Goal: Task Accomplishment & Management: Manage account settings

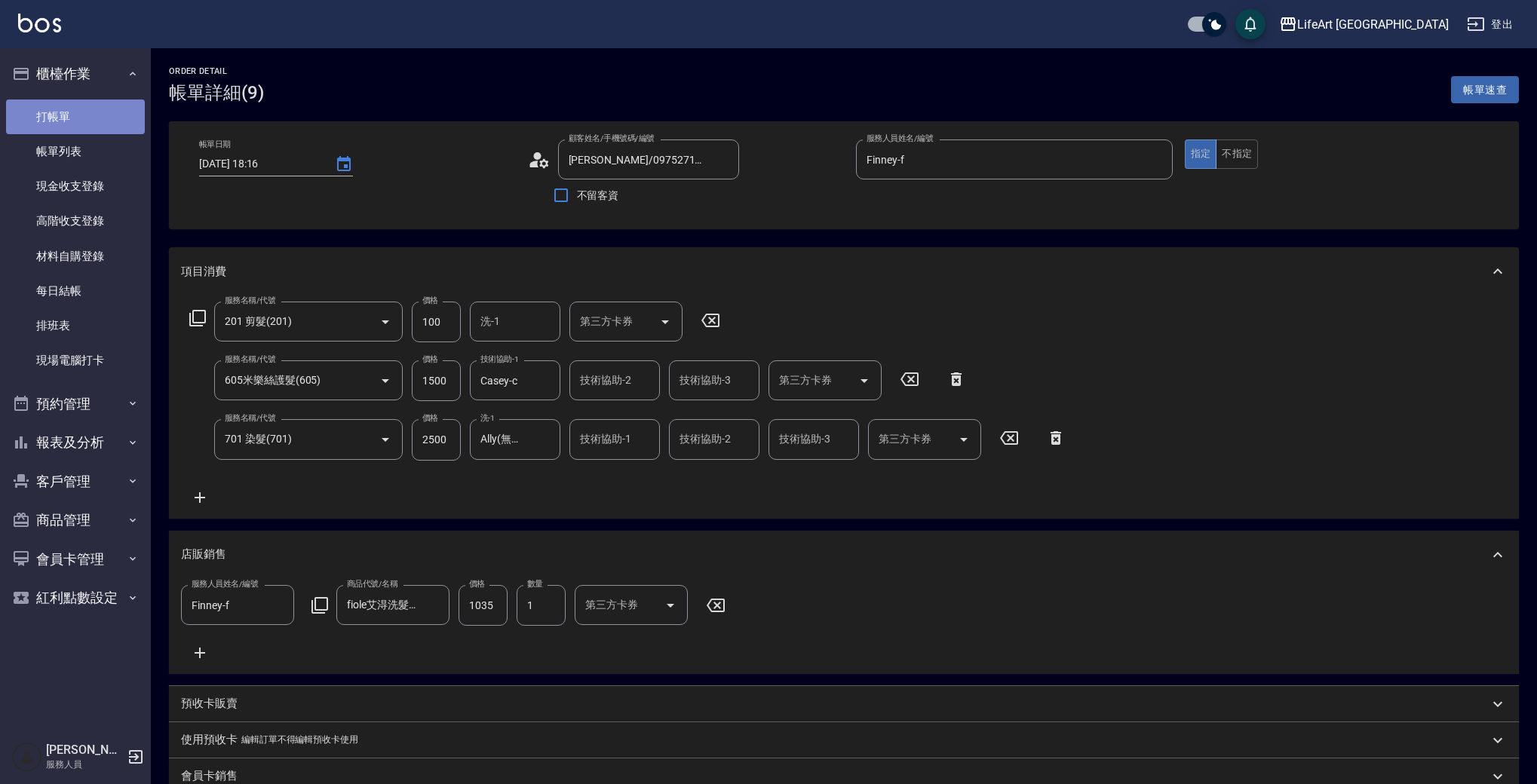
click at [56, 126] on link "打帳單" at bounding box center [75, 117] width 139 height 35
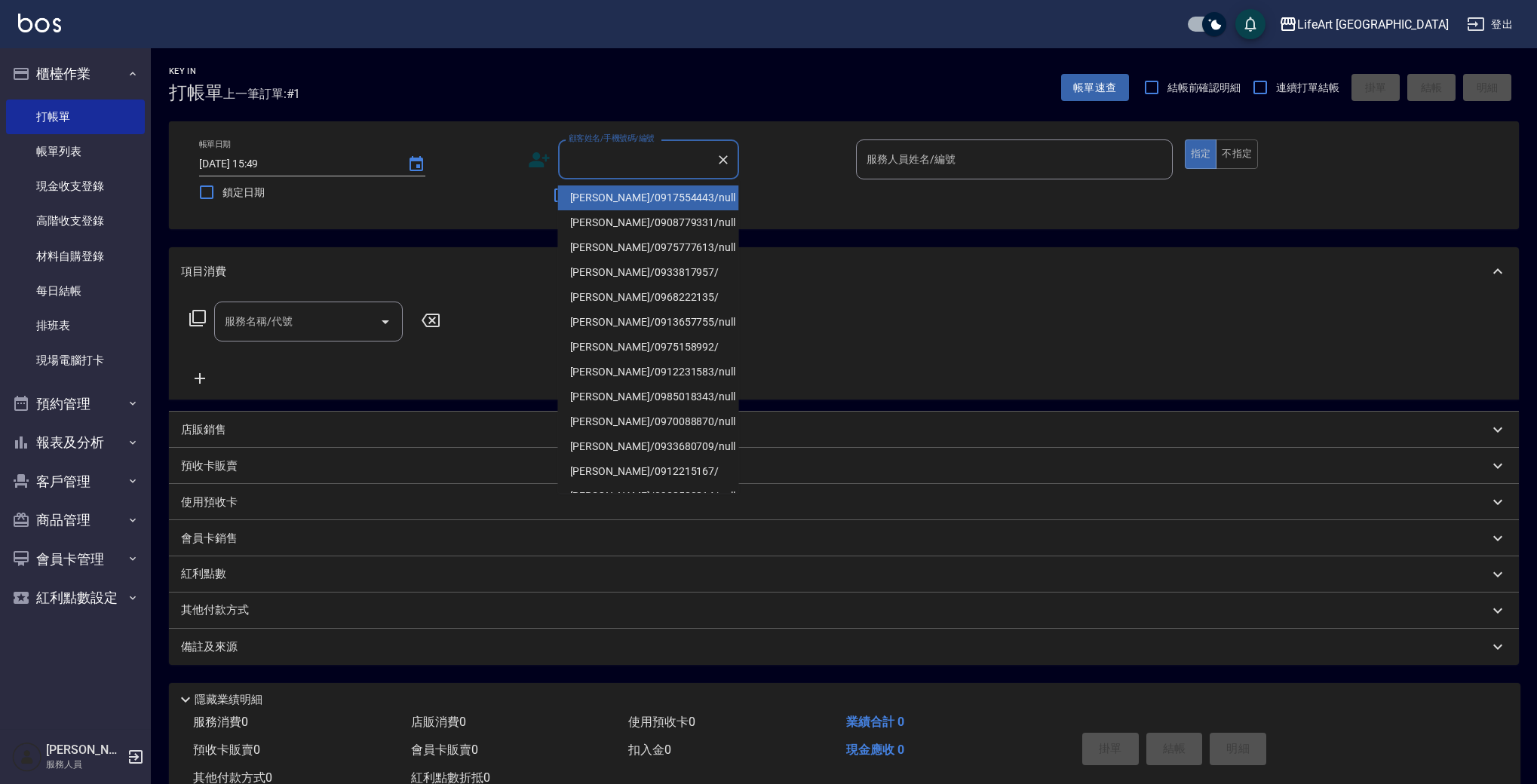
click at [587, 156] on input "顧客姓名/手機號碼/編號" at bounding box center [637, 160] width 145 height 27
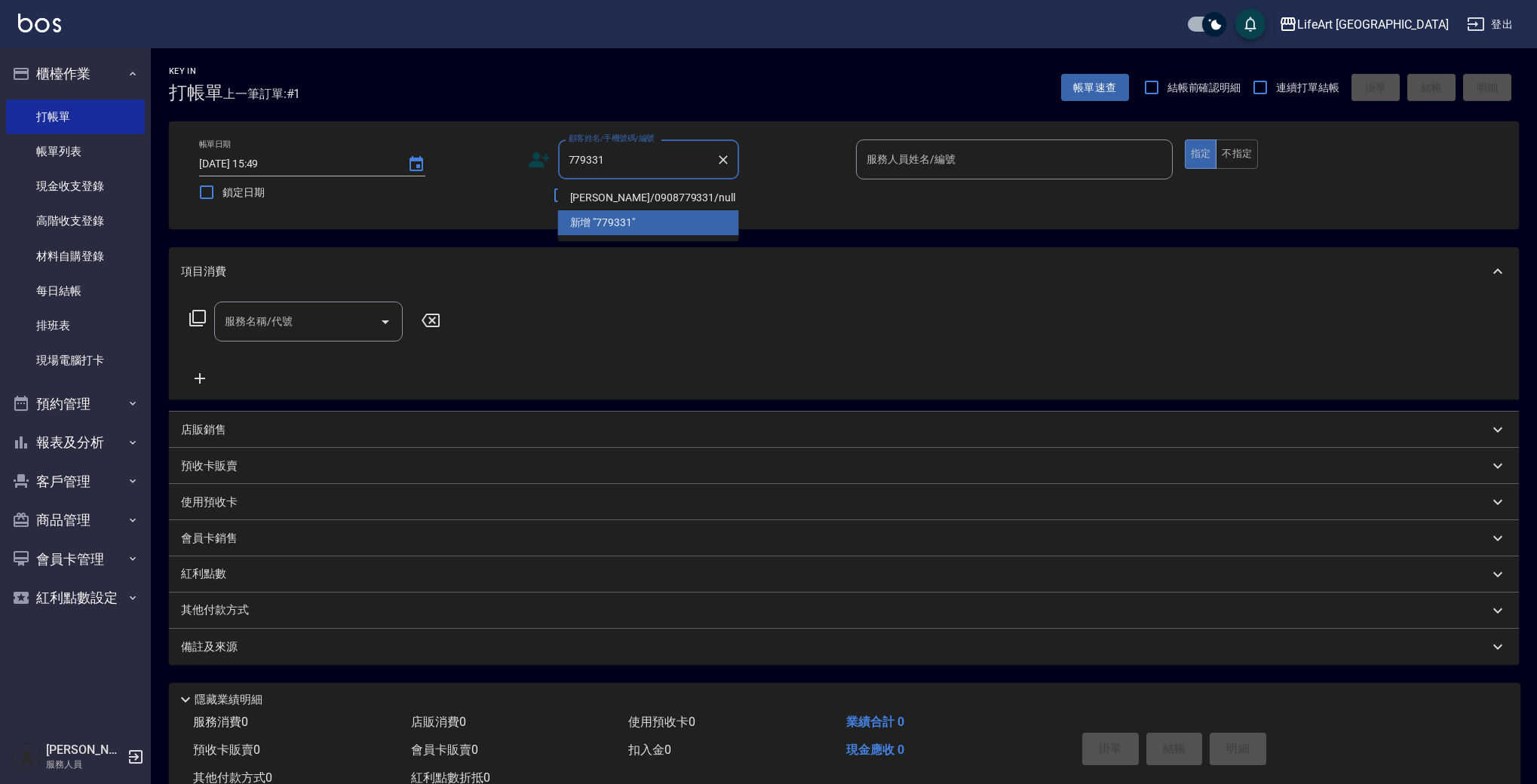
click at [668, 204] on li "李佳玫/0908779331/null" at bounding box center [648, 198] width 181 height 25
type input "李佳玫/0908779331/null"
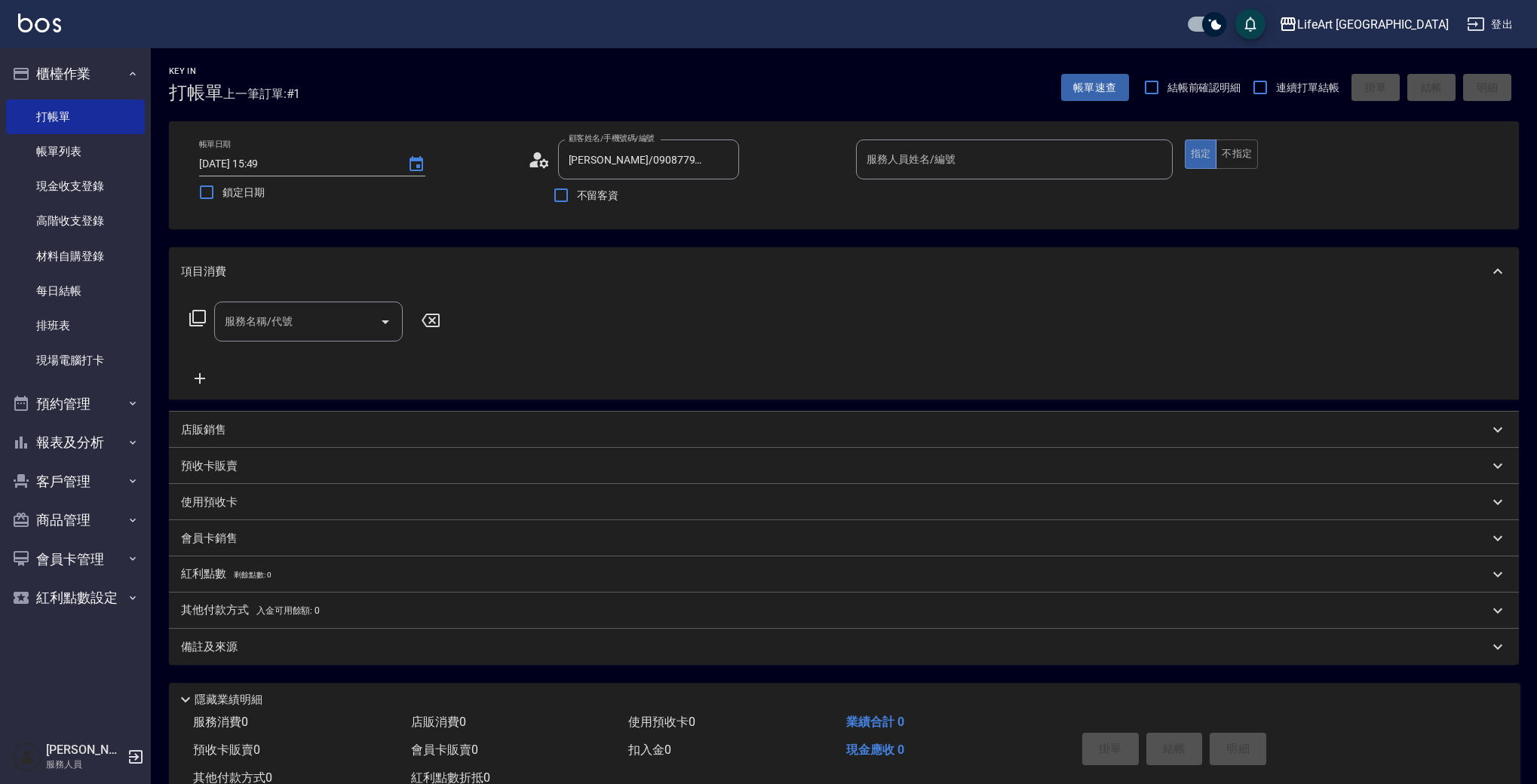
click at [532, 165] on icon at bounding box center [533, 164] width 9 height 6
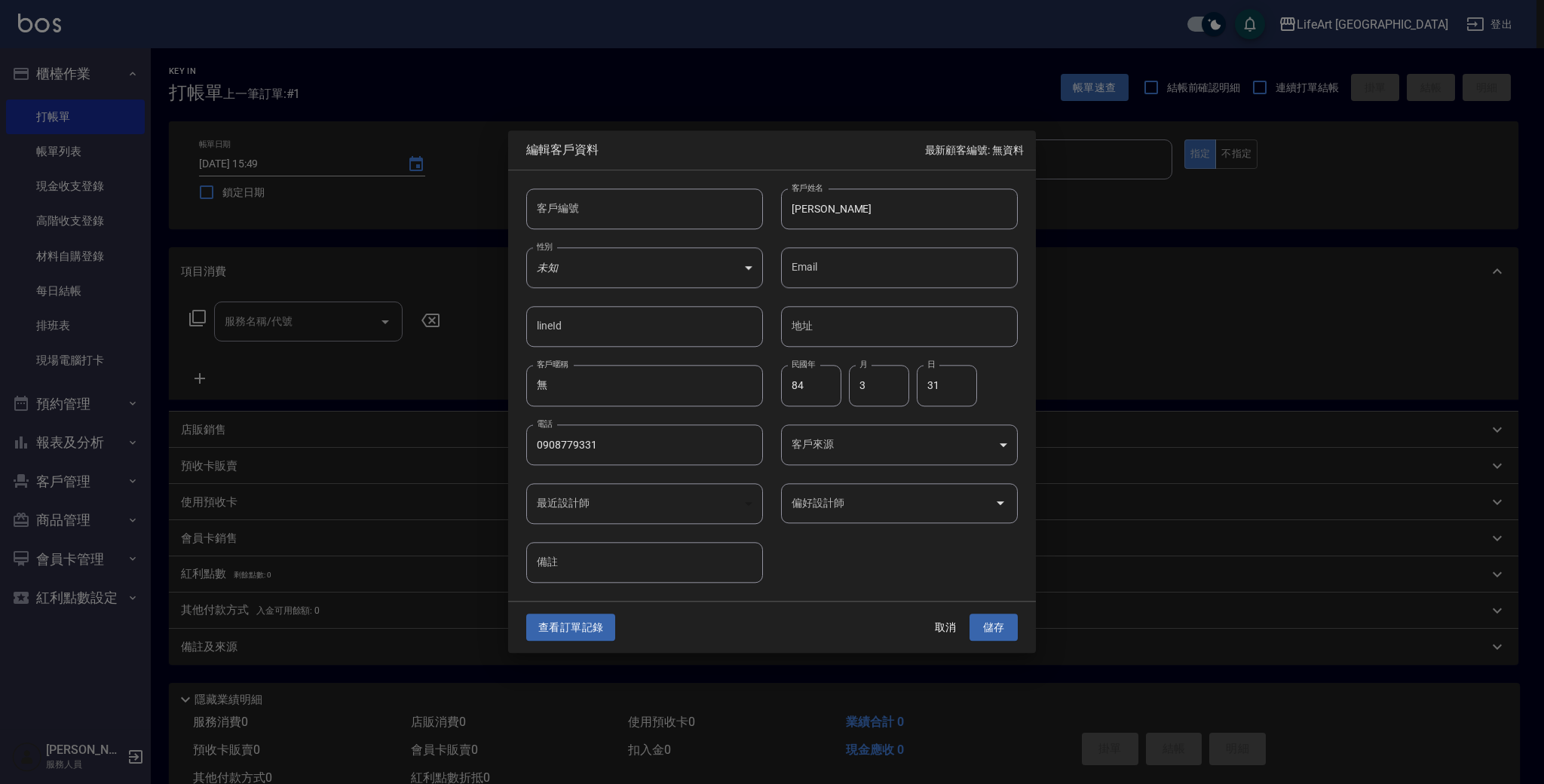
click at [864, 211] on input "李佳玫" at bounding box center [899, 209] width 237 height 40
click at [832, 211] on input "李佳玫(宥穎)" at bounding box center [899, 209] width 237 height 40
click at [828, 212] on input "李佳玫(宥穎)" at bounding box center [899, 209] width 237 height 40
type input "[PERSON_NAME]([PERSON_NAME]"
click at [867, 439] on body "LifeArt 蘆洲 登出 櫃檯作業 打帳單 帳單列表 現金收支登錄 高階收支登錄 材料自購登錄 每日結帳 排班表 現場電腦打卡 預約管理 預約管理 單日預約…" at bounding box center [772, 414] width 1544 height 829
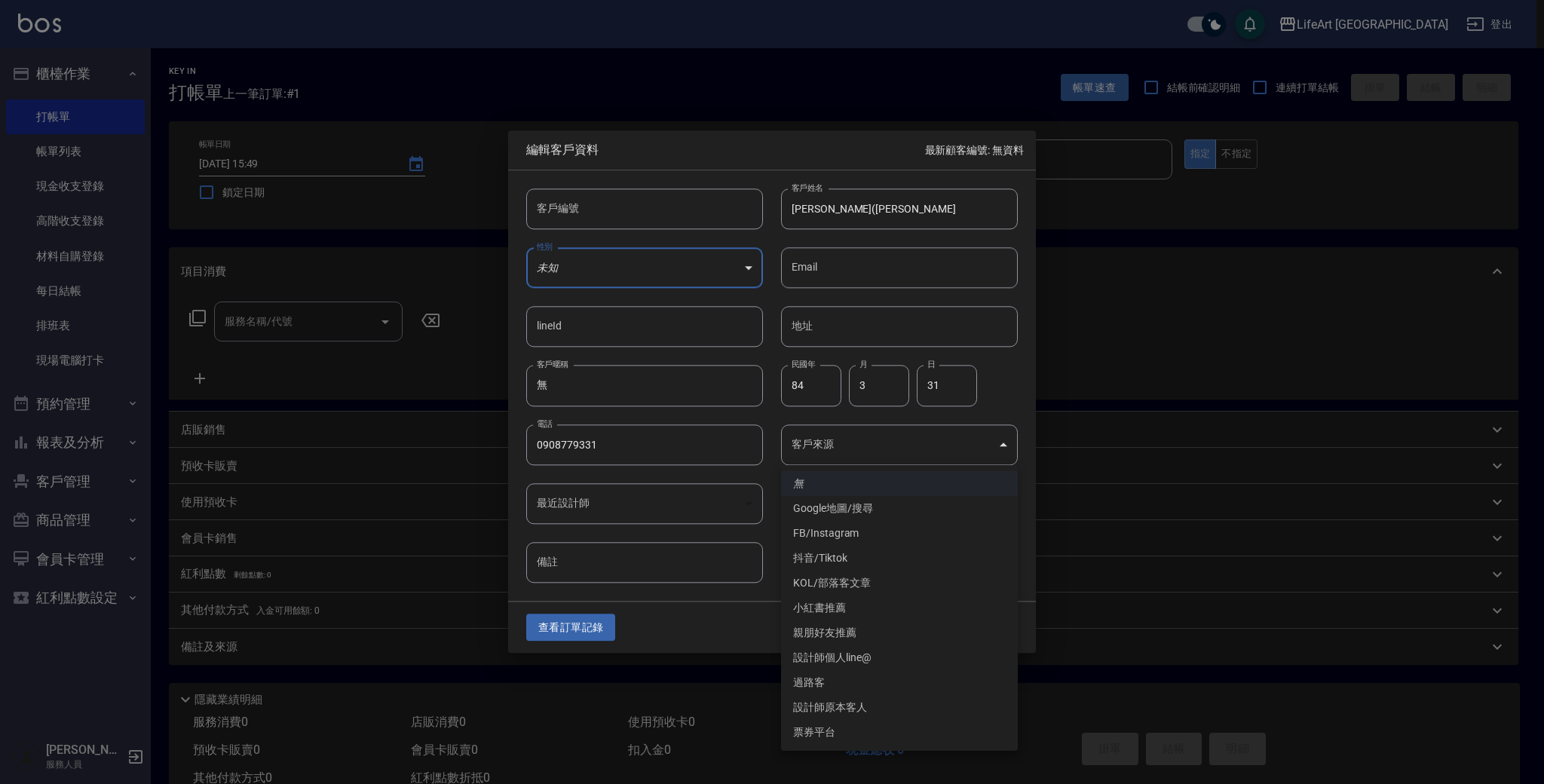
click at [845, 535] on li "FB/Instagram" at bounding box center [899, 533] width 237 height 25
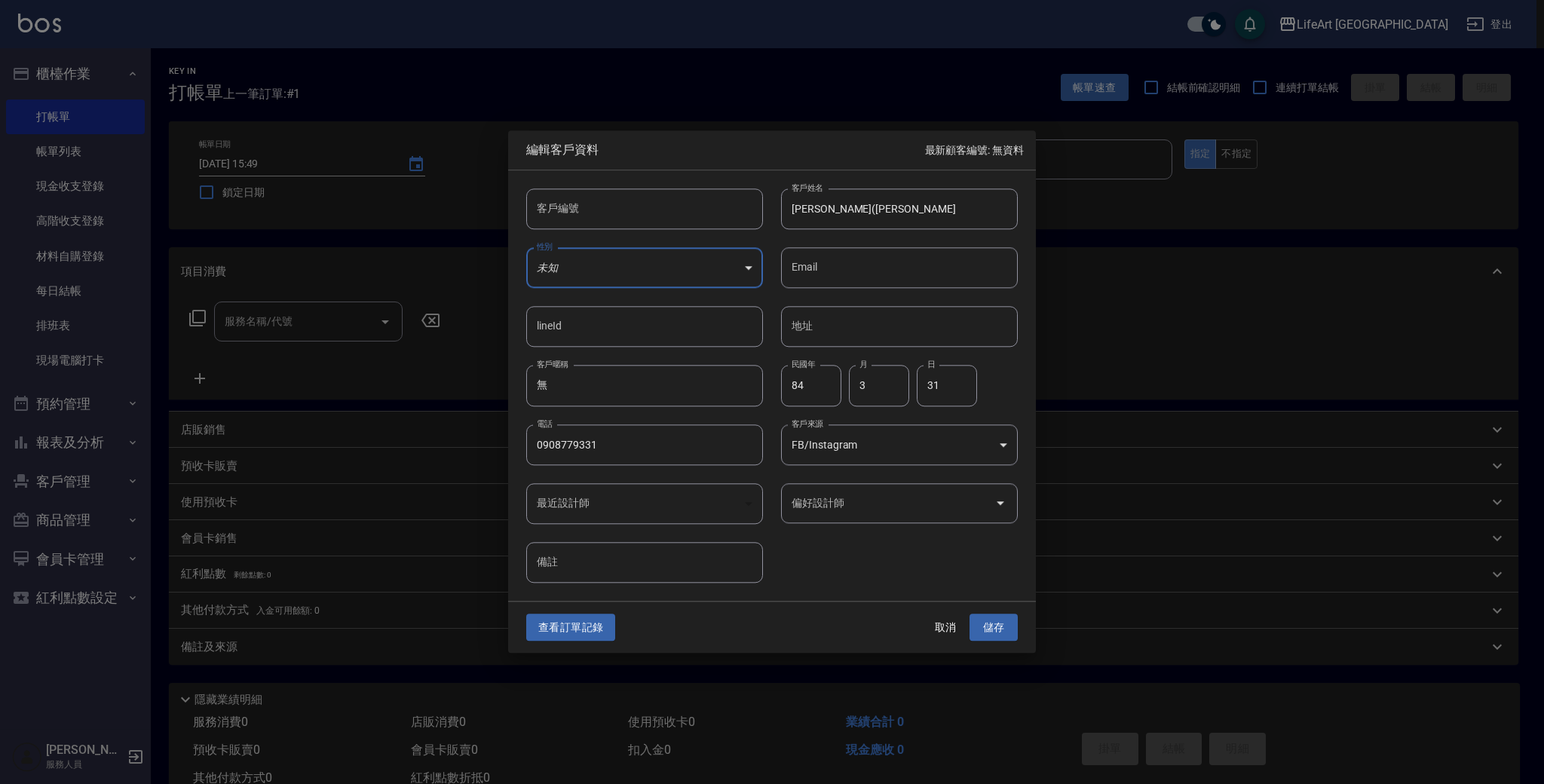
type input "FB/Instagram"
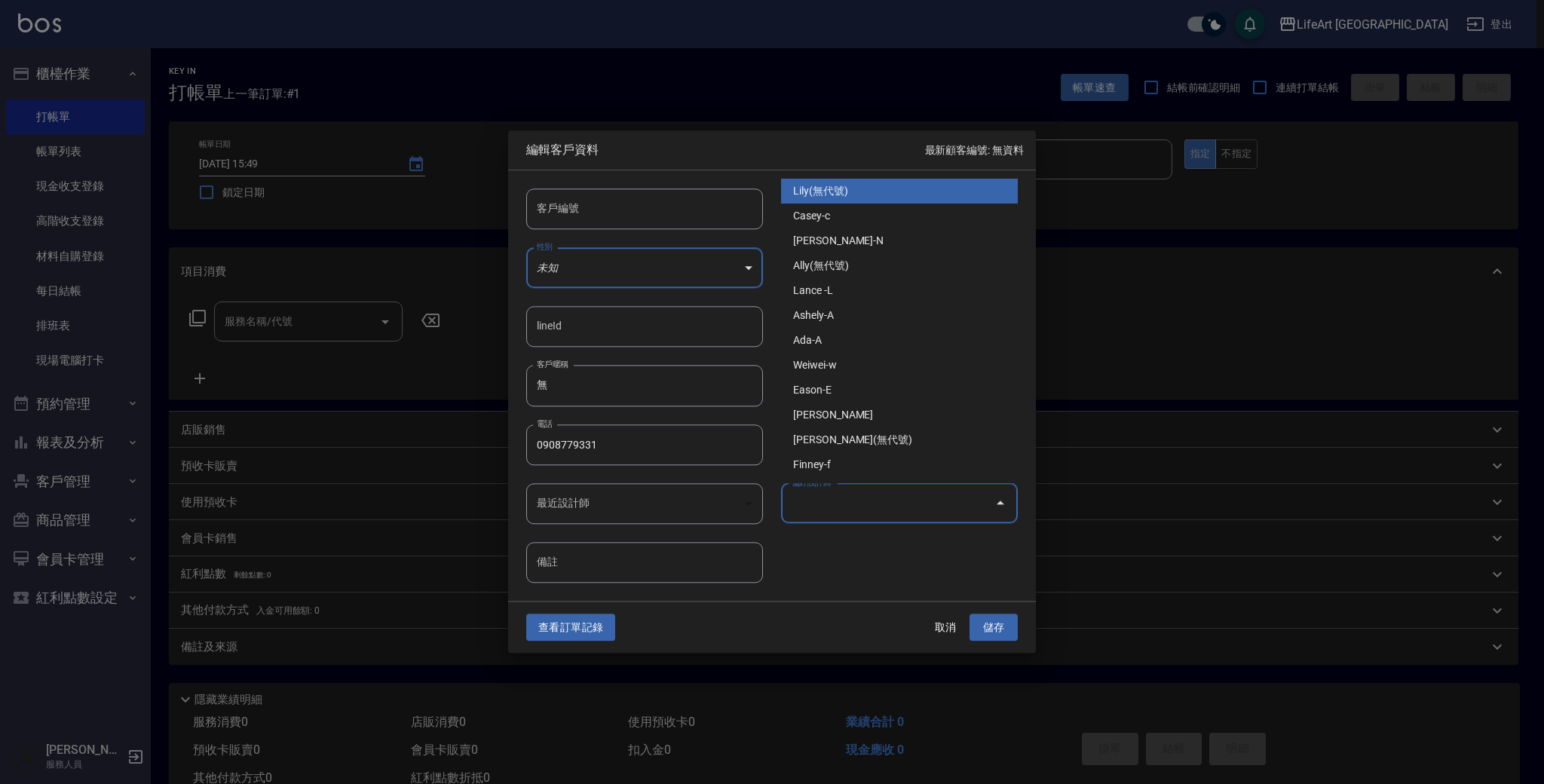
click at [852, 496] on input "偏好設計師" at bounding box center [889, 503] width 201 height 27
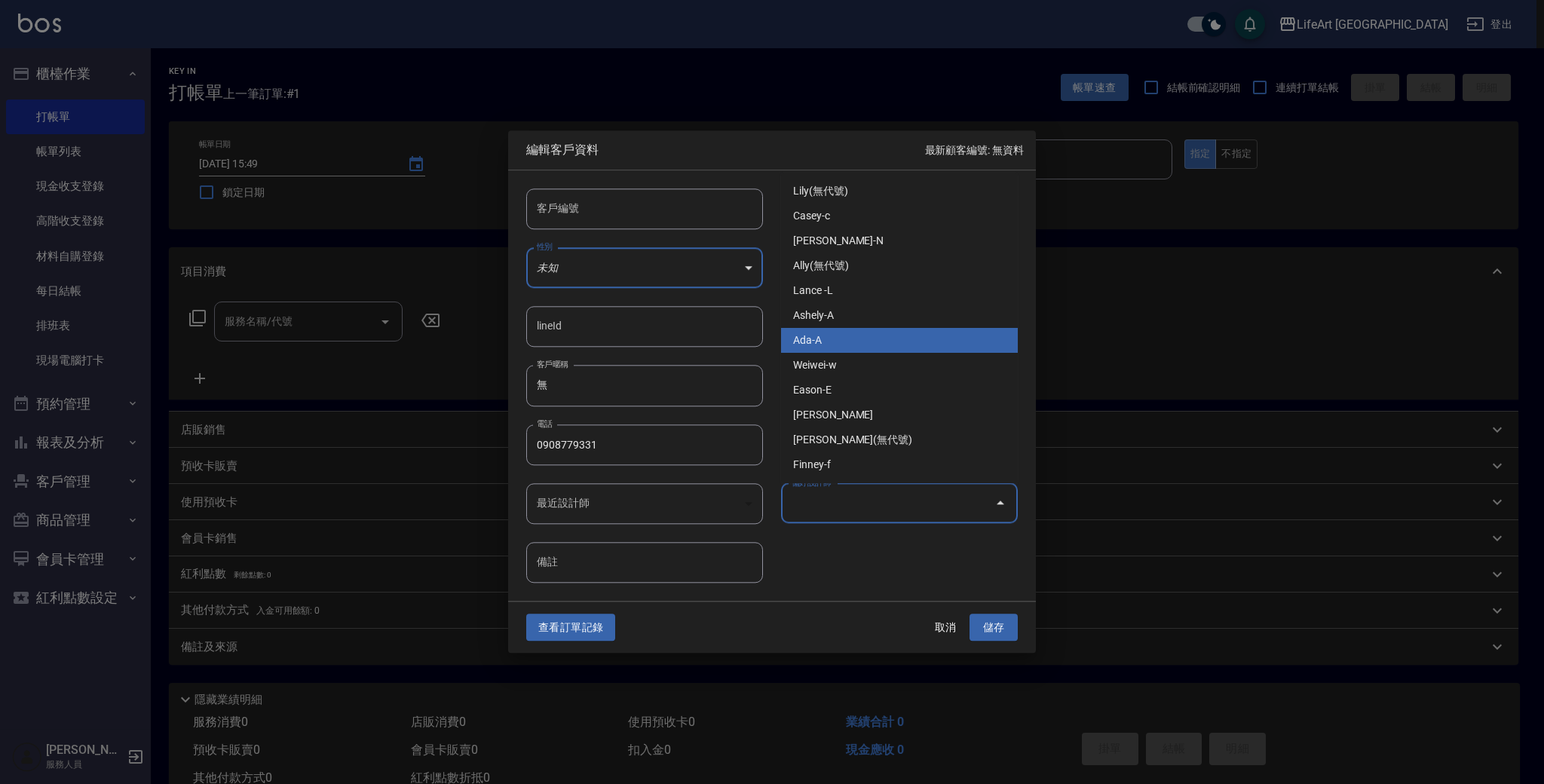
drag, startPoint x: 834, startPoint y: 356, endPoint x: 836, endPoint y: 338, distance: 18.1
click at [836, 338] on ul "Lily(無代號) Casey-c Nikki-N Ally(無代號) Lance -L Ashely-A Ada-A Weiwei-w Eason-E Je…" at bounding box center [899, 327] width 237 height 310
click at [836, 338] on li "Ada-A" at bounding box center [899, 340] width 237 height 25
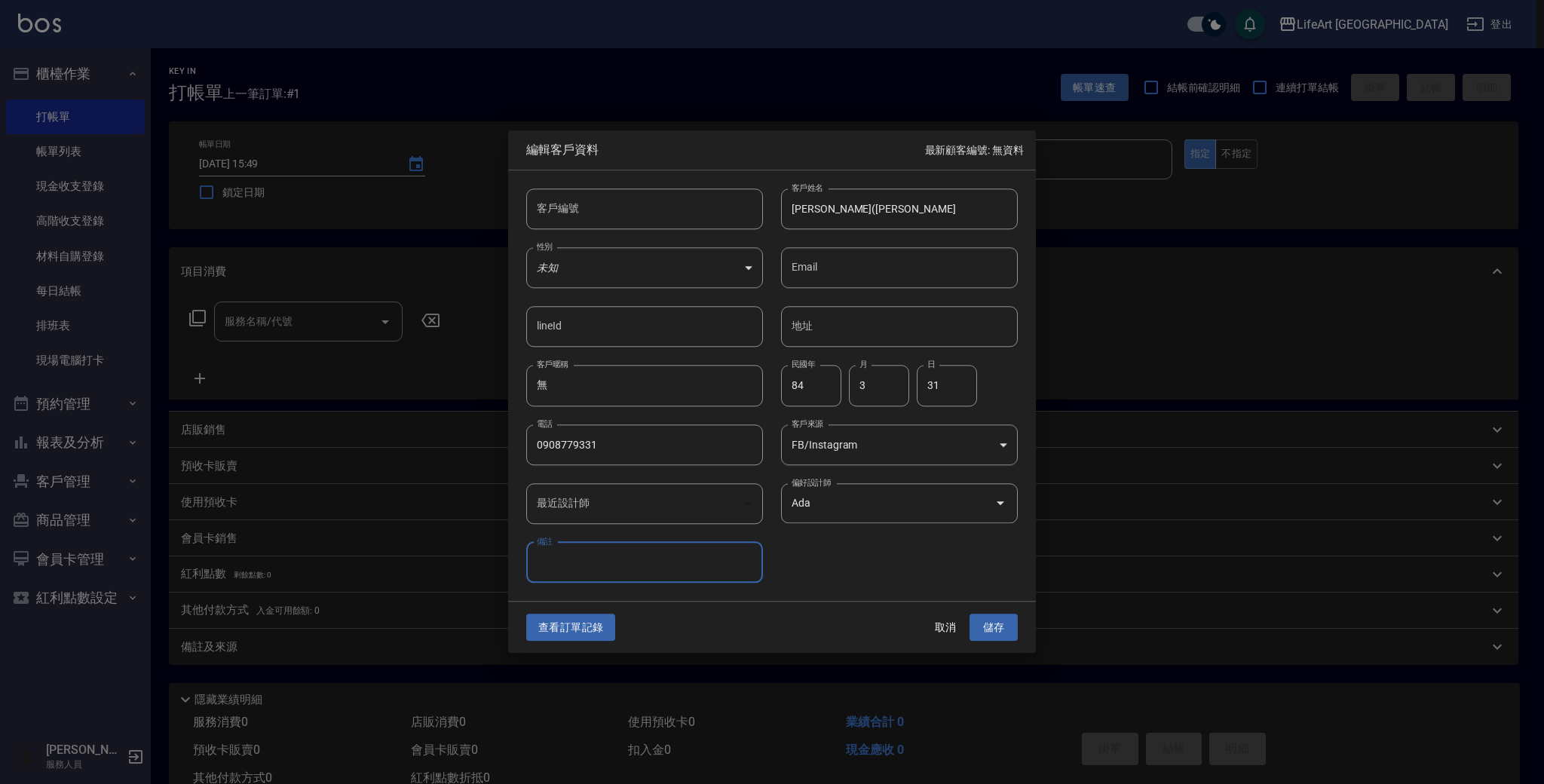
type input "Ada"
click at [1005, 628] on button "儲存" at bounding box center [994, 628] width 49 height 28
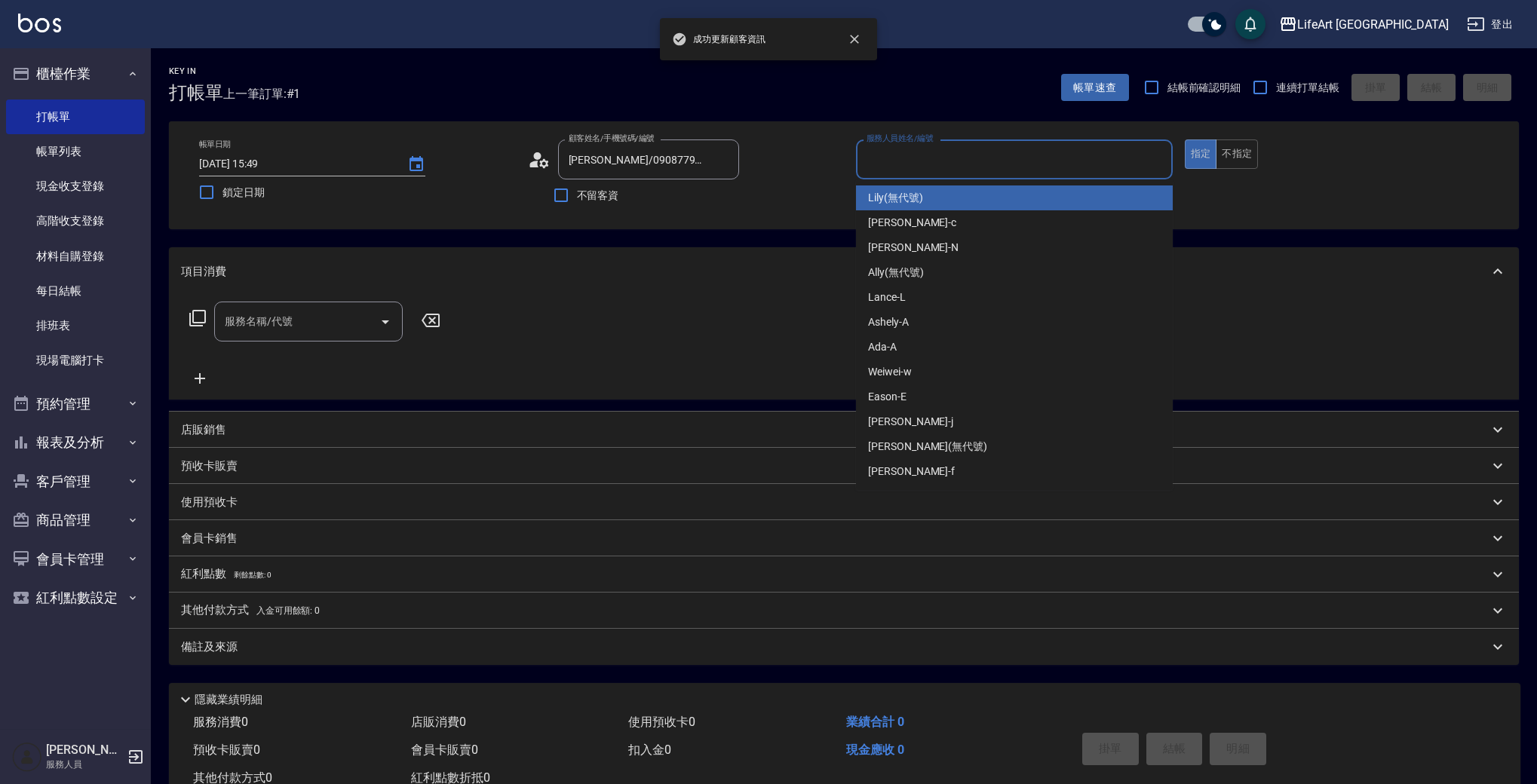
click at [909, 168] on input "服務人員姓名/編號" at bounding box center [1014, 160] width 303 height 27
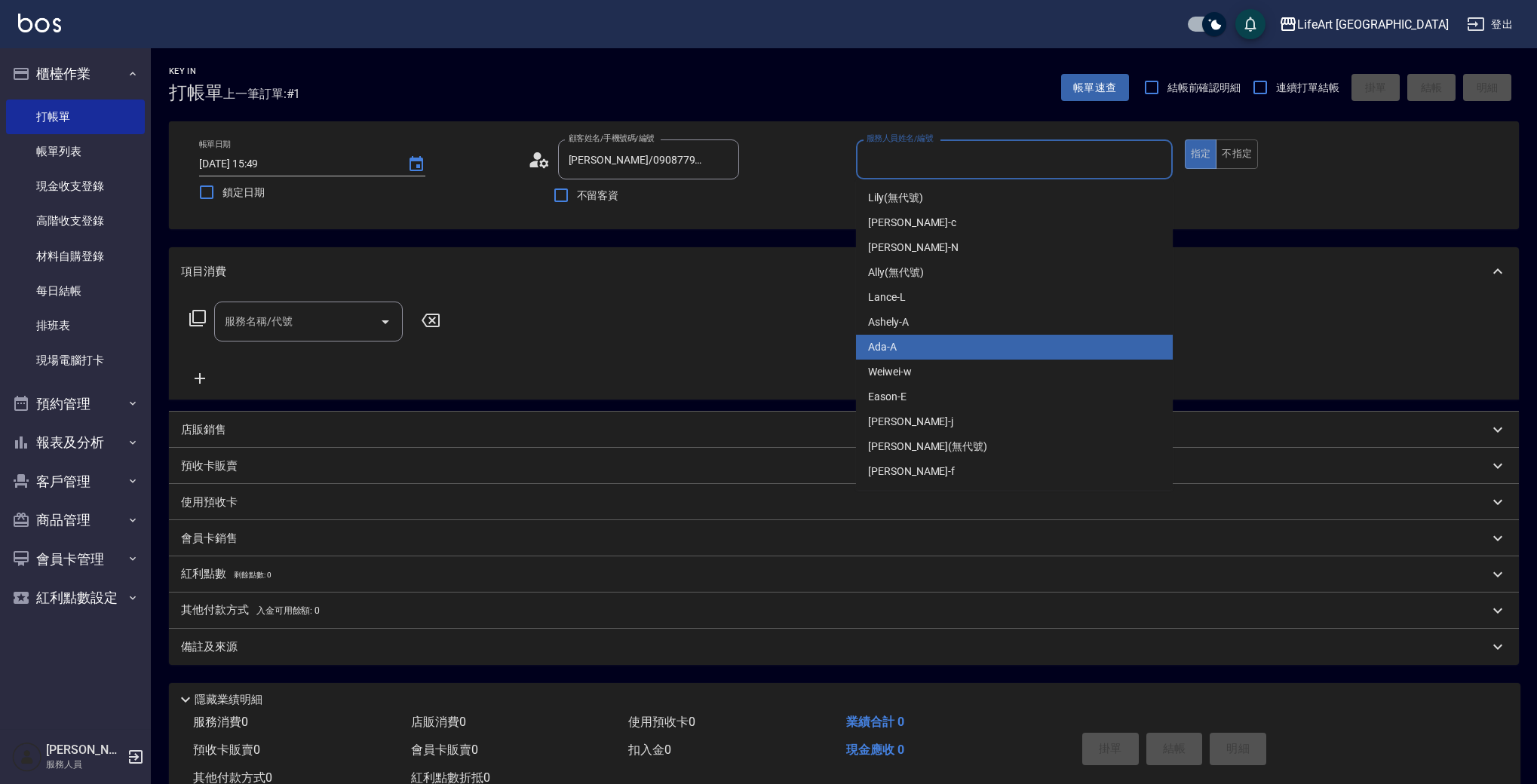
click at [918, 352] on div "Ada -A" at bounding box center [1014, 347] width 317 height 25
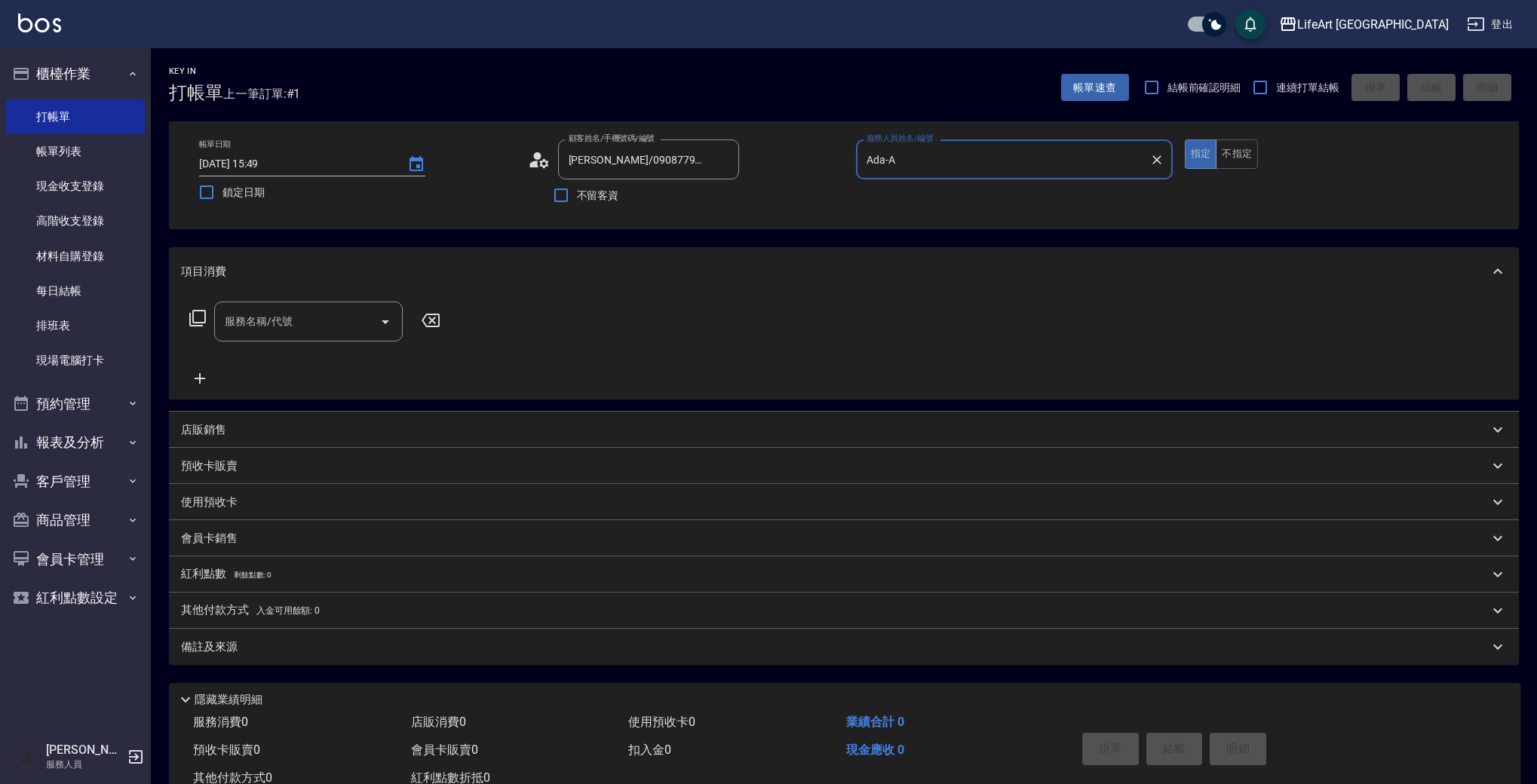
type input "Ada-A"
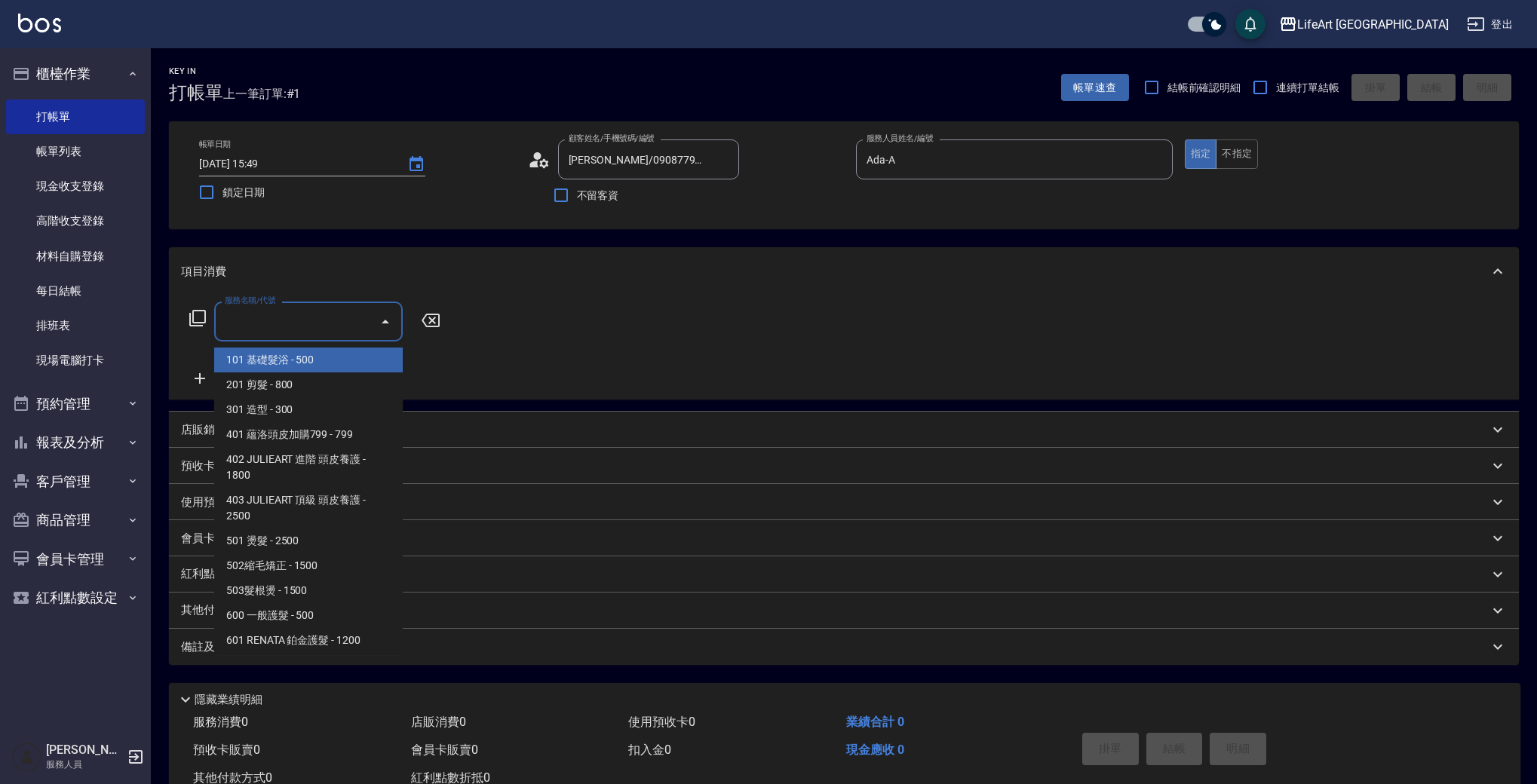
click at [327, 330] on input "服務名稱/代號" at bounding box center [297, 322] width 152 height 27
click at [325, 387] on span "201 剪髮 - 800" at bounding box center [308, 385] width 189 height 25
type input "201 剪髮(201)"
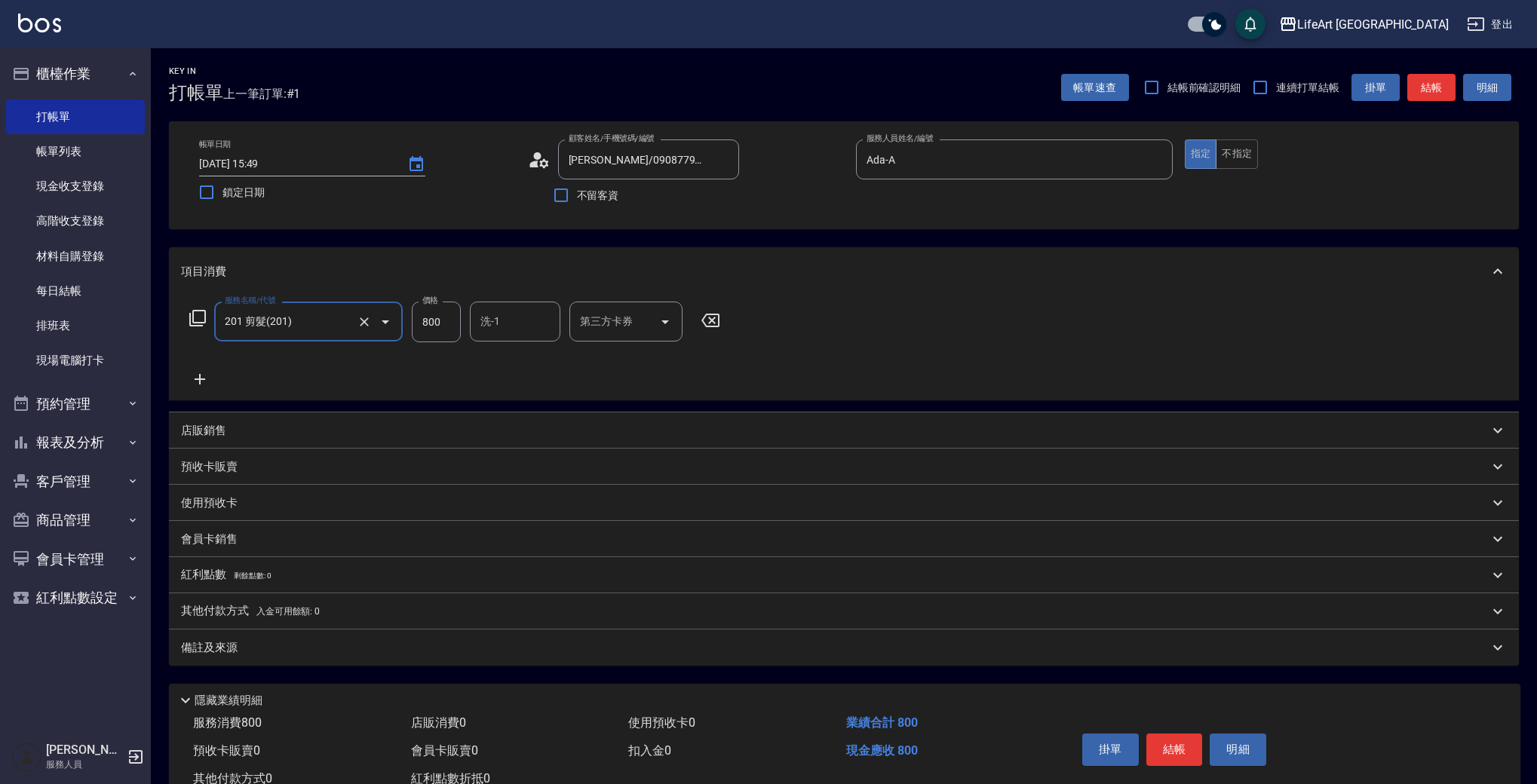
click at [203, 381] on icon at bounding box center [199, 379] width 38 height 18
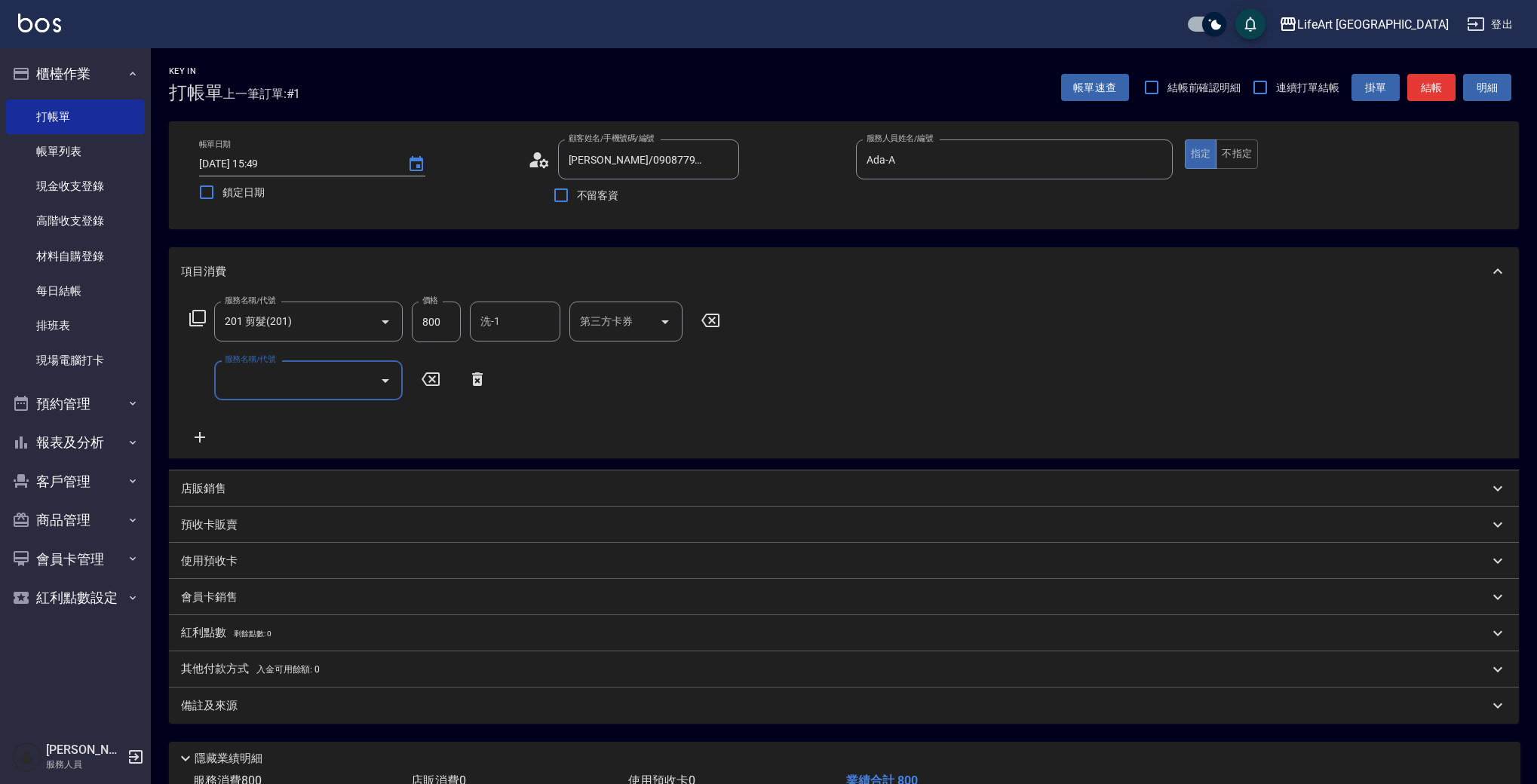
click at [288, 381] on input "服務名稱/代號" at bounding box center [297, 380] width 152 height 27
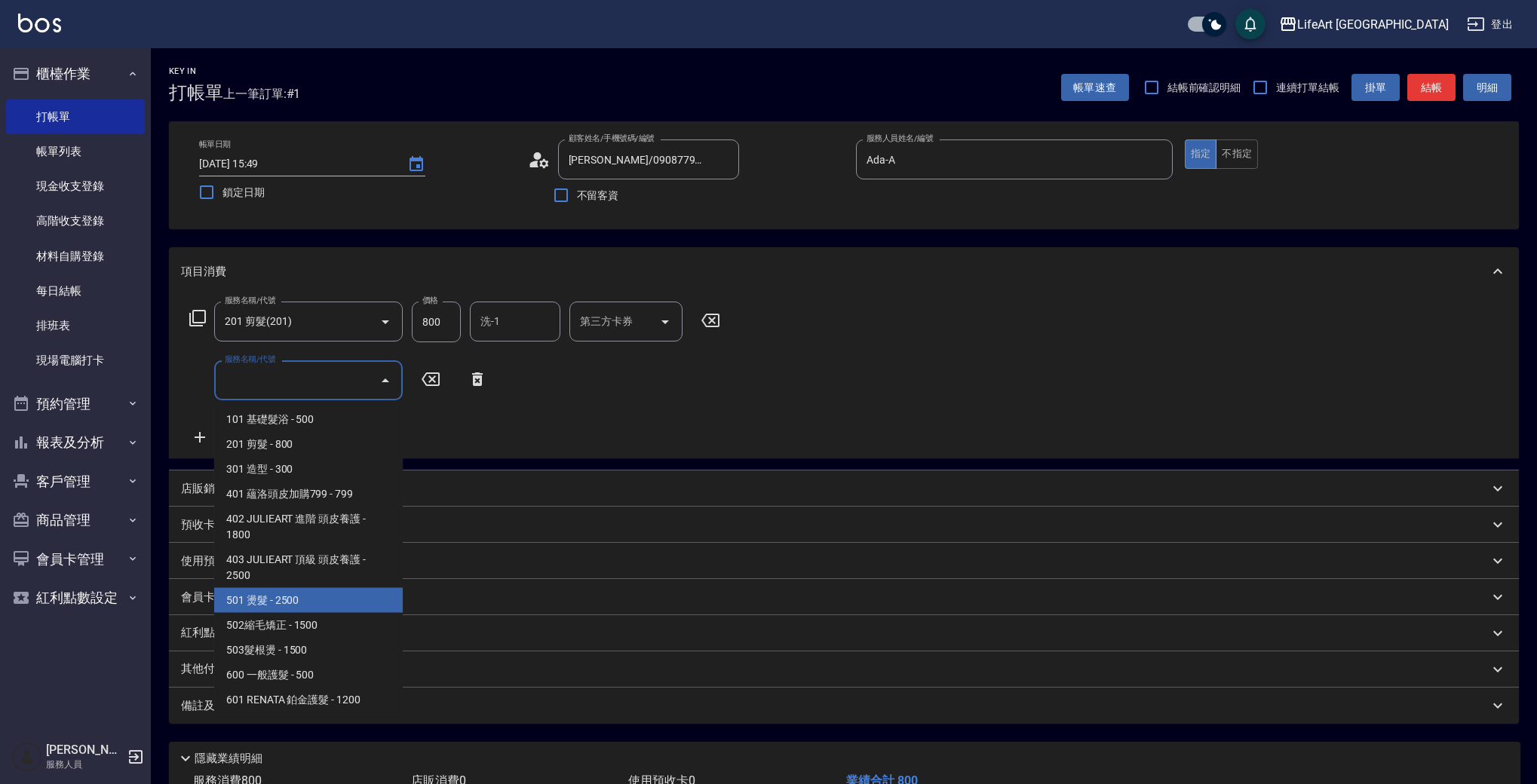
click at [308, 599] on span "501 燙髮 - 2500" at bounding box center [308, 600] width 189 height 25
type input "501 燙髮(501)"
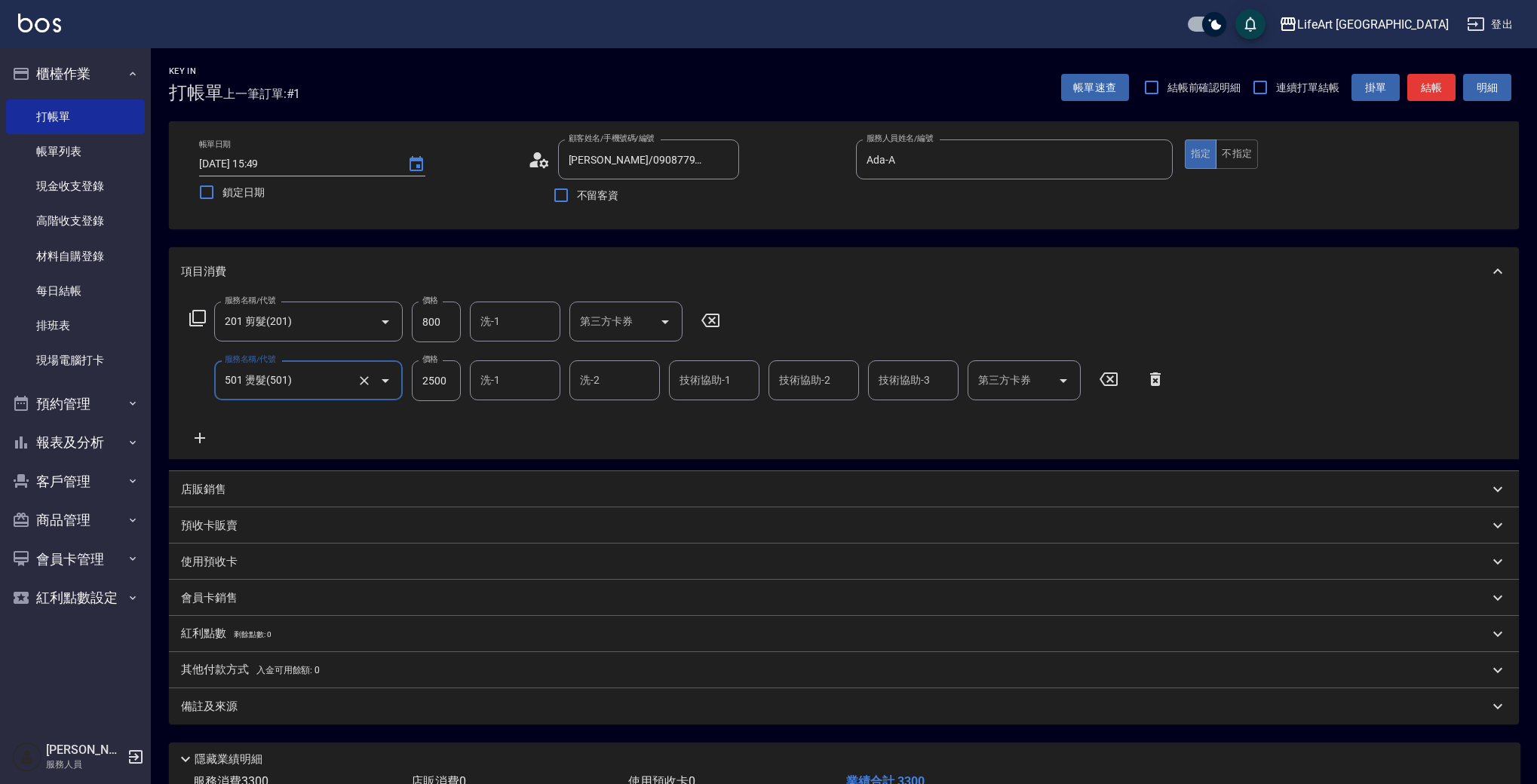
click at [441, 365] on input "2500" at bounding box center [436, 381] width 49 height 40
click at [447, 377] on input "2500" at bounding box center [436, 381] width 49 height 40
type input "1380"
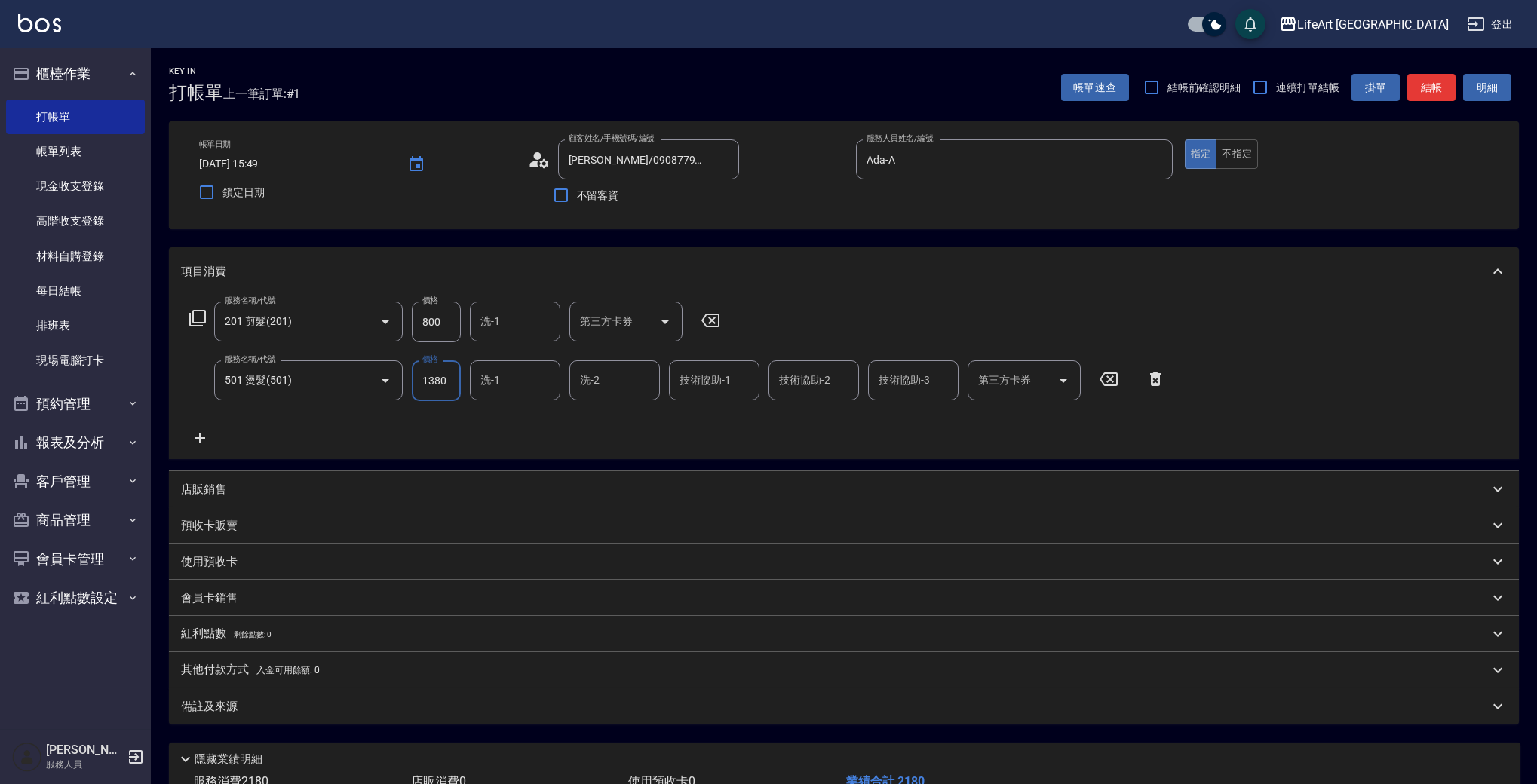
click at [514, 446] on div "服務名稱/代號 201 剪髮(201) 服務名稱/代號 價格 800 價格 洗-1 洗-1 第三方卡券 第三方卡券 服務名稱/代號 501 燙髮(501) 服…" at bounding box center [677, 374] width 993 height 146
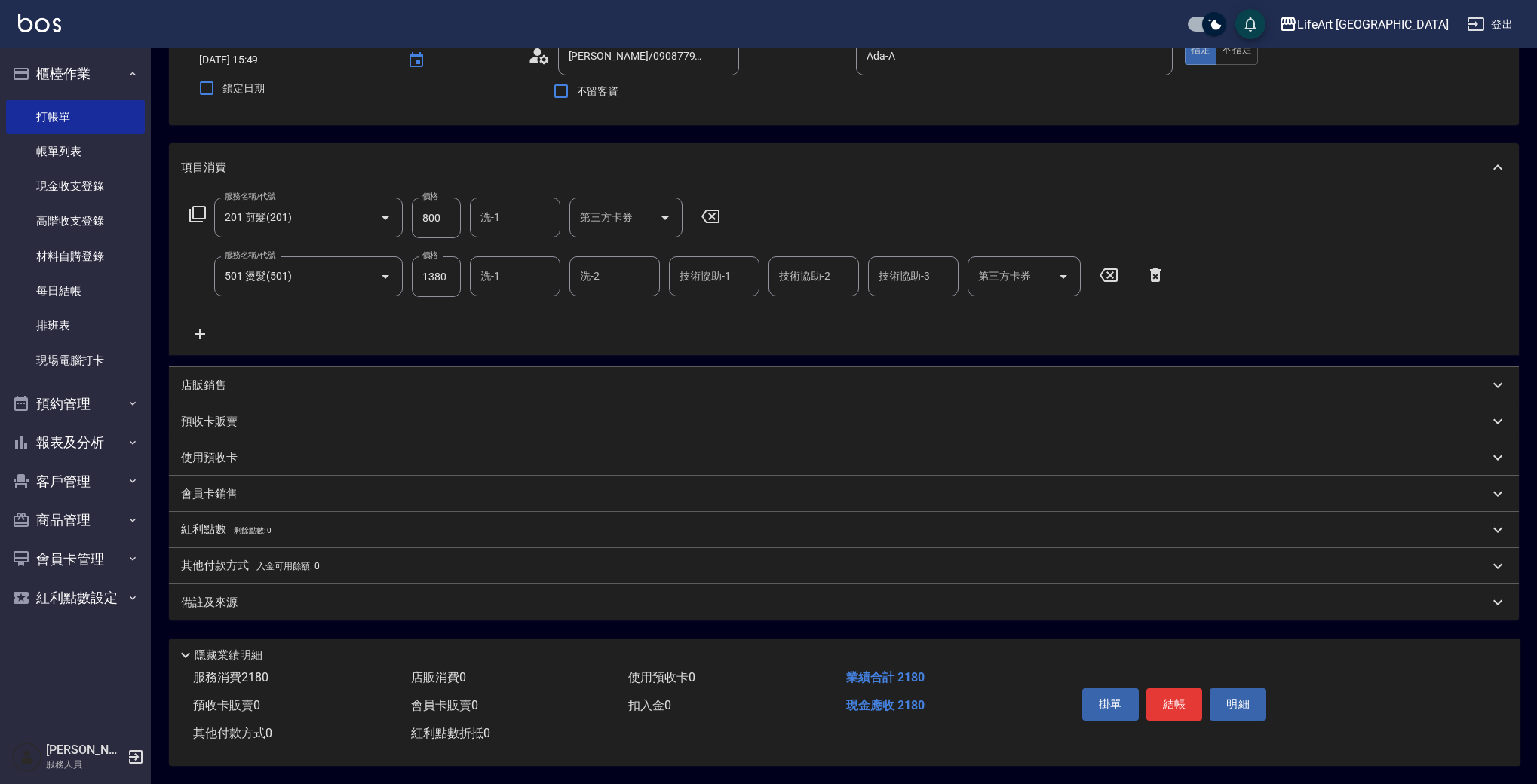
click at [356, 594] on div "備註及來源" at bounding box center [835, 603] width 1308 height 16
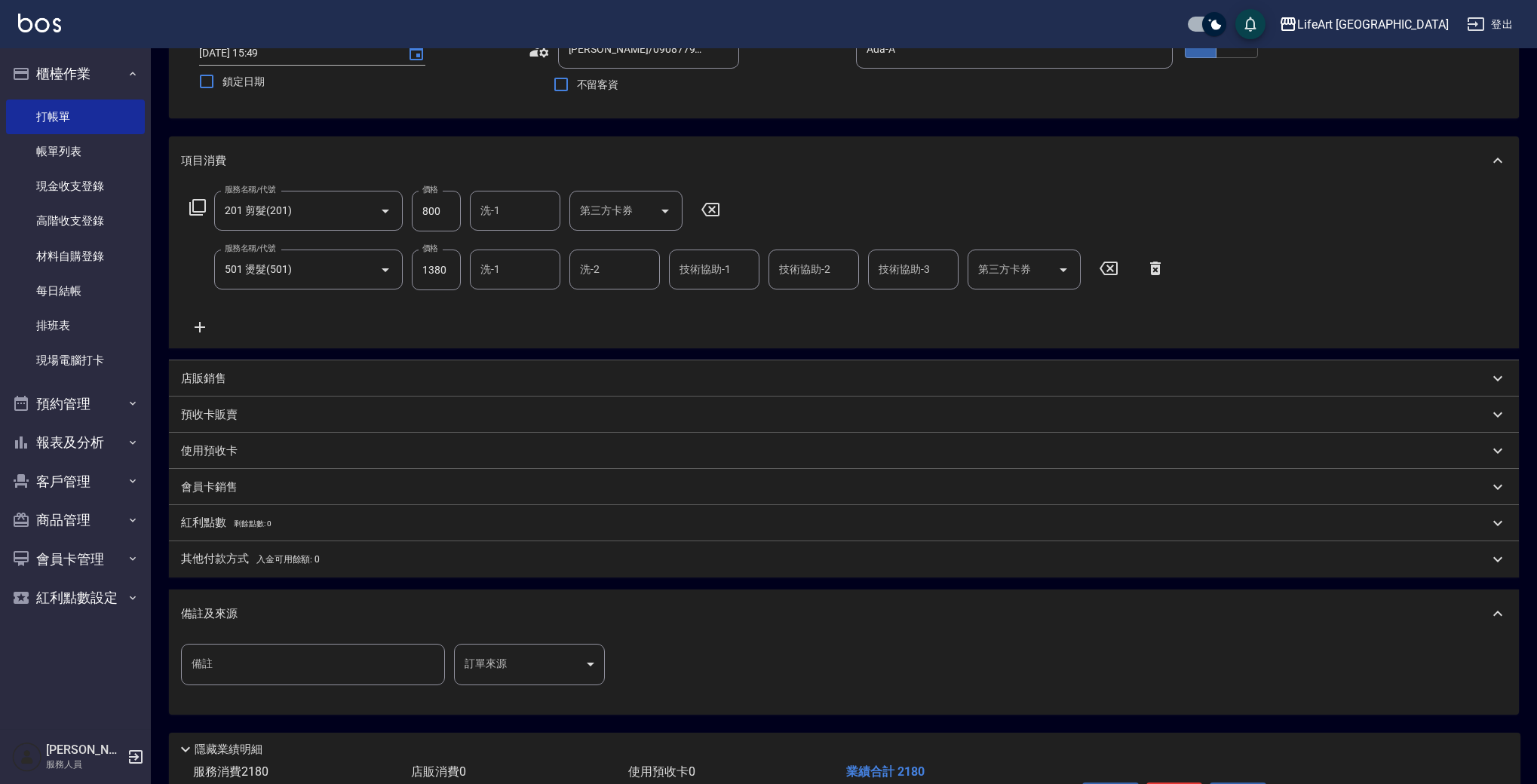
click at [563, 676] on body "LifeArt 蘆洲 登出 櫃檯作業 打帳單 帳單列表 現金收支登錄 高階收支登錄 材料自購登錄 每日結帳 排班表 現場電腦打卡 預約管理 預約管理 單日預約…" at bounding box center [768, 383] width 1537 height 989
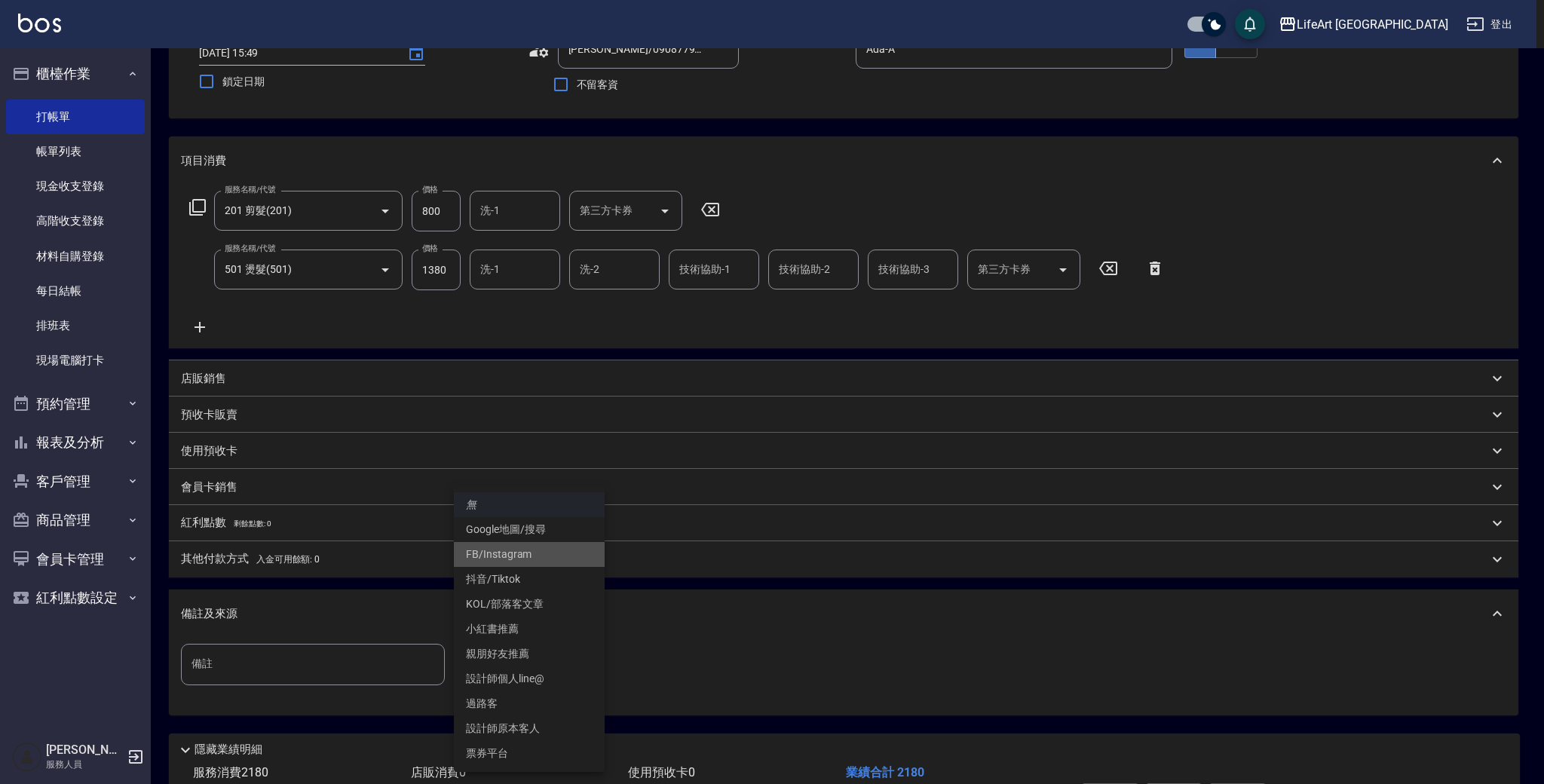
click at [521, 560] on li "FB/Instagram" at bounding box center [529, 554] width 151 height 25
type input "FB/Instagram"
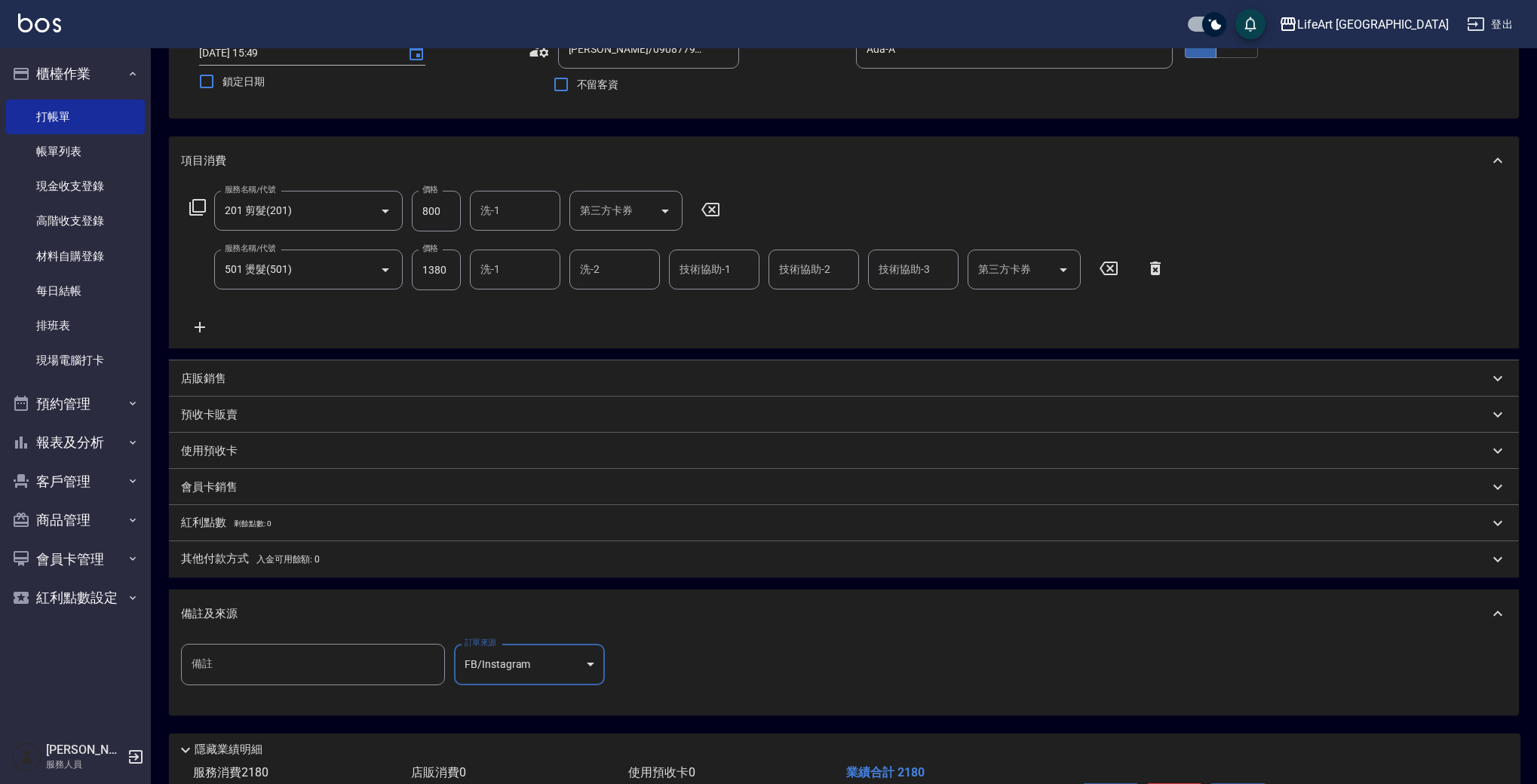
scroll to position [212, 0]
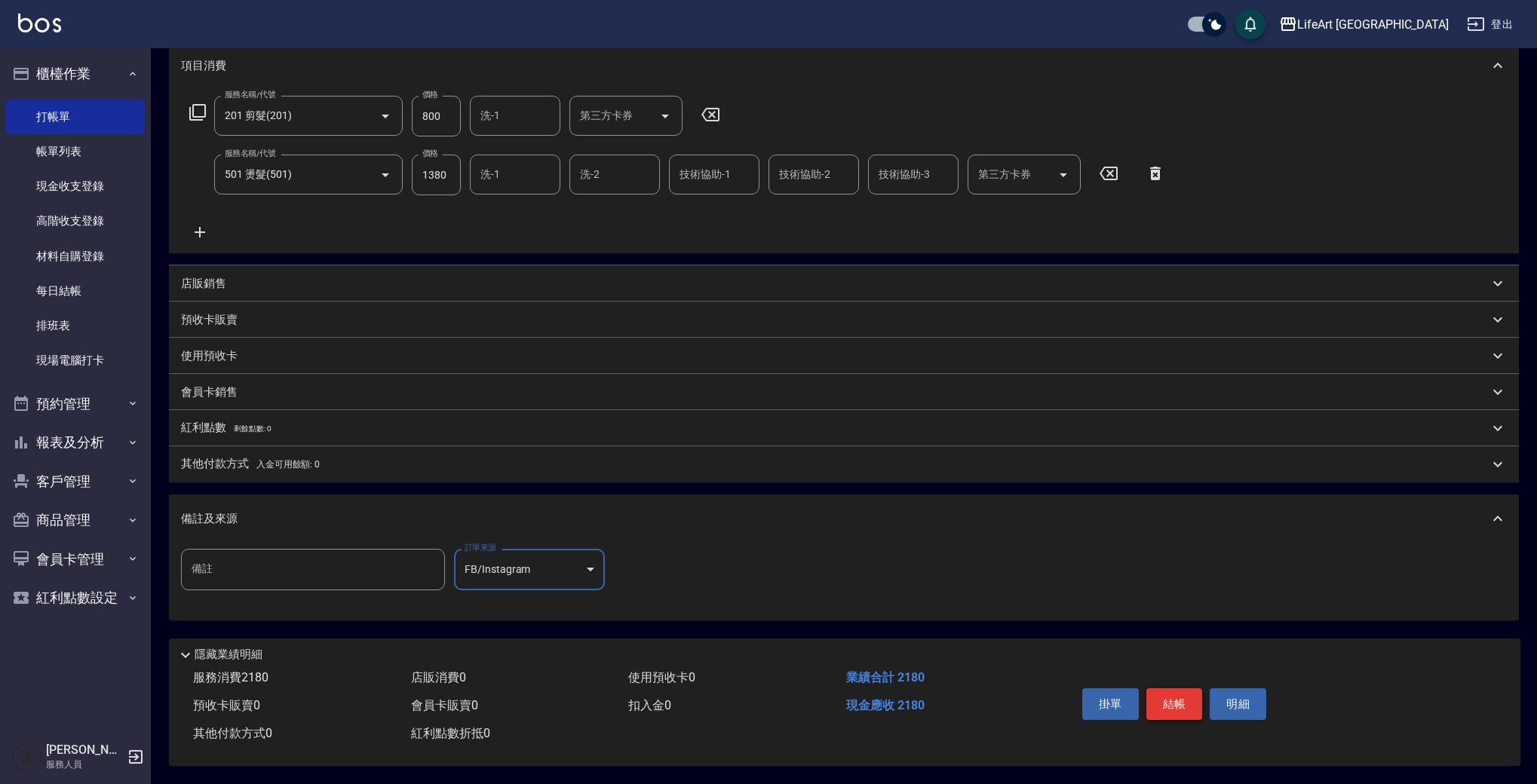
click at [1167, 696] on button "結帳" at bounding box center [1175, 704] width 57 height 32
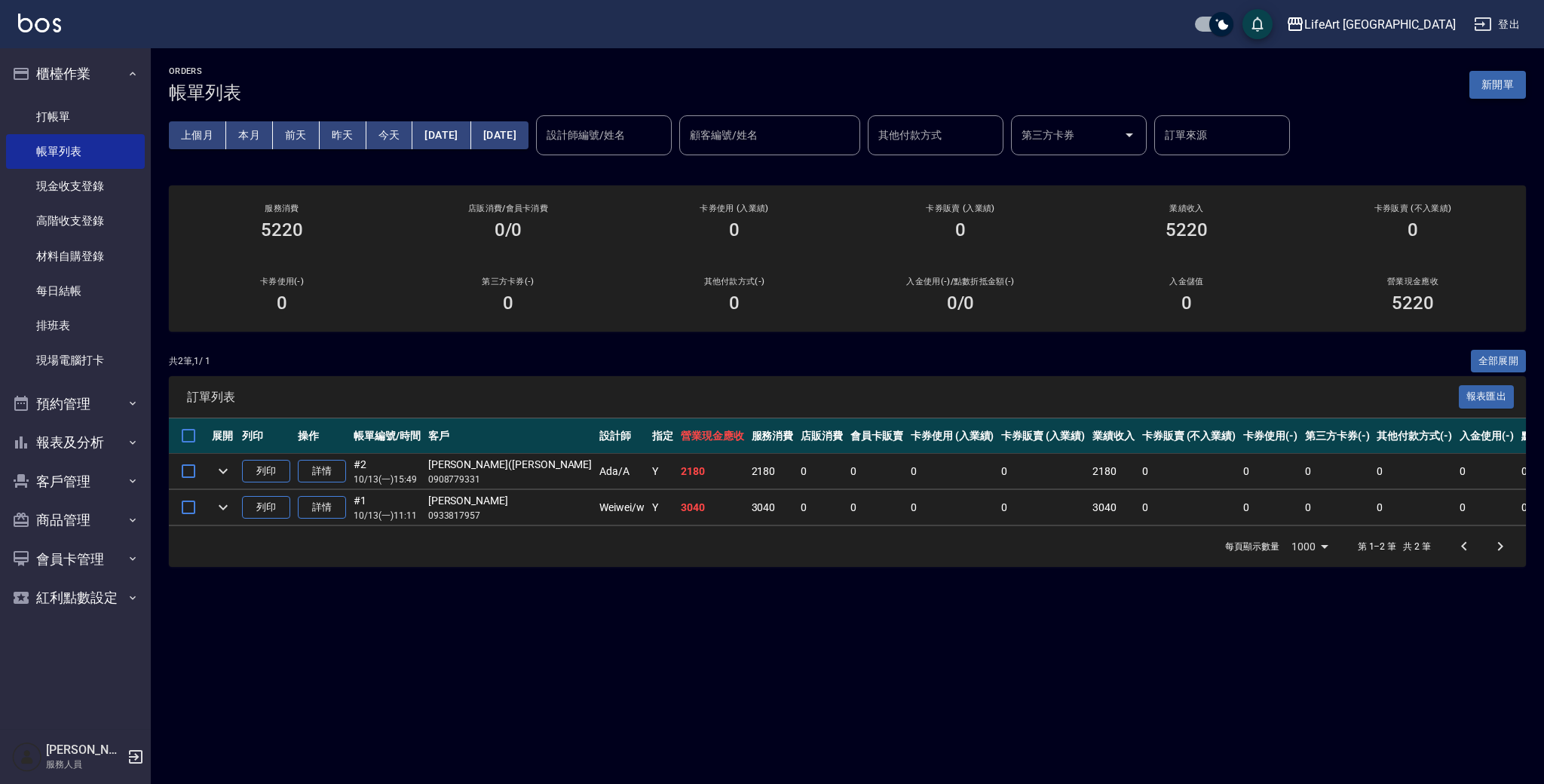
click at [1516, 89] on button "新開單" at bounding box center [1498, 84] width 57 height 28
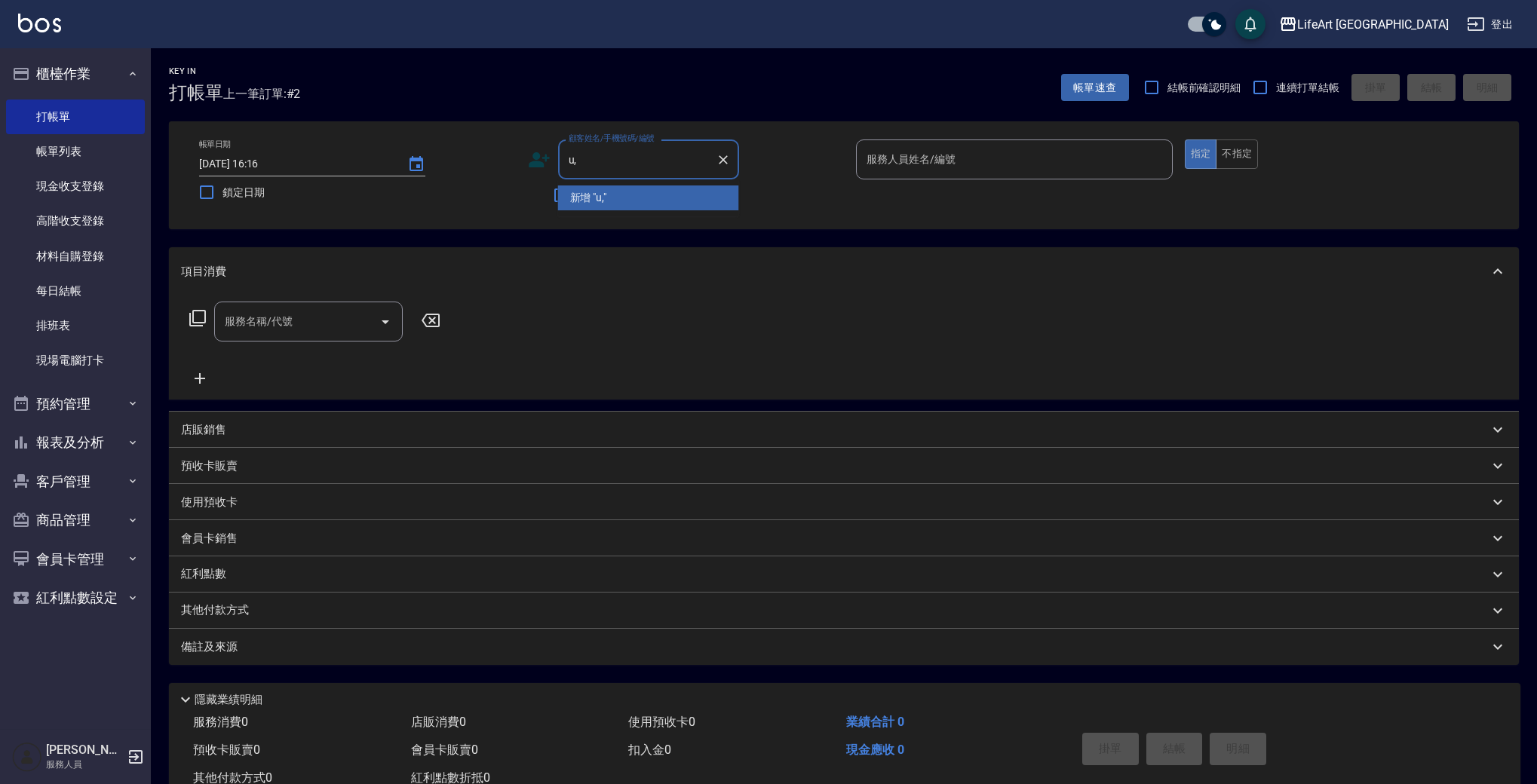
type input "u"
click at [626, 190] on li "葉心慈/0975777613/null" at bounding box center [648, 198] width 181 height 25
type input "葉心慈/0975777613/null"
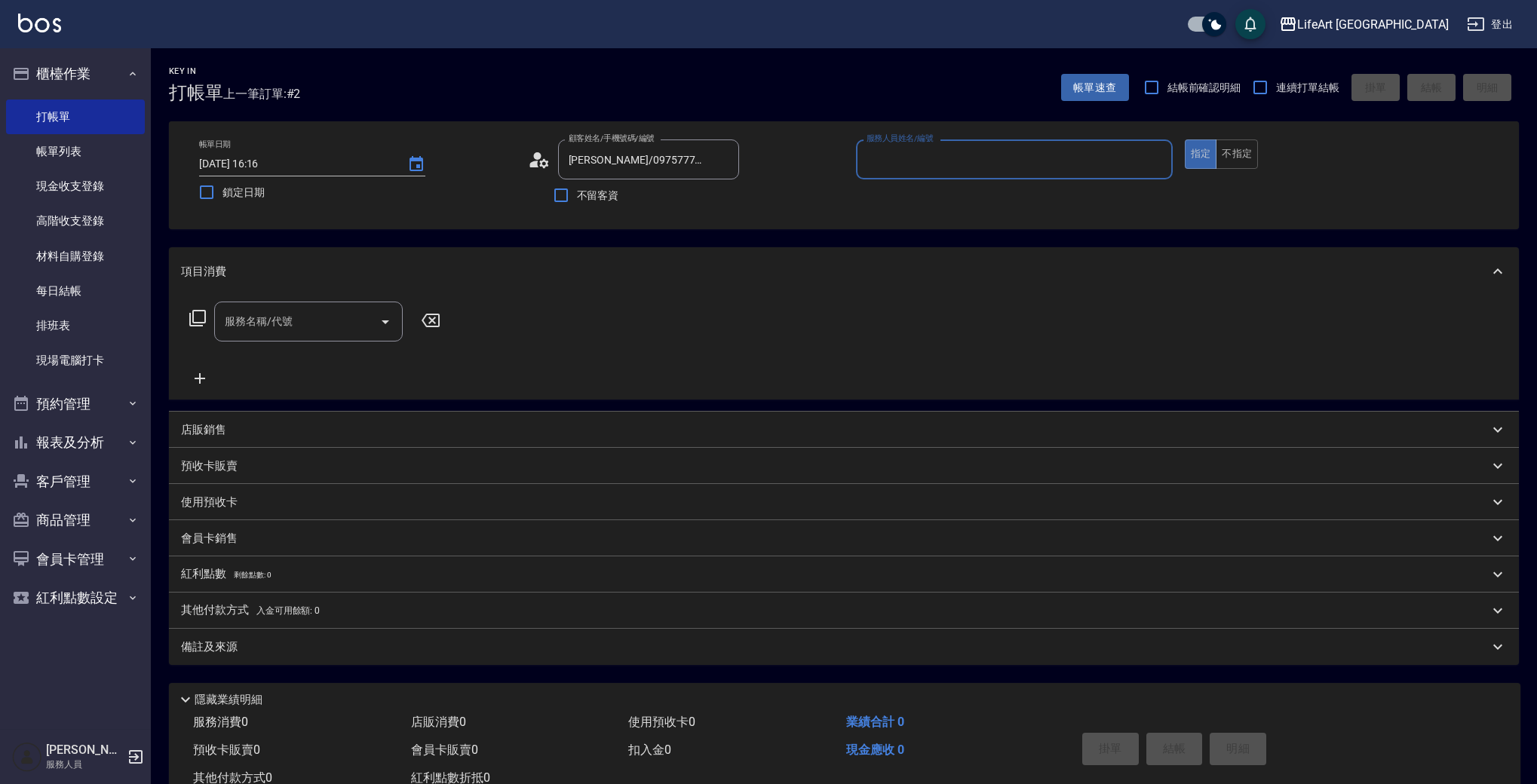
click at [919, 157] on input "服務人員姓名/編號" at bounding box center [1014, 160] width 303 height 27
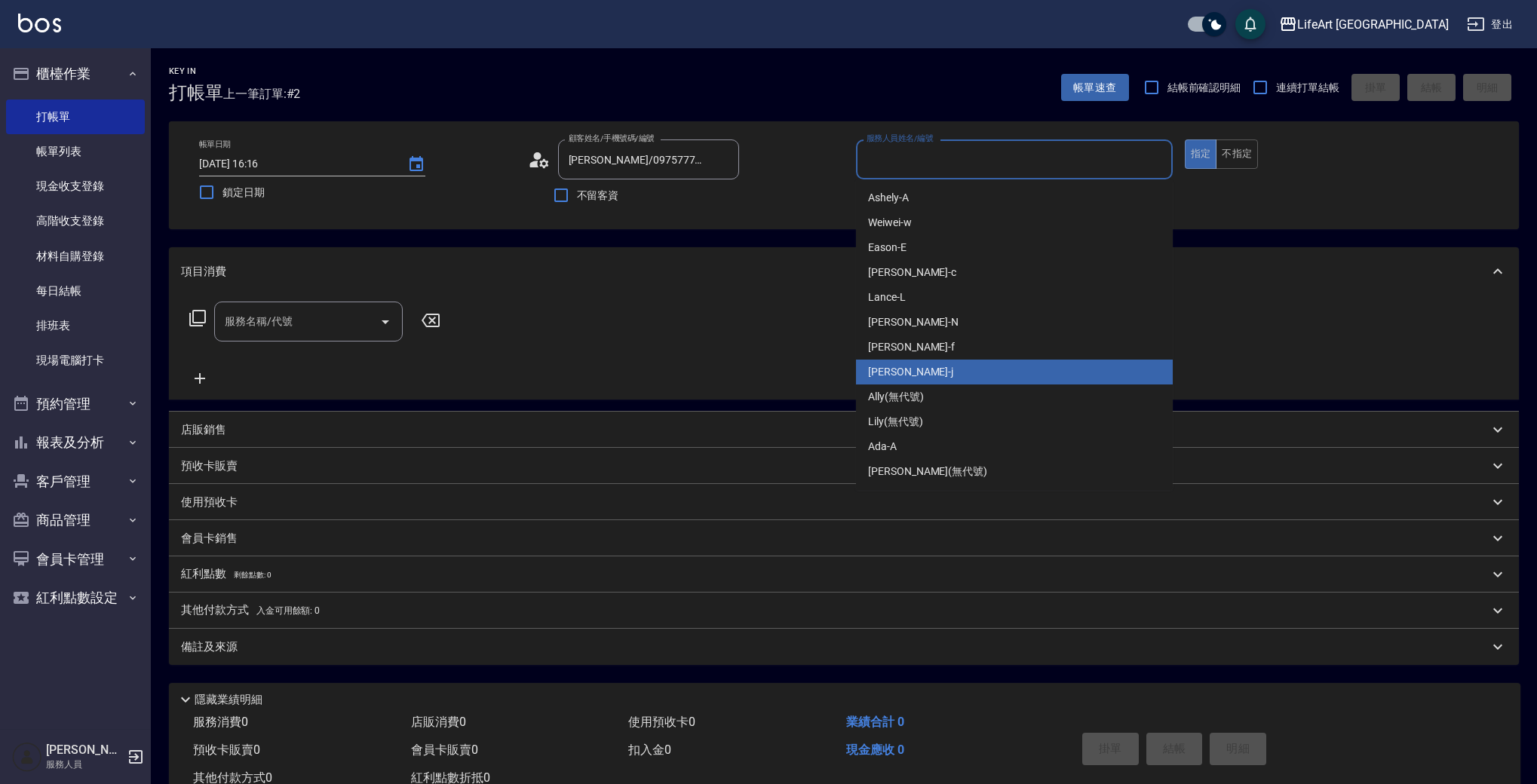
click at [883, 377] on span "Jessica -j" at bounding box center [910, 373] width 85 height 16
type input "Jessica-j"
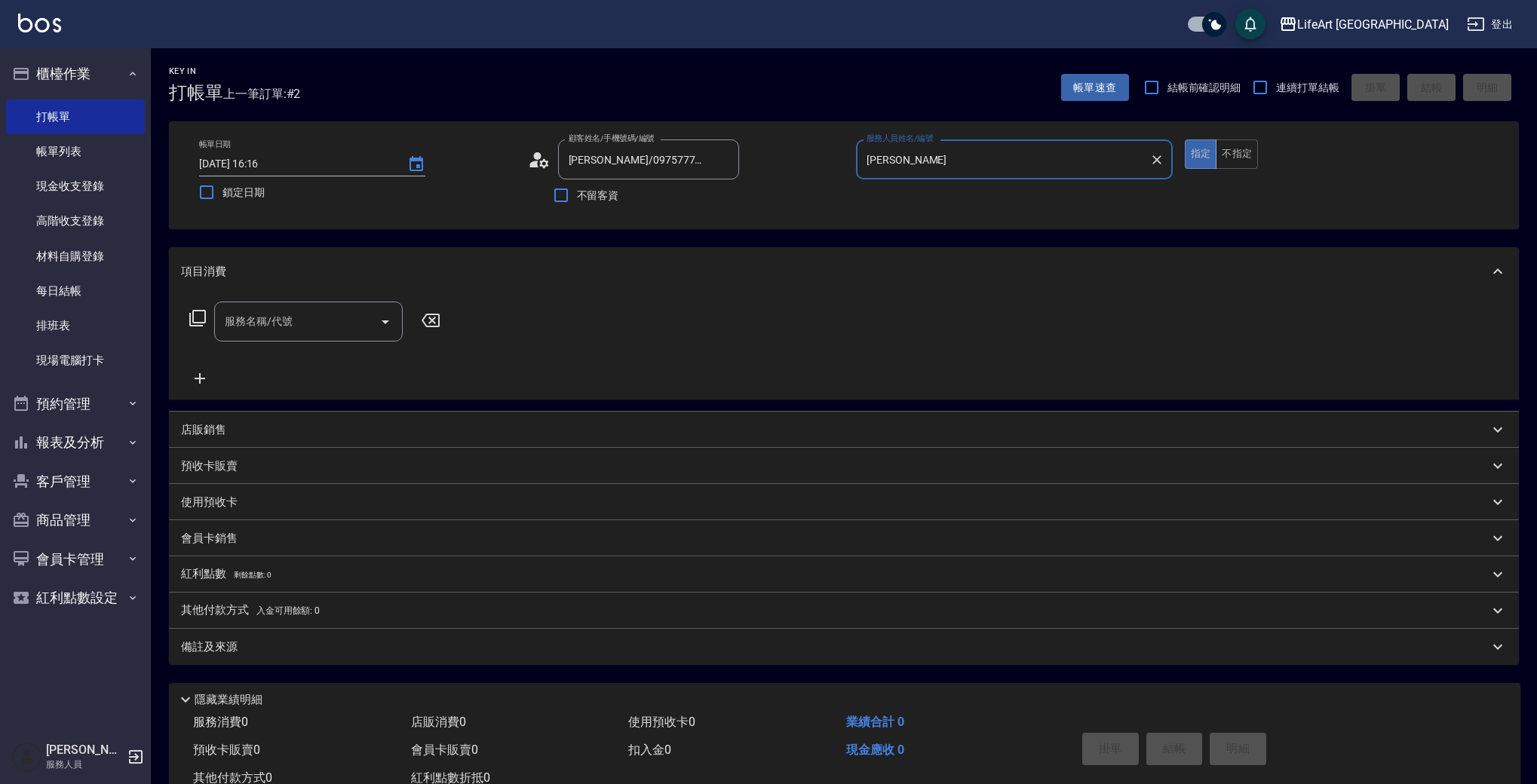
click at [292, 325] on input "服務名稱/代號" at bounding box center [297, 322] width 152 height 27
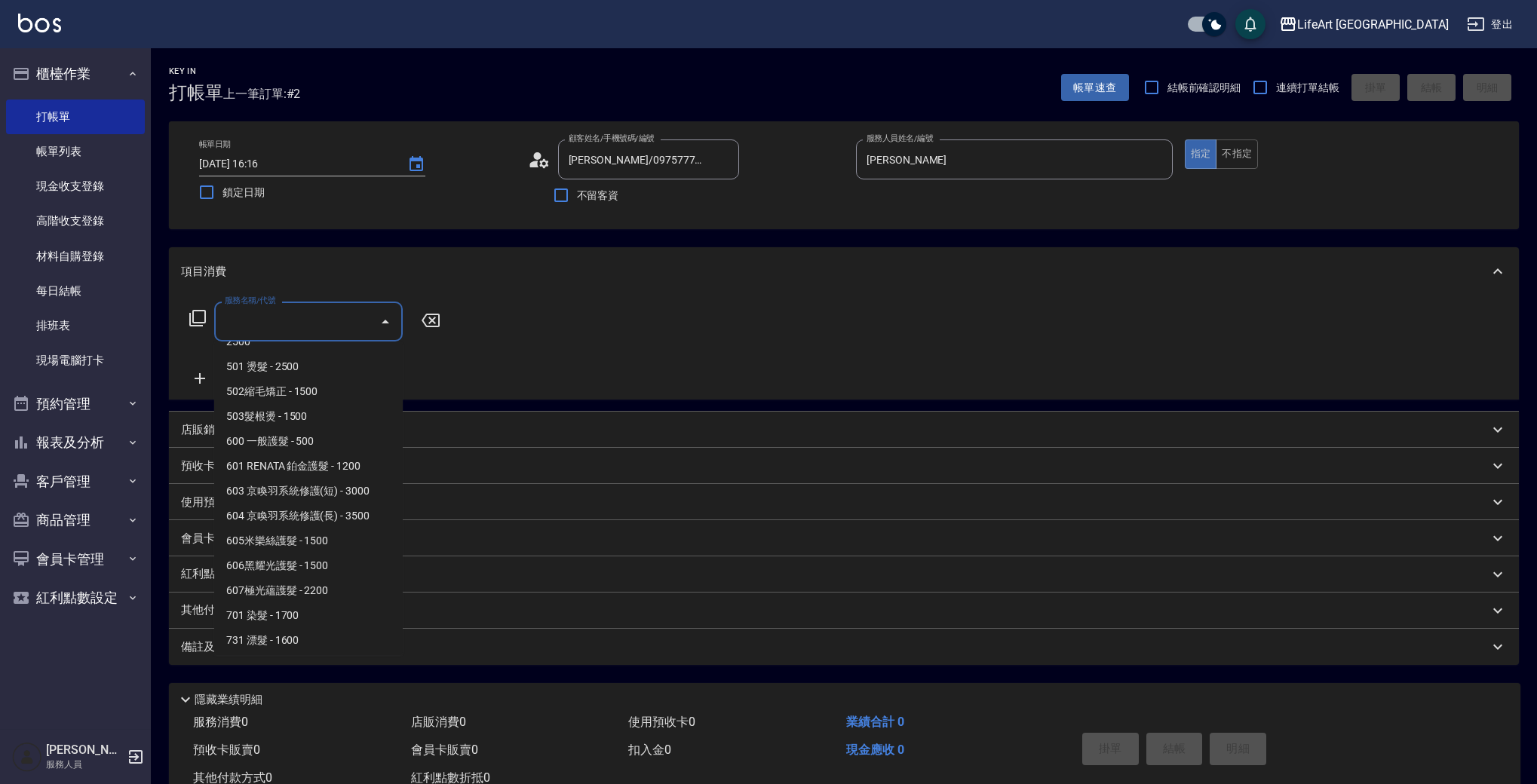
scroll to position [202, 0]
click at [299, 556] on span "607極光蘊護髮 - 2200" at bounding box center [308, 561] width 189 height 25
type input "607極光蘊護髮(607)"
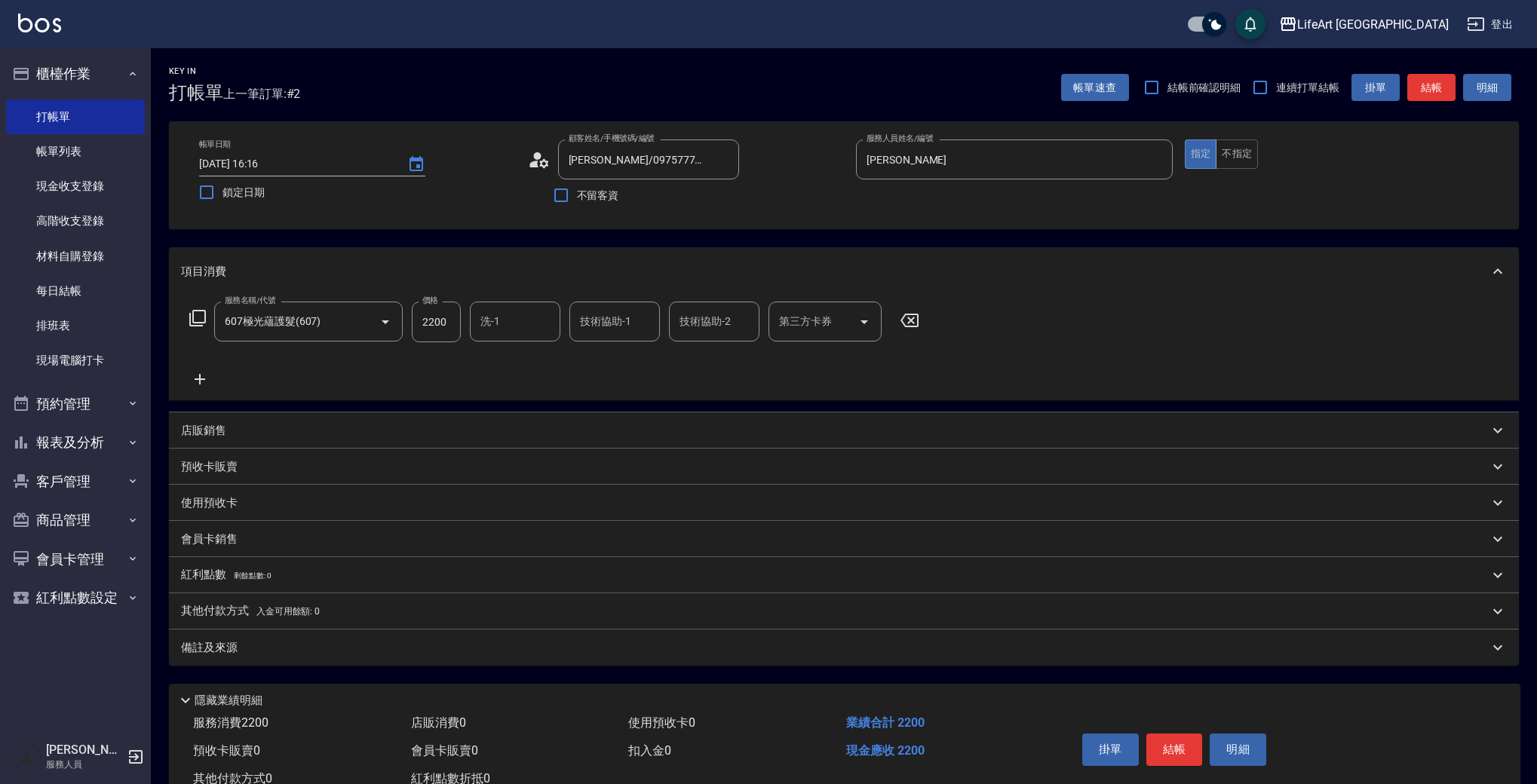
click at [207, 377] on icon at bounding box center [199, 379] width 38 height 18
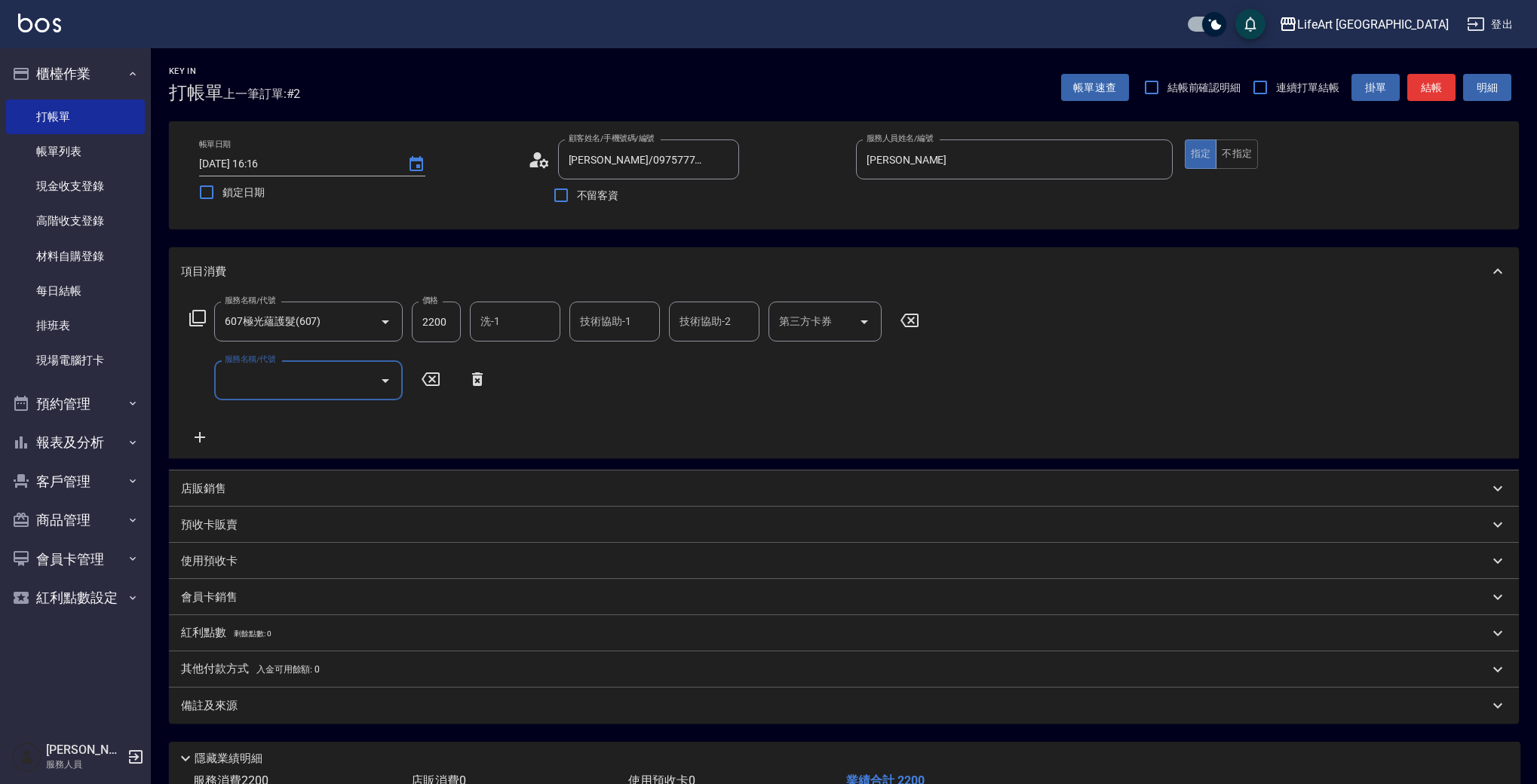
click at [296, 371] on input "服務名稱/代號" at bounding box center [297, 380] width 152 height 27
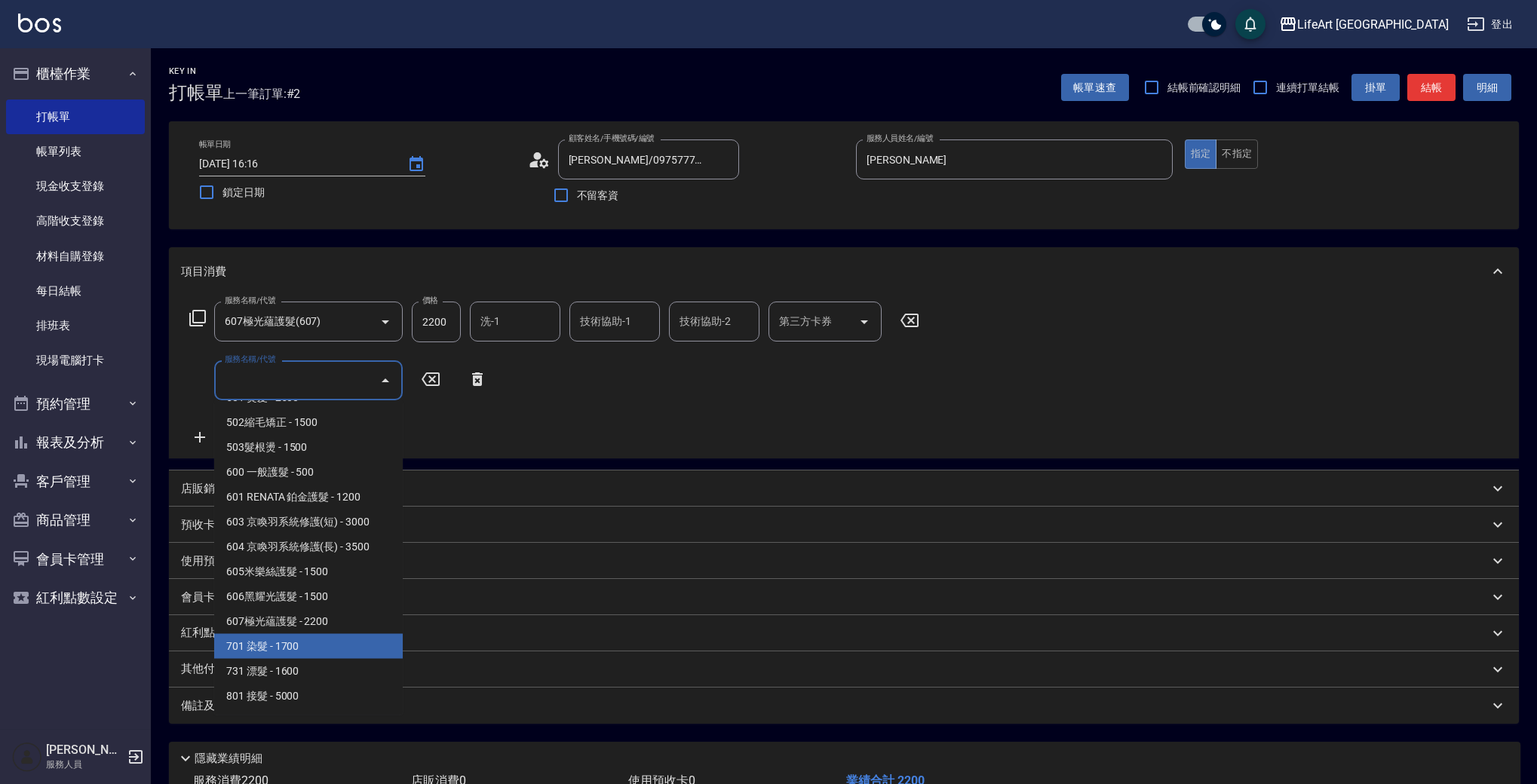
click at [312, 643] on span "701 染髮 - 1700" at bounding box center [308, 646] width 189 height 25
type input "701 染髮(701)"
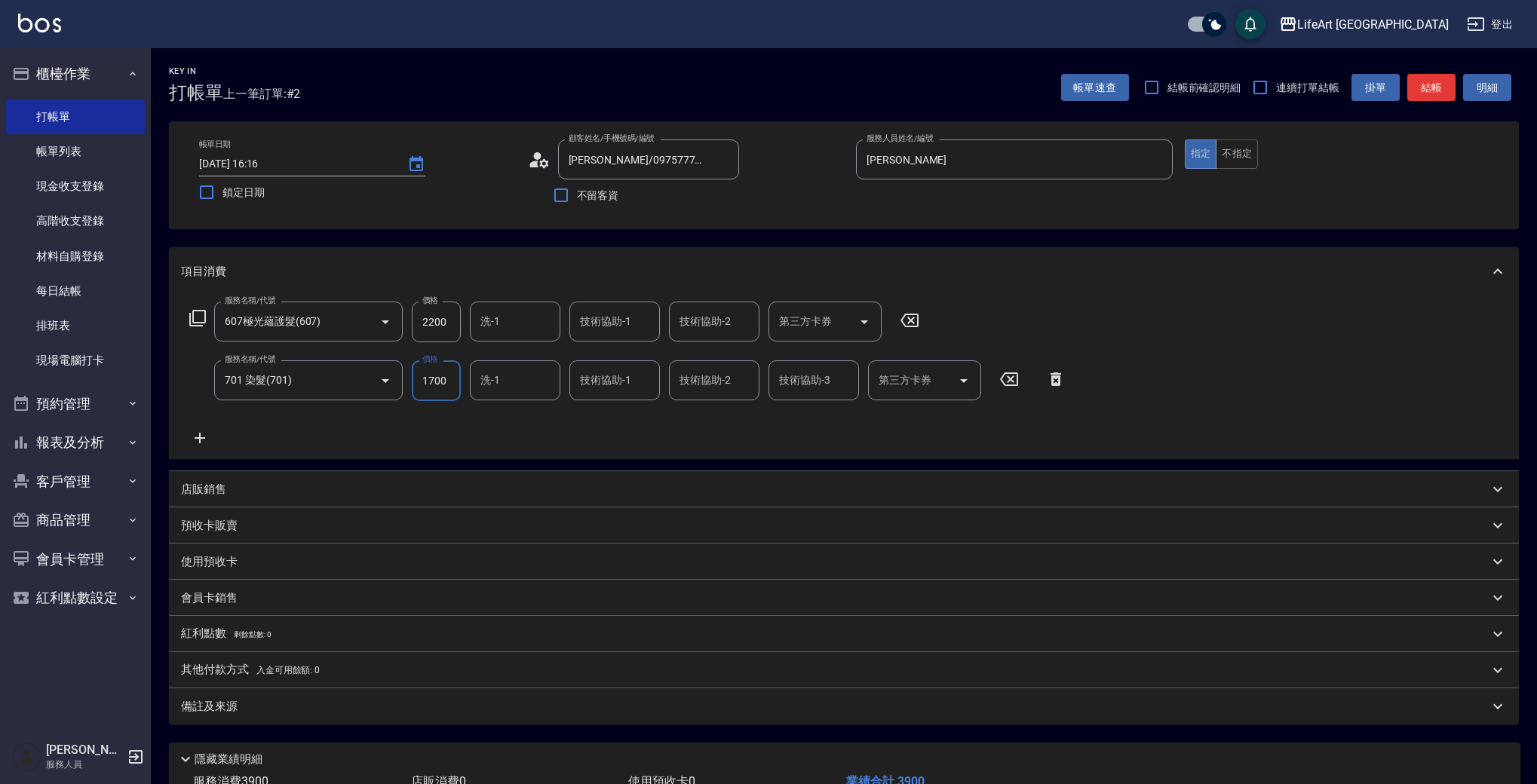
drag, startPoint x: 455, startPoint y: 380, endPoint x: 415, endPoint y: 382, distance: 40.0
click at [415, 382] on input "1700" at bounding box center [436, 381] width 49 height 40
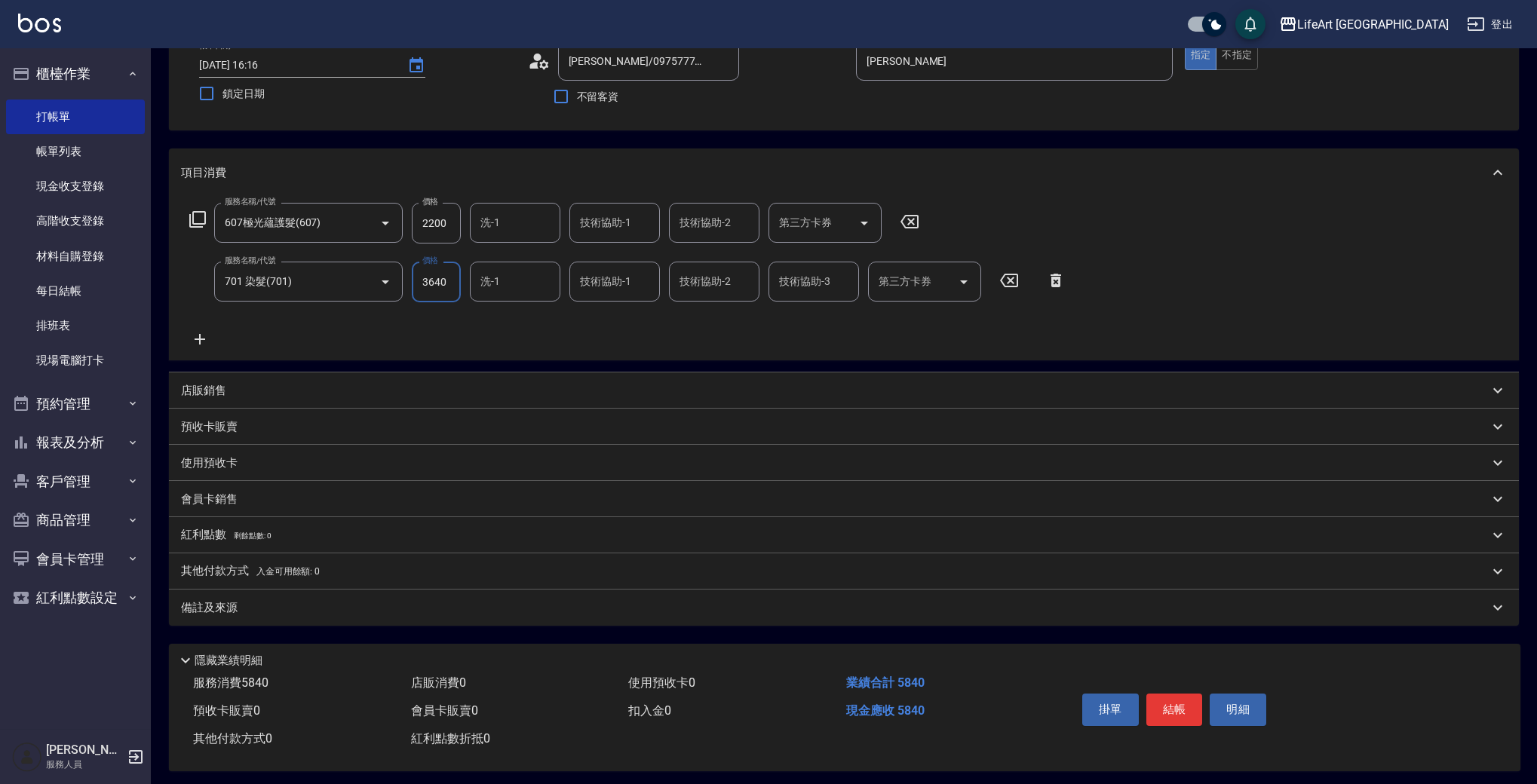
scroll to position [111, 0]
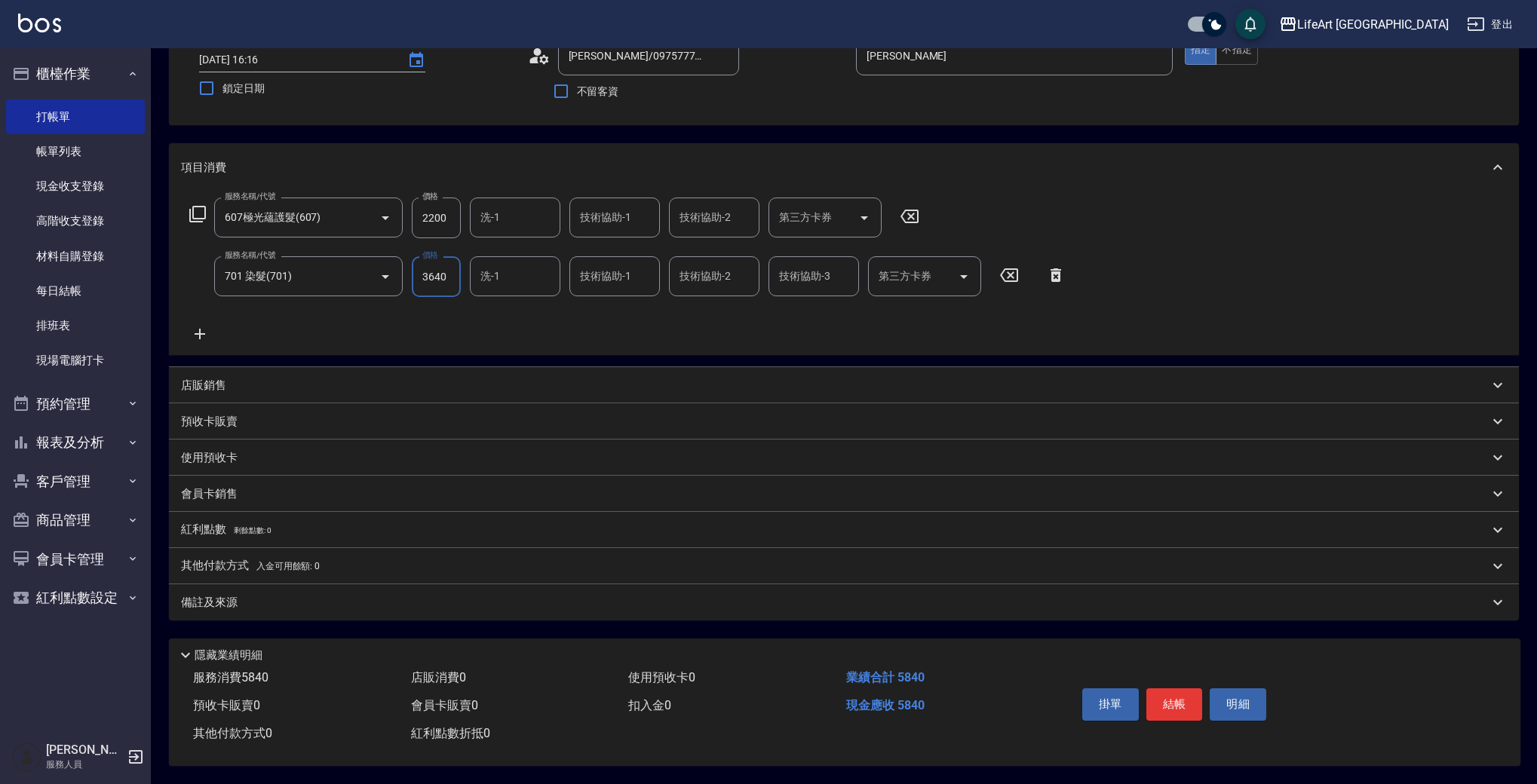
type input "3640"
click at [257, 599] on div "備註及來源" at bounding box center [835, 603] width 1308 height 16
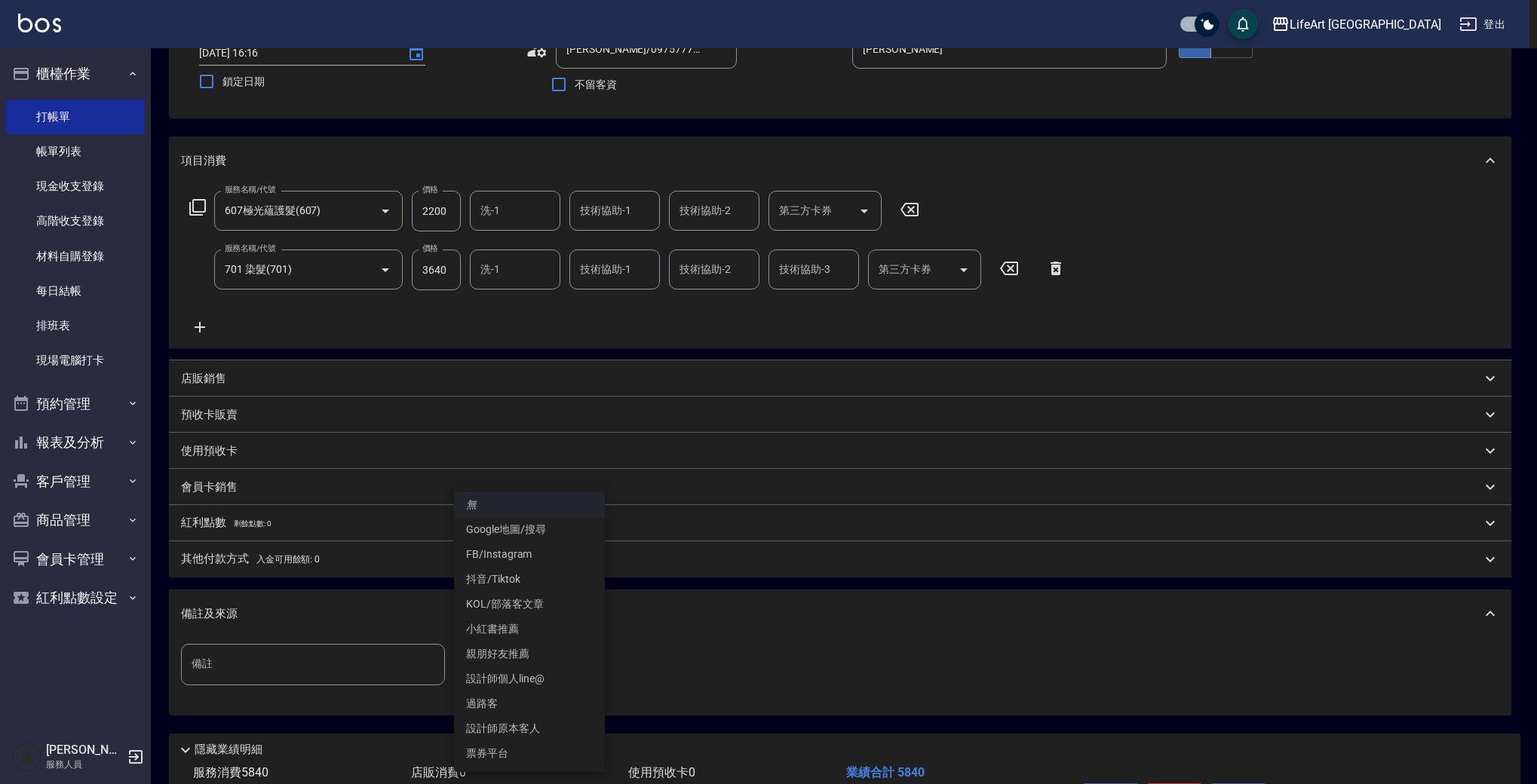
click at [523, 665] on body "LifeArt 蘆洲 登出 櫃檯作業 打帳單 帳單列表 現金收支登錄 高階收支登錄 材料自購登錄 每日結帳 排班表 現場電腦打卡 預約管理 預約管理 單日預約…" at bounding box center [768, 384] width 1537 height 990
click at [526, 725] on li "設計師原本客人" at bounding box center [529, 728] width 151 height 25
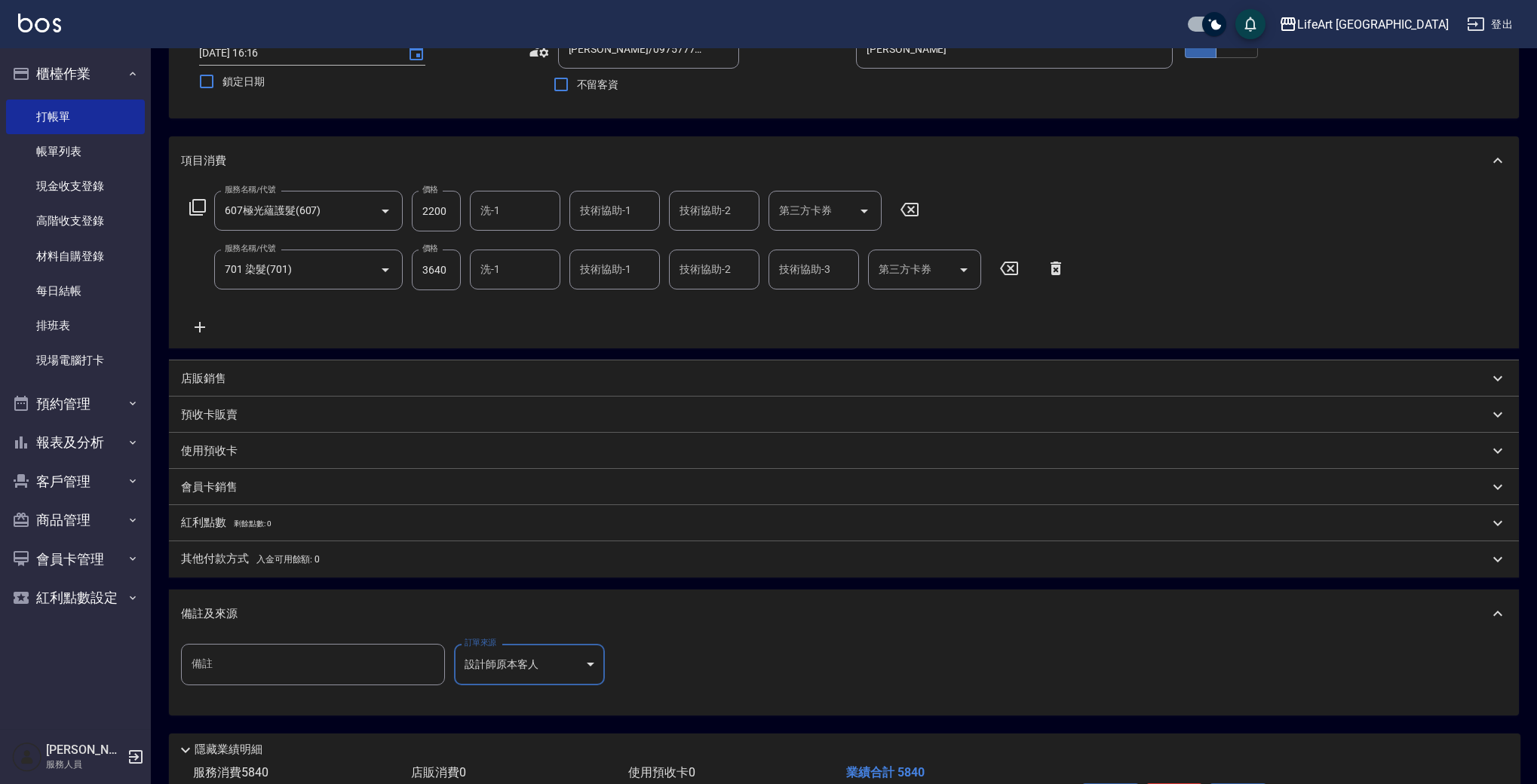
scroll to position [212, 0]
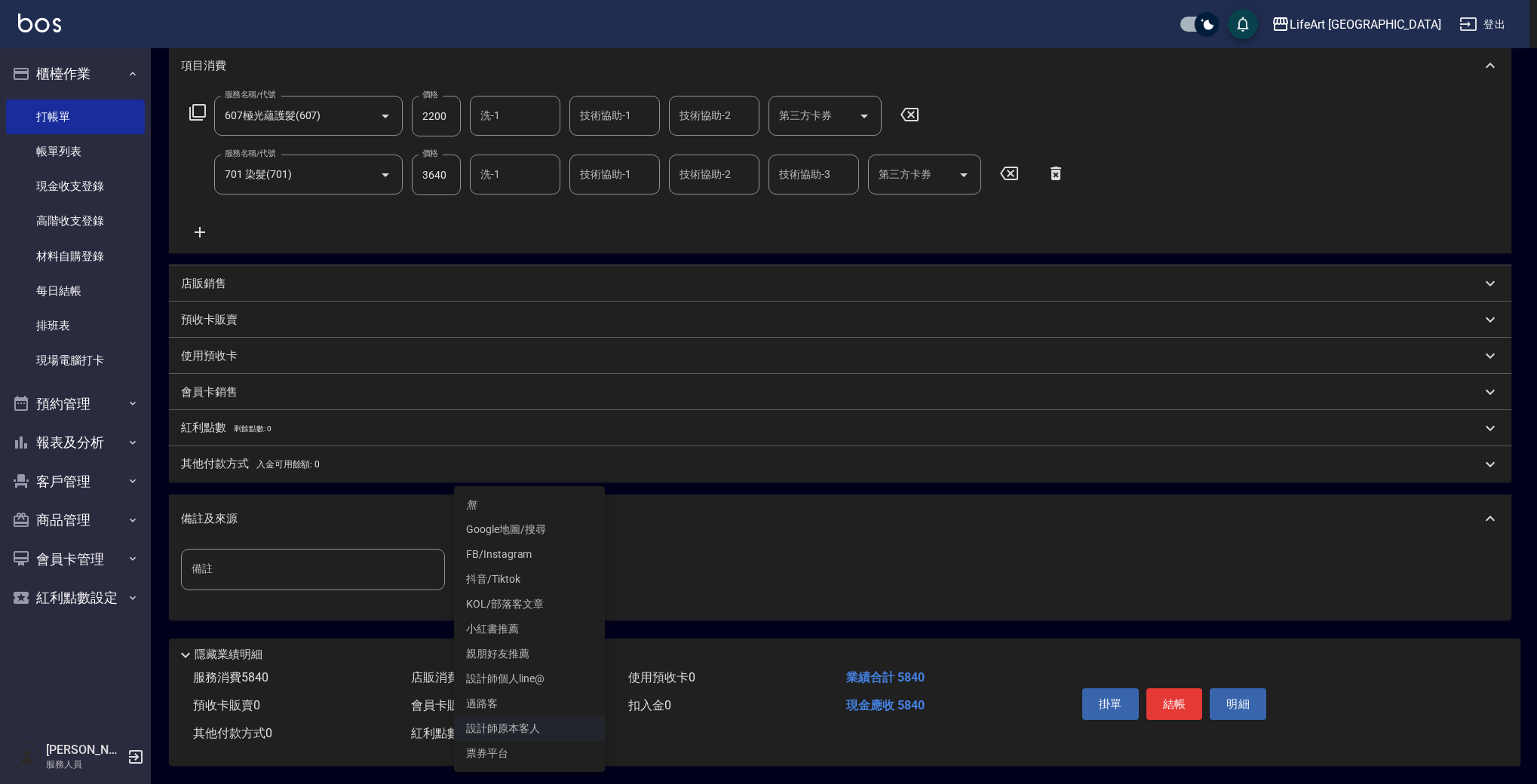
click at [557, 566] on body "LifeArt 蘆洲 登出 櫃檯作業 打帳單 帳單列表 現金收支登錄 高階收支登錄 材料自購登錄 每日結帳 排班表 現場電腦打卡 預約管理 預約管理 單日預約…" at bounding box center [768, 289] width 1537 height 990
click at [543, 546] on li "FB/Instagram" at bounding box center [529, 554] width 151 height 25
type input "FB/Instagram"
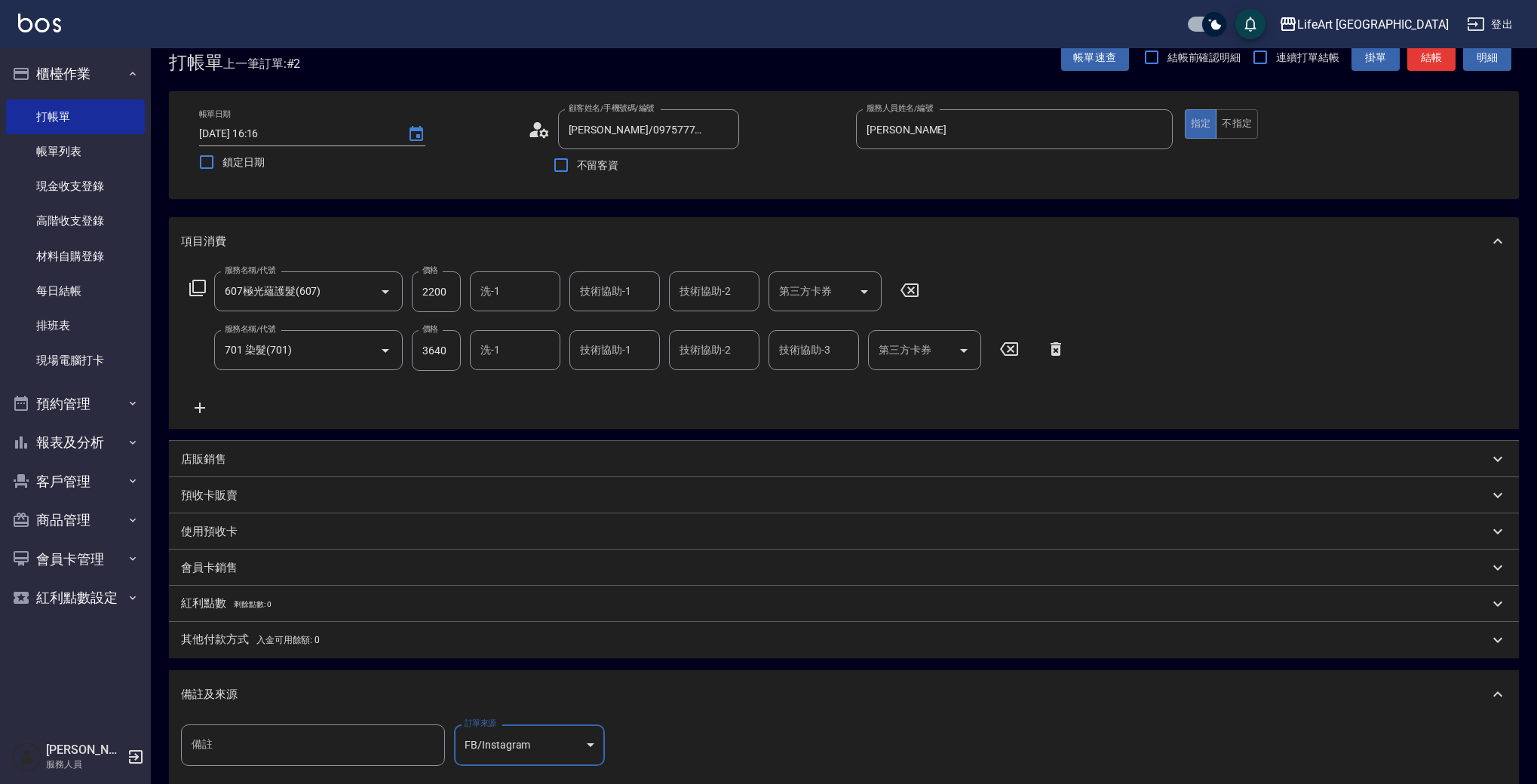
scroll to position [27, 0]
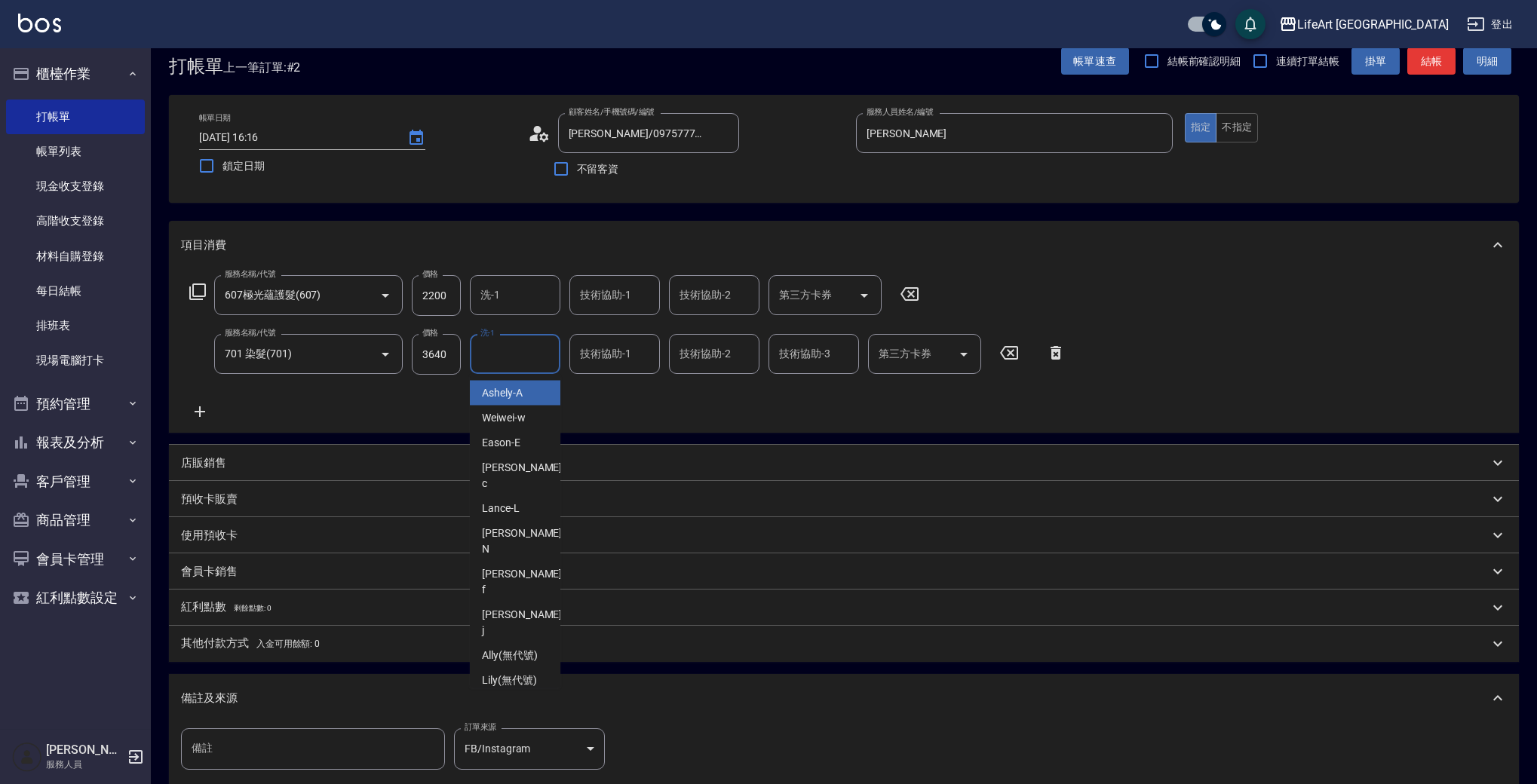
click at [526, 346] on input "洗-1" at bounding box center [514, 354] width 77 height 27
click at [520, 668] on div "Lily (無代號)" at bounding box center [515, 680] width 91 height 25
type input "Lily(無代號)"
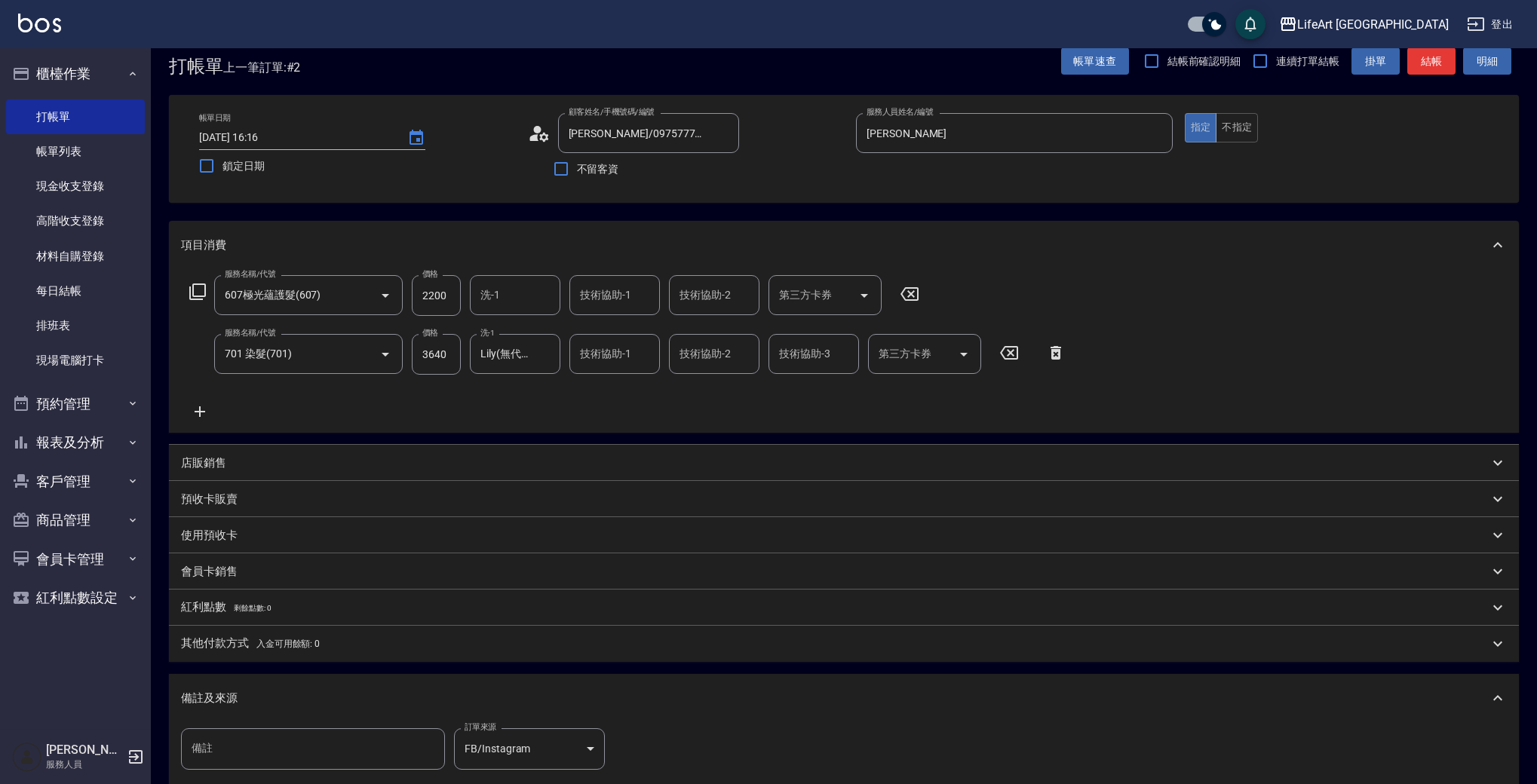
drag, startPoint x: 1543, startPoint y: 470, endPoint x: 1543, endPoint y: 539, distance: 69.0
click at [1536, 539] on html "LifeArt 蘆洲 登出 櫃檯作業 打帳單 帳單列表 現金收支登錄 高階收支登錄 材料自購登錄 每日結帳 排班表 現場電腦打卡 預約管理 預約管理 單日預約…" at bounding box center [768, 468] width 1537 height 990
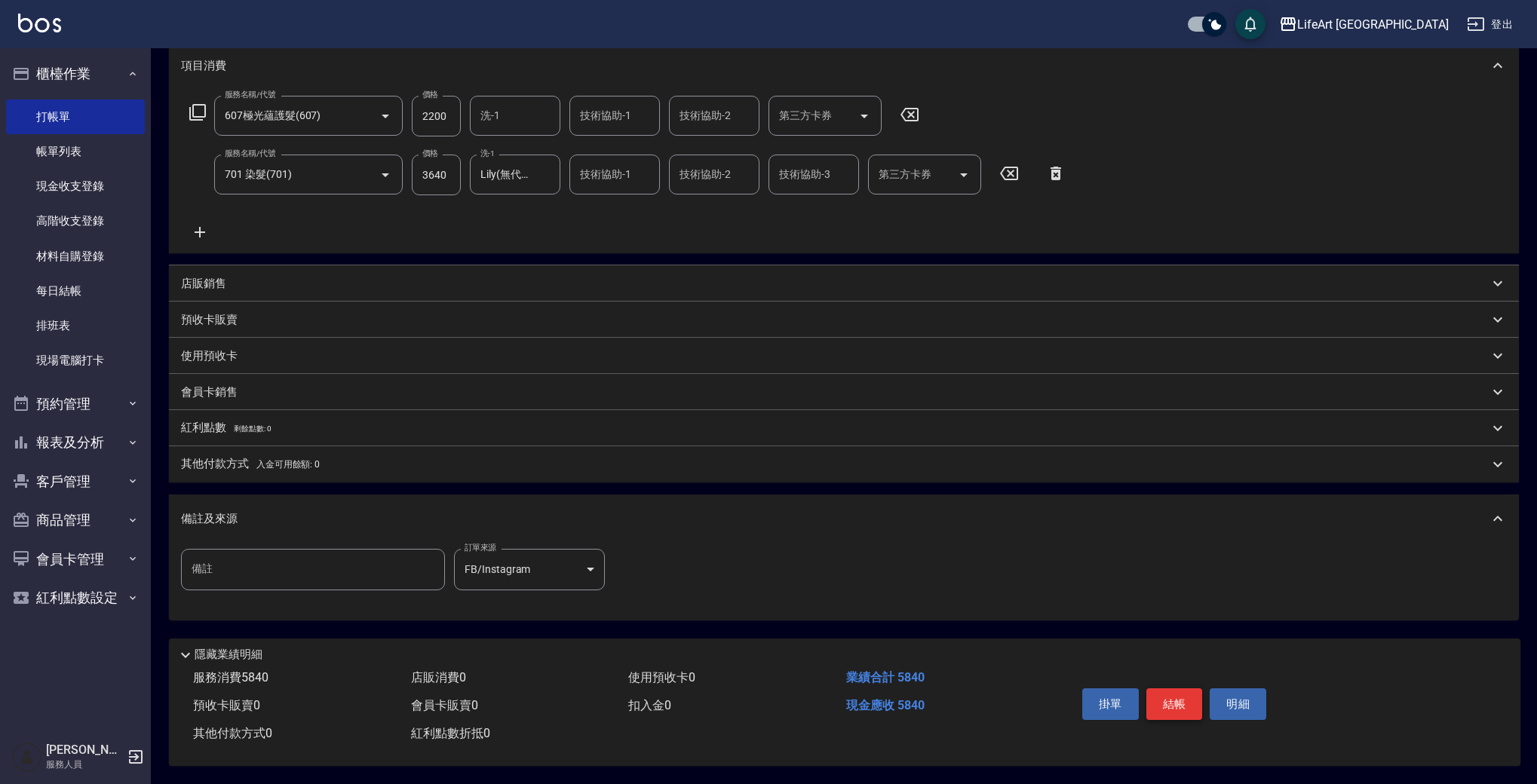
click at [1180, 708] on button "結帳" at bounding box center [1175, 704] width 57 height 32
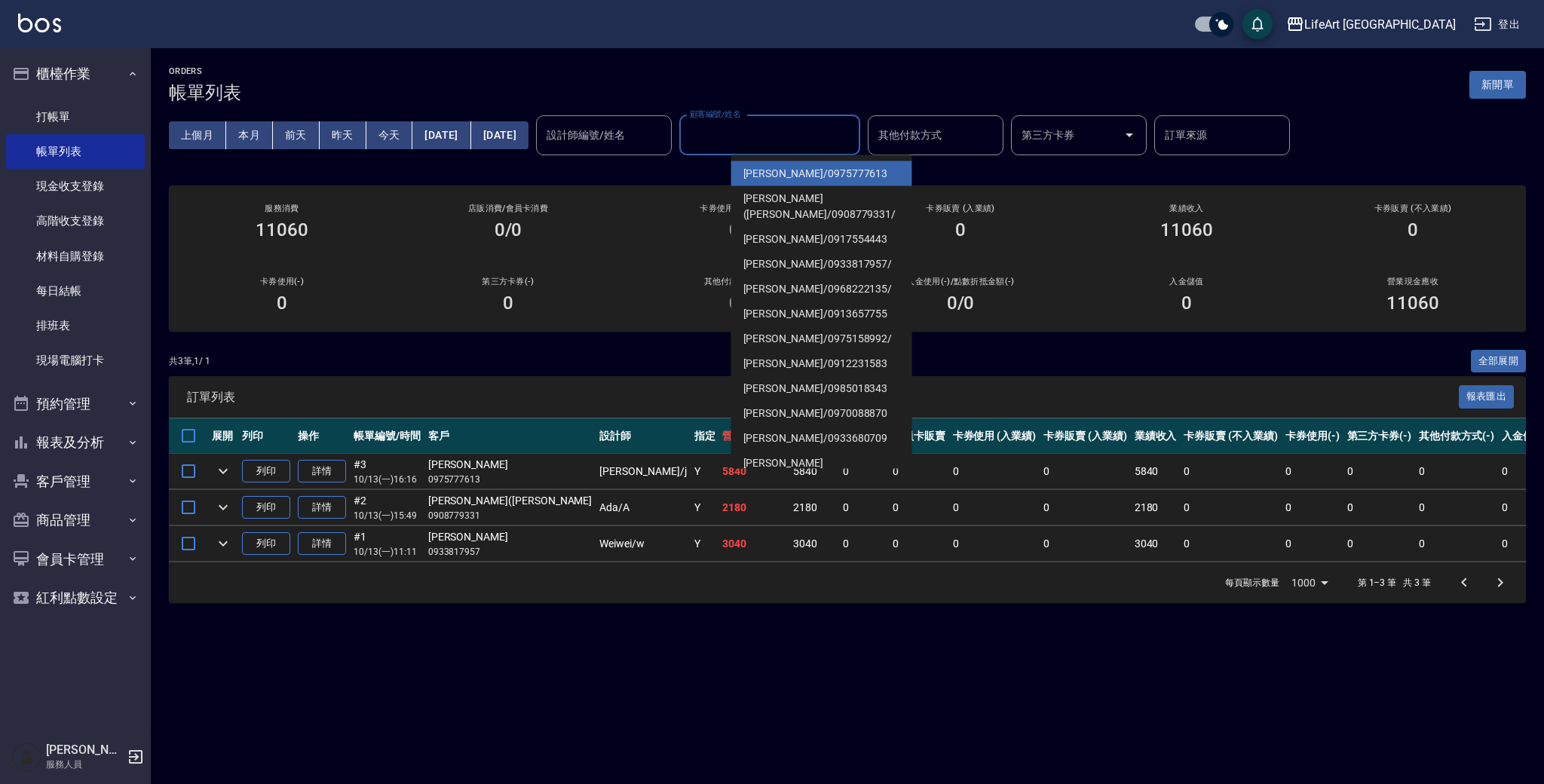
click at [770, 144] on input "顧客編號/姓名" at bounding box center [770, 135] width 168 height 27
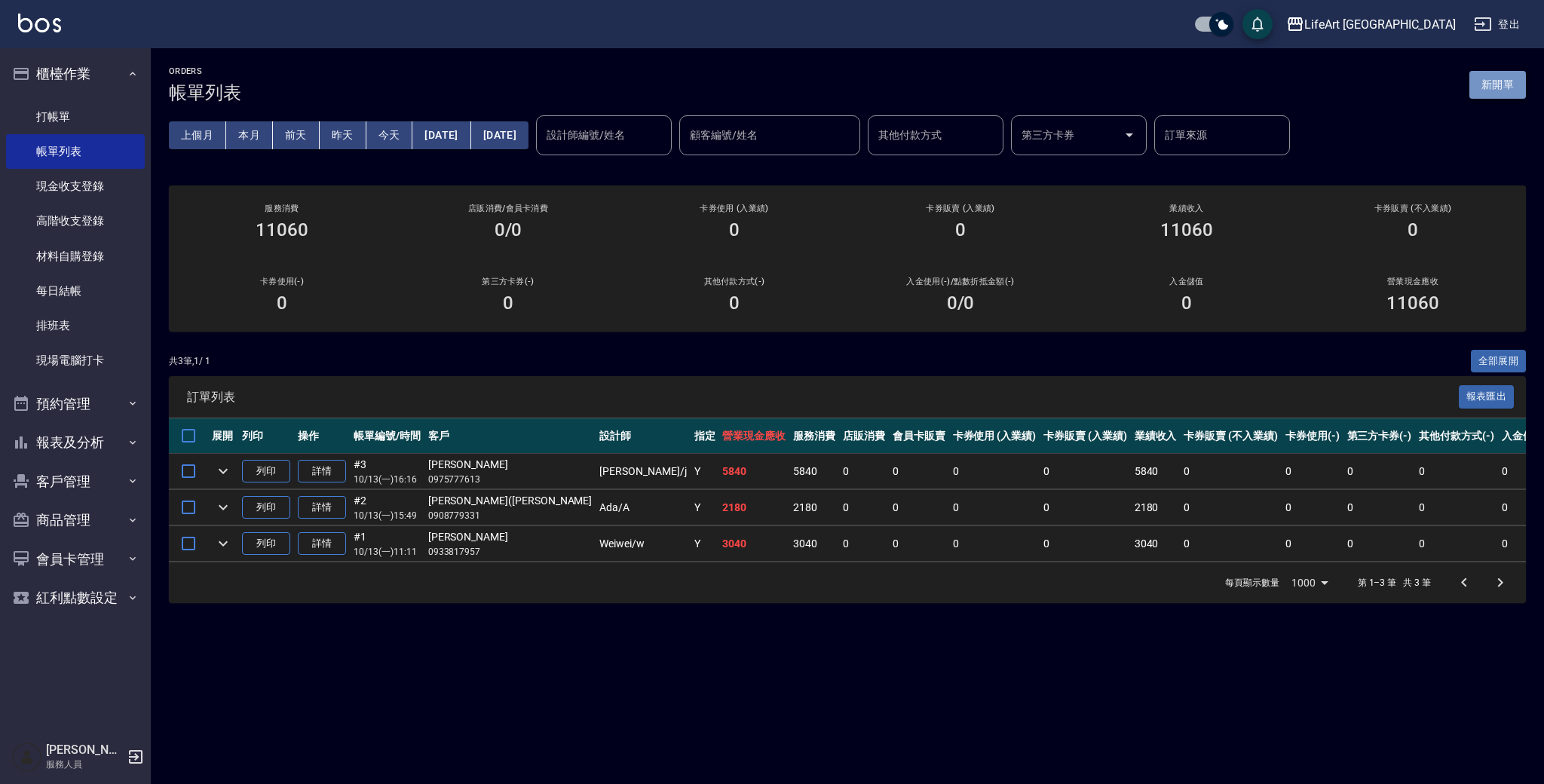
click at [1512, 85] on button "新開單" at bounding box center [1498, 84] width 57 height 28
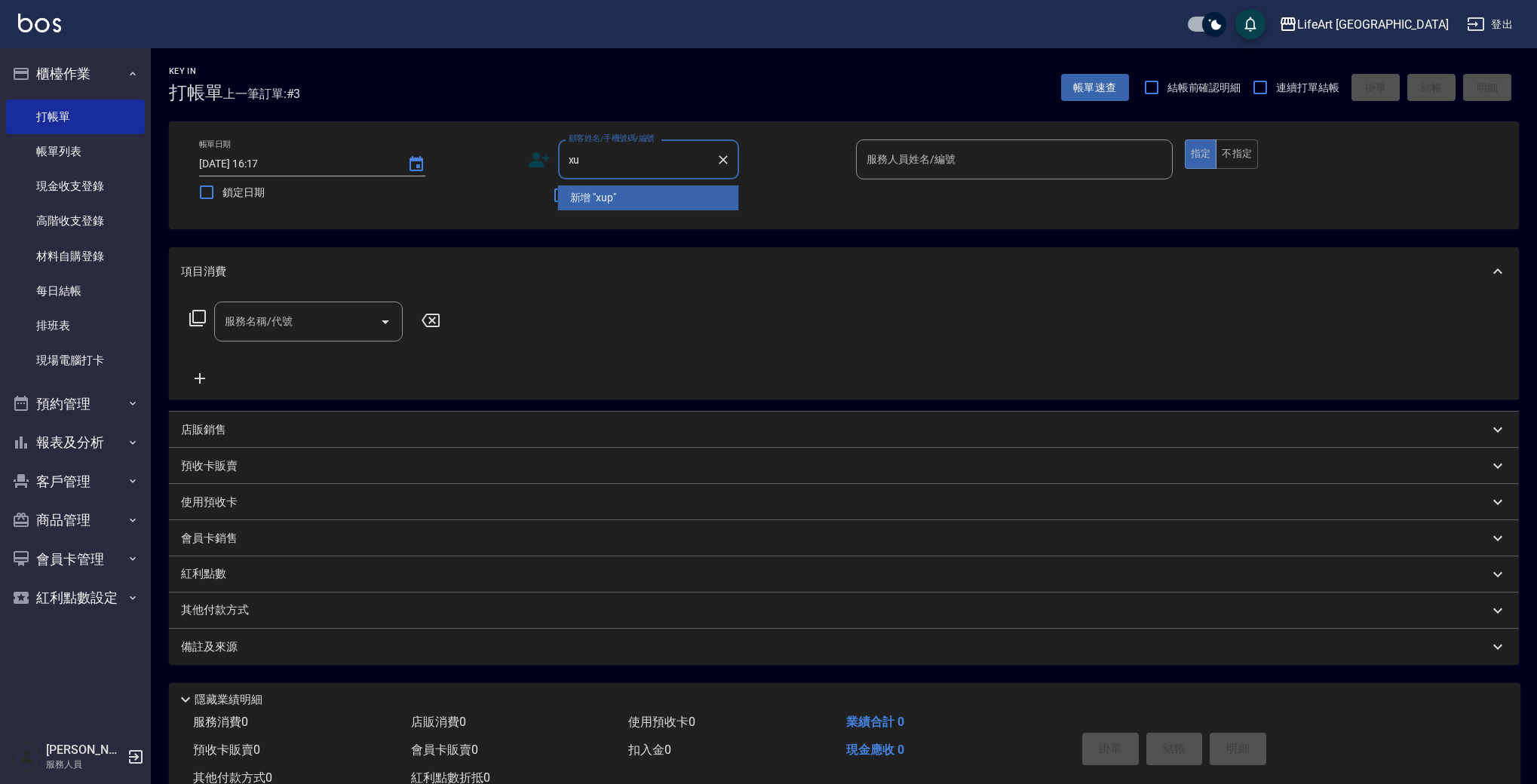
type input "x"
click at [638, 195] on li "林茜庭/0917554443/null" at bounding box center [648, 198] width 181 height 25
type input "林茜庭/0917554443/null"
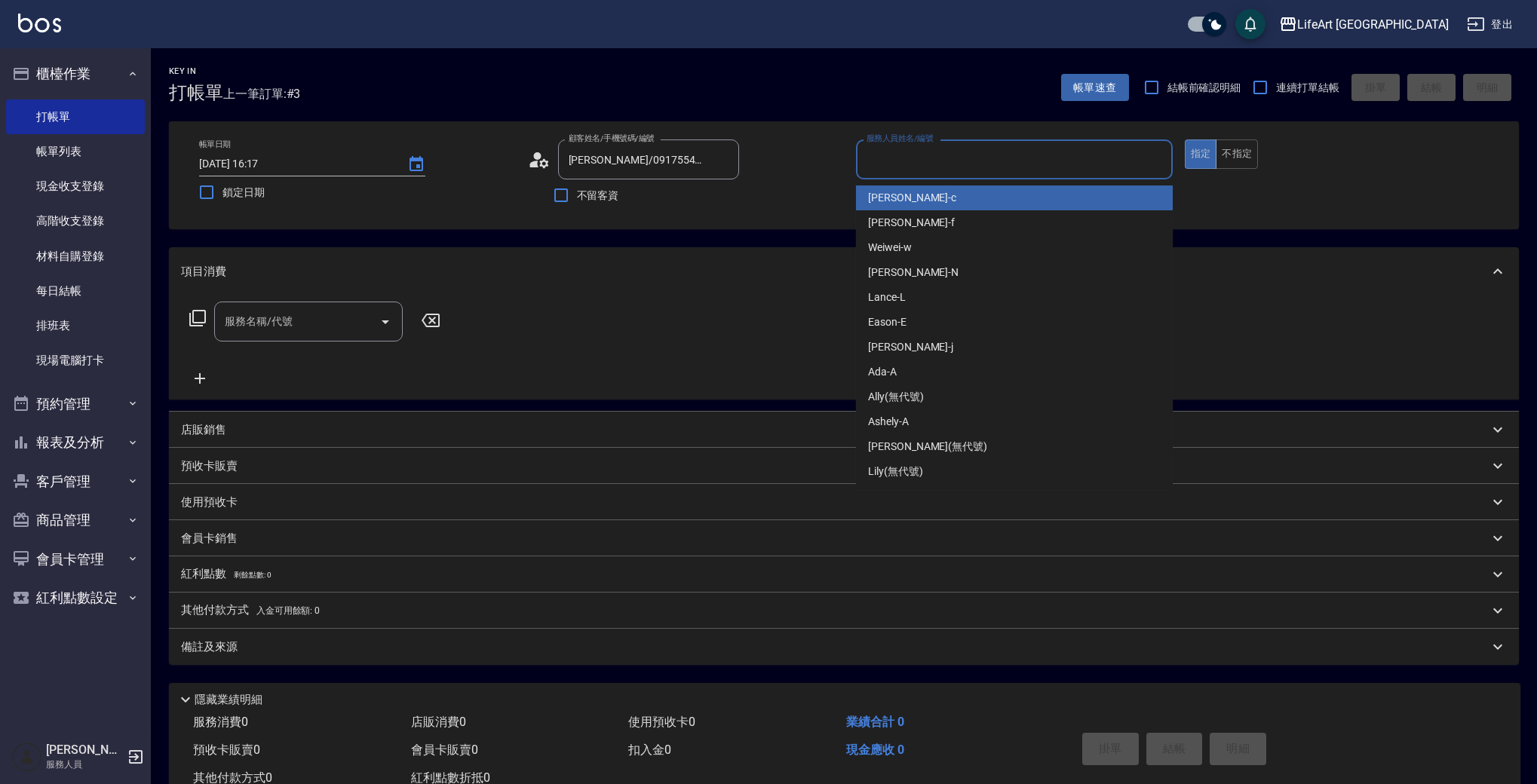
click at [886, 168] on input "服務人員姓名/編號" at bounding box center [1014, 160] width 303 height 27
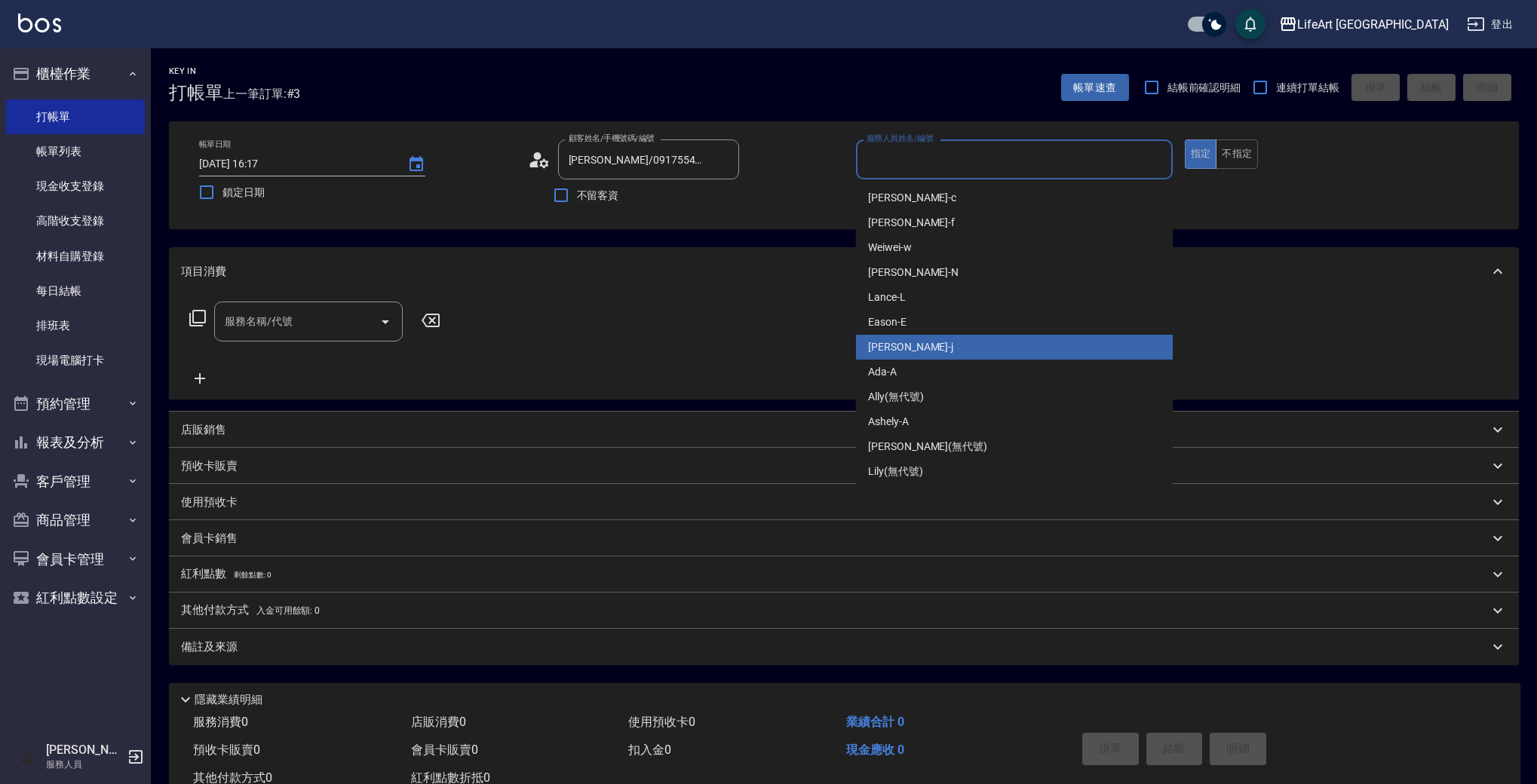
click at [910, 348] on div "Jessica -j" at bounding box center [1014, 347] width 317 height 25
type input "Jessica-j"
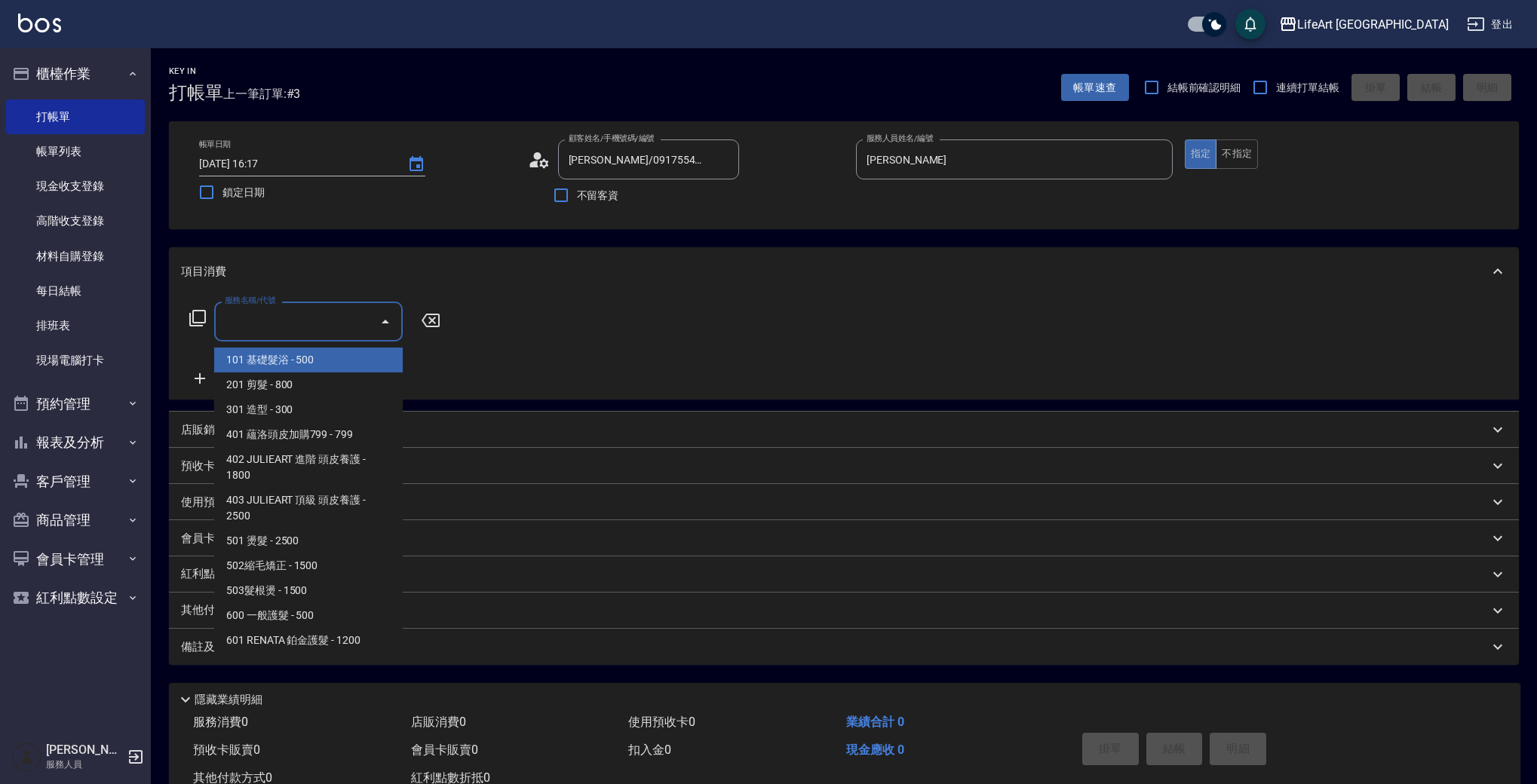
click at [279, 317] on div "服務名稱/代號 服務名稱/代號" at bounding box center [308, 321] width 189 height 40
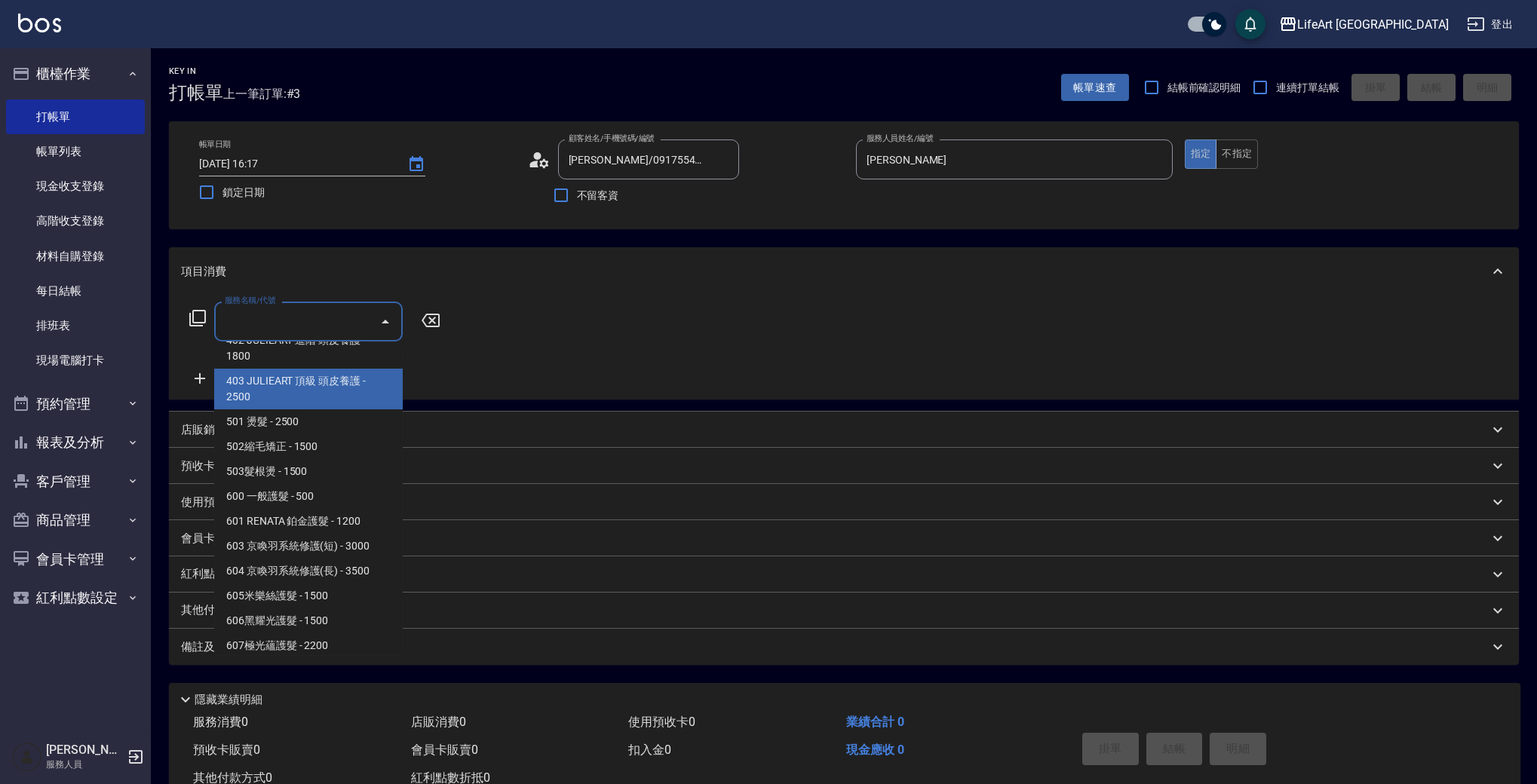
scroll to position [202, 0]
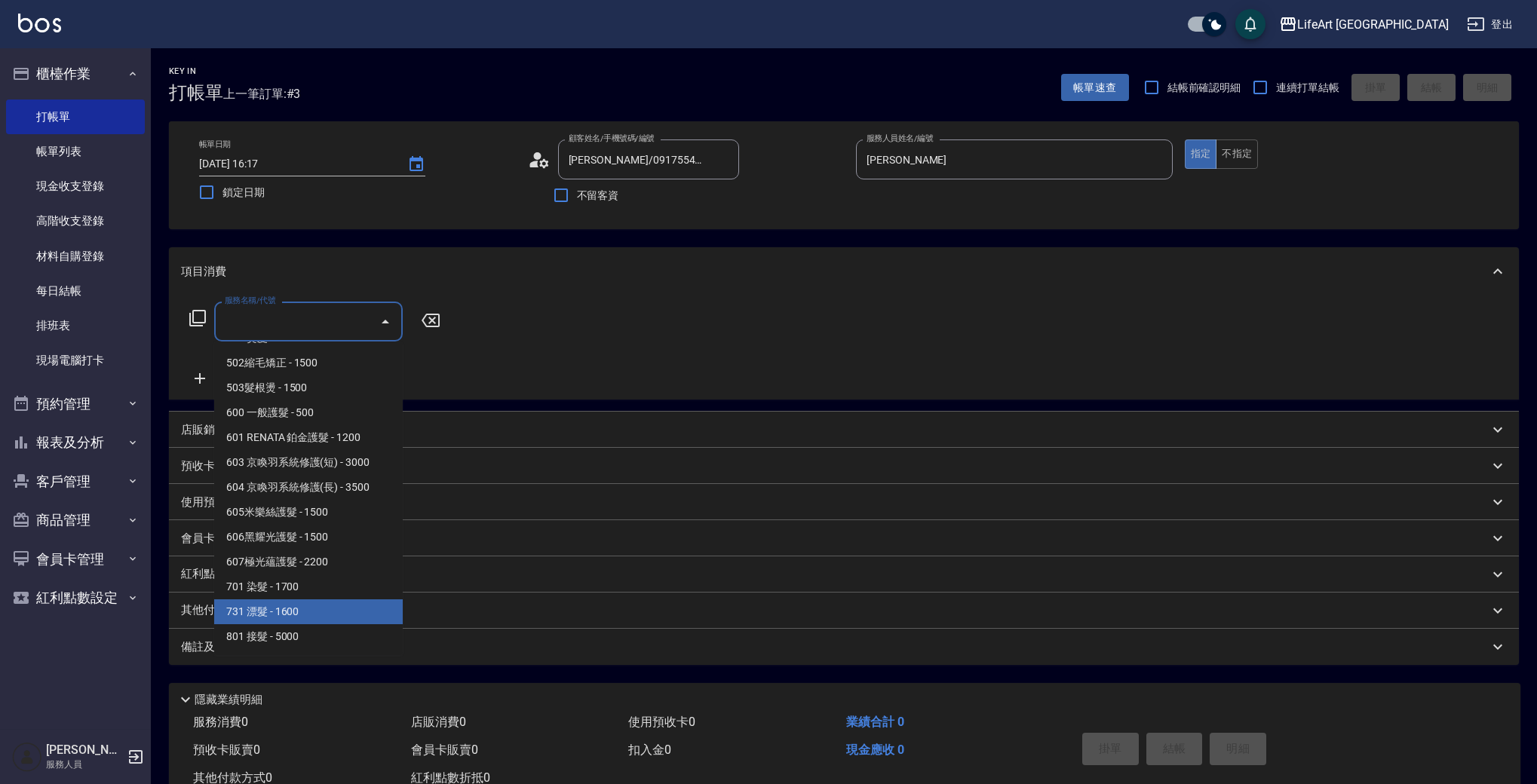
click at [306, 592] on span "701 染髮 - 1700" at bounding box center [308, 586] width 189 height 25
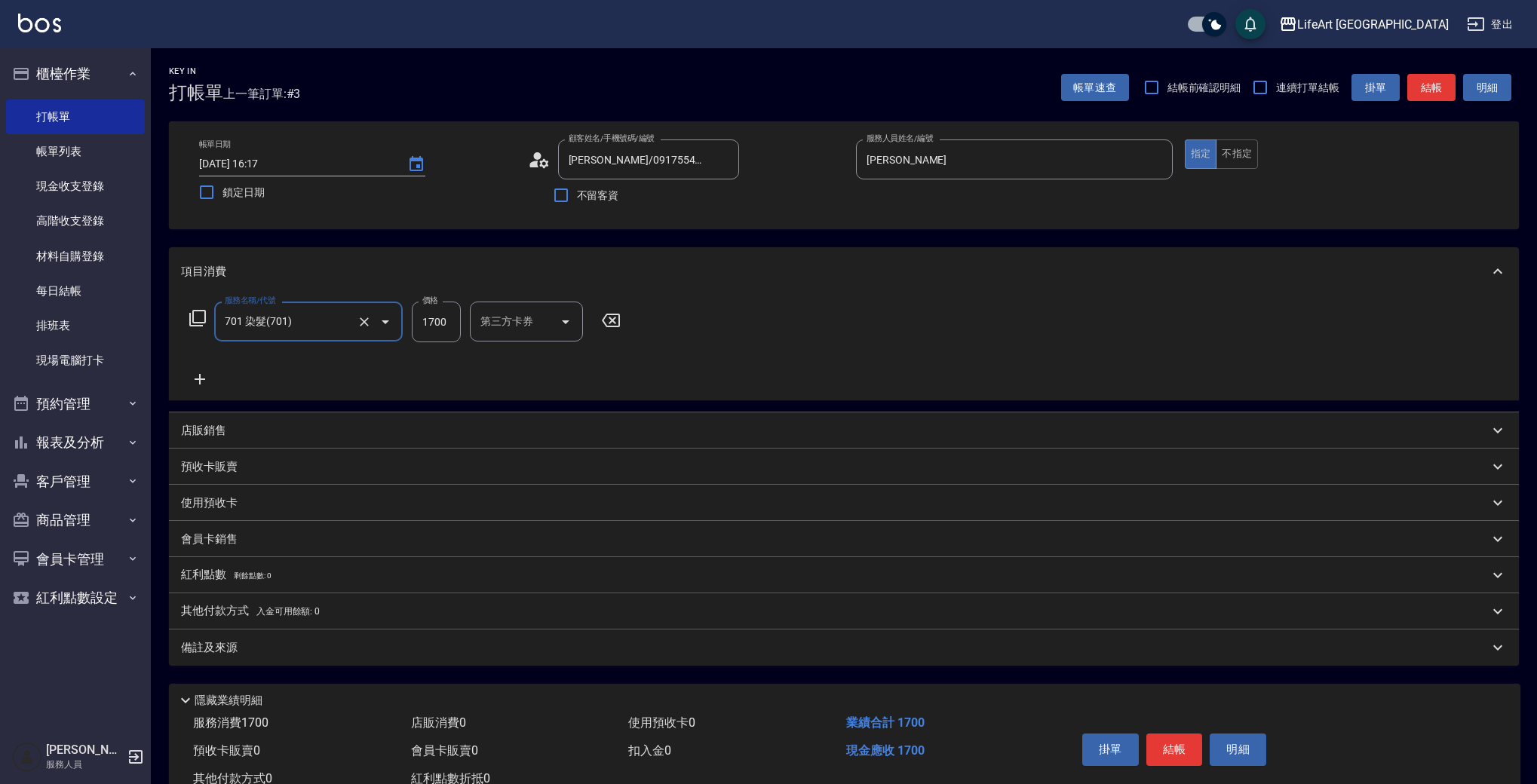
type input "701 染髮(701)"
click at [204, 380] on icon at bounding box center [199, 379] width 11 height 11
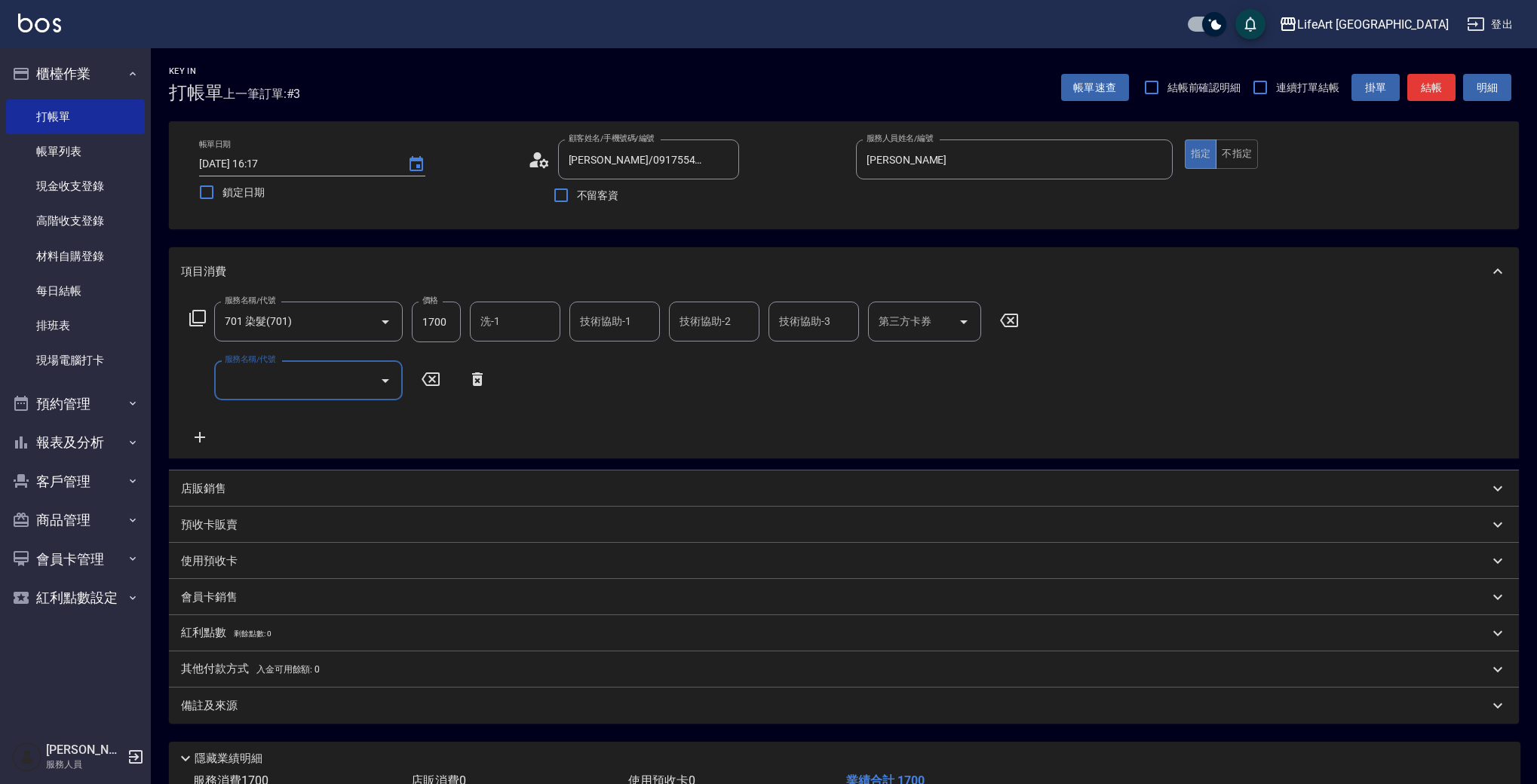
click at [284, 376] on input "服務名稱/代號" at bounding box center [297, 380] width 152 height 27
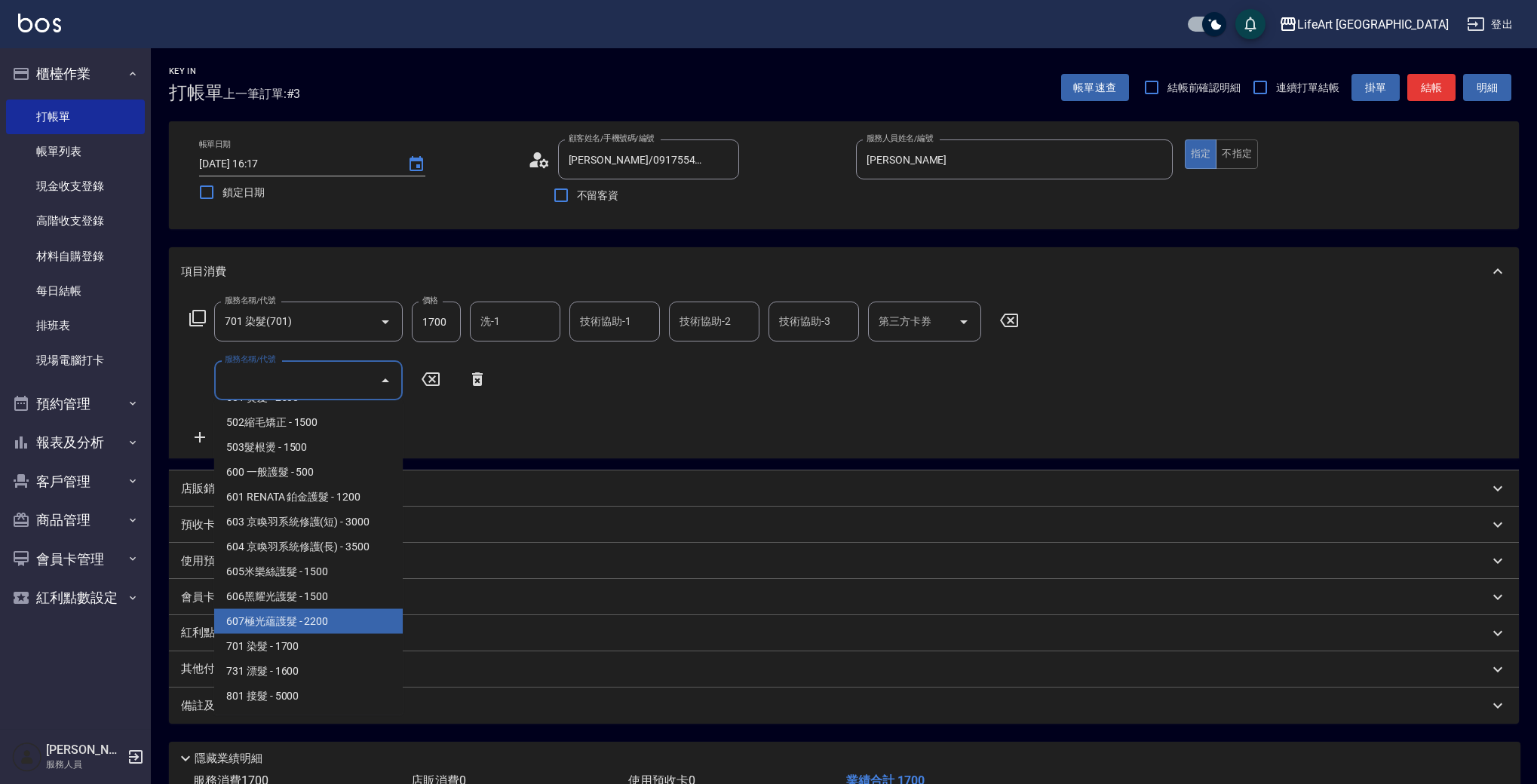
click at [301, 608] on span "606黑耀光護髮 - 1500" at bounding box center [308, 596] width 189 height 25
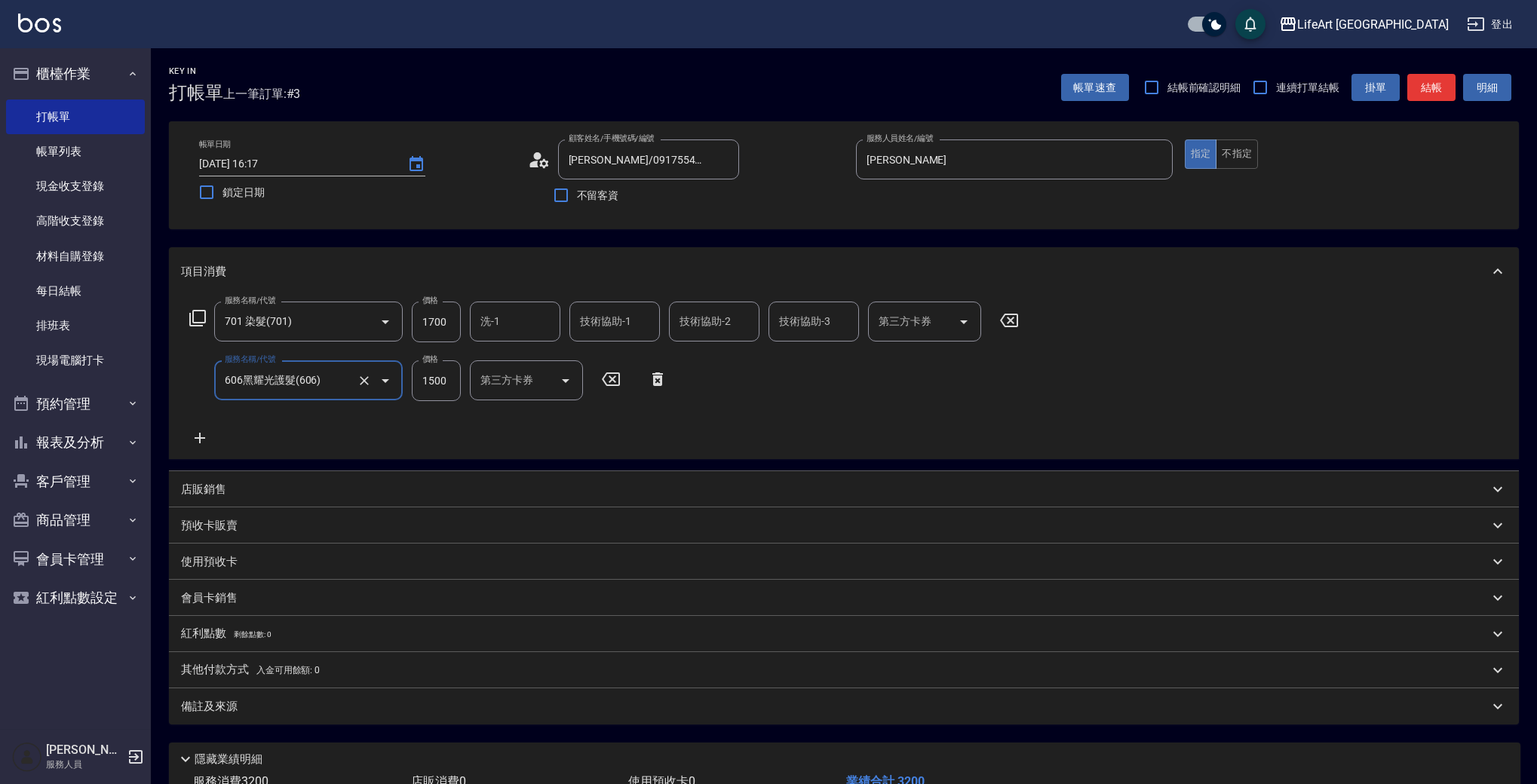
type input "606黑耀光護髮(606)"
click at [366, 375] on icon "Clear" at bounding box center [364, 381] width 15 height 15
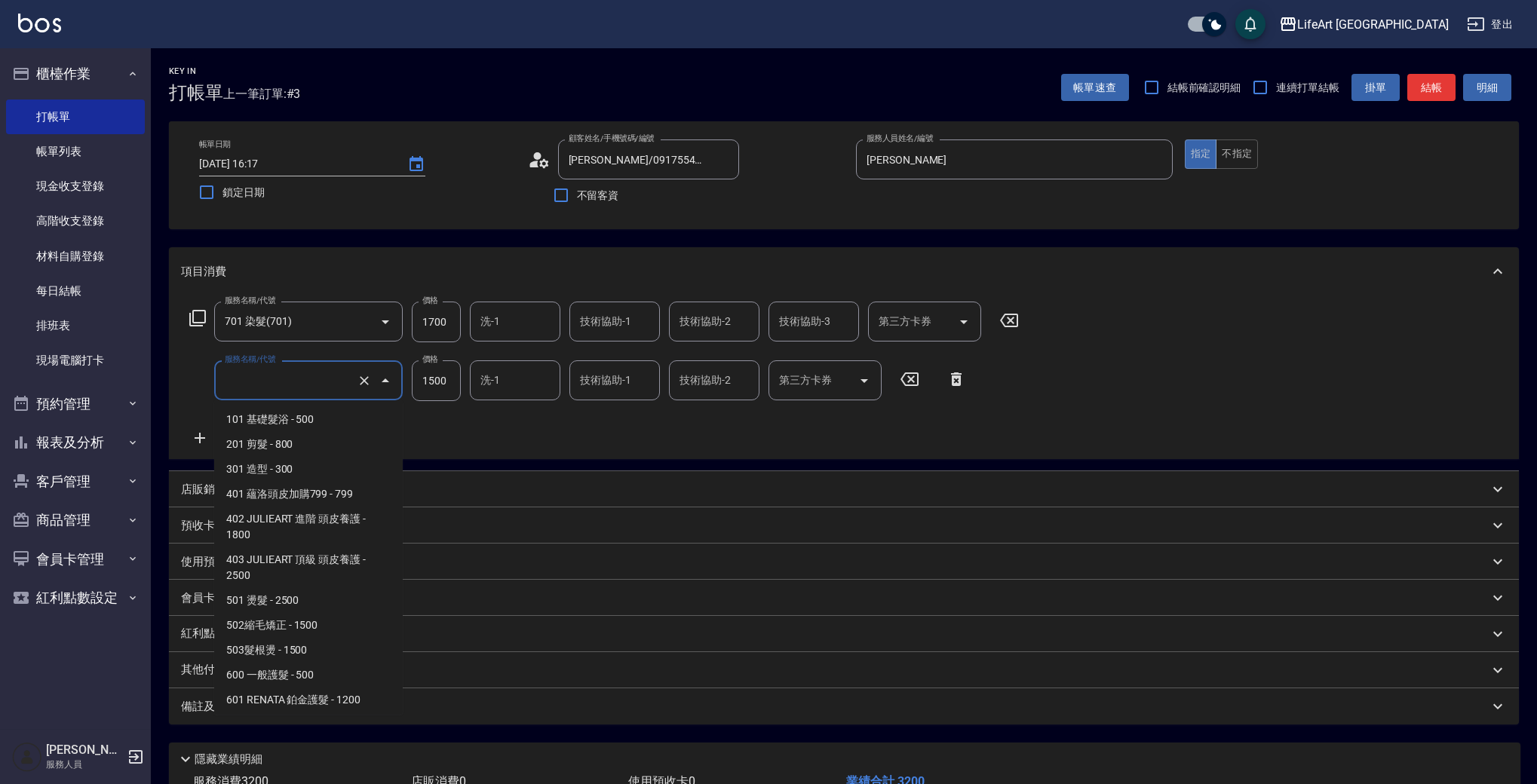
click at [307, 385] on input "服務名稱/代號" at bounding box center [288, 380] width 133 height 27
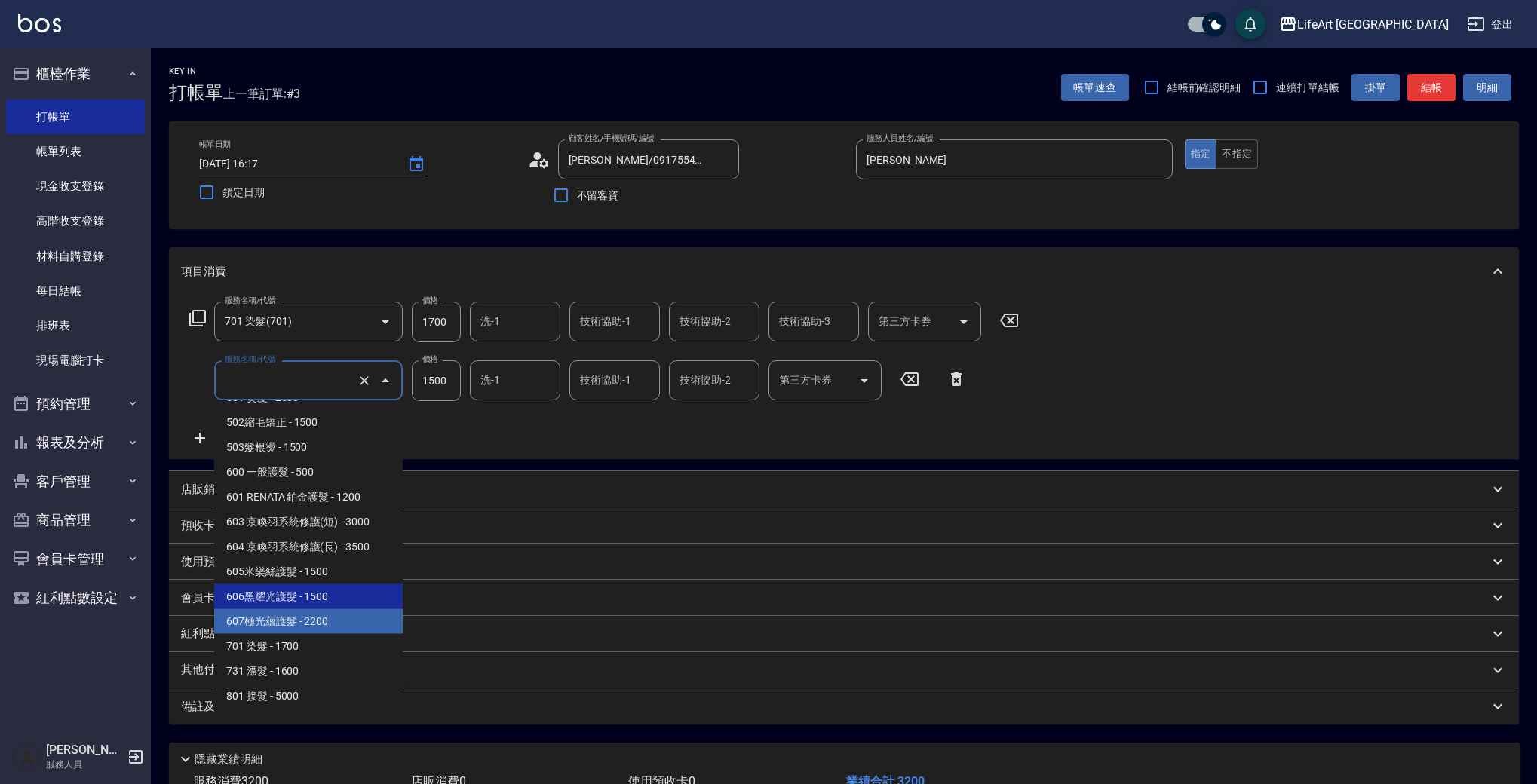
click at [335, 617] on span "607極光蘊護髮 - 2200" at bounding box center [308, 621] width 189 height 25
type input "607極光蘊護髮(607)"
type input "2200"
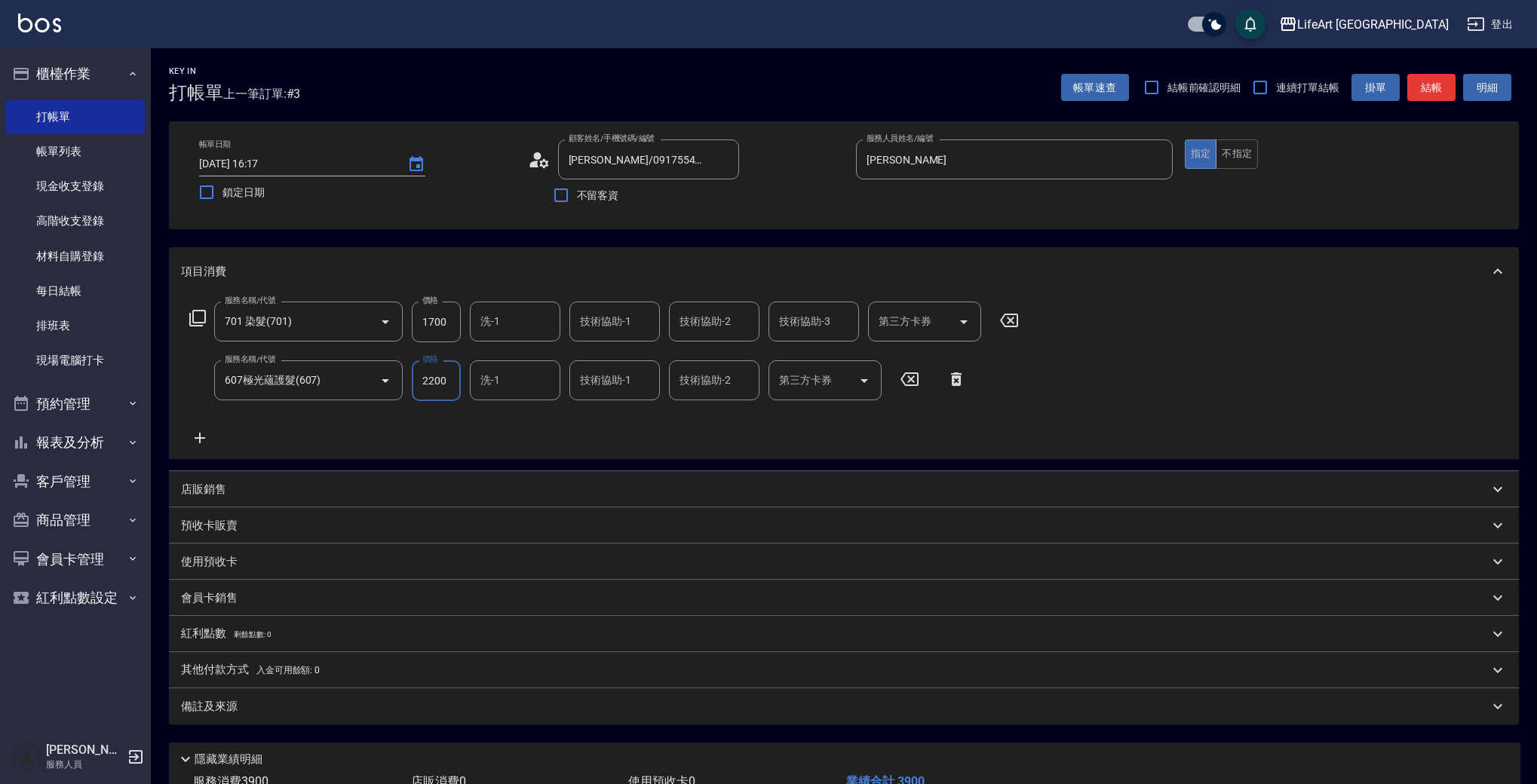
drag, startPoint x: 453, startPoint y: 317, endPoint x: 412, endPoint y: 328, distance: 42.4
click at [412, 328] on input "1700" at bounding box center [436, 322] width 49 height 40
drag, startPoint x: 412, startPoint y: 328, endPoint x: 457, endPoint y: 321, distance: 45.5
click at [457, 321] on input "1700" at bounding box center [436, 322] width 49 height 40
type input "3640"
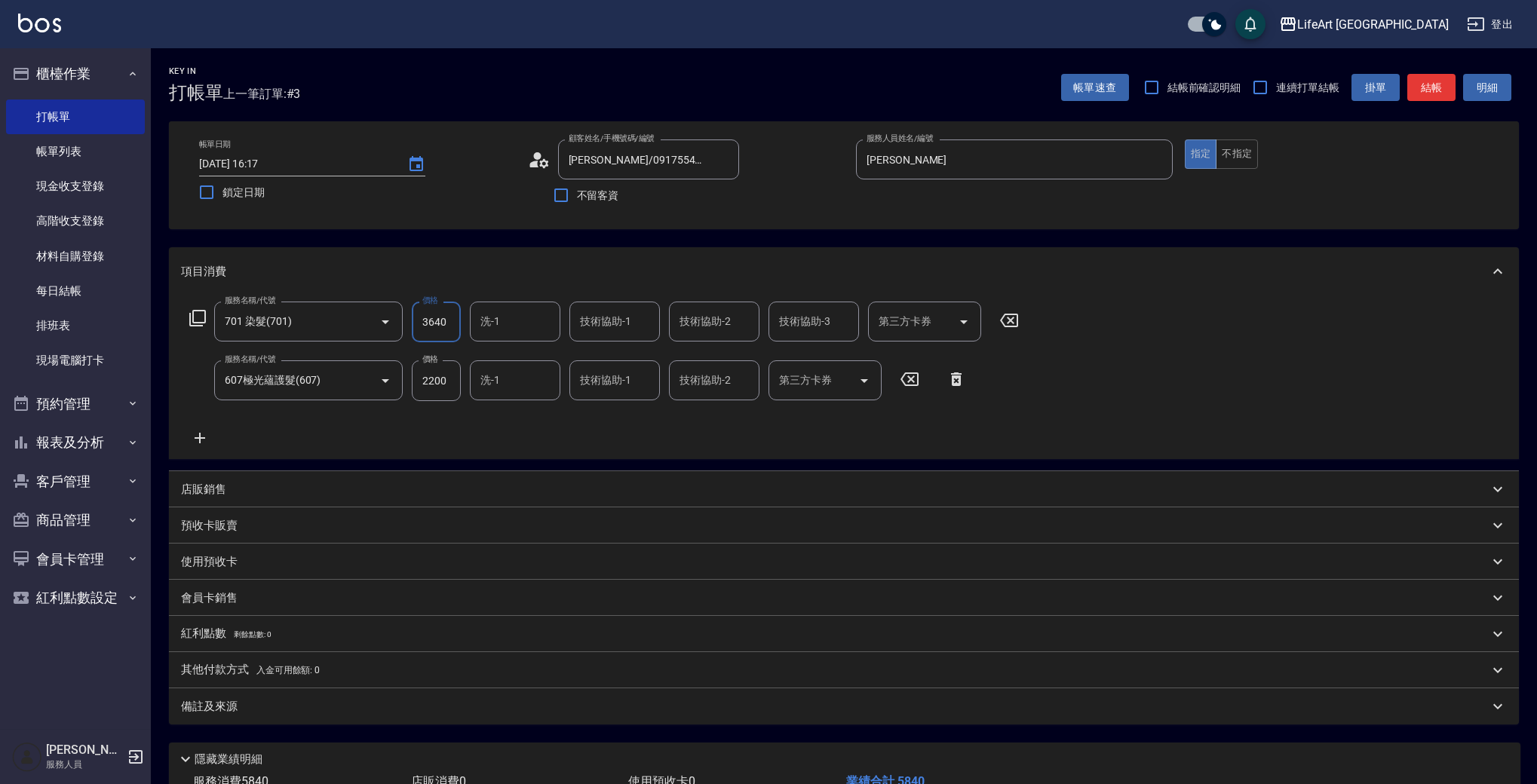
click at [515, 318] on input "洗-1" at bounding box center [514, 322] width 77 height 27
click at [522, 705] on span "Lily (無代號)" at bounding box center [510, 713] width 55 height 16
type input "Lily(無代號)"
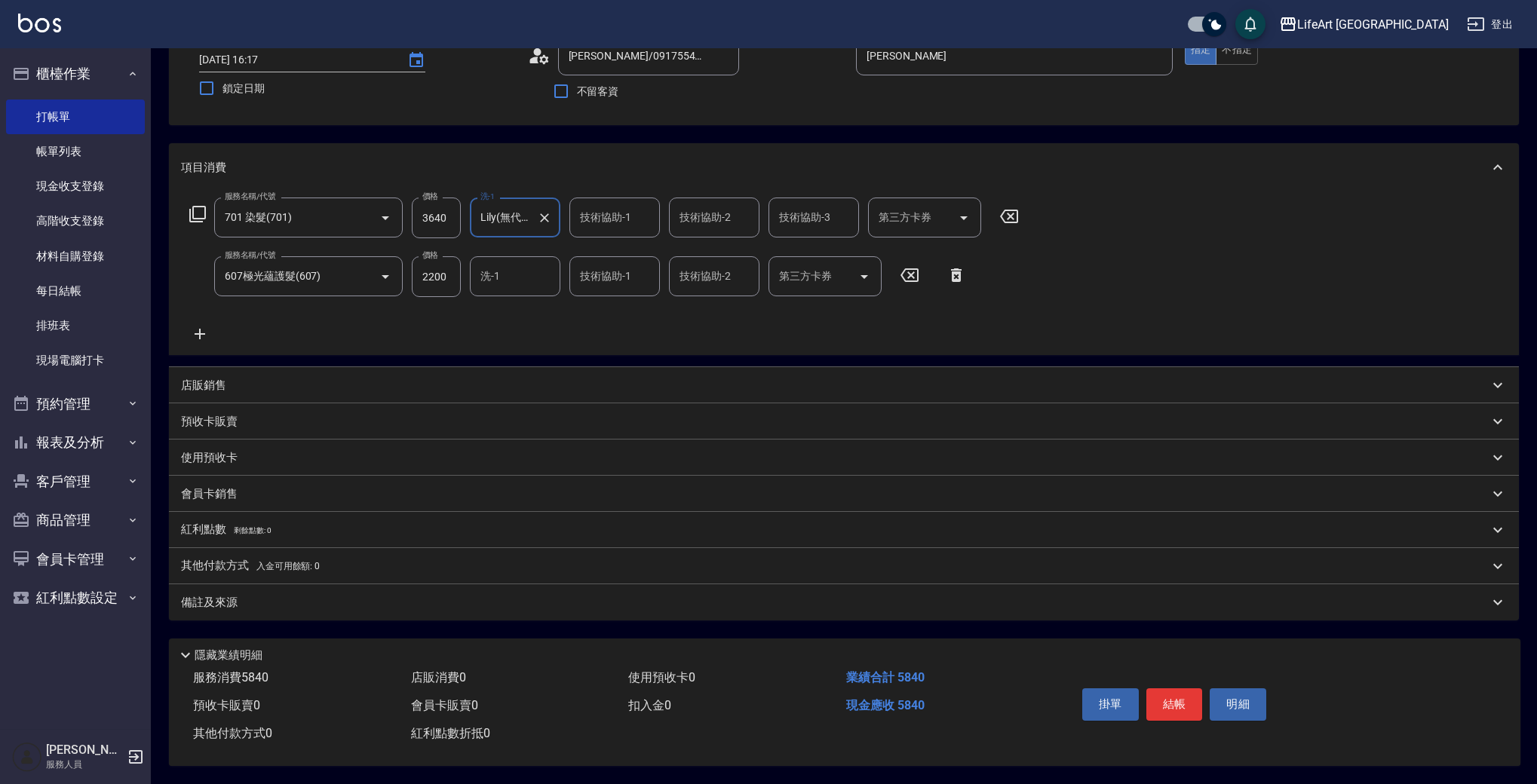
click at [342, 604] on div "備註及來源" at bounding box center [843, 602] width 1350 height 36
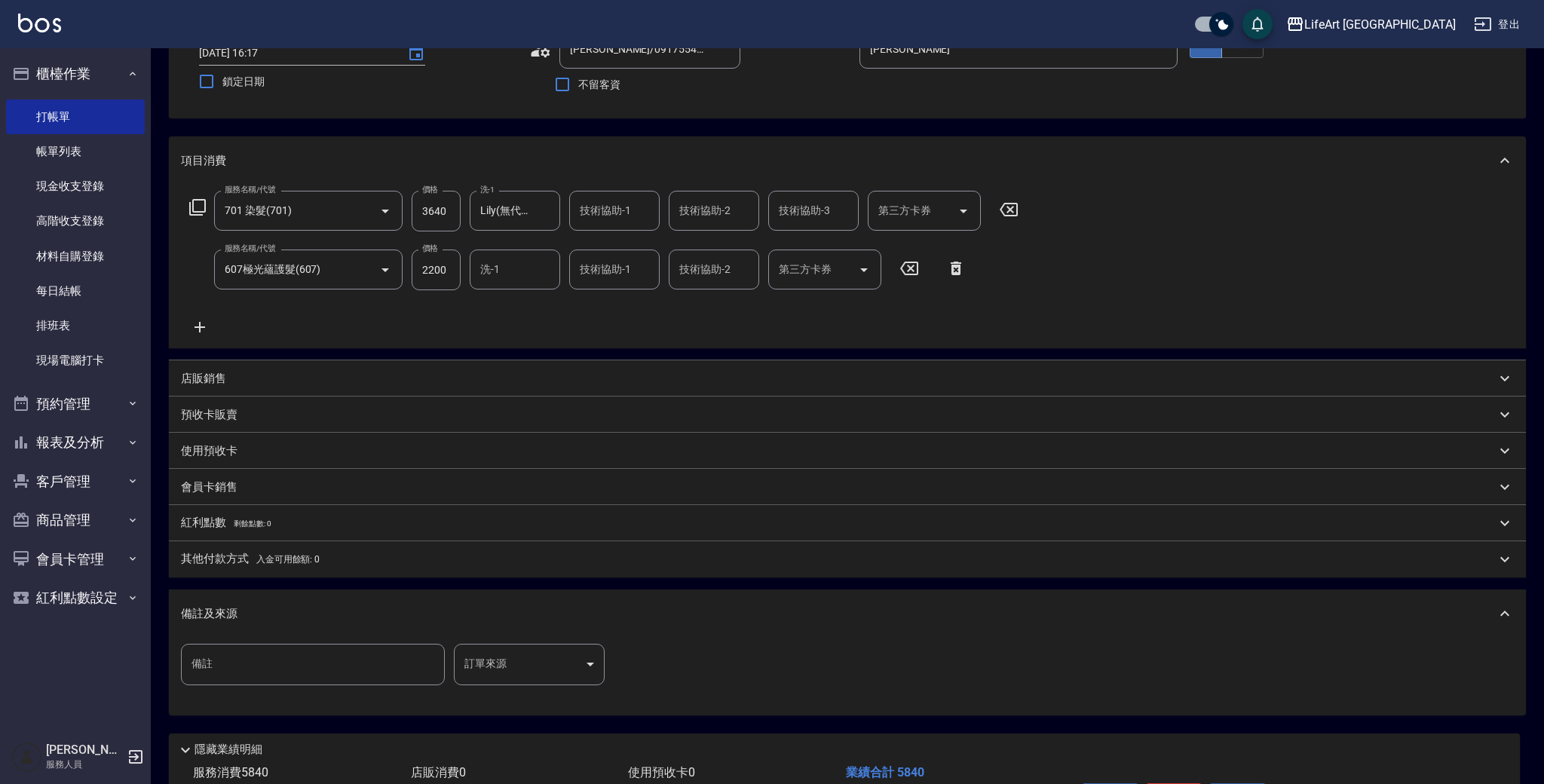
click at [505, 671] on body "LifeArt 蘆洲 登出 櫃檯作業 打帳單 帳單列表 現金收支登錄 高階收支登錄 材料自購登錄 每日結帳 排班表 現場電腦打卡 預約管理 預約管理 單日預約…" at bounding box center [772, 384] width 1544 height 990
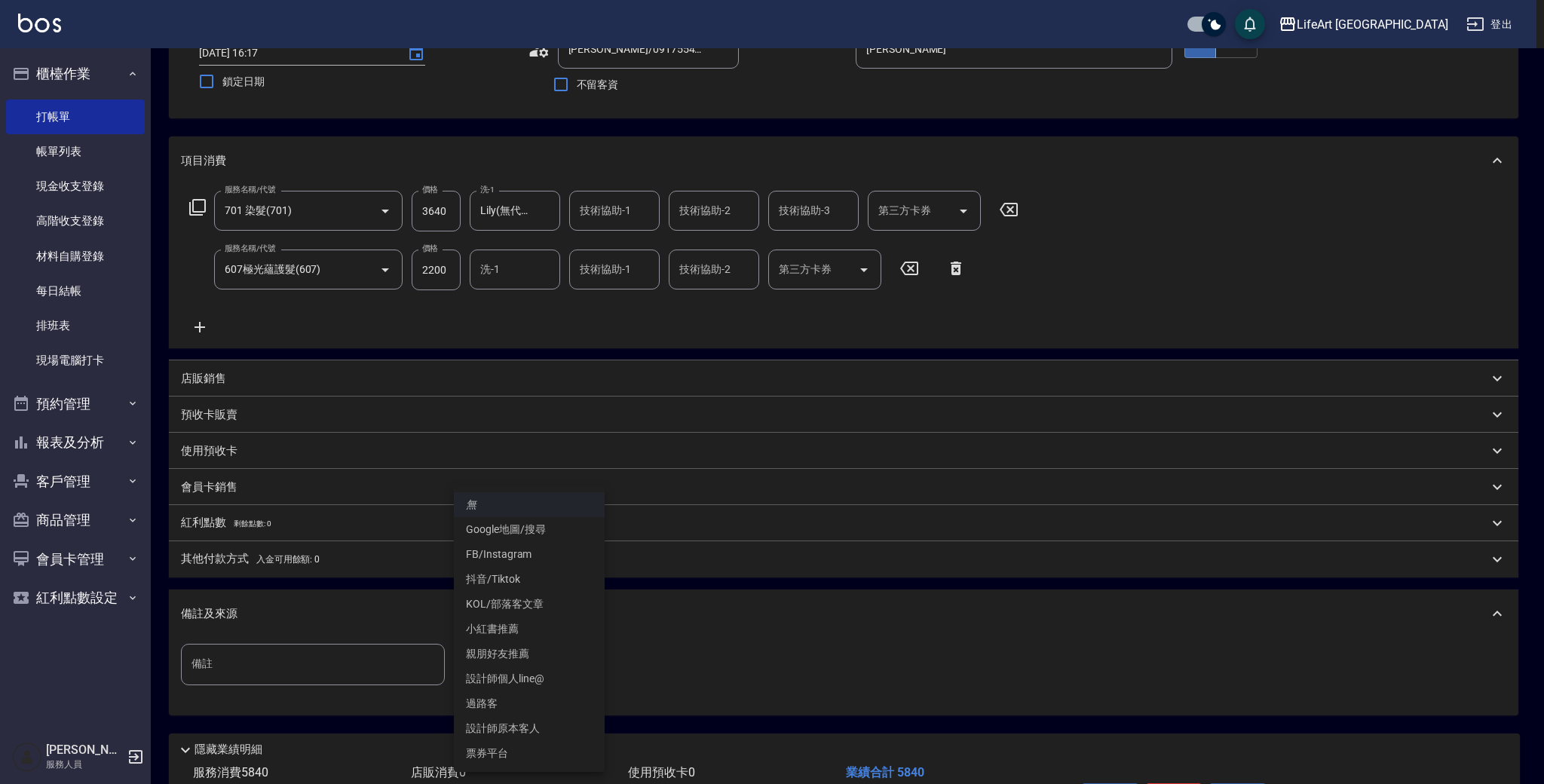
click at [547, 551] on li "FB/Instagram" at bounding box center [529, 554] width 151 height 25
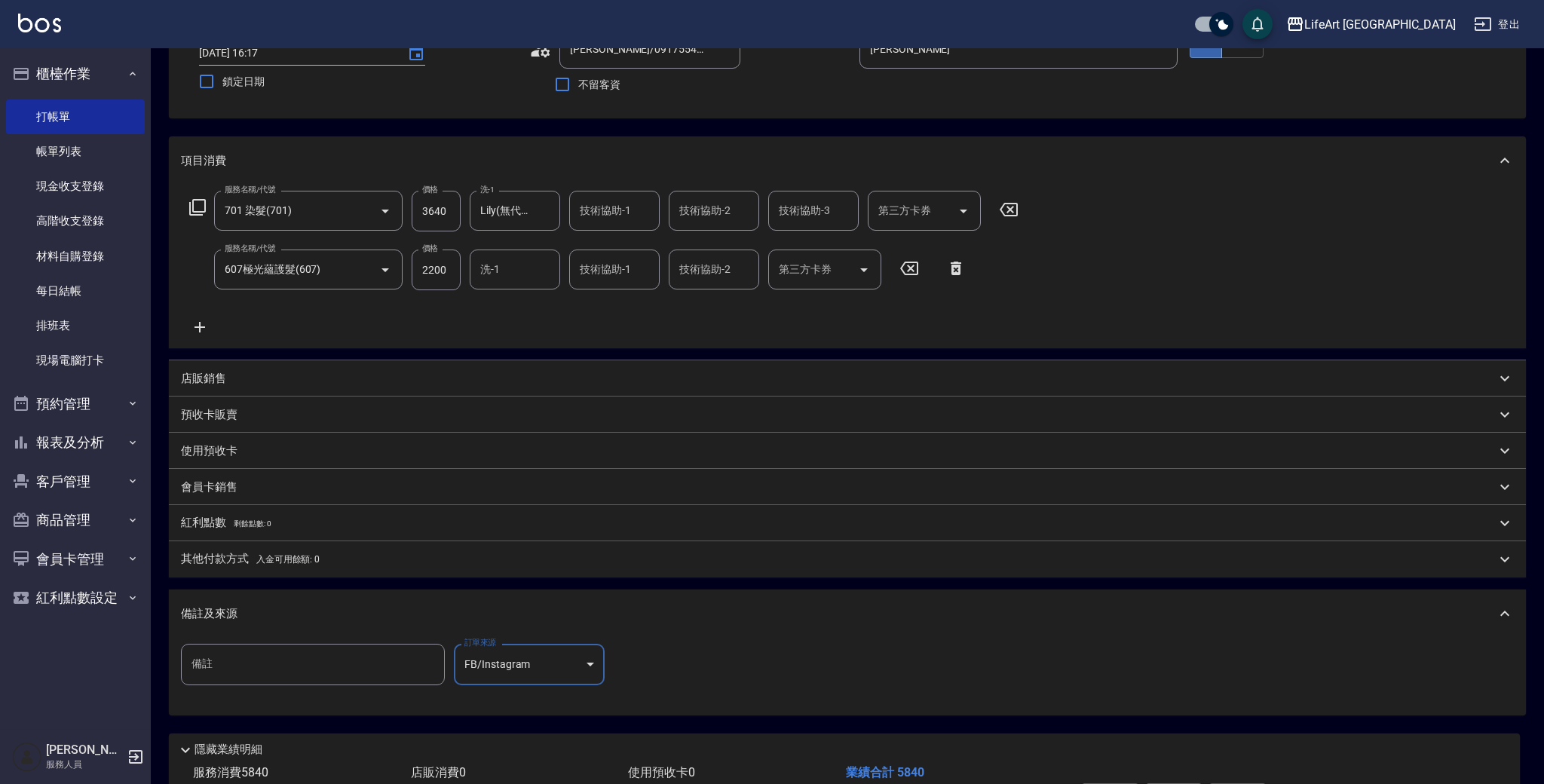
type input "FB/Instagram"
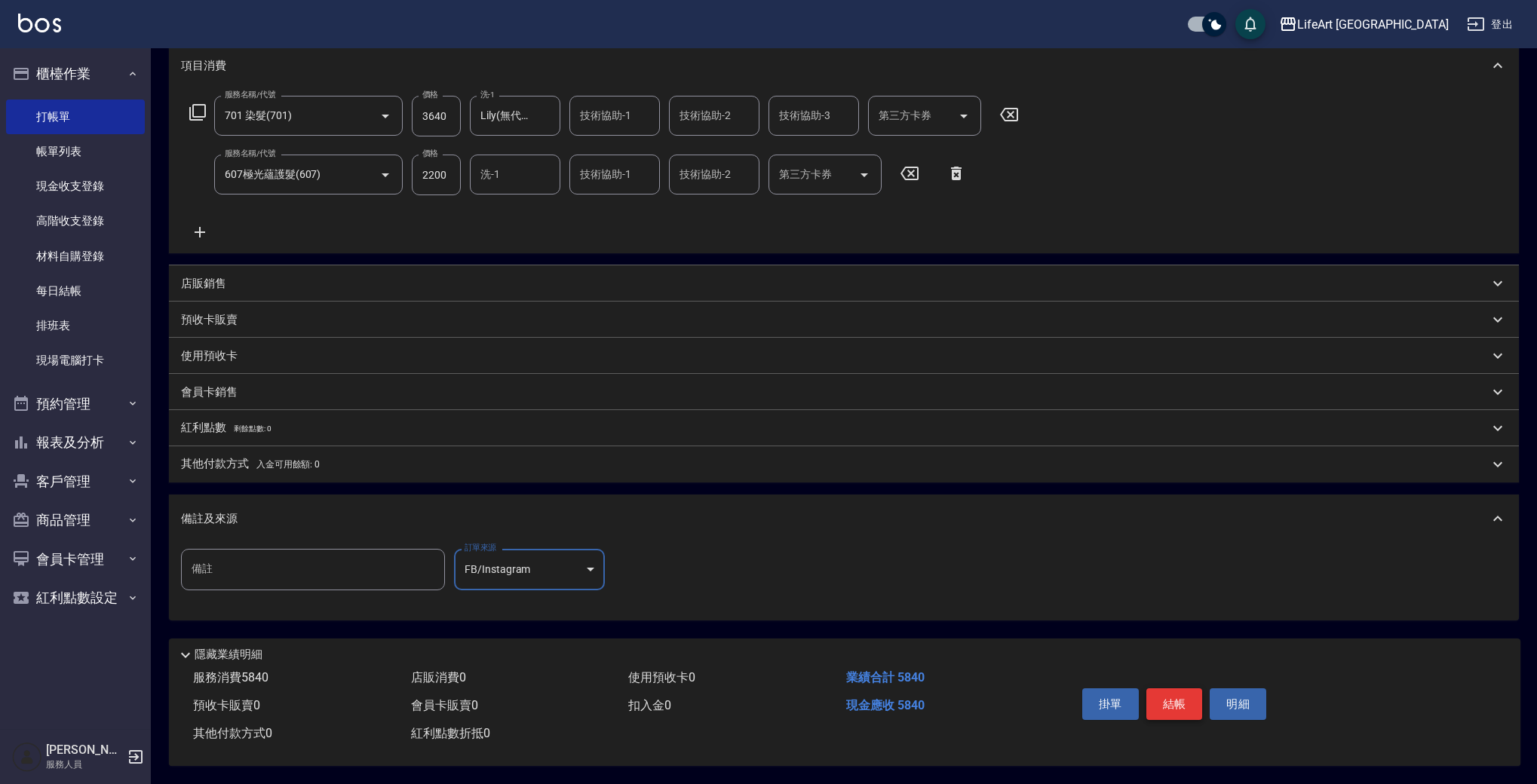
click at [1155, 688] on button "結帳" at bounding box center [1175, 704] width 57 height 32
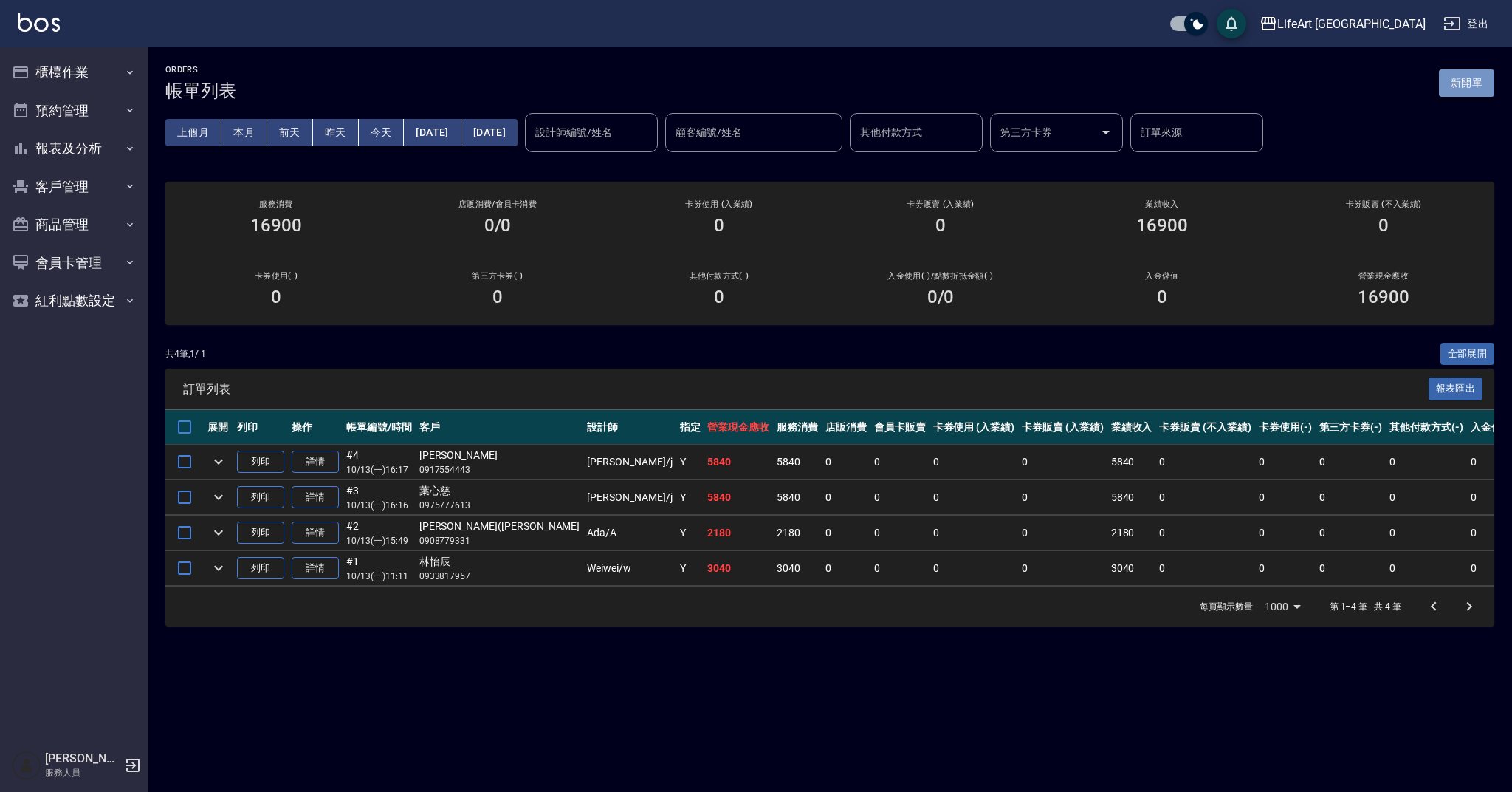
click at [1474, 86] on button "新開單" at bounding box center [1467, 83] width 56 height 27
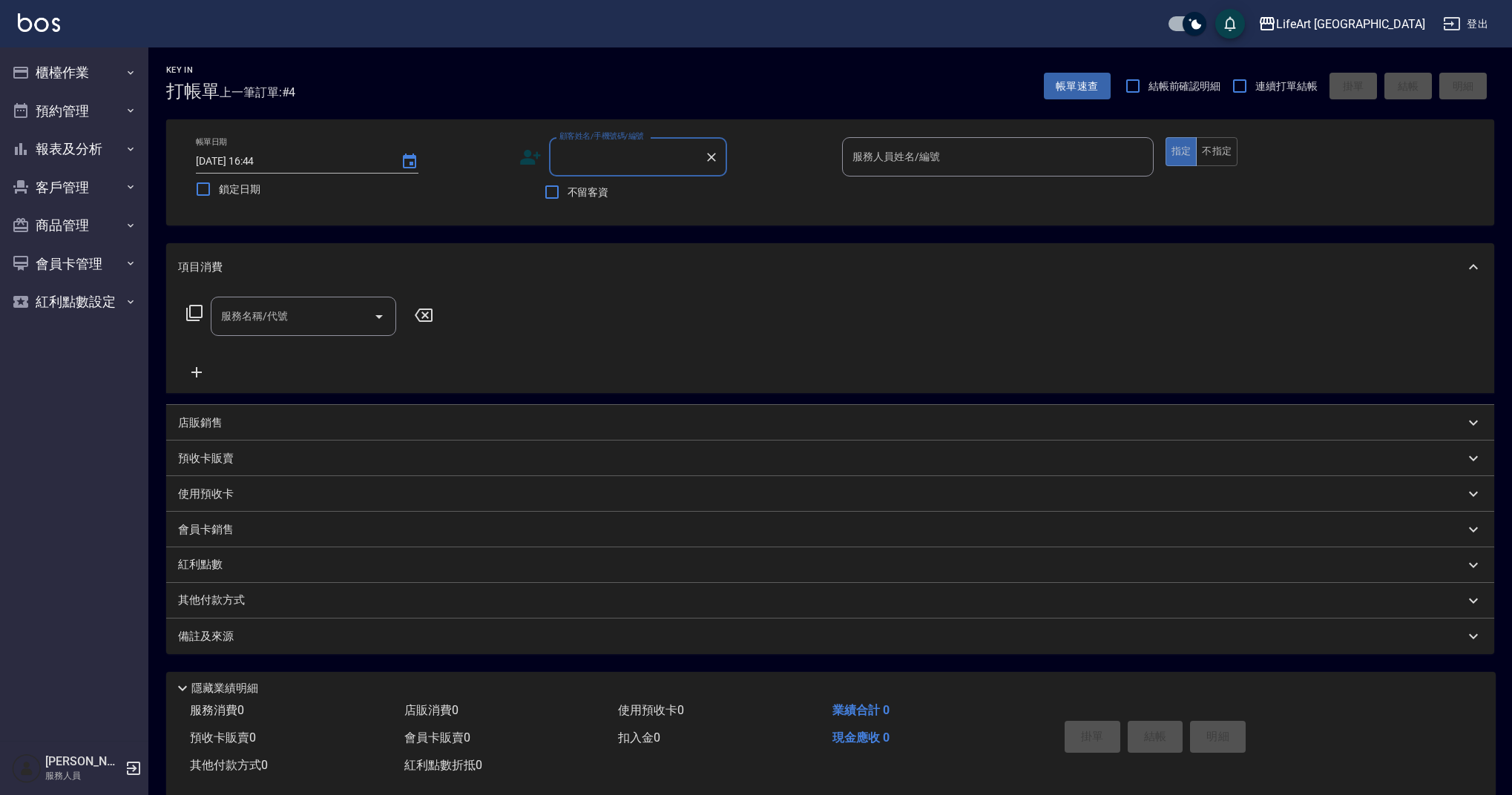
click at [607, 159] on input "顧客姓名/手機號碼/編號" at bounding box center [626, 157] width 143 height 26
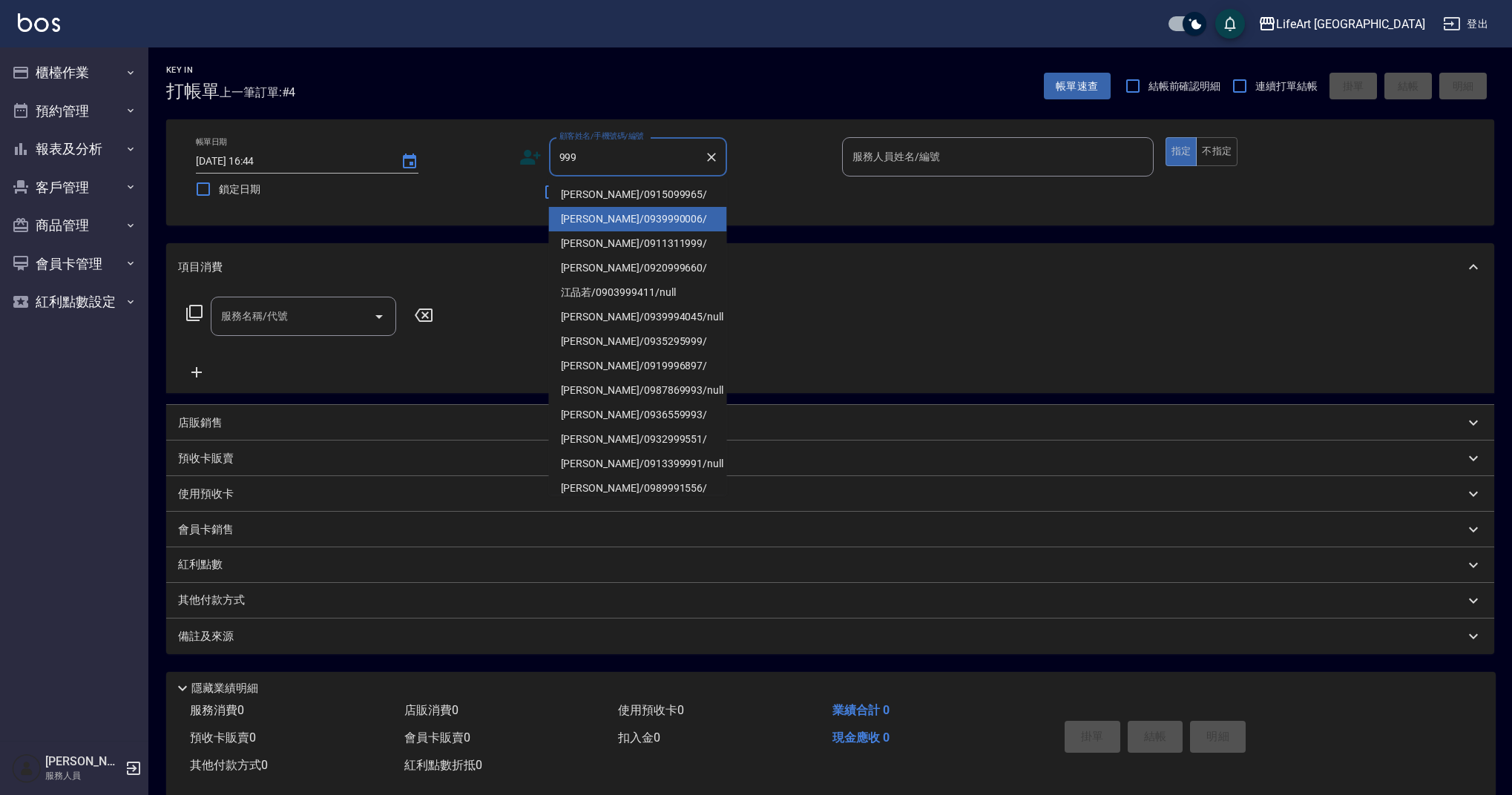
click at [626, 221] on li "柳秀美/0939990006/" at bounding box center [638, 219] width 178 height 25
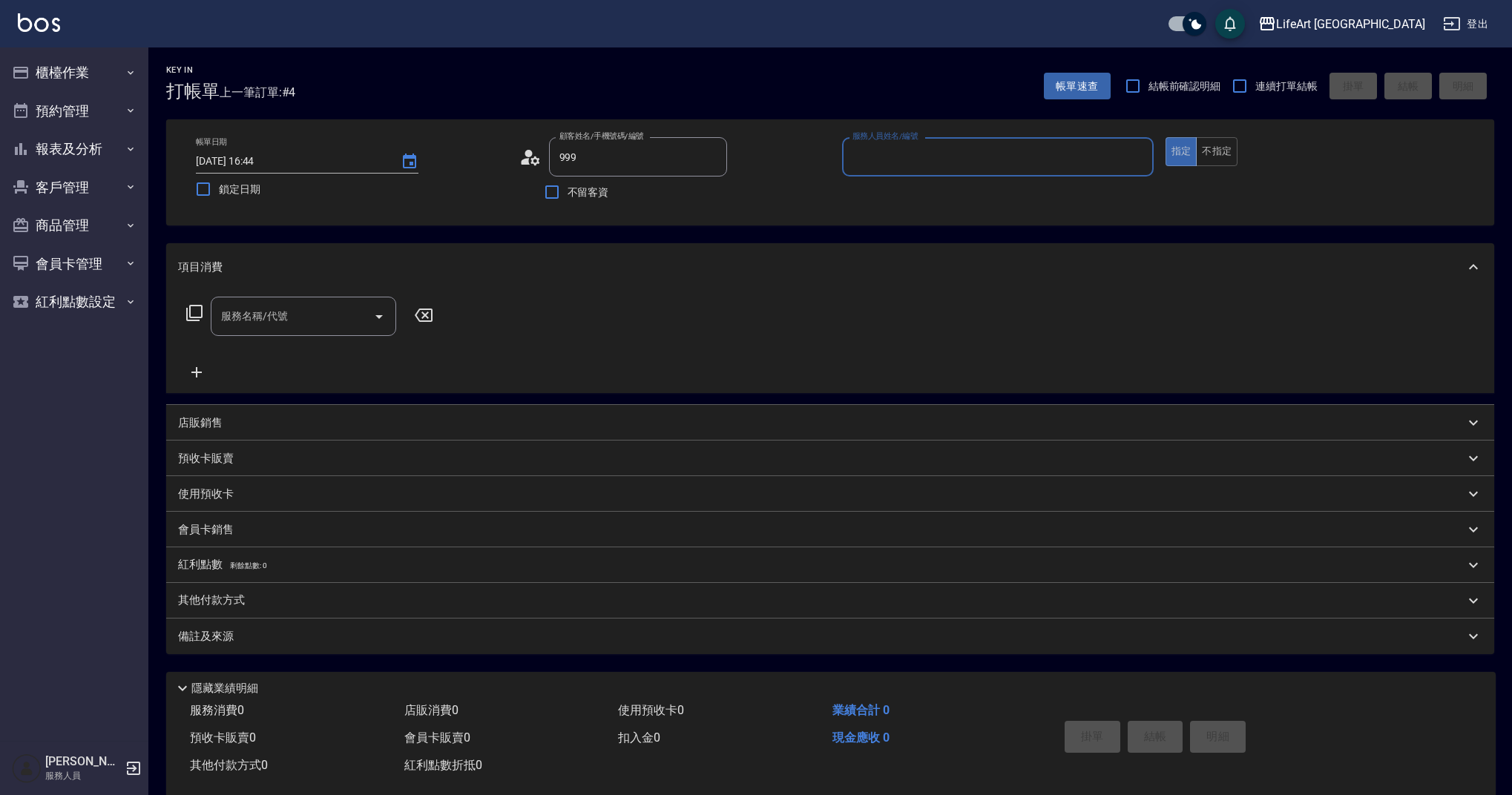
type input "柳秀美/0939990006/"
type input "Finney-f"
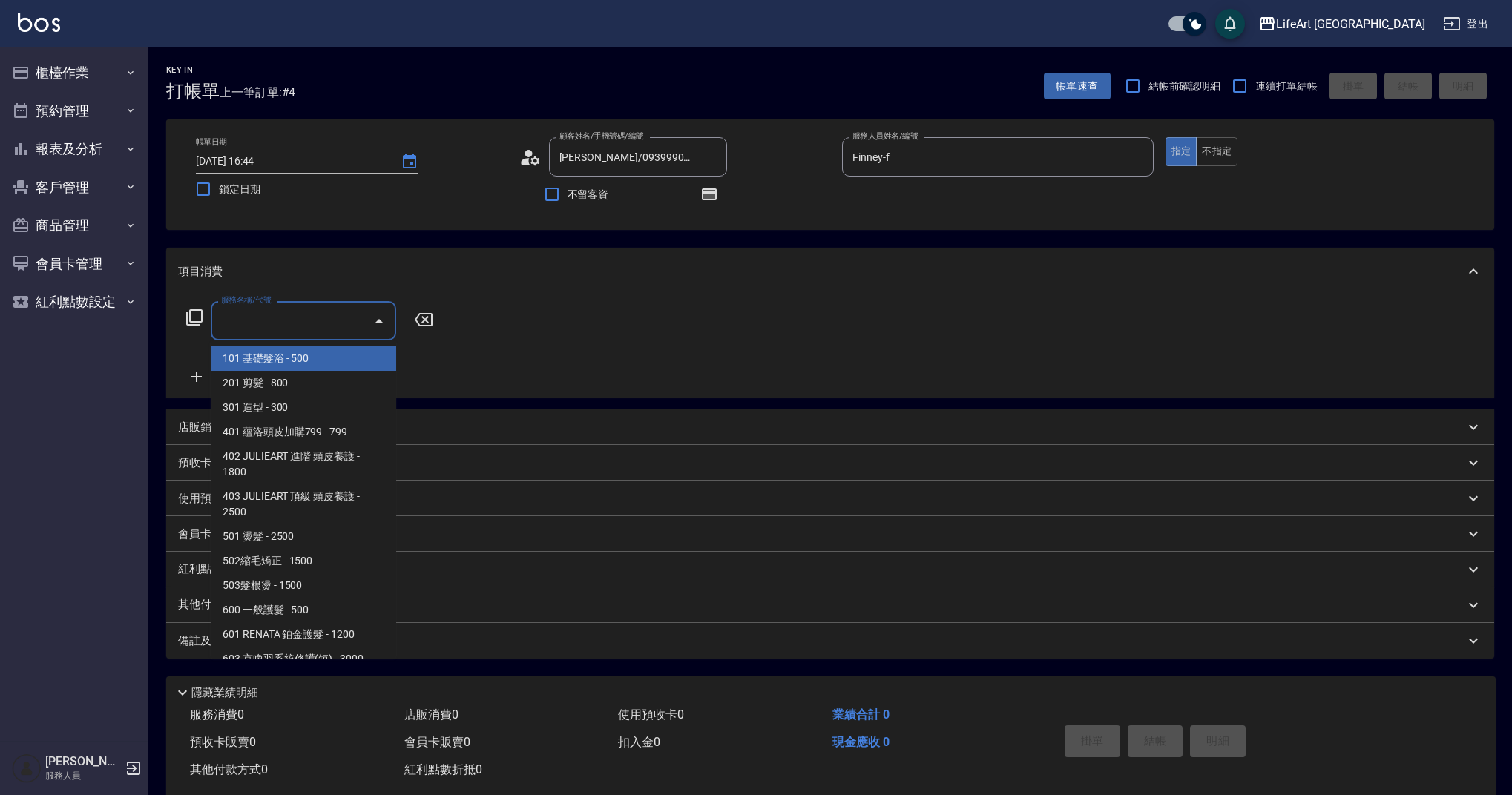
click at [301, 317] on input "服務名稱/代號" at bounding box center [293, 320] width 150 height 26
click at [302, 370] on span "101 基礎髮浴 - 500" at bounding box center [303, 358] width 186 height 25
type input "101 基礎髮浴 (101)"
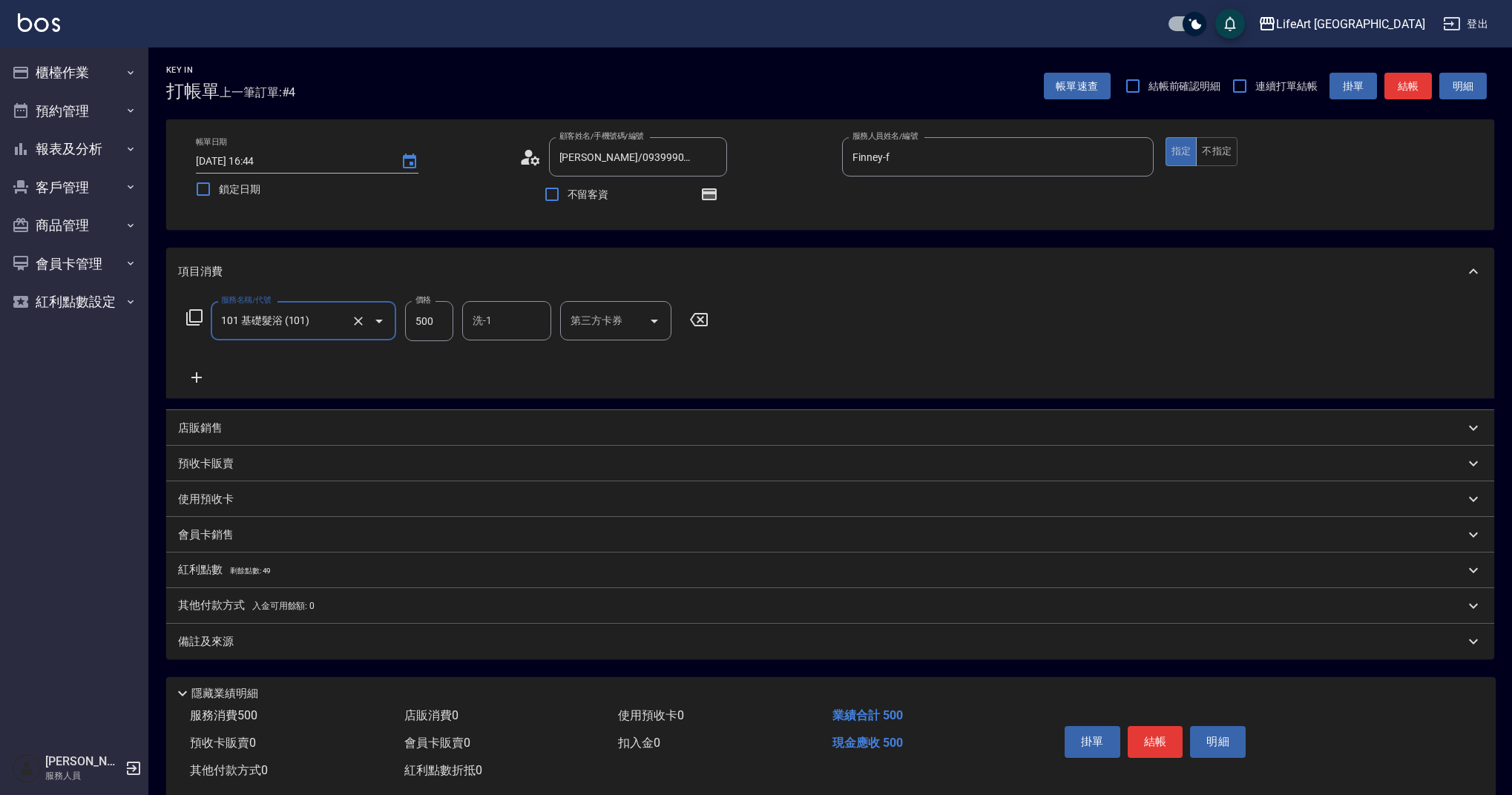
click at [426, 315] on input "500" at bounding box center [429, 321] width 48 height 40
type input "350"
click at [383, 647] on div "備註及來源" at bounding box center [821, 642] width 1286 height 16
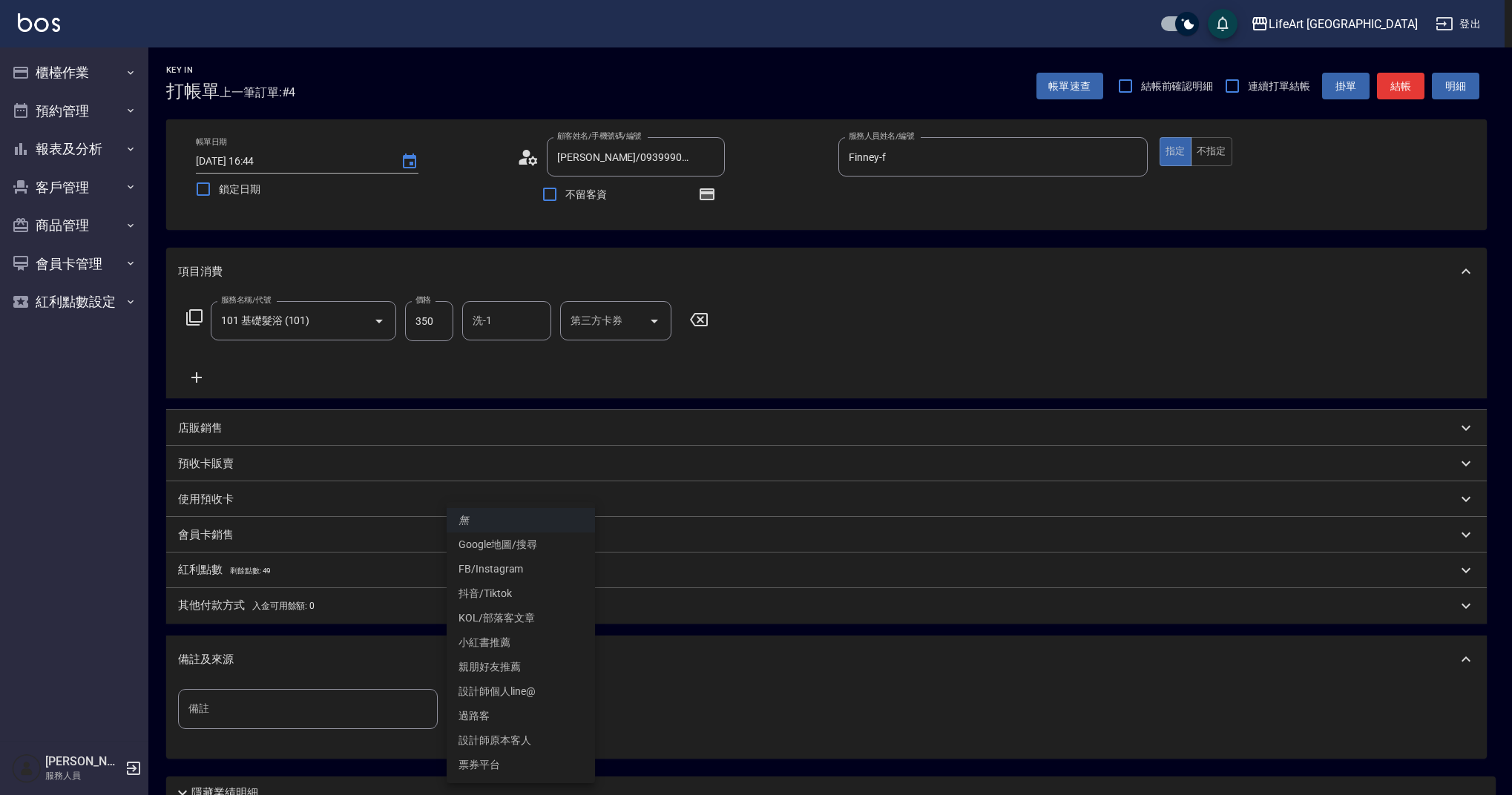
click at [491, 697] on body "LifeArt 蘆洲 登出 櫃檯作業 打帳單 帳單列表 現金收支登錄 高階收支登錄 材料自購登錄 每日結帳 排班表 現場電腦打卡 預約管理 預約管理 單日預約…" at bounding box center [756, 460] width 1512 height 919
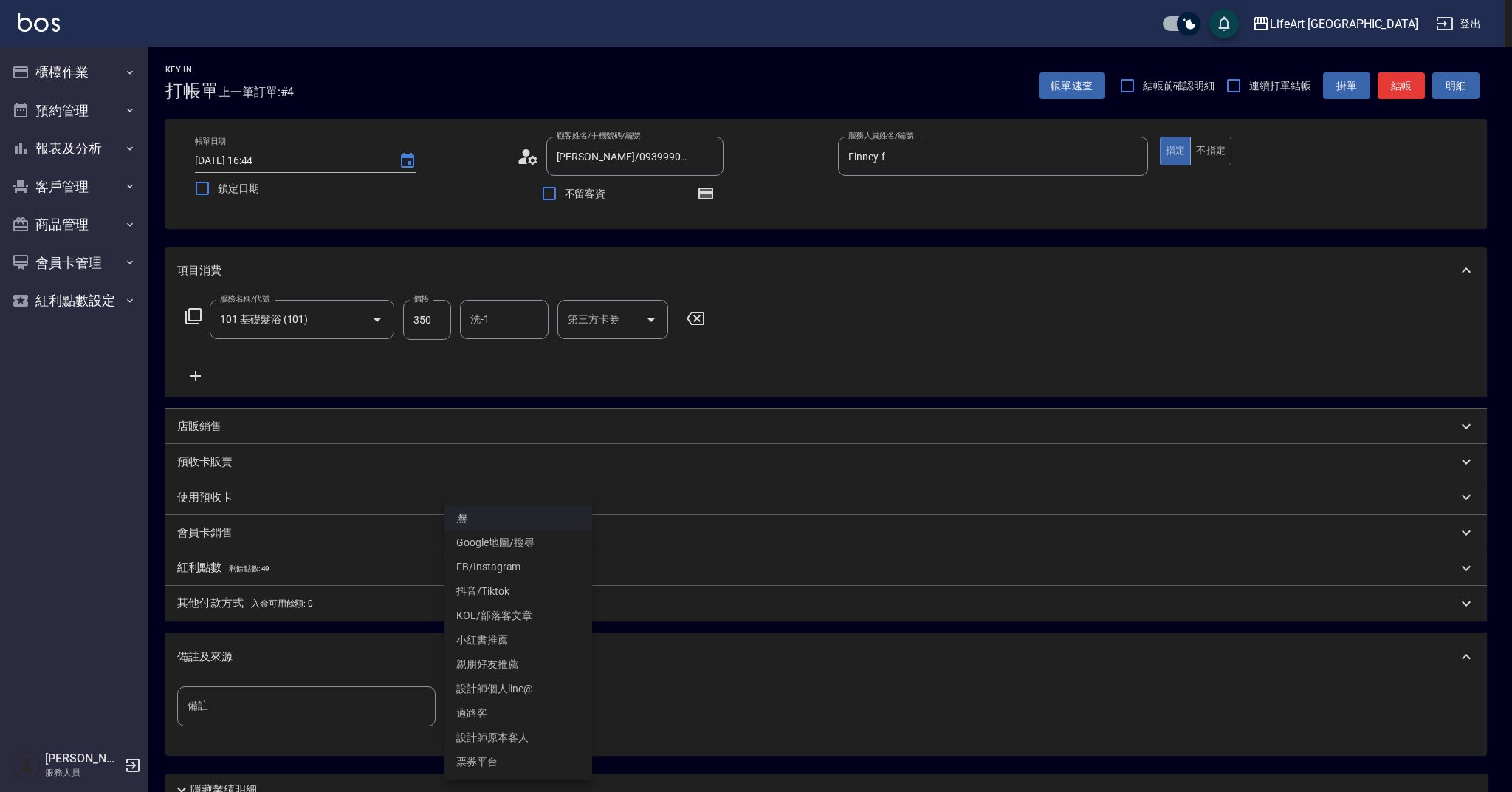
click at [531, 512] on li "無" at bounding box center [518, 517] width 148 height 25
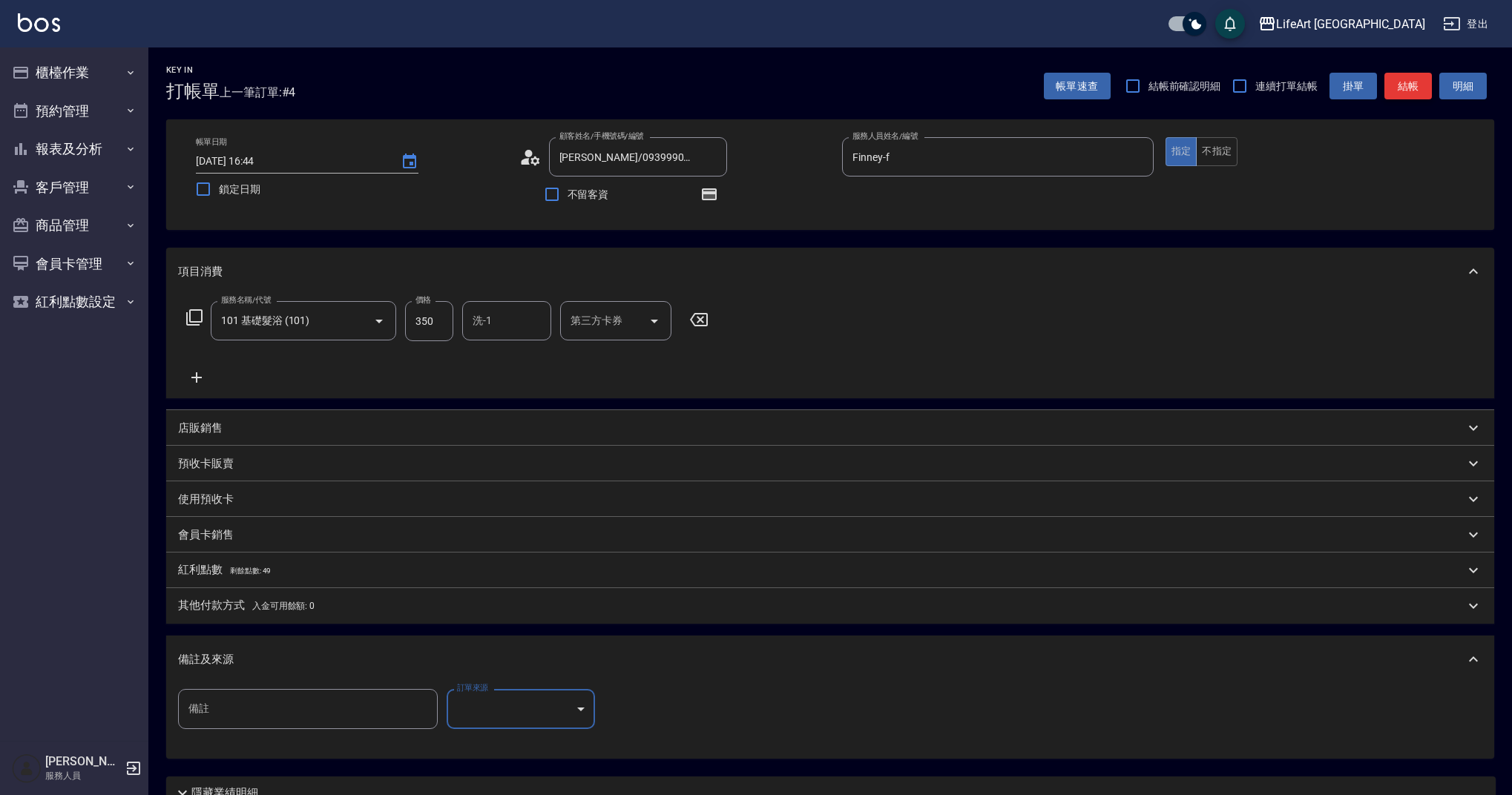
click at [1399, 94] on button "結帳" at bounding box center [1408, 86] width 48 height 27
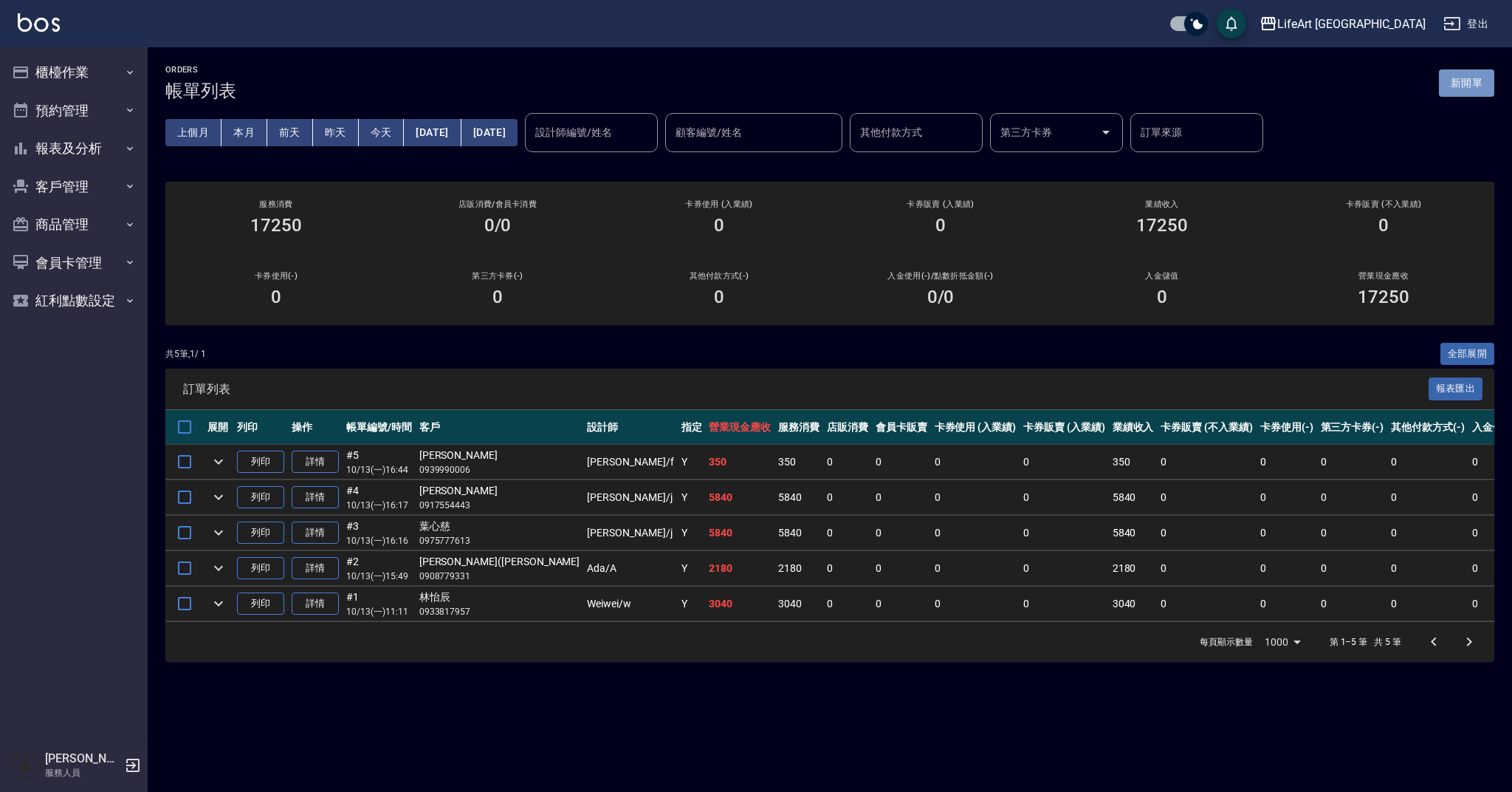
click at [1456, 84] on button "新開單" at bounding box center [1467, 83] width 56 height 27
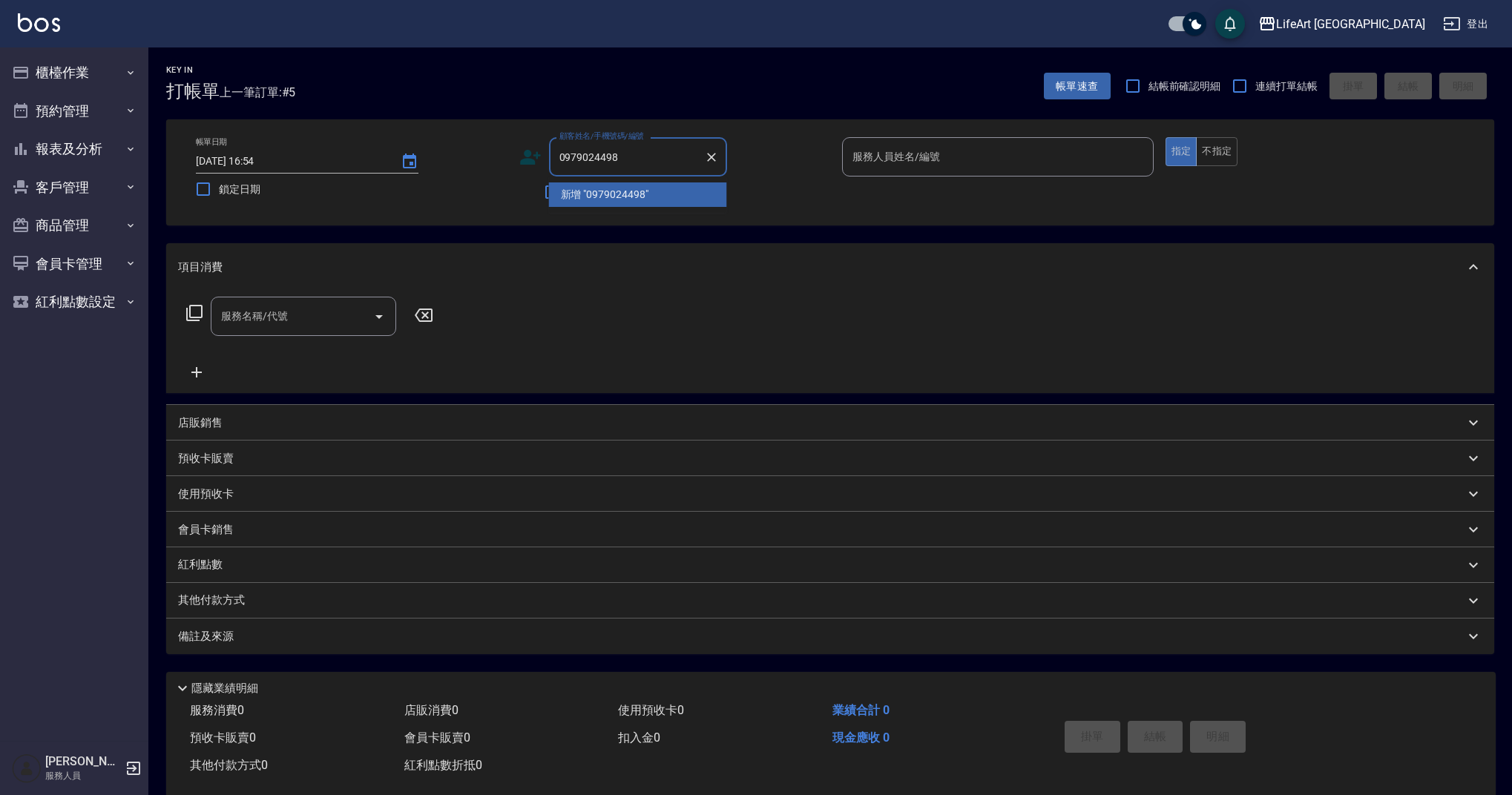
click at [603, 191] on li "新增 "0979024498"" at bounding box center [638, 194] width 178 height 25
type input "0979024498"
click at [615, 160] on input "0979024498" at bounding box center [626, 157] width 143 height 26
click at [530, 154] on icon at bounding box center [530, 157] width 21 height 15
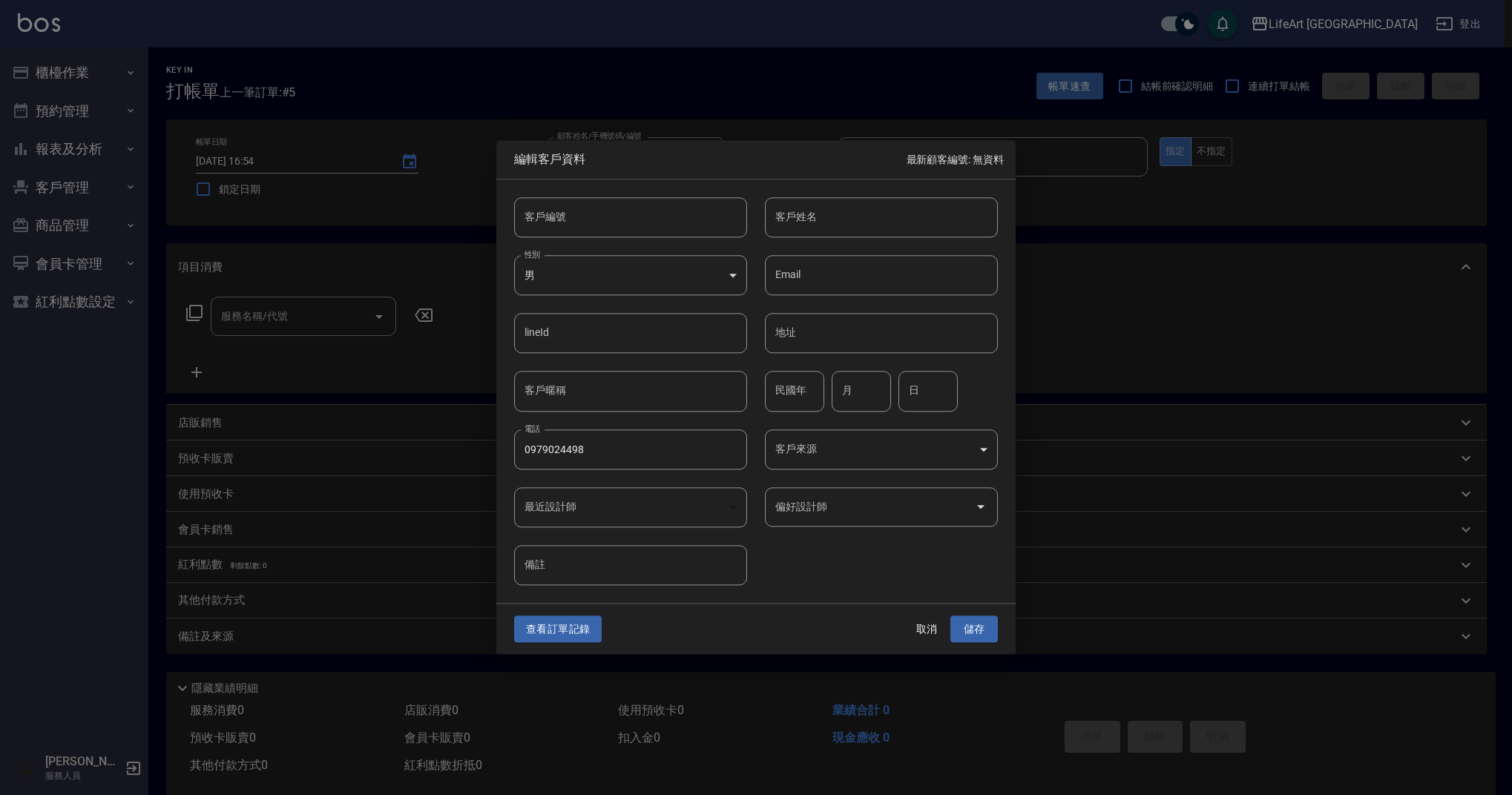
type input "0979024498"
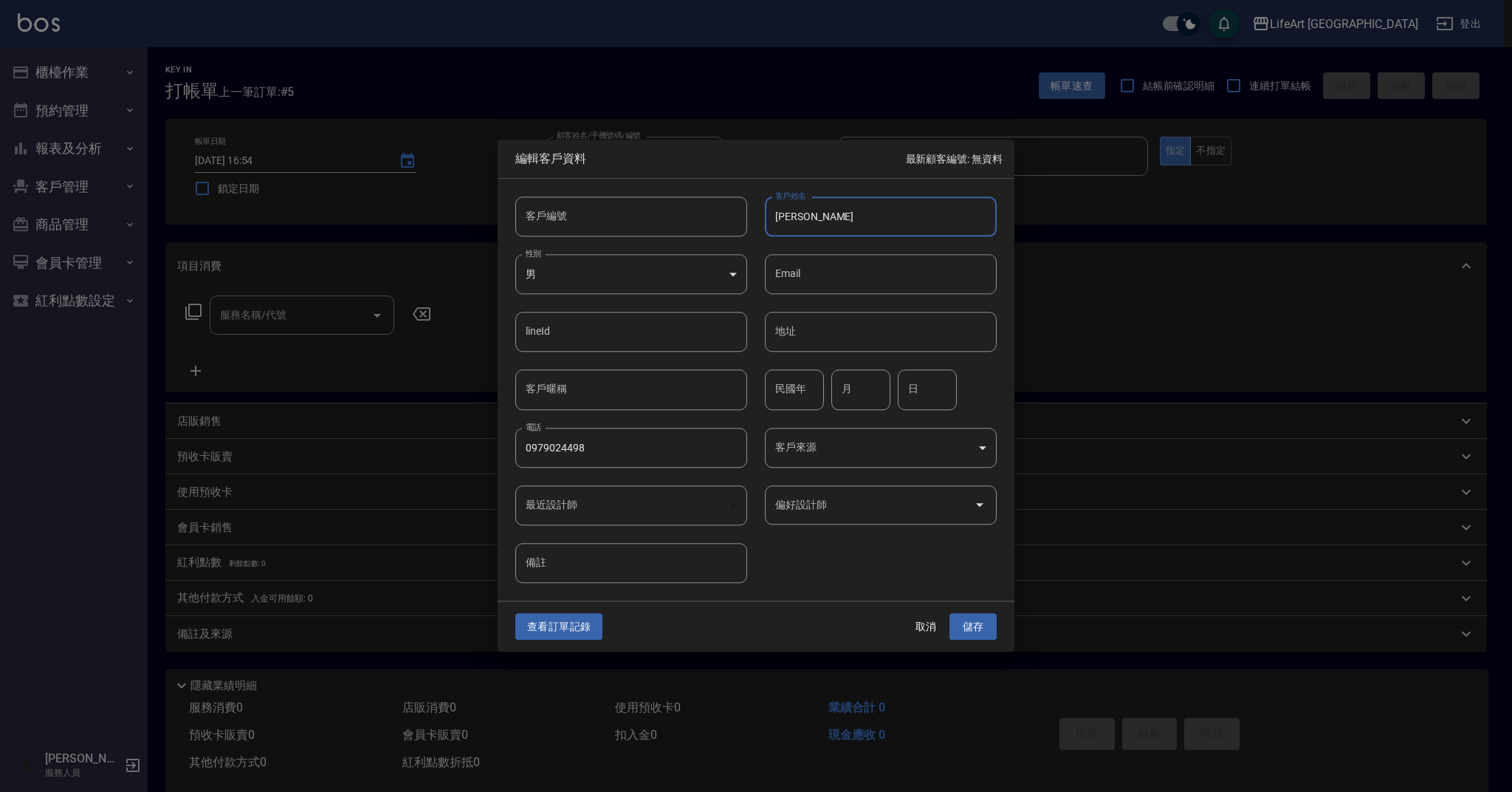
type input "[PERSON_NAME]"
click at [808, 437] on body "LifeArt 蘆洲 登出 櫃檯作業 打帳單 帳單列表 現金收支登錄 高階收支登錄 材料自購登錄 每日結帳 排班表 現場電腦打卡 預約管理 預約管理 單日預約…" at bounding box center [756, 406] width 1512 height 812
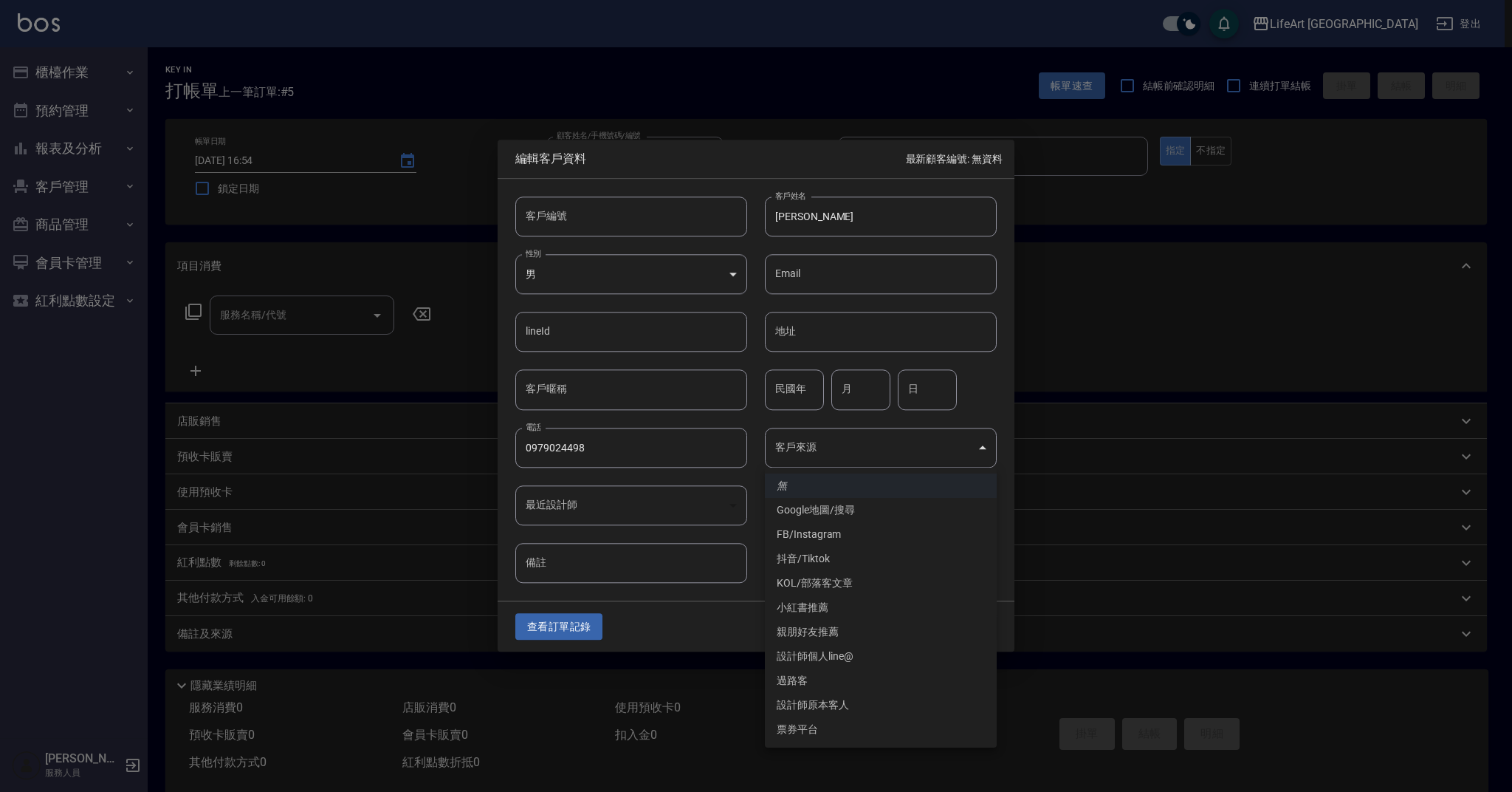
click at [847, 539] on li "FB/Instagram" at bounding box center [881, 534] width 232 height 25
type input "FB/Instagram"
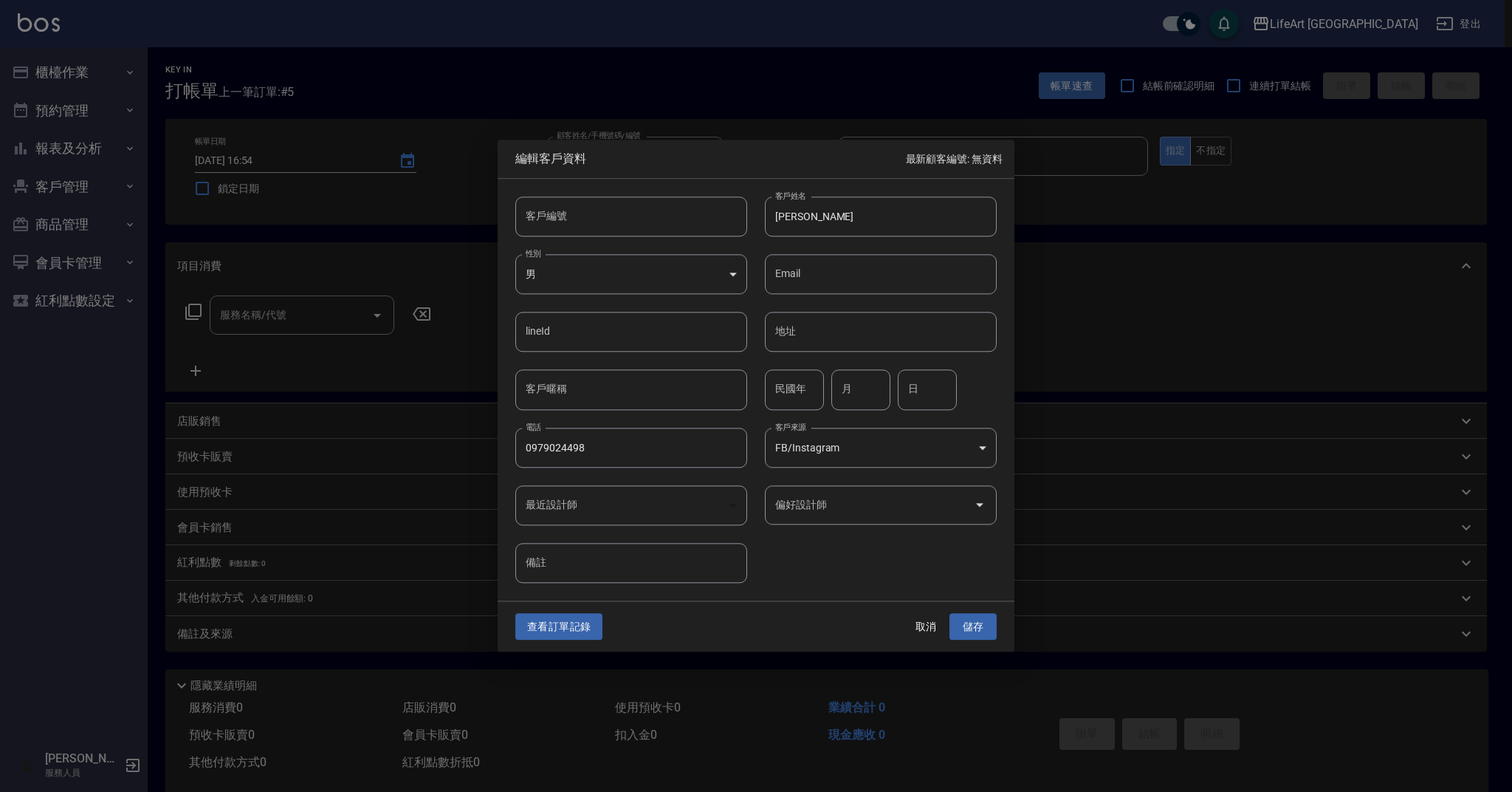
click at [858, 513] on input "偏好設計師" at bounding box center [870, 505] width 197 height 26
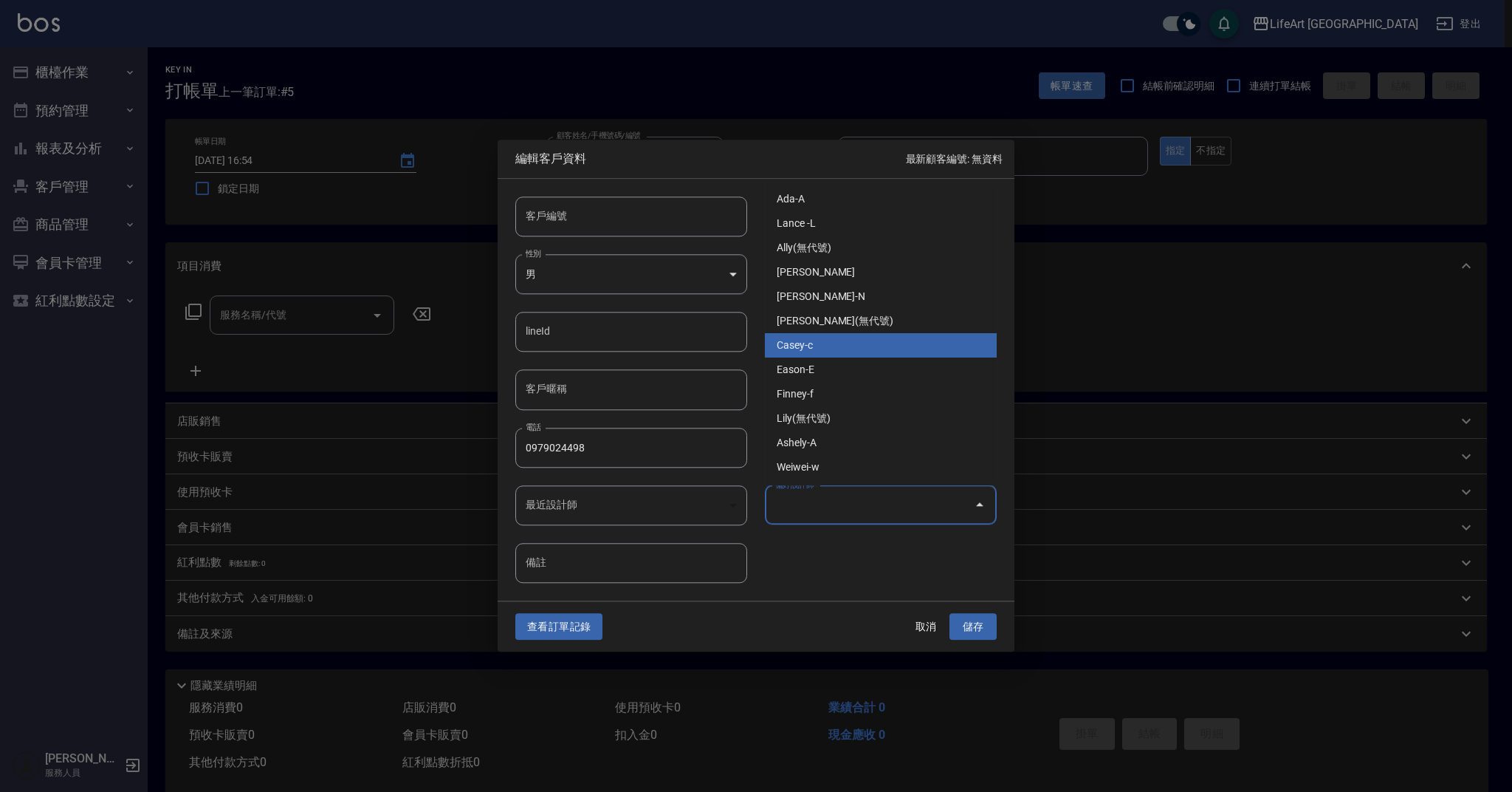
click at [815, 346] on li "Casey-c" at bounding box center [881, 345] width 232 height 25
type input "[PERSON_NAME]"
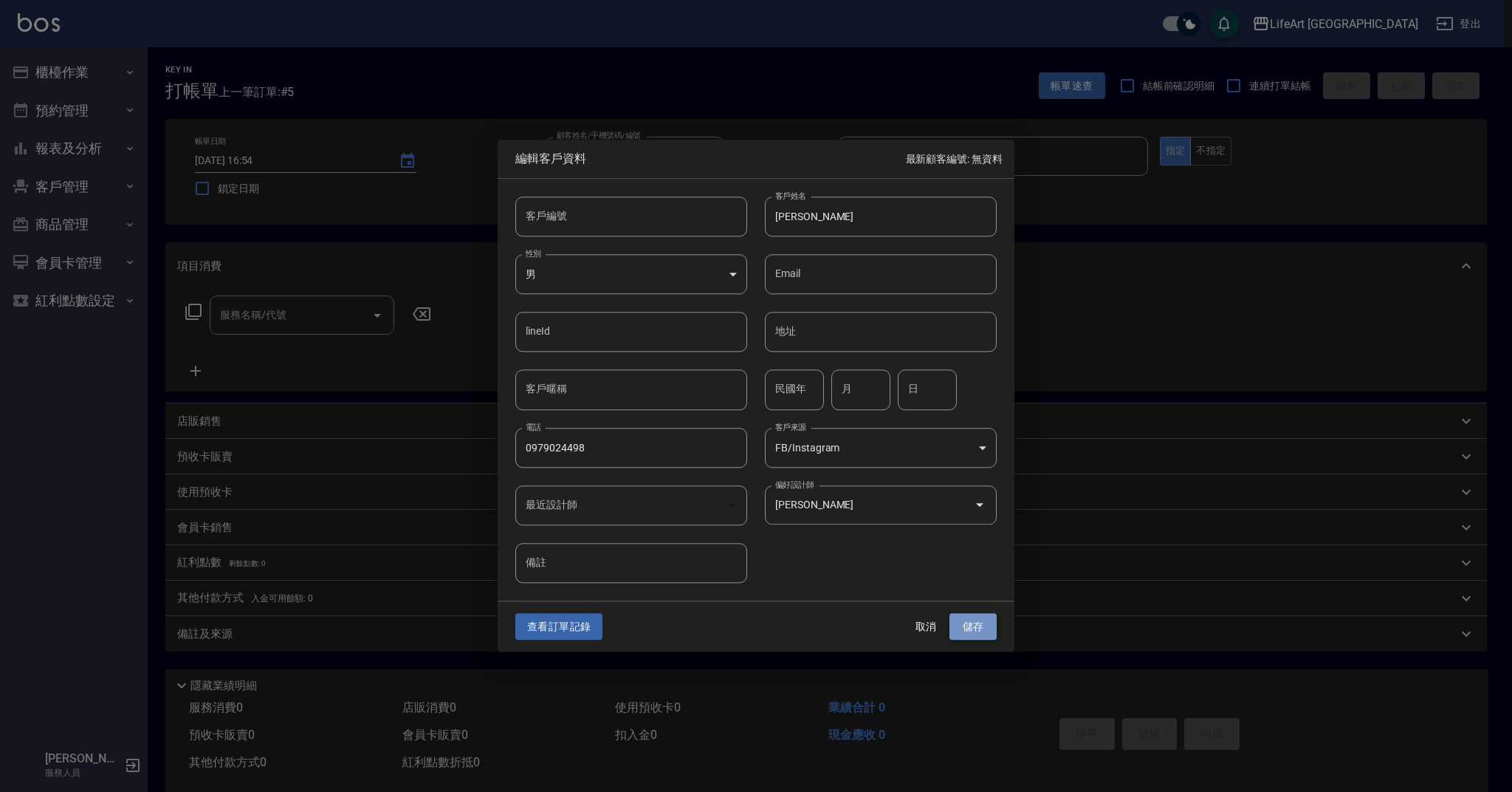
click at [978, 627] on button "儲存" at bounding box center [973, 626] width 48 height 27
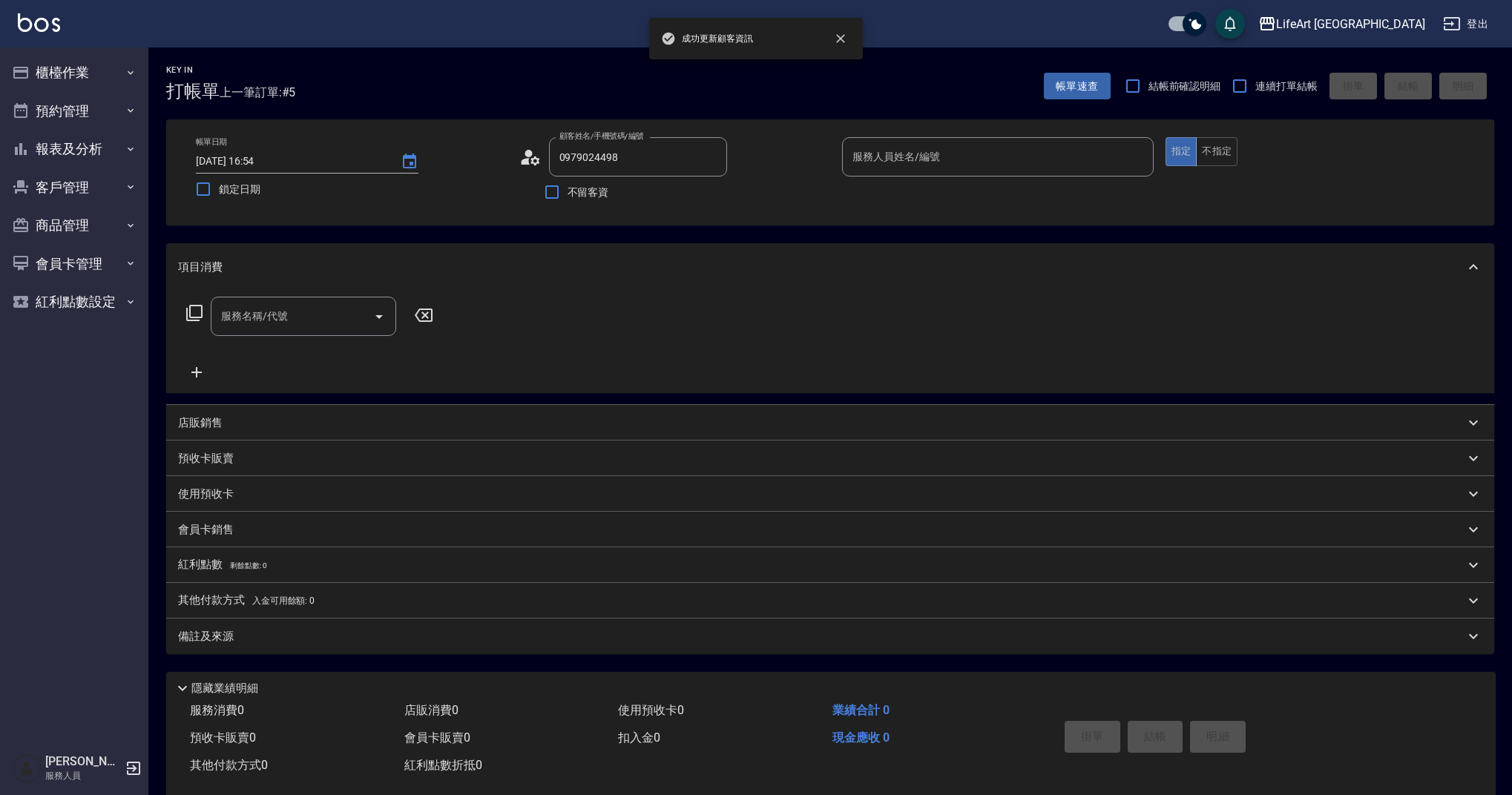
click at [887, 145] on div "服務人員姓名/編號 服務人員姓名/編號" at bounding box center [997, 156] width 312 height 39
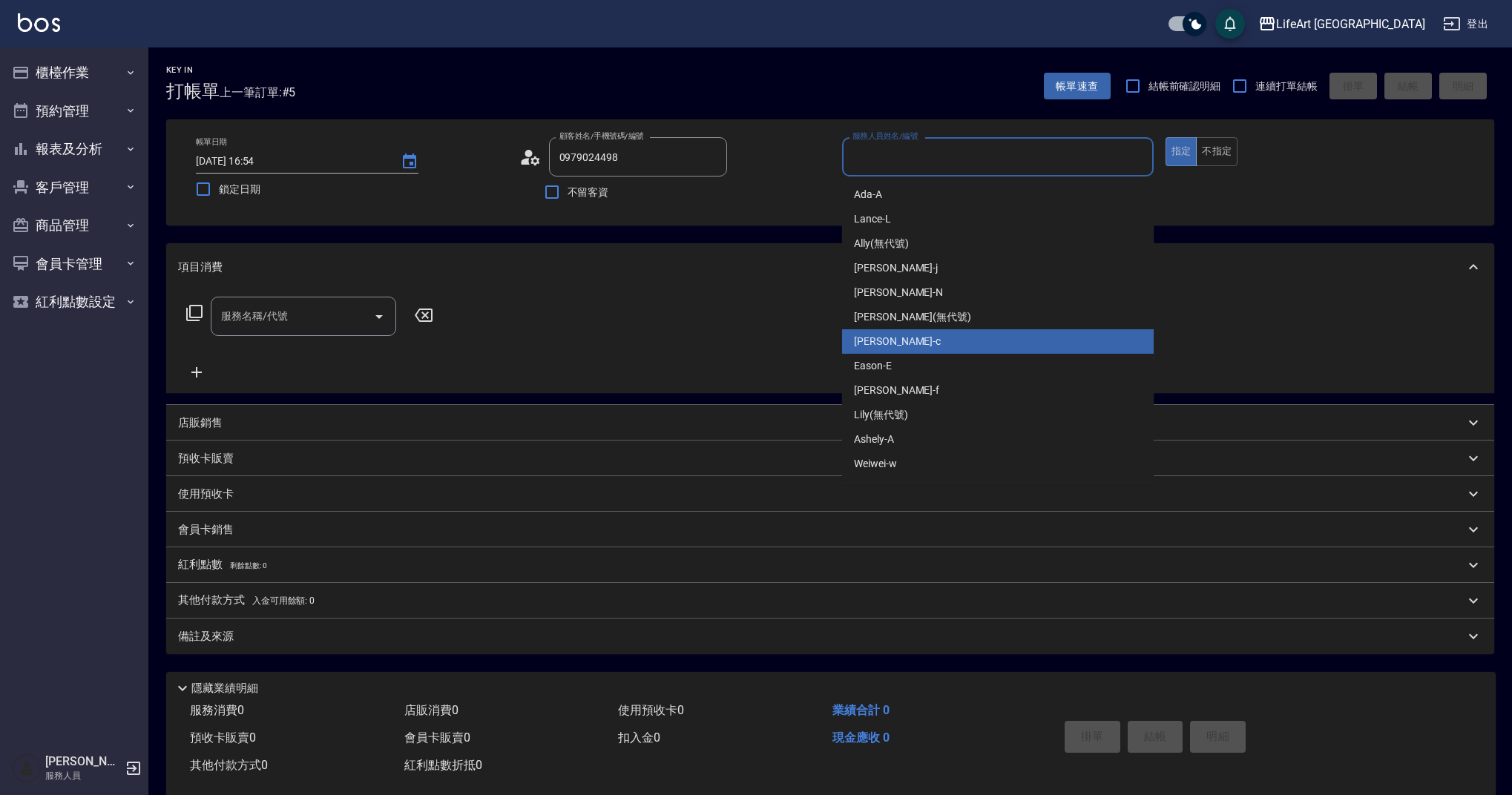
click at [904, 343] on div "Casey -c" at bounding box center [997, 341] width 312 height 25
type input "Casey-c"
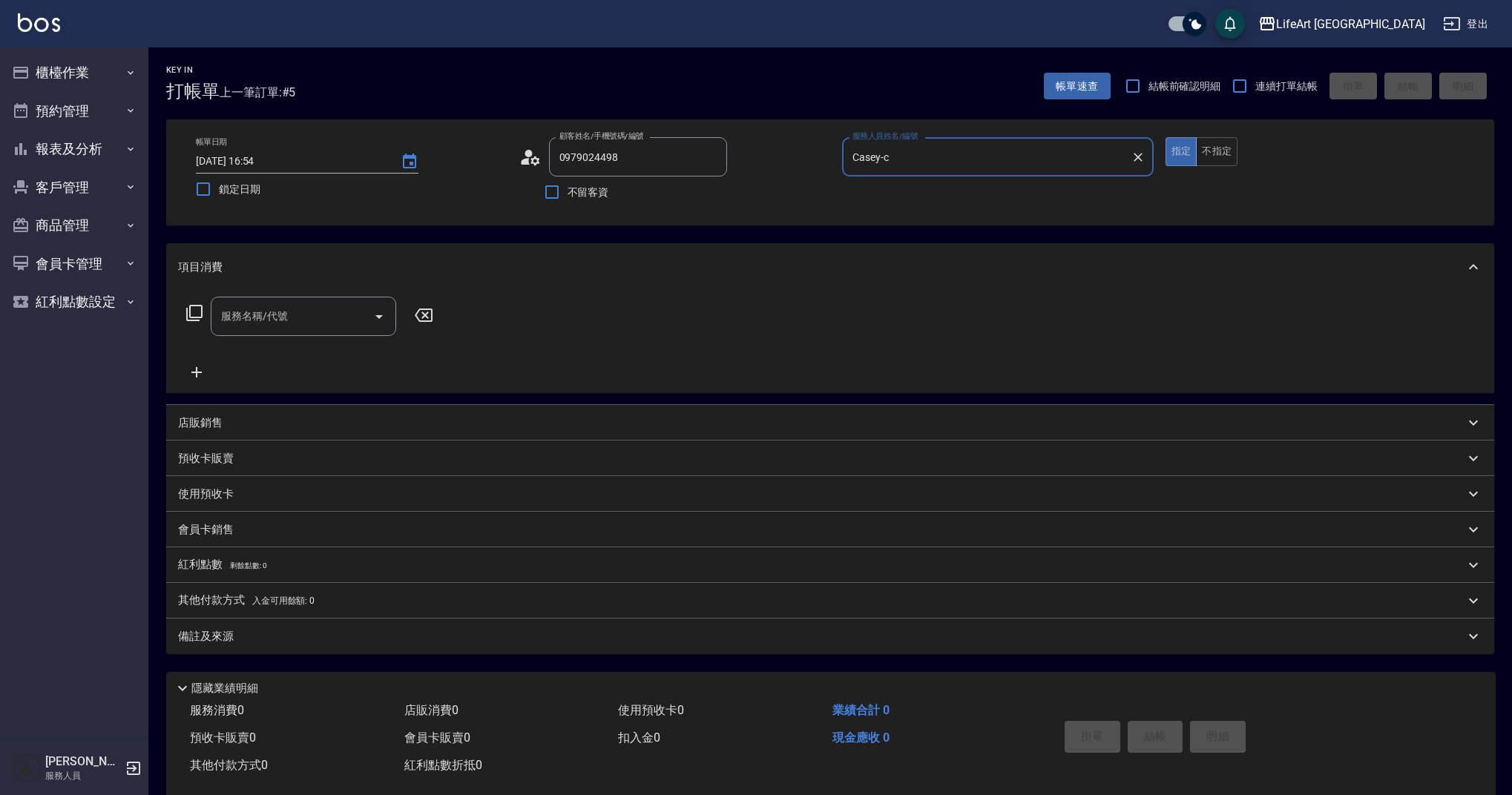
click at [286, 323] on input "服務名稱/代號" at bounding box center [293, 316] width 150 height 26
click at [342, 356] on span "701 染髮 - 1700" at bounding box center [303, 354] width 186 height 25
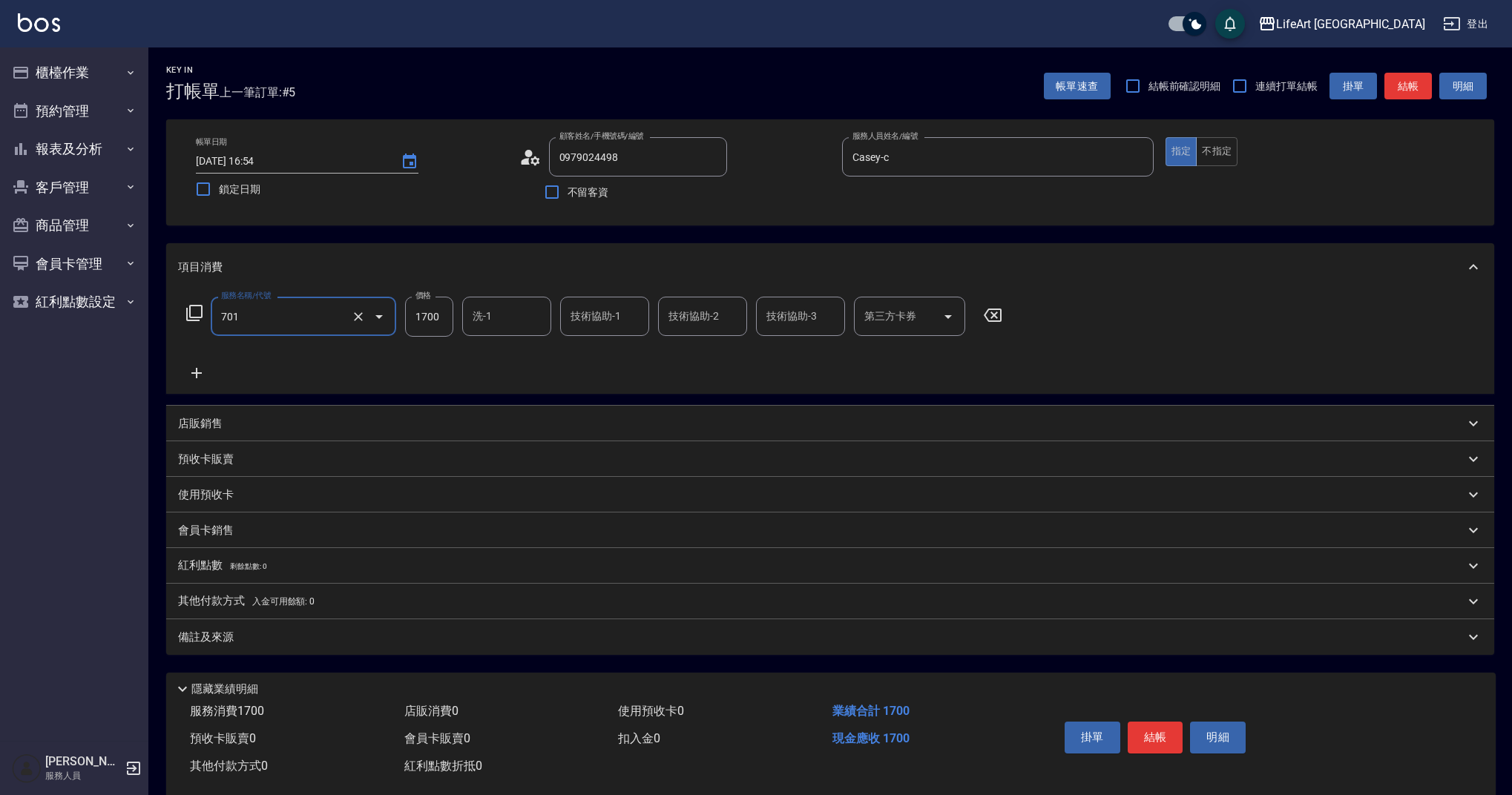
type input "701 染髮(701)"
click at [438, 324] on input "1700" at bounding box center [429, 316] width 48 height 40
type input "1600"
click at [308, 632] on div "備註及來源" at bounding box center [821, 637] width 1286 height 16
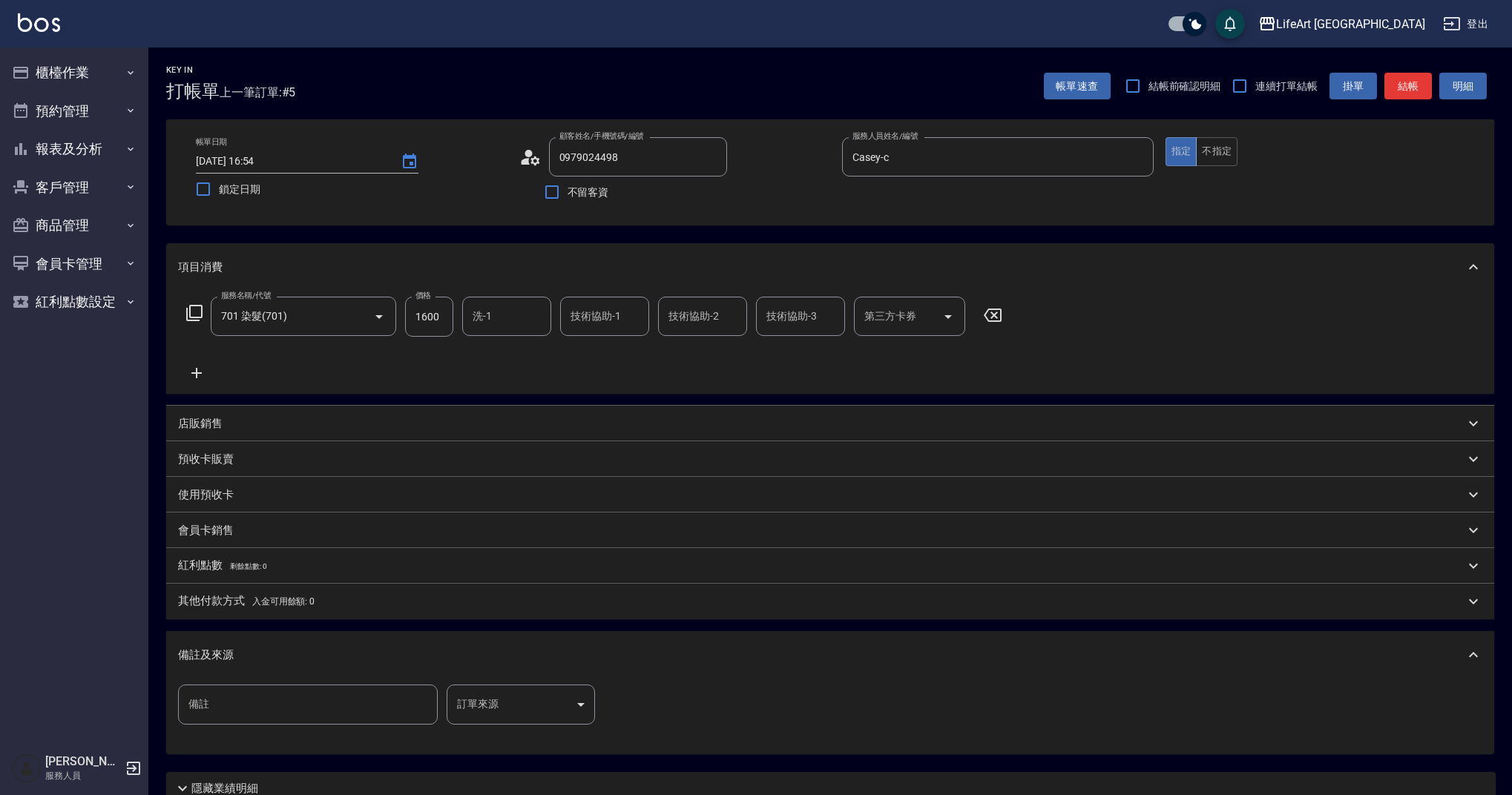
drag, startPoint x: 423, startPoint y: 685, endPoint x: 436, endPoint y: 694, distance: 15.8
click at [427, 690] on input "備註" at bounding box center [308, 704] width 260 height 40
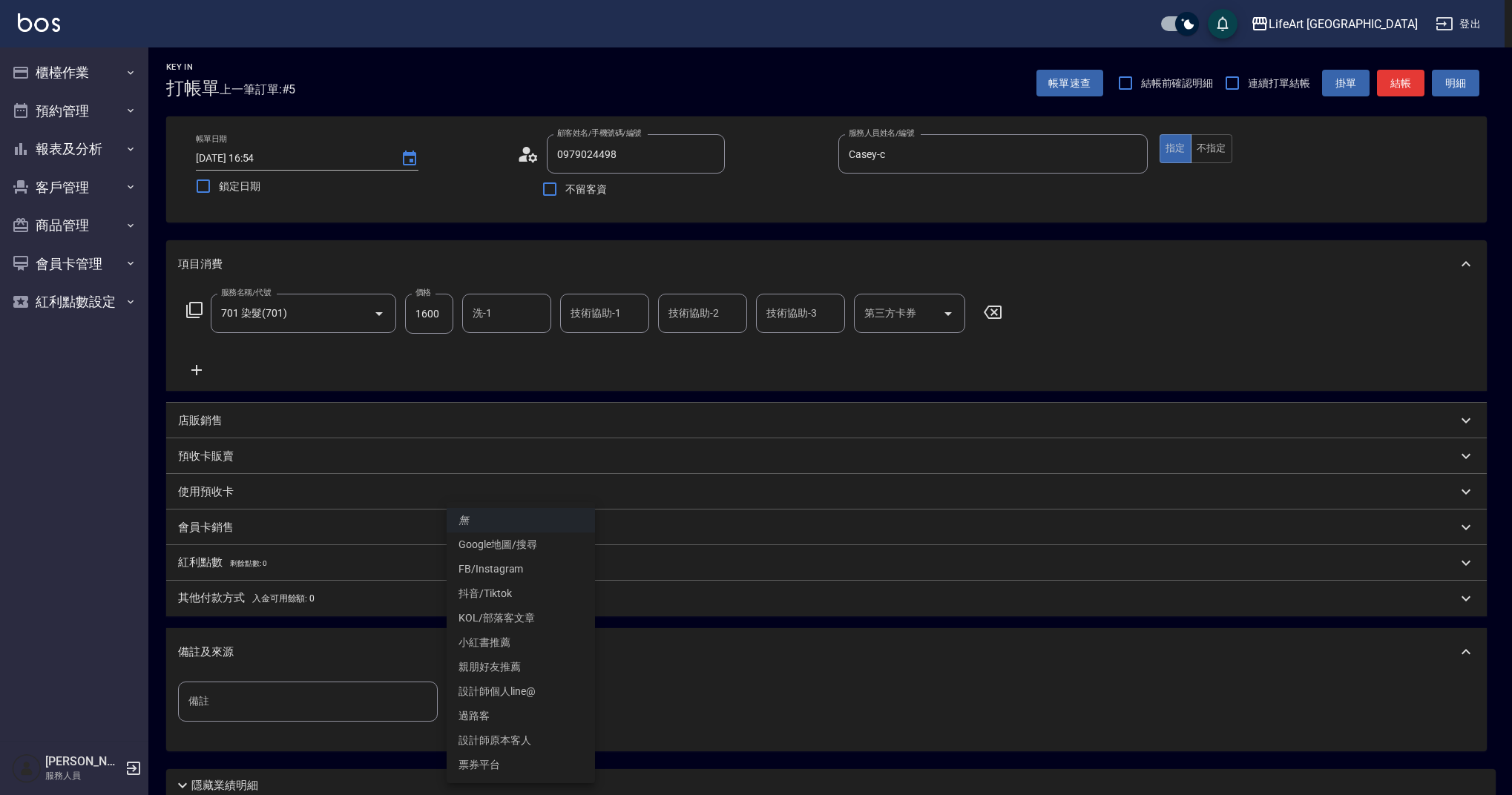
click at [480, 700] on body "LifeArt 蘆洲 登出 櫃檯作業 打帳單 帳單列表 現金收支登錄 高階收支登錄 材料自購登錄 每日結帳 排班表 現場電腦打卡 預約管理 預約管理 單日預約…" at bounding box center [756, 454] width 1512 height 914
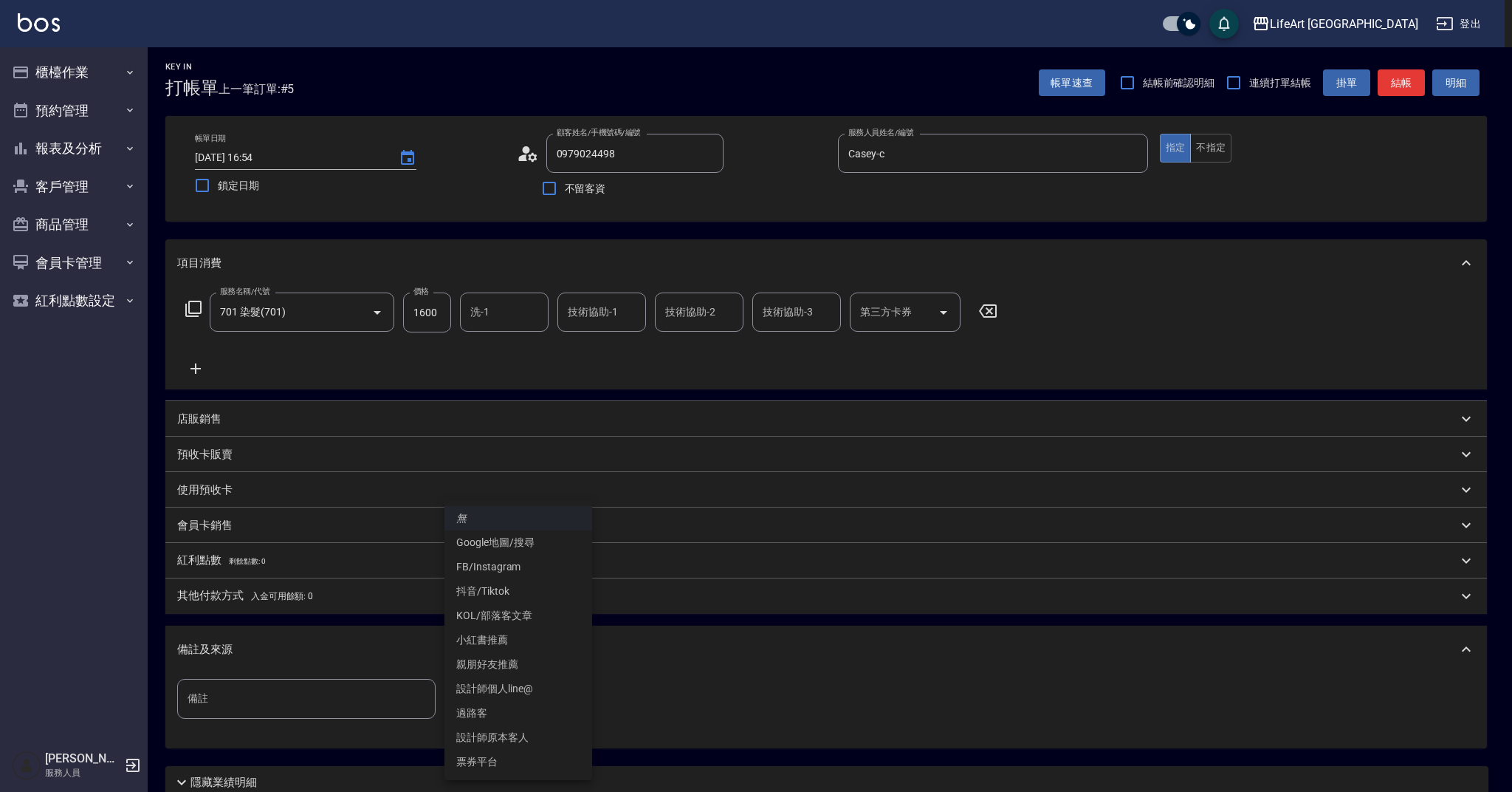
click at [524, 570] on li "FB/Instagram" at bounding box center [518, 567] width 148 height 25
type input "FB/Instagram"
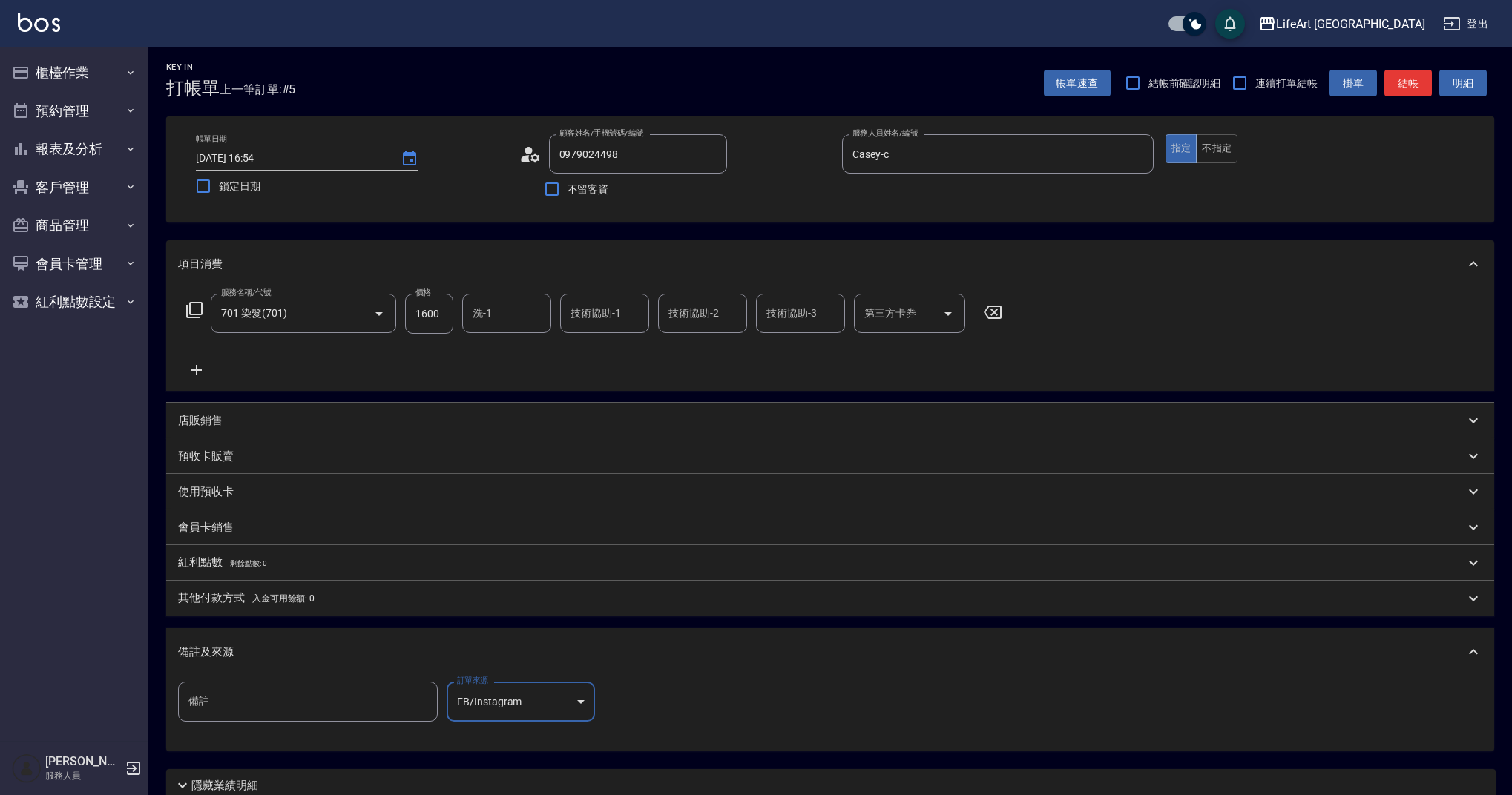
scroll to position [127, 0]
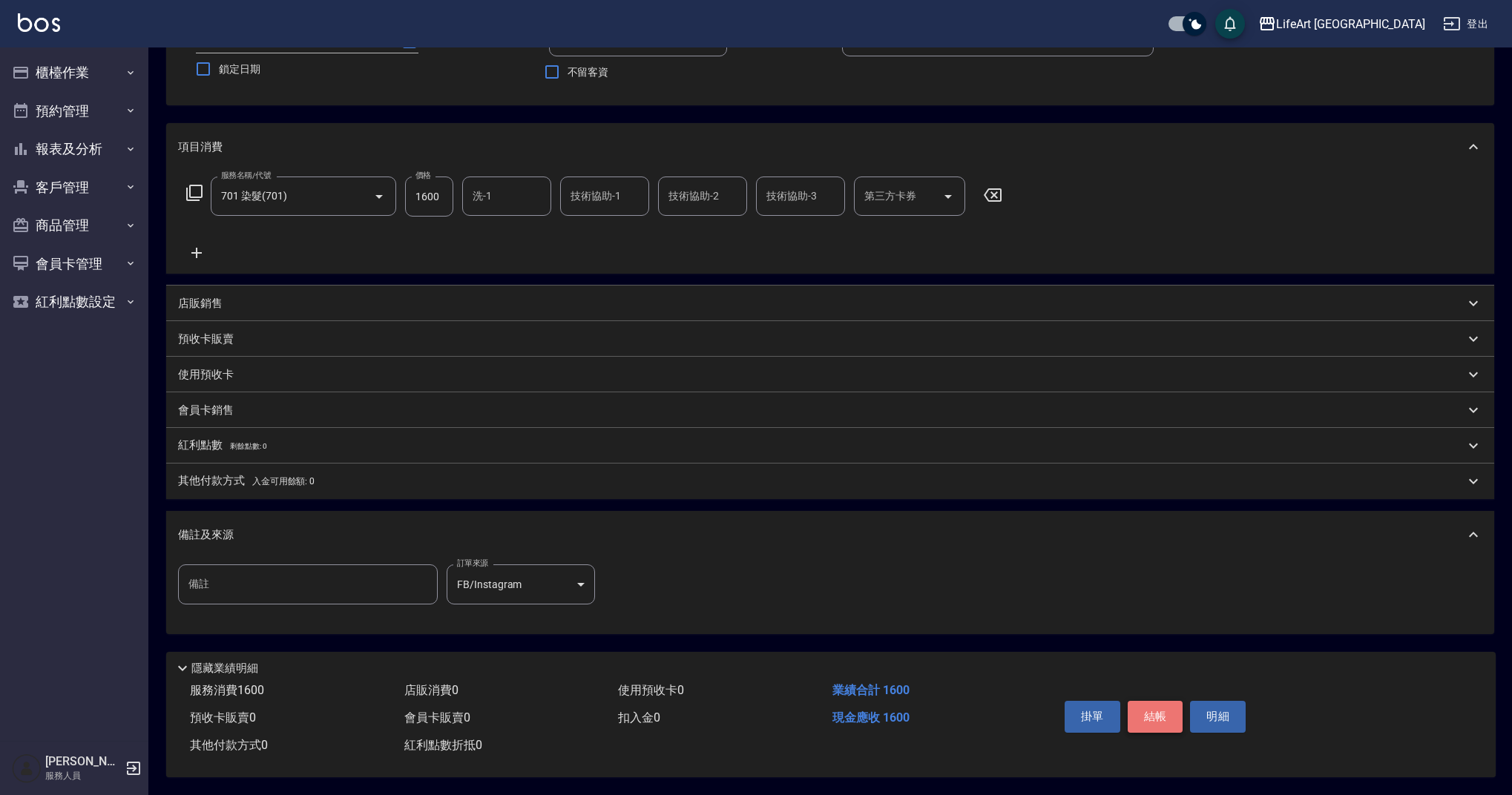
click at [1173, 710] on button "結帳" at bounding box center [1156, 715] width 56 height 31
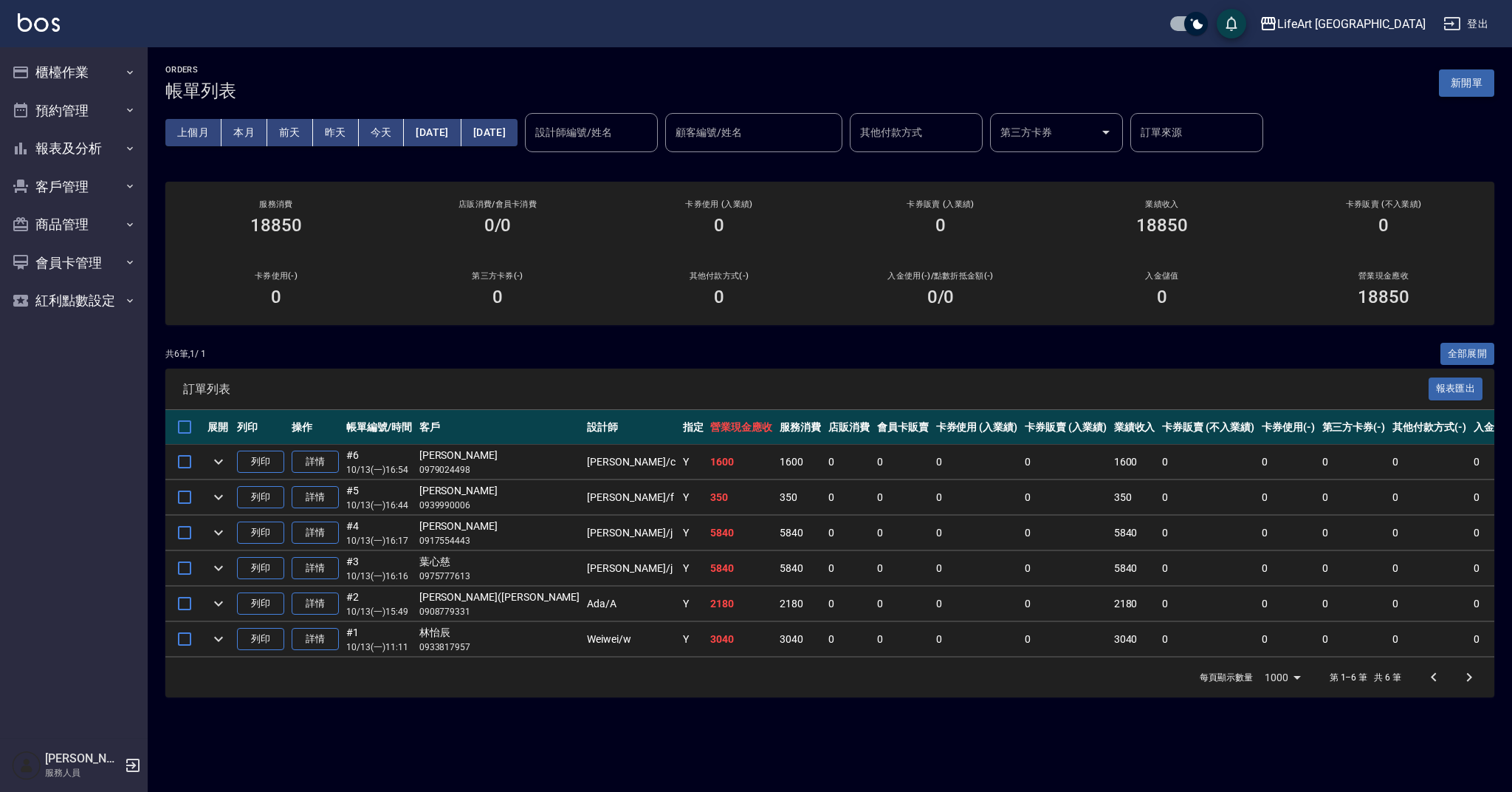
click at [1485, 79] on button "新開單" at bounding box center [1467, 83] width 56 height 27
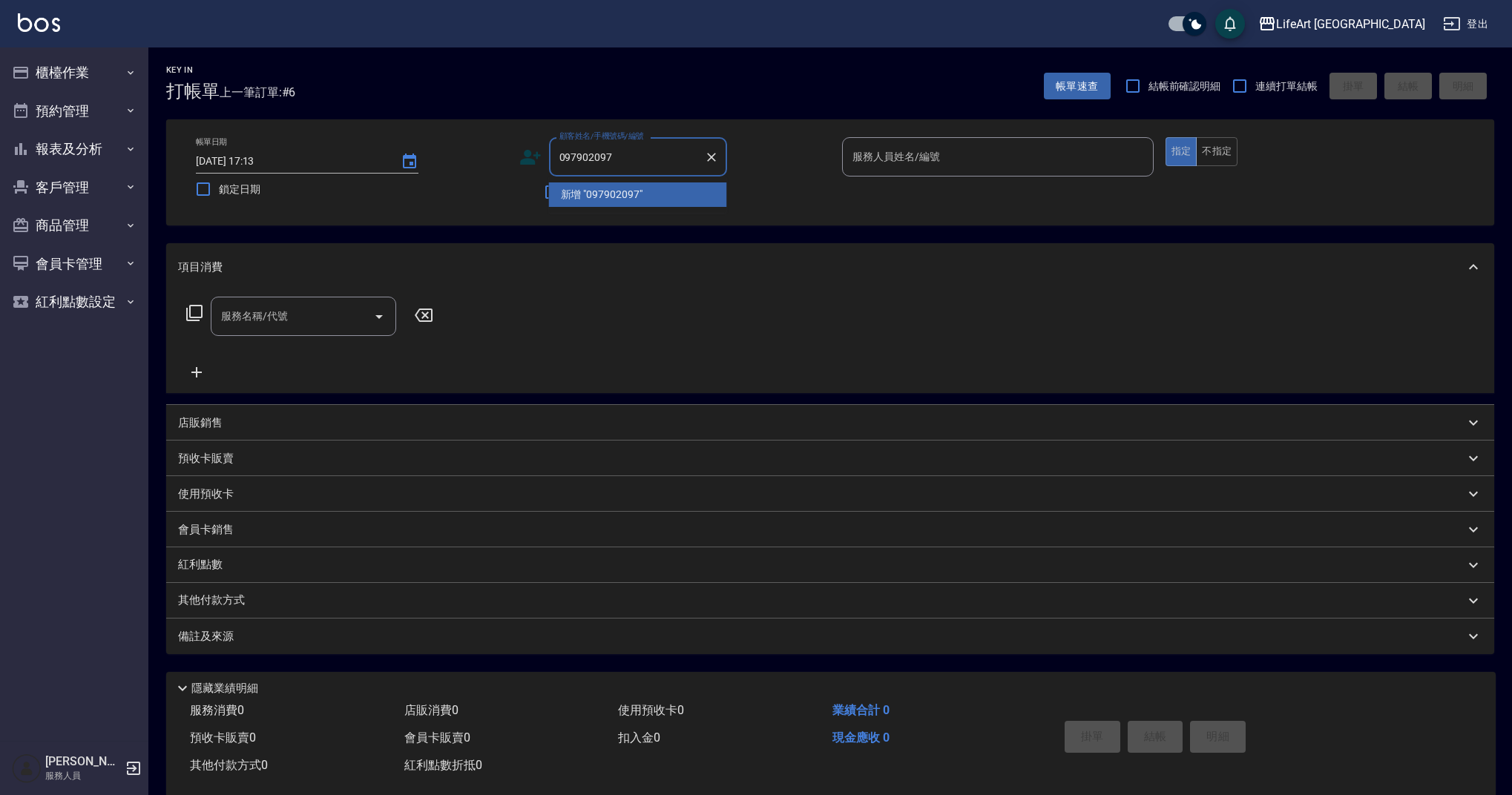
type input "0979020971"
click at [716, 160] on icon "Clear" at bounding box center [711, 157] width 15 height 15
click at [657, 163] on input "顧客姓名/手機號碼/編號" at bounding box center [626, 157] width 143 height 26
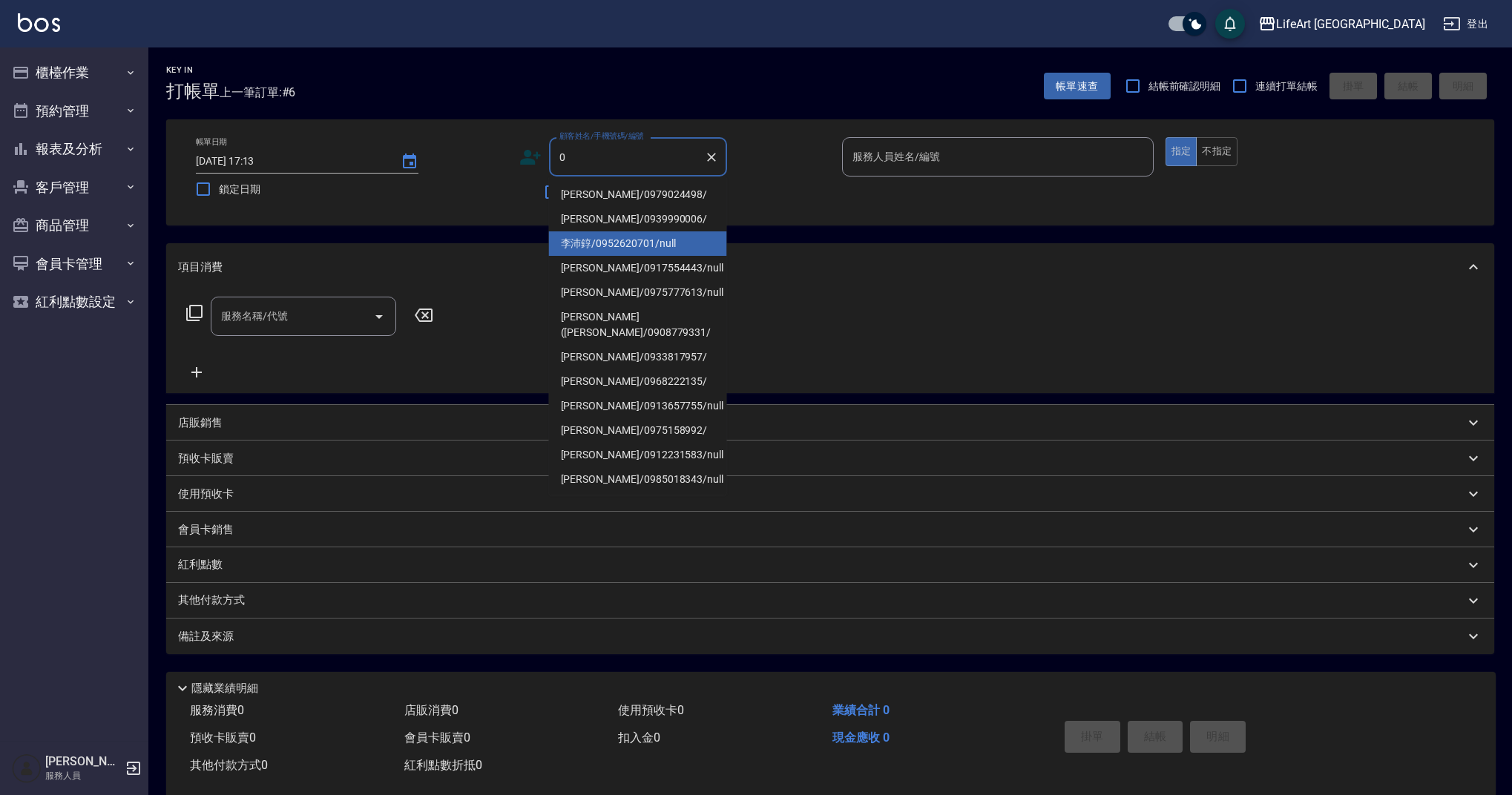
type input "0"
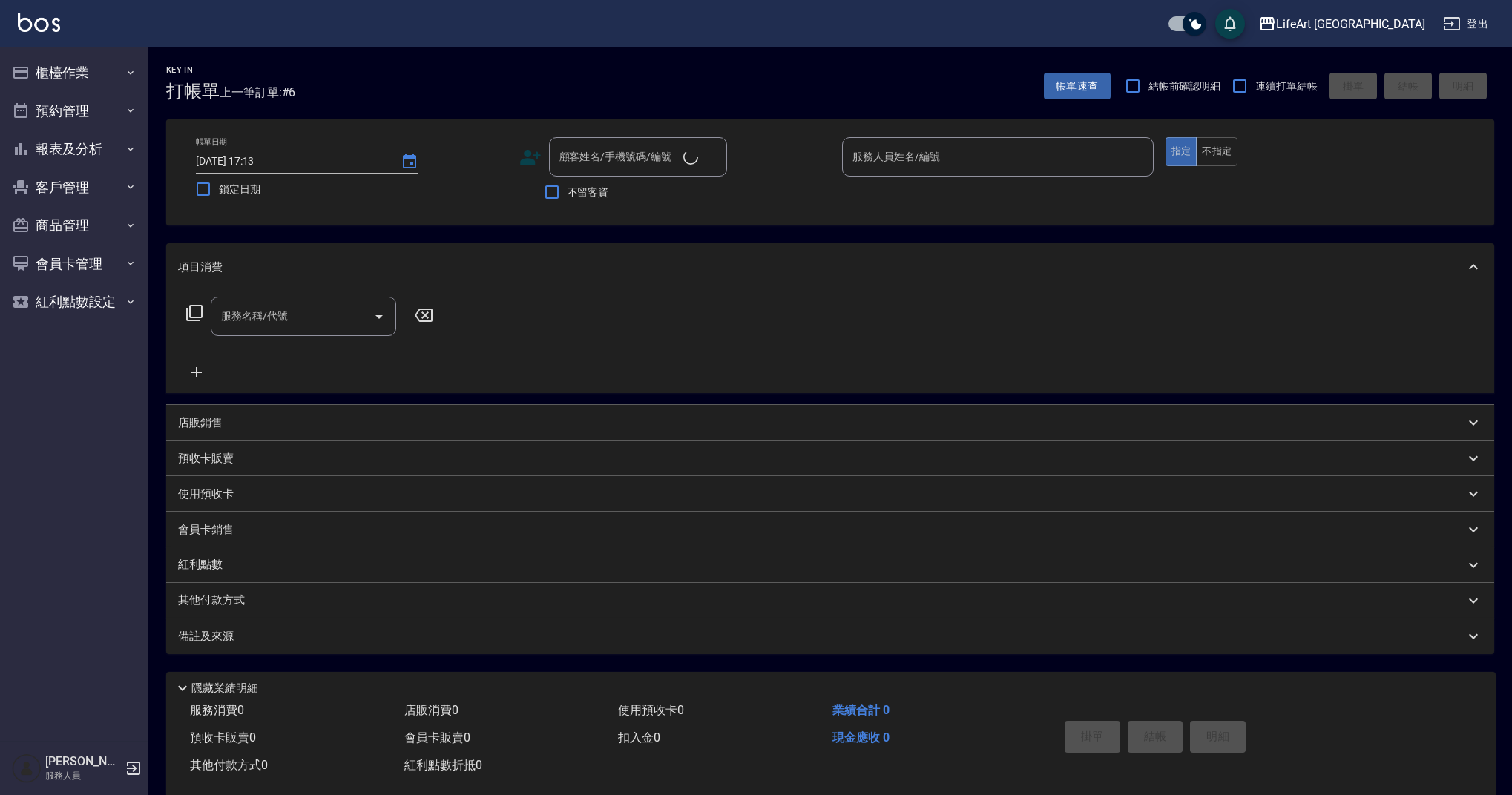
click at [844, 248] on div "項目消費" at bounding box center [830, 267] width 1328 height 48
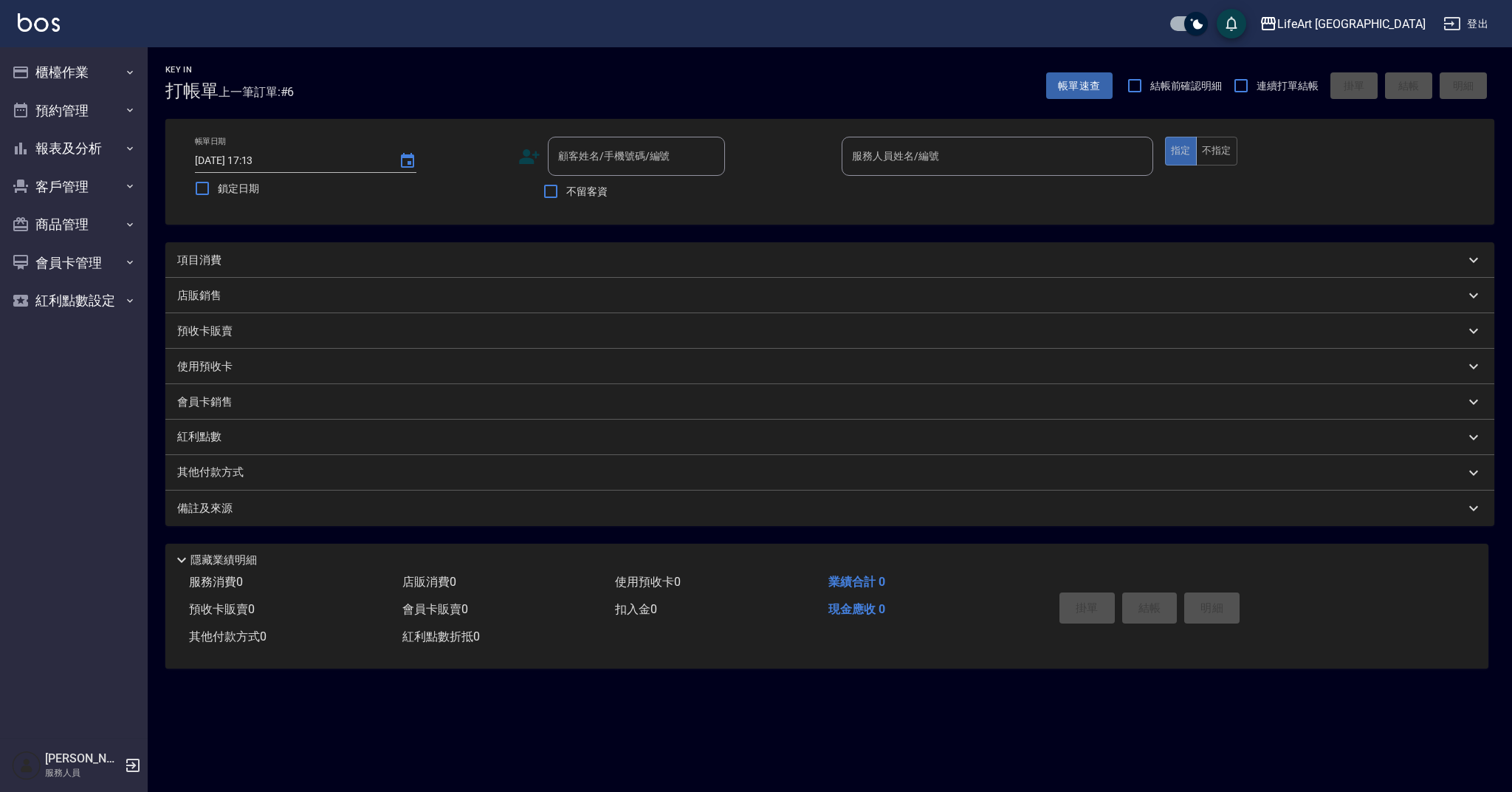
click at [585, 3] on div "LifeArt 蘆洲 登出" at bounding box center [756, 24] width 1512 height 48
click at [654, 150] on div "顧客姓名/手機號碼/編號 顧客姓名/手機號碼/編號" at bounding box center [636, 156] width 177 height 39
click at [612, 194] on li "李心彤/0985018343/null" at bounding box center [636, 194] width 177 height 25
type input "李心彤/0985018343/null"
type input "Finney-f"
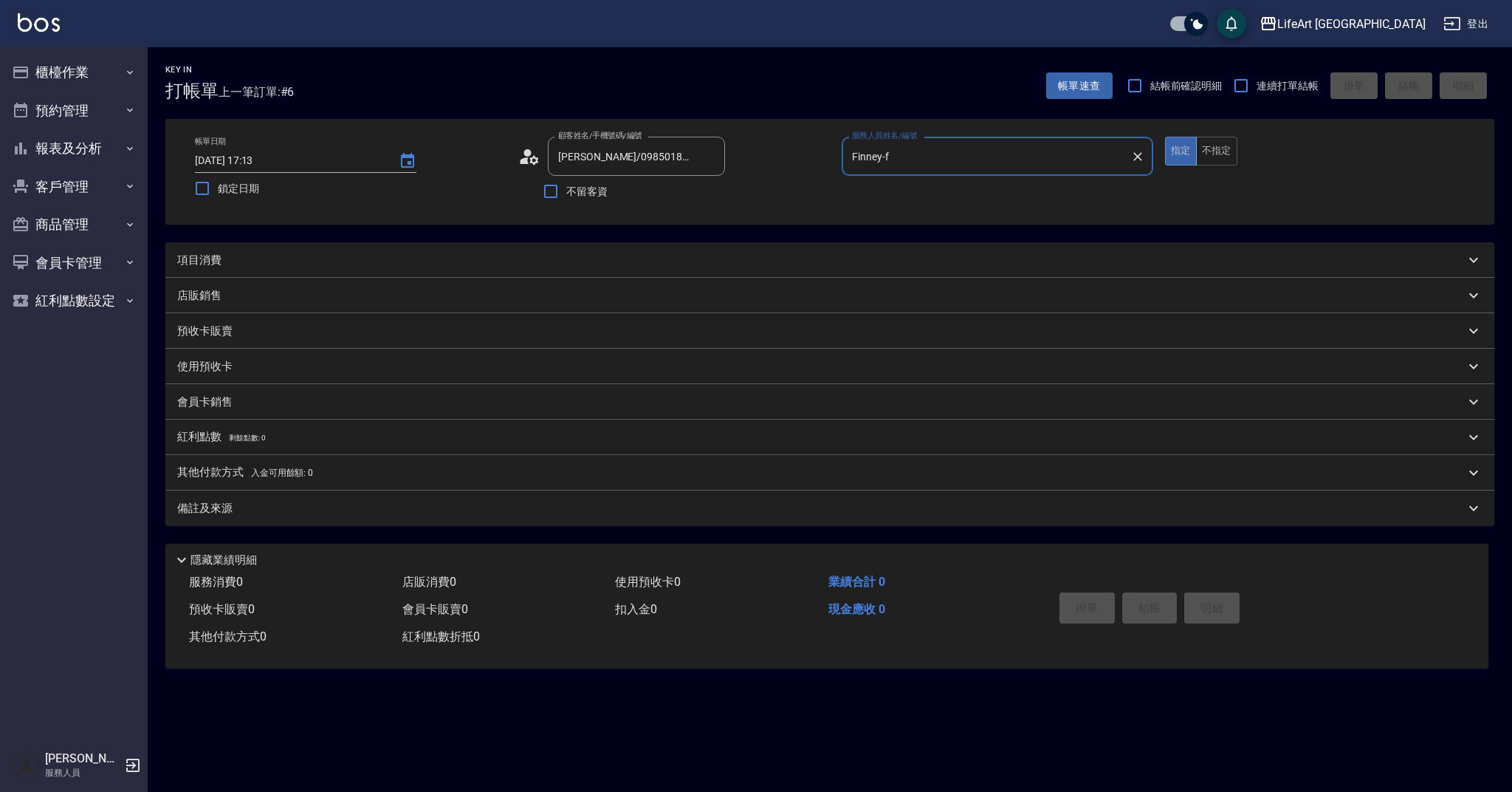
click at [240, 267] on div "項目消費" at bounding box center [820, 260] width 1288 height 16
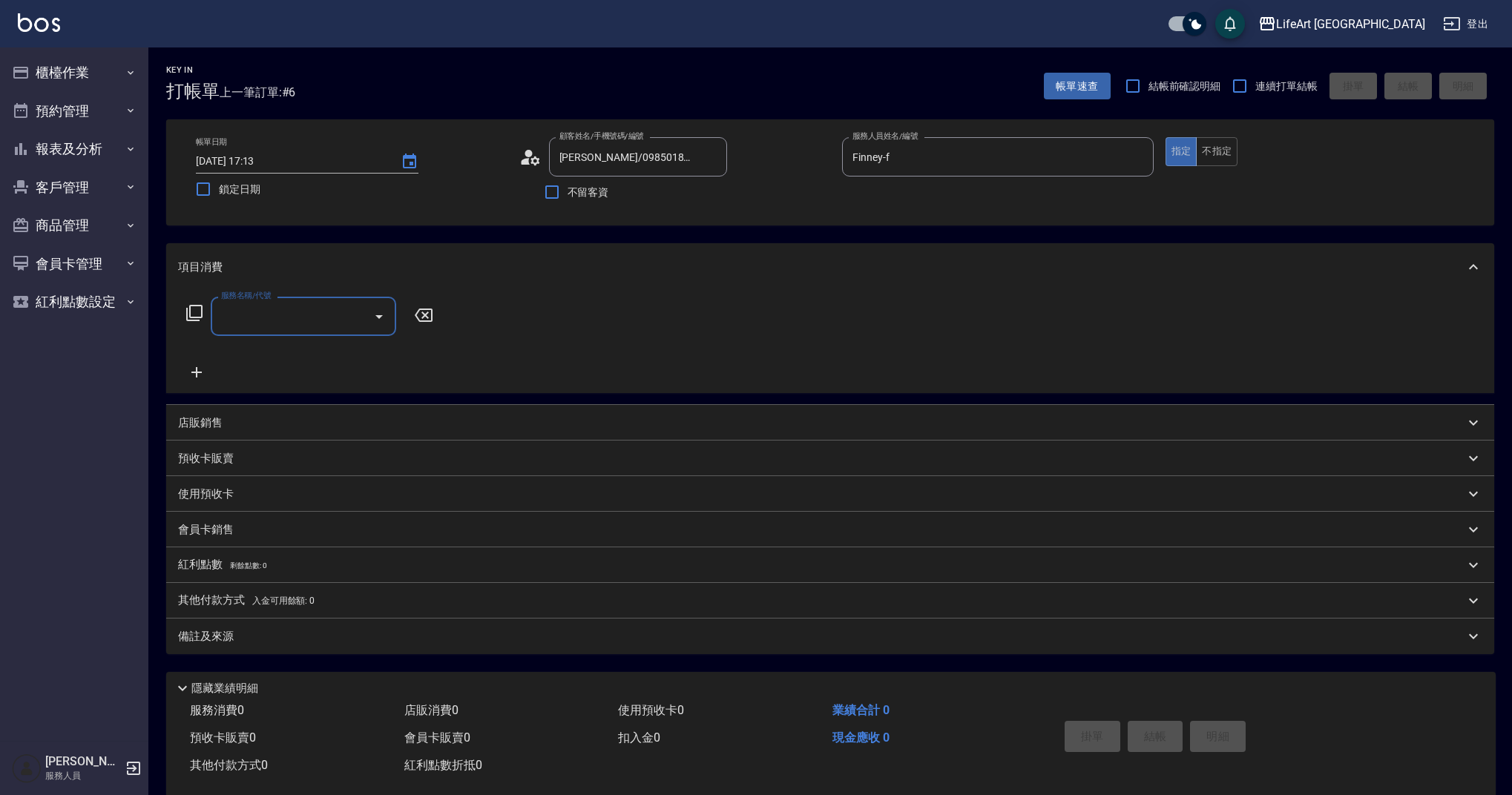
click at [238, 299] on label "服務名稱/代號" at bounding box center [245, 296] width 49 height 11
click at [238, 304] on input "服務名稱/代號" at bounding box center [293, 316] width 150 height 26
click at [249, 309] on input "服務名稱/代號" at bounding box center [293, 316] width 150 height 26
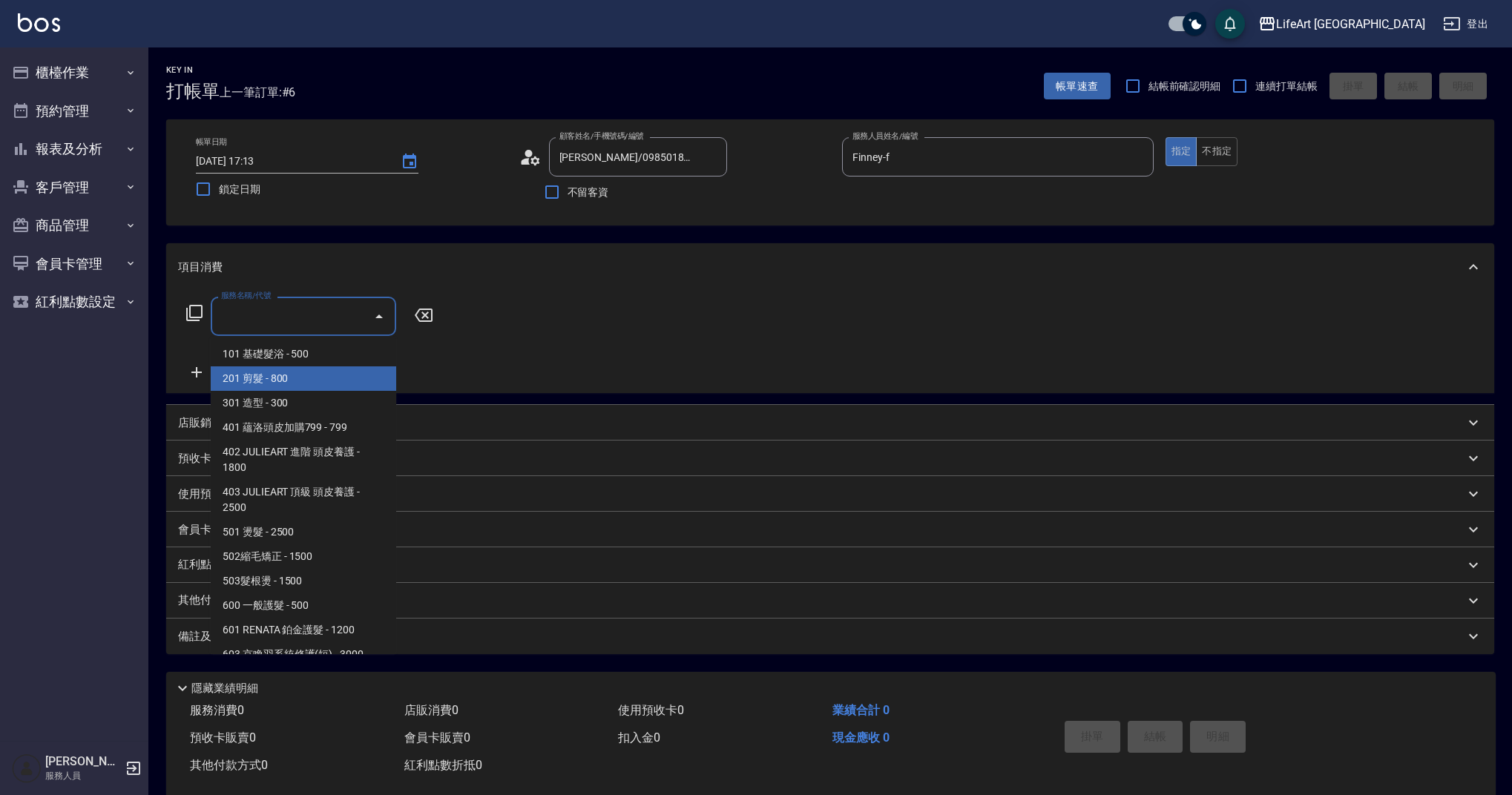
click at [313, 370] on span "201 剪髮 - 800" at bounding box center [303, 378] width 186 height 25
type input "201 剪髮(201)"
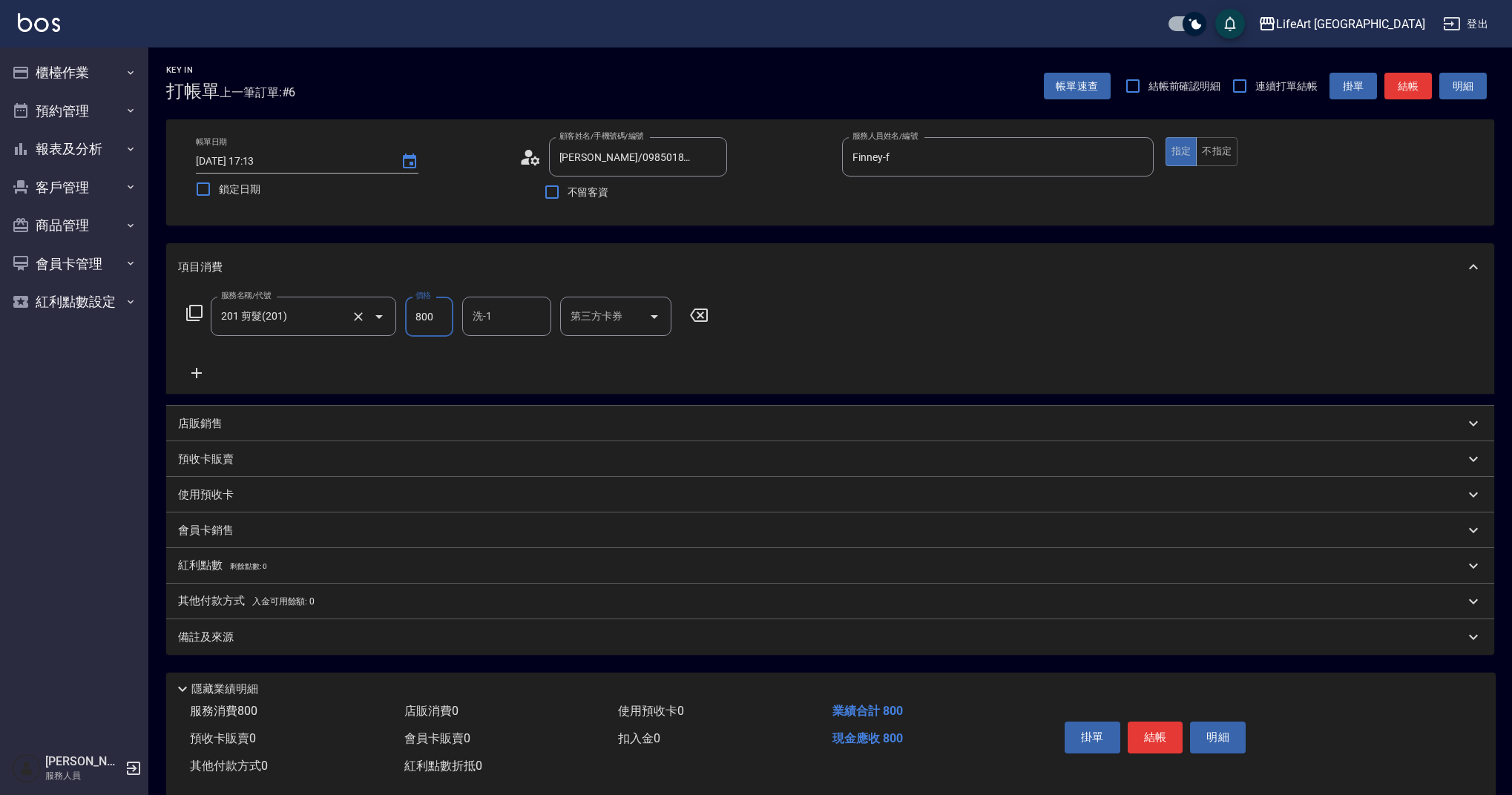
drag, startPoint x: 403, startPoint y: 308, endPoint x: 383, endPoint y: 305, distance: 20.2
click at [383, 305] on div "服務名稱/代號 201 剪髮(201) 服務名稱/代號 價格 800 價格 洗-1 洗-1 第三方卡券 第三方卡券" at bounding box center [447, 316] width 540 height 40
type input "900"
click at [391, 648] on div "備註及來源" at bounding box center [830, 636] width 1328 height 36
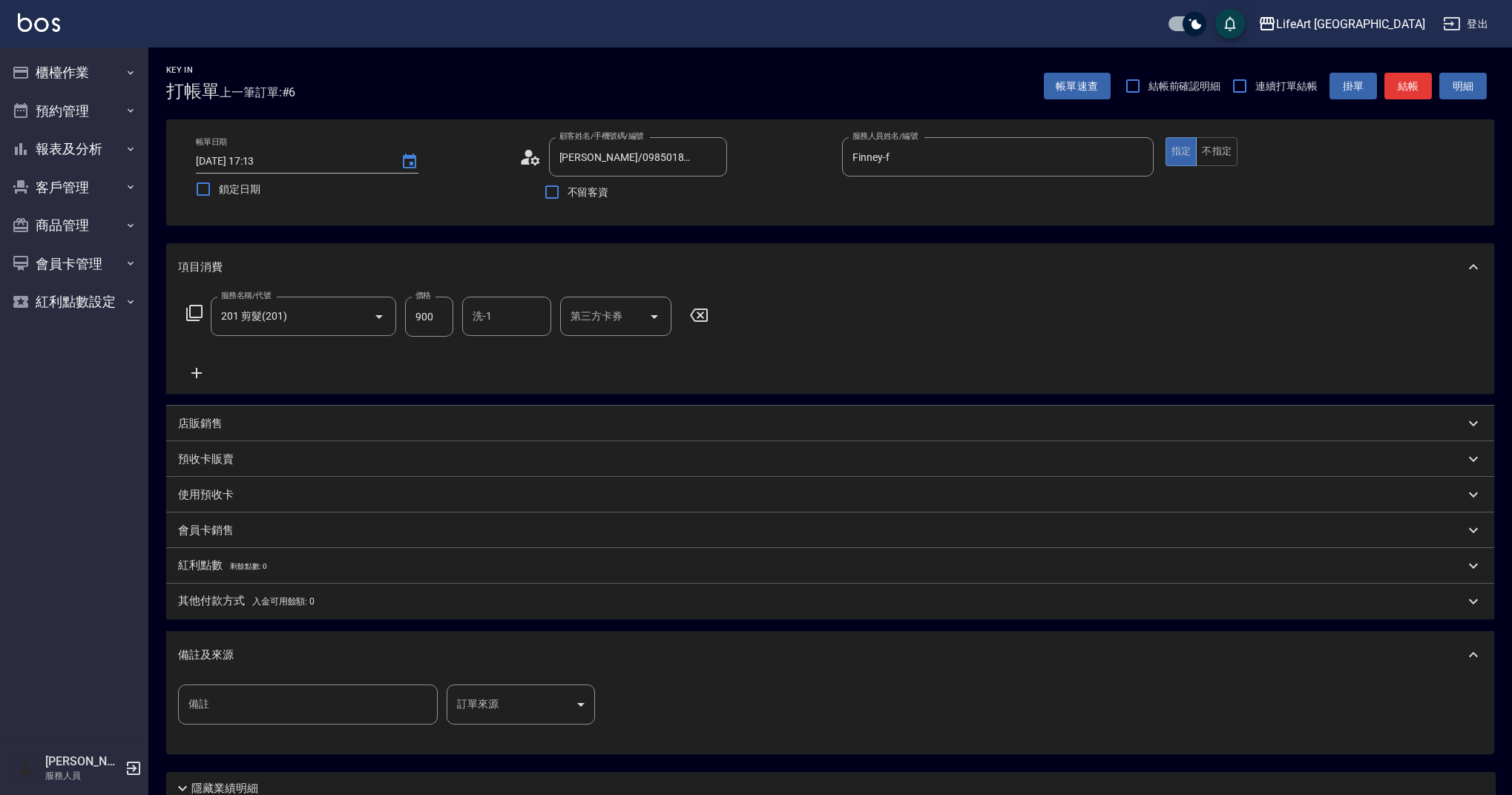
click at [564, 701] on body "LifeArt 蘆洲 登出 櫃檯作業 打帳單 帳單列表 現金收支登錄 高階收支登錄 材料自購登錄 每日結帳 排班表 現場電腦打卡 預約管理 預約管理 單日預約…" at bounding box center [756, 457] width 1512 height 914
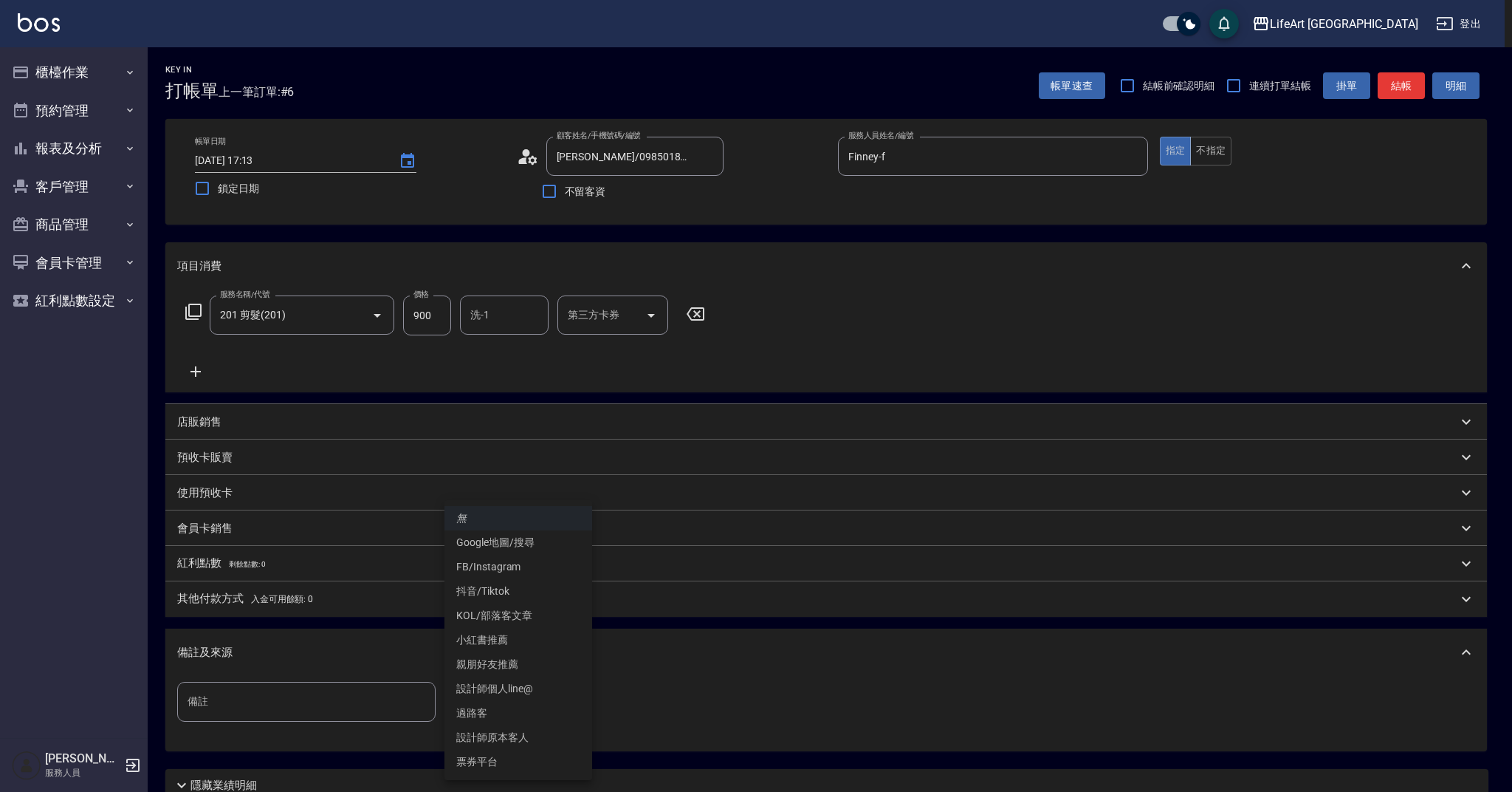
click at [517, 736] on li "設計師原本客人" at bounding box center [518, 737] width 148 height 25
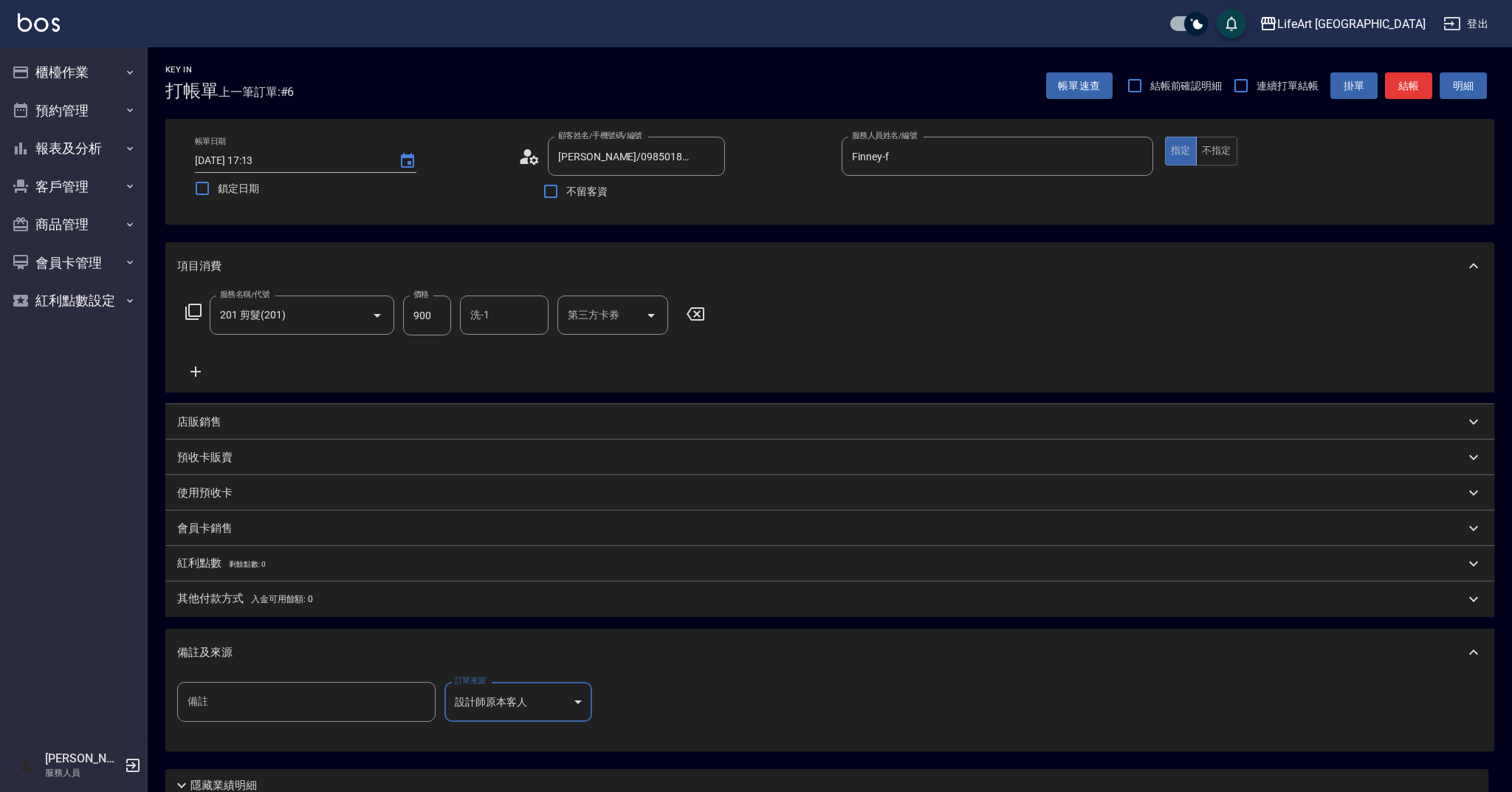
type input "設計師原本客人"
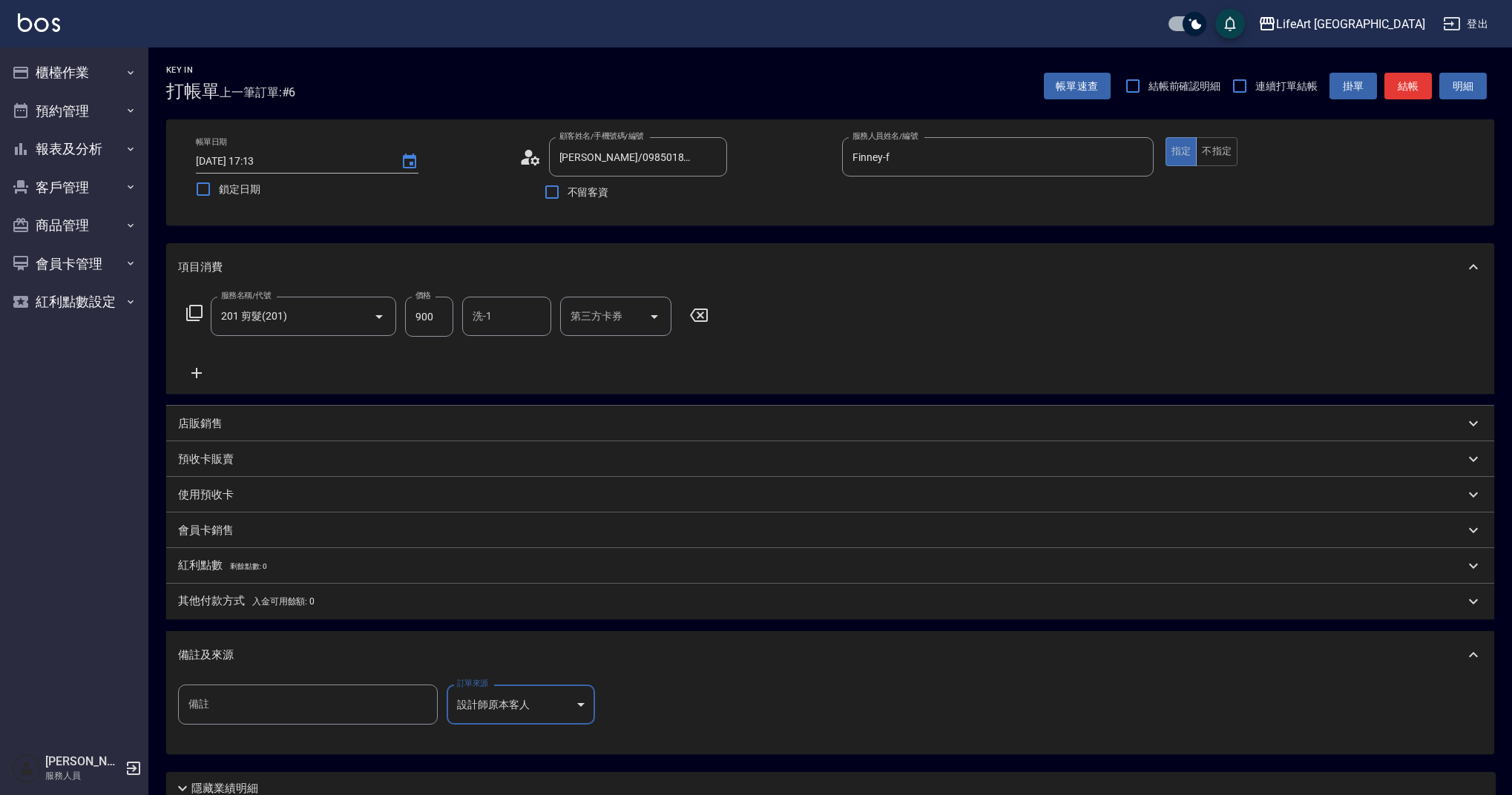
scroll to position [3, 0]
click at [492, 313] on input "洗-1" at bounding box center [506, 313] width 76 height 26
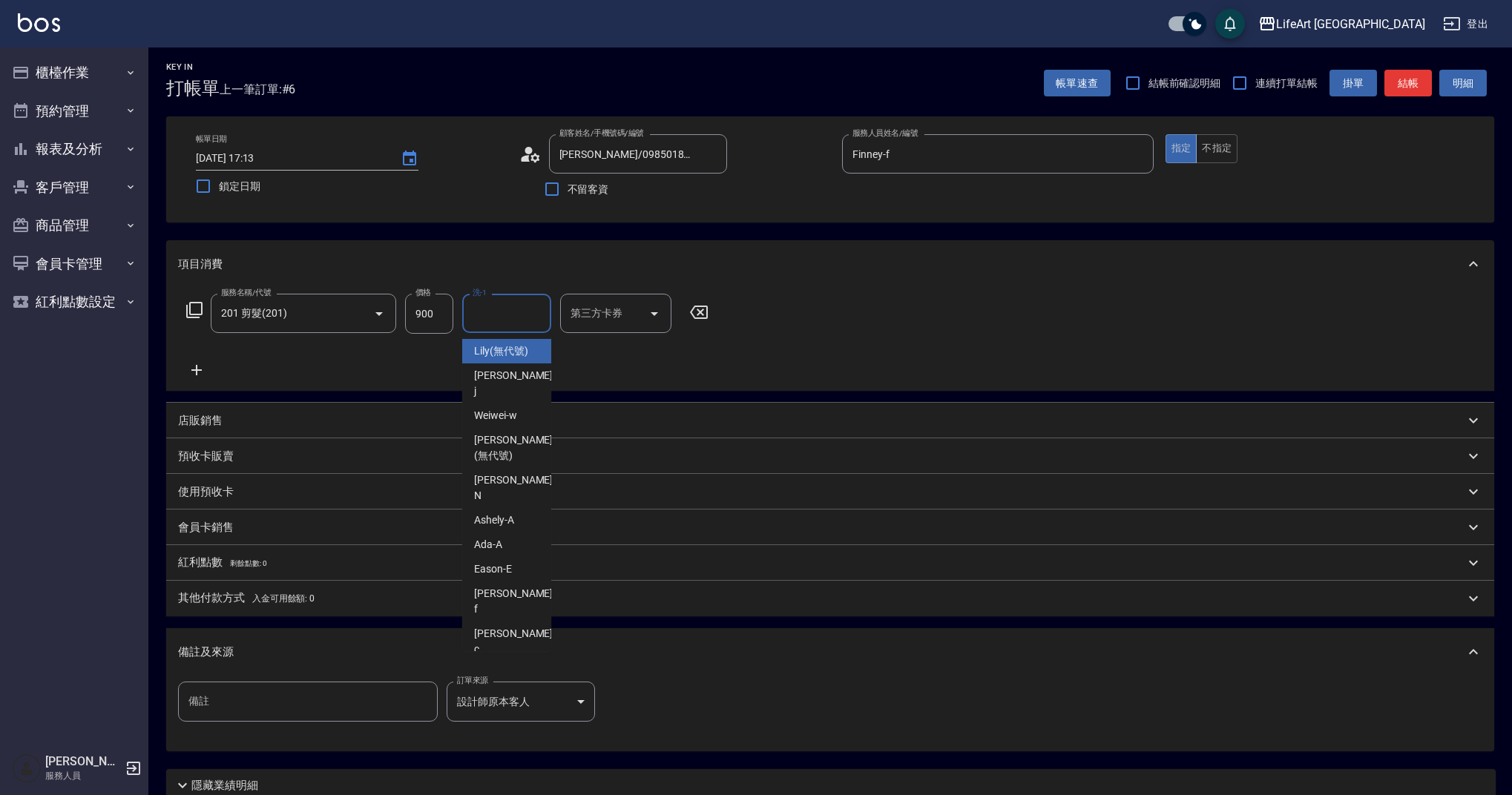
click at [501, 358] on span "Lily (無代號)" at bounding box center [501, 351] width 54 height 16
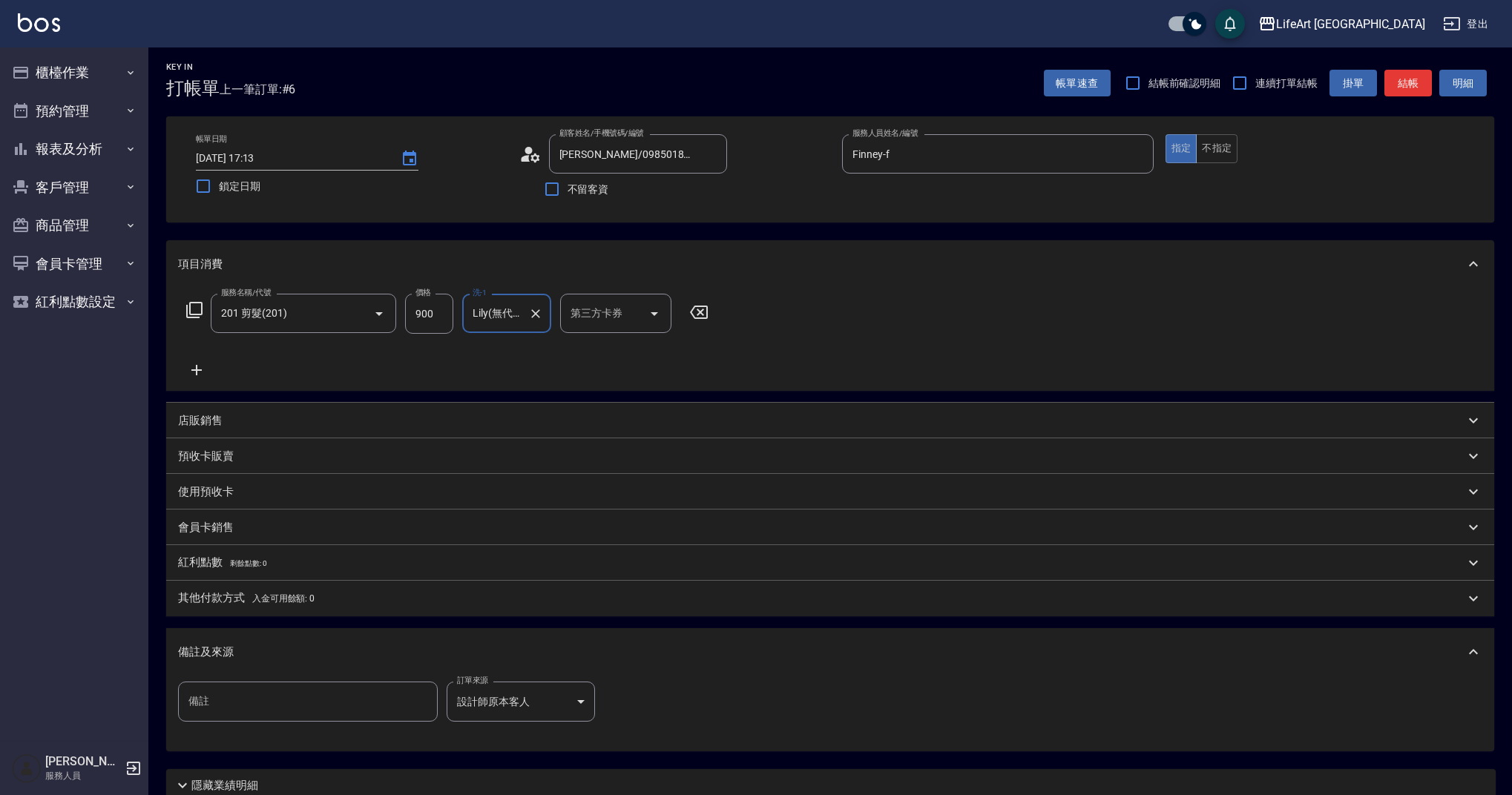
type input "Lily(無代號)"
click at [1406, 88] on button "結帳" at bounding box center [1408, 83] width 48 height 27
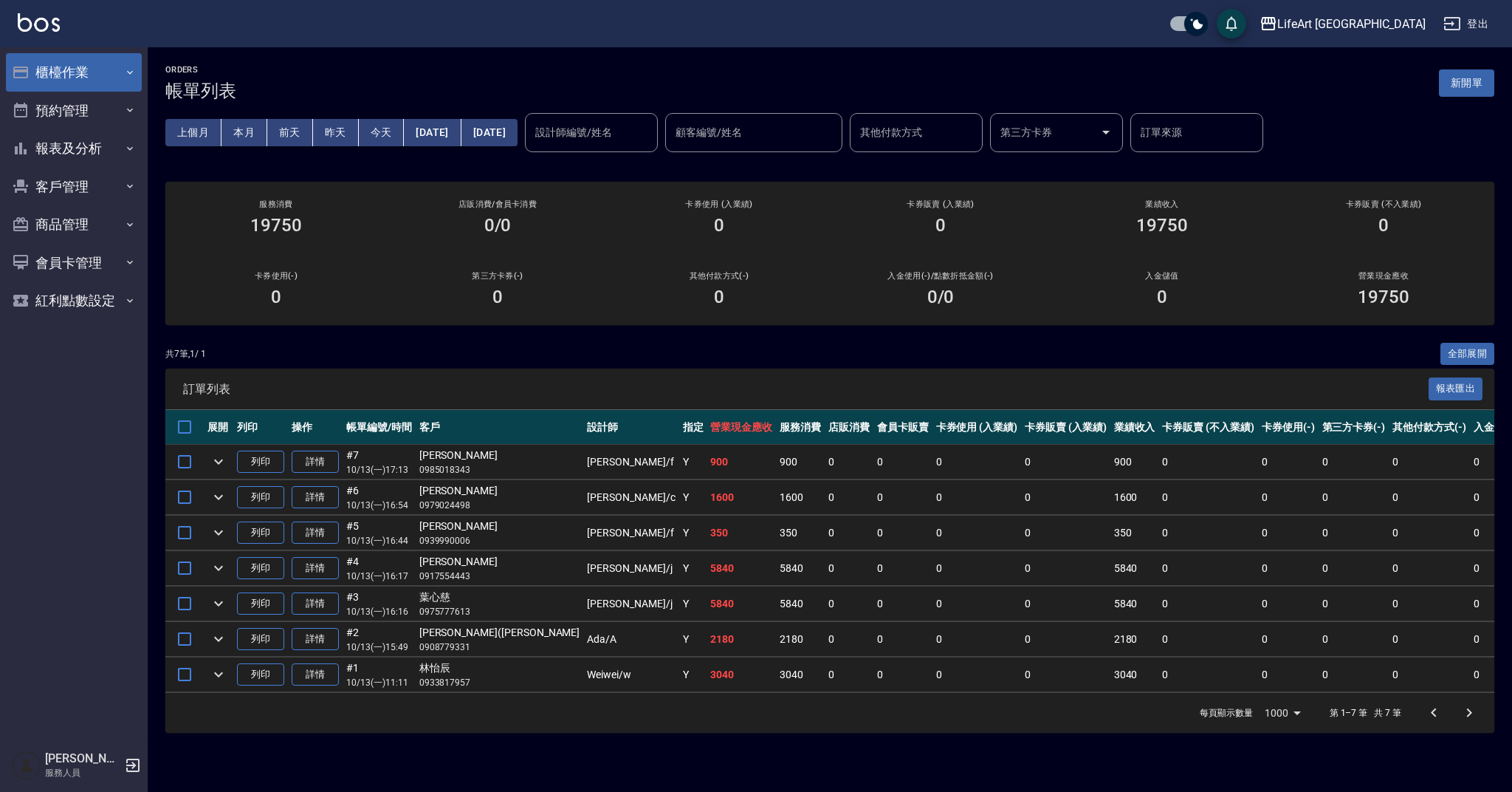
click at [109, 83] on button "櫃檯作業" at bounding box center [73, 72] width 136 height 38
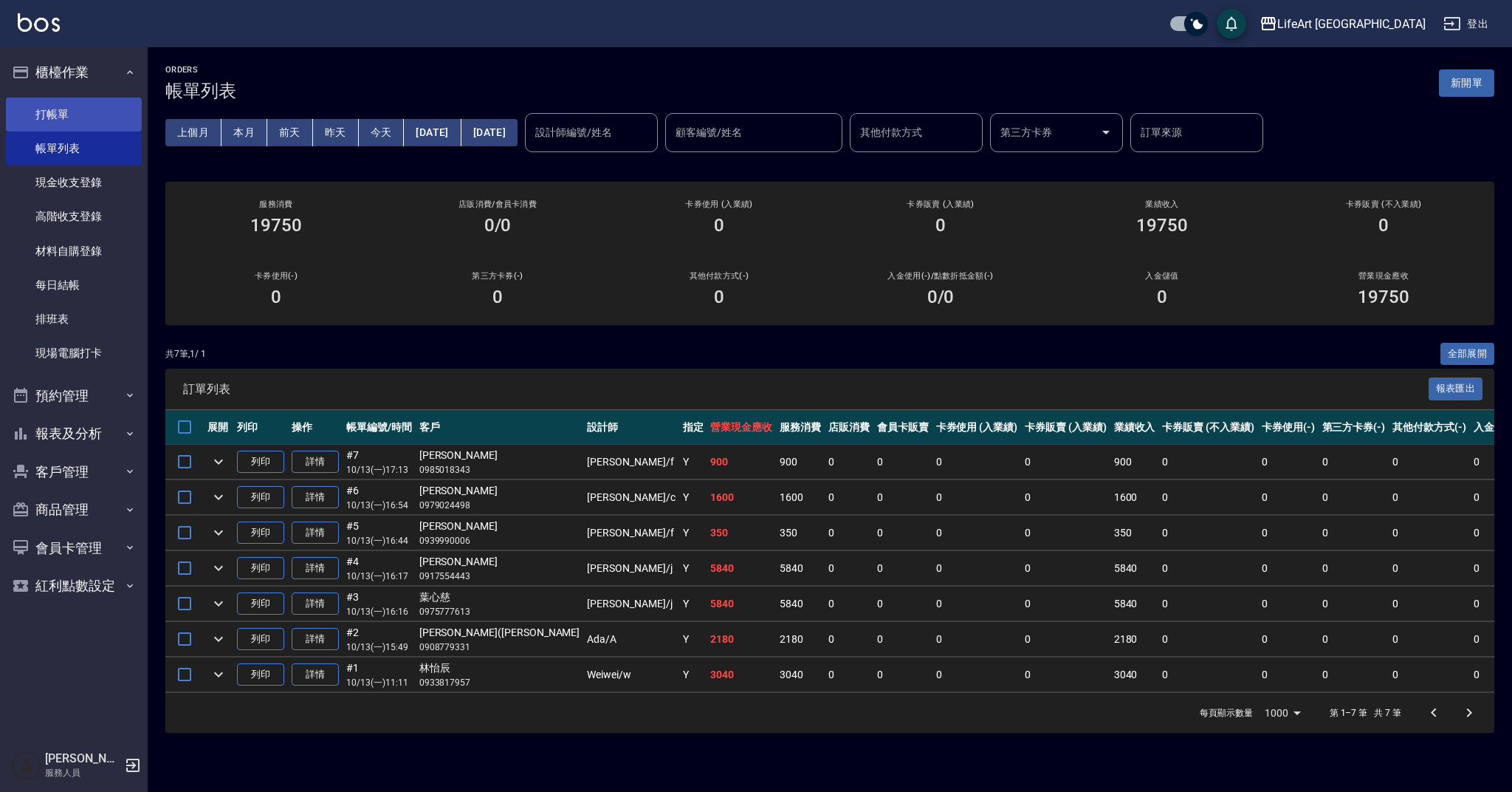
click at [106, 121] on link "打帳單" at bounding box center [73, 114] width 136 height 34
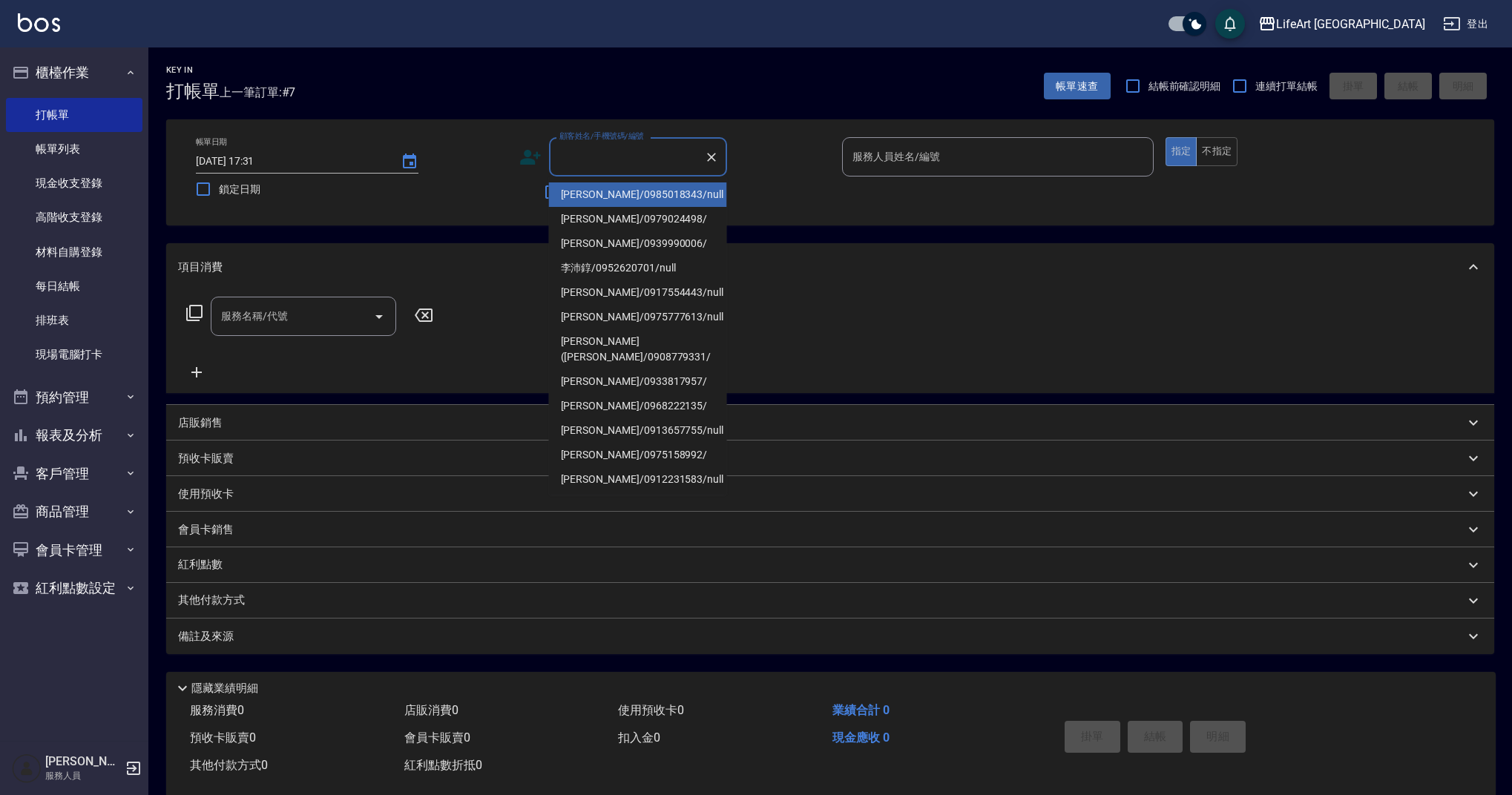
click at [628, 166] on input "顧客姓名/手機號碼/編號" at bounding box center [626, 157] width 143 height 26
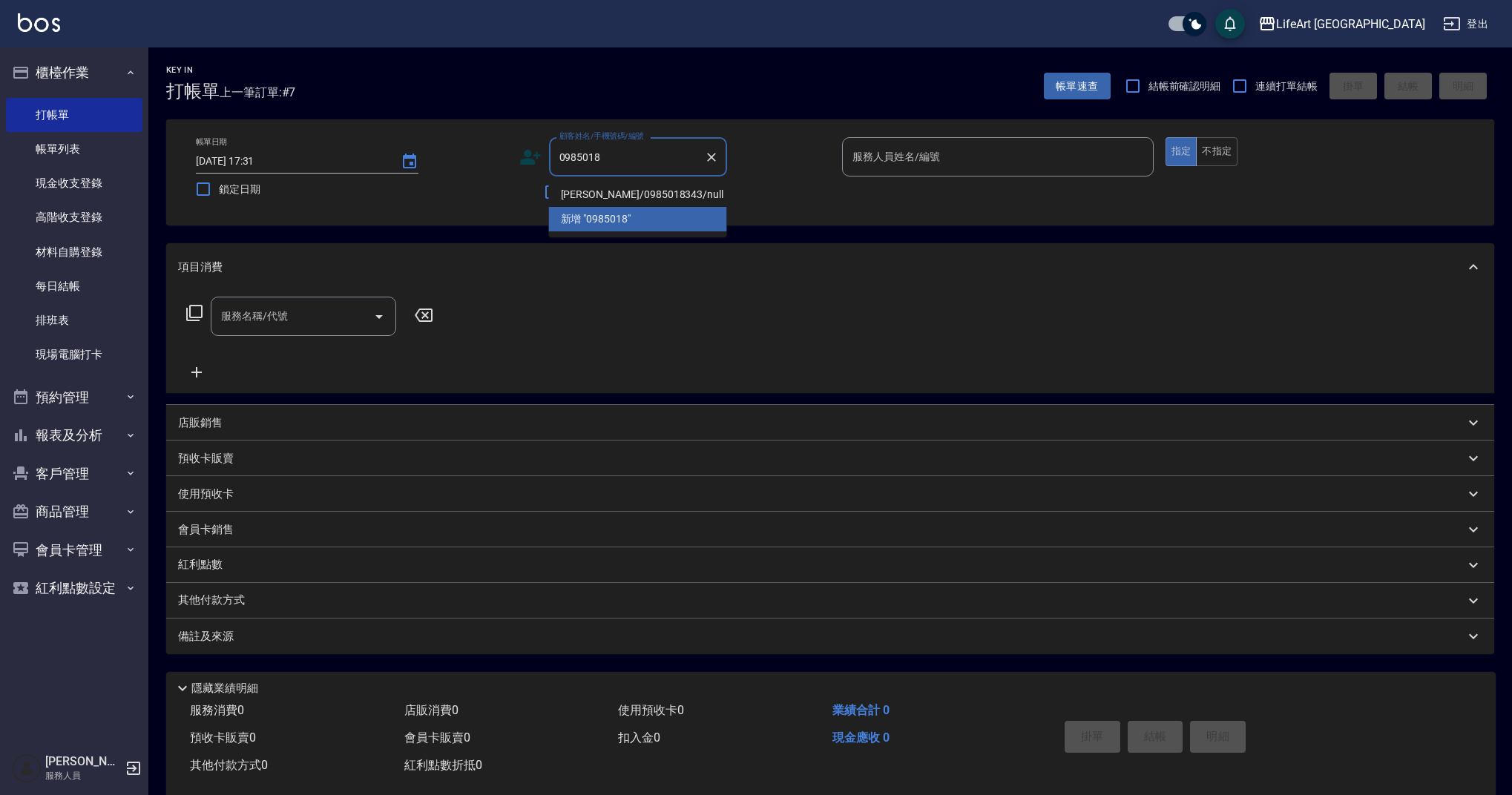
click at [583, 187] on li "李心彤/0985018343/null" at bounding box center [638, 194] width 178 height 25
type input "李心彤/0985018343/null"
type input "Finney-f"
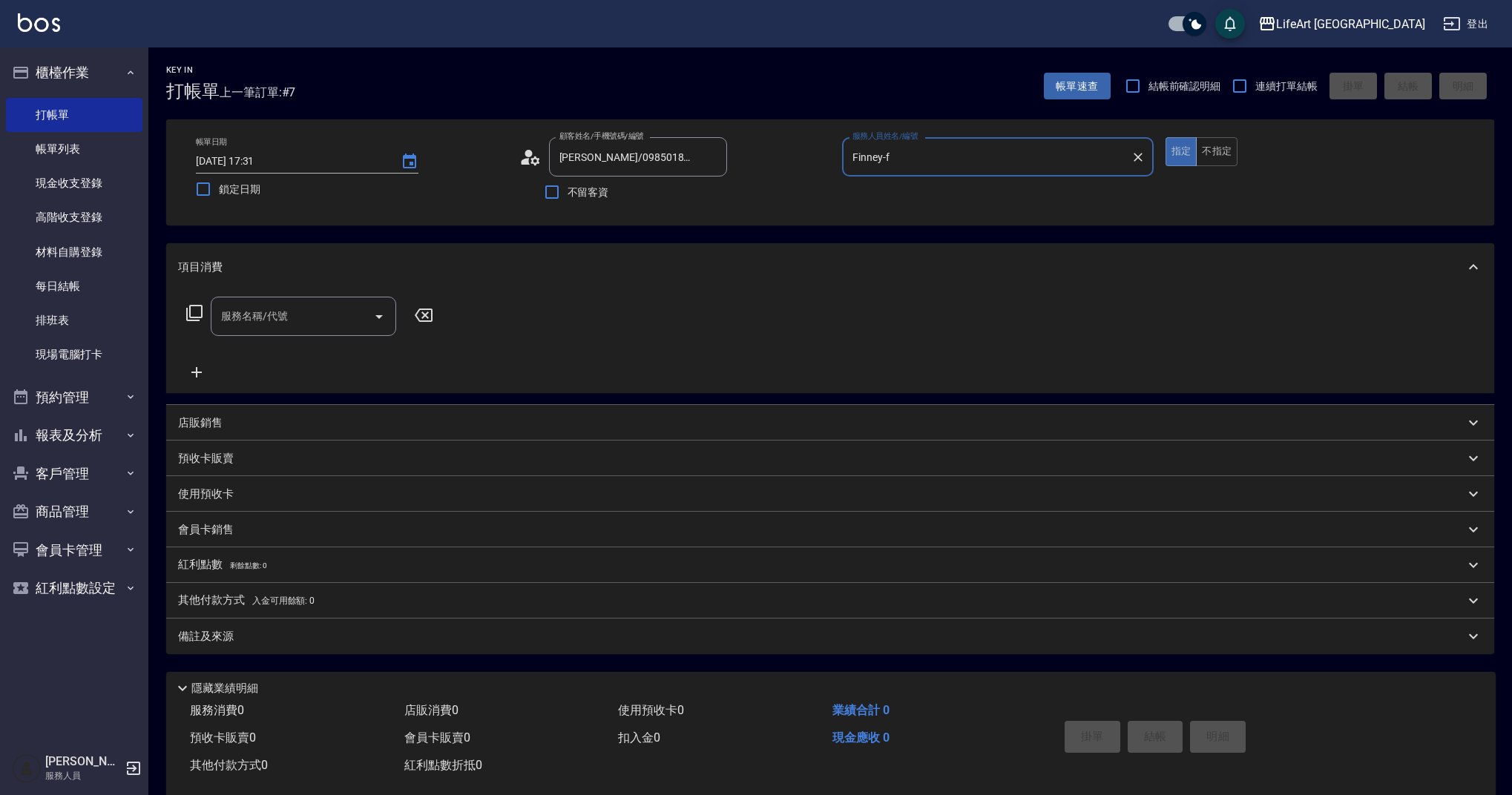
scroll to position [4, 0]
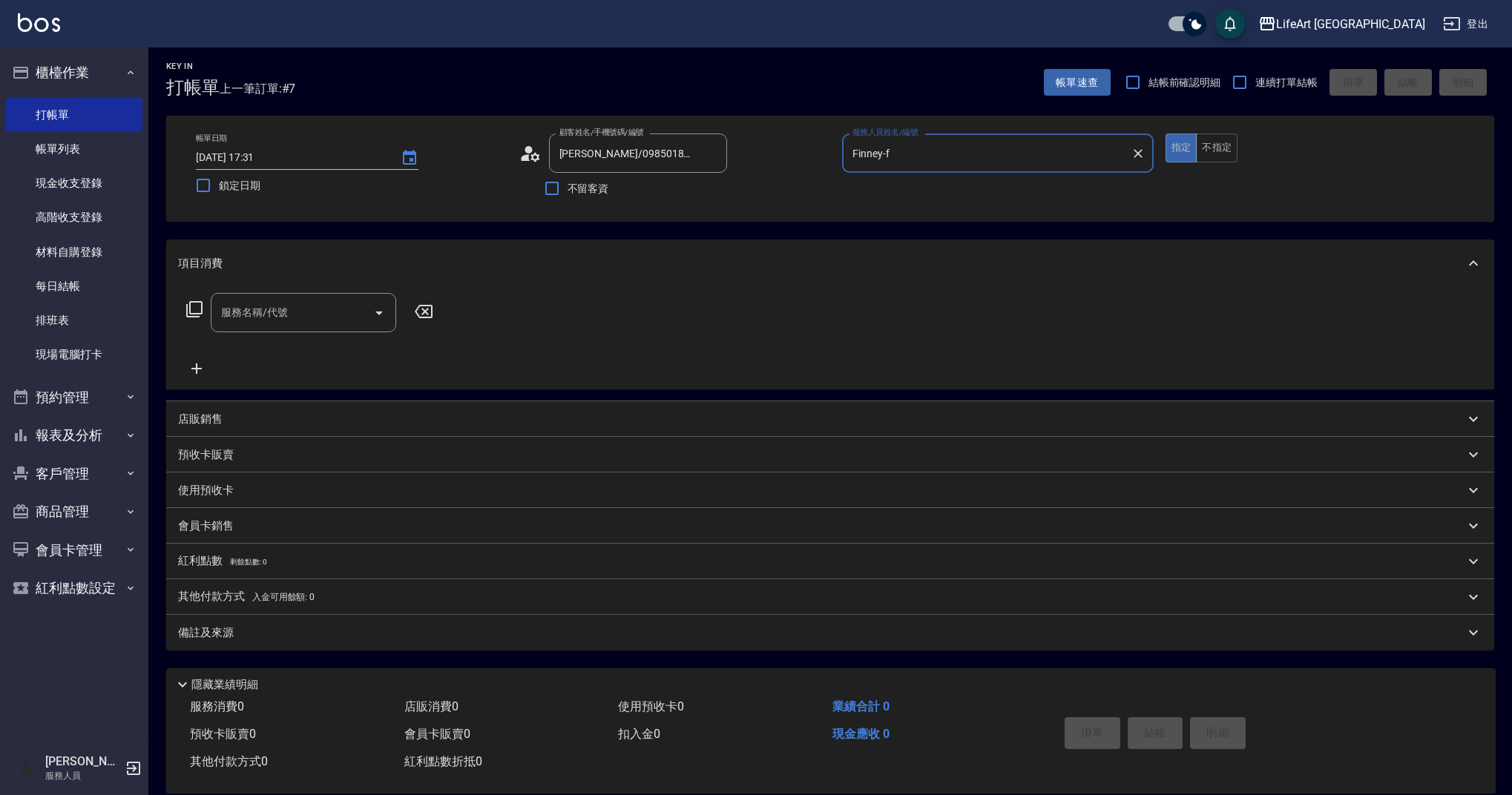
click at [268, 307] on div "服務名稱/代號 服務名稱/代號" at bounding box center [303, 312] width 186 height 39
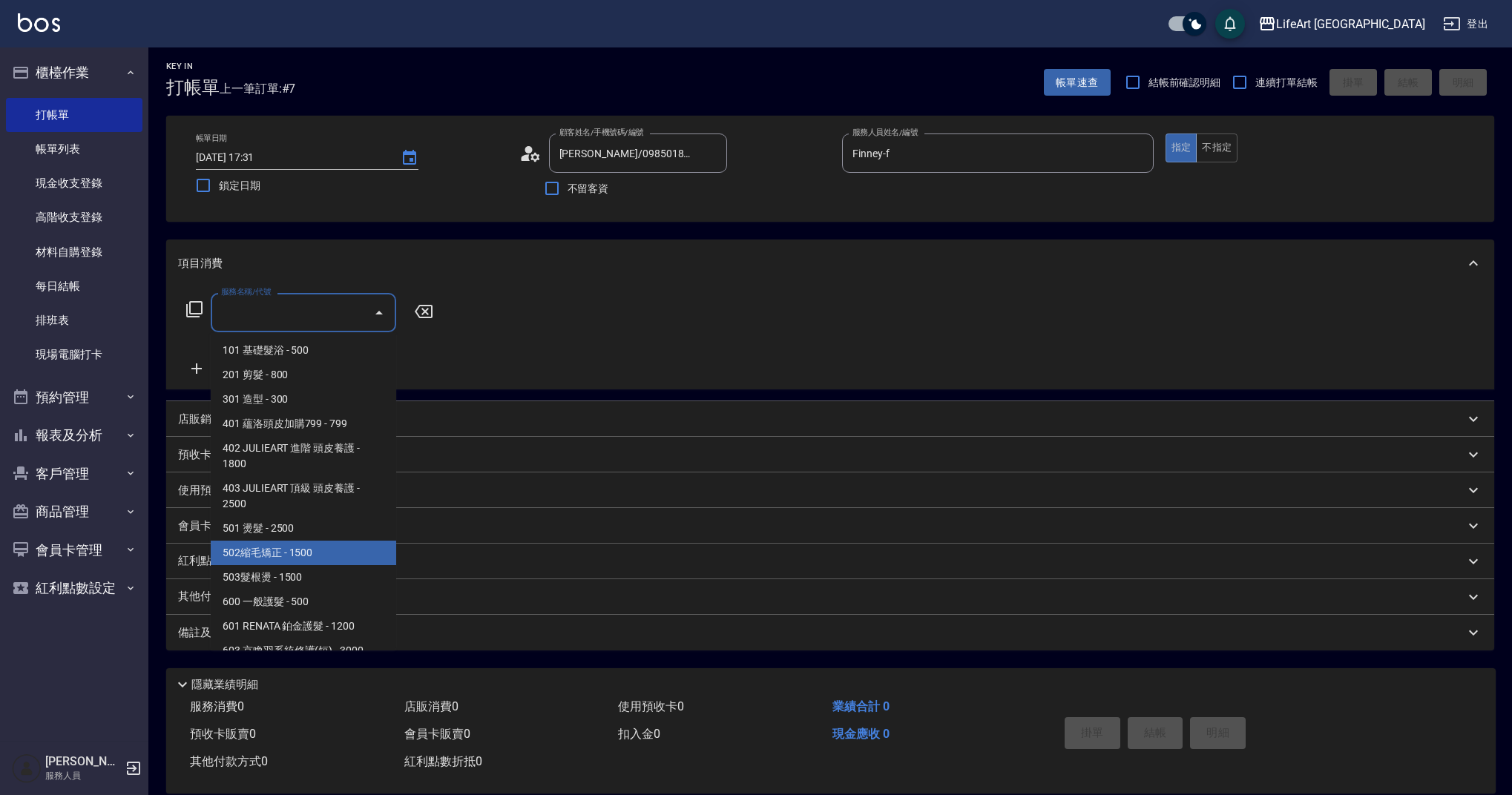
scroll to position [190, 0]
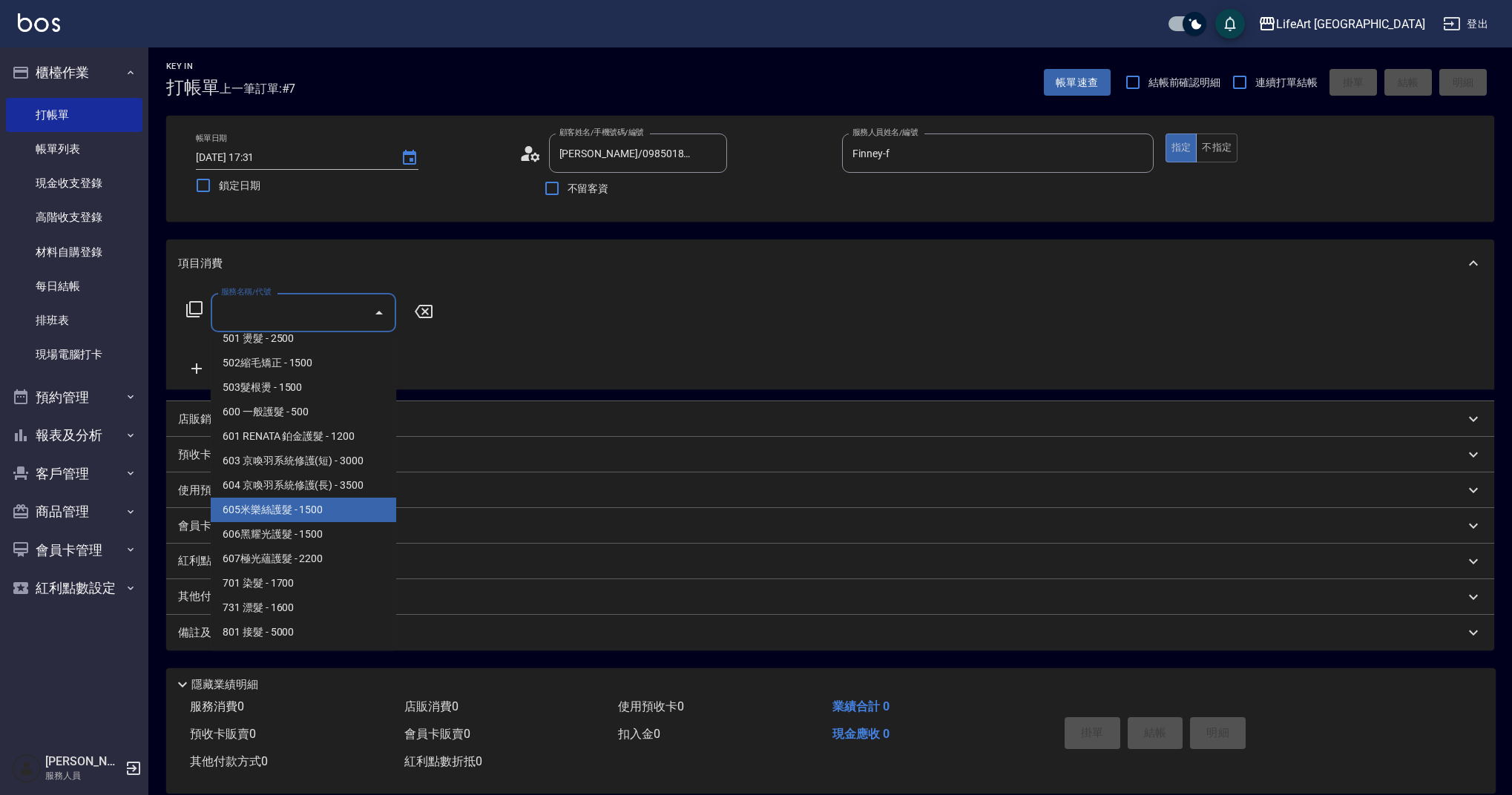
click at [357, 511] on span "605米樂絲護髮 - 1500" at bounding box center [303, 509] width 186 height 25
type input "605米樂絲護髮(605)"
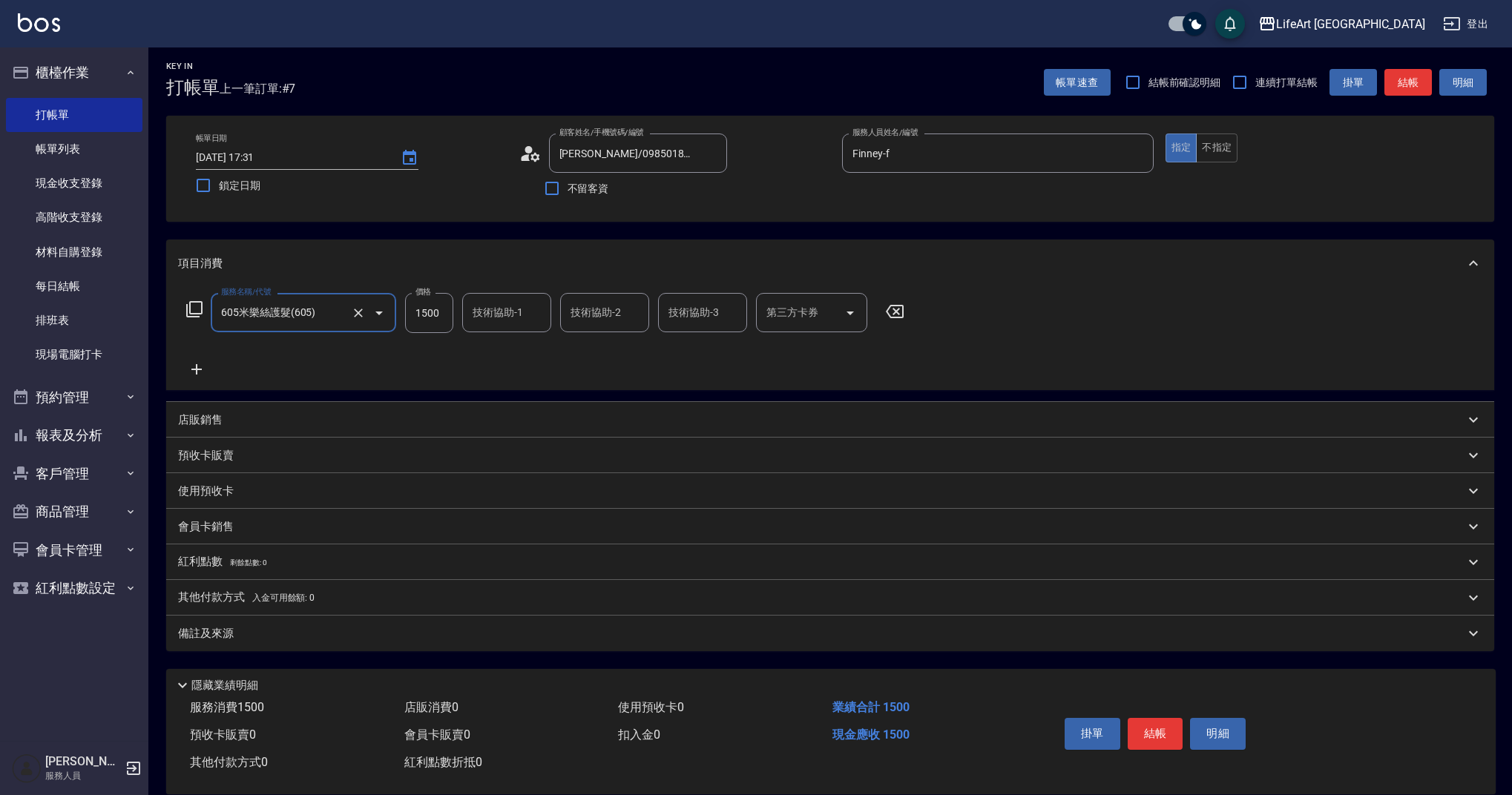
click at [198, 359] on div "服務名稱/代號 605米樂絲護髮(605) 服務名稱/代號 價格 1500 價格 技術協助-1 技術協助-1 技術協助-2 技術協助-2 技術協助-3 技術協…" at bounding box center [545, 335] width 735 height 85
click at [194, 373] on icon at bounding box center [196, 369] width 37 height 18
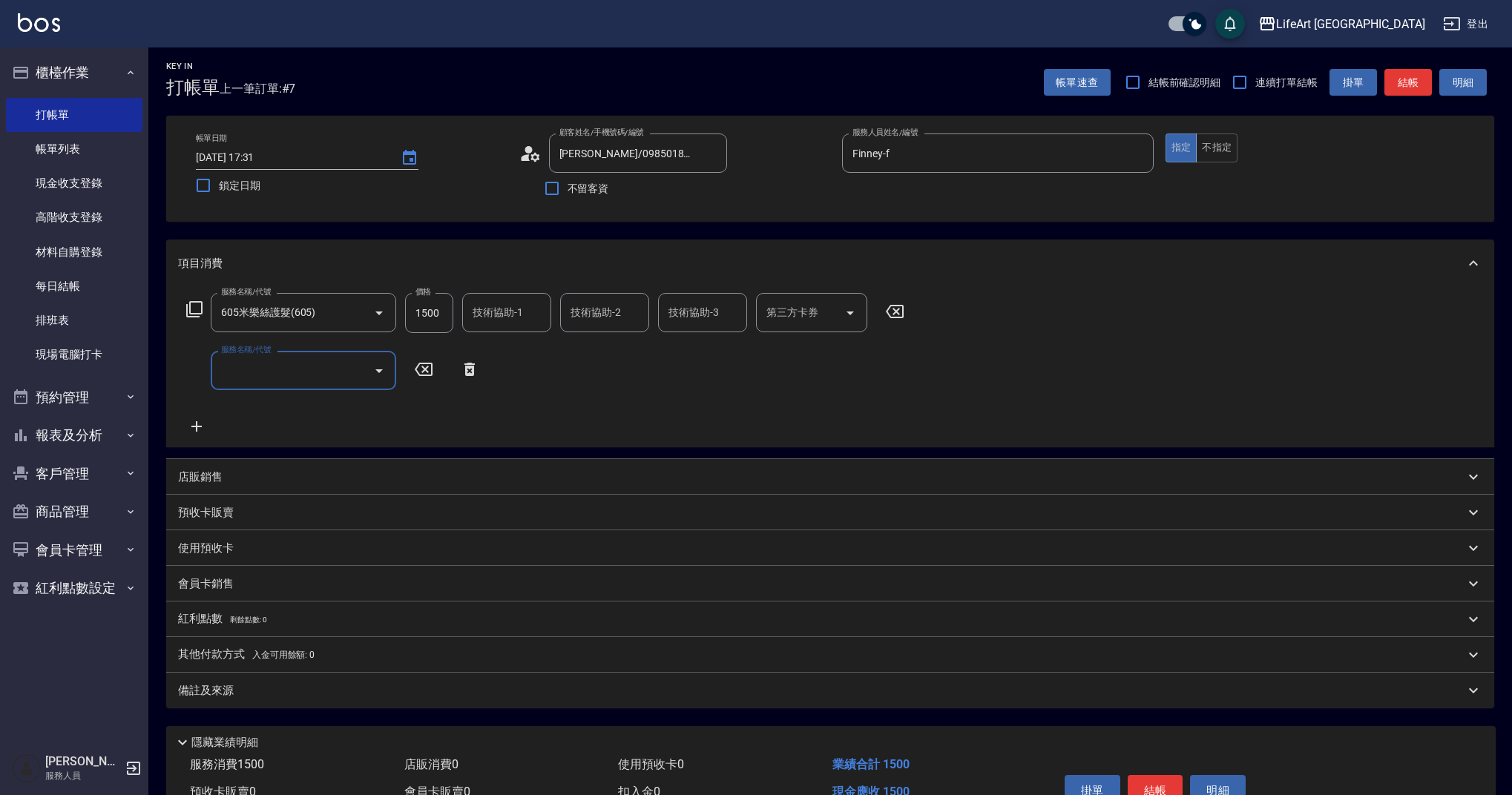
click at [280, 369] on input "服務名稱/代號" at bounding box center [293, 370] width 150 height 26
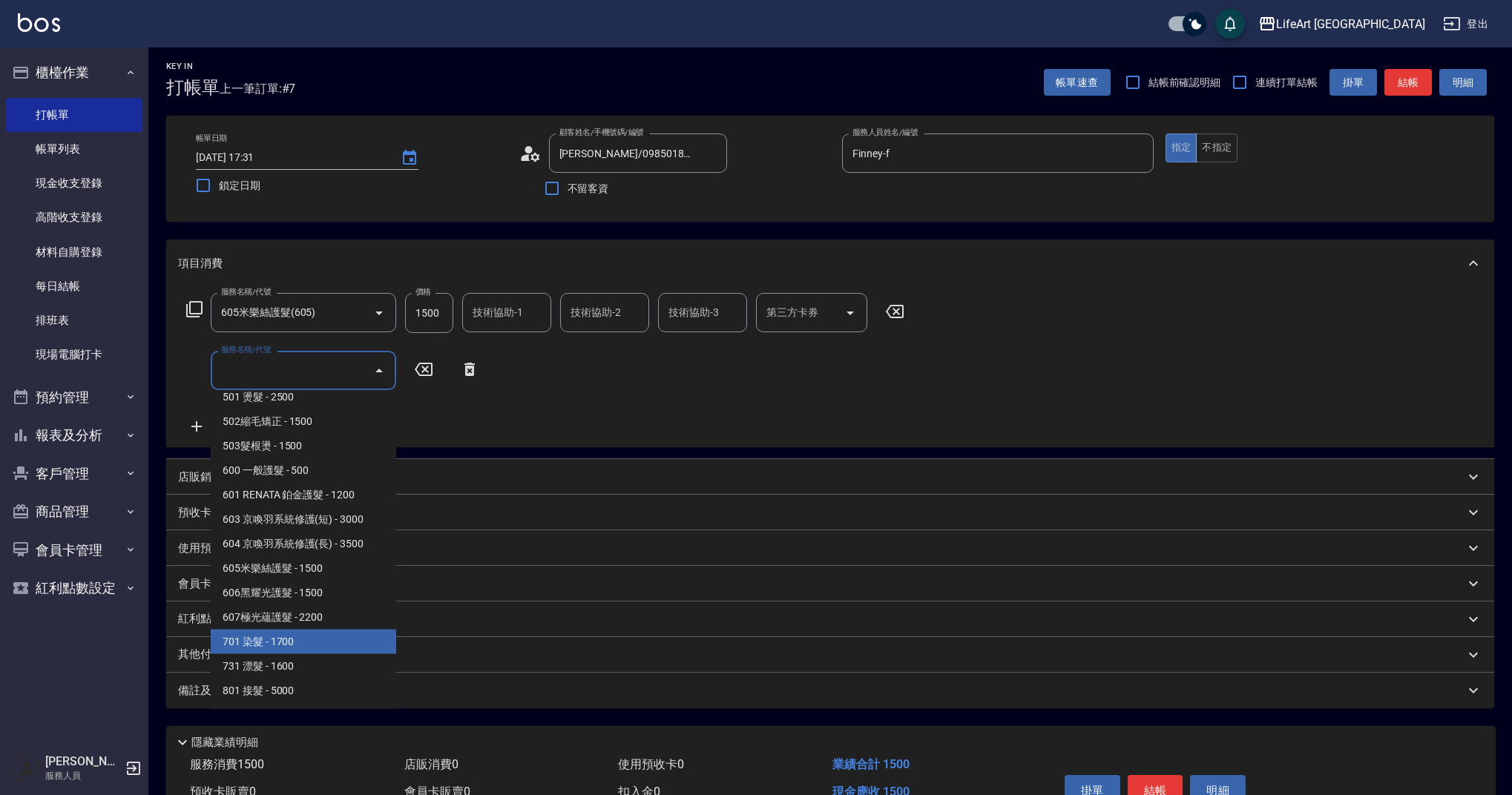
click at [354, 641] on span "701 染髮 - 1700" at bounding box center [303, 641] width 186 height 25
type input "701 染髮(701)"
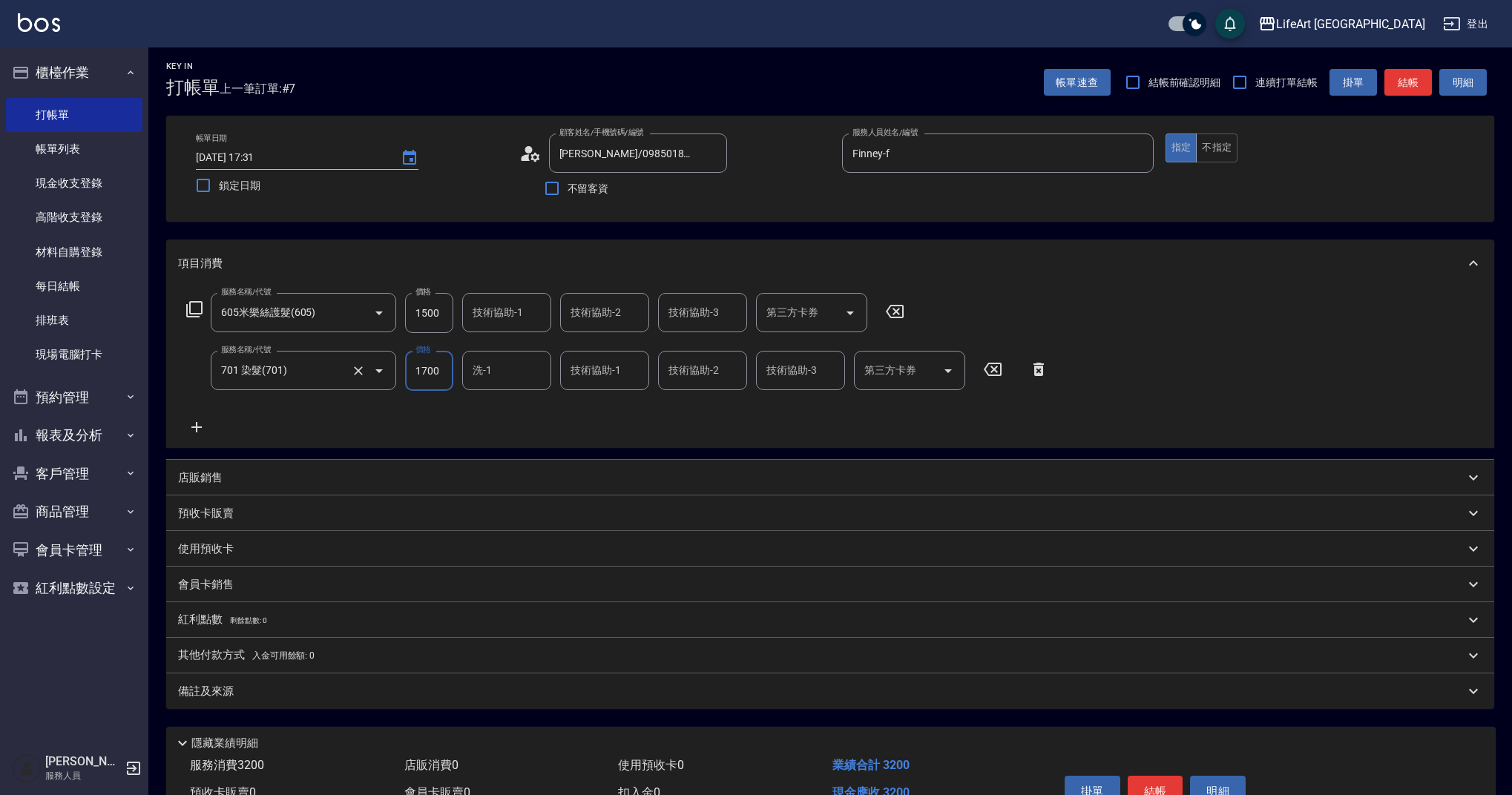
drag, startPoint x: 441, startPoint y: 374, endPoint x: 386, endPoint y: 354, distance: 58.5
click at [386, 354] on div "服務名稱/代號 701 染髮(701) 服務名稱/代號 價格 1700 價格 洗-1 洗-1 技術協助-1 技術協助-1 技術協助-2 技術協助-2 技術協助…" at bounding box center [617, 370] width 879 height 40
type input "3600"
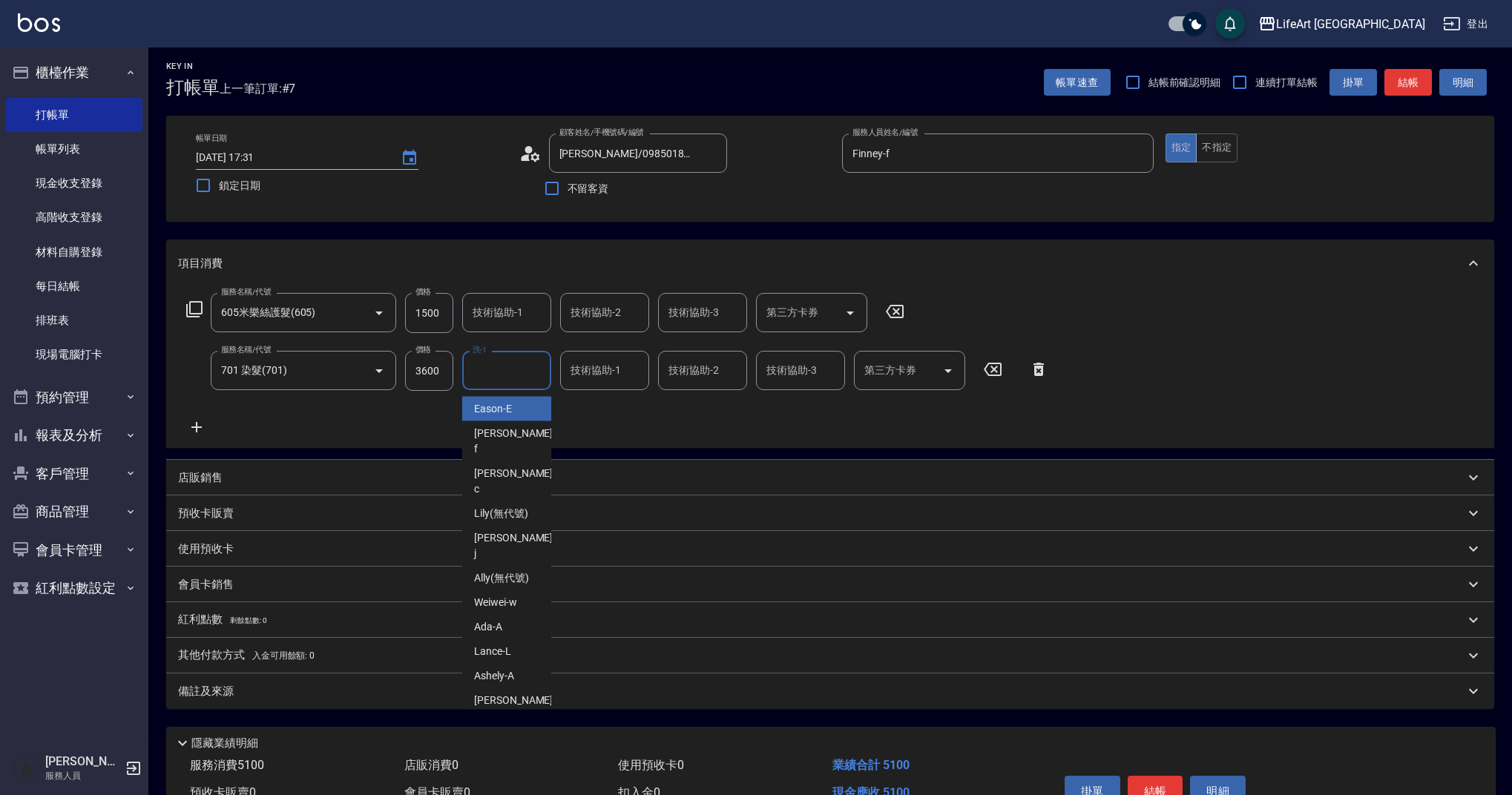
click at [529, 366] on input "洗-1" at bounding box center [506, 370] width 76 height 26
click at [526, 506] on span "Lily (無代號)" at bounding box center [501, 514] width 54 height 16
type input "Lily(無代號)"
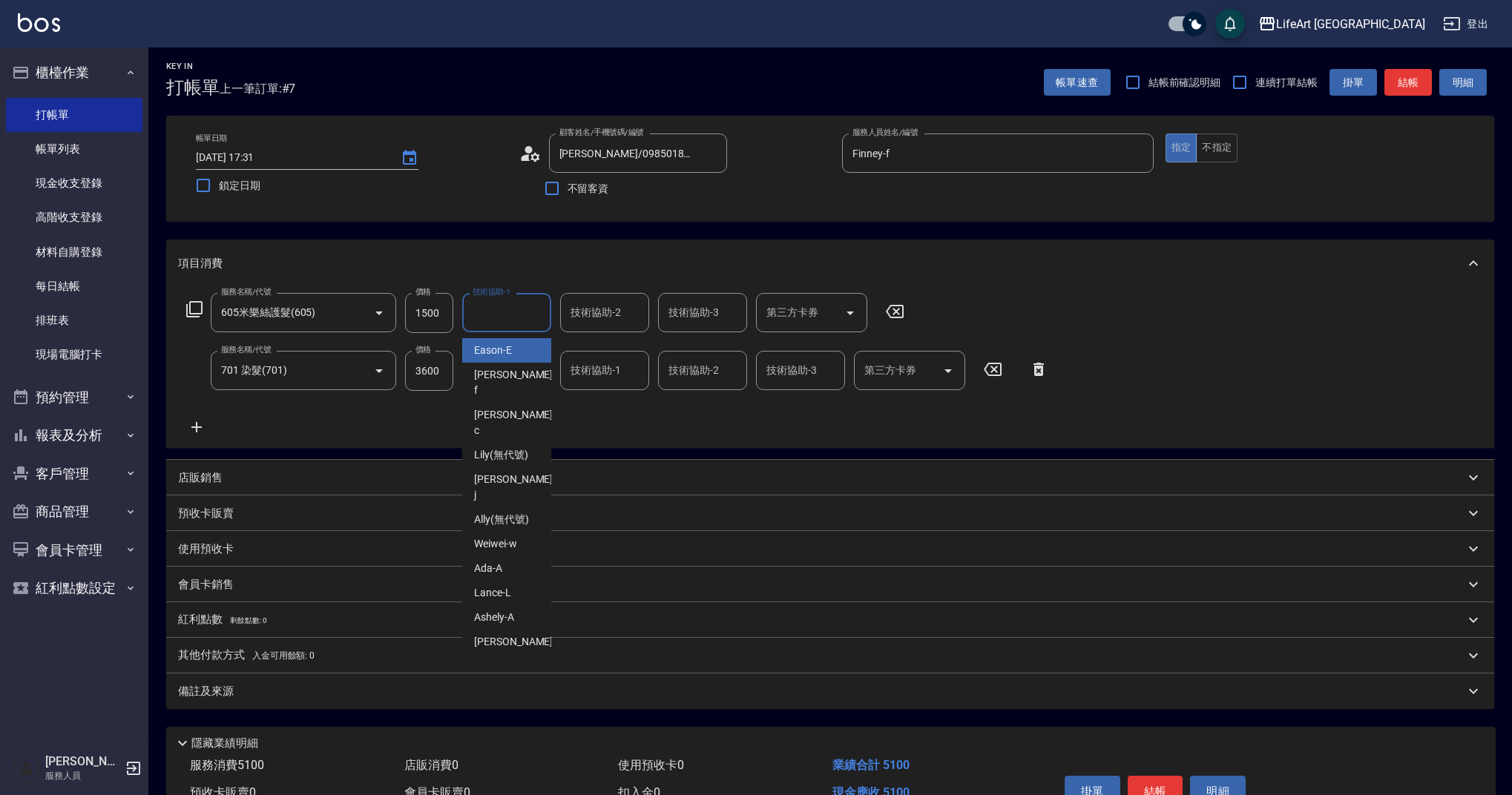
click at [525, 320] on input "技術協助-1" at bounding box center [506, 312] width 76 height 26
click at [536, 443] on div "Lily (無代號)" at bounding box center [507, 455] width 89 height 25
type input "Lily(無代號)"
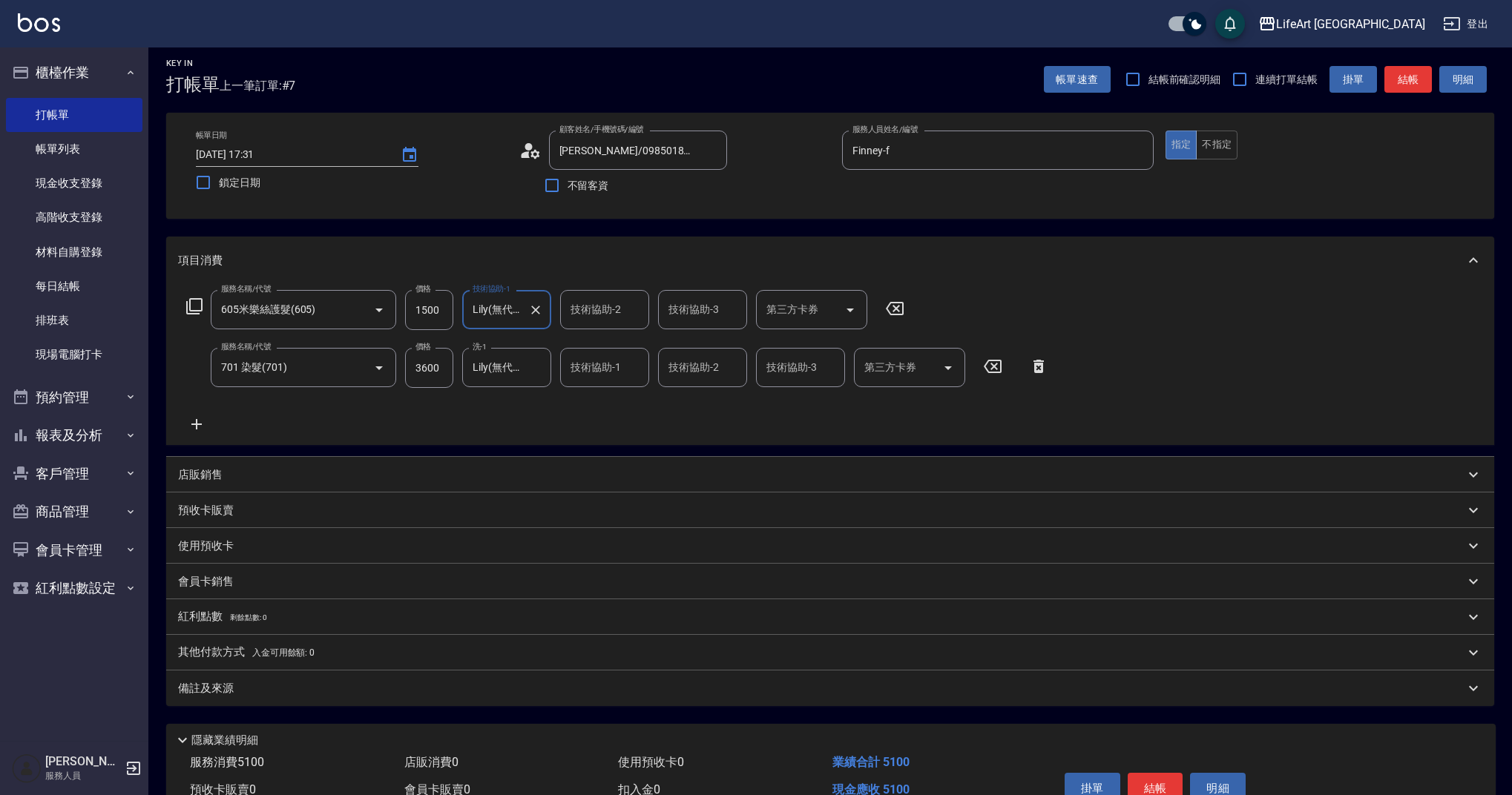
scroll to position [85, 0]
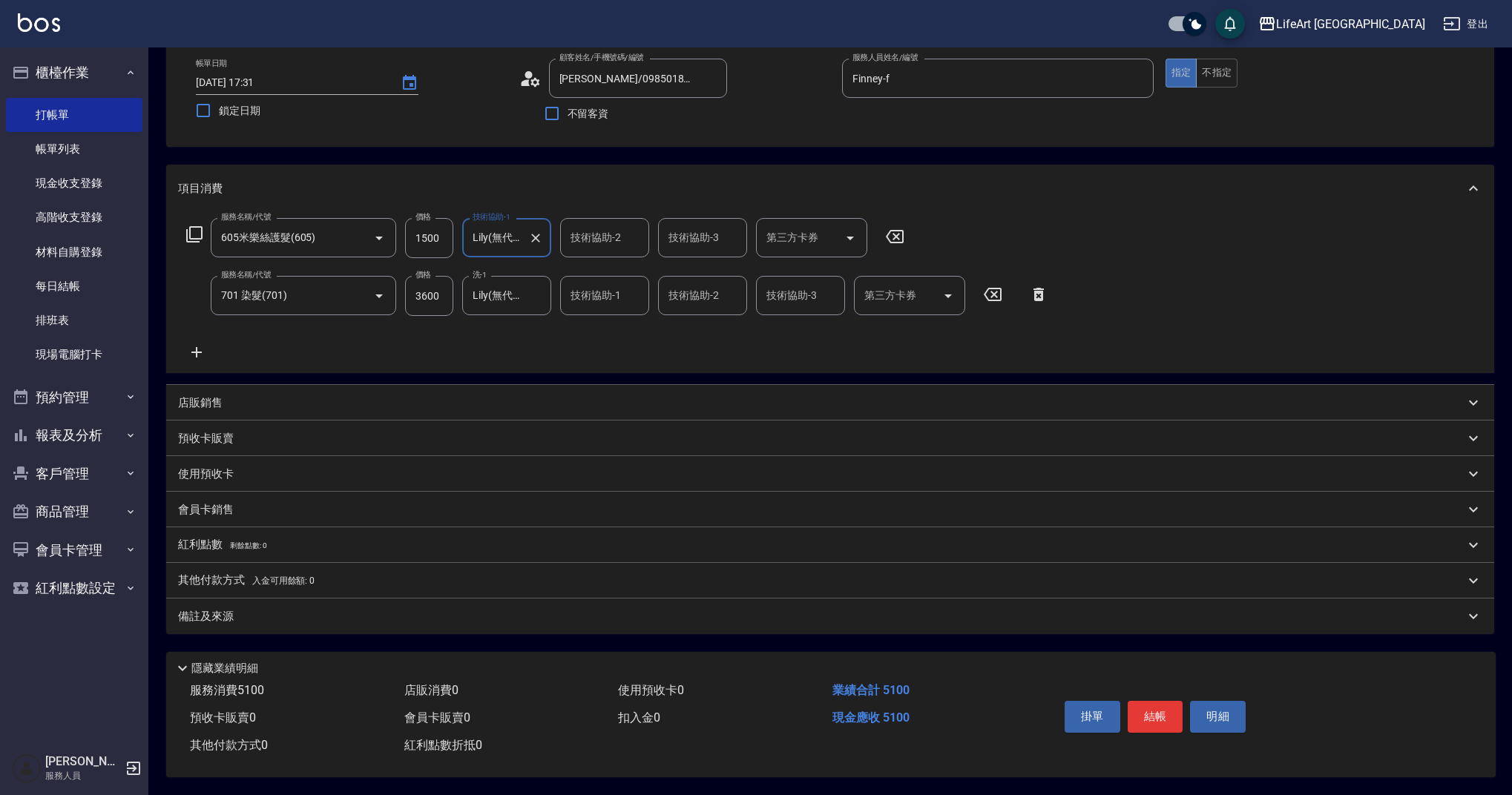
click at [618, 615] on div "備註及來源" at bounding box center [821, 617] width 1286 height 16
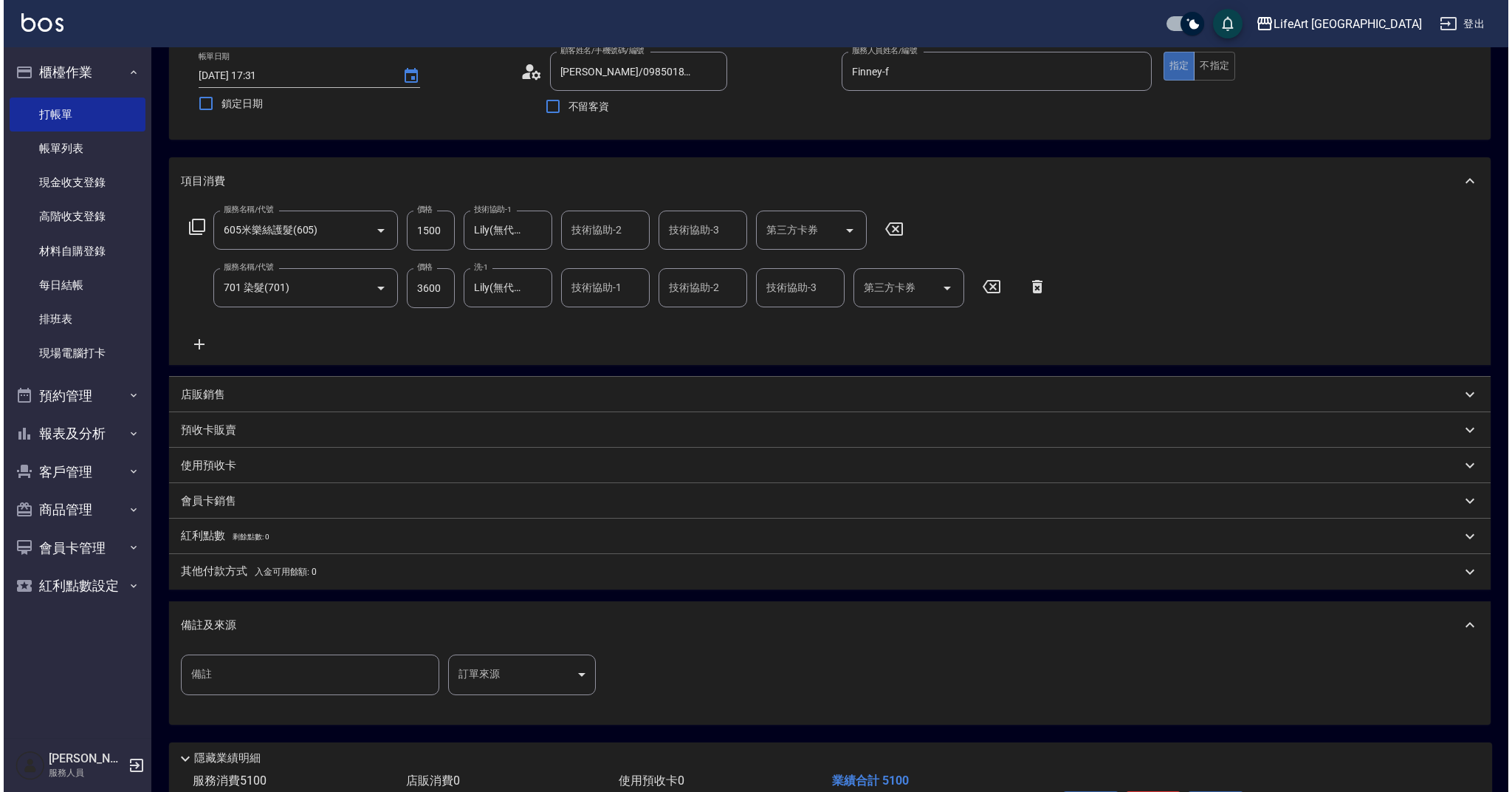
click at [558, 665] on body "LifeArt 蘆洲 登出 櫃檯作業 打帳單 帳單列表 現金收支登錄 高階收支登錄 材料自購登錄 每日結帳 排班表 現場電腦打卡 預約管理 預約管理 單日預約…" at bounding box center [752, 400] width 1505 height 970
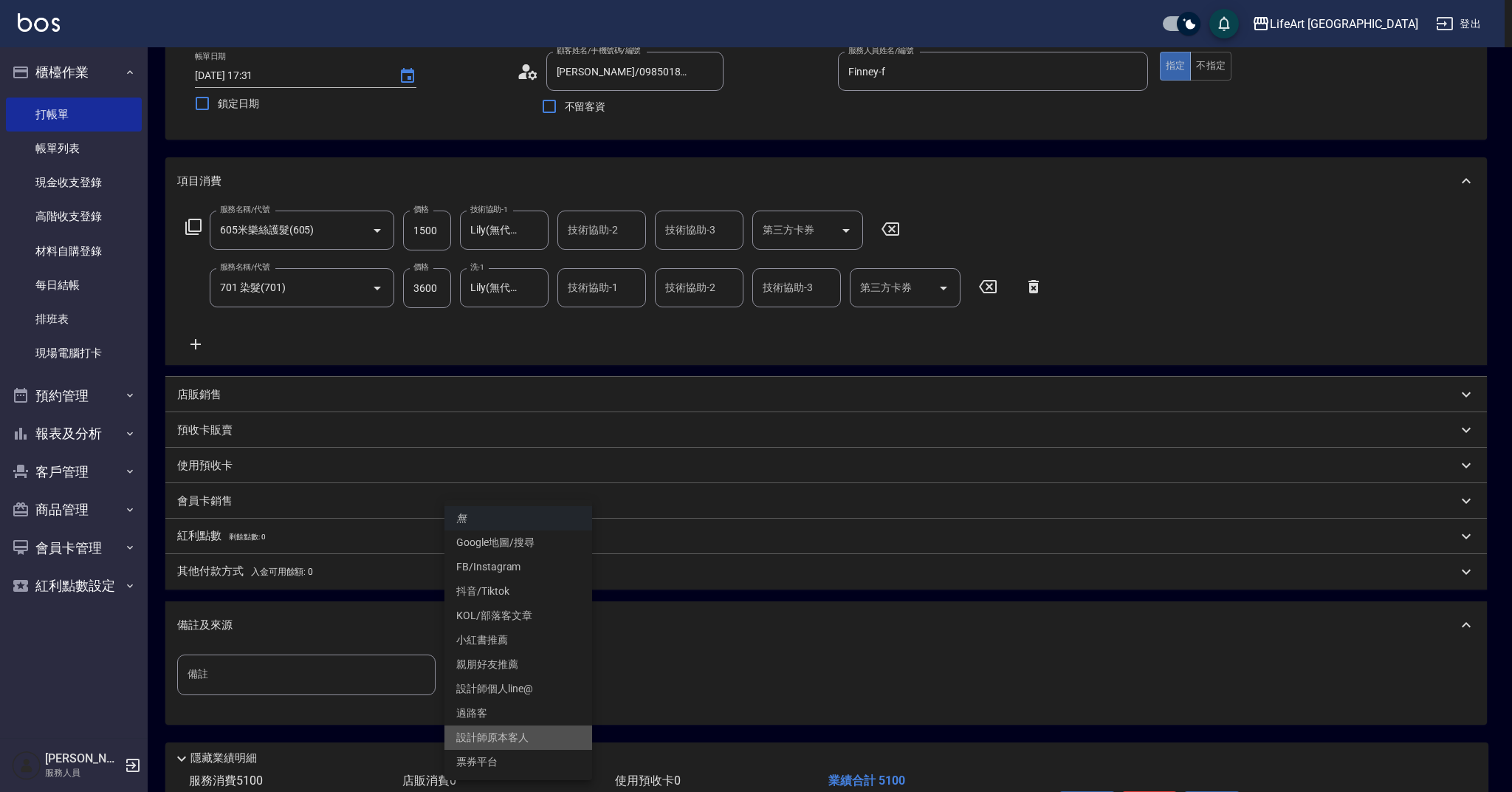
click at [529, 742] on li "設計師原本客人" at bounding box center [518, 737] width 148 height 25
type input "設計師原本客人"
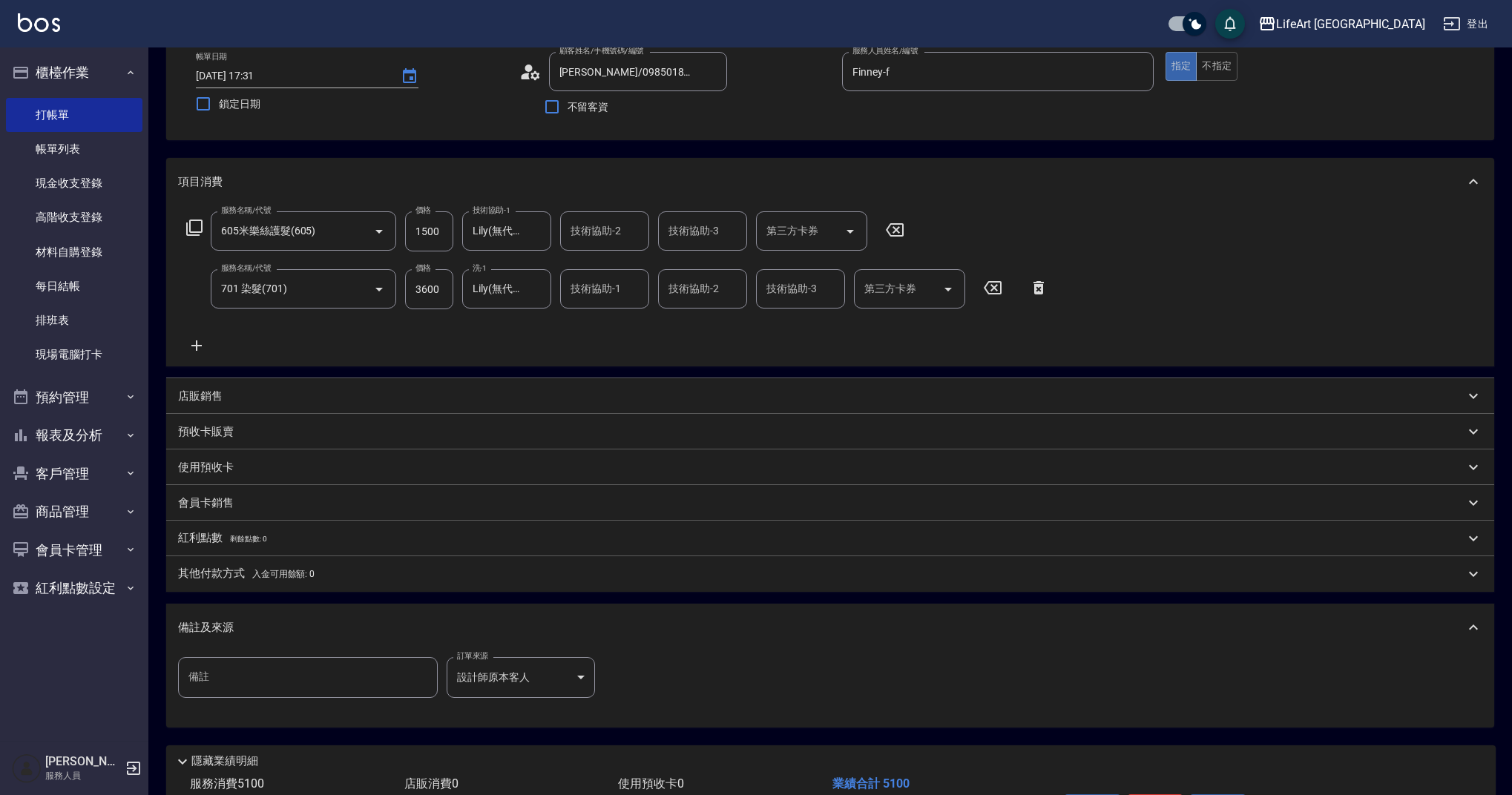
click at [593, 625] on div "備註及來源" at bounding box center [821, 628] width 1286 height 16
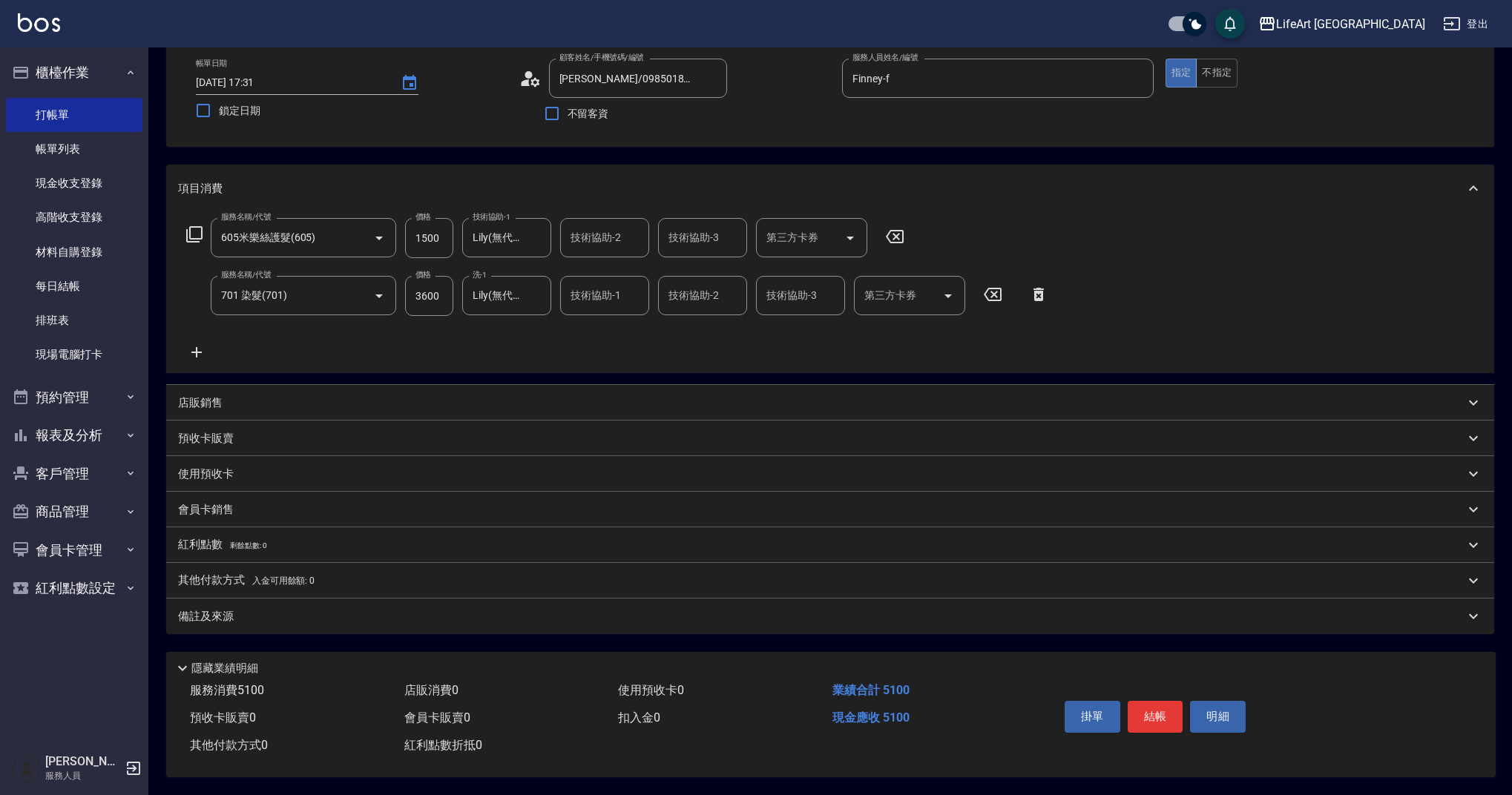
scroll to position [82, 0]
click at [1141, 705] on button "結帳" at bounding box center [1156, 715] width 56 height 31
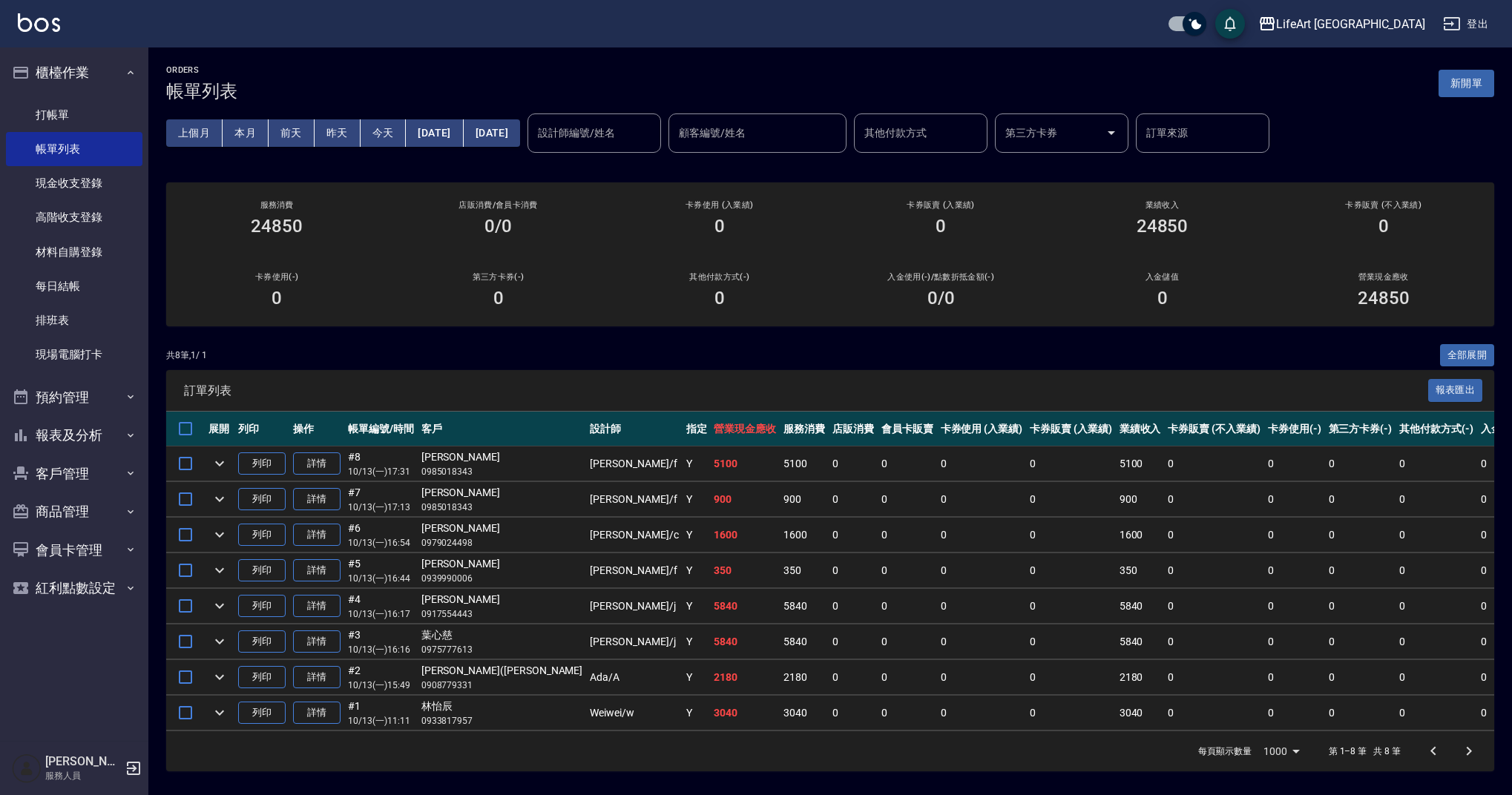
scroll to position [3, 0]
click at [299, 571] on link "詳情" at bounding box center [317, 570] width 48 height 23
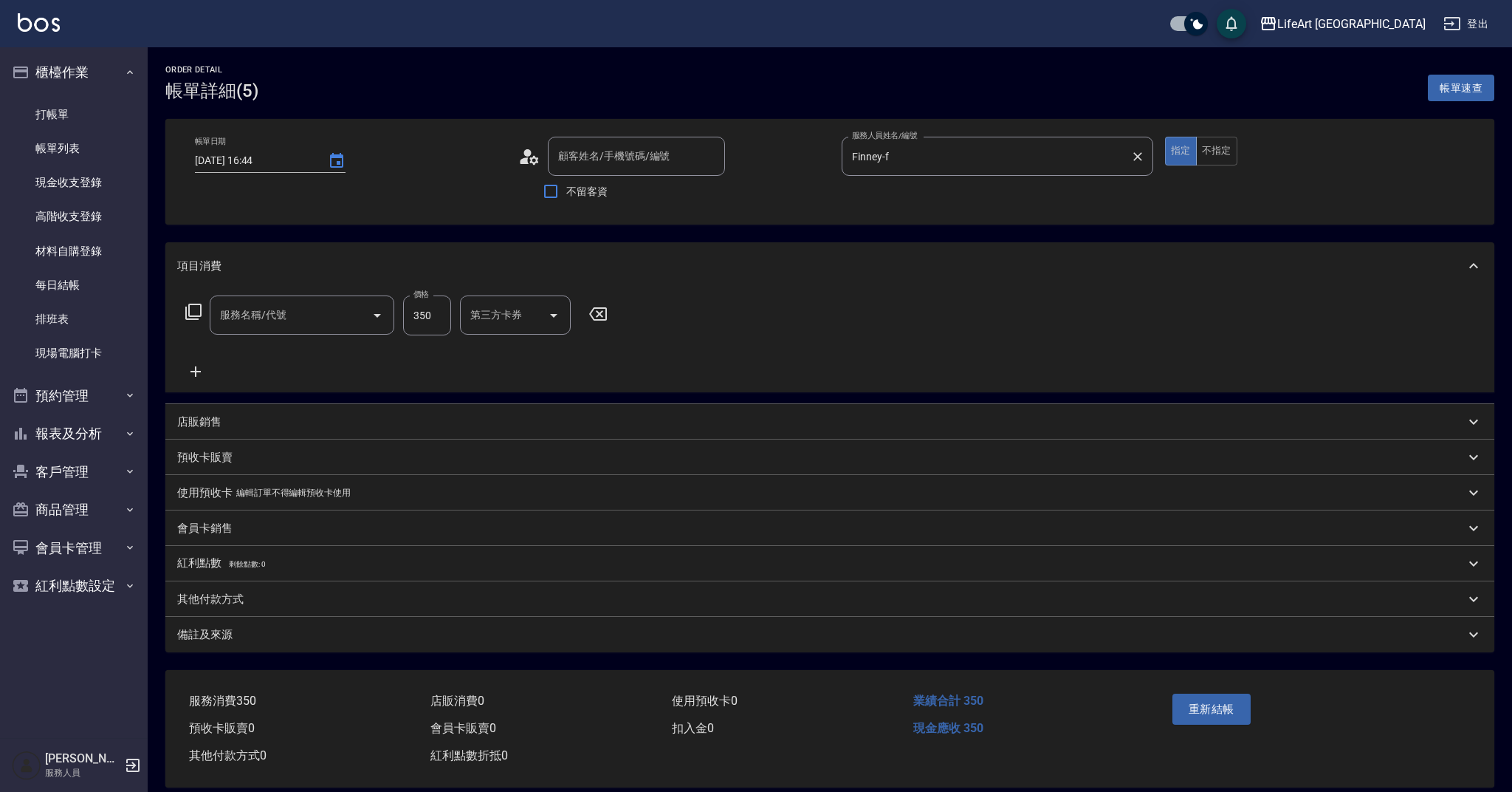
type input "2025/10/13 16:44"
type input "Finney-f"
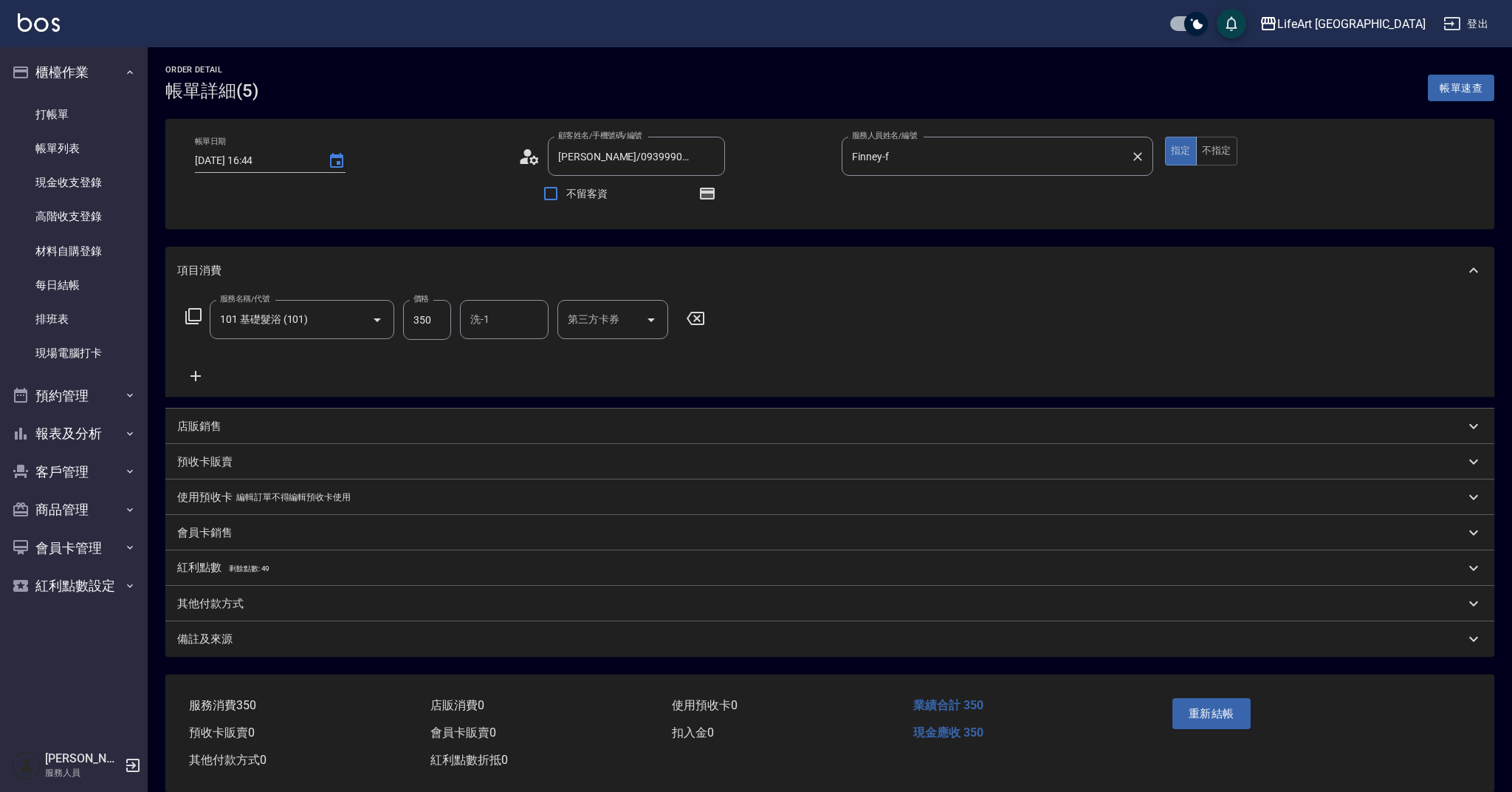
type input "柳秀美/0939990006/"
type input "101 基礎髮浴 (101)"
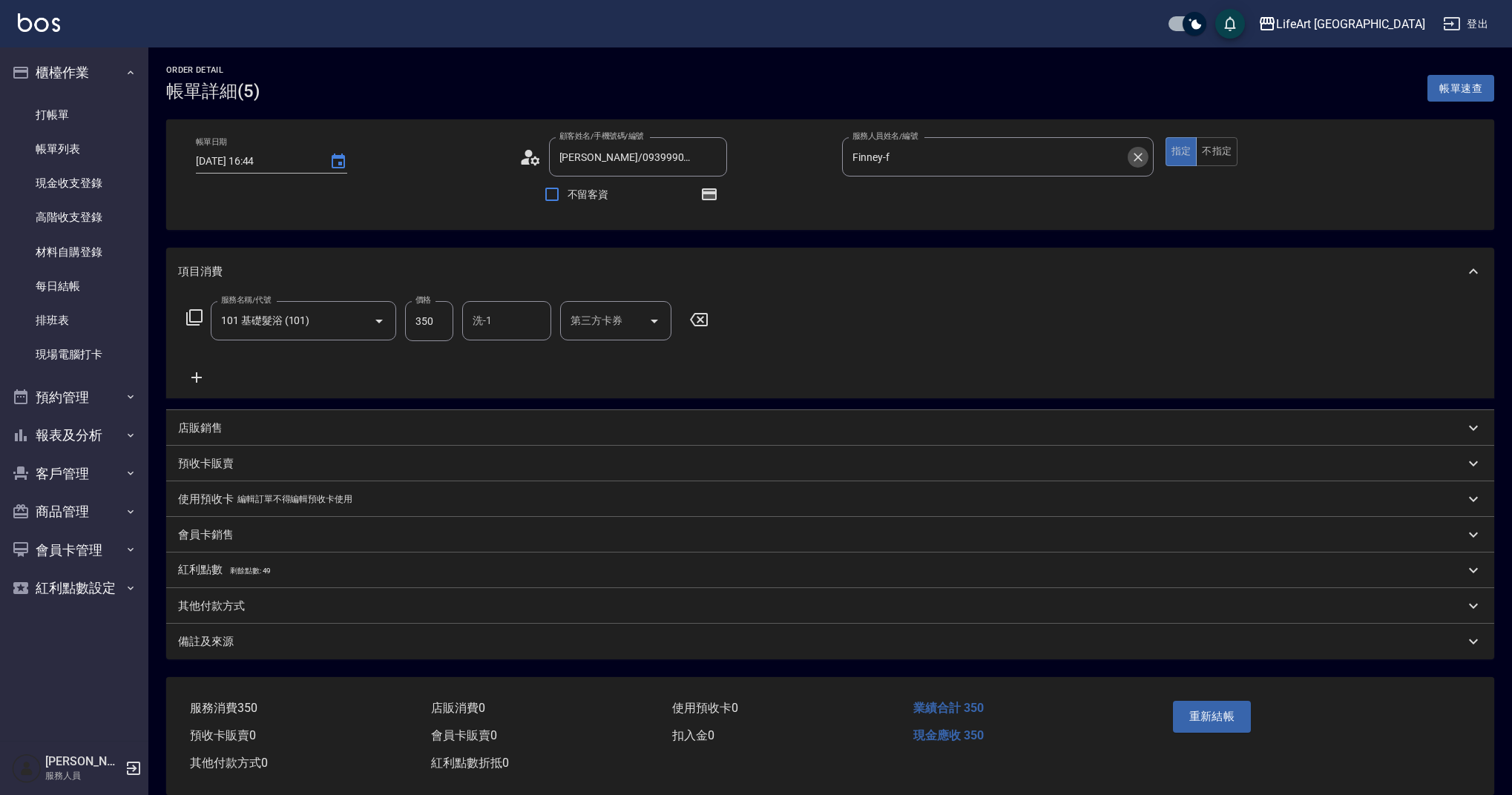
click at [1130, 151] on icon "Clear" at bounding box center [1137, 157] width 15 height 15
click at [990, 165] on input "服務人員姓名/編號" at bounding box center [998, 157] width 298 height 26
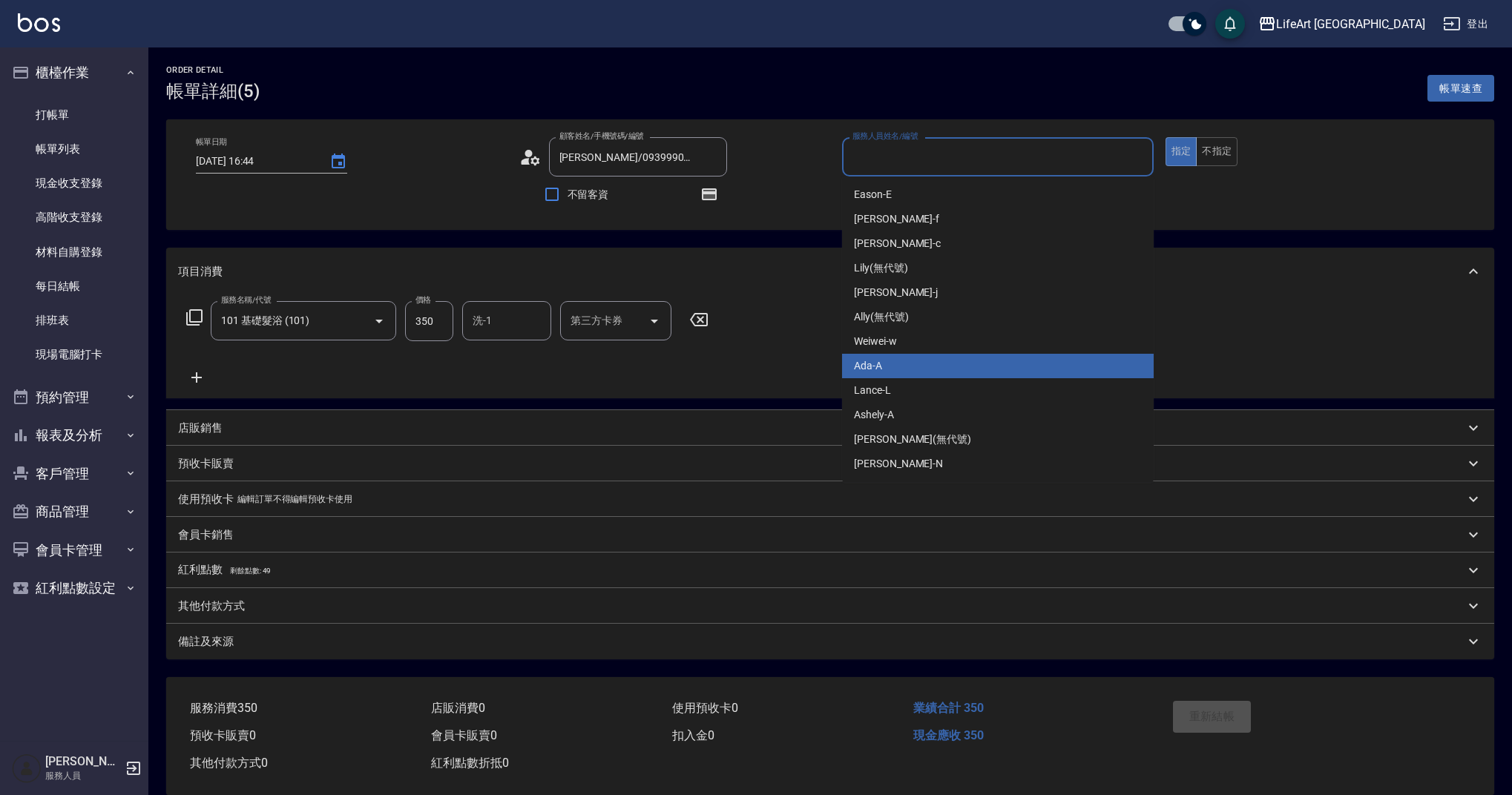
click at [921, 366] on div "Ada -A" at bounding box center [997, 366] width 312 height 25
type input "Ada-A"
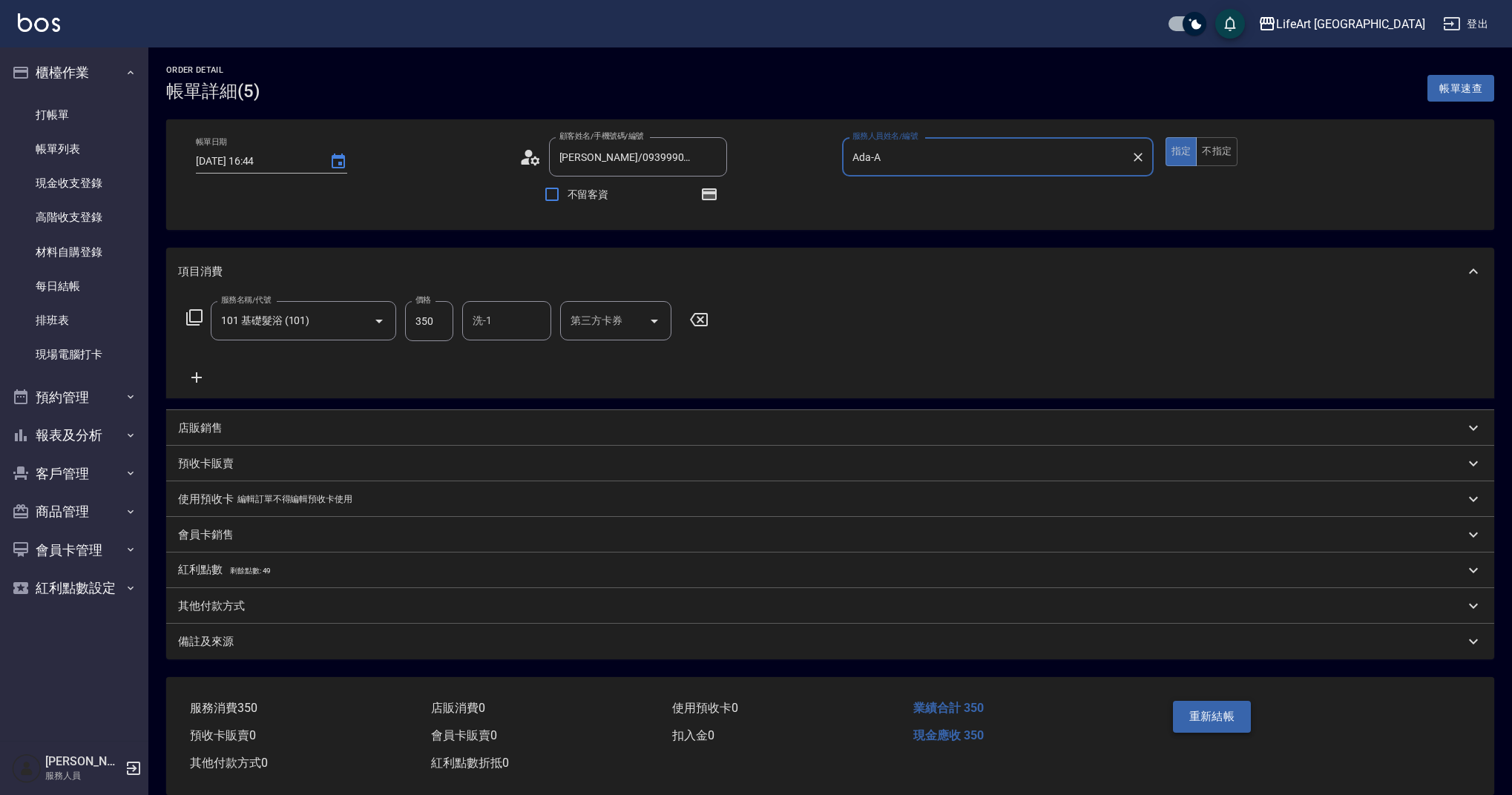
click at [1223, 715] on button "重新結帳" at bounding box center [1212, 715] width 79 height 31
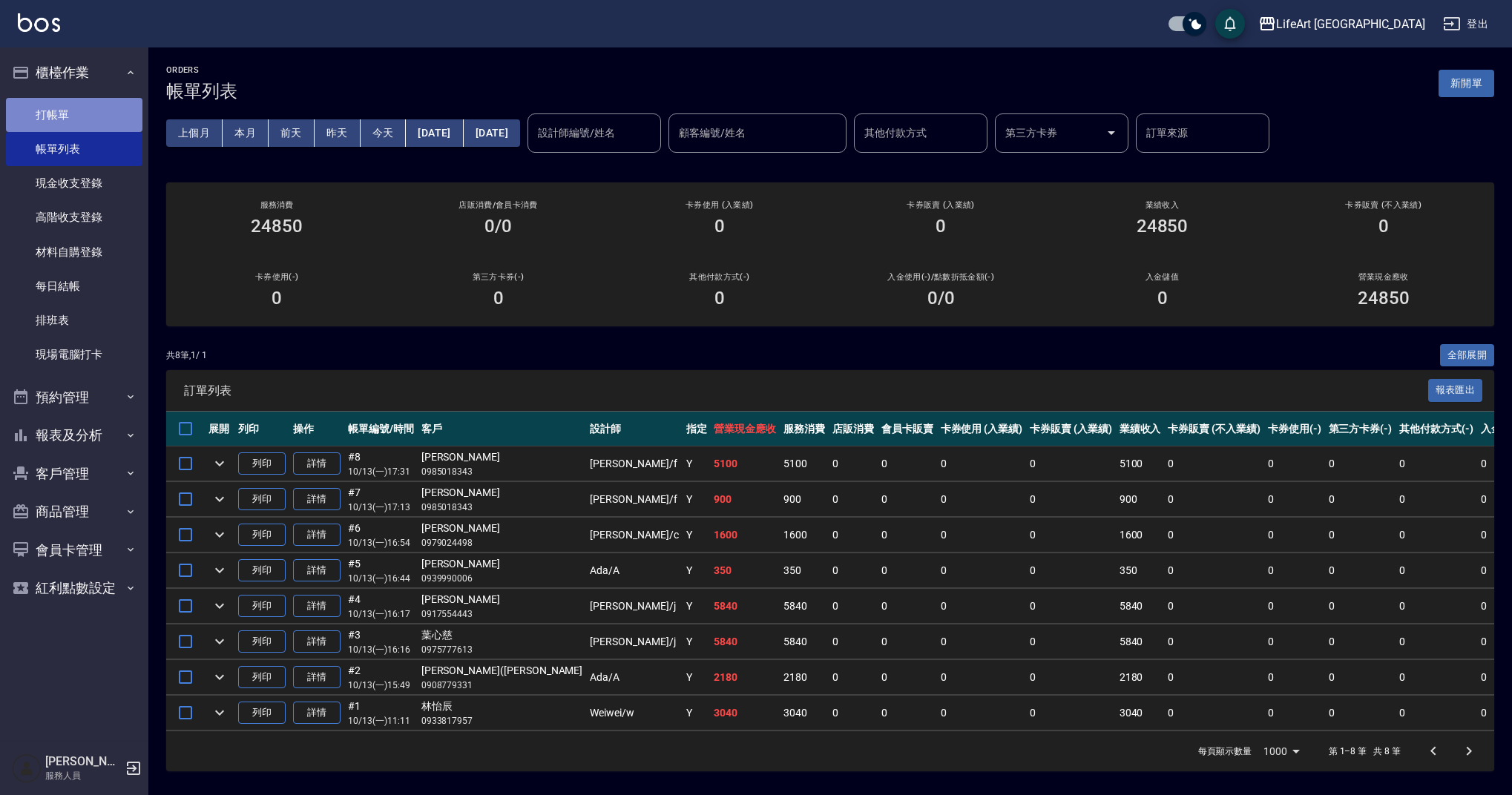
click at [41, 112] on link "打帳單" at bounding box center [73, 115] width 136 height 34
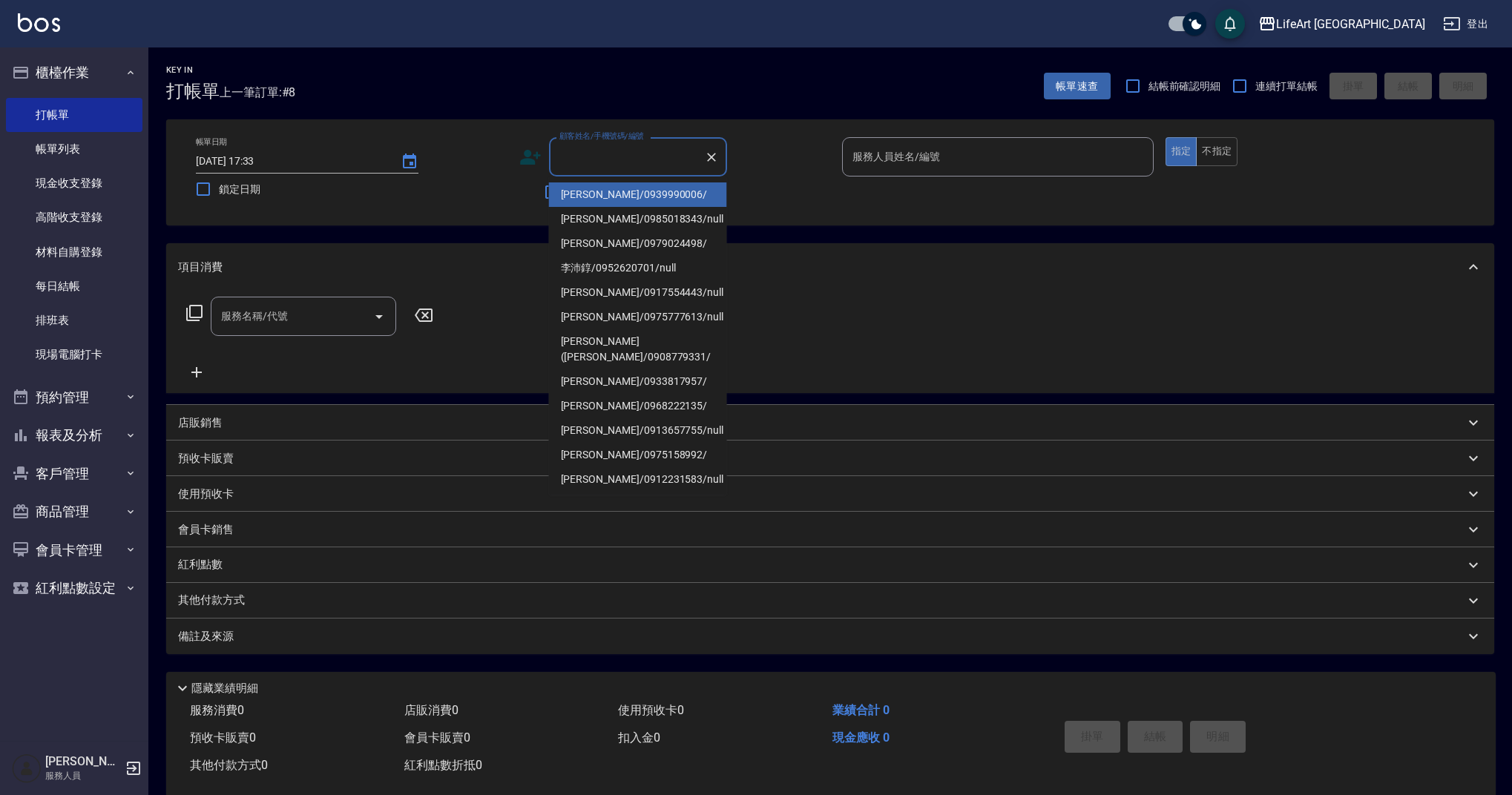
click at [579, 161] on input "顧客姓名/手機號碼/編號" at bounding box center [626, 157] width 143 height 26
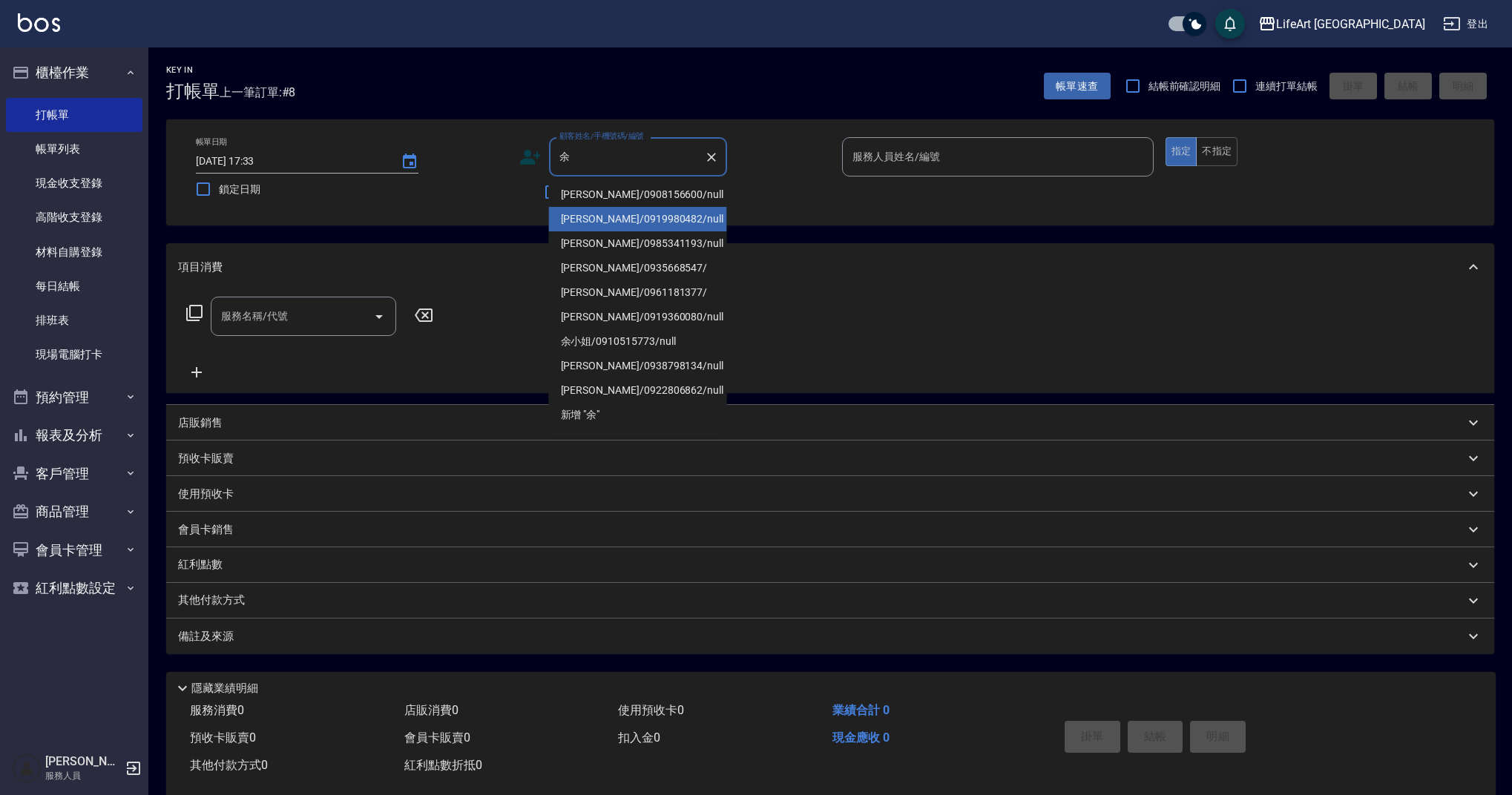
click at [689, 230] on li "余明鍵/0919980482/null" at bounding box center [638, 219] width 178 height 25
type input "余明鍵/0919980482/null"
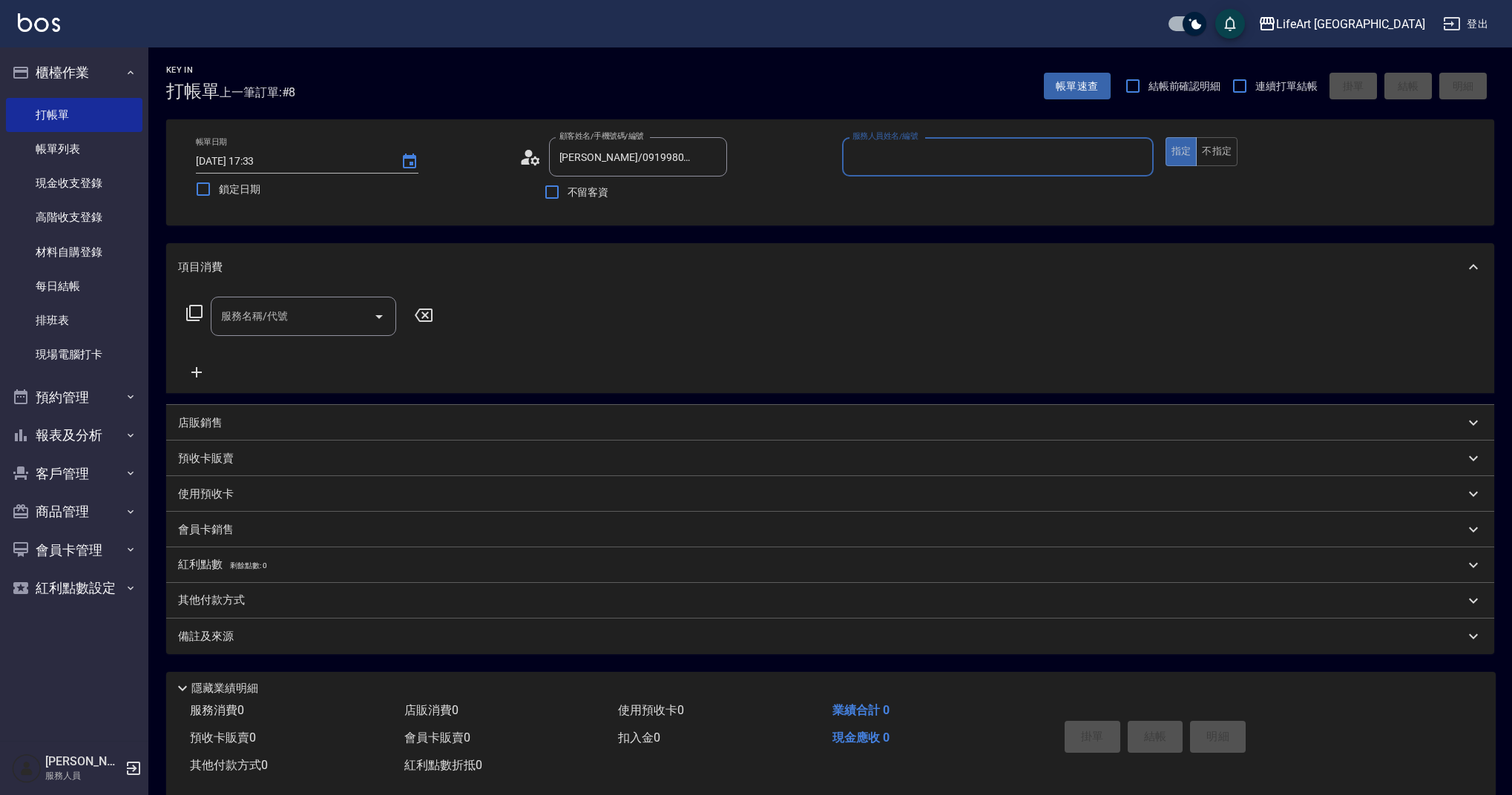
type input "Finney-f"
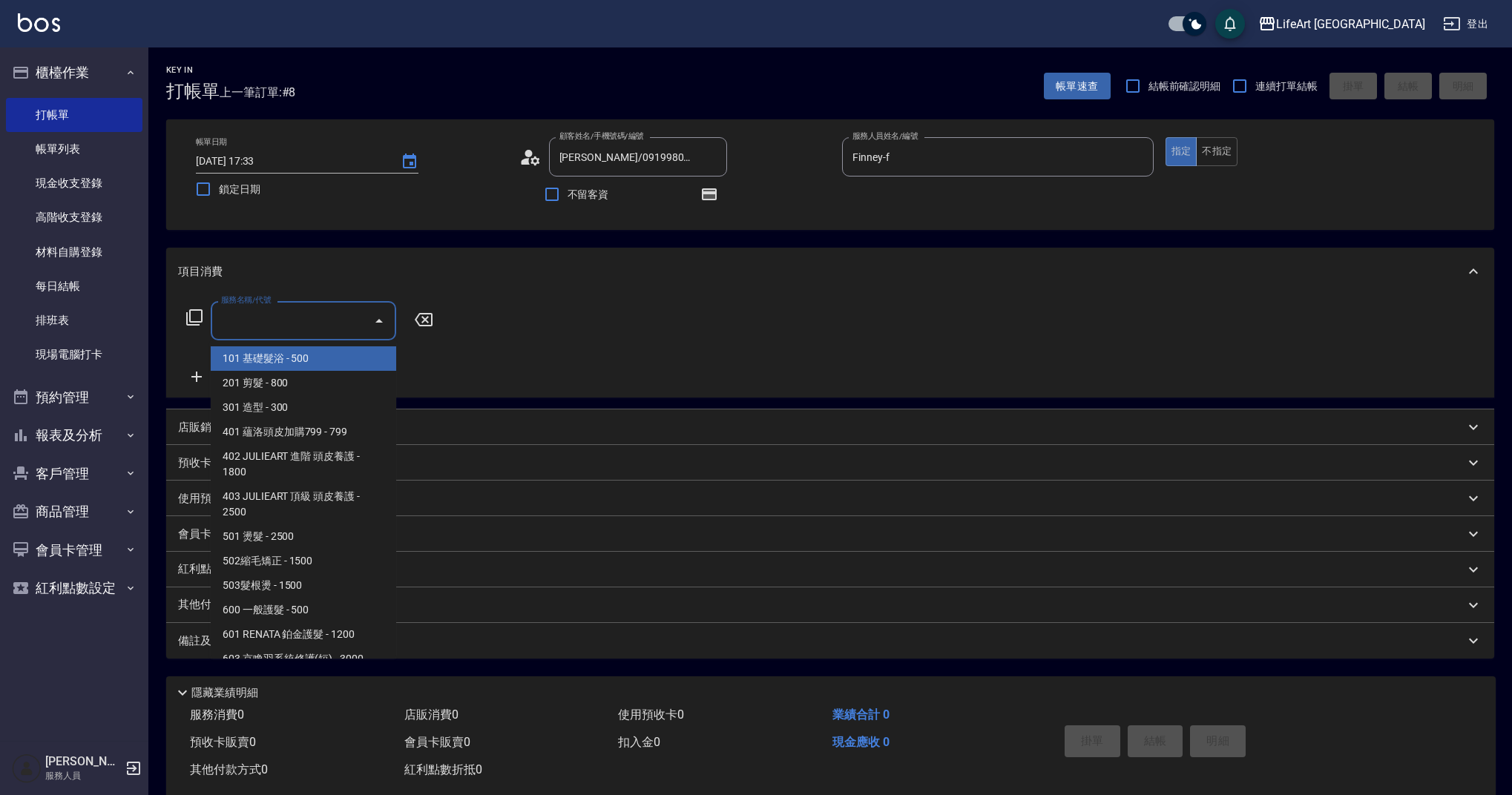
click at [336, 315] on input "服務名稱/代號" at bounding box center [293, 320] width 150 height 26
click at [309, 390] on span "201 剪髮 - 800" at bounding box center [303, 382] width 186 height 25
type input "201 剪髮(201)"
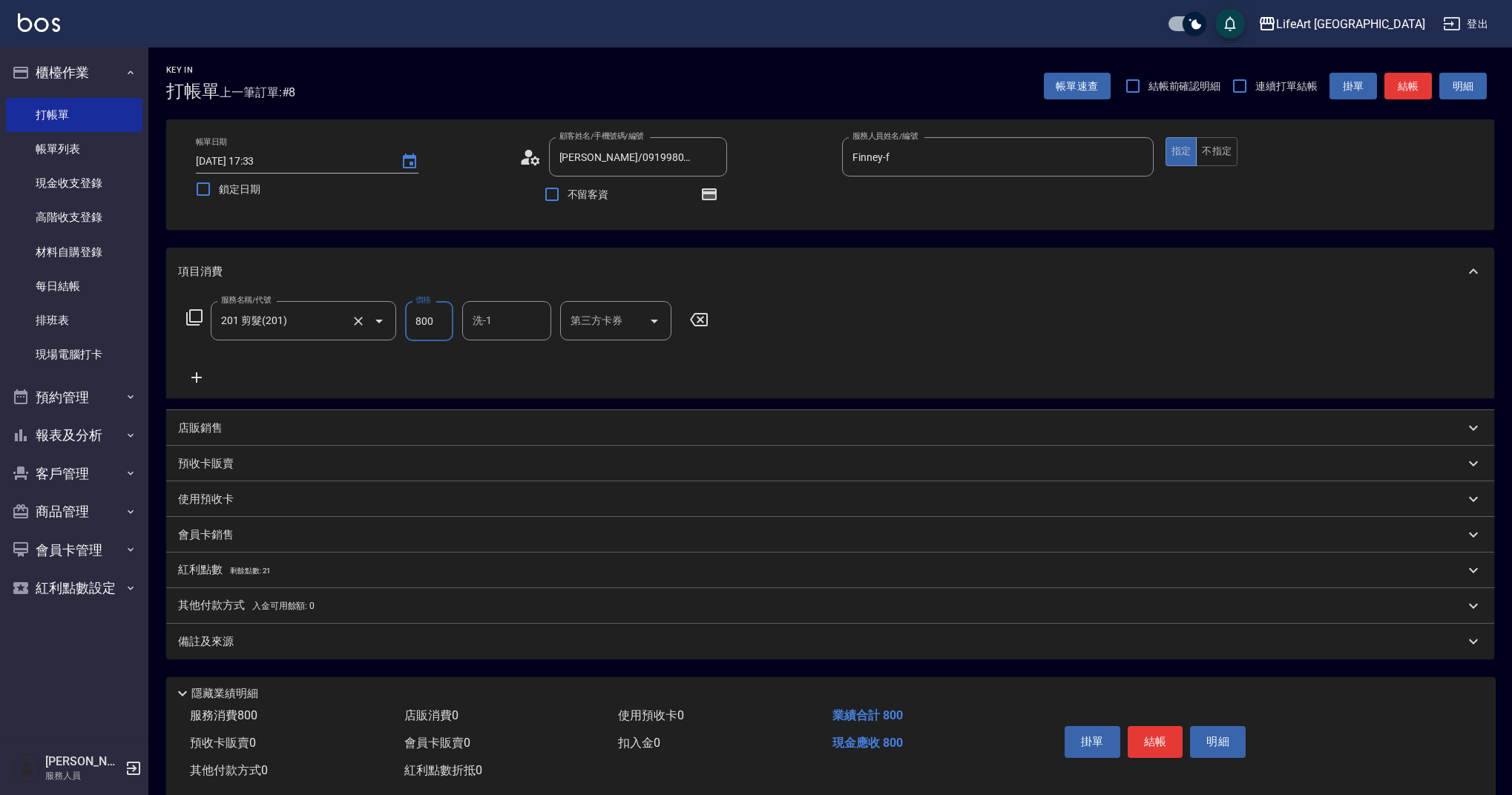
drag, startPoint x: 438, startPoint y: 320, endPoint x: 359, endPoint y: 307, distance: 80.1
click at [359, 307] on div "服務名稱/代號 201 剪髮(201) 服務名稱/代號 價格 800 價格 洗-1 洗-1 第三方卡券 第三方卡券" at bounding box center [447, 321] width 540 height 40
type input "945"
click at [476, 324] on input "洗-1" at bounding box center [506, 320] width 76 height 26
drag, startPoint x: 478, startPoint y: 595, endPoint x: 430, endPoint y: 616, distance: 52.4
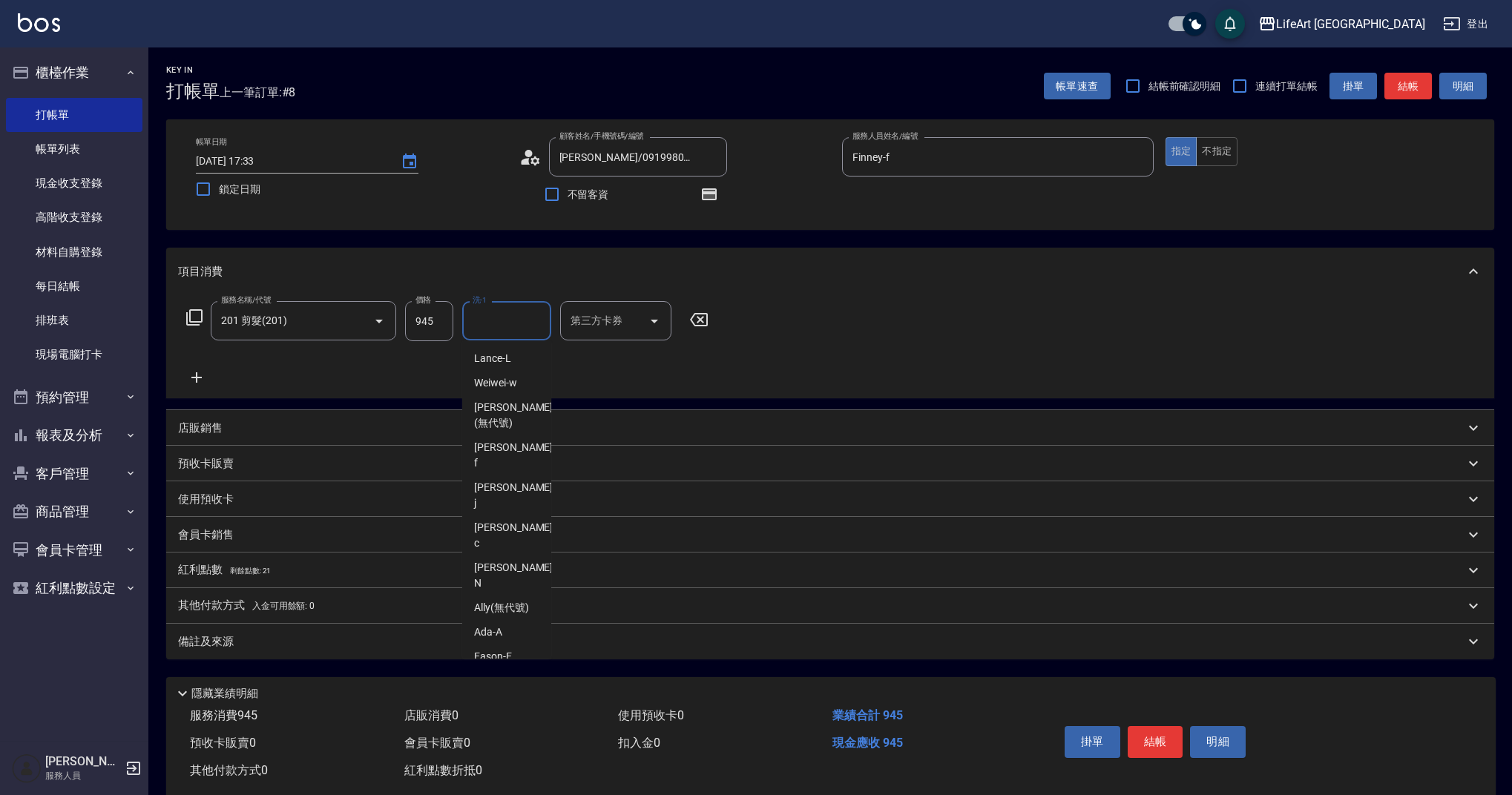
click at [478, 668] on div "Lily (無代號)" at bounding box center [507, 680] width 89 height 25
type input "Lily(無代號)"
click at [332, 632] on div "備註及來源" at bounding box center [830, 641] width 1328 height 36
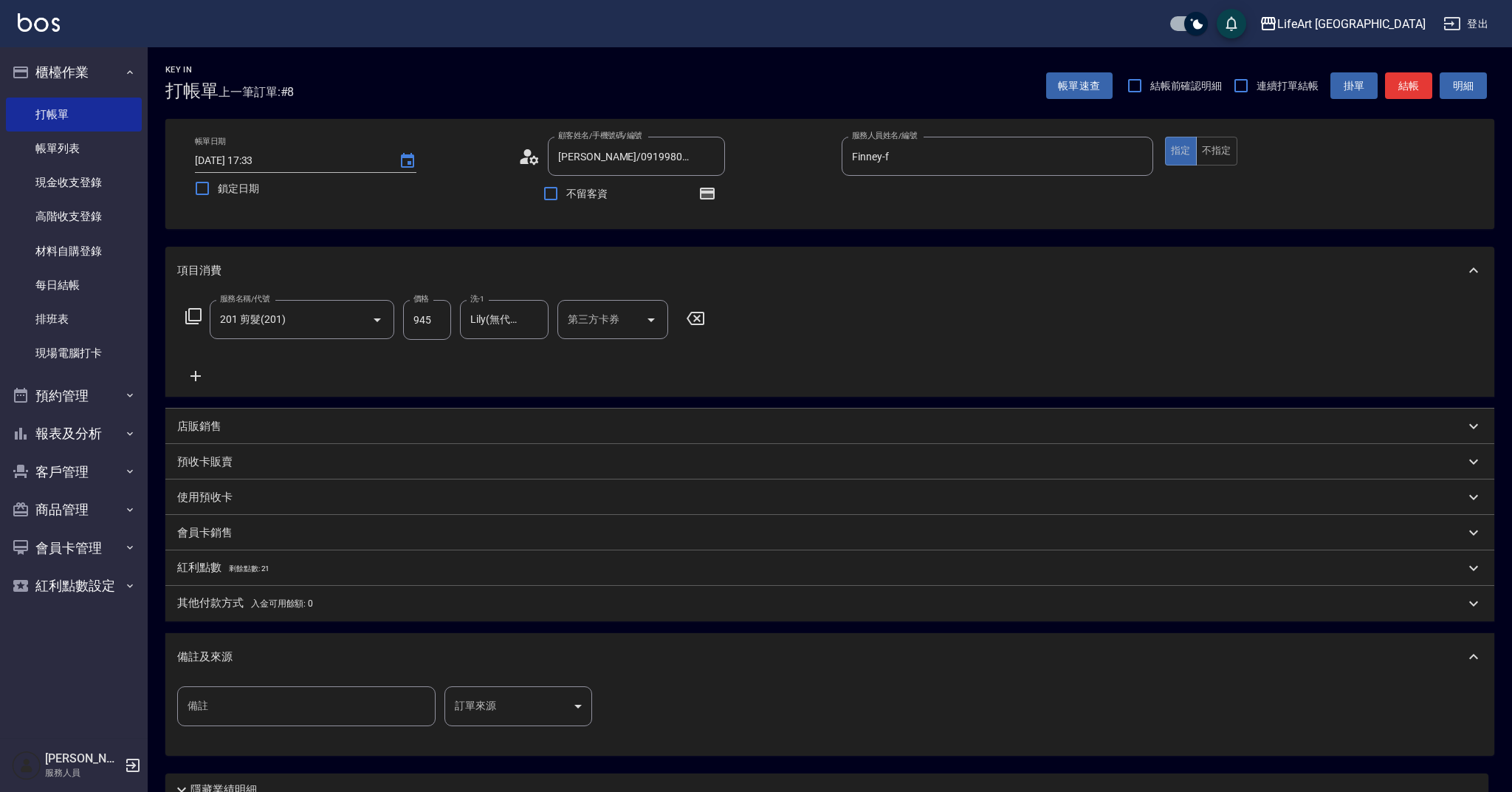
click at [555, 705] on body "LifeArt 蘆洲 登出 櫃檯作業 打帳單 帳單列表 現金收支登錄 高階收支登錄 材料自購登錄 每日結帳 排班表 現場電腦打卡 預約管理 預約管理 單日預約…" at bounding box center [756, 458] width 1512 height 916
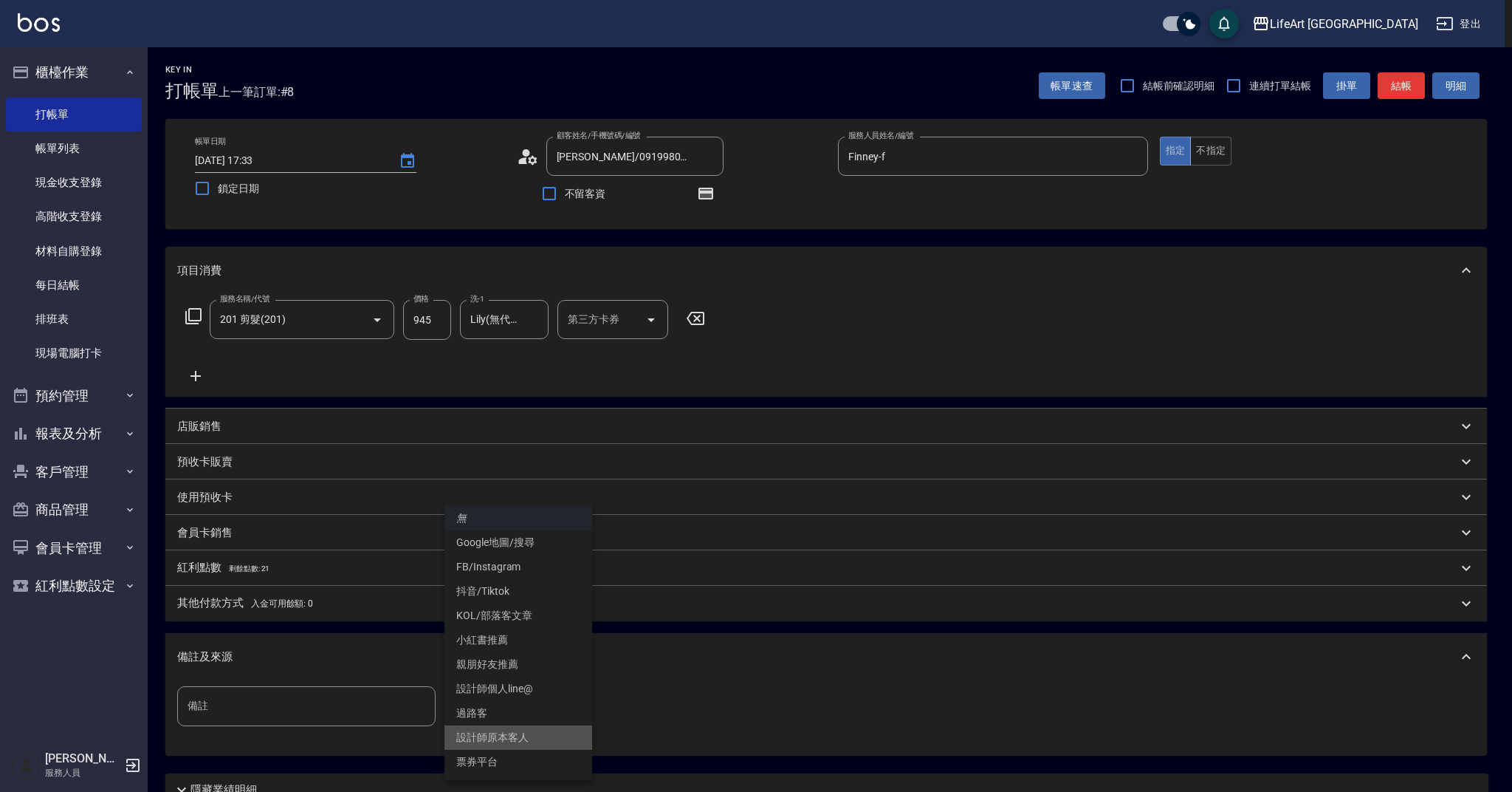
click at [515, 736] on li "設計師原本客人" at bounding box center [518, 737] width 148 height 25
type input "設計師原本客人"
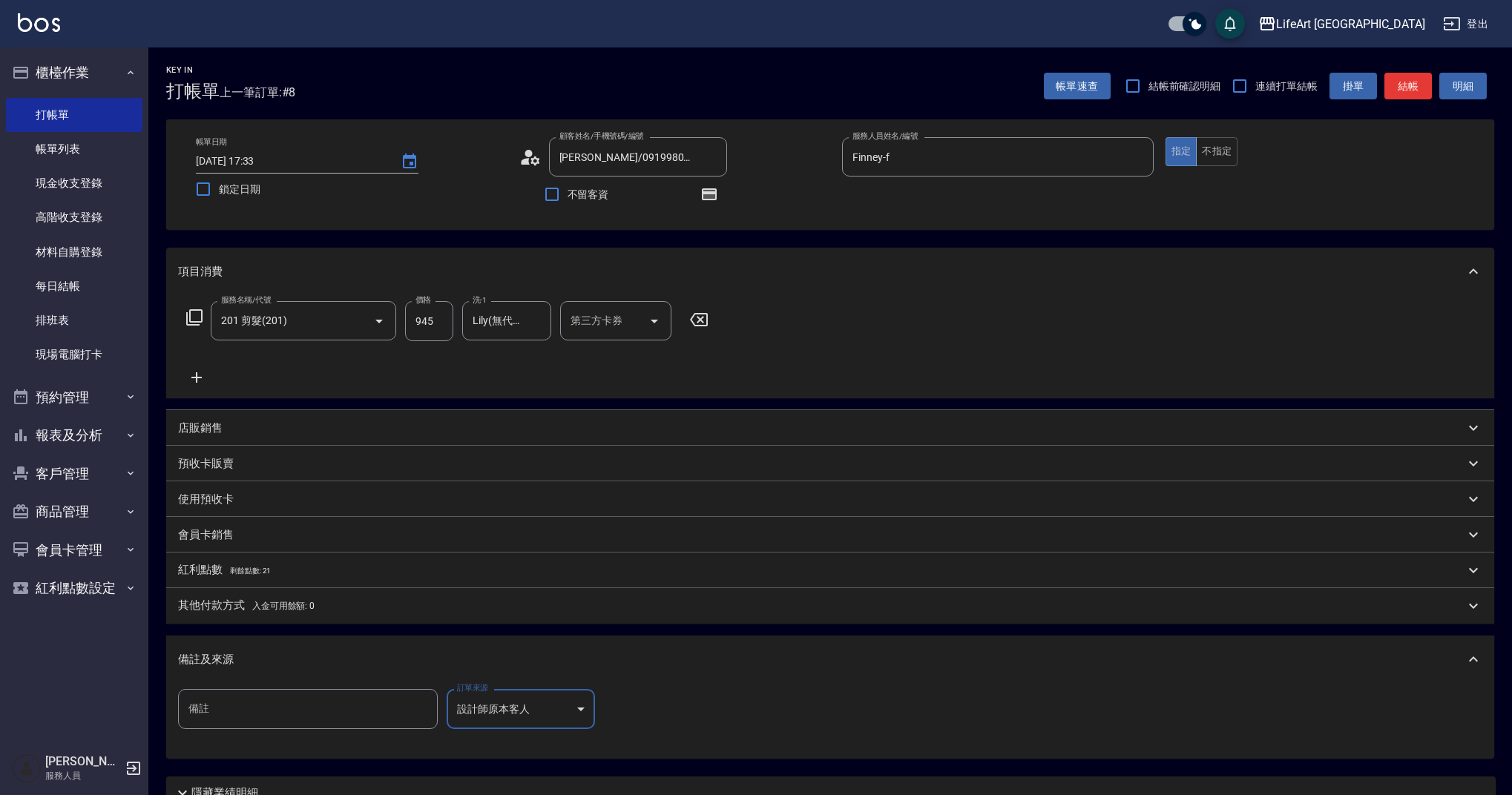
drag, startPoint x: 508, startPoint y: 649, endPoint x: 525, endPoint y: 645, distance: 17.5
click at [508, 649] on div "備註及來源" at bounding box center [830, 660] width 1328 height 48
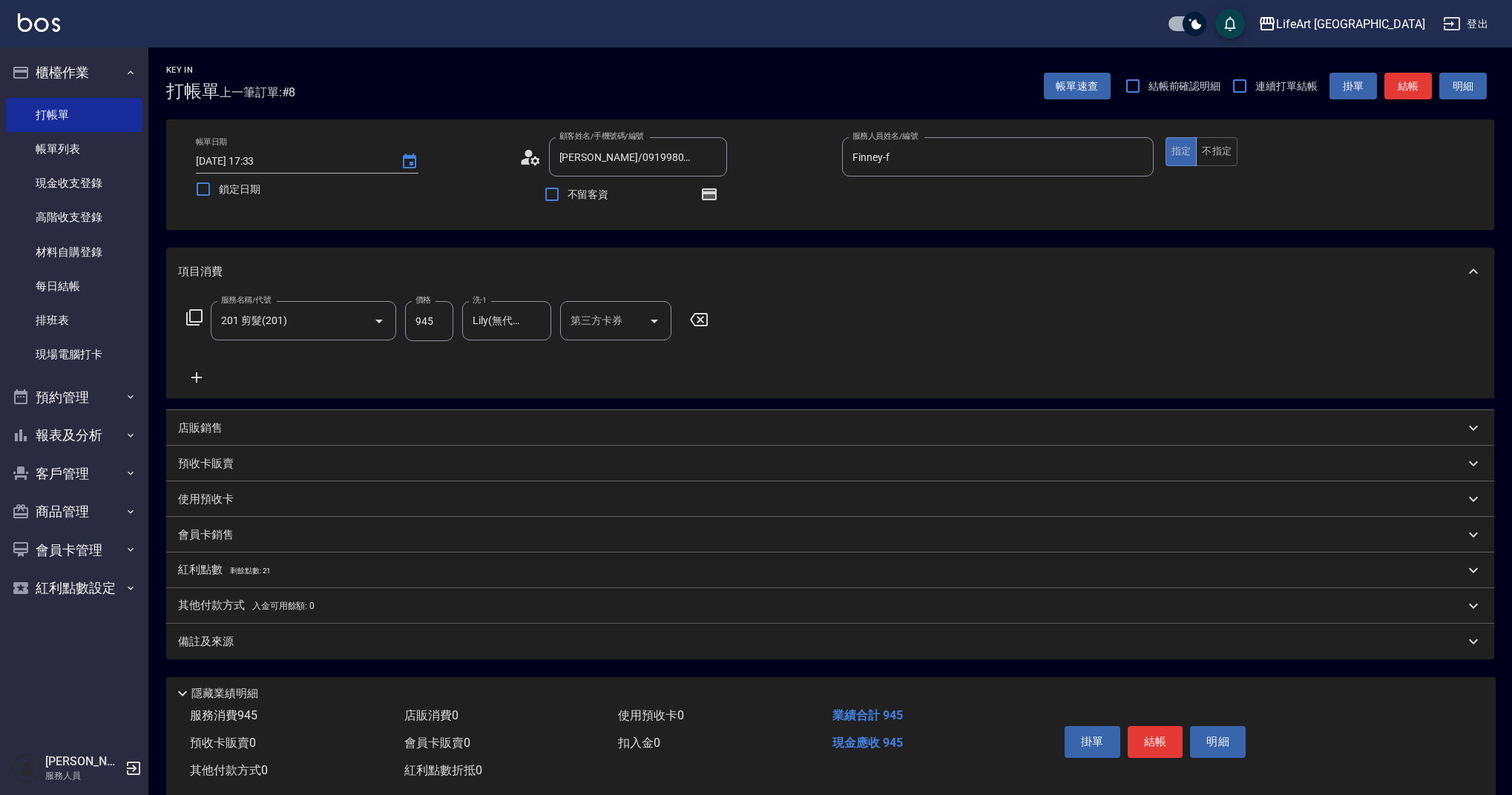
click at [1400, 84] on button "結帳" at bounding box center [1408, 86] width 48 height 27
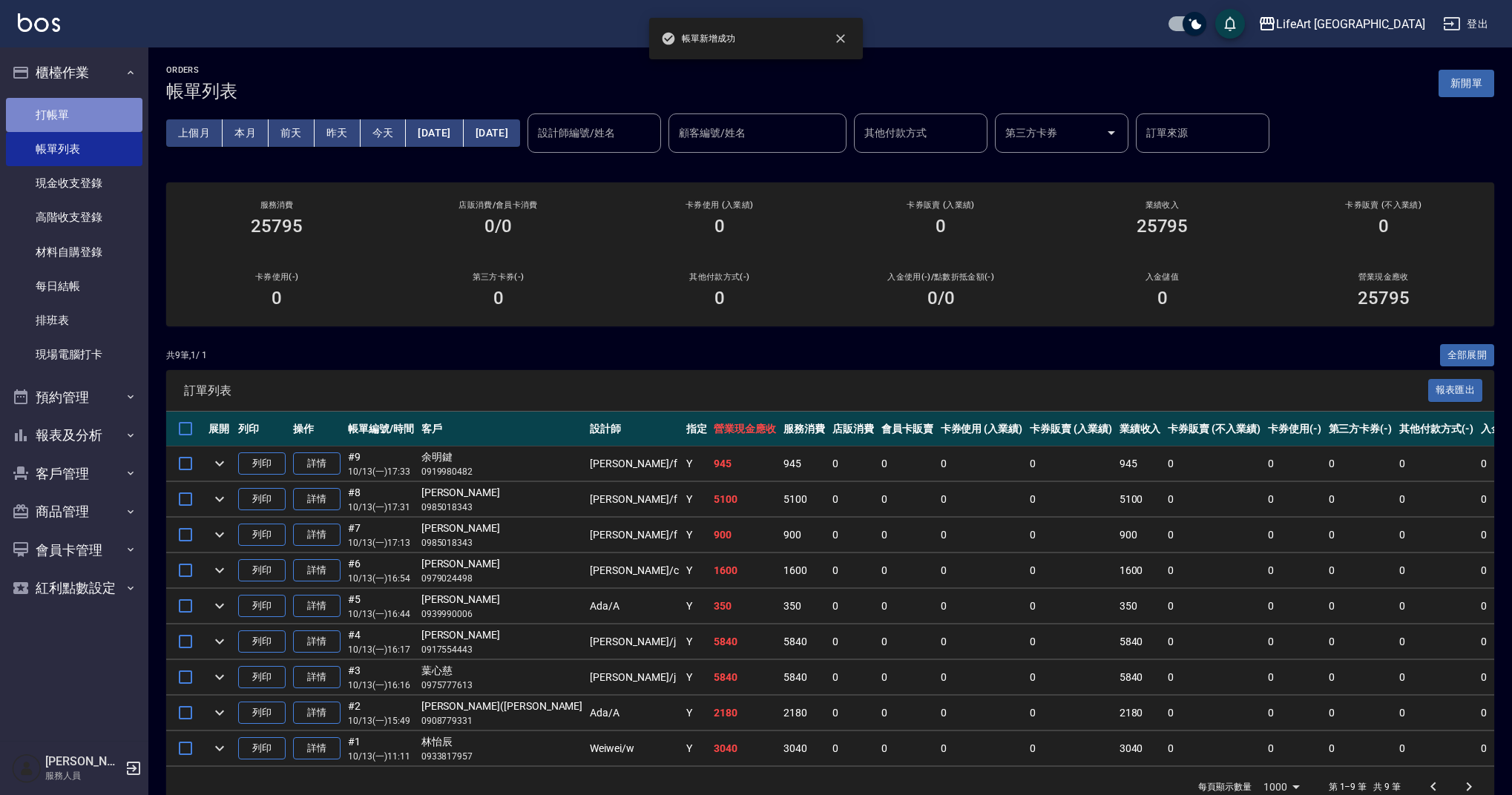
click at [84, 123] on link "打帳單" at bounding box center [73, 115] width 136 height 34
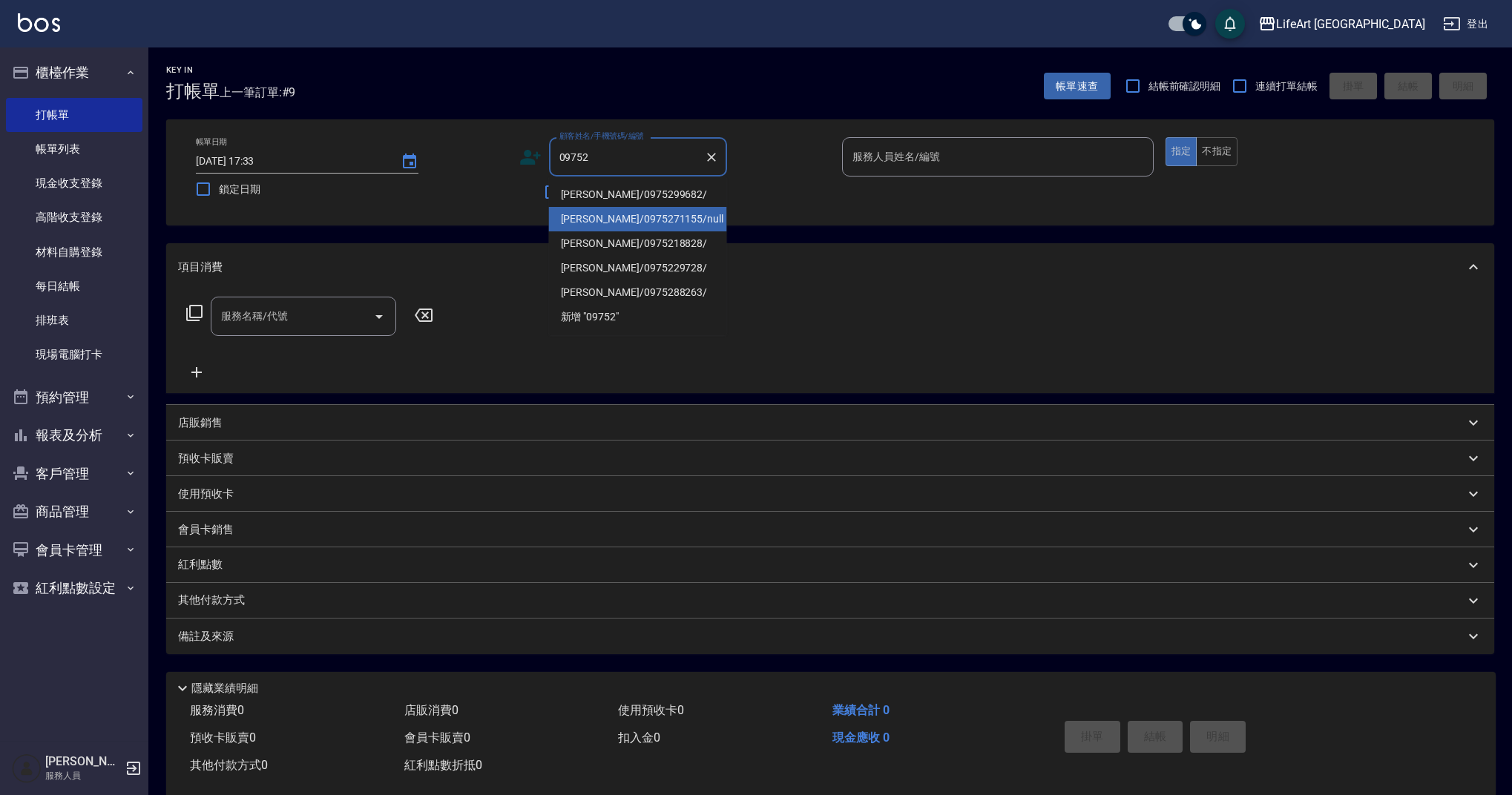
click at [611, 220] on li "劉旻嬑/0975271155/null" at bounding box center [638, 219] width 178 height 25
type input "劉旻嬑/0975271155/null"
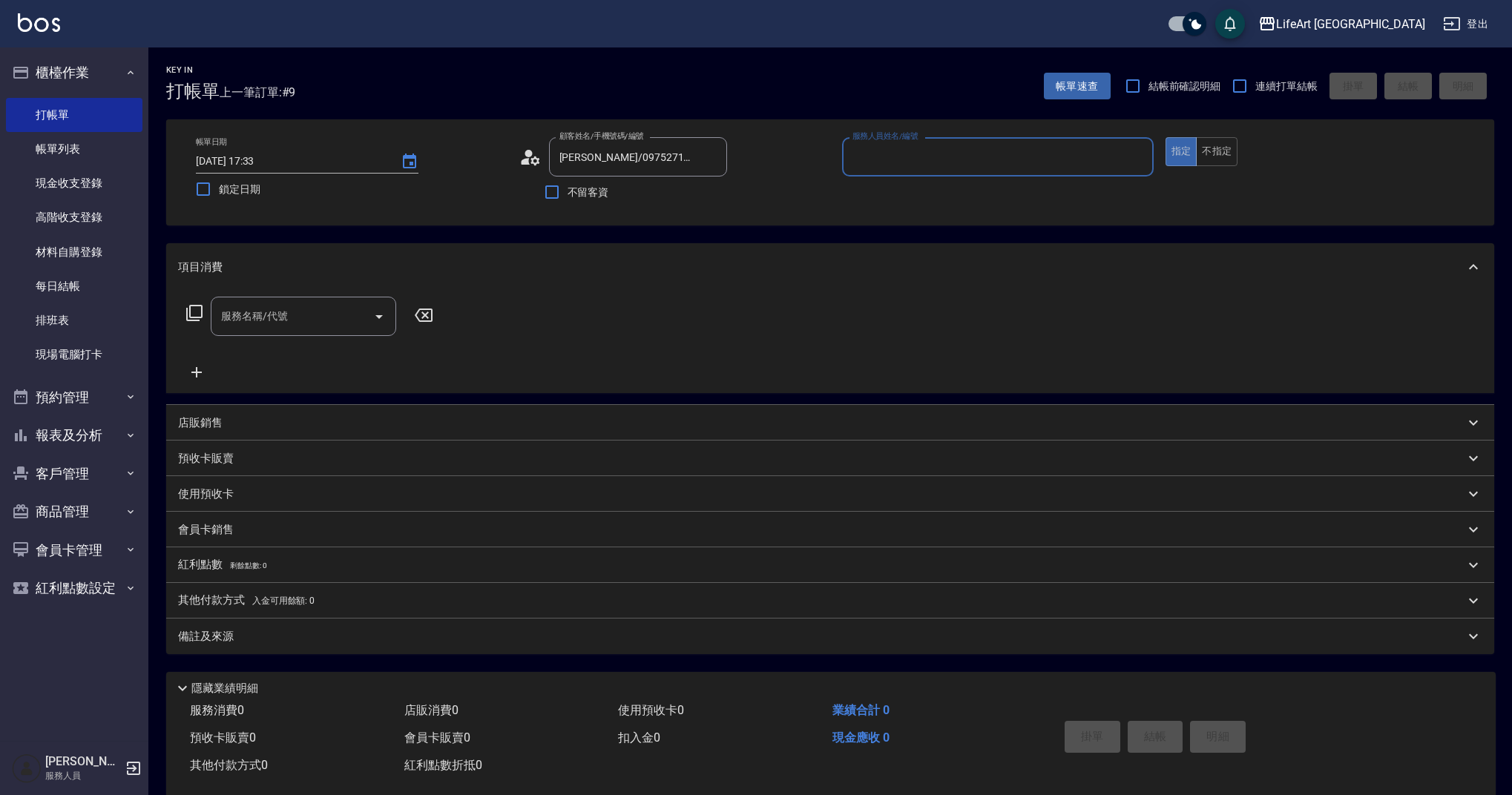
click at [278, 331] on div "服務名稱/代號" at bounding box center [303, 315] width 186 height 39
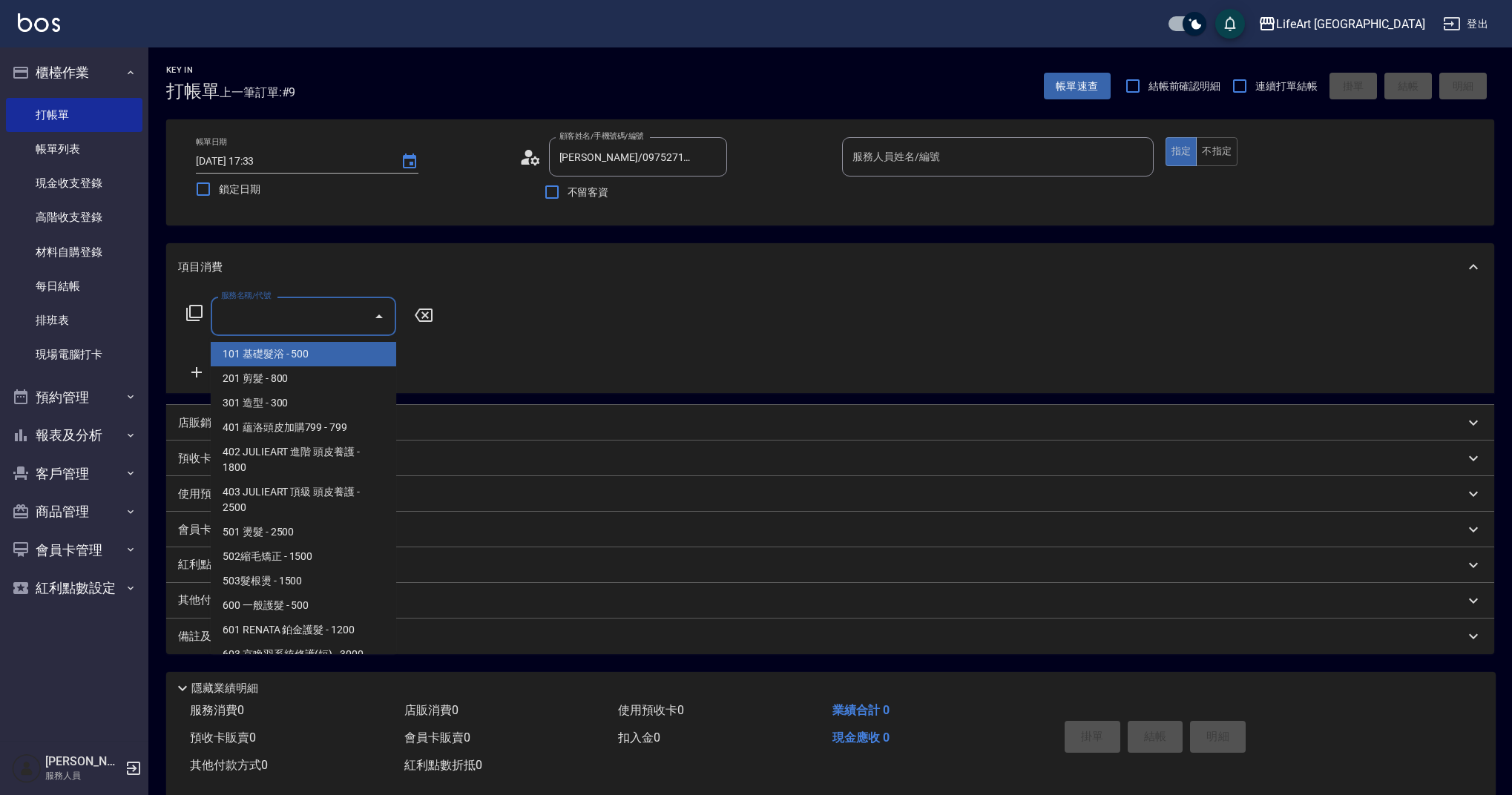
scroll to position [27, 0]
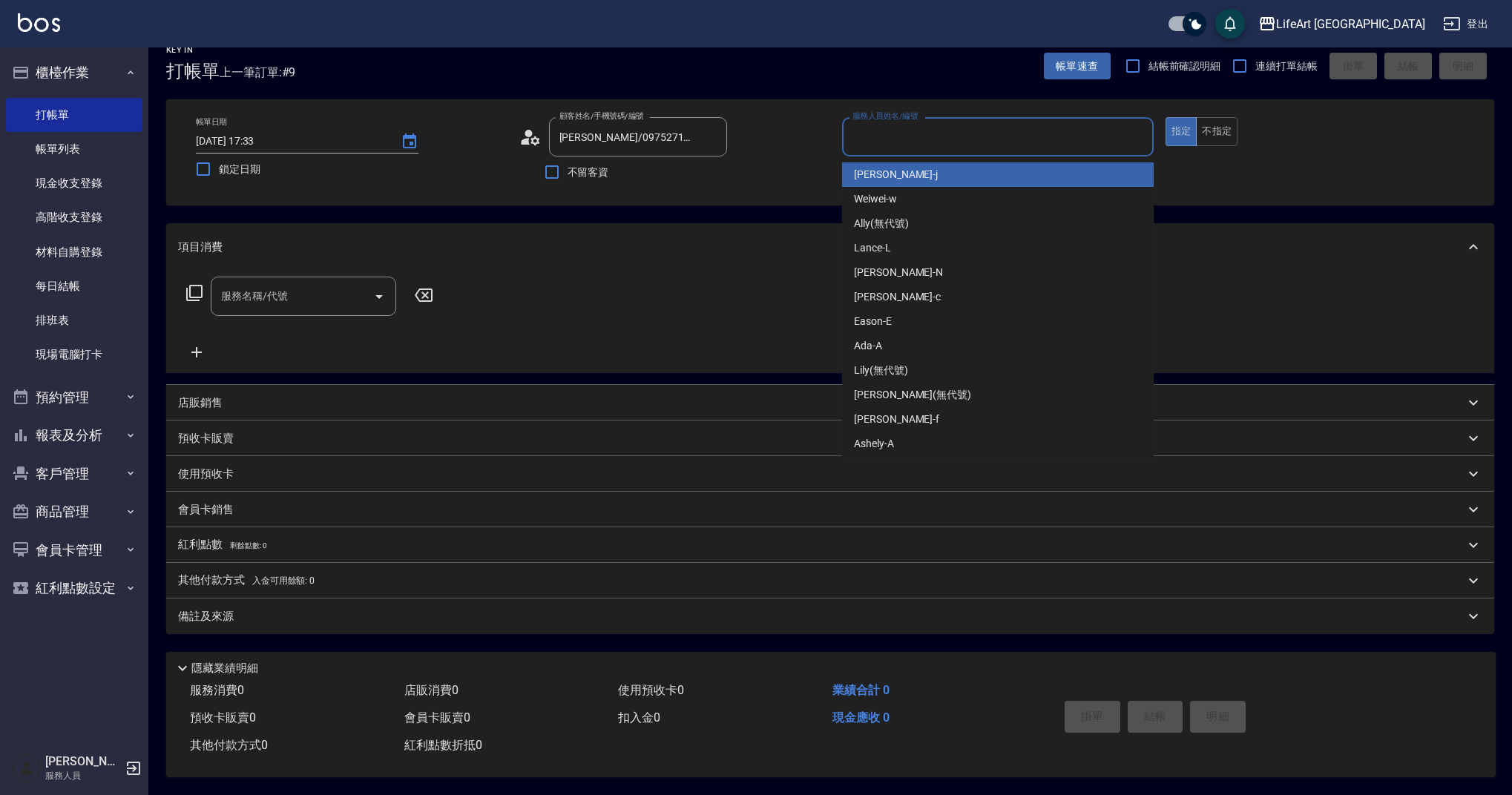
drag, startPoint x: 924, startPoint y: 129, endPoint x: 832, endPoint y: 200, distance: 116.2
click at [924, 129] on div "服務人員姓名/編號 服務人員姓名/編號" at bounding box center [997, 136] width 312 height 39
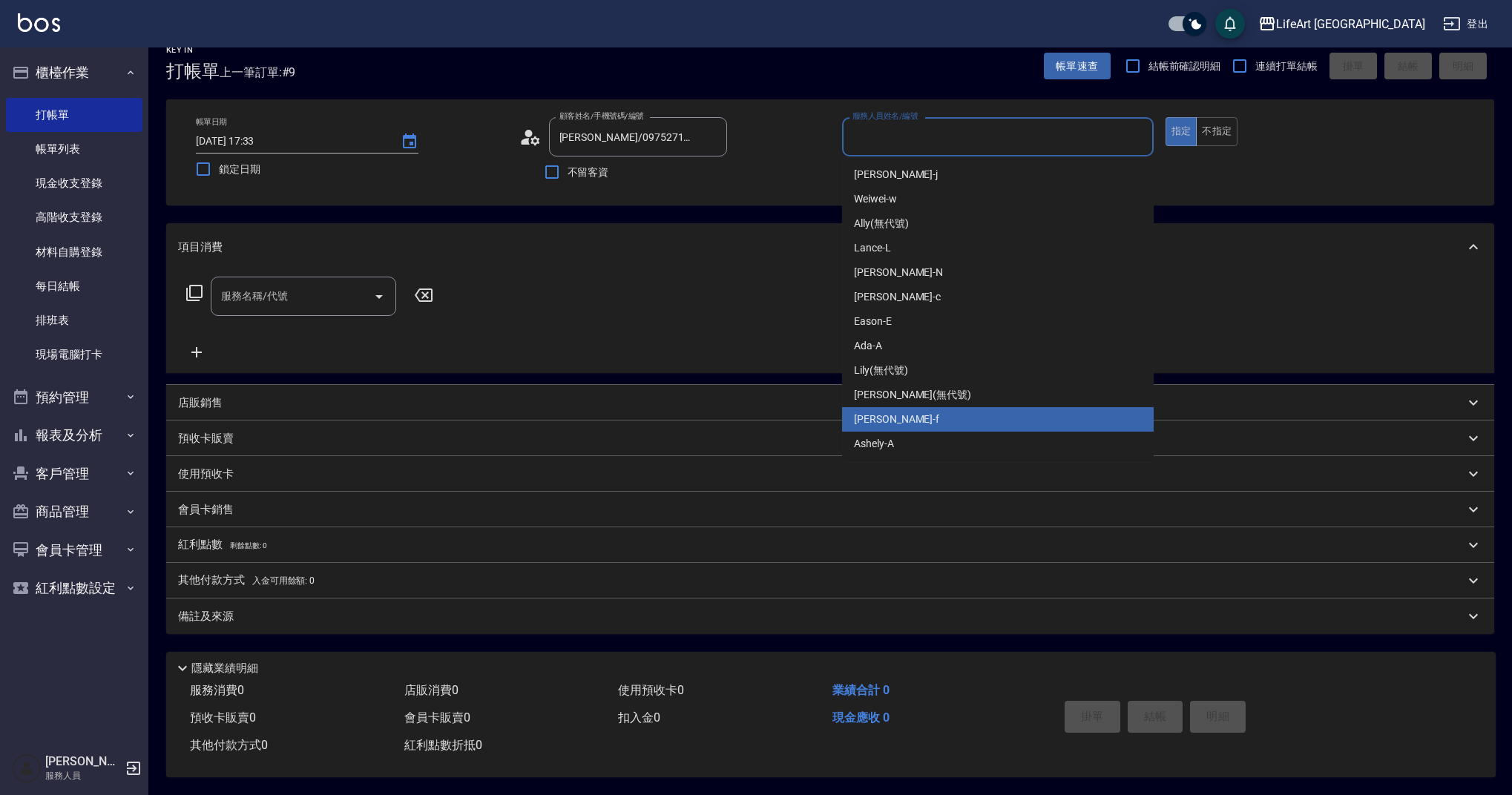
click at [914, 415] on div "Finney -f" at bounding box center [997, 419] width 312 height 25
type input "Finney-f"
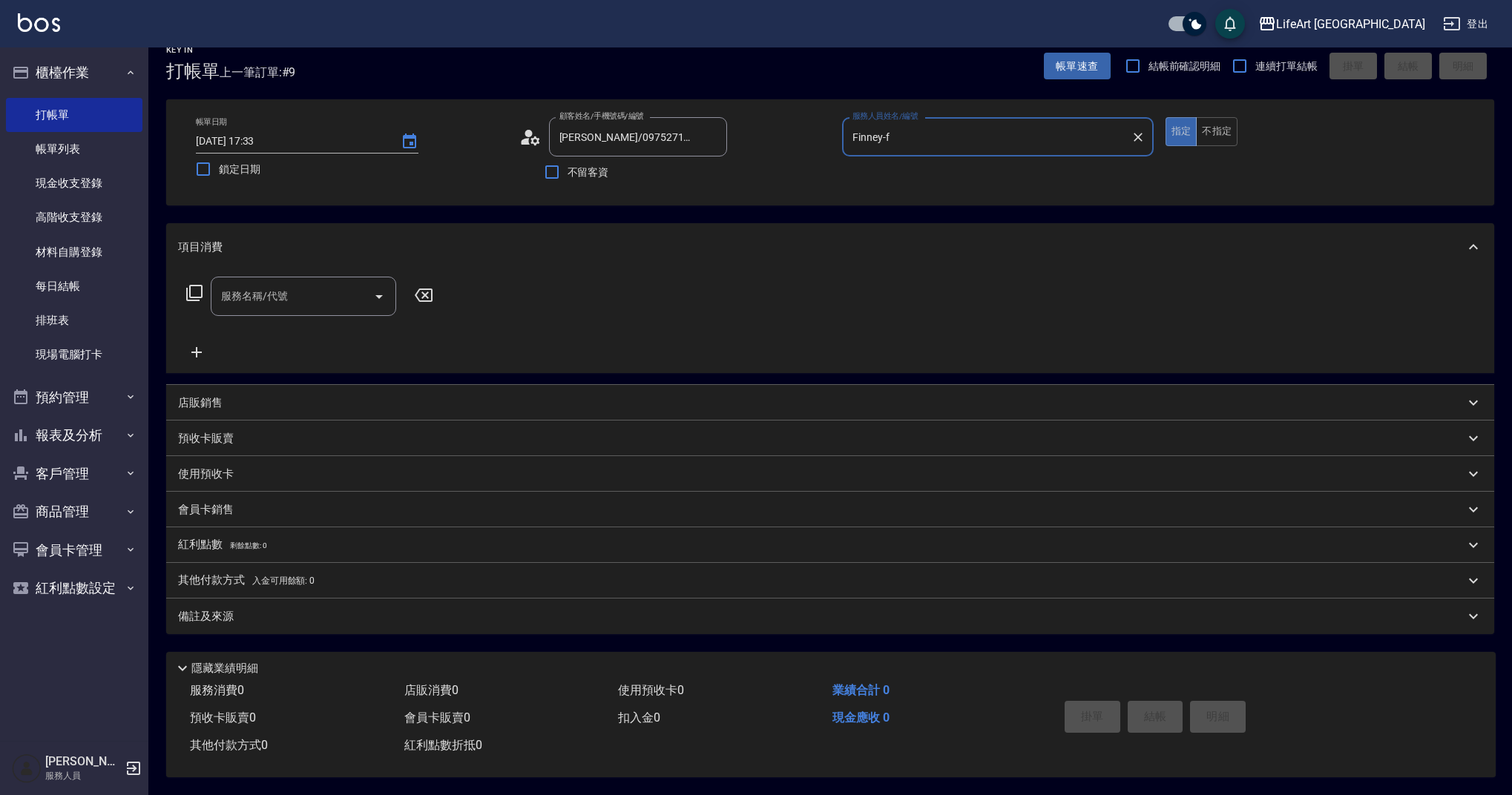
click at [334, 300] on input "服務名稱/代號" at bounding box center [293, 296] width 150 height 26
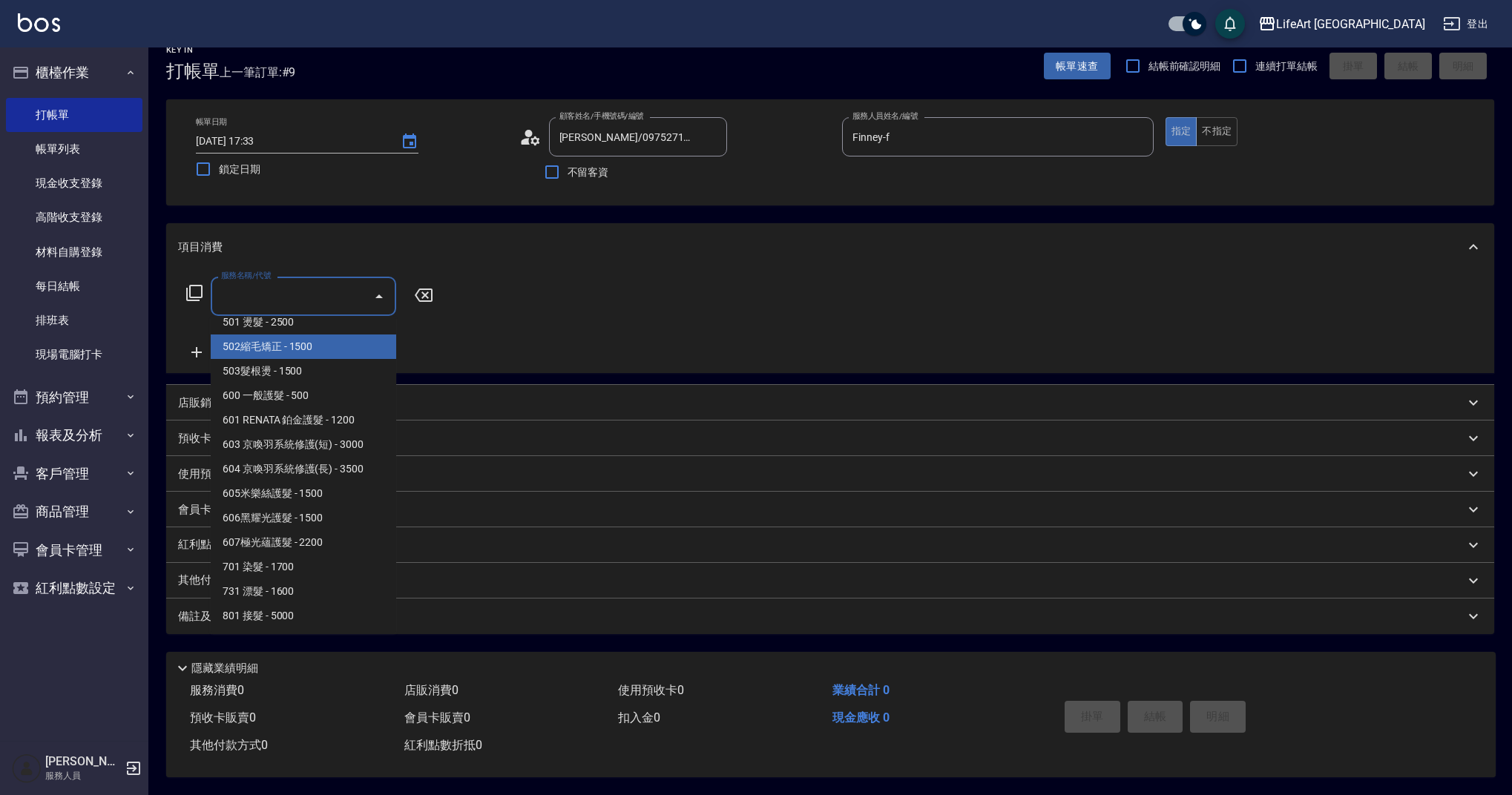
scroll to position [0, 0]
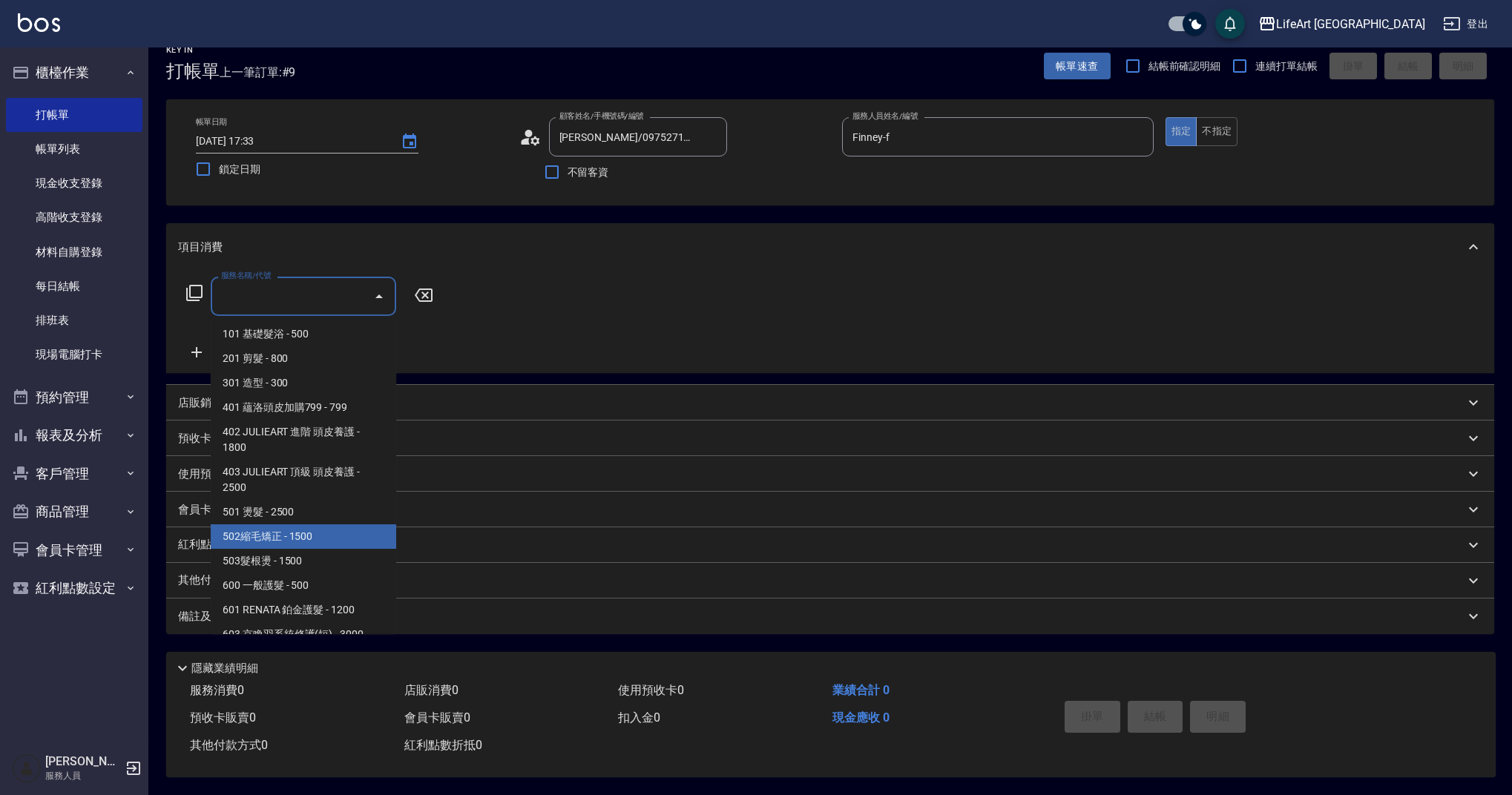
click at [359, 538] on span "502縮毛矯正 - 1500" at bounding box center [303, 536] width 186 height 25
type input "502縮毛矯正 (502)"
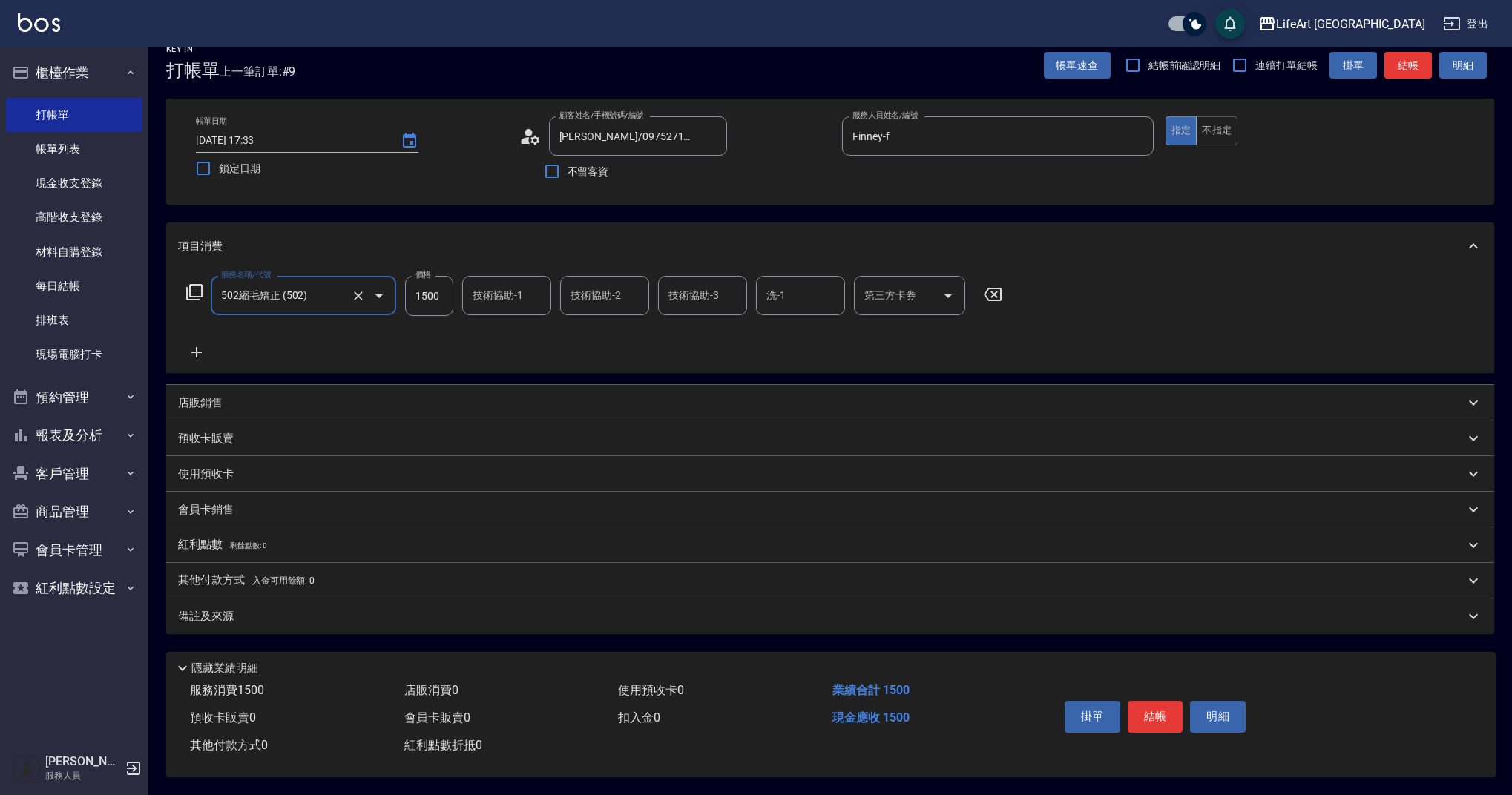
click at [201, 351] on icon at bounding box center [196, 352] width 37 height 18
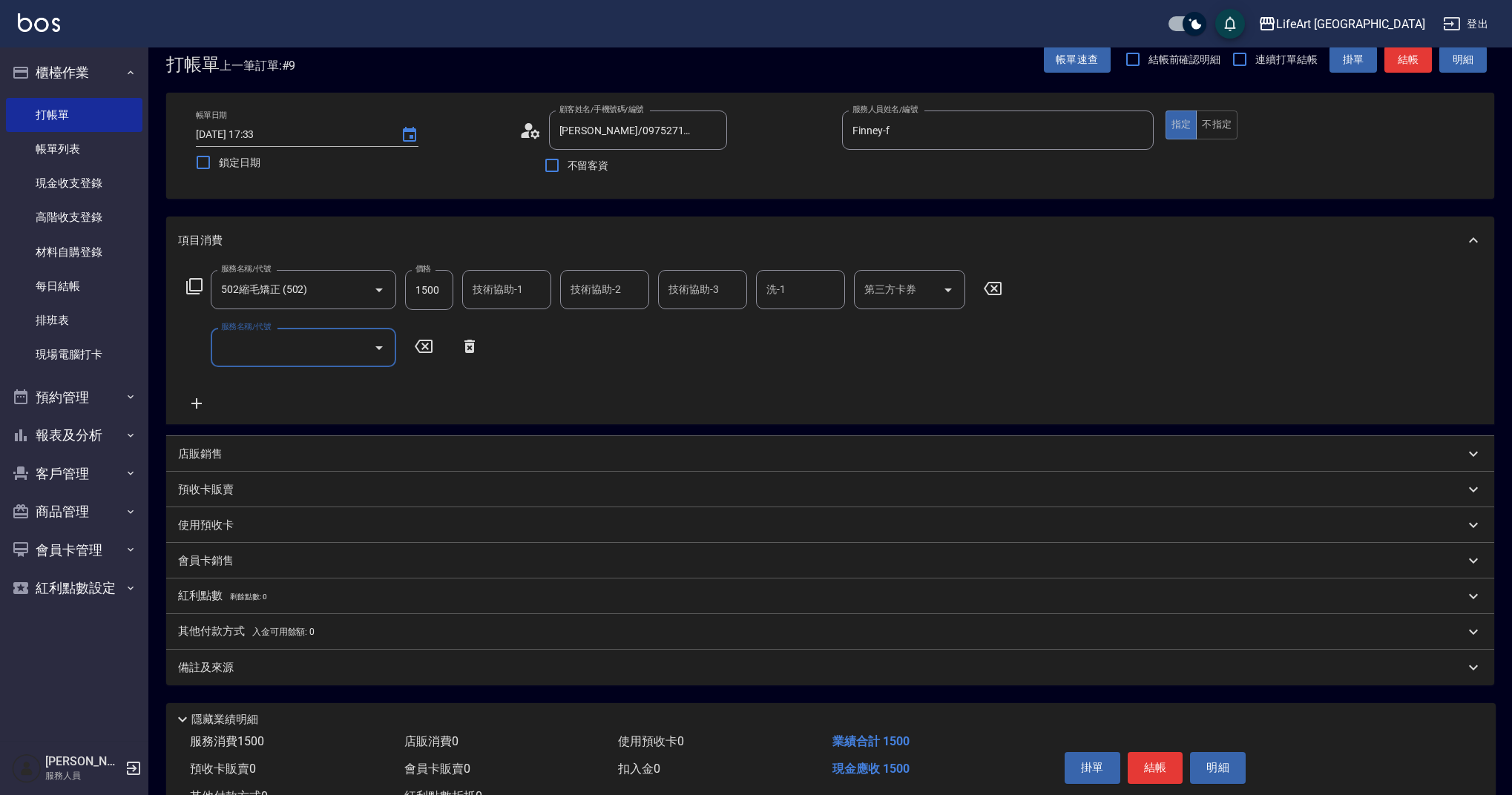
drag, startPoint x: 257, startPoint y: 354, endPoint x: 264, endPoint y: 365, distance: 13.0
click at [257, 354] on input "服務名稱/代號" at bounding box center [293, 347] width 150 height 26
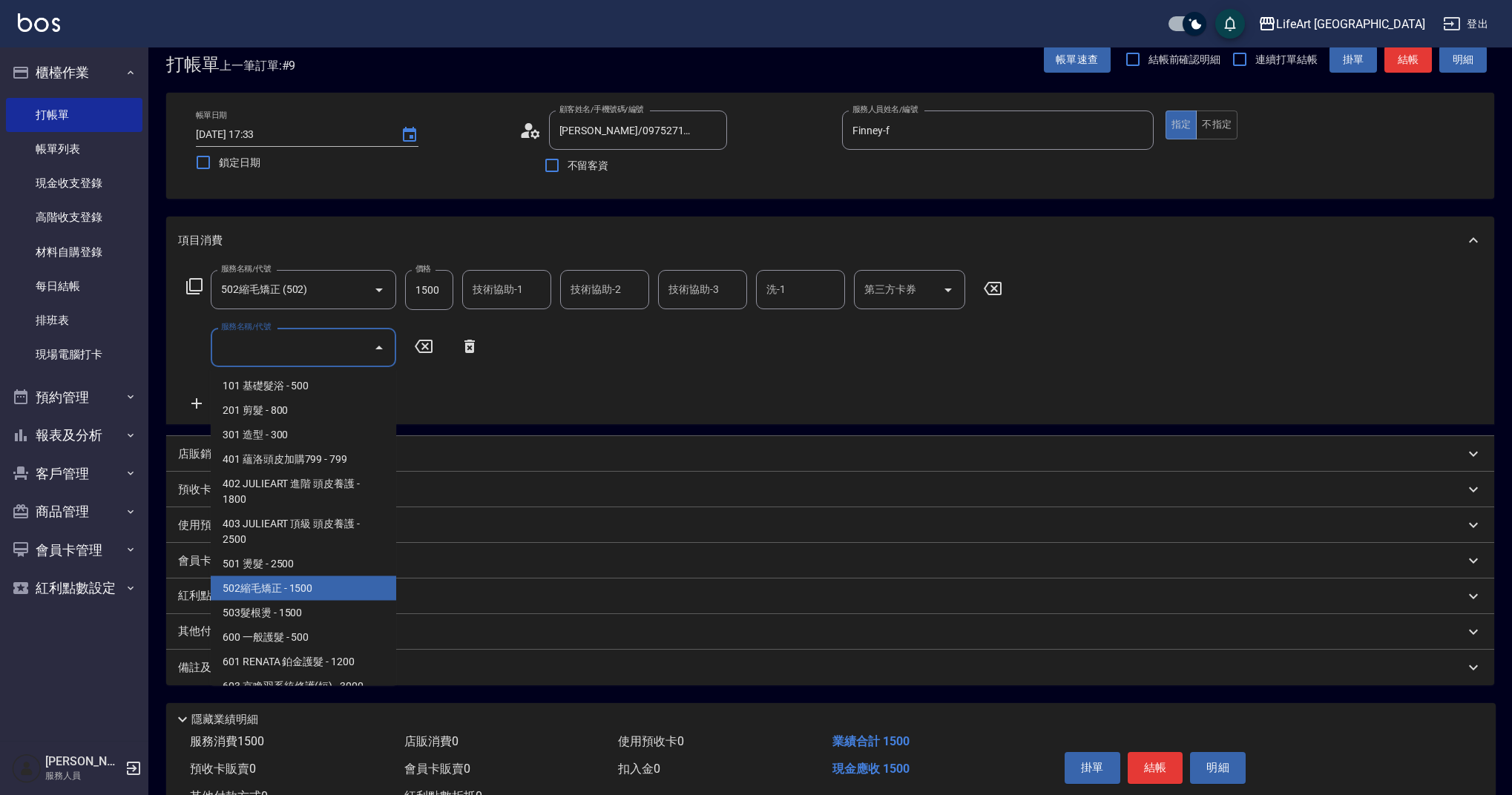
scroll to position [190, 0]
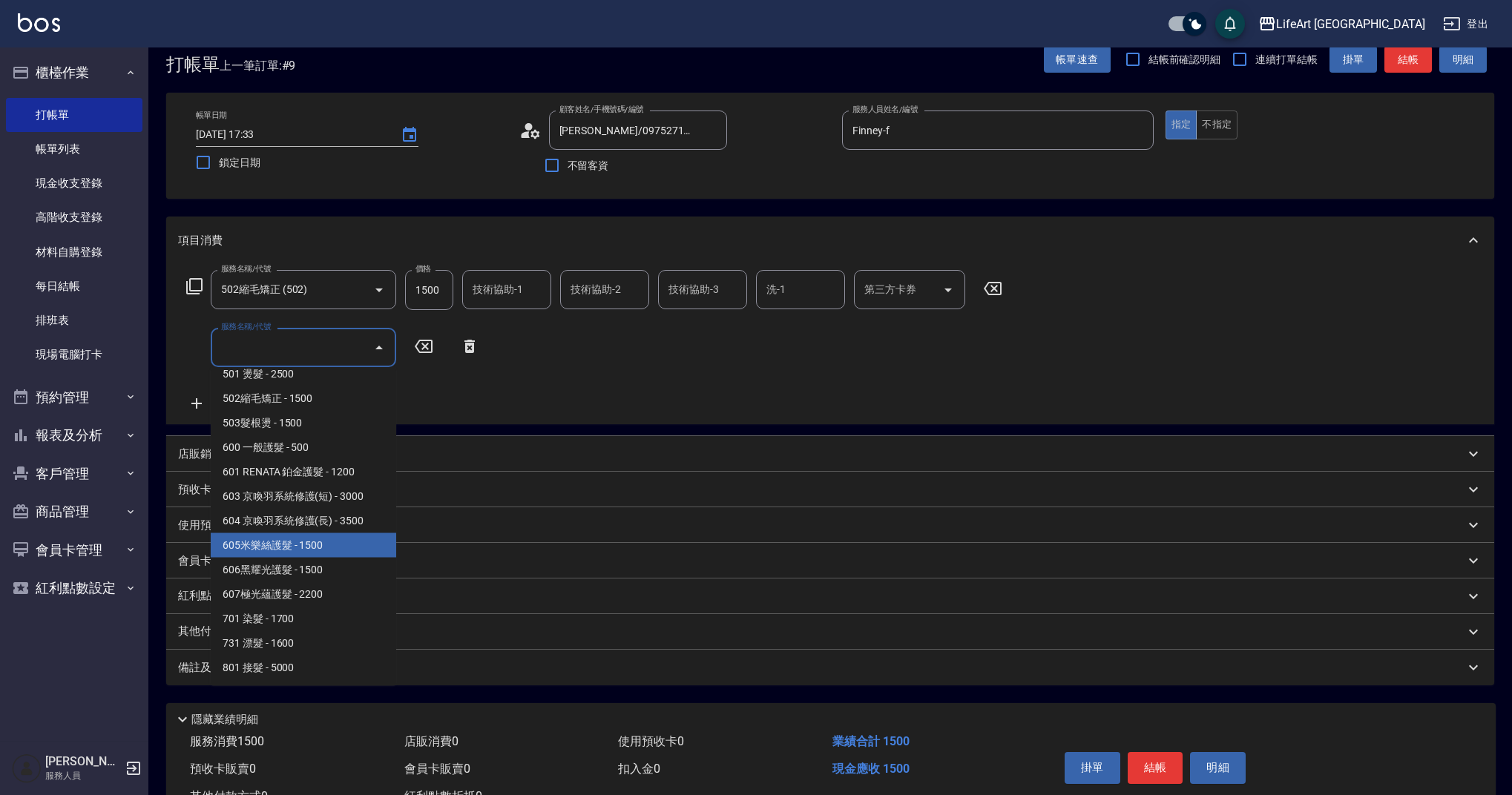
click at [337, 540] on span "605米樂絲護髮 - 1500" at bounding box center [303, 545] width 186 height 25
type input "605米樂絲護髮(605)"
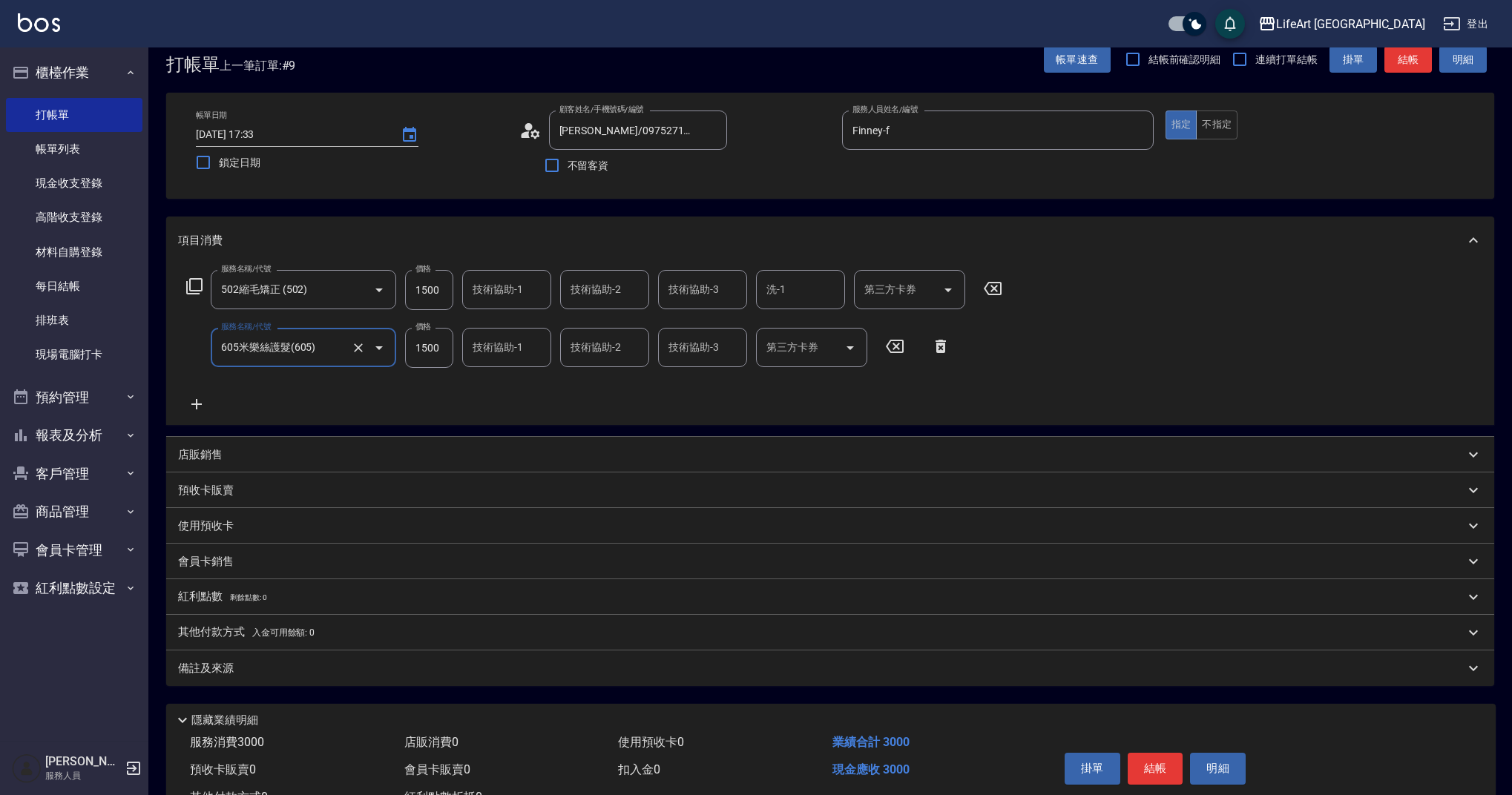
click at [198, 405] on icon at bounding box center [196, 404] width 10 height 10
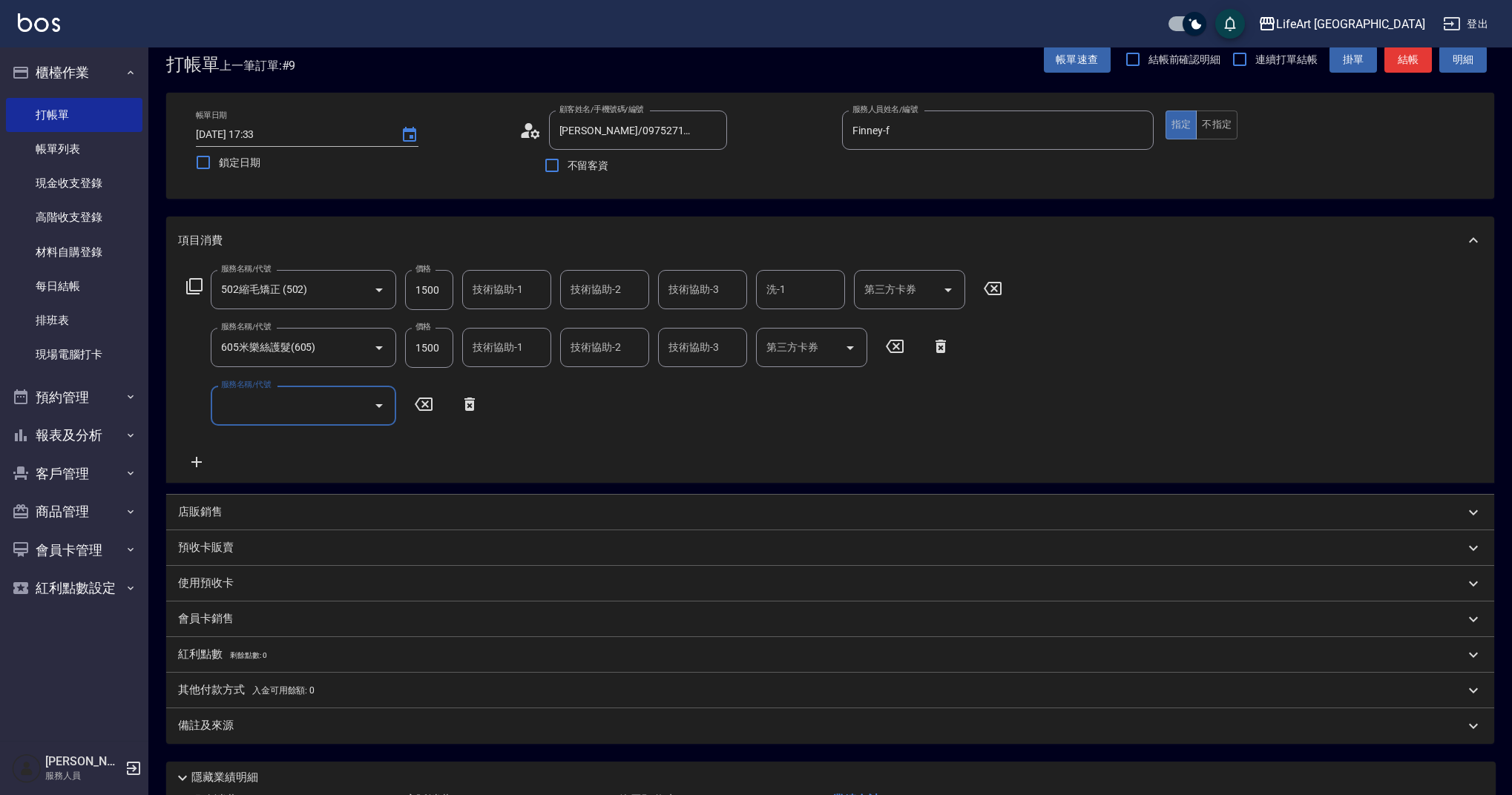
click at [284, 382] on div "服務名稱/代號 502縮毛矯正 (502) 服務名稱/代號 價格 1500 價格 技術協助-1 技術協助-1 技術協助-2 技術協助-2 技術協助-3 技術協…" at bounding box center [594, 370] width 833 height 200
click at [293, 385] on div "服務名稱/代號 502縮毛矯正 (502) 服務名稱/代號 價格 1500 價格 技術協助-1 技術協助-1 技術協助-2 技術協助-2 技術協助-3 技術協…" at bounding box center [594, 370] width 833 height 200
click at [318, 417] on input "服務名稱/代號" at bounding box center [293, 405] width 150 height 26
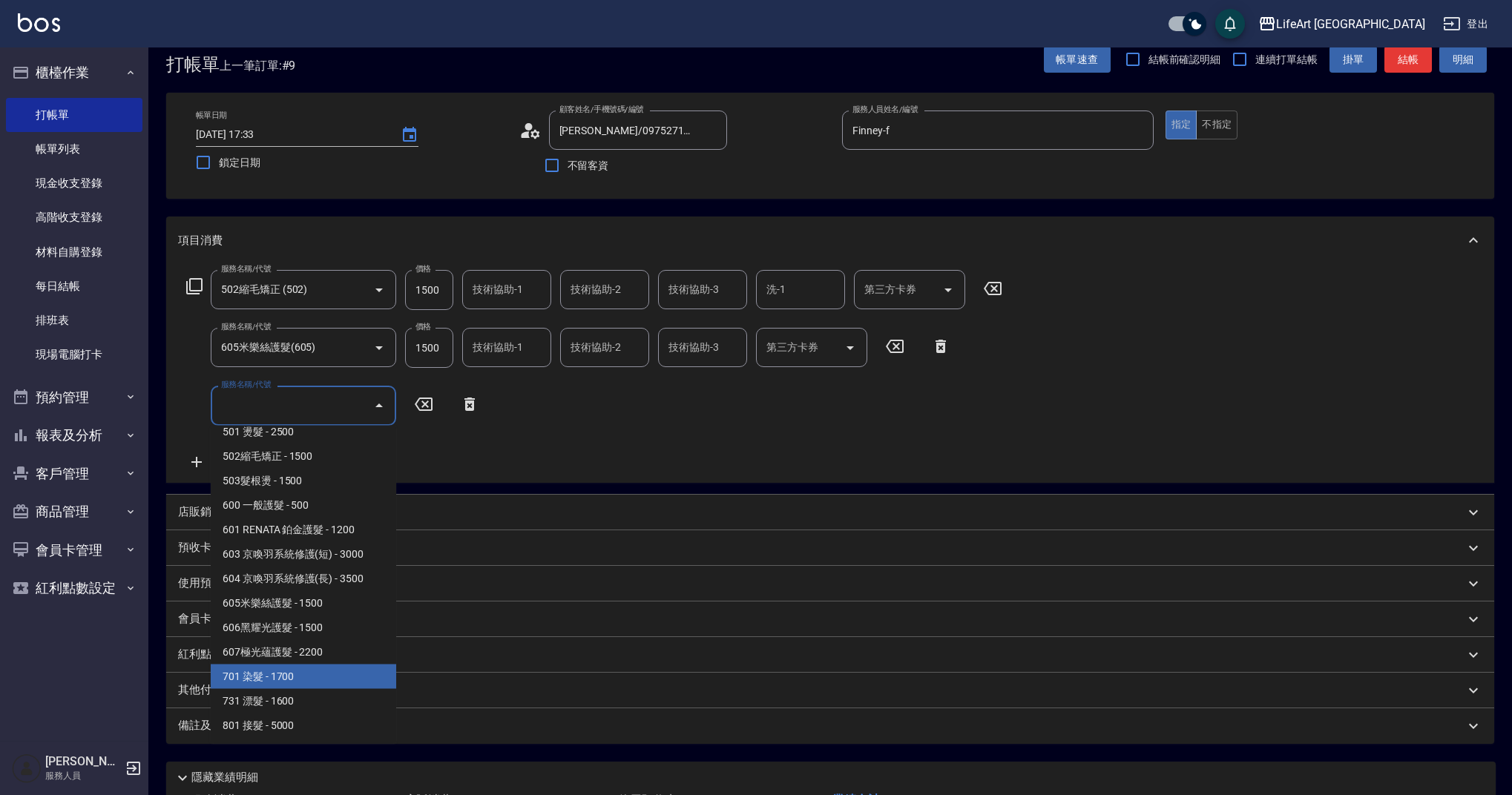
click at [341, 672] on span "701 染髮 - 1700" at bounding box center [303, 676] width 186 height 25
type input "701 染髮(701)"
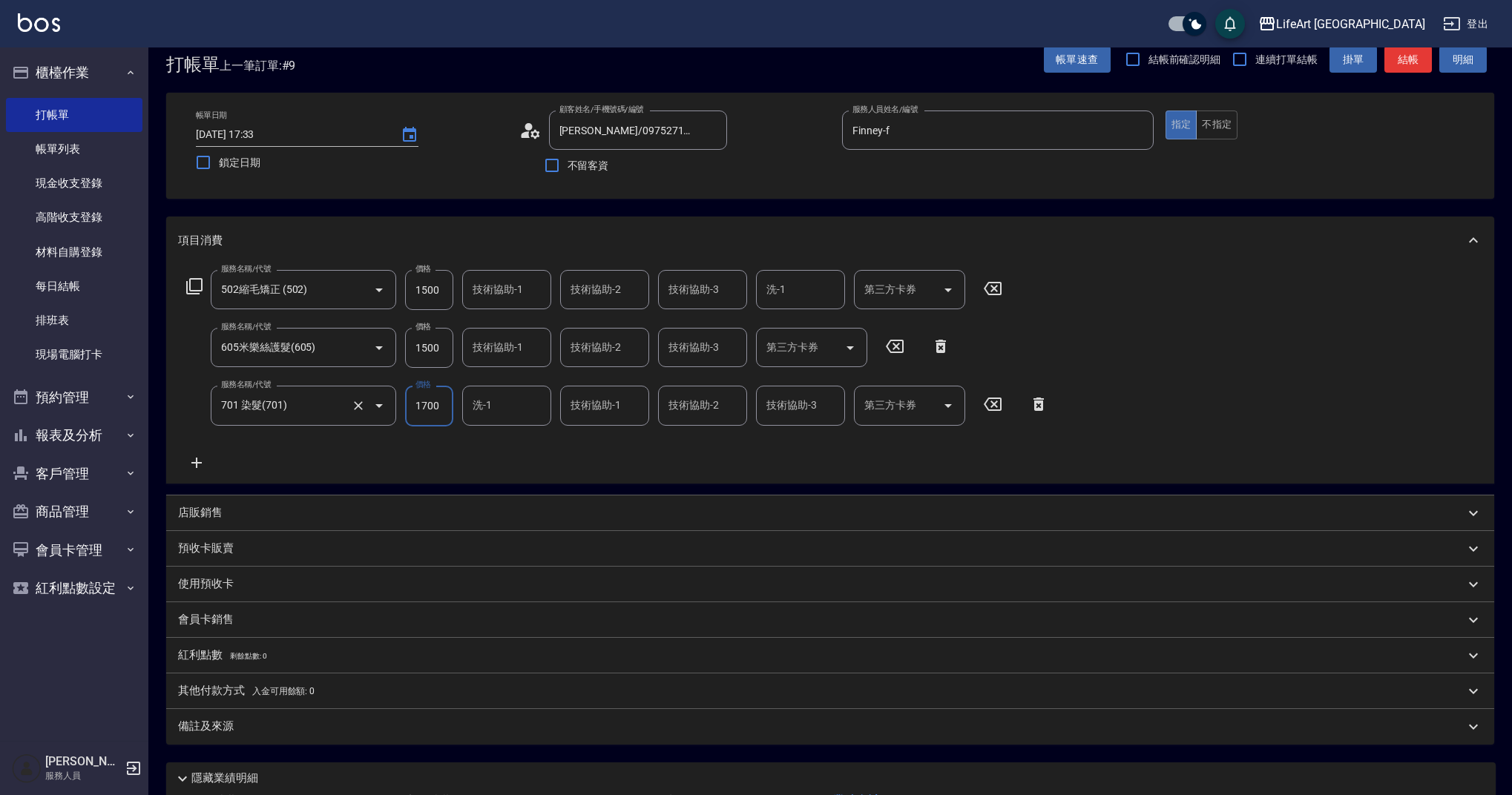
drag, startPoint x: 440, startPoint y: 403, endPoint x: 367, endPoint y: 398, distance: 73.2
click at [367, 398] on div "服務名稱/代號 701 染髮(701) 服務名稱/代號 價格 1700 價格 洗-1 洗-1 技術協助-1 技術協助-1 技術協助-2 技術協助-2 技術協助…" at bounding box center [617, 405] width 879 height 40
type input "1500"
drag, startPoint x: 434, startPoint y: 292, endPoint x: 365, endPoint y: 296, distance: 69.1
click at [363, 296] on div "服務名稱/代號 502縮毛矯正 (502) 服務名稱/代號 價格 1500 價格 技術協助-1 技術協助-1 技術協助-2 技術協助-2 技術協助-3 技術協…" at bounding box center [594, 290] width 833 height 40
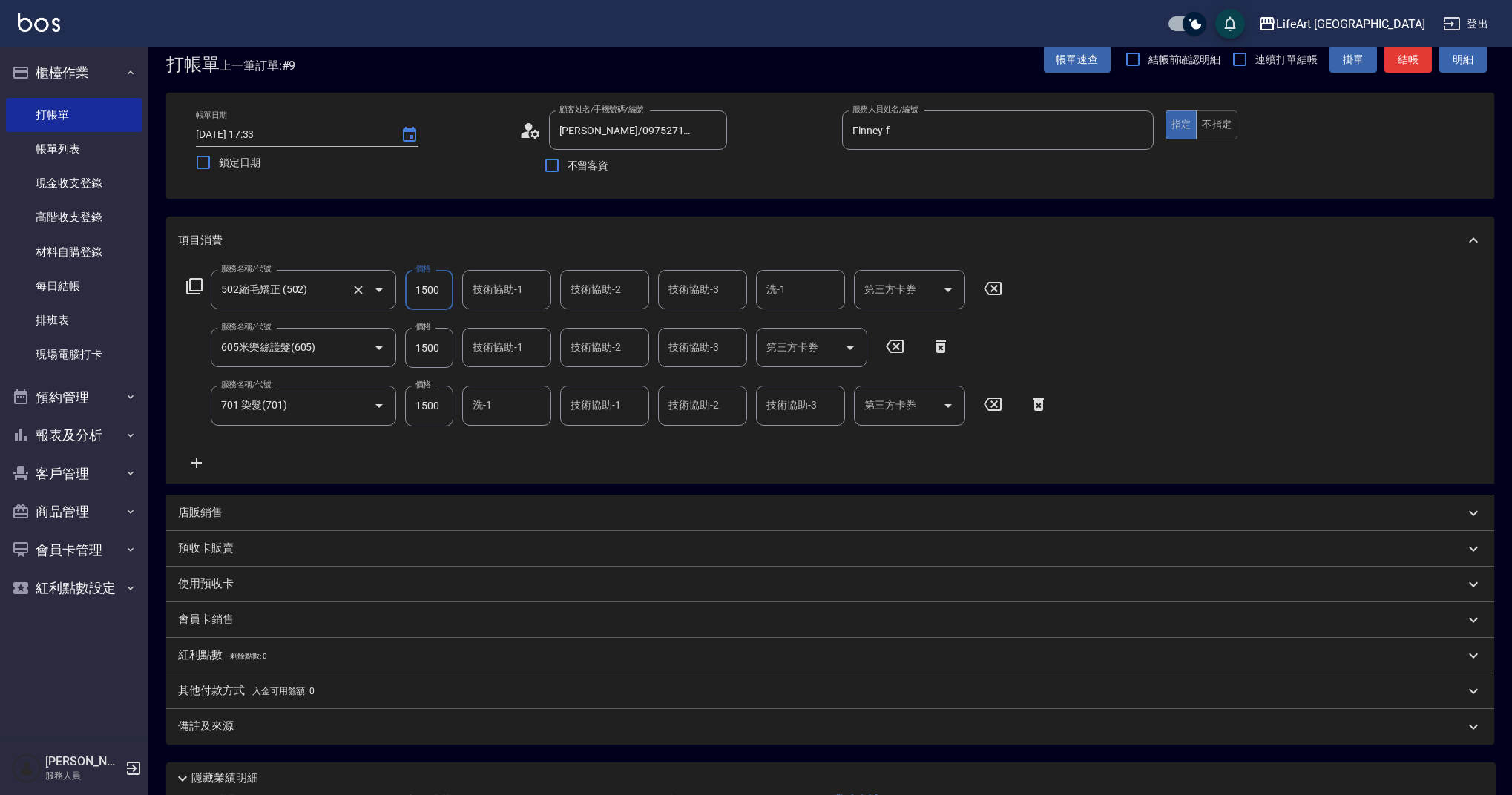
drag, startPoint x: 444, startPoint y: 288, endPoint x: 369, endPoint y: 290, distance: 75.0
click at [369, 289] on div "服務名稱/代號 502縮毛矯正 (502) 服務名稱/代號 價格 1500 價格 技術協助-1 技術協助-1 技術協助-2 技術協助-2 技術協助-3 技術協…" at bounding box center [594, 290] width 833 height 40
type input "900"
click at [538, 342] on input "技術協助-1" at bounding box center [506, 347] width 76 height 26
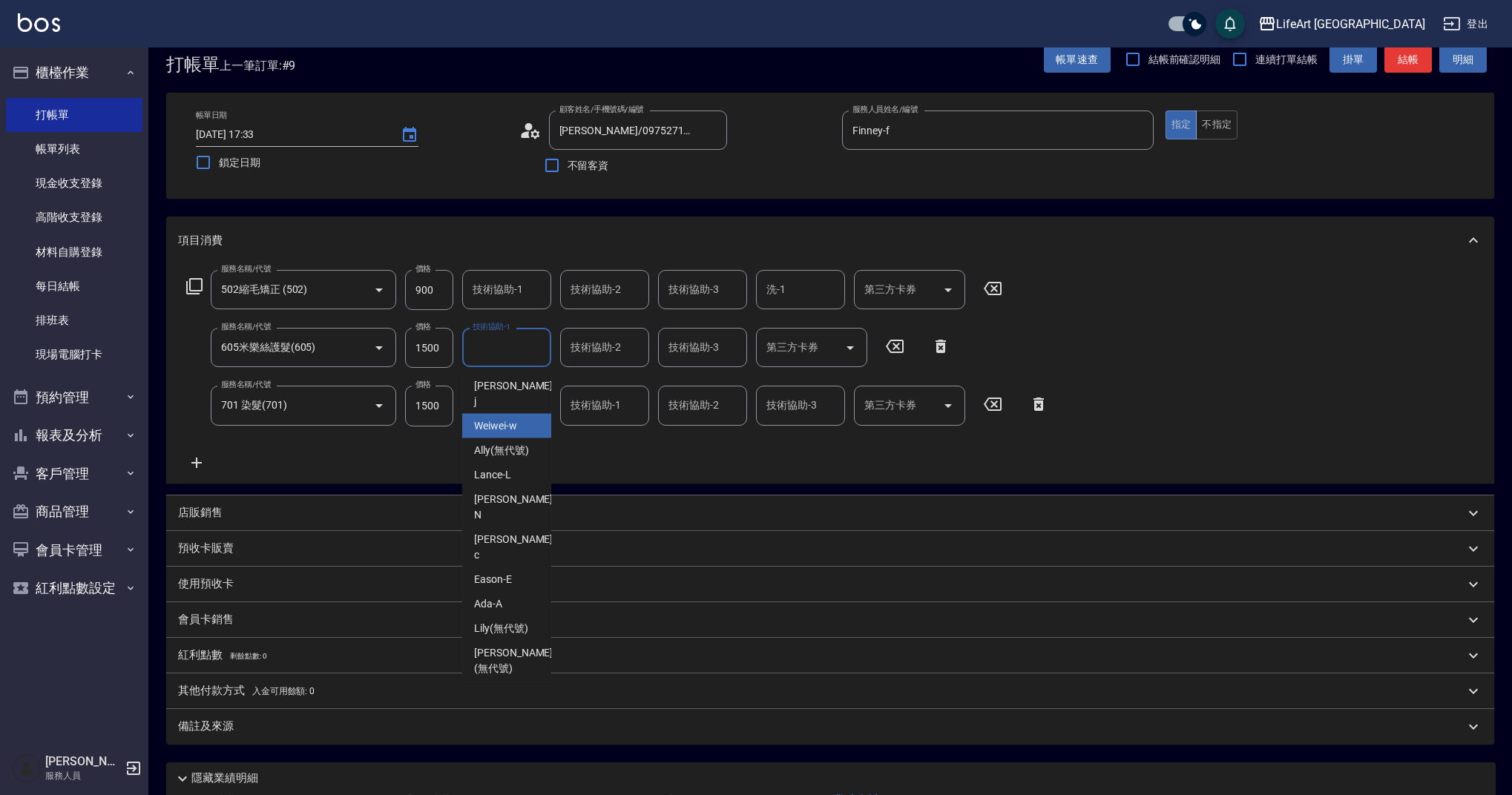
click at [782, 456] on div "服務名稱/代號 502縮毛矯正 (502) 服務名稱/代號 價格 900 價格 技術協助-1 技術協助-1 技術協助-2 技術協助-2 技術協助-3 技術協助…" at bounding box center [617, 370] width 879 height 201
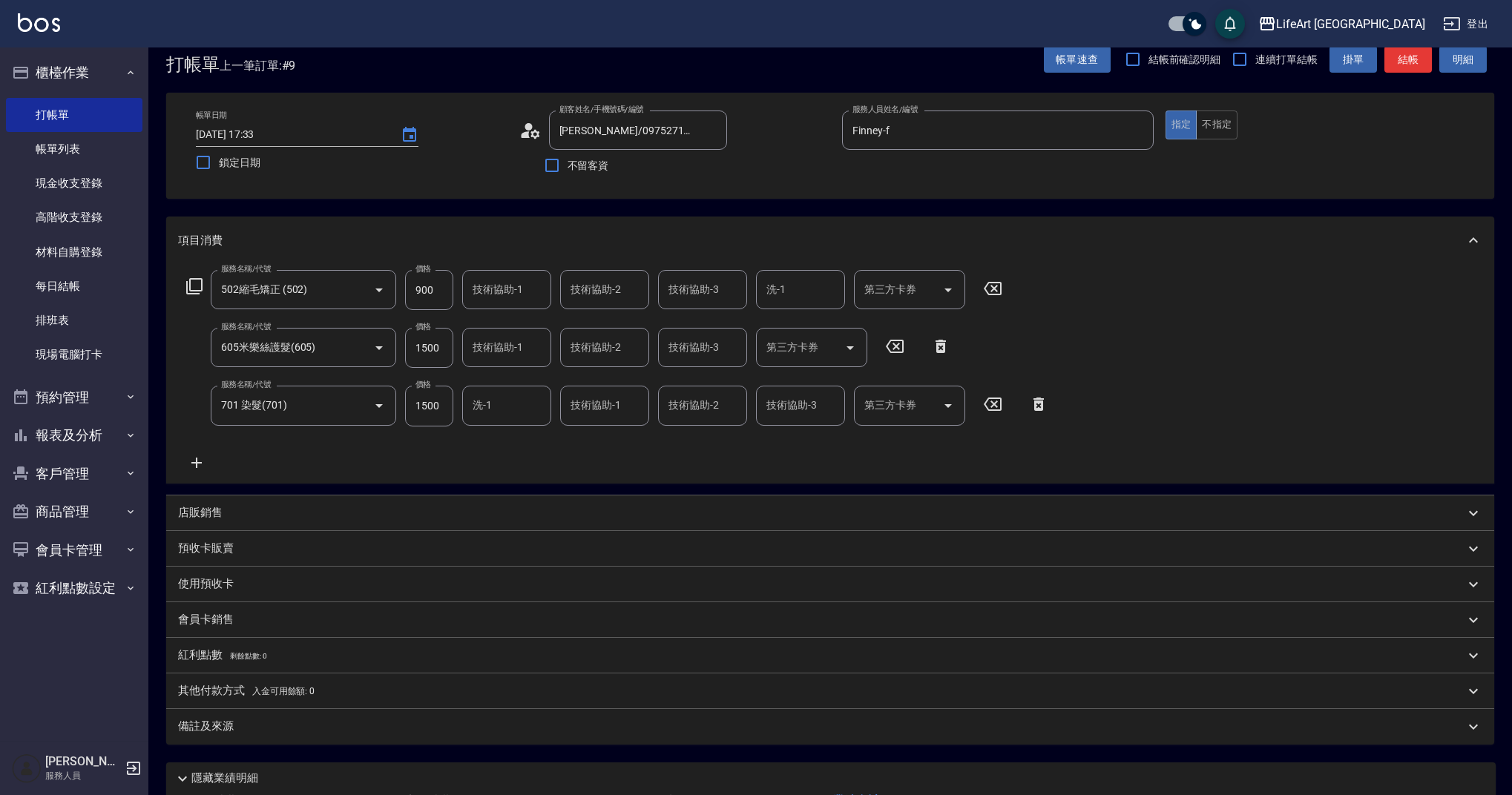
click at [526, 398] on input "洗-1" at bounding box center [506, 405] width 76 height 26
click at [538, 674] on div "Lily (無代號)" at bounding box center [507, 686] width 89 height 25
type input "Lily(無代號)"
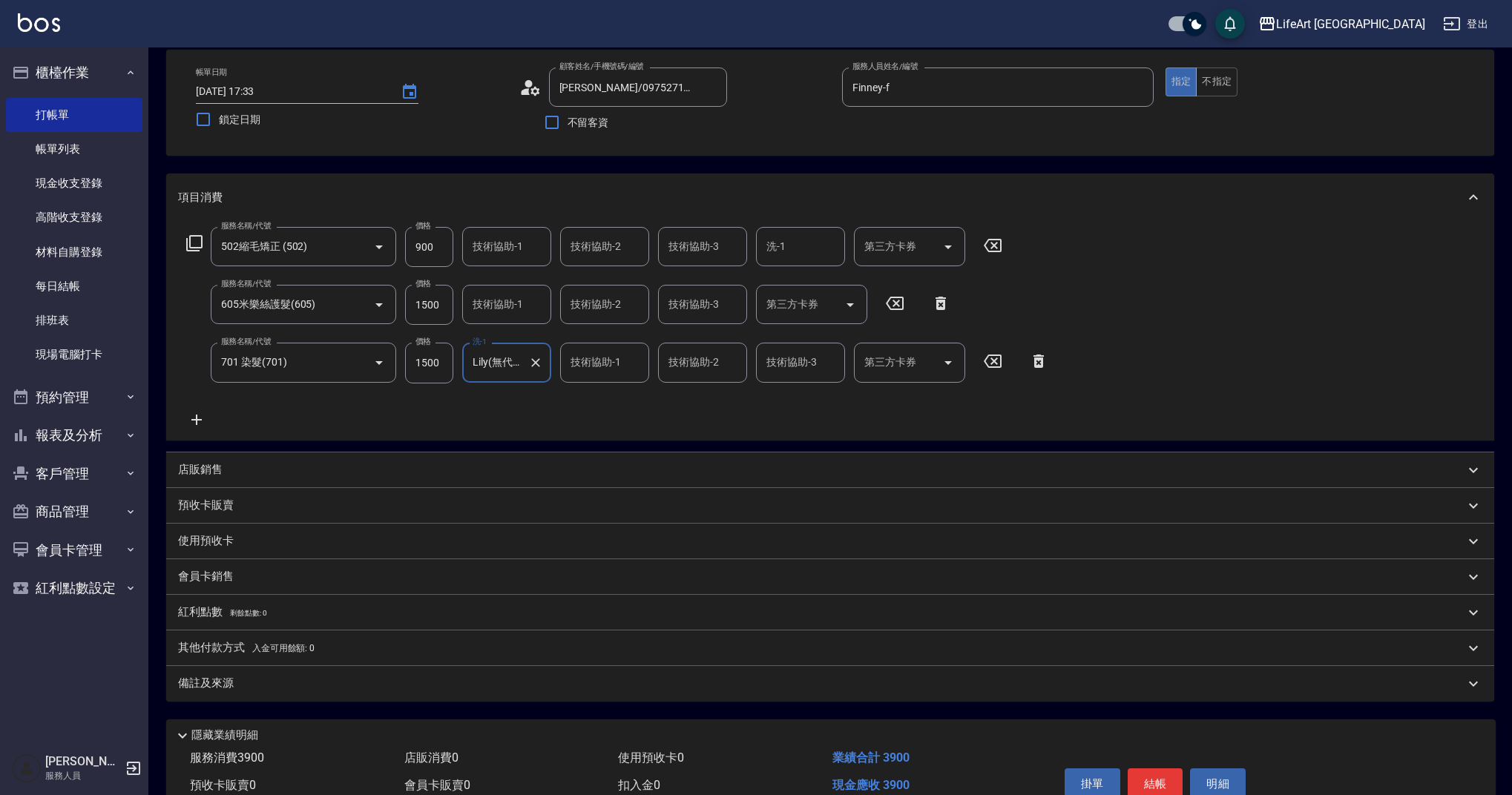
click at [513, 303] on div "技術協助-1 技術協助-1" at bounding box center [507, 304] width 89 height 39
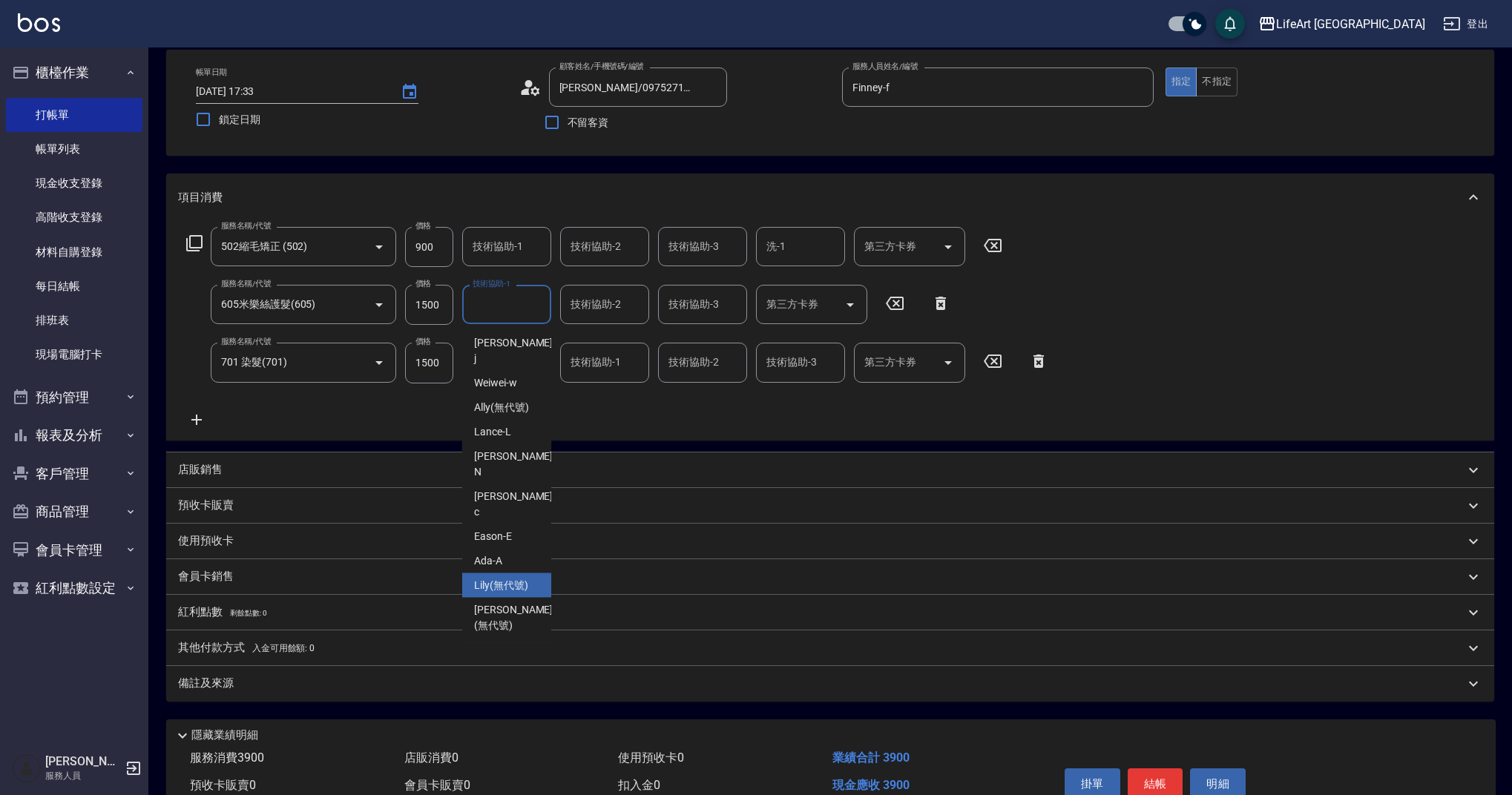
click at [510, 578] on span "Lily (無代號)" at bounding box center [501, 585] width 54 height 16
type input "Lily(無代號)"
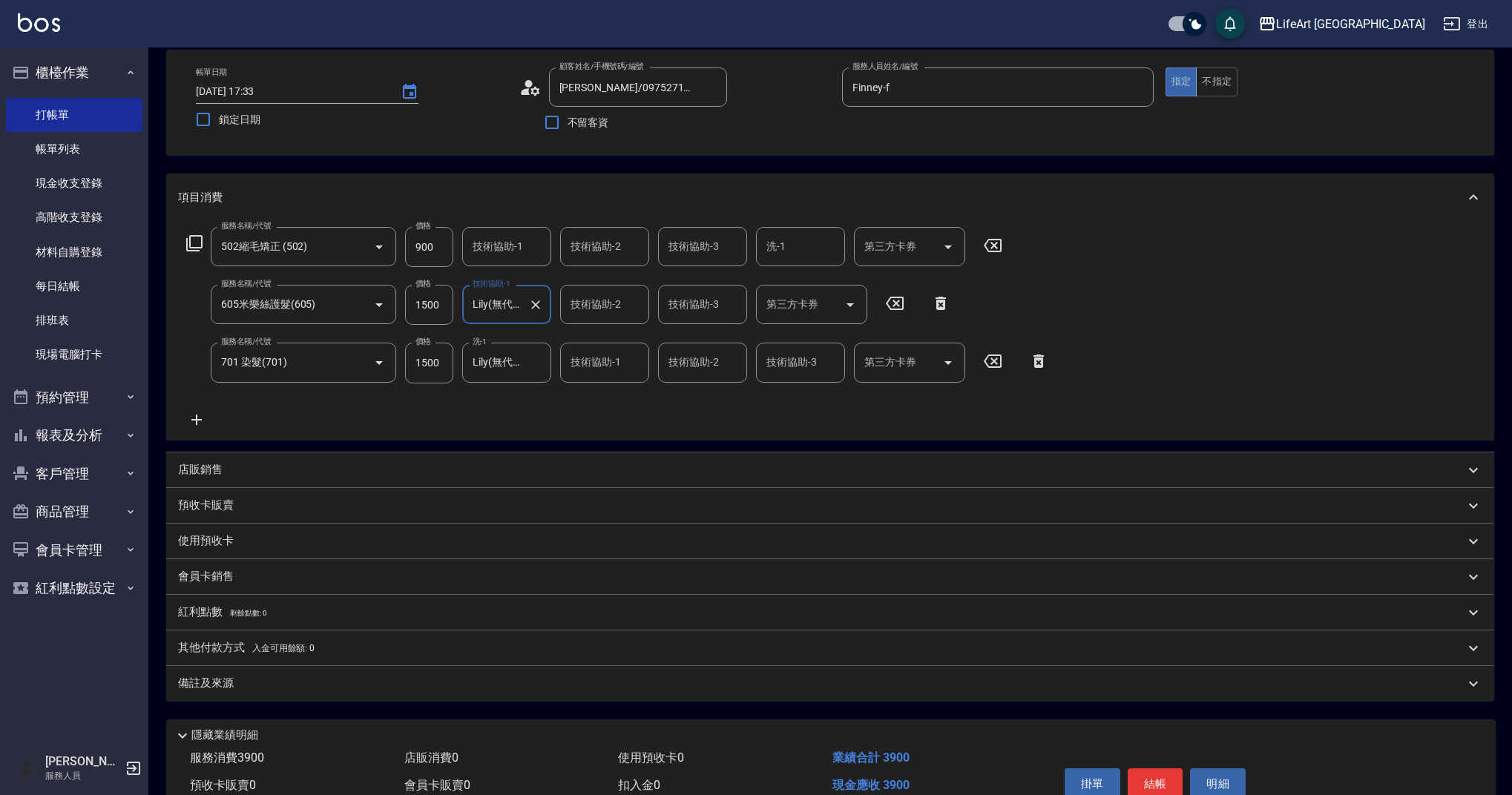
click at [391, 678] on div "備註及來源" at bounding box center [821, 683] width 1286 height 16
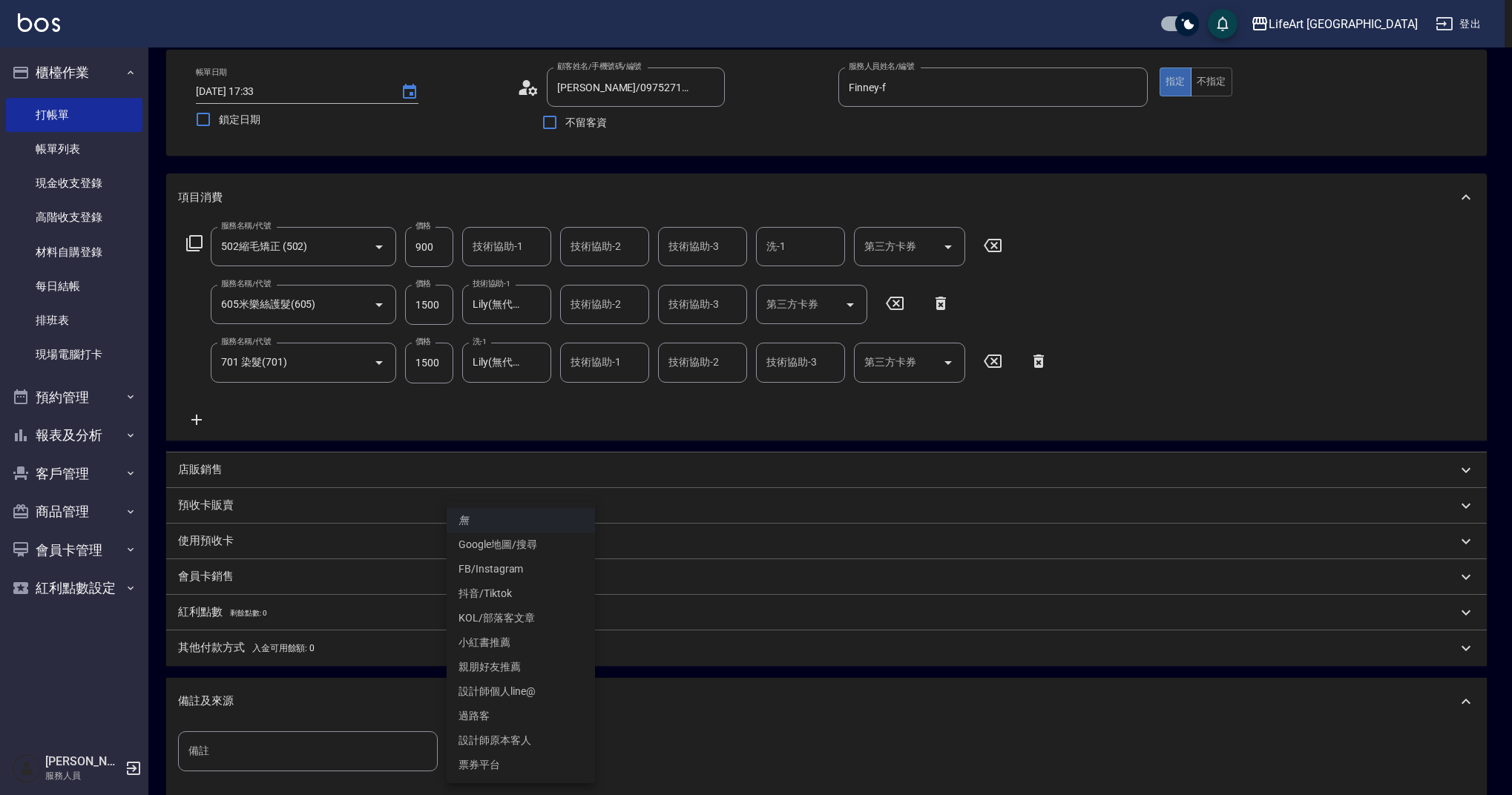
click at [560, 754] on body "LifeArt 蘆洲 登出 櫃檯作業 打帳單 帳單列表 現金收支登錄 高階收支登錄 材料自購登錄 每日結帳 排班表 現場電腦打卡 預約管理 預約管理 單日預約…" at bounding box center [756, 446] width 1512 height 1032
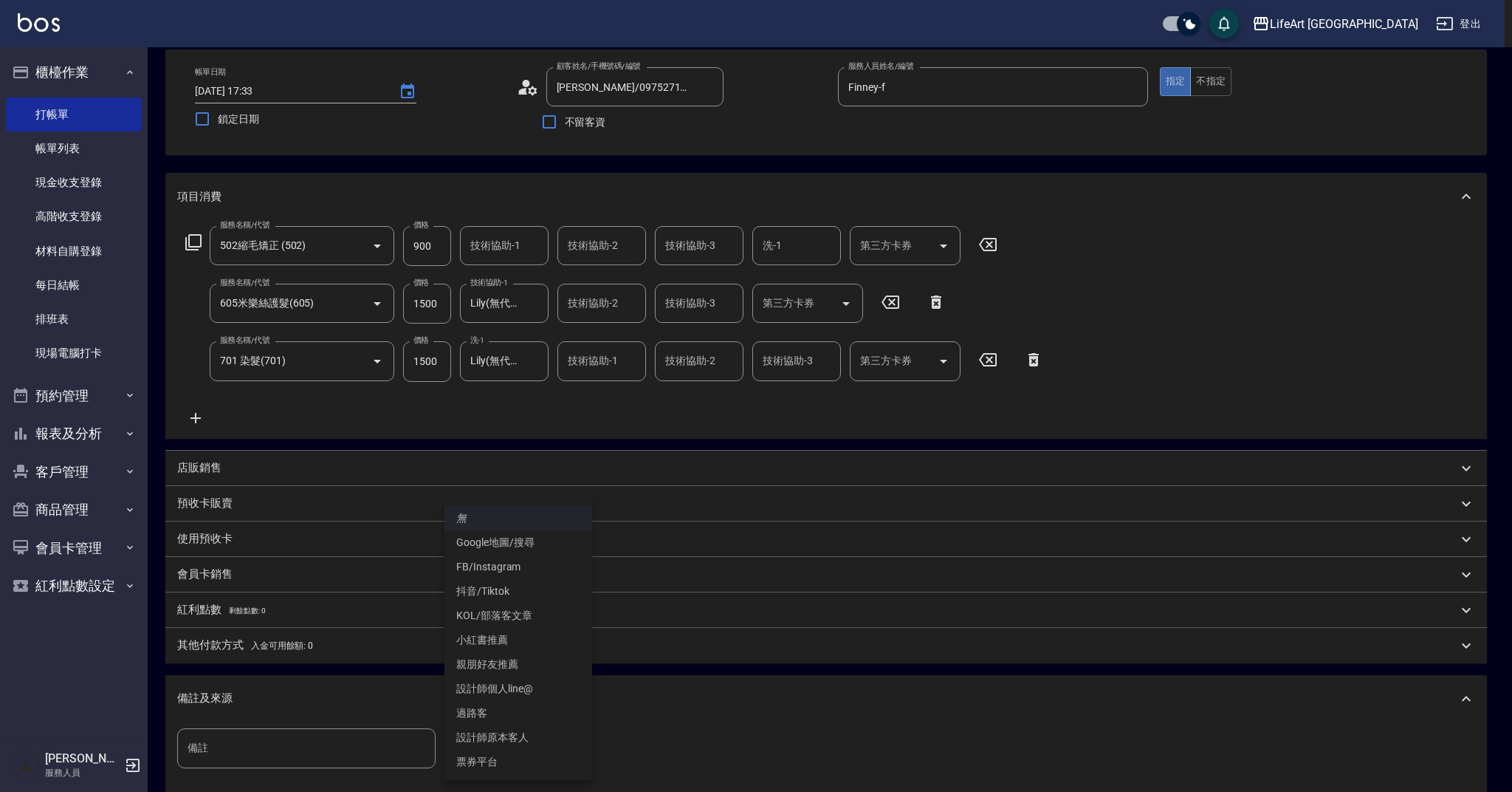
click at [543, 735] on li "設計師原本客人" at bounding box center [518, 737] width 148 height 25
type input "設計師原本客人"
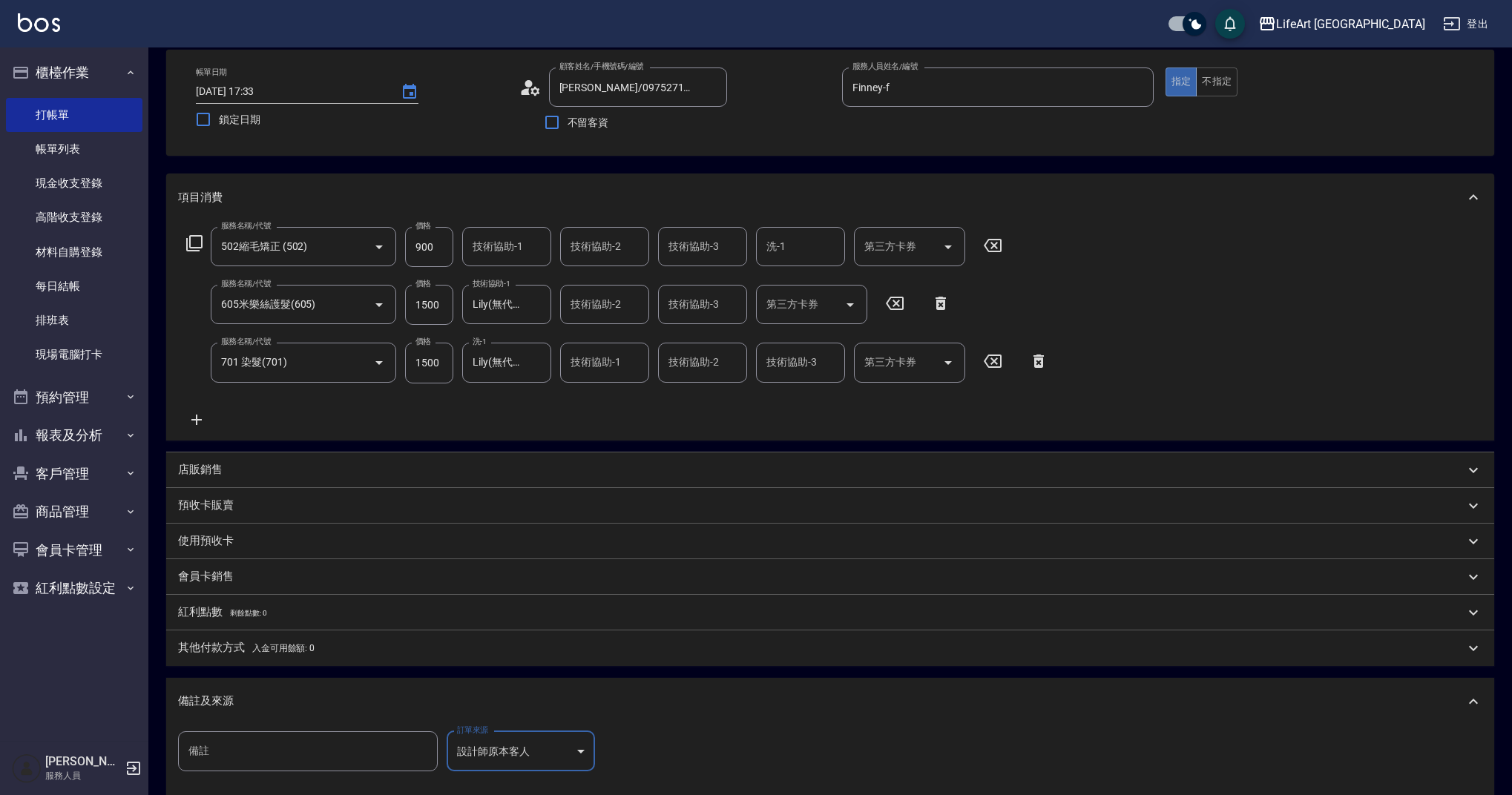
click at [249, 640] on p "其他付款方式 入金可用餘額: 0" at bounding box center [245, 648] width 136 height 16
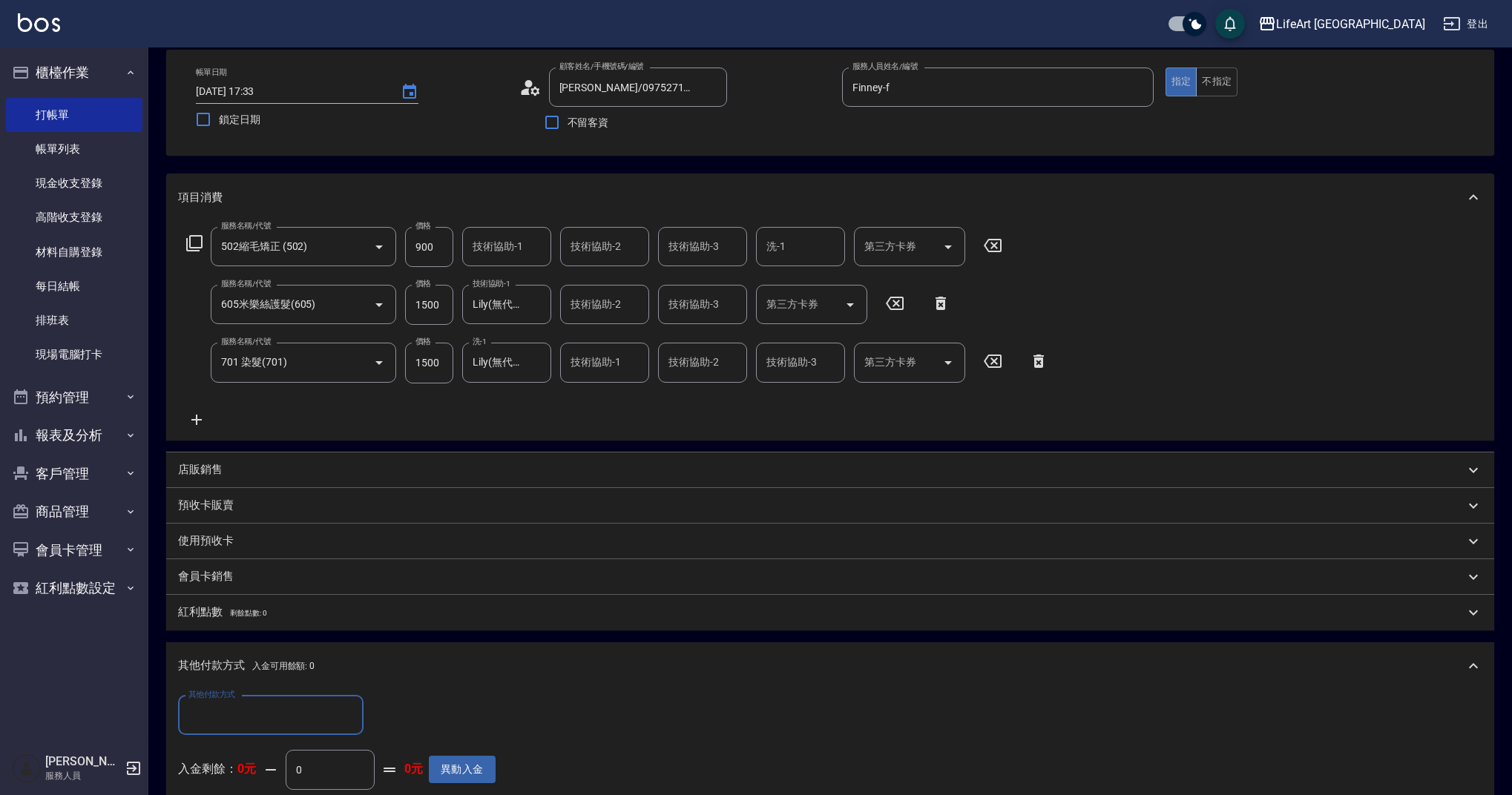
click at [259, 687] on div "其他付款方式 入金可用餘額: 0" at bounding box center [830, 666] width 1328 height 48
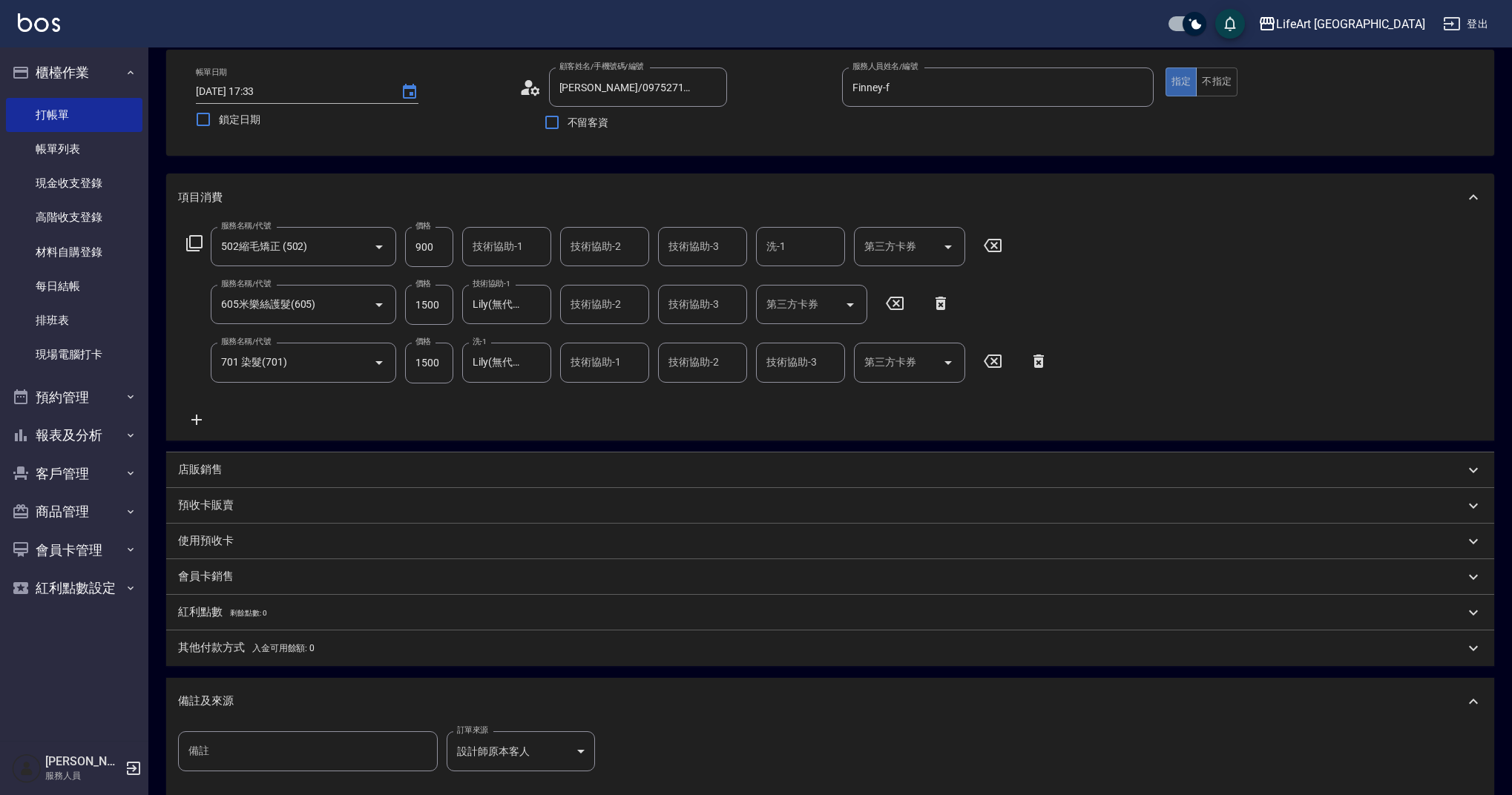
click at [242, 648] on p "其他付款方式 入金可用餘額: 0" at bounding box center [245, 648] width 136 height 16
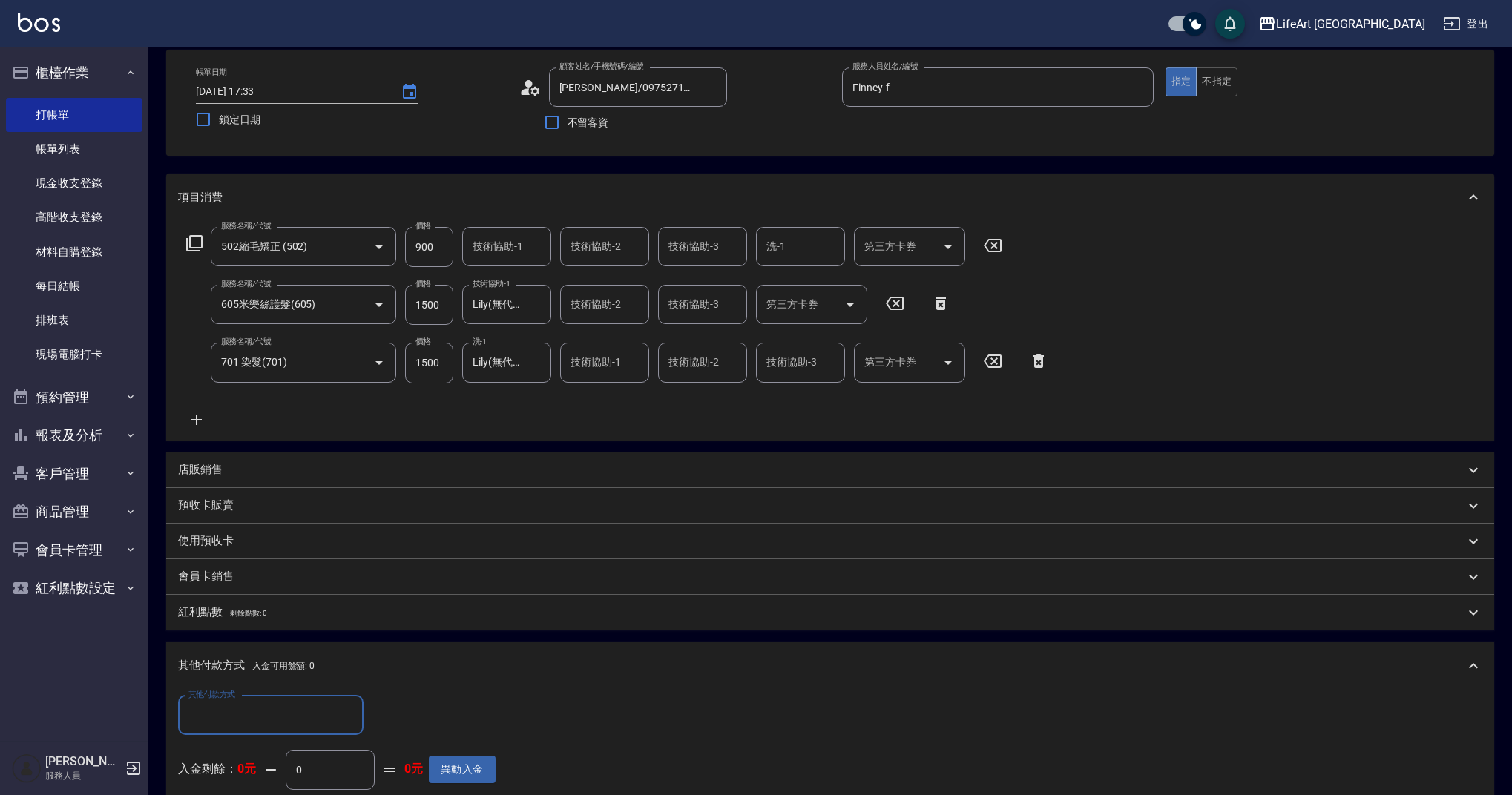
click at [252, 705] on input "其他付款方式" at bounding box center [271, 715] width 172 height 26
click at [226, 623] on span "Linepay" at bounding box center [270, 628] width 186 height 25
type input "Linepay"
drag, startPoint x: 416, startPoint y: 727, endPoint x: 336, endPoint y: 700, distance: 84.4
click at [336, 700] on div "其他付款方式 Linepay 其他付款方式 Linepay金額 0 Linepay金額" at bounding box center [336, 715] width 317 height 40
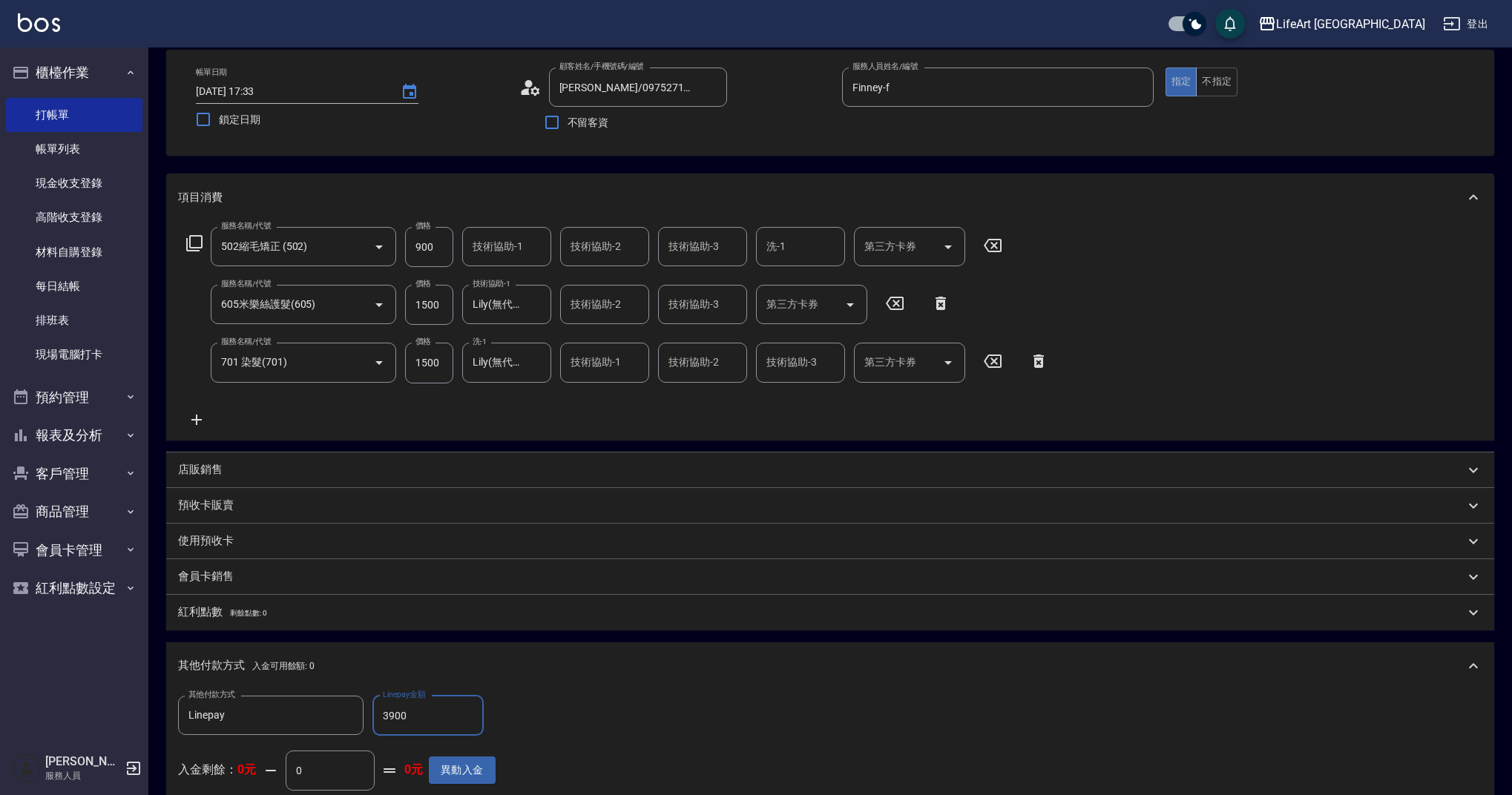
scroll to position [406, 0]
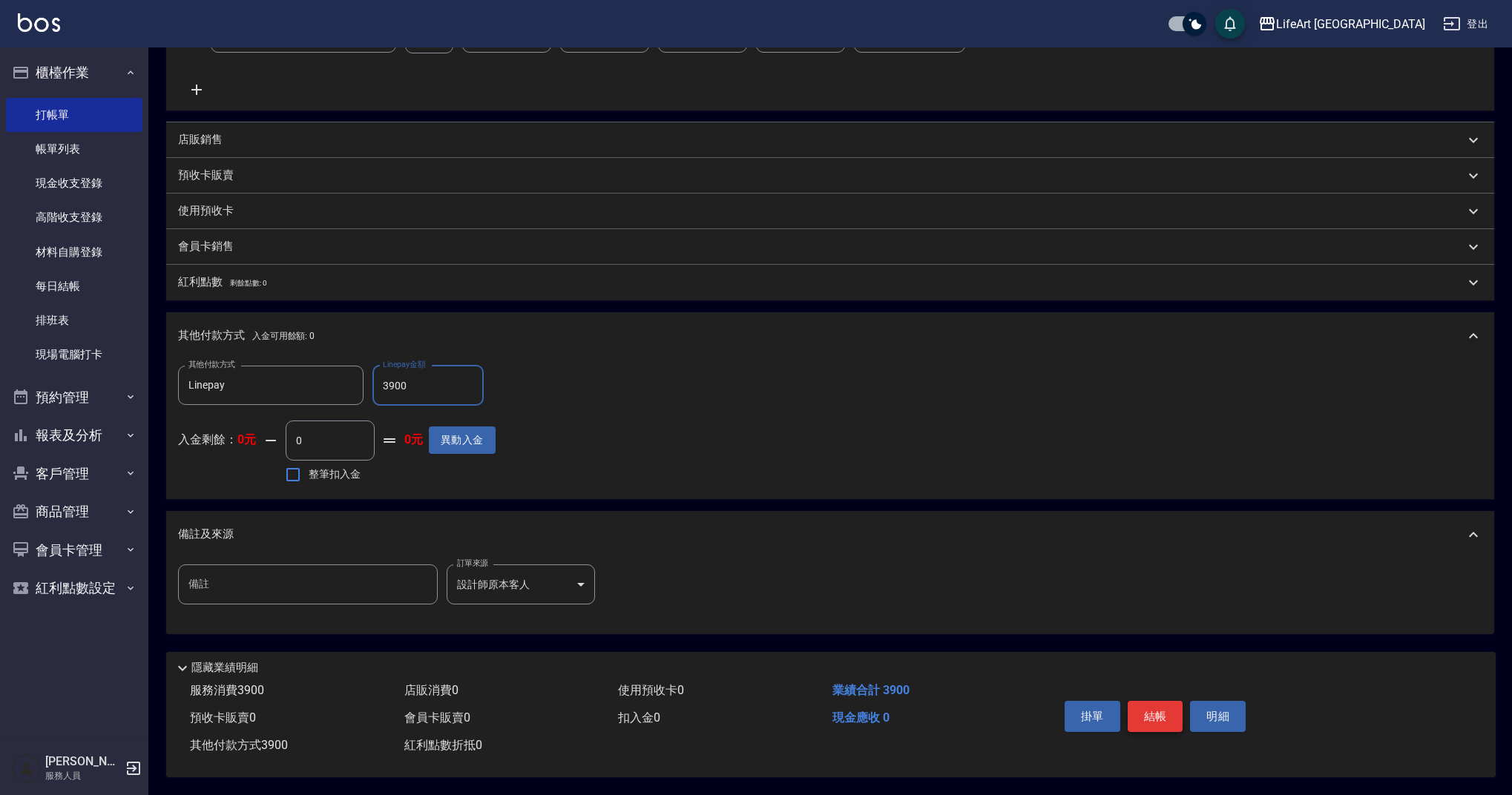
type input "3900"
click at [1161, 703] on button "結帳" at bounding box center [1156, 715] width 56 height 31
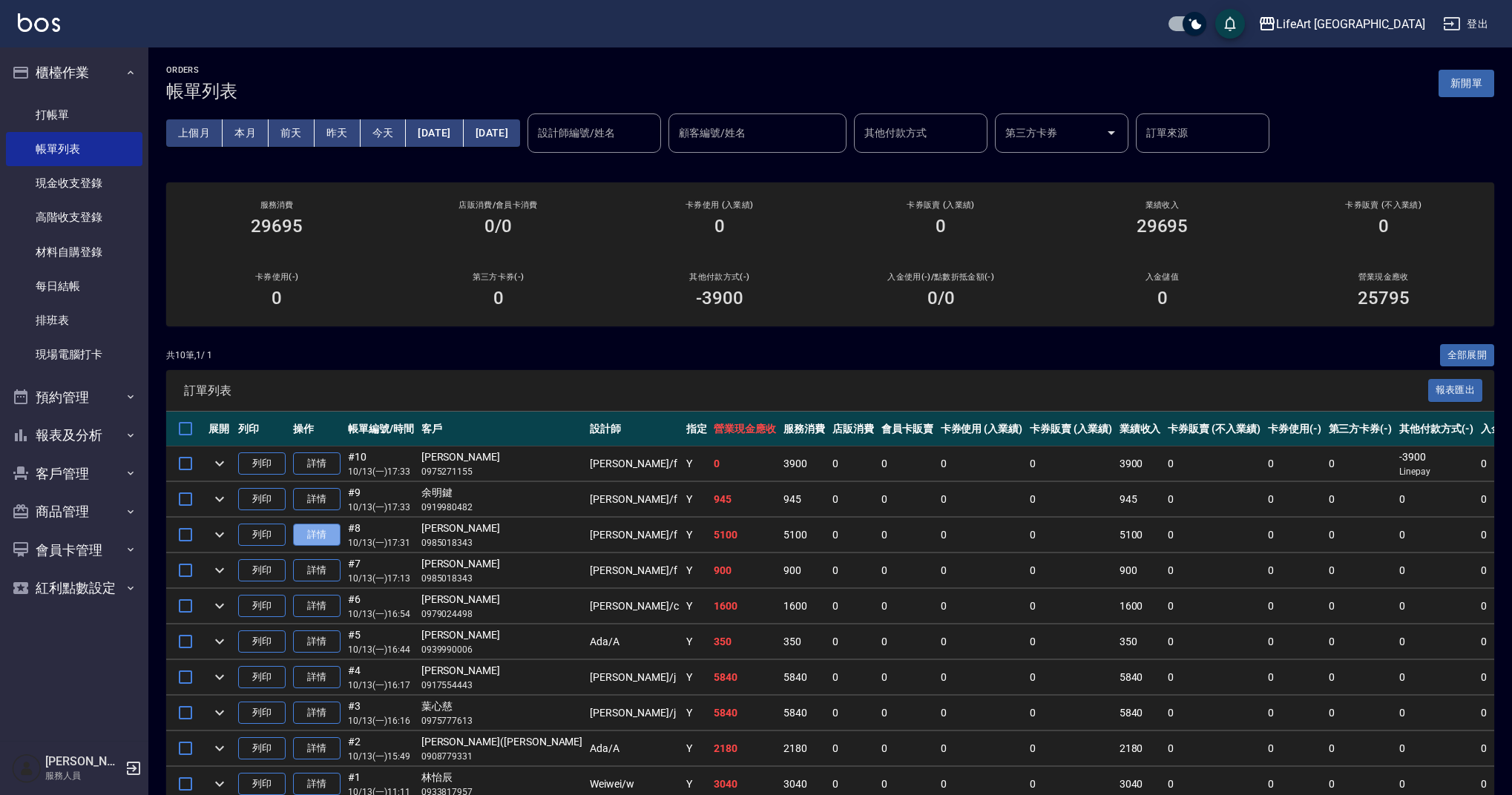
click at [312, 525] on link "詳情" at bounding box center [317, 535] width 48 height 23
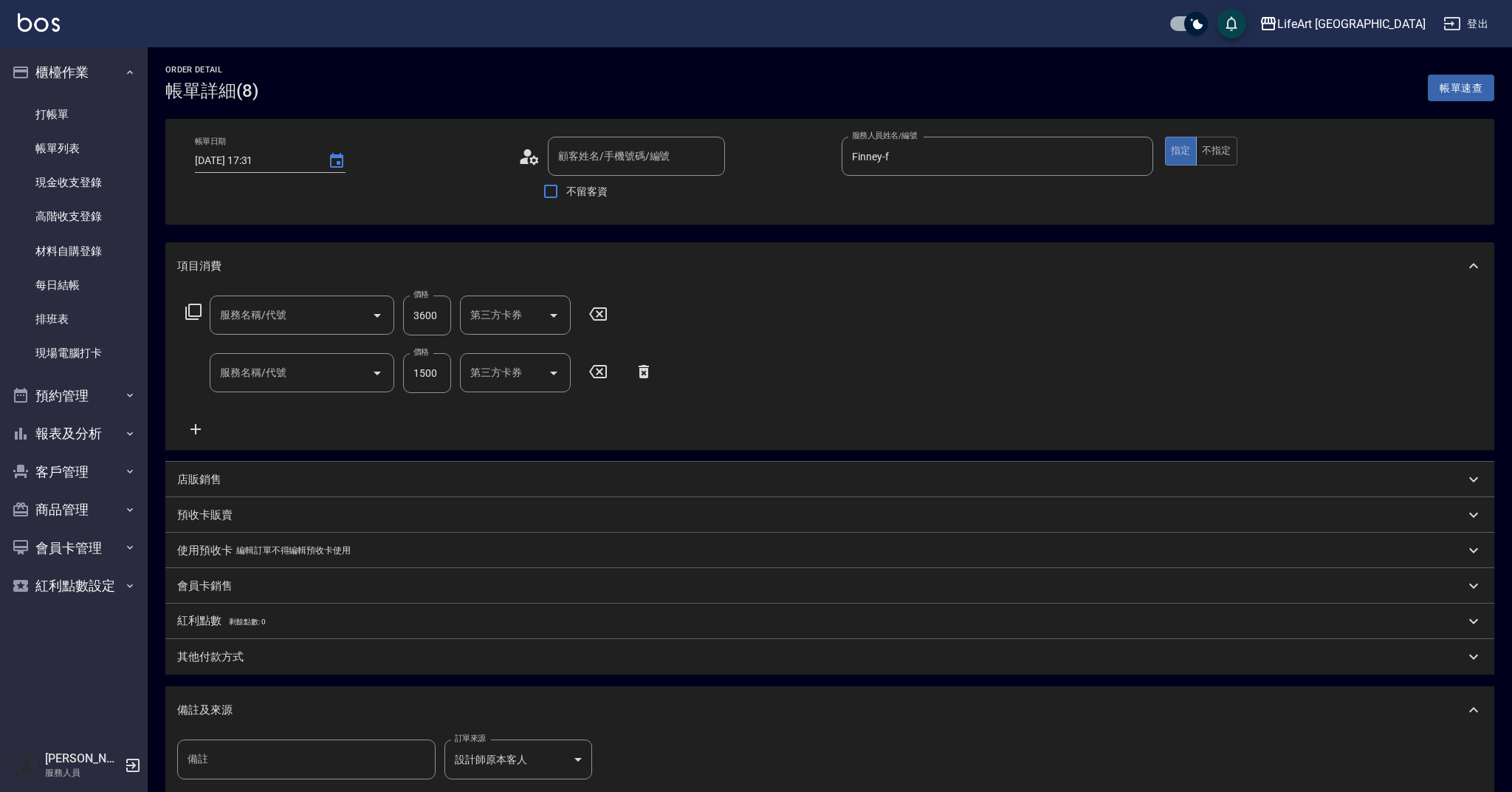
type input "2025/10/13 17:31"
type input "Finney-f"
type input "李心彤/0985018343/null"
type input "701 染髮(701)"
type input "605米樂絲護髮(605)"
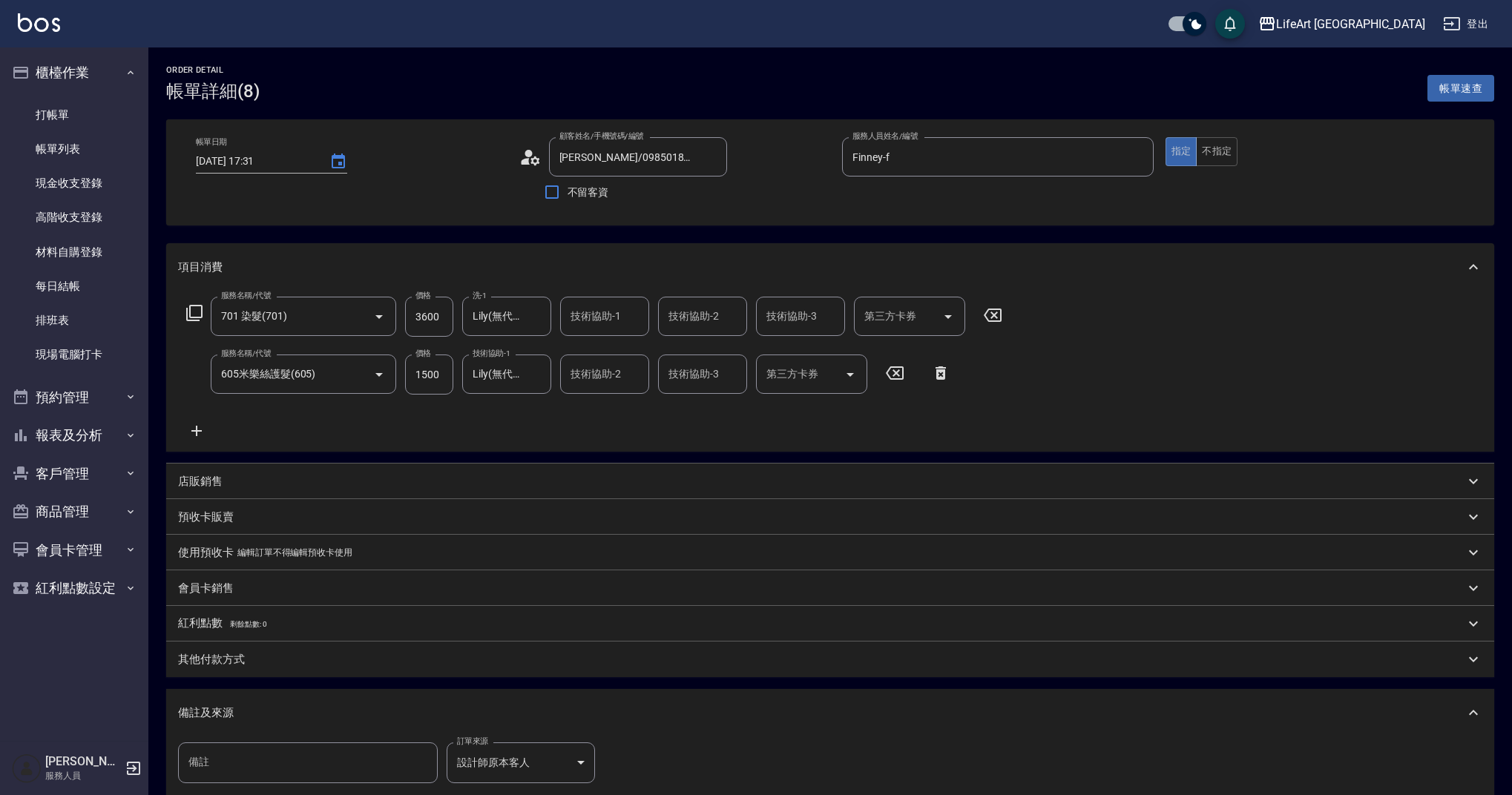
click at [269, 662] on div "其他付款方式" at bounding box center [821, 660] width 1286 height 16
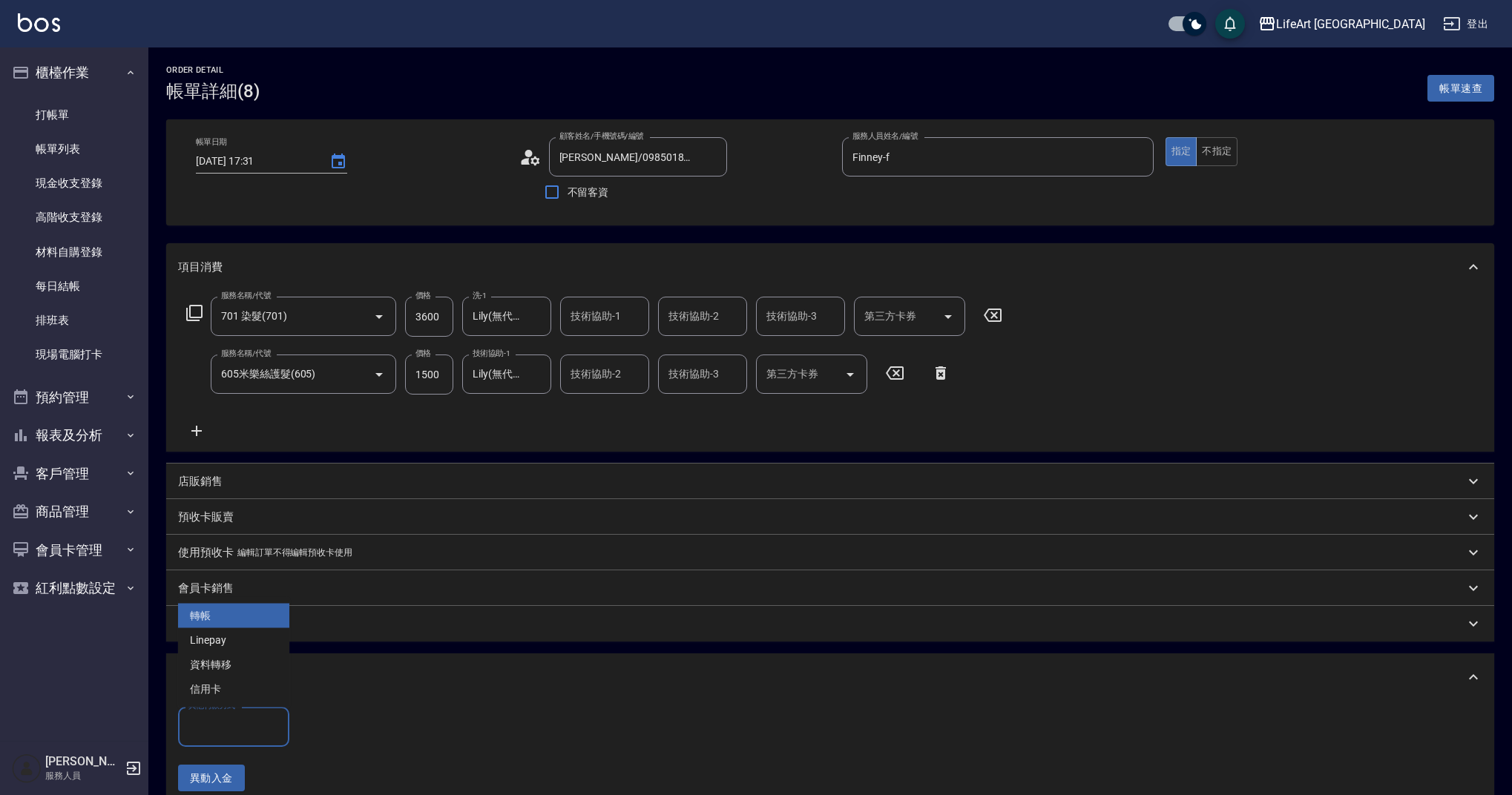
click at [270, 728] on input "其他付款方式" at bounding box center [234, 726] width 98 height 26
click at [234, 611] on span "轉帳" at bounding box center [234, 616] width 112 height 25
type input "轉帳"
drag, startPoint x: 359, startPoint y: 731, endPoint x: 240, endPoint y: 719, distance: 119.6
click at [240, 719] on div "其他付款方式 轉帳 其他付款方式 轉帳金額 0 轉帳金額" at bounding box center [298, 726] width 241 height 40
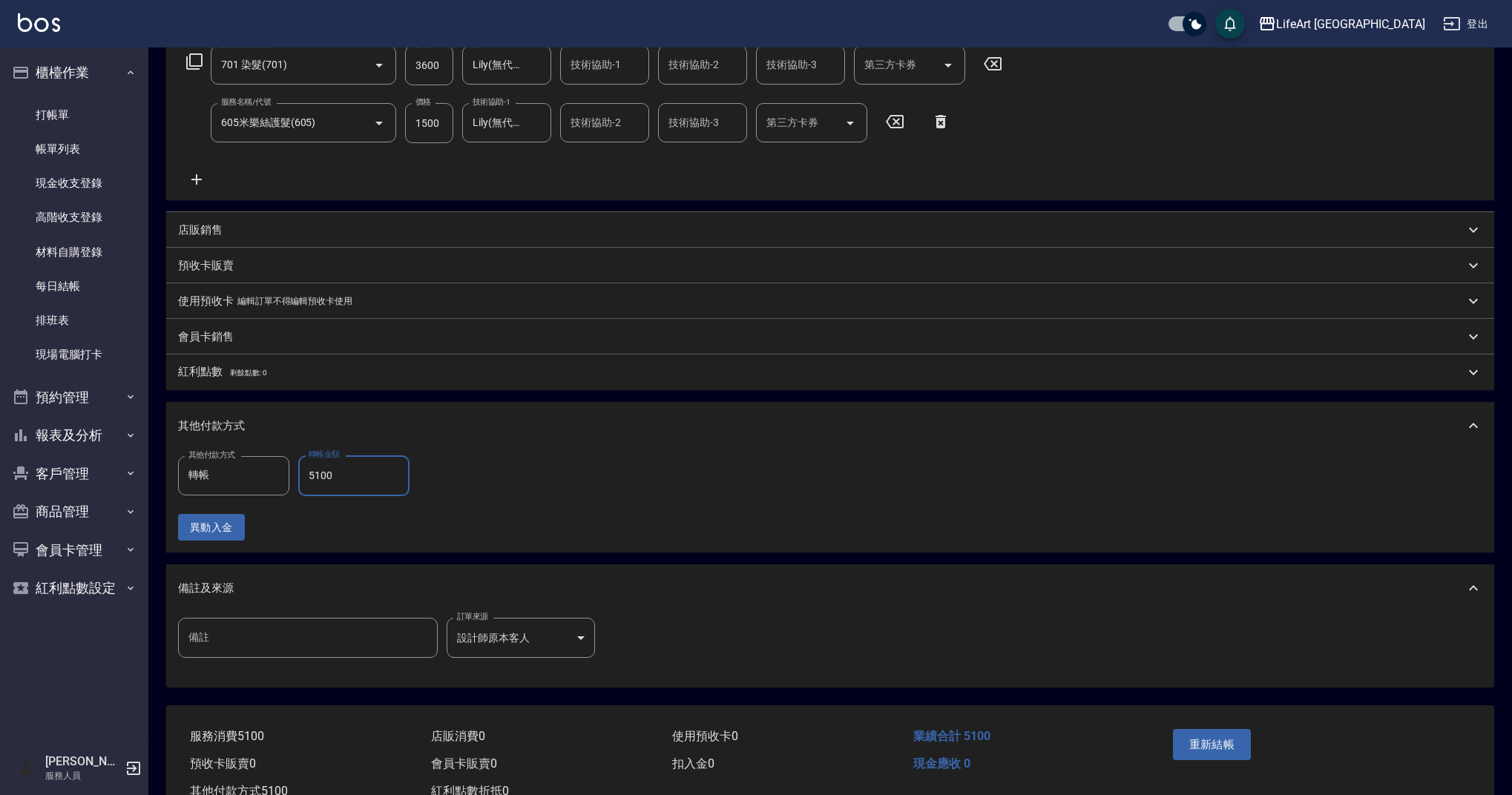
scroll to position [300, 0]
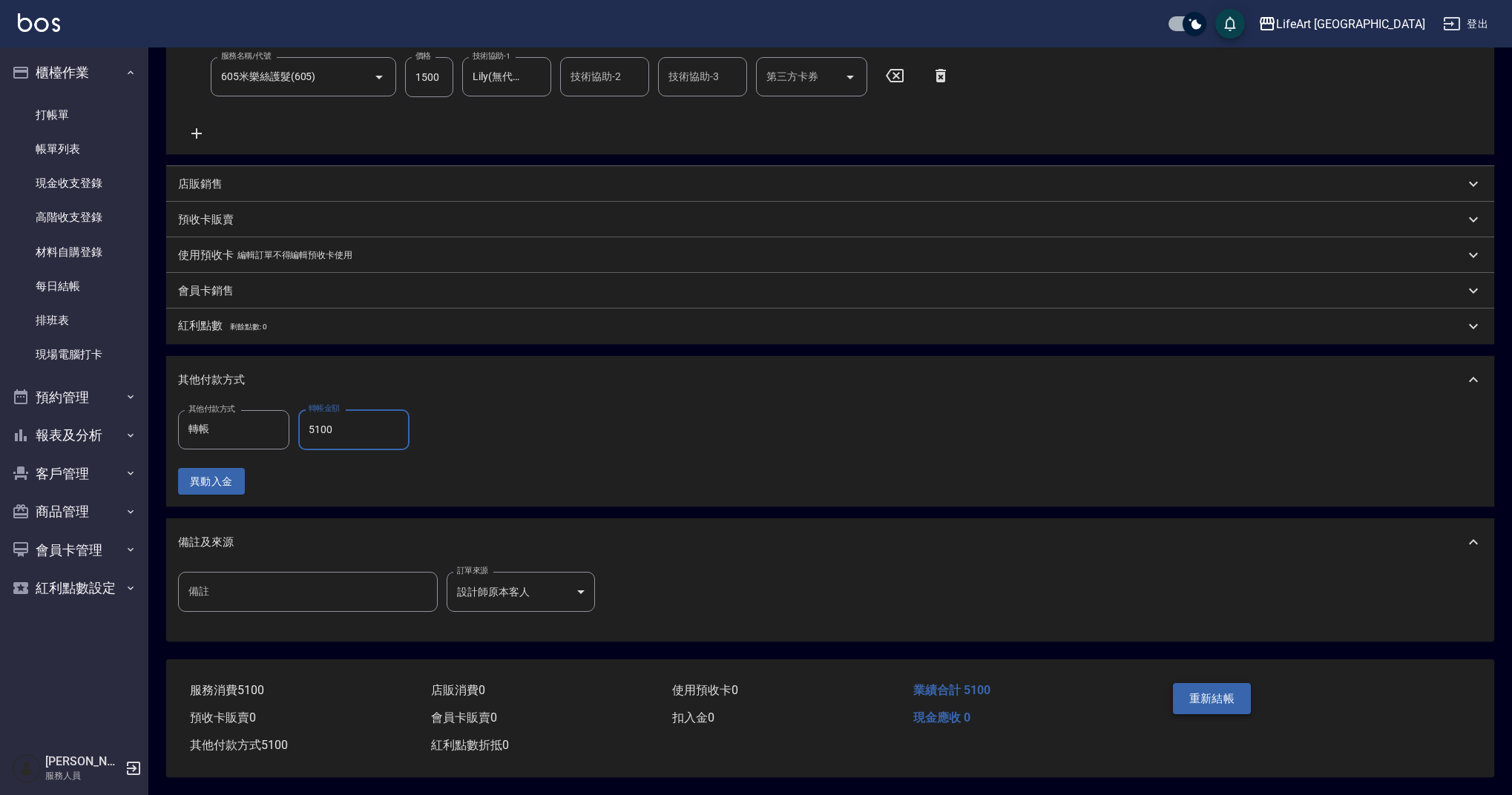
type input "5100"
click at [1235, 696] on button "重新結帳" at bounding box center [1212, 698] width 79 height 31
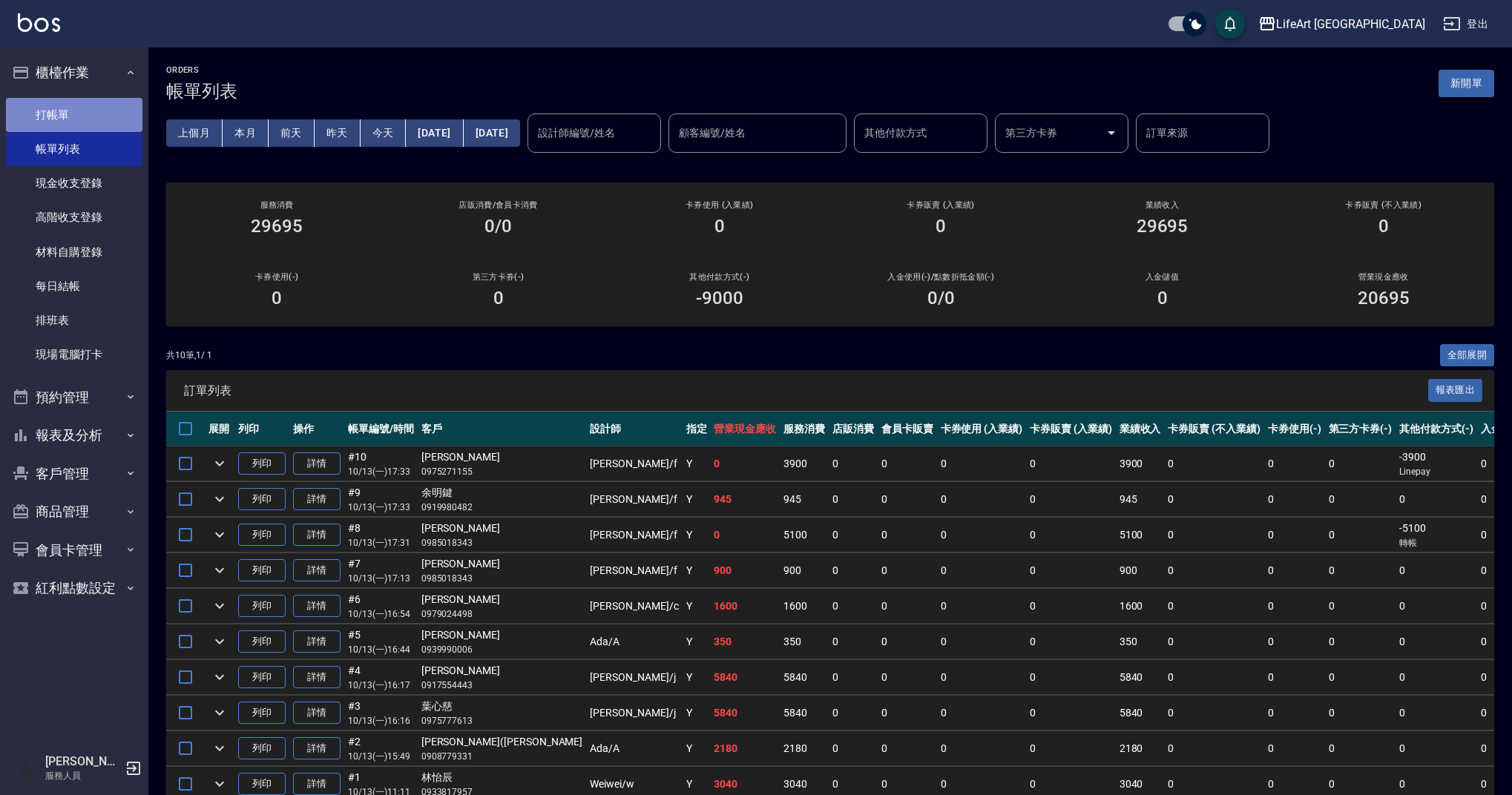
click at [97, 119] on link "打帳單" at bounding box center [73, 115] width 136 height 34
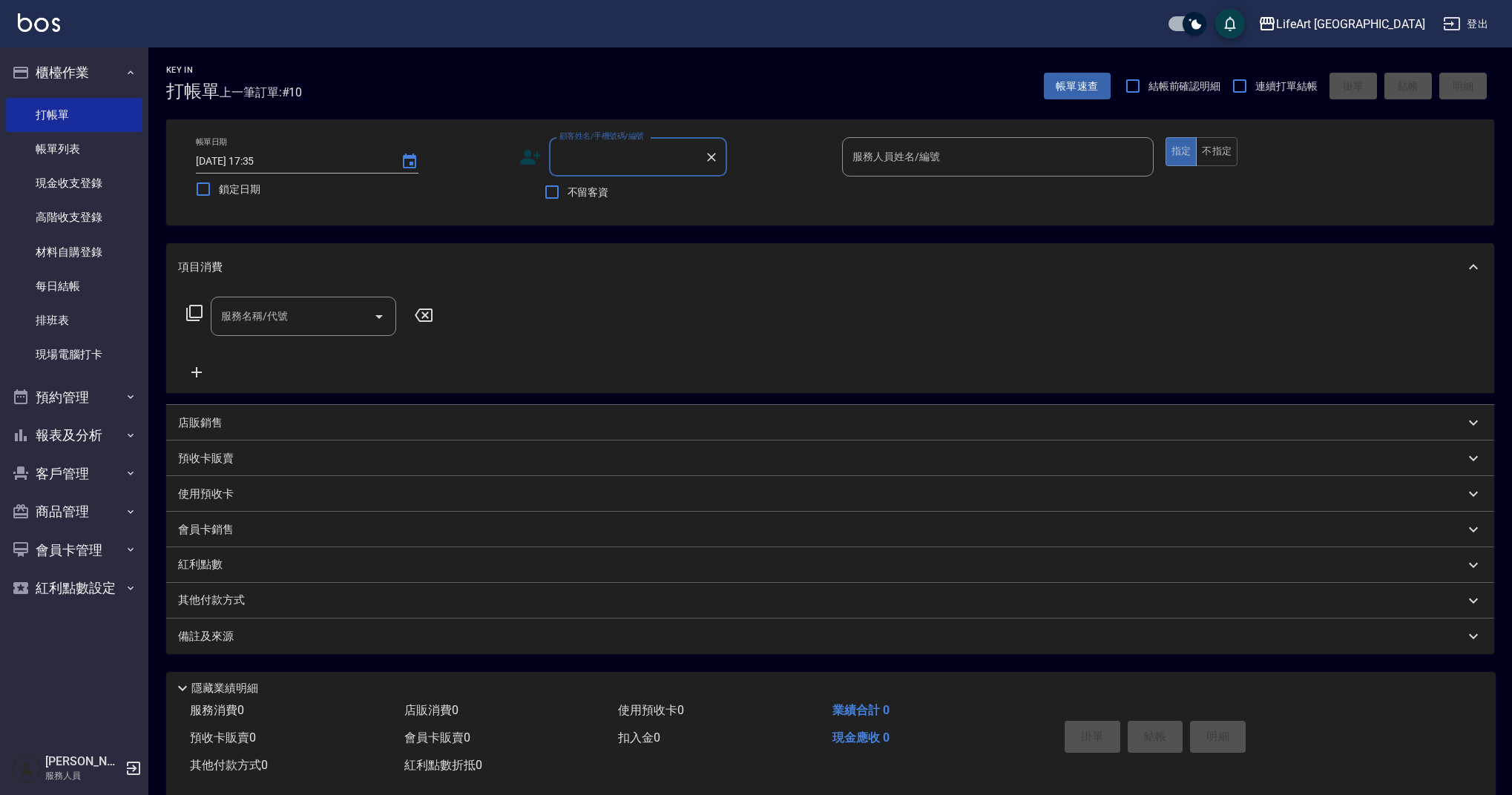
click at [633, 152] on input "顧客姓名/手機號碼/編號" at bounding box center [626, 157] width 143 height 26
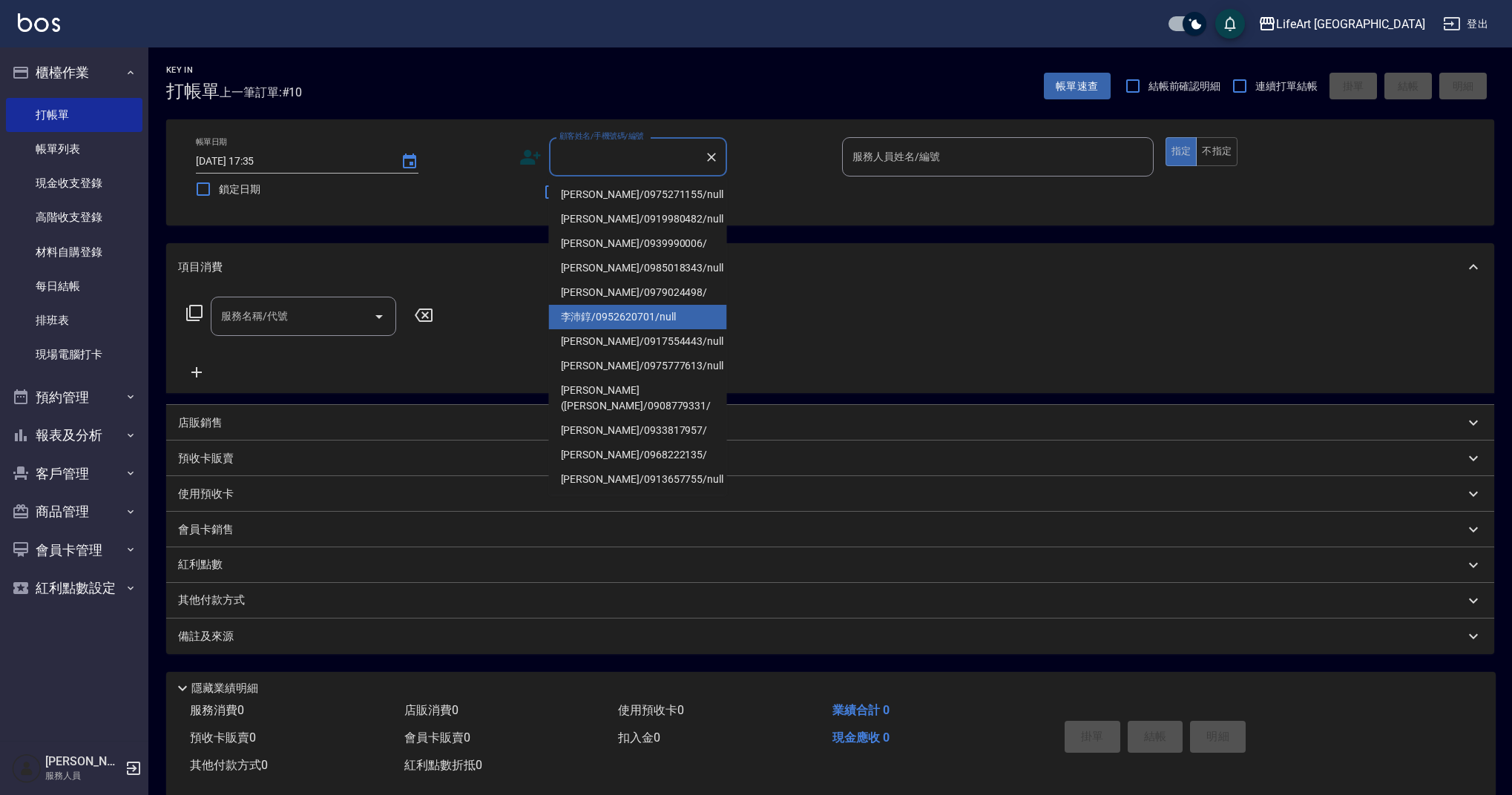
click at [635, 327] on li "李沛錞/0952620701/null" at bounding box center [638, 316] width 178 height 25
type input "李沛錞/0952620701/null"
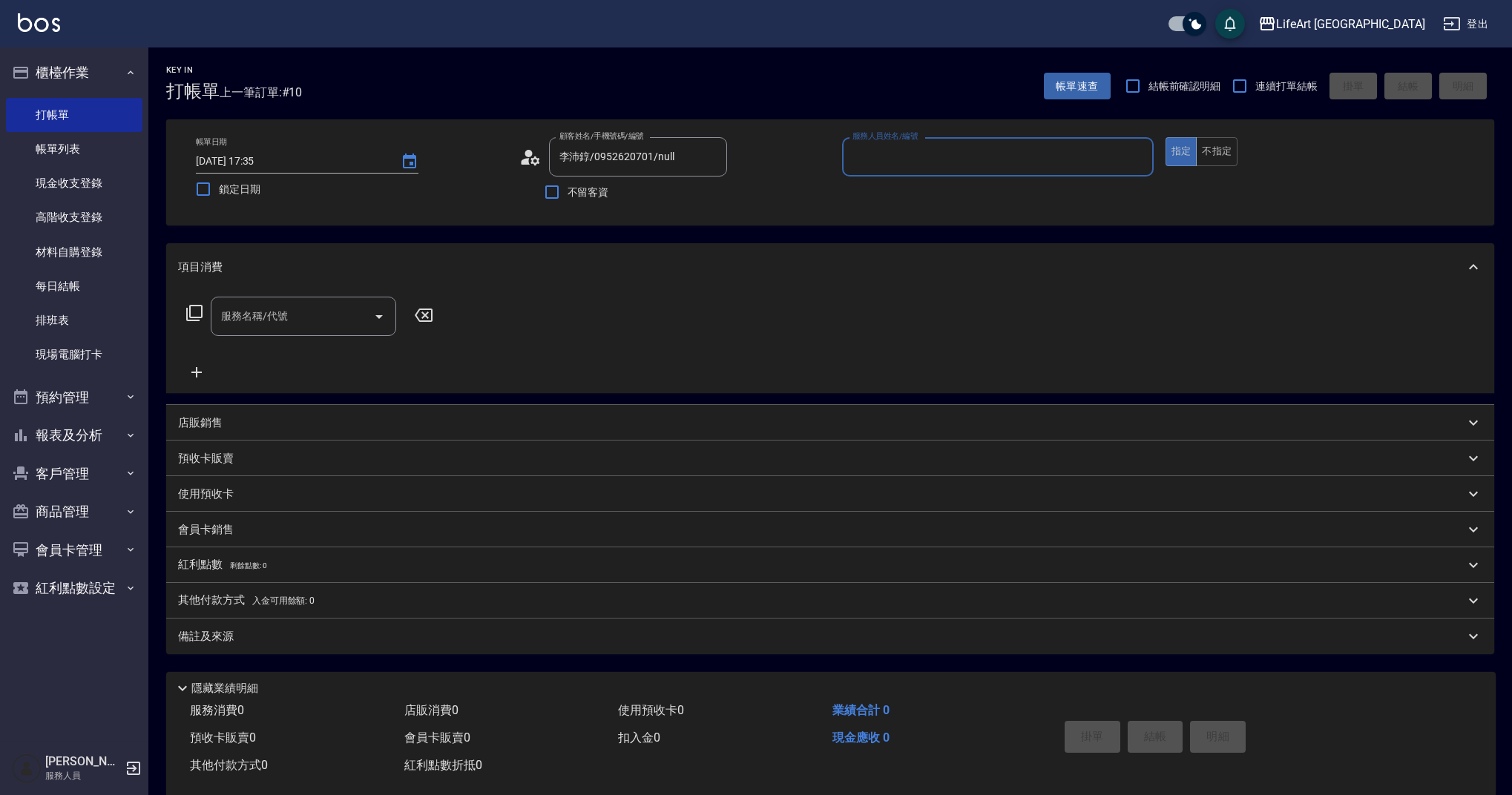
click at [976, 151] on input "服務人員姓名/編號" at bounding box center [998, 157] width 298 height 26
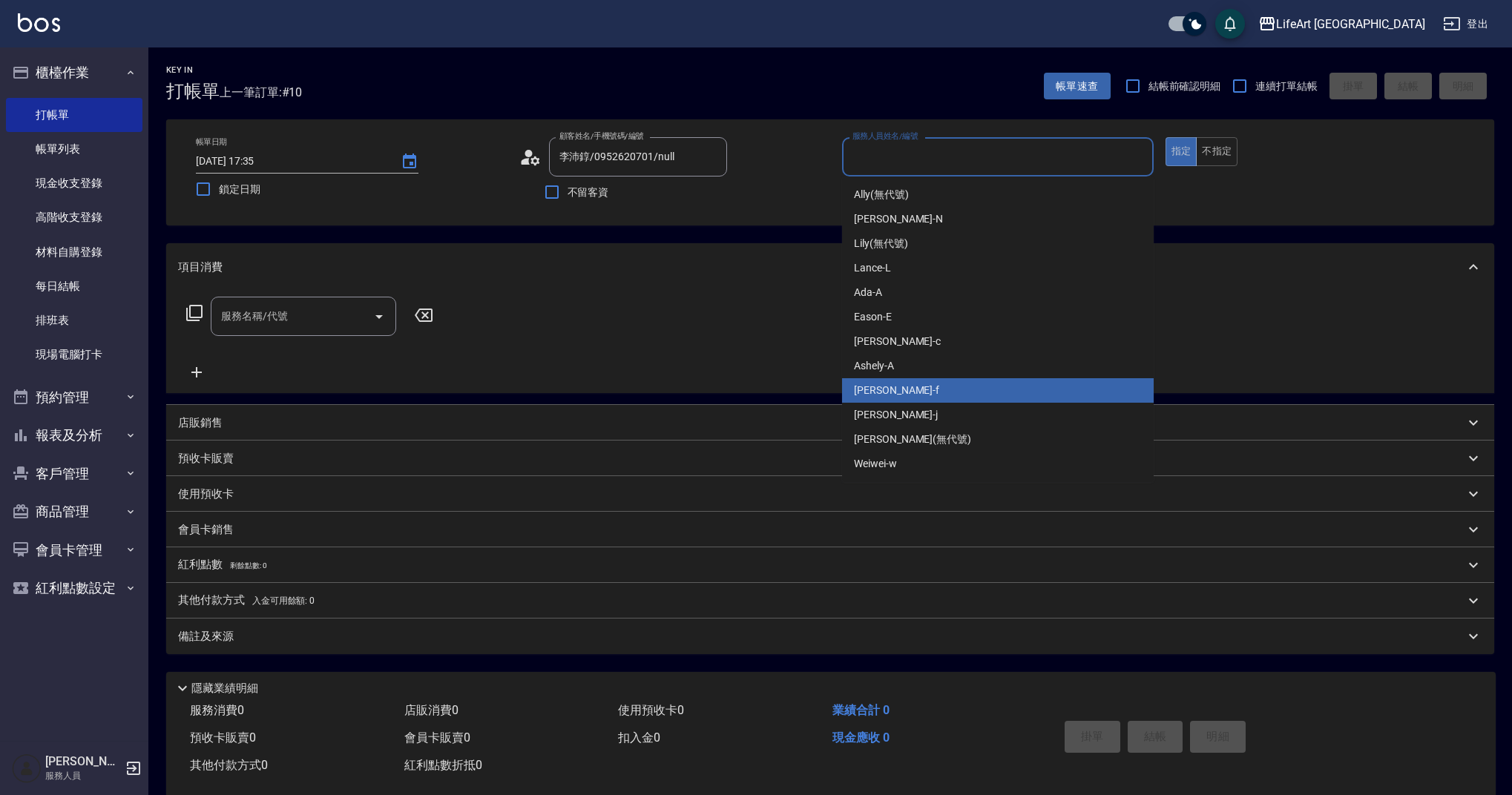
click at [910, 384] on div "Finney -f" at bounding box center [997, 390] width 312 height 25
type input "Finney-f"
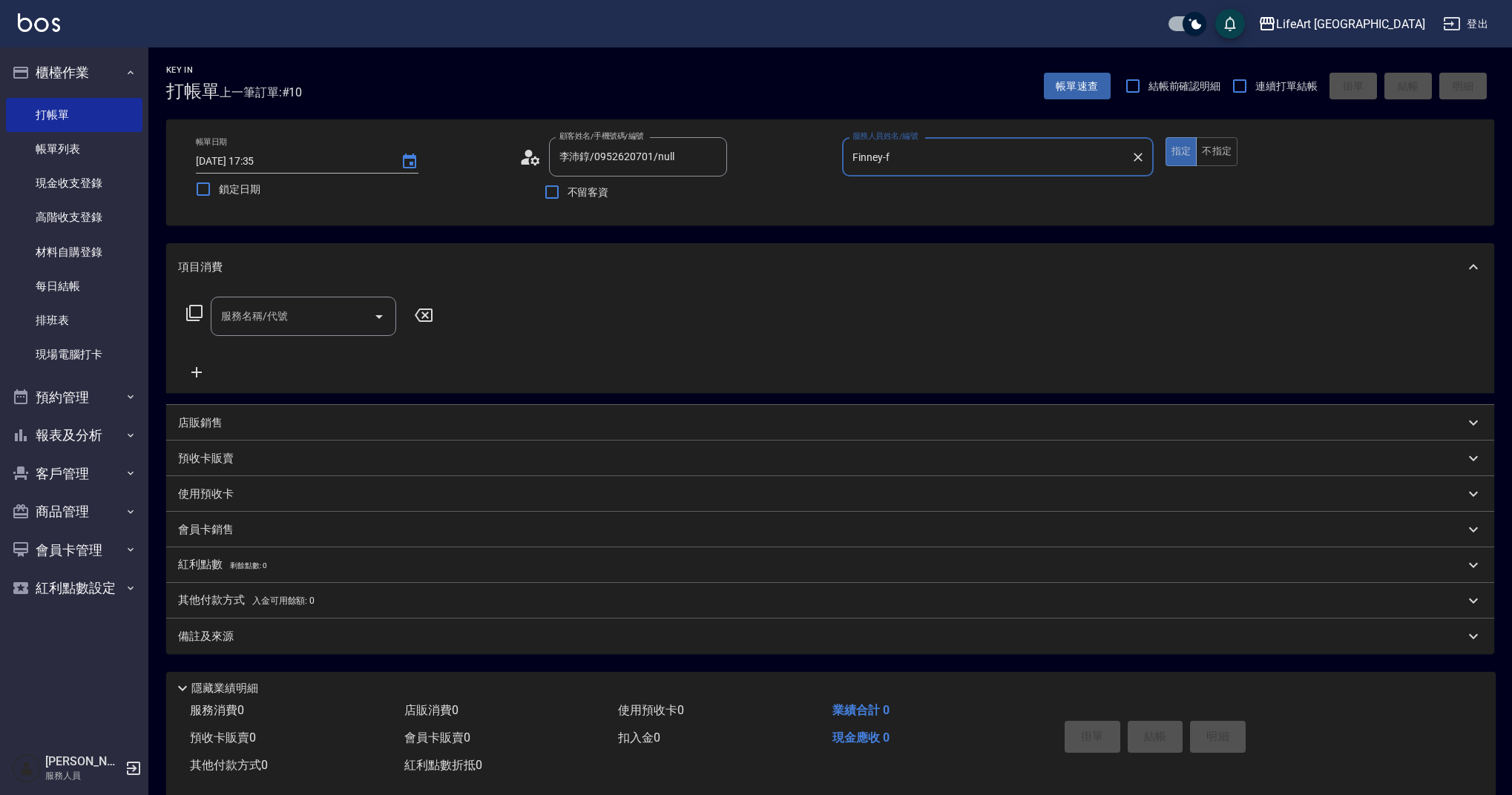
click at [325, 311] on input "服務名稱/代號" at bounding box center [293, 316] width 150 height 26
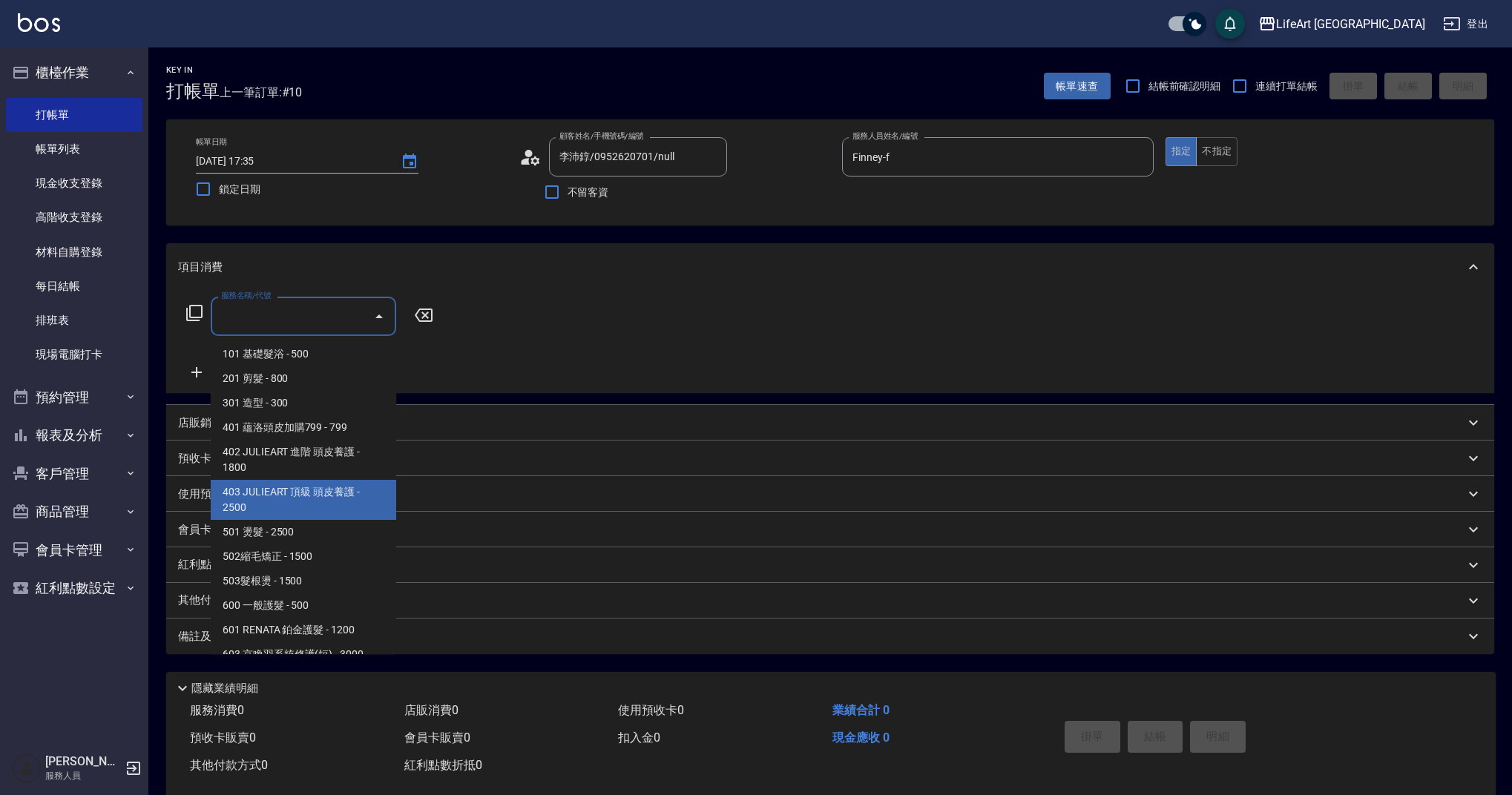
scroll to position [190, 0]
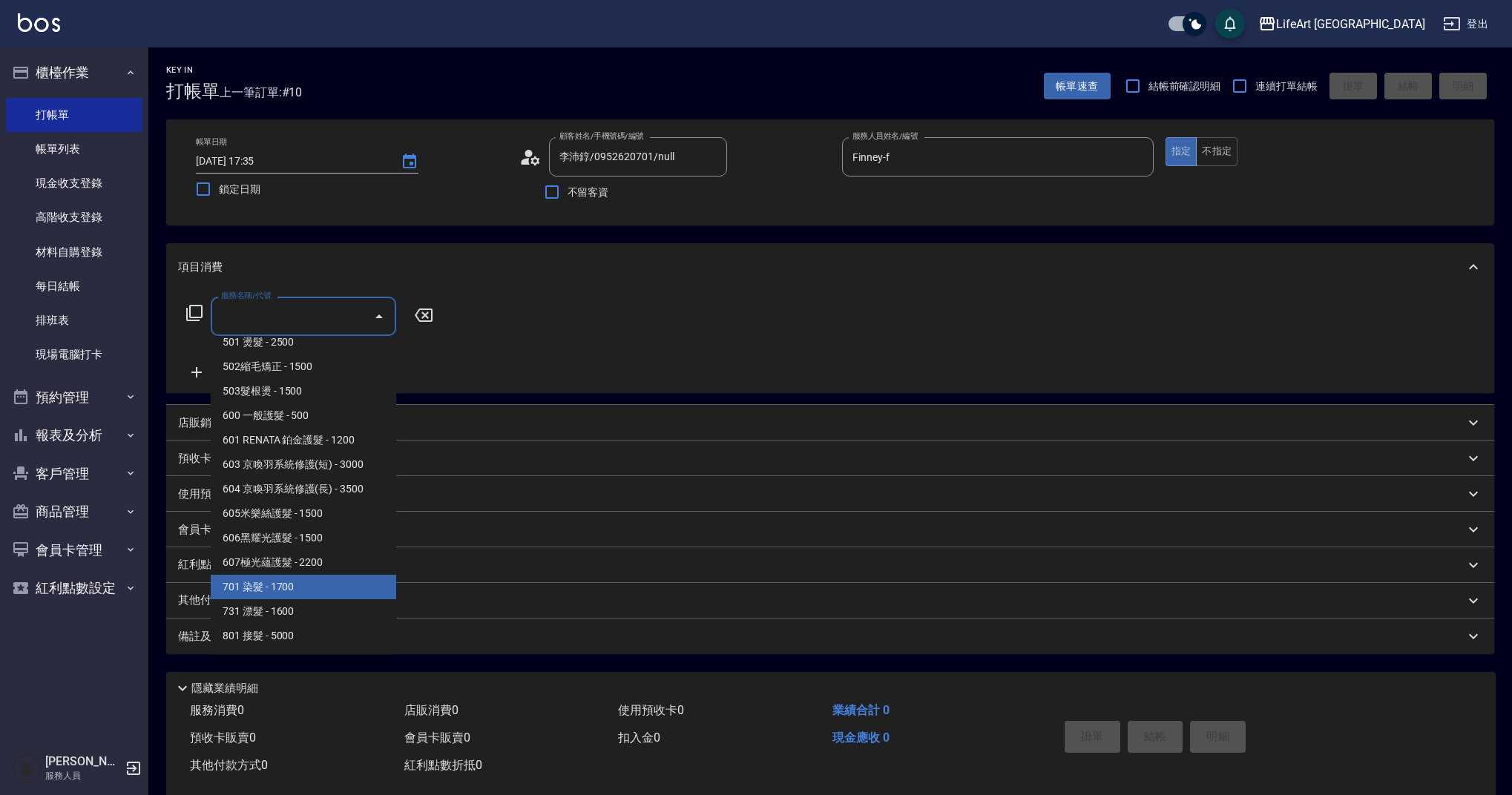
click at [311, 582] on span "701 染髮 - 1700" at bounding box center [303, 586] width 186 height 25
type input "701 染髮(701)"
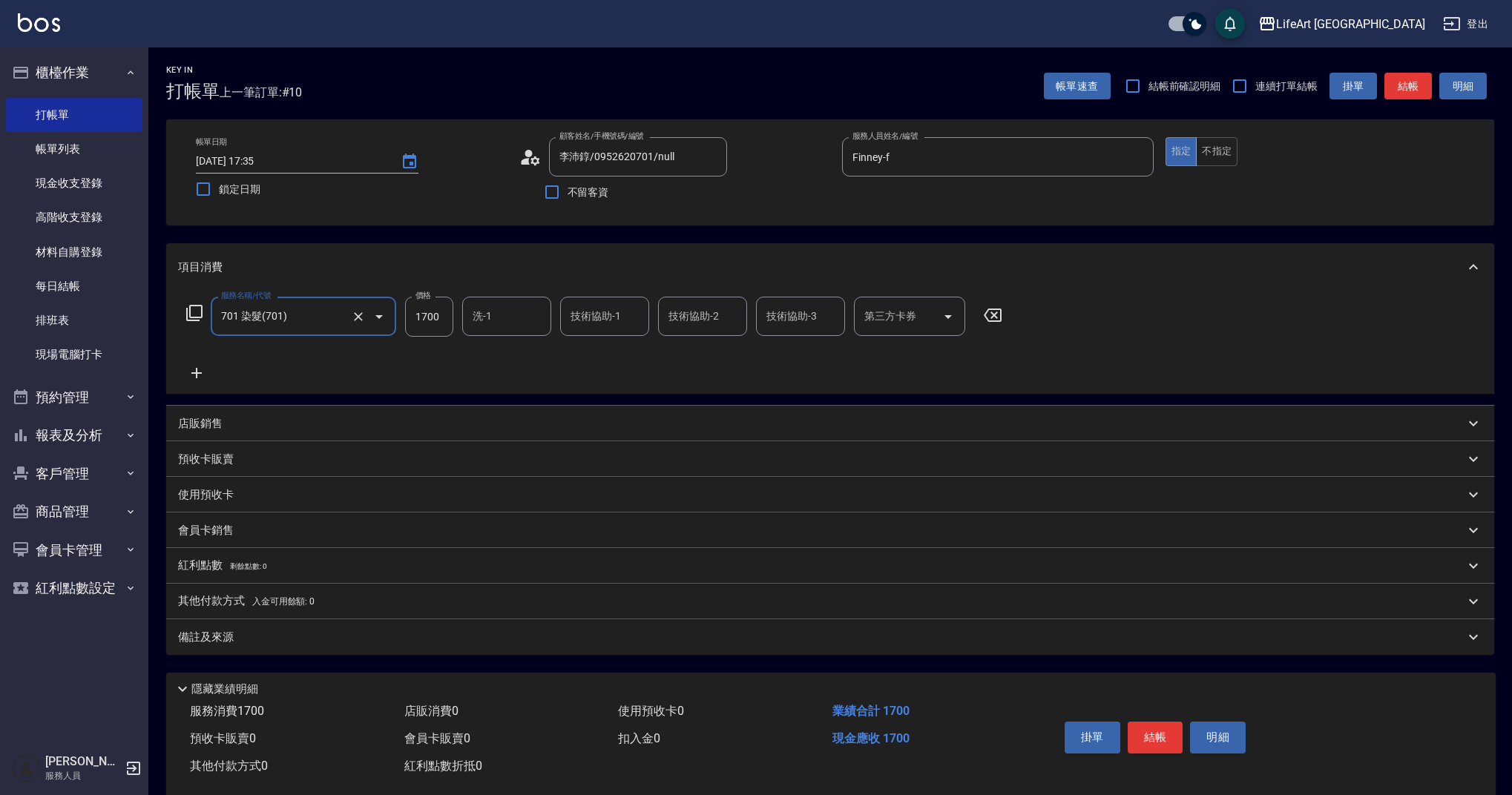
click at [448, 334] on input "1700" at bounding box center [429, 316] width 48 height 40
click at [460, 323] on div "服務名稱/代號 701 染髮(701) 服務名稱/代號 價格 1700 價格 洗-1 洗-1 技術協助-1 技術協助-1 技術協助-2 技術協助-2 技術協助…" at bounding box center [594, 316] width 833 height 40
click at [477, 315] on div "洗-1 洗-1" at bounding box center [507, 315] width 89 height 39
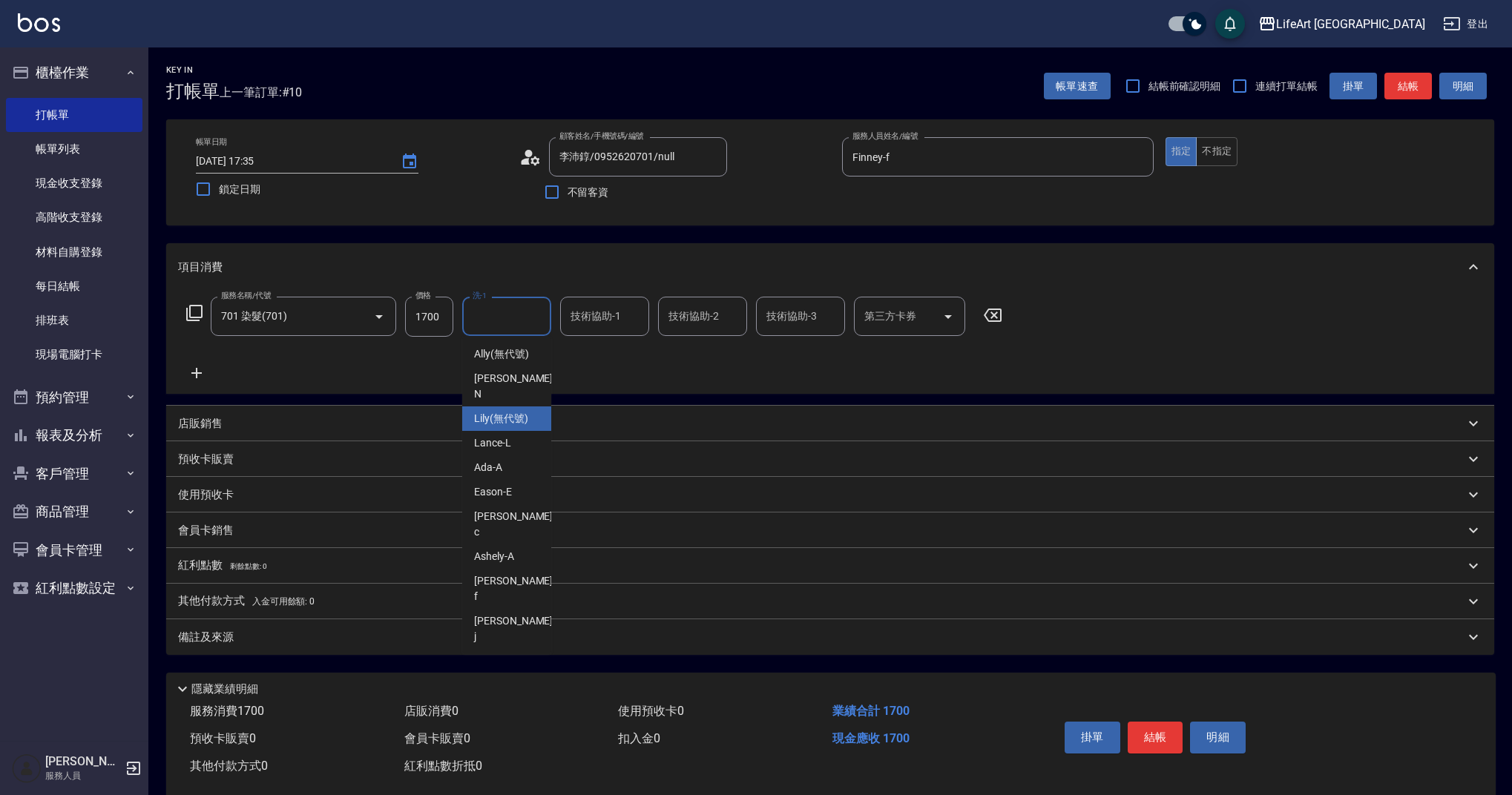
click at [528, 412] on div "Lily (無代號)" at bounding box center [507, 418] width 89 height 25
type input "Lily(無代號)"
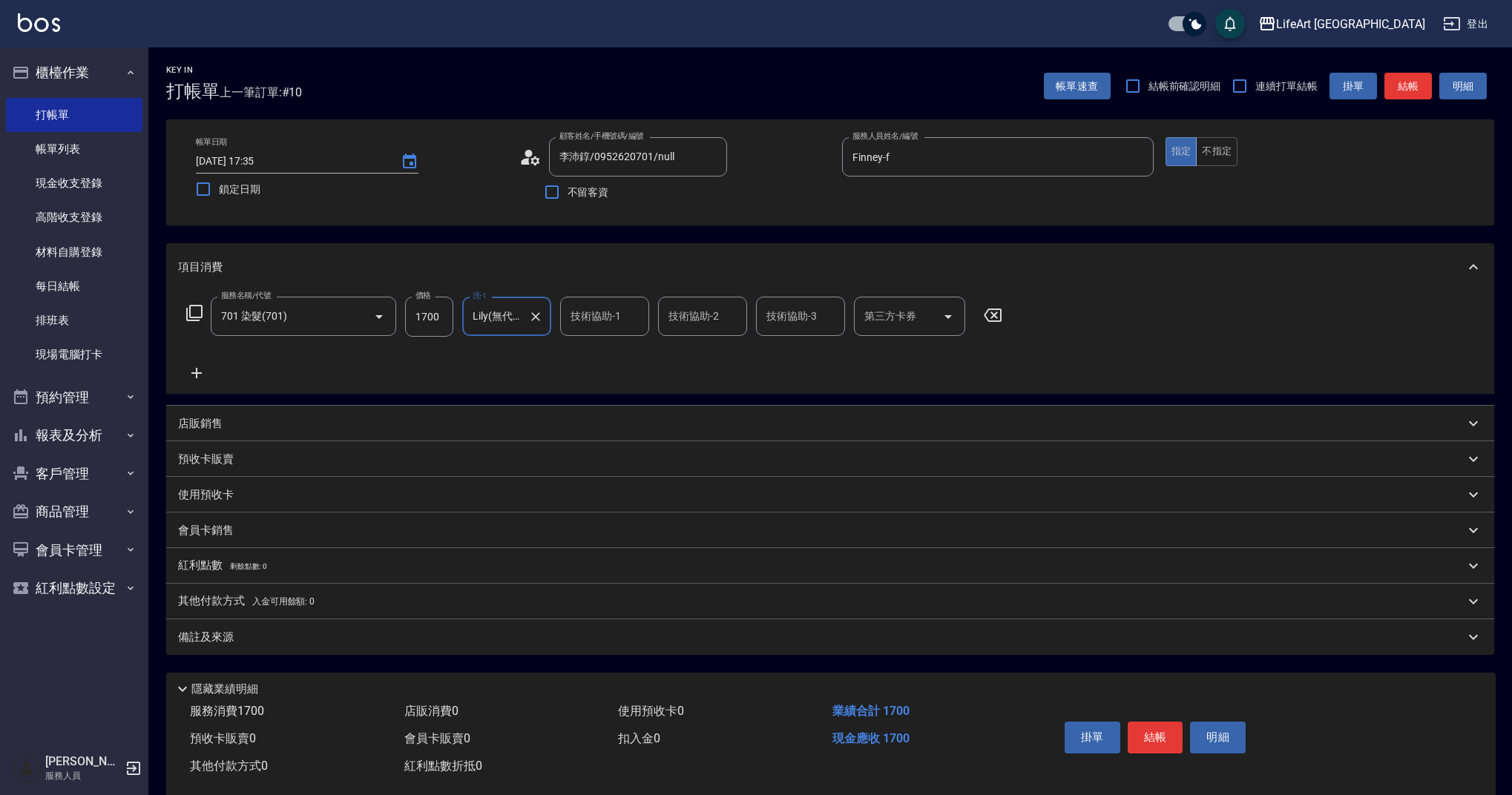
click at [604, 315] on div "技術協助-1 技術協助-1" at bounding box center [605, 315] width 89 height 39
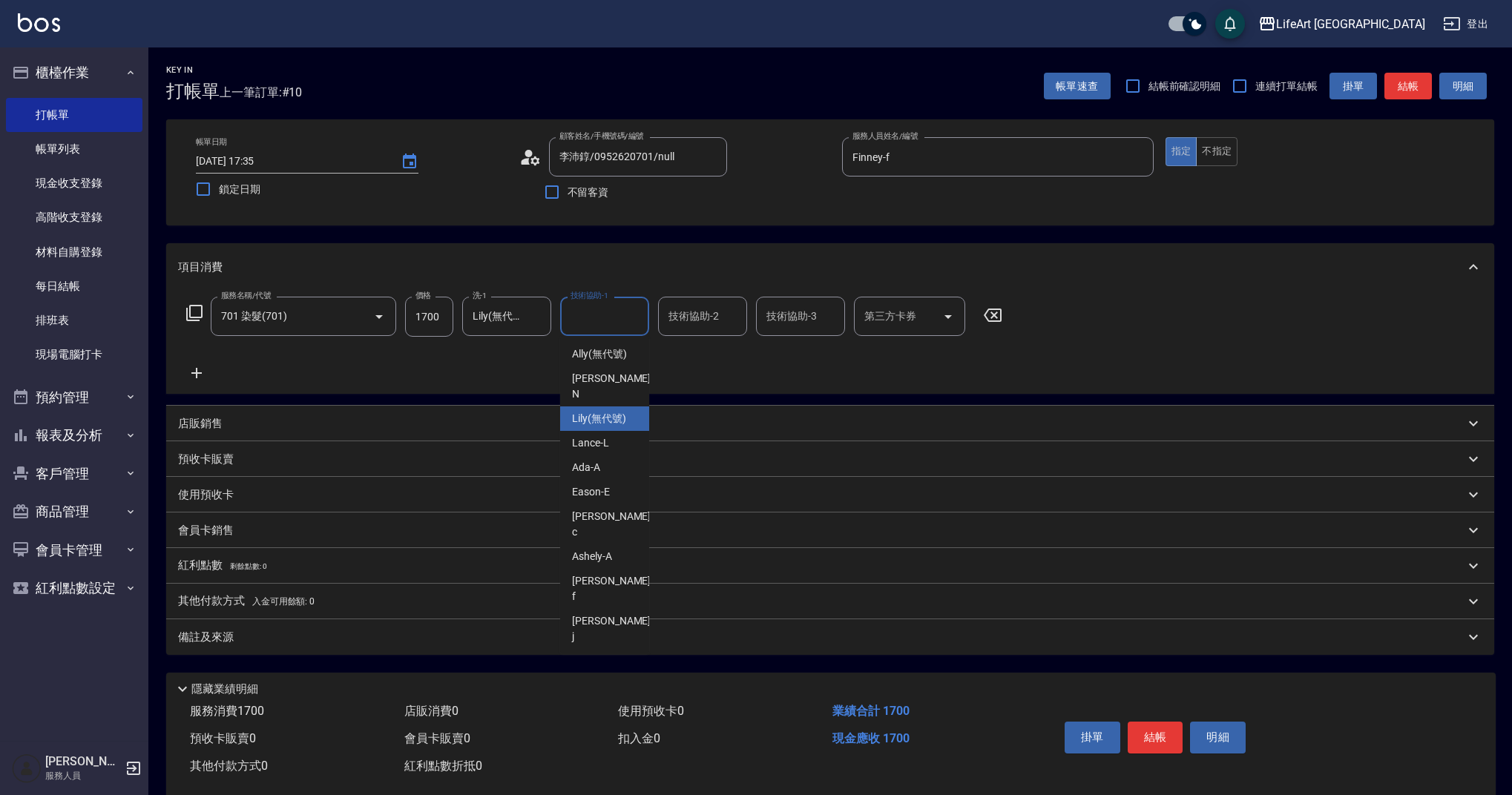
click at [602, 411] on span "Lily (無代號)" at bounding box center [599, 419] width 54 height 16
type input "Lily(無代號)"
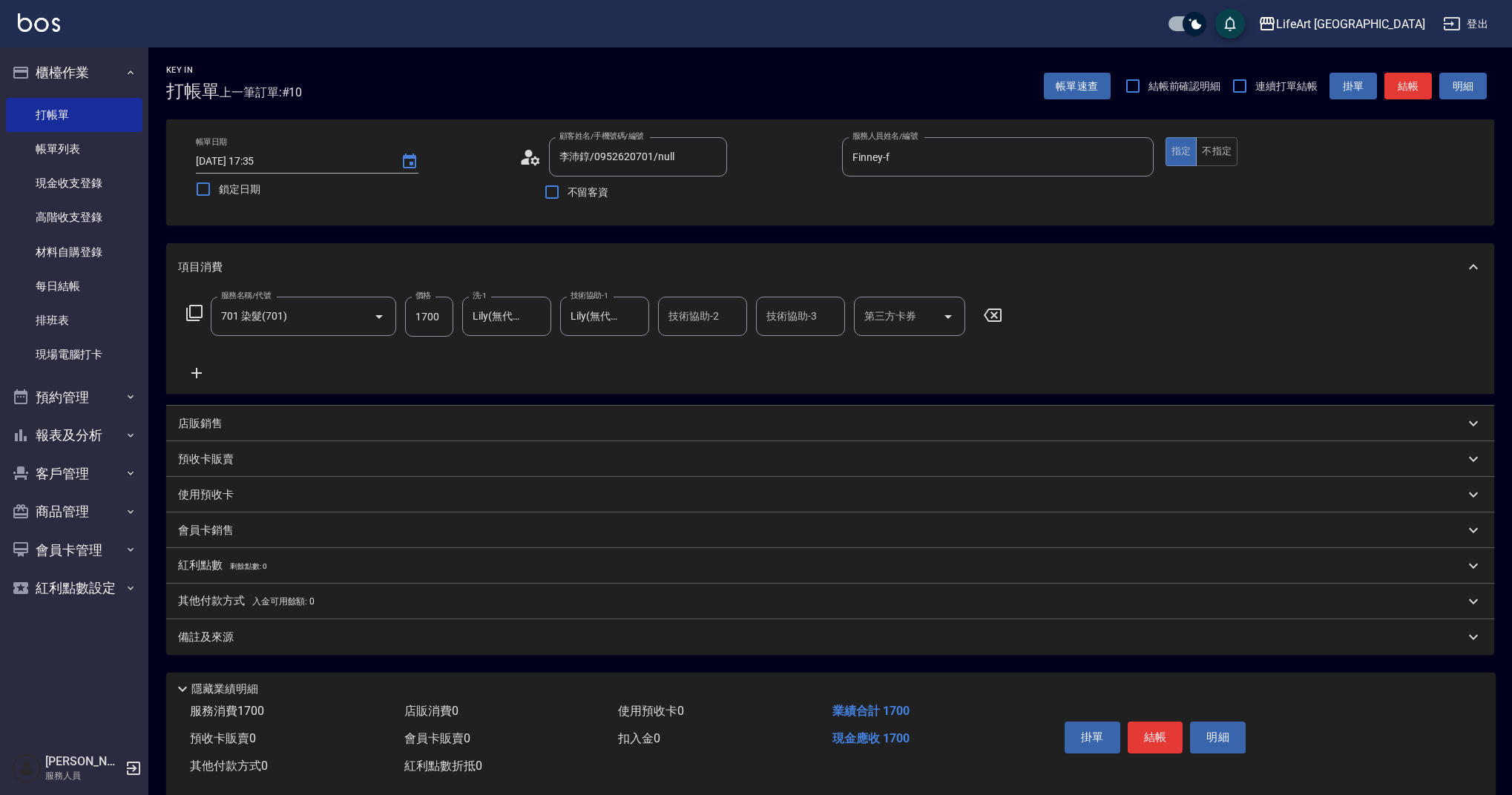
click at [327, 639] on div "備註及來源" at bounding box center [821, 637] width 1286 height 16
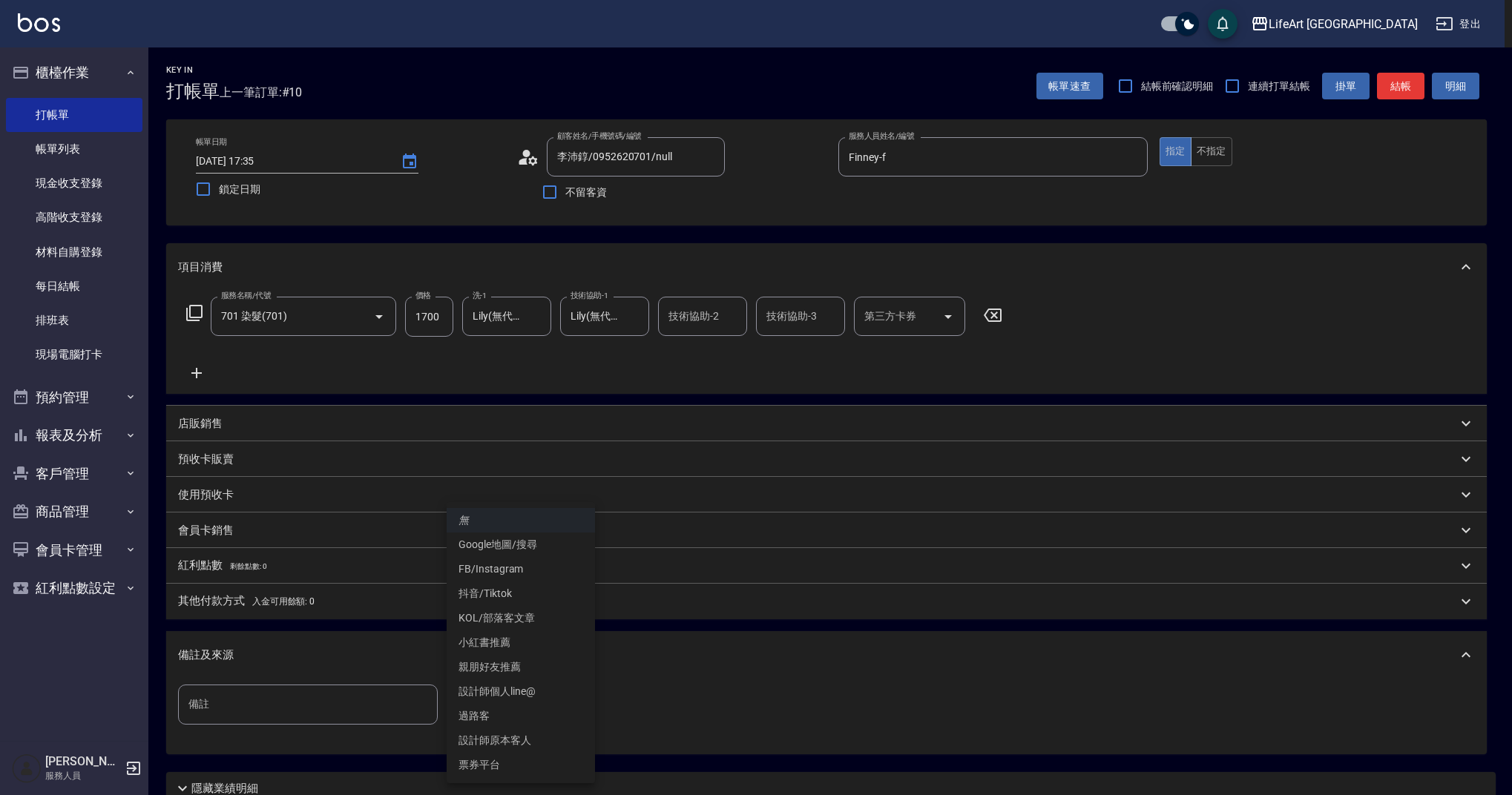
click at [503, 703] on body "LifeArt 蘆洲 登出 櫃檯作業 打帳單 帳單列表 現金收支登錄 高階收支登錄 材料自購登錄 每日結帳 排班表 現場電腦打卡 預約管理 預約管理 單日預約…" at bounding box center [756, 457] width 1512 height 914
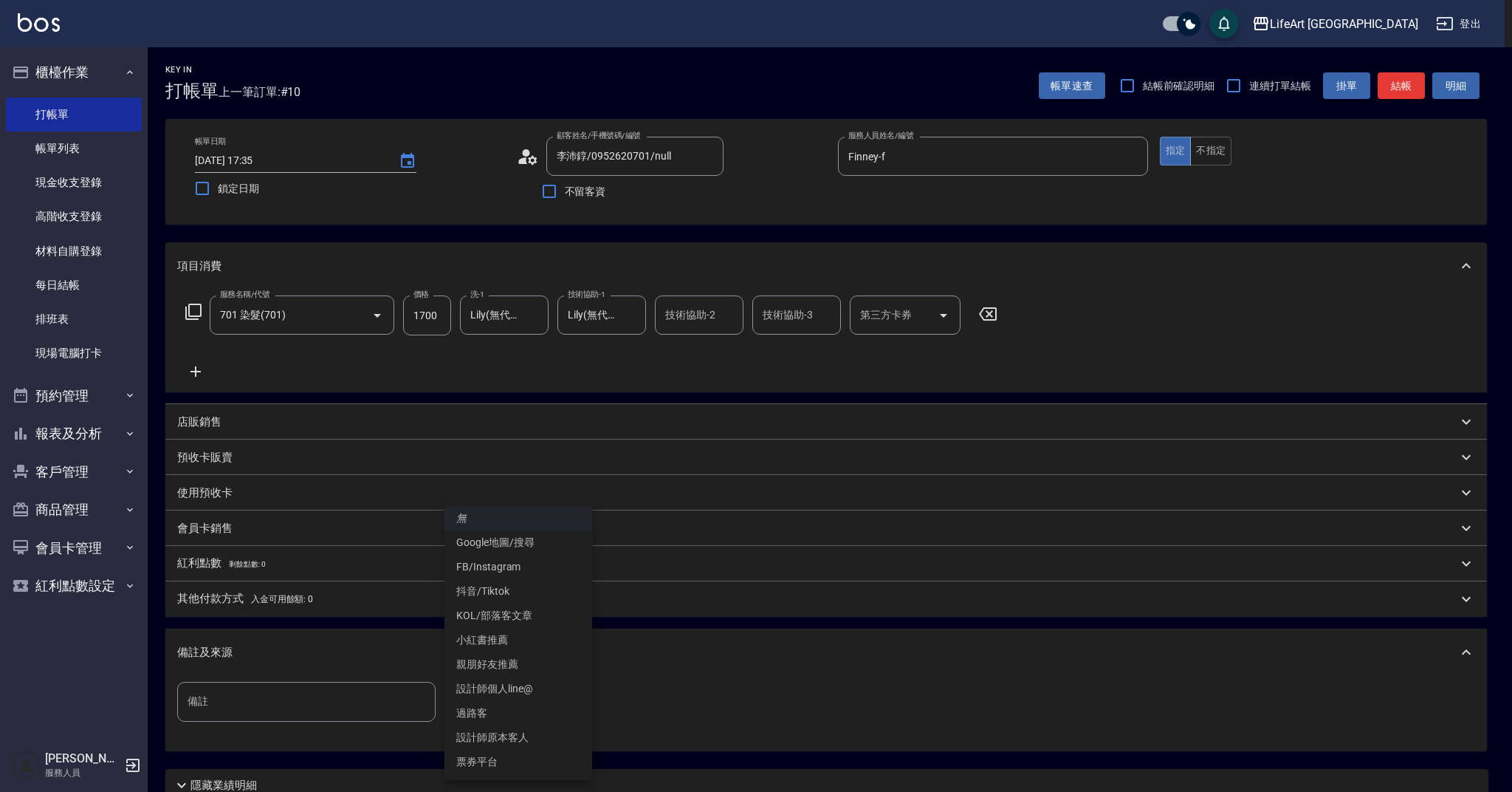
click at [526, 570] on li "FB/Instagram" at bounding box center [518, 567] width 148 height 25
type input "FB/Instagram"
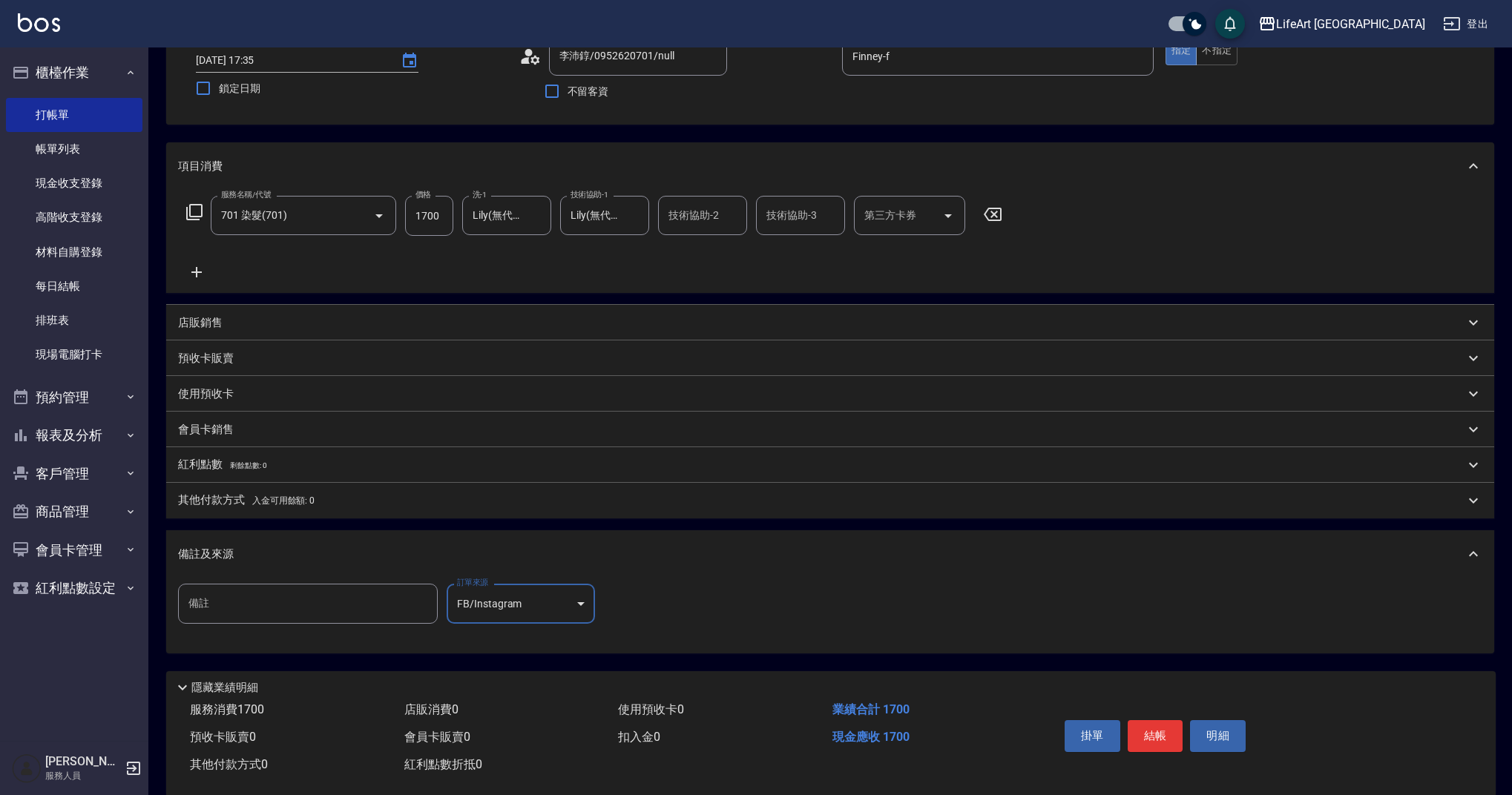
scroll to position [127, 0]
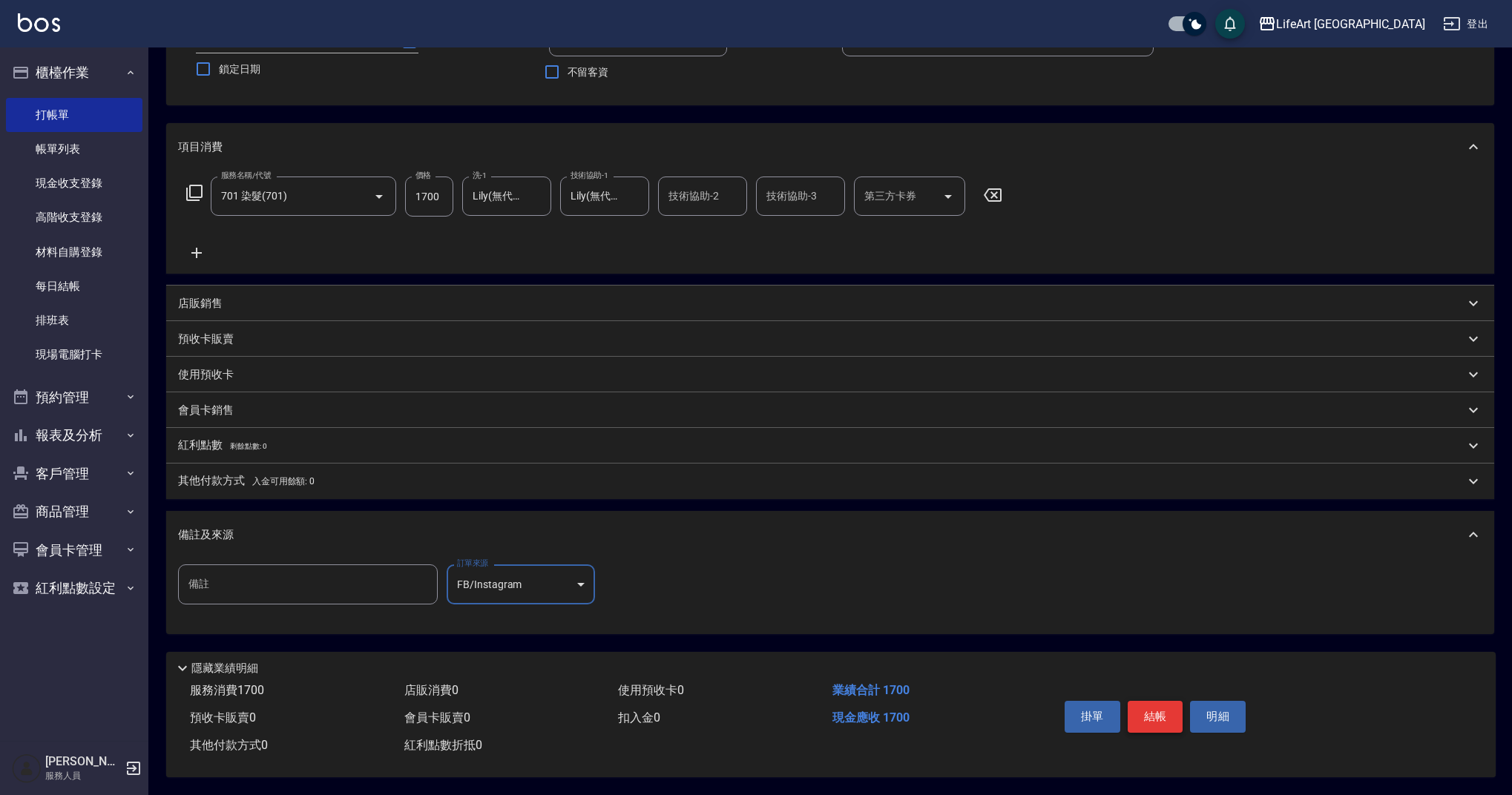
click at [1146, 703] on button "結帳" at bounding box center [1156, 715] width 56 height 31
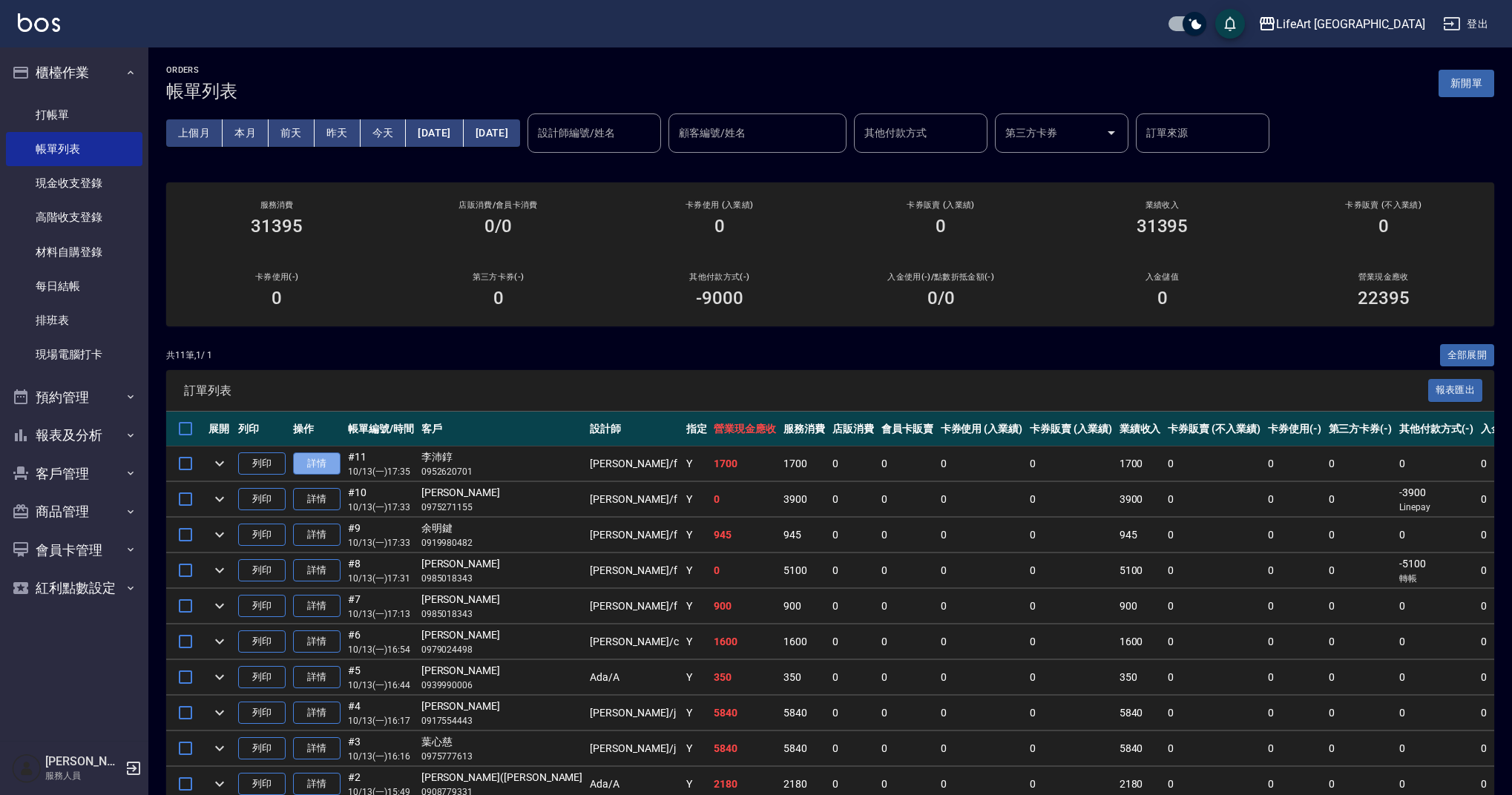
click at [312, 454] on link "詳情" at bounding box center [317, 464] width 48 height 23
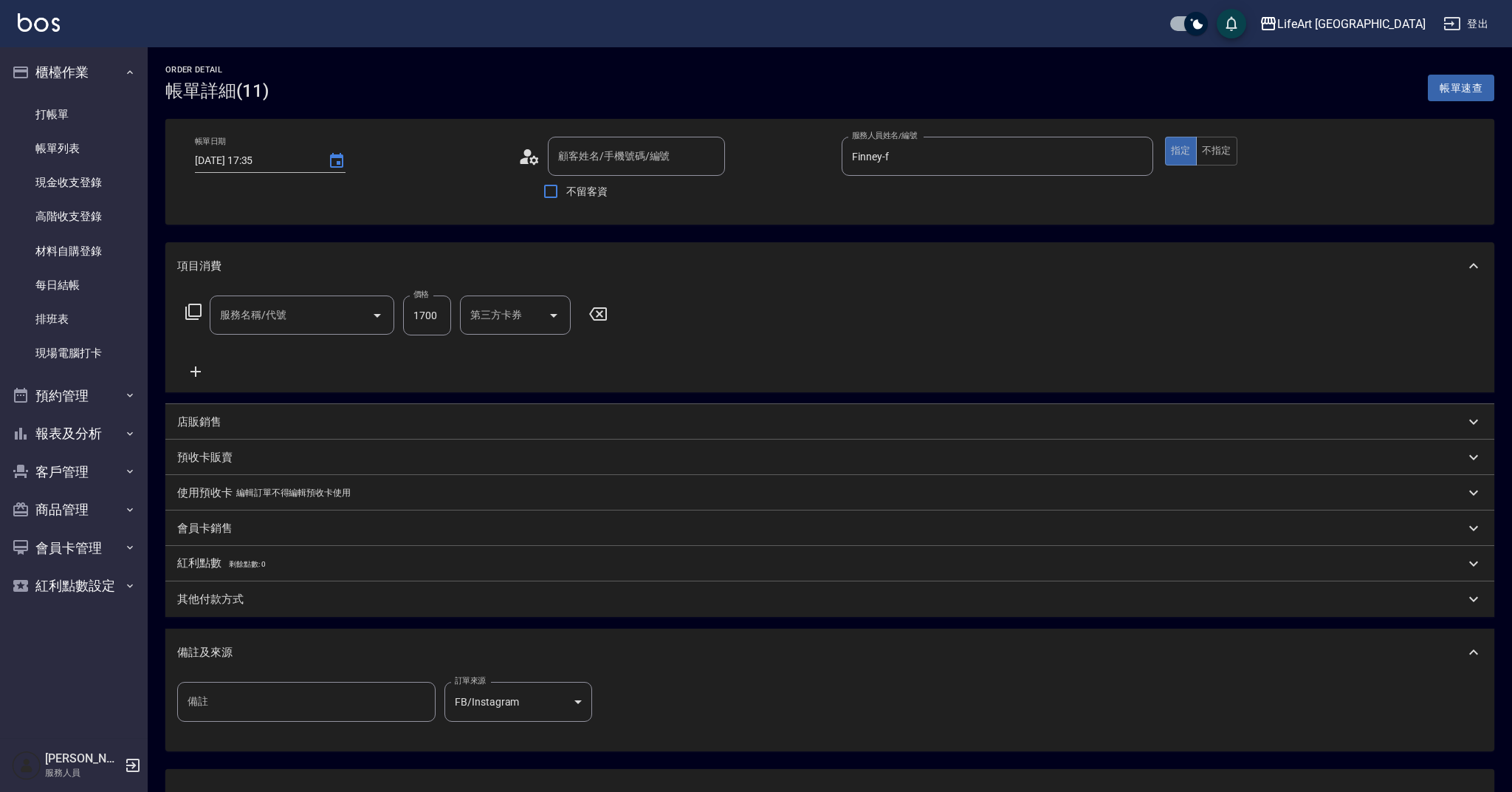
type input "2025/10/13 17:35"
type input "Finney-f"
type input "李沛錞/0952620701/null"
type input "701 染髮(701)"
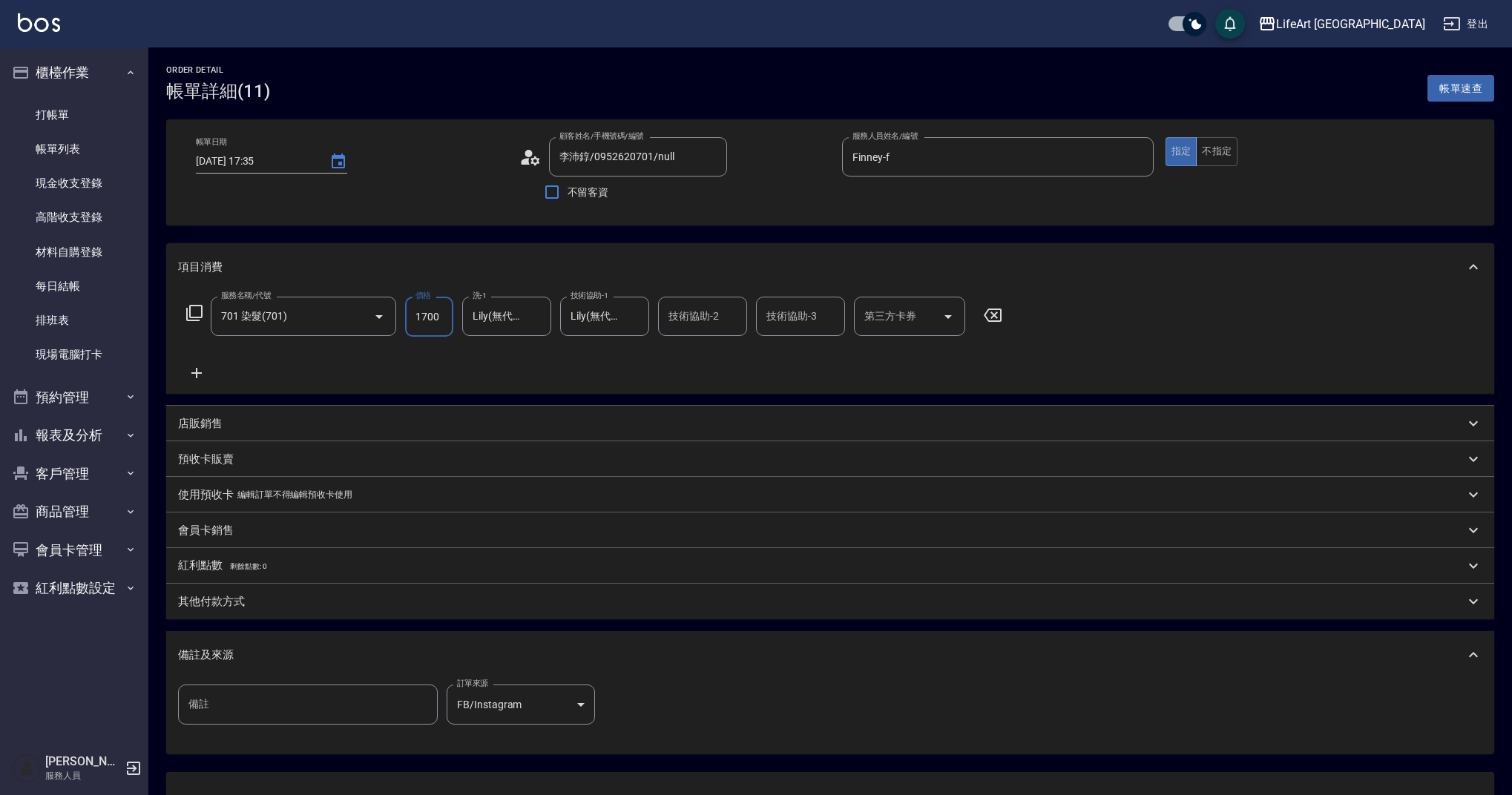
drag, startPoint x: 442, startPoint y: 315, endPoint x: 405, endPoint y: 313, distance: 37.1
click at [405, 313] on input "1700" at bounding box center [429, 316] width 48 height 40
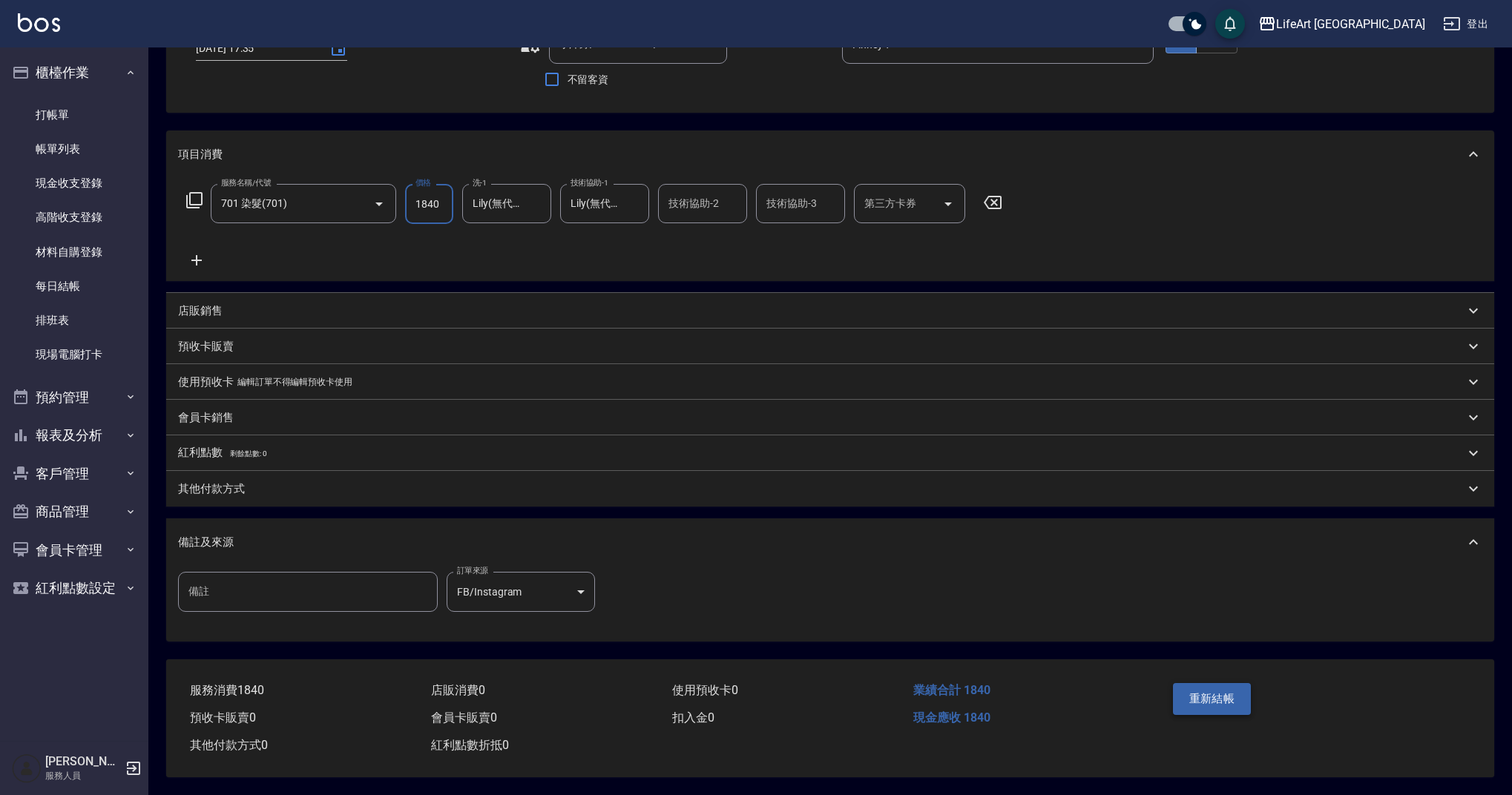
type input "1840"
click at [1182, 706] on button "重新結帳" at bounding box center [1212, 698] width 79 height 31
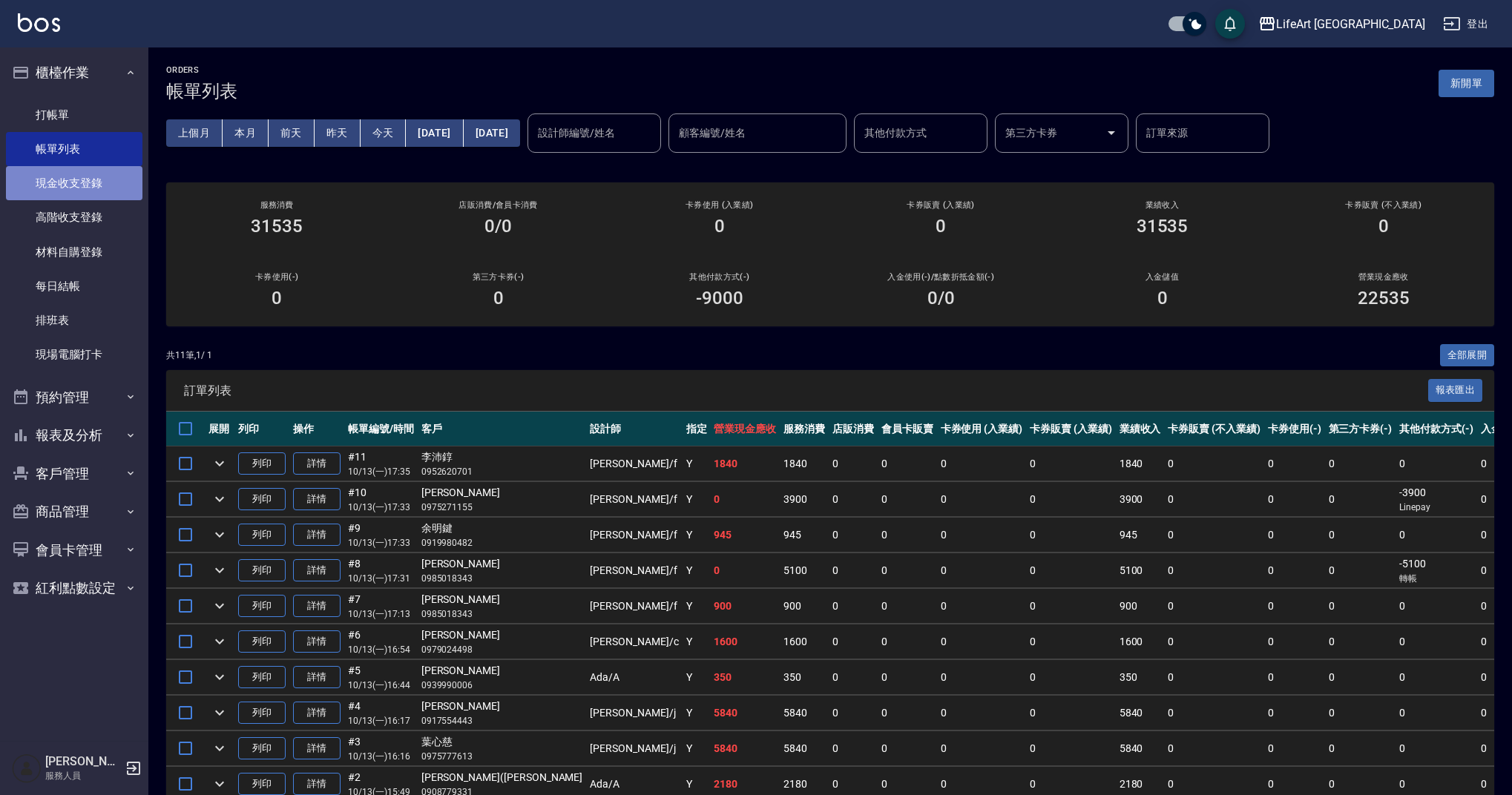
click at [71, 179] on link "現金收支登錄" at bounding box center [73, 182] width 136 height 34
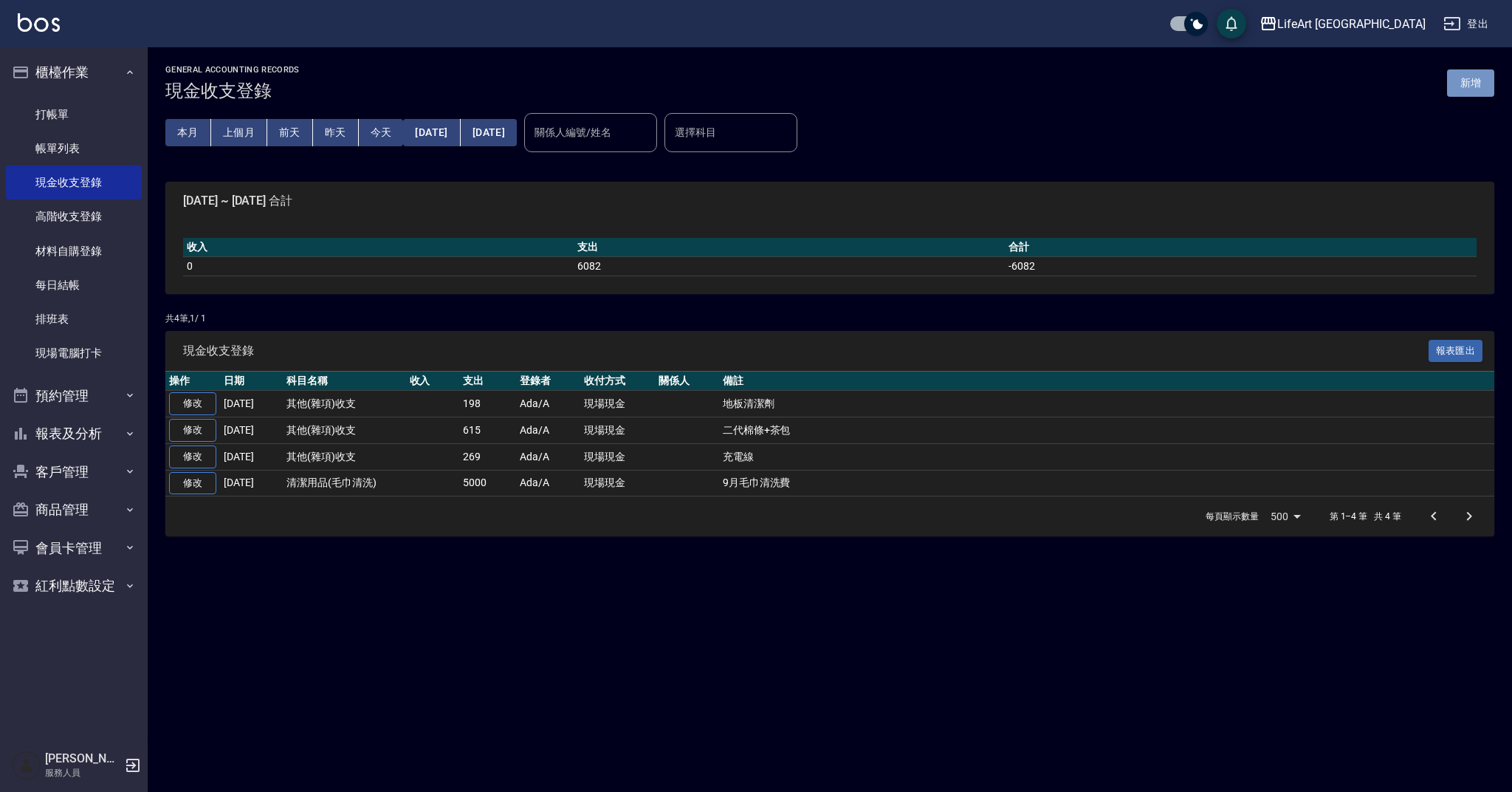
click at [1472, 91] on button "新增" at bounding box center [1471, 83] width 48 height 27
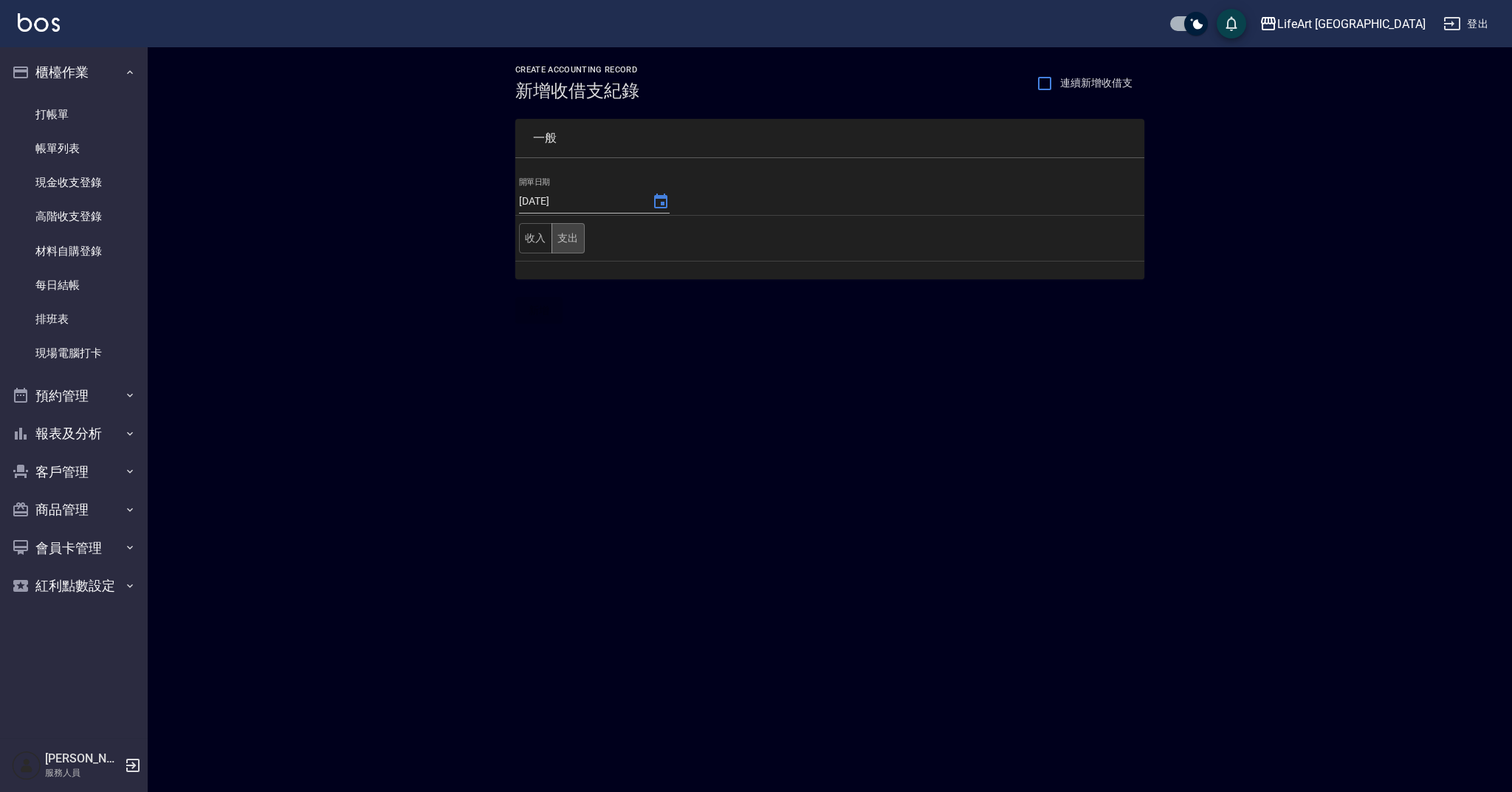
click at [563, 245] on button "支出" at bounding box center [568, 238] width 33 height 30
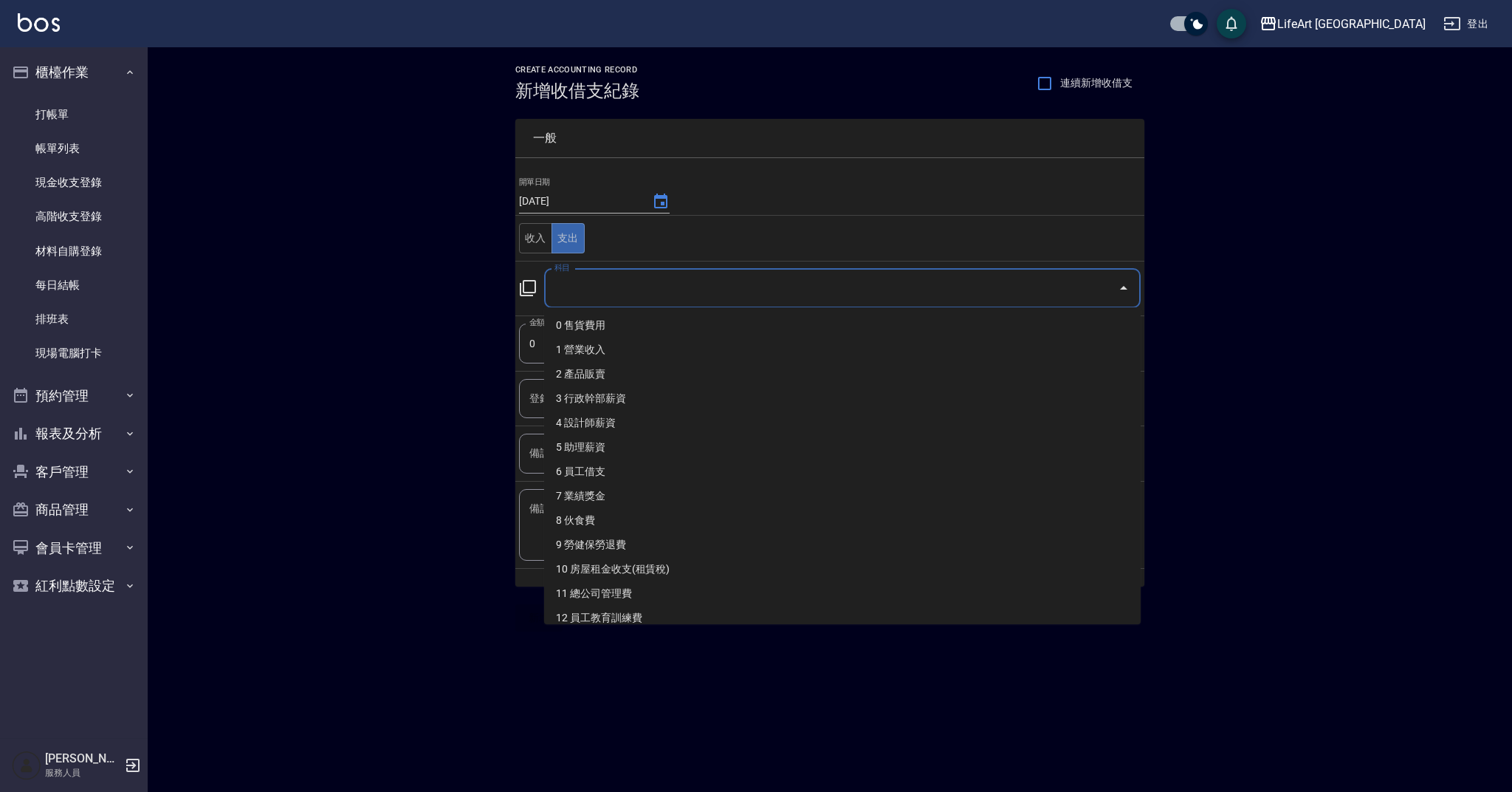
click at [623, 290] on input "科目" at bounding box center [831, 288] width 561 height 26
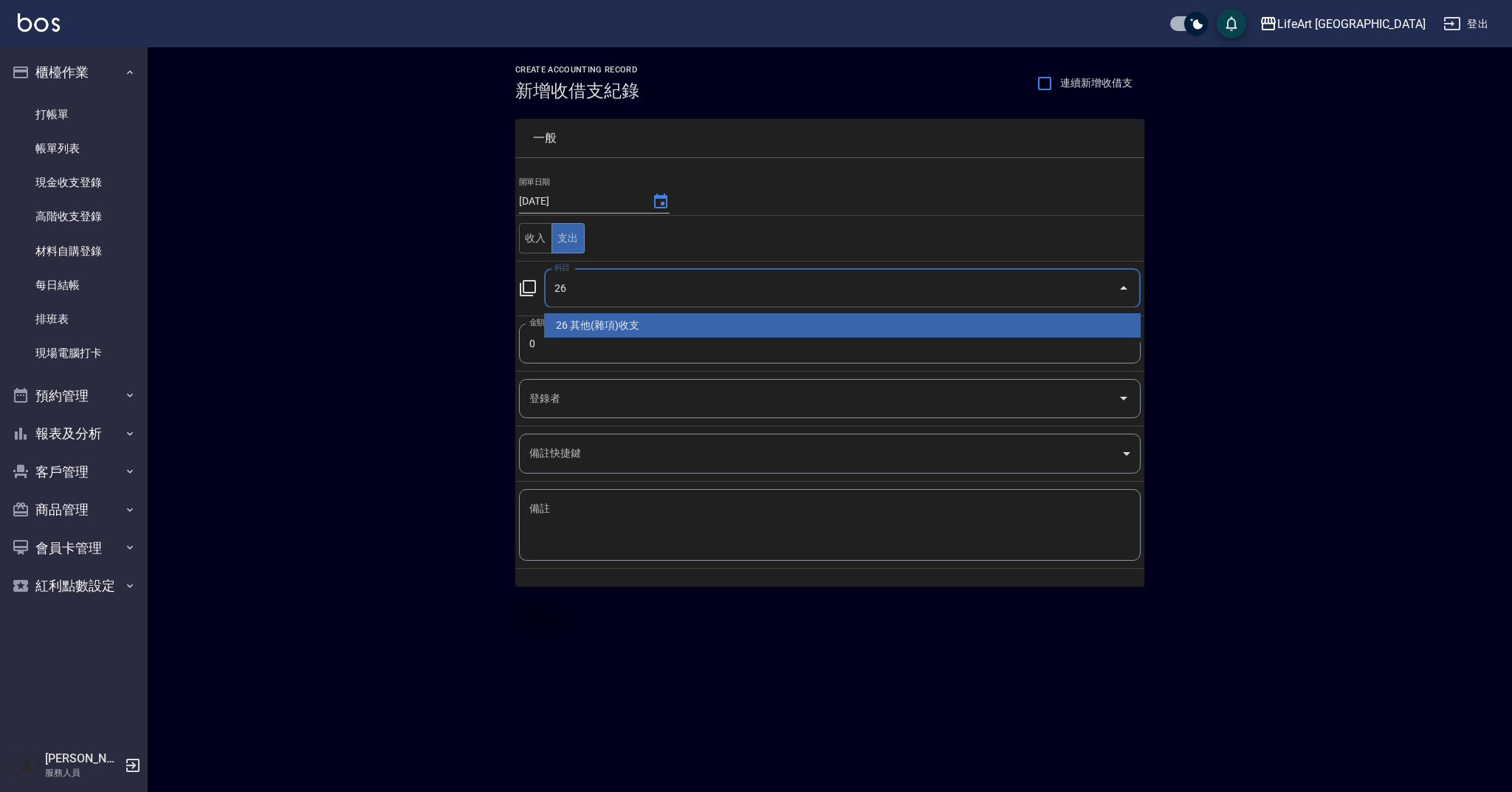
click at [613, 315] on li "26 其他(雜項)收支" at bounding box center [842, 325] width 597 height 25
type input "26 其他(雜項)收支"
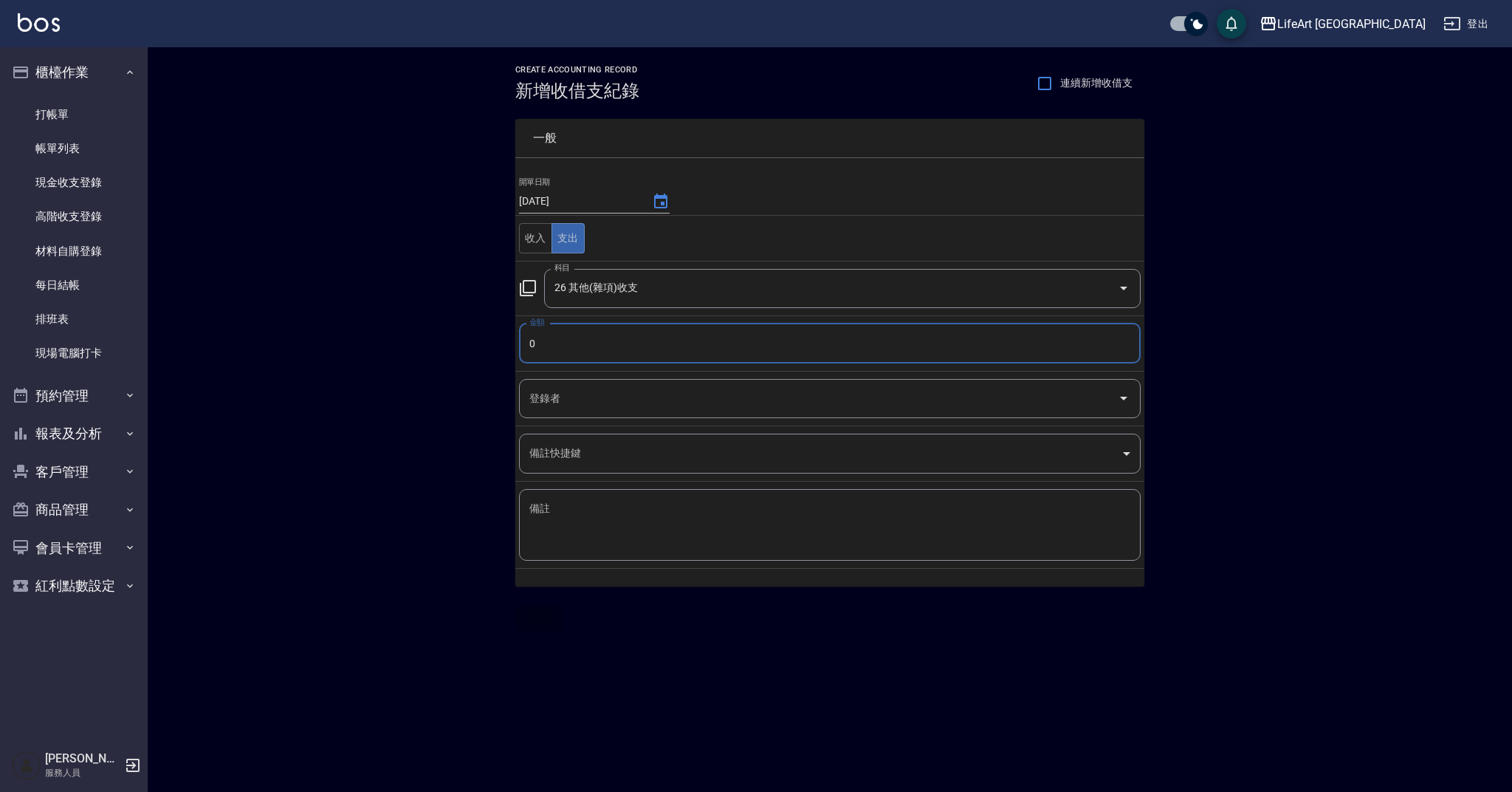
click at [601, 354] on input "0" at bounding box center [830, 344] width 622 height 40
type input "1020"
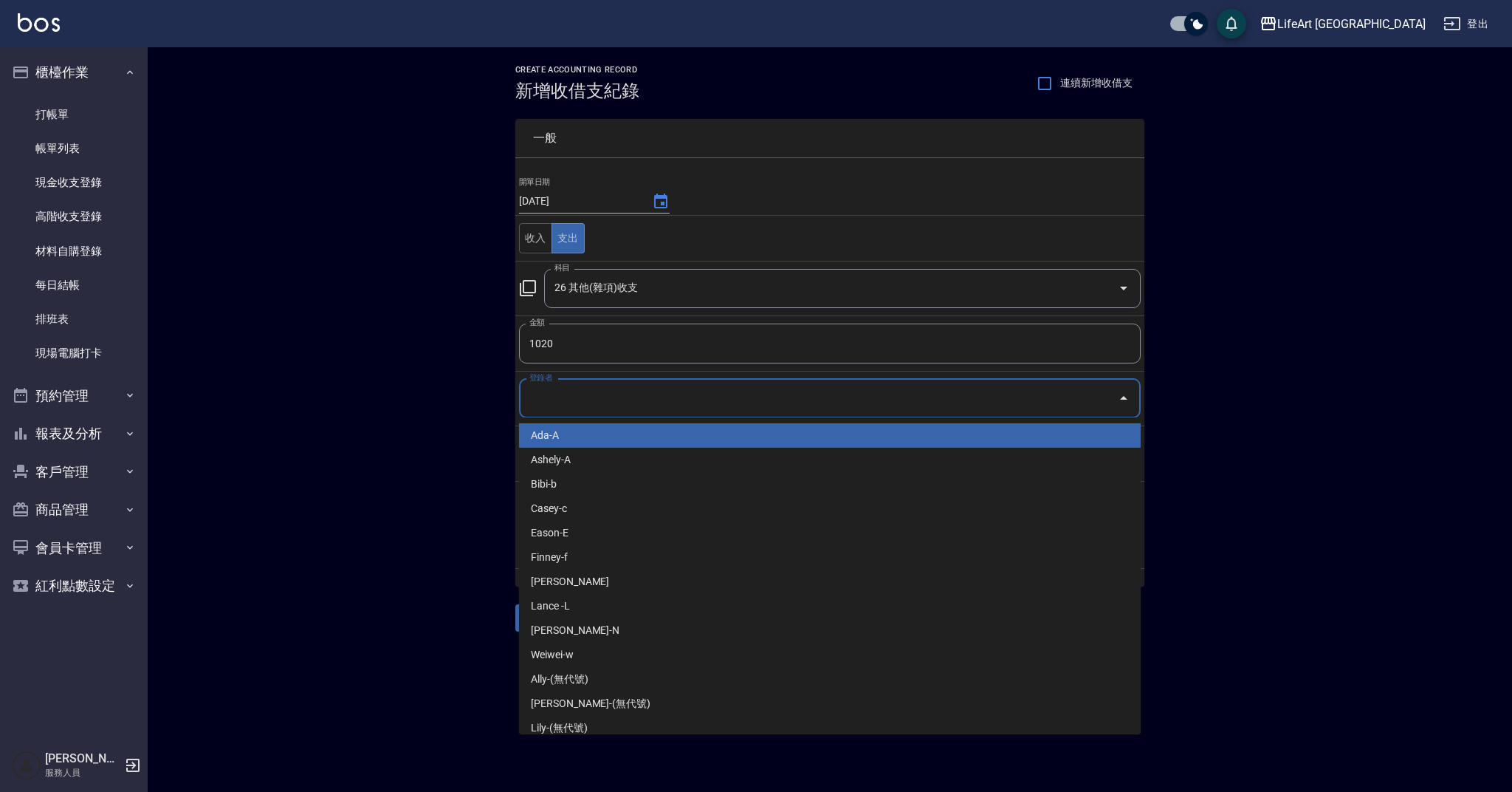
click at [593, 402] on input "登錄者" at bounding box center [819, 398] width 586 height 26
click at [601, 435] on li "Ada-A" at bounding box center [830, 435] width 622 height 25
type input "Ada-A"
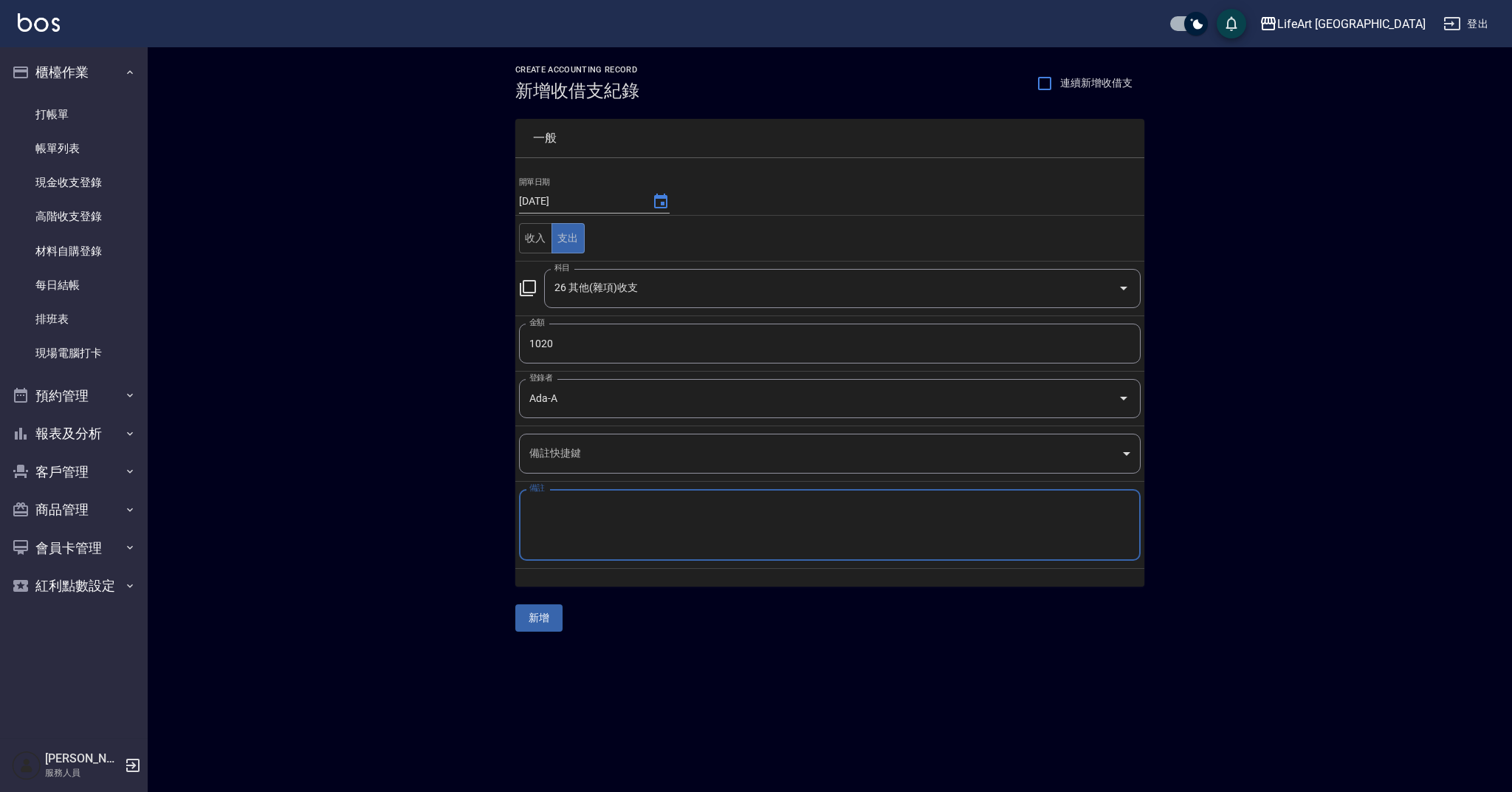
click at [612, 519] on textarea "備註" at bounding box center [830, 525] width 601 height 48
drag, startPoint x: 559, startPoint y: 512, endPoint x: 508, endPoint y: 511, distance: 51.0
click at [508, 511] on div "一般 開單日期 2025/10/13 收入 支出 科目 26 其他(雜項)收支 科目 金額 1020 金額 登錄者 Ada-A 登錄者 備註快捷鍵 ​ 備註快…" at bounding box center [820, 343] width 647 height 485
click at [567, 521] on textarea "冷燙紙()()" at bounding box center [830, 525] width 601 height 48
drag, startPoint x: 551, startPoint y: 507, endPoint x: 516, endPoint y: 506, distance: 35.0
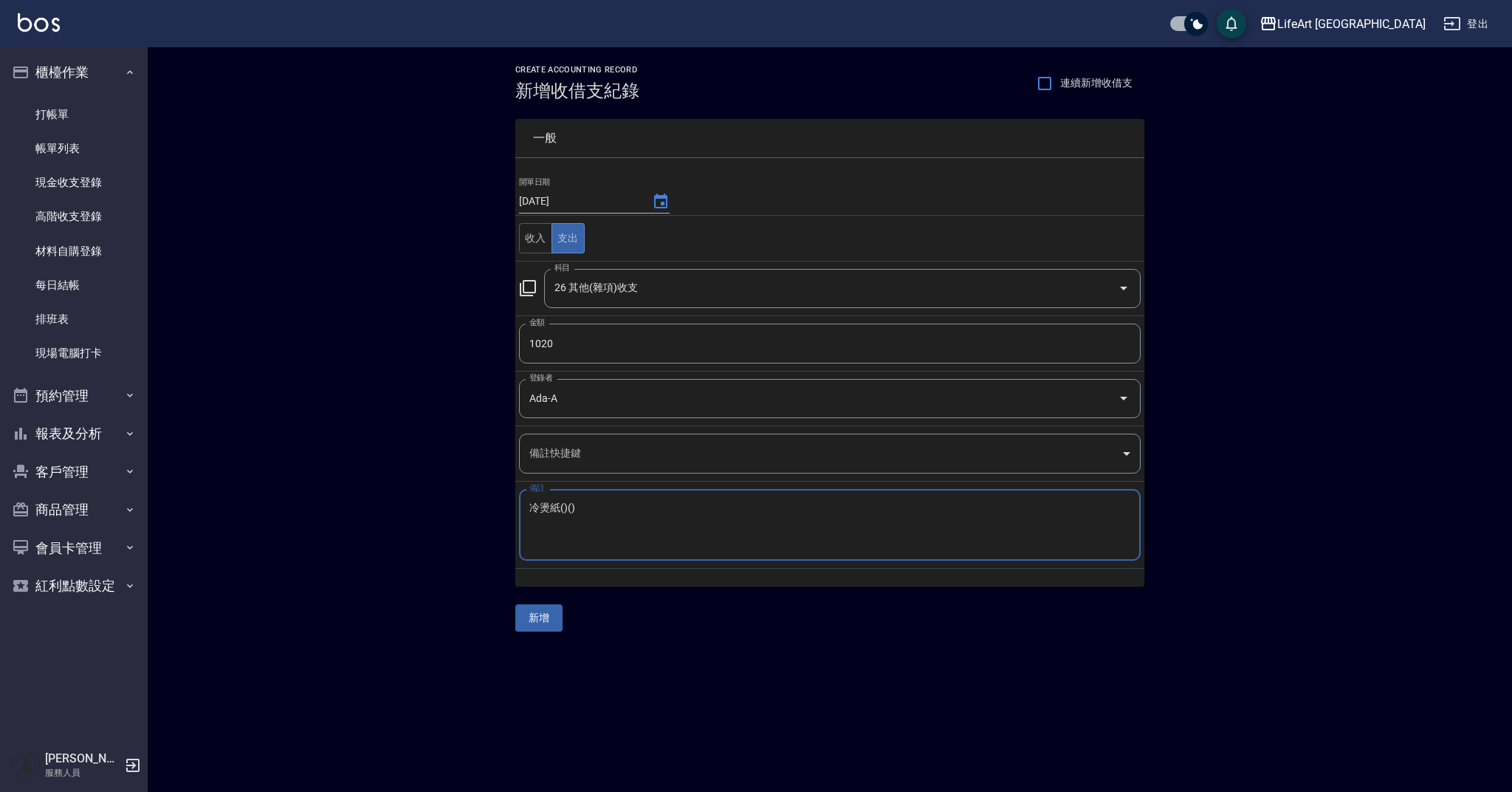
click at [516, 506] on td "備註 冷燙紙()() x 備註" at bounding box center [830, 525] width 629 height 87
click at [535, 521] on textarea "冷燙紙()()" at bounding box center [830, 525] width 601 height 48
paste textarea "冷燙紙"
drag, startPoint x: 567, startPoint y: 506, endPoint x: 575, endPoint y: 508, distance: 8.2
click at [575, 508] on textarea "冷燙紙()()冷燙紙" at bounding box center [830, 525] width 601 height 48
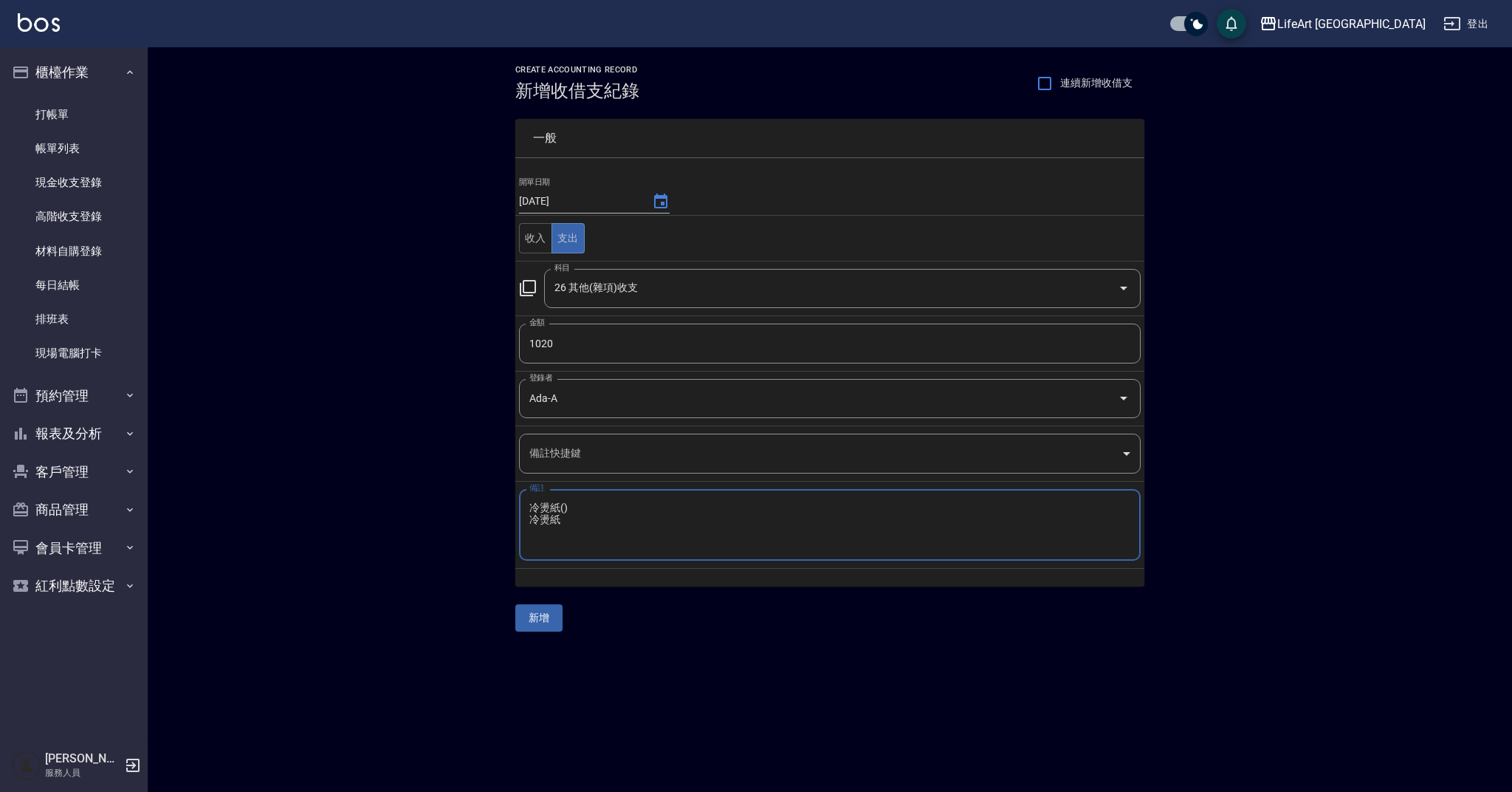
click at [581, 515] on textarea "冷燙紙() 冷燙紙" at bounding box center [830, 525] width 601 height 48
type textarea "冷燙紙(加長)-150*5 冷燙紙(中)-90*2"
click at [546, 610] on button "新增" at bounding box center [539, 617] width 48 height 27
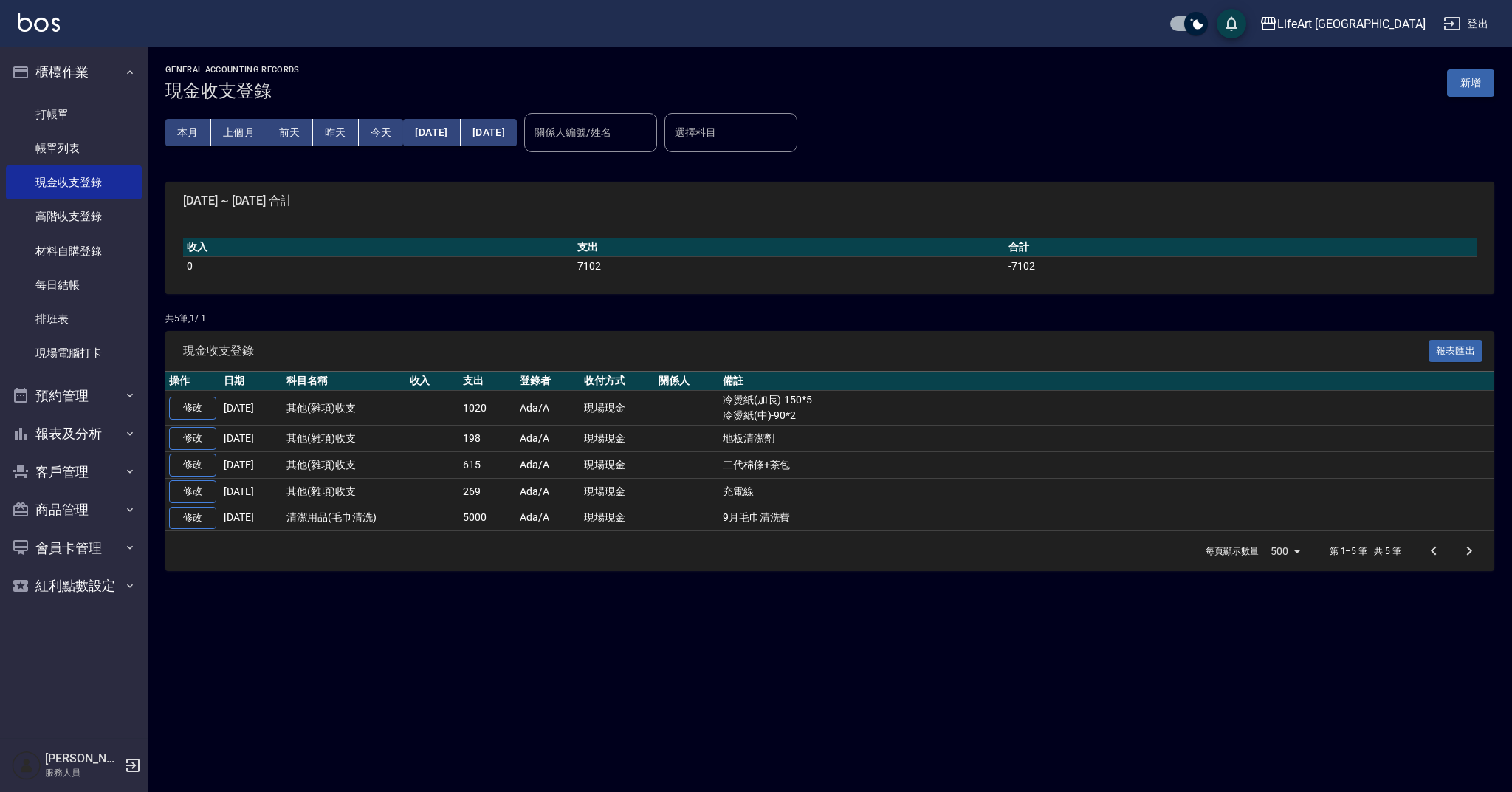
click at [1467, 82] on button "新增" at bounding box center [1471, 83] width 48 height 27
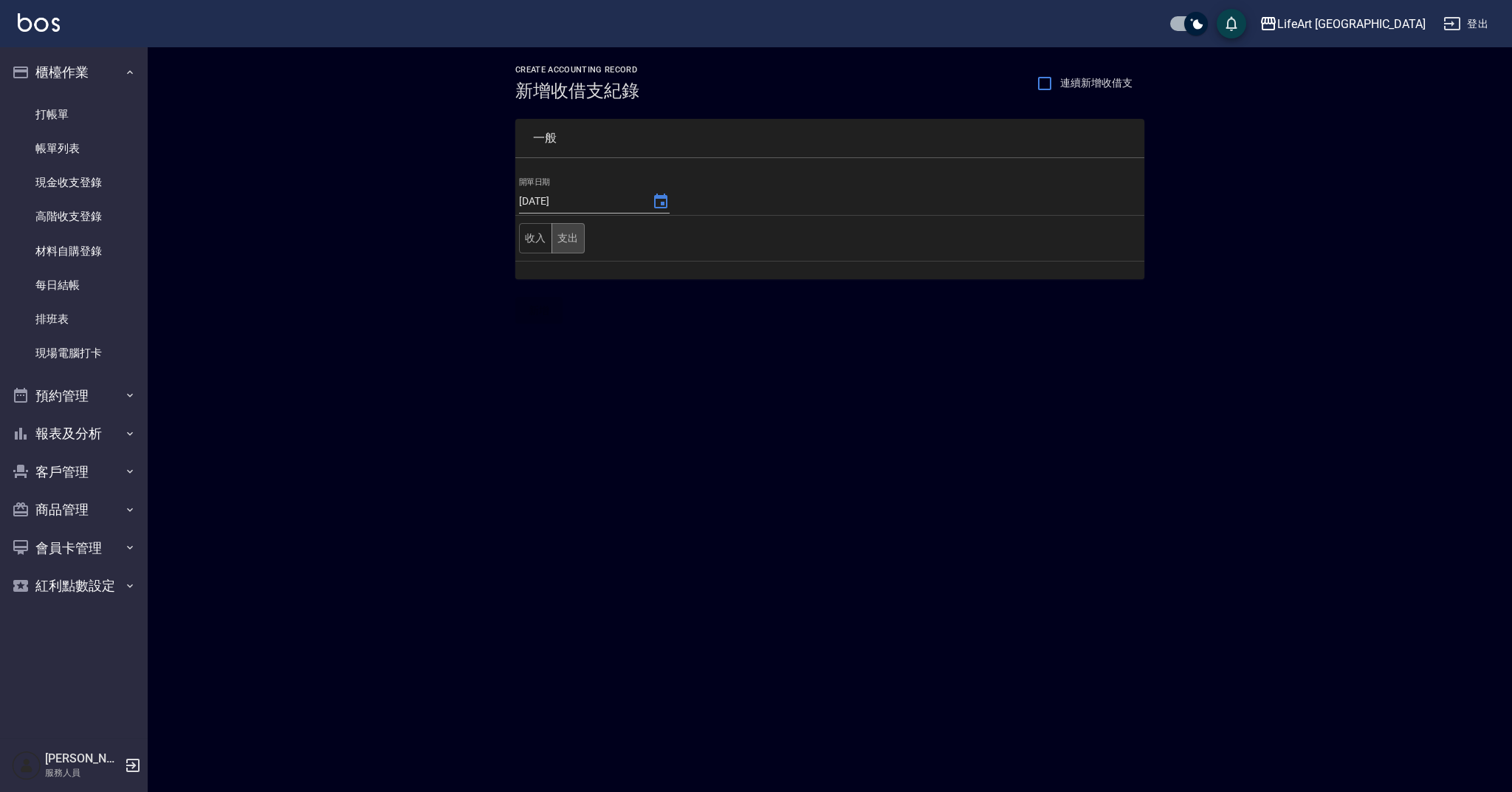
click at [575, 237] on button "支出" at bounding box center [568, 238] width 33 height 30
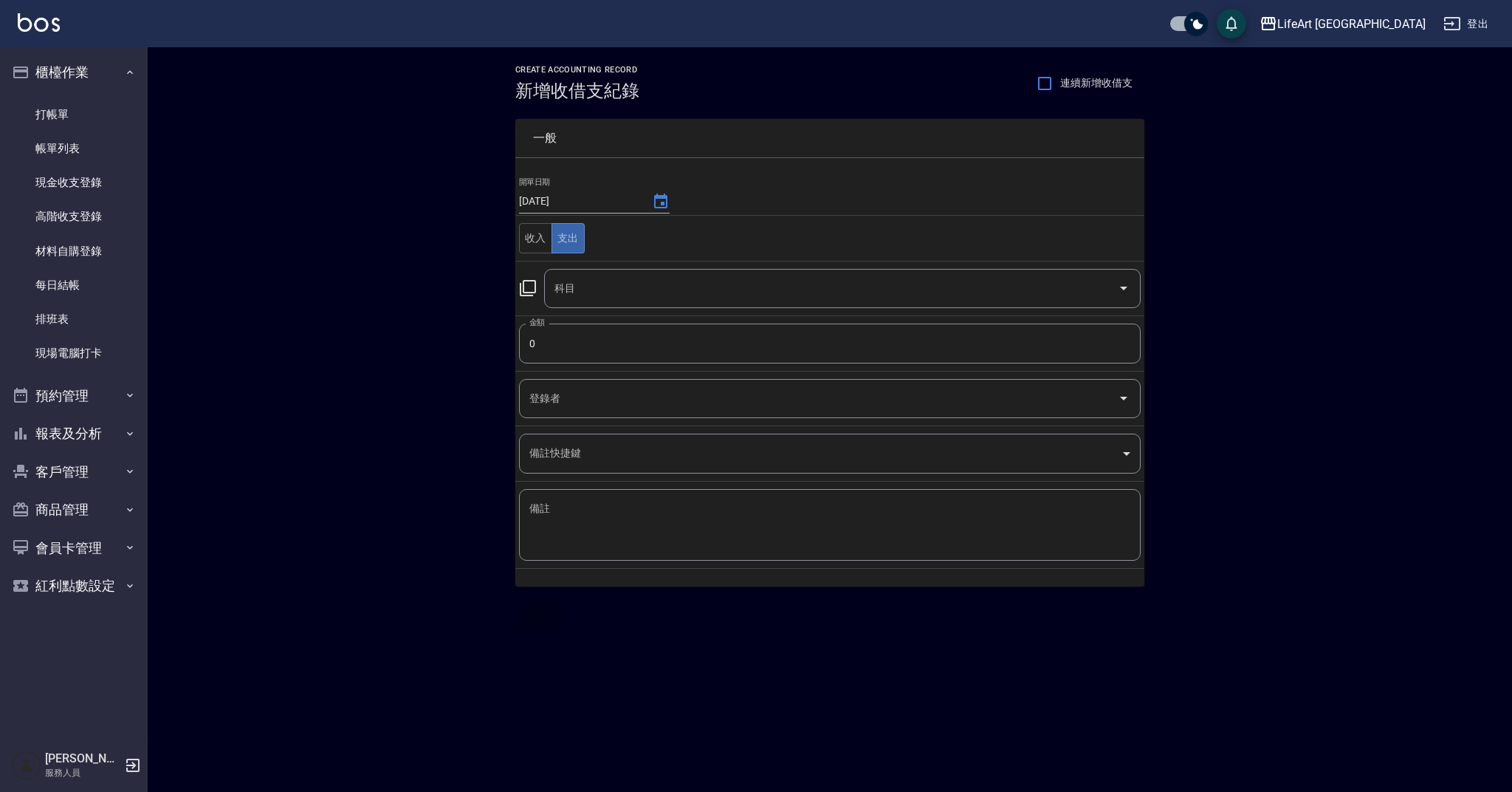
click at [575, 290] on input "科目" at bounding box center [831, 288] width 561 height 26
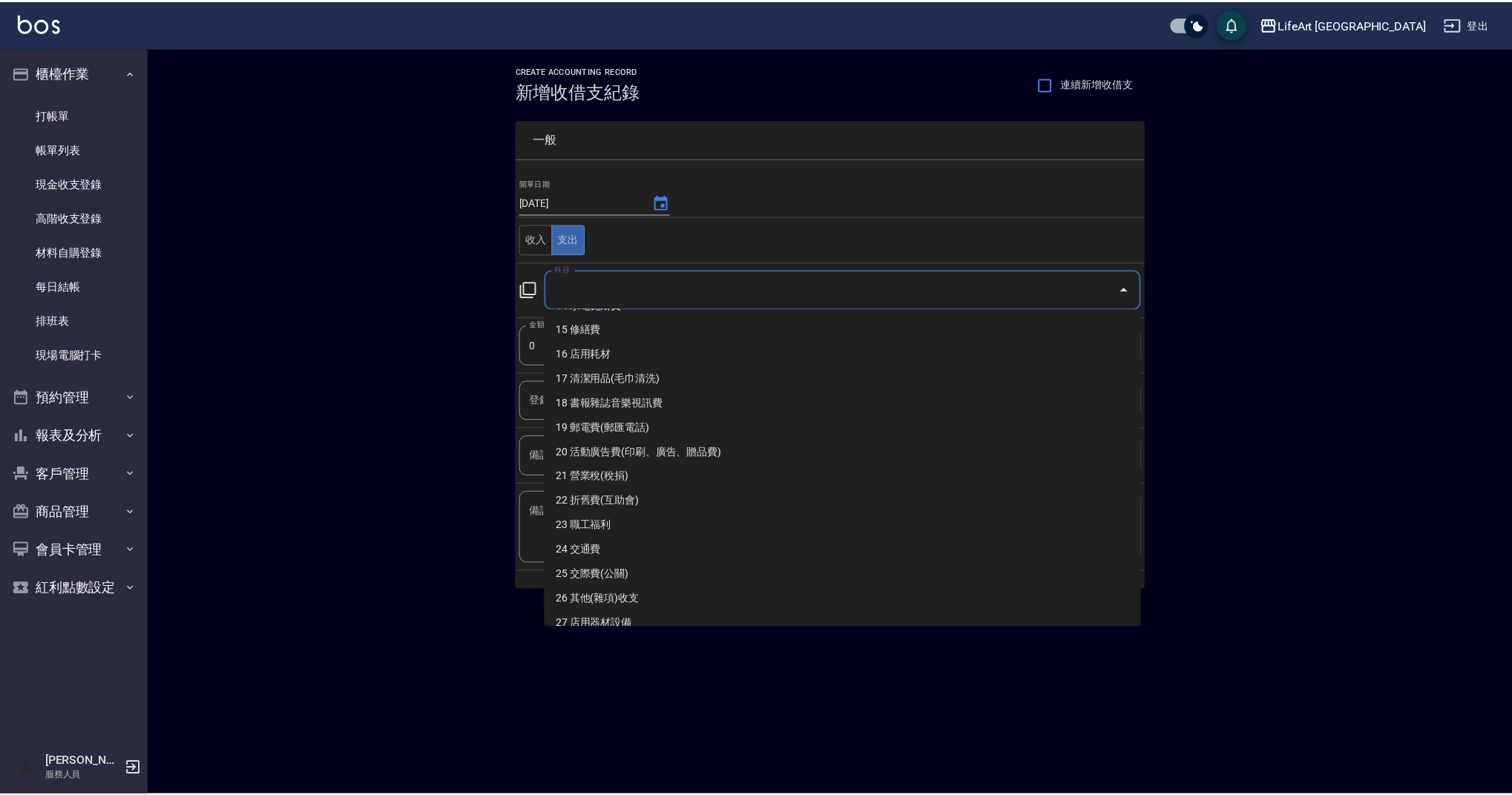
scroll to position [373, 0]
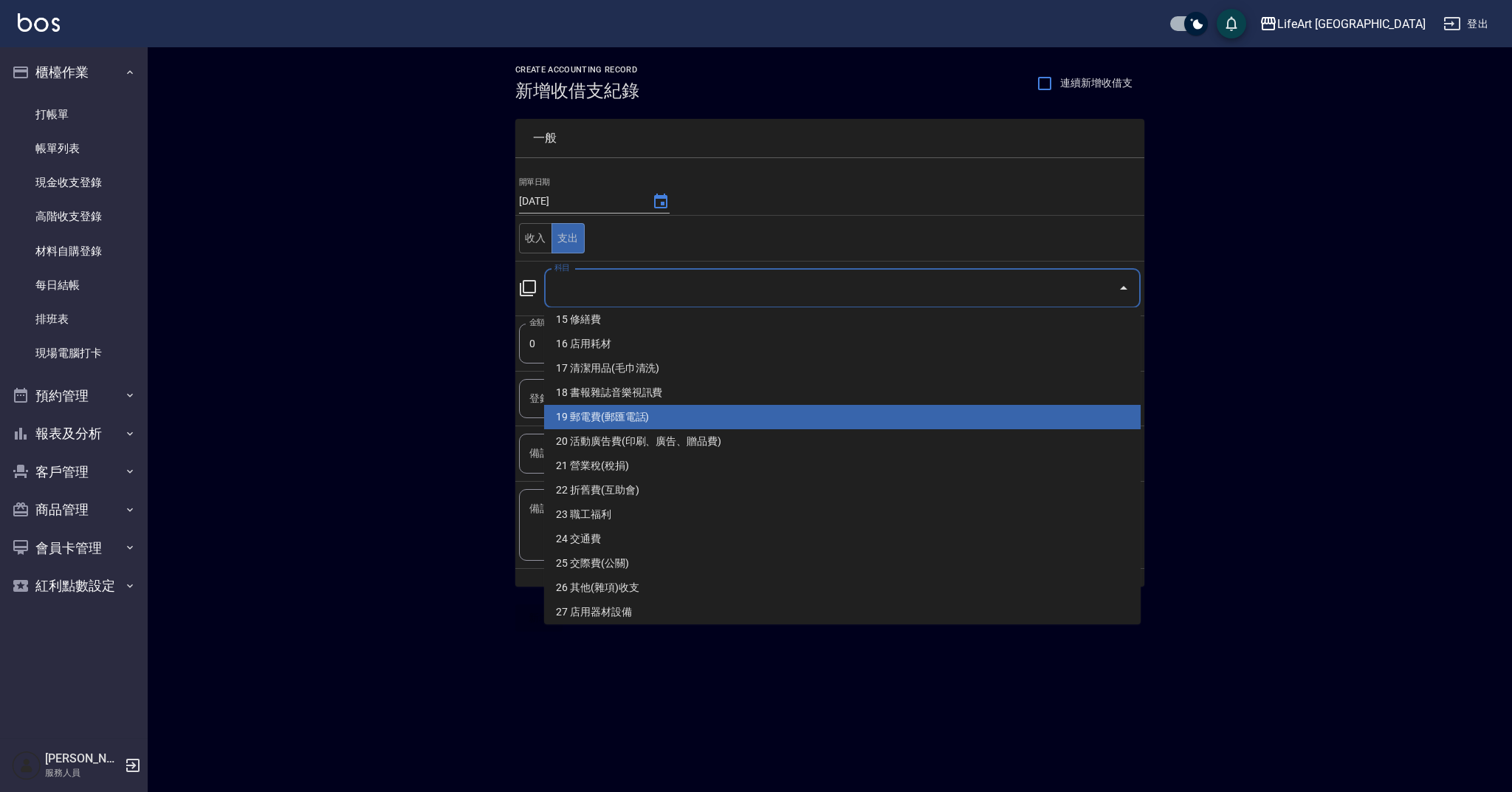
click at [1007, 414] on li "19 郵電費(郵匯電話)" at bounding box center [842, 417] width 597 height 25
type input "19 郵電費(郵匯電話)"
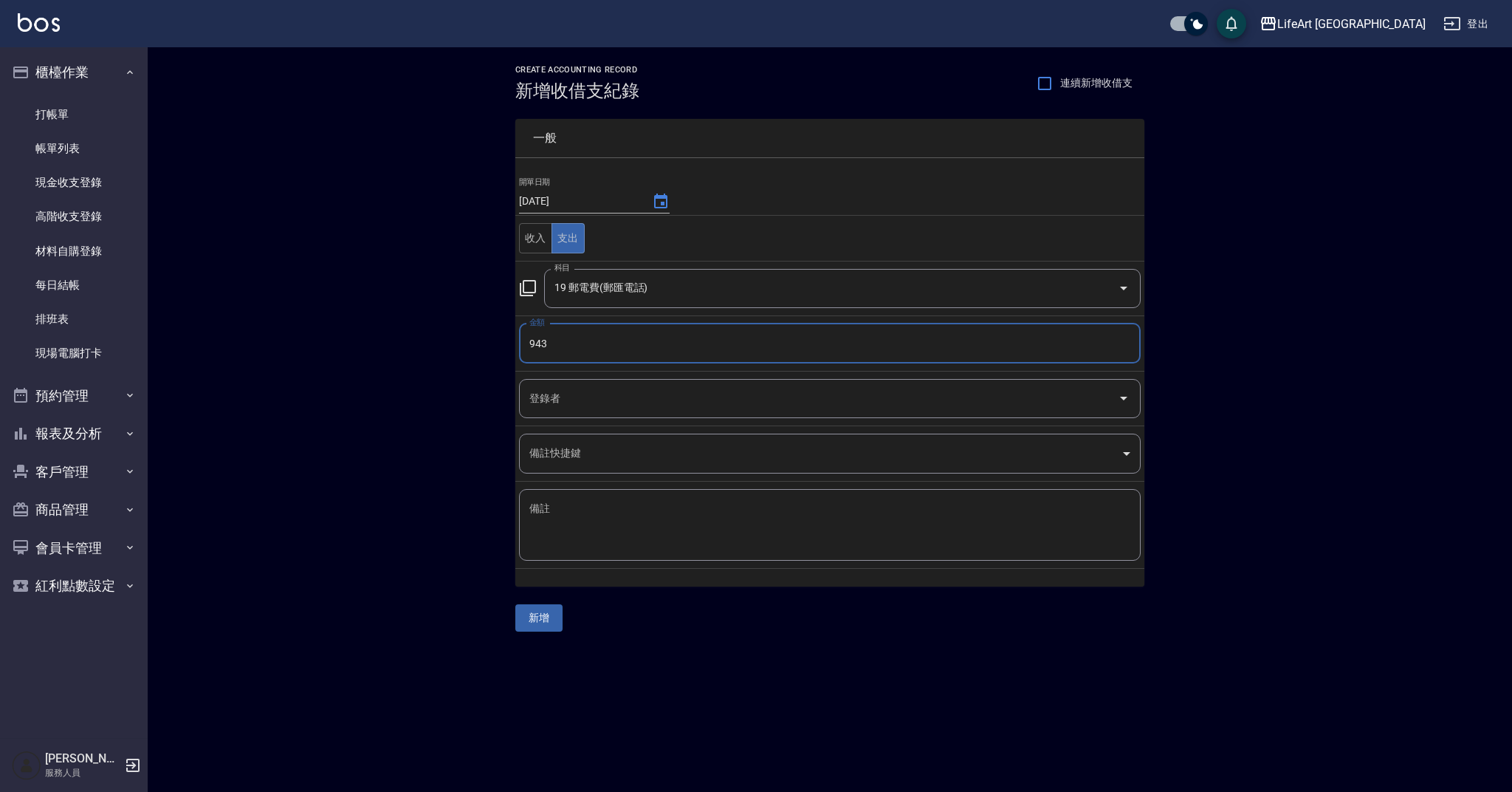
type input "943"
click at [733, 390] on input "登錄者" at bounding box center [819, 398] width 586 height 26
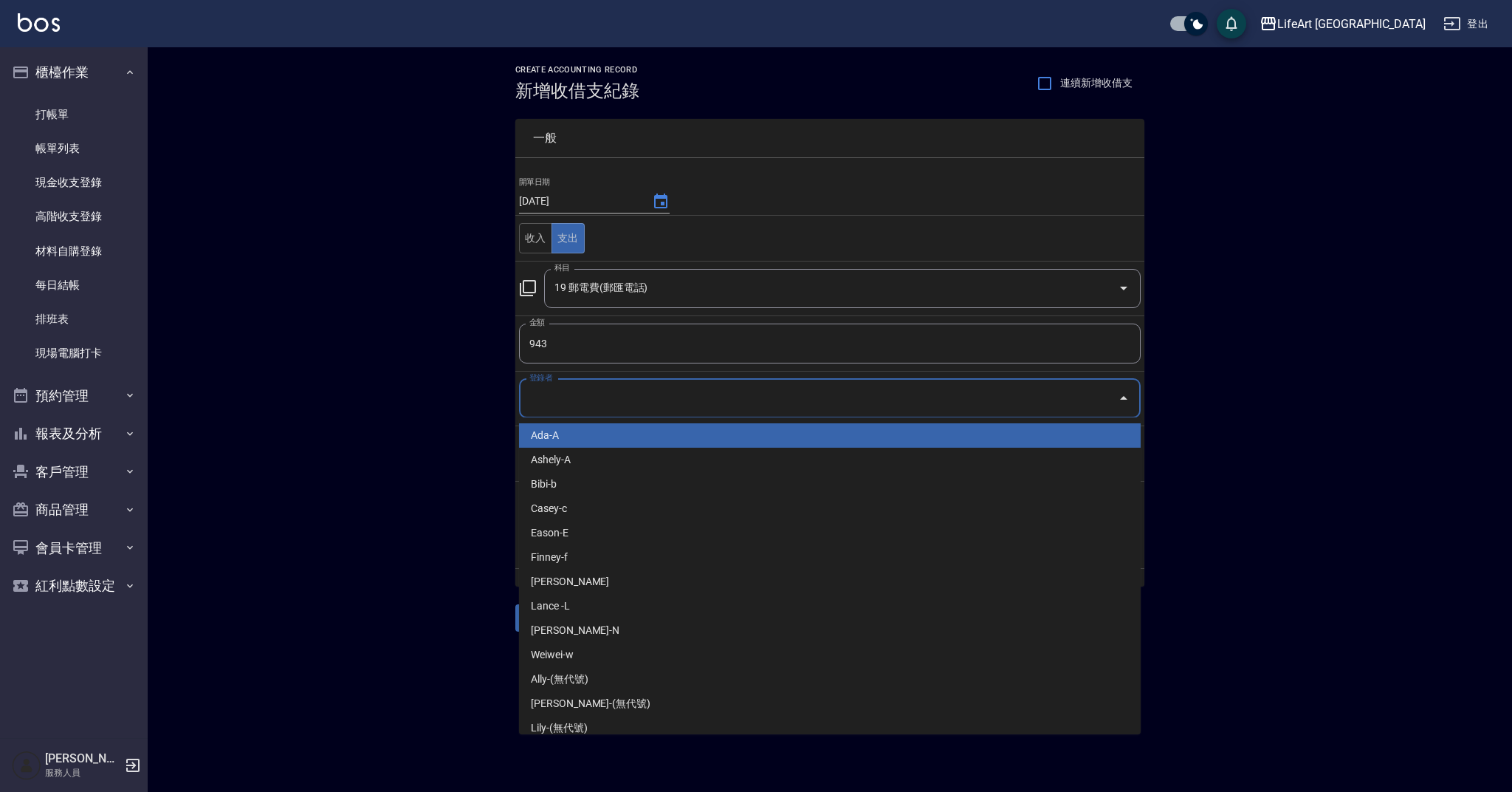
click at [725, 431] on li "Ada-A" at bounding box center [830, 435] width 622 height 25
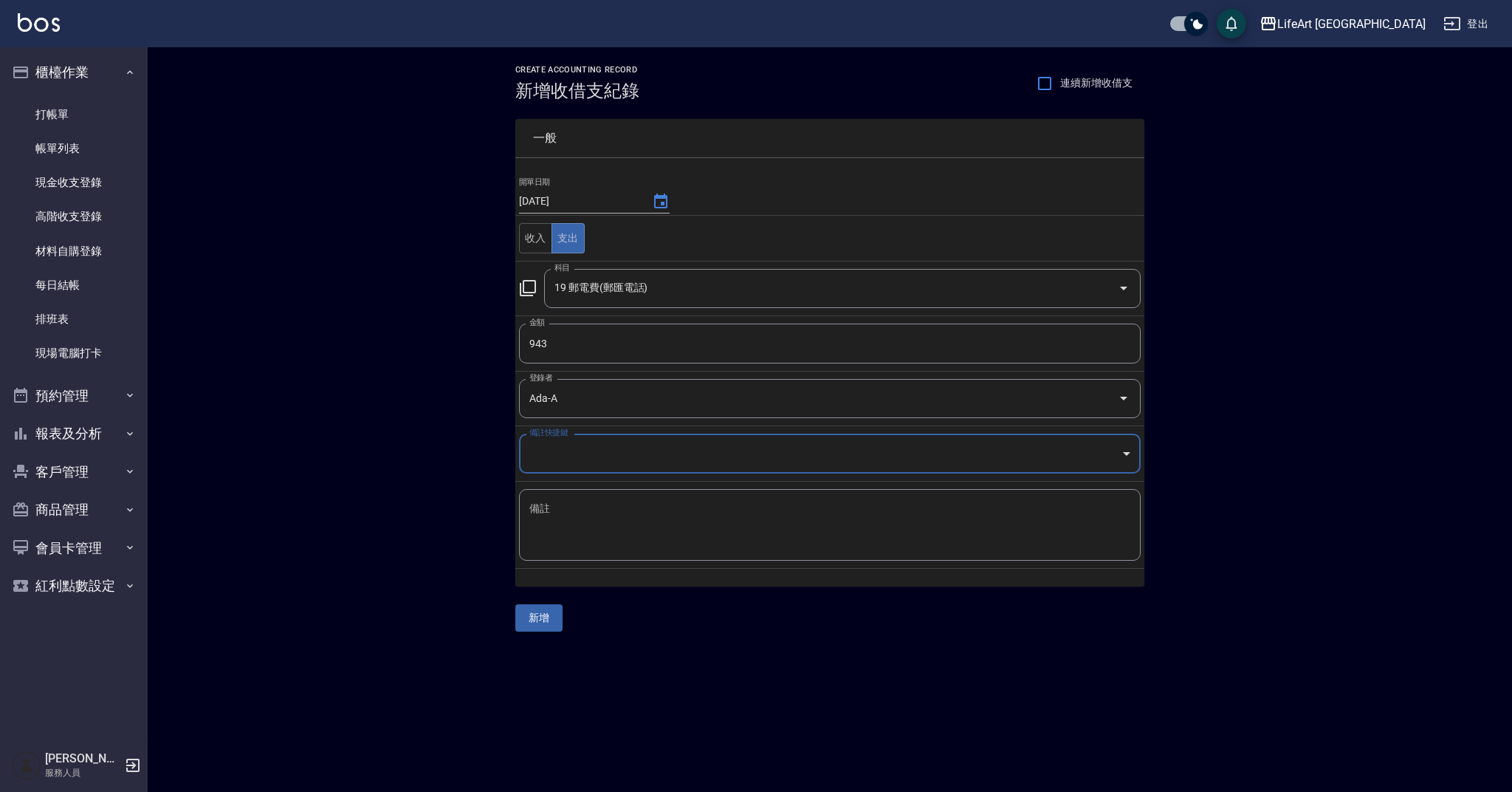
type input "Ada-A"
click at [682, 496] on div "x 備註" at bounding box center [830, 525] width 622 height 71
type textarea "s"
type textarea "114/08/21-114/09/20-82*5*2*6"
click at [542, 611] on button "新增" at bounding box center [539, 617] width 48 height 27
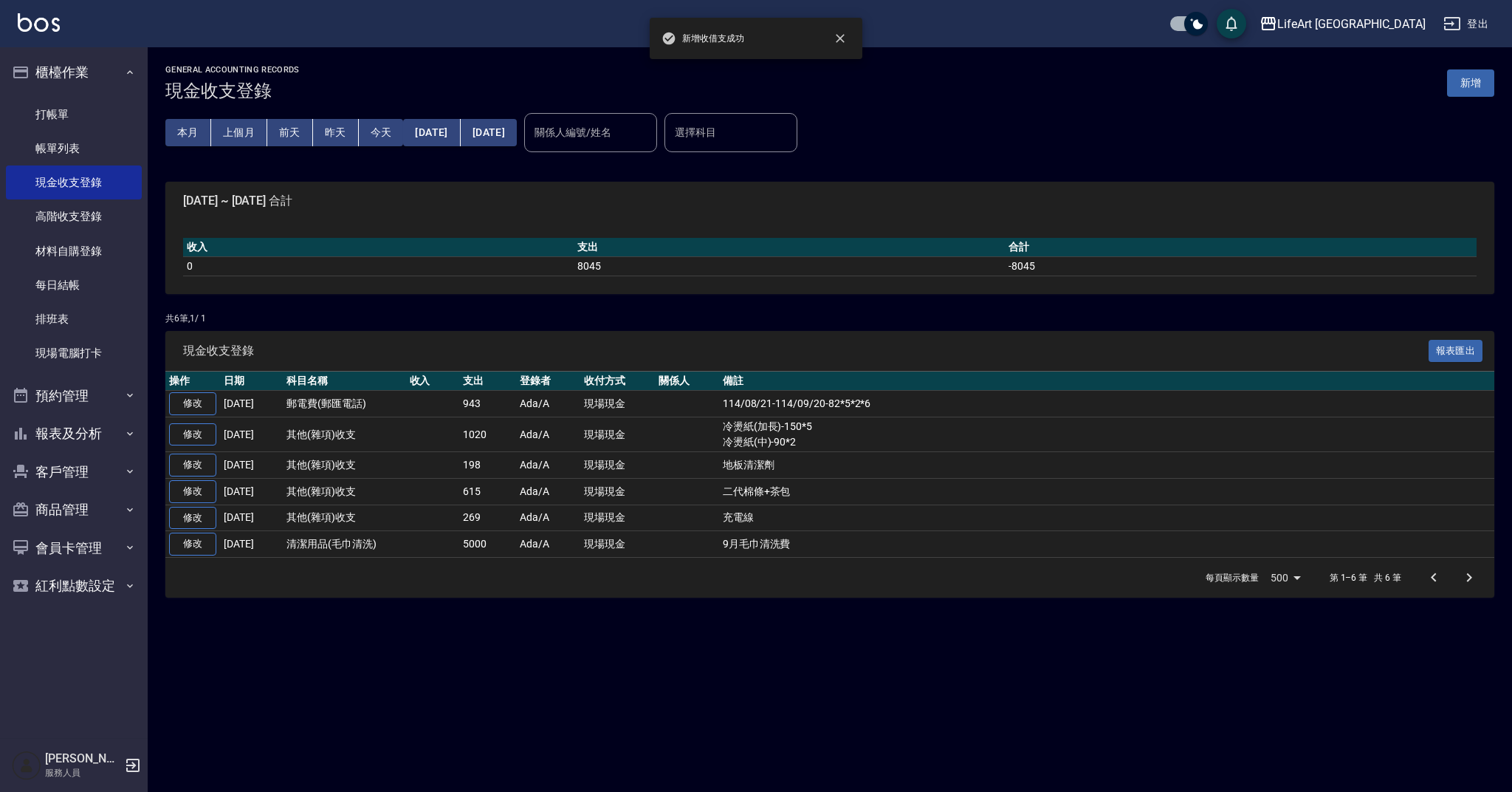
click at [633, 625] on div "GENERAL ACCOUNTING RECORDS 現金收支登錄 新增 本月 上個月 前天 昨天 今天 2025/10/01 2025/10/13 關係人編…" at bounding box center [756, 396] width 1512 height 792
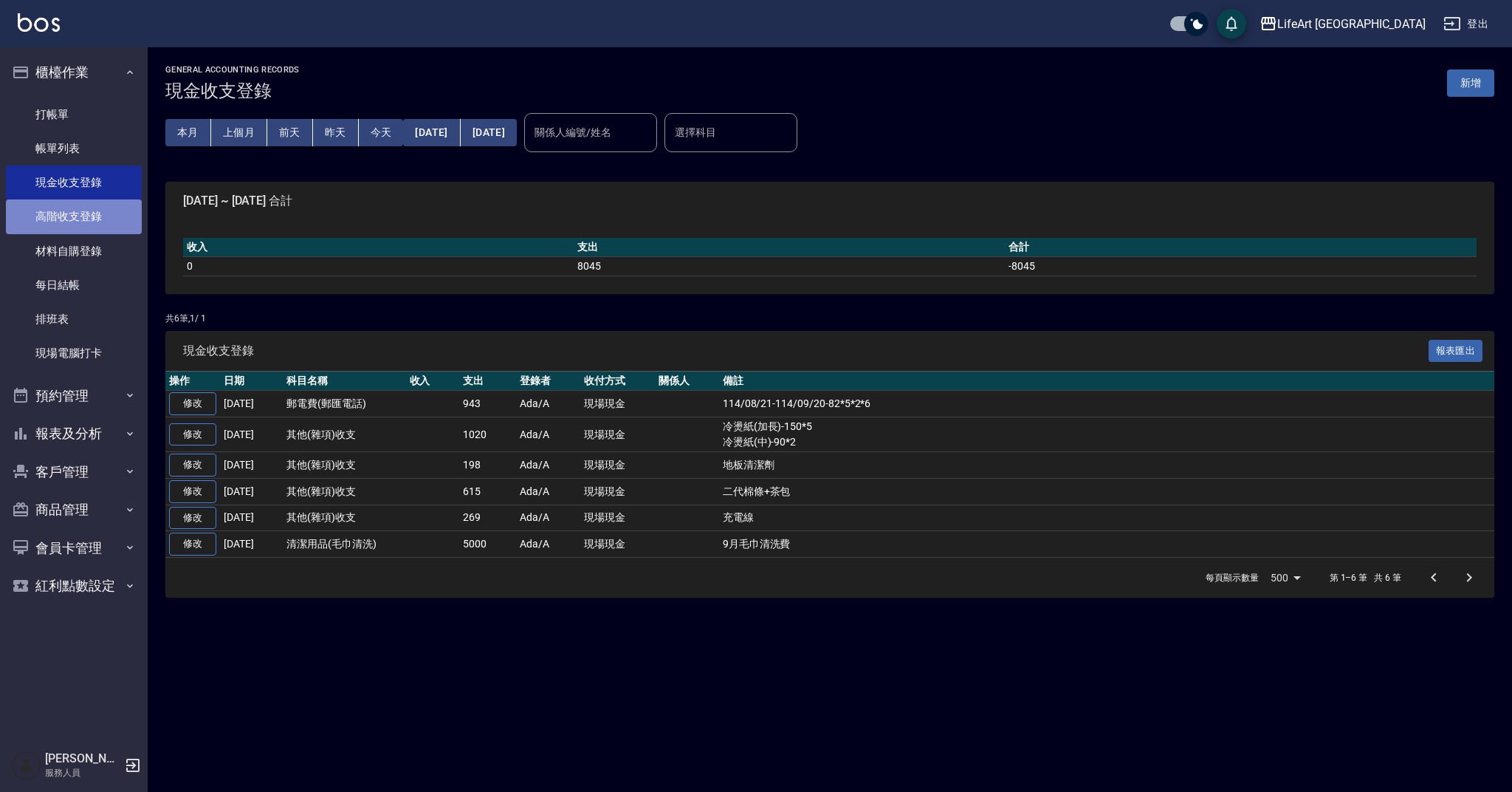
click at [99, 219] on link "高階收支登錄" at bounding box center [73, 216] width 136 height 34
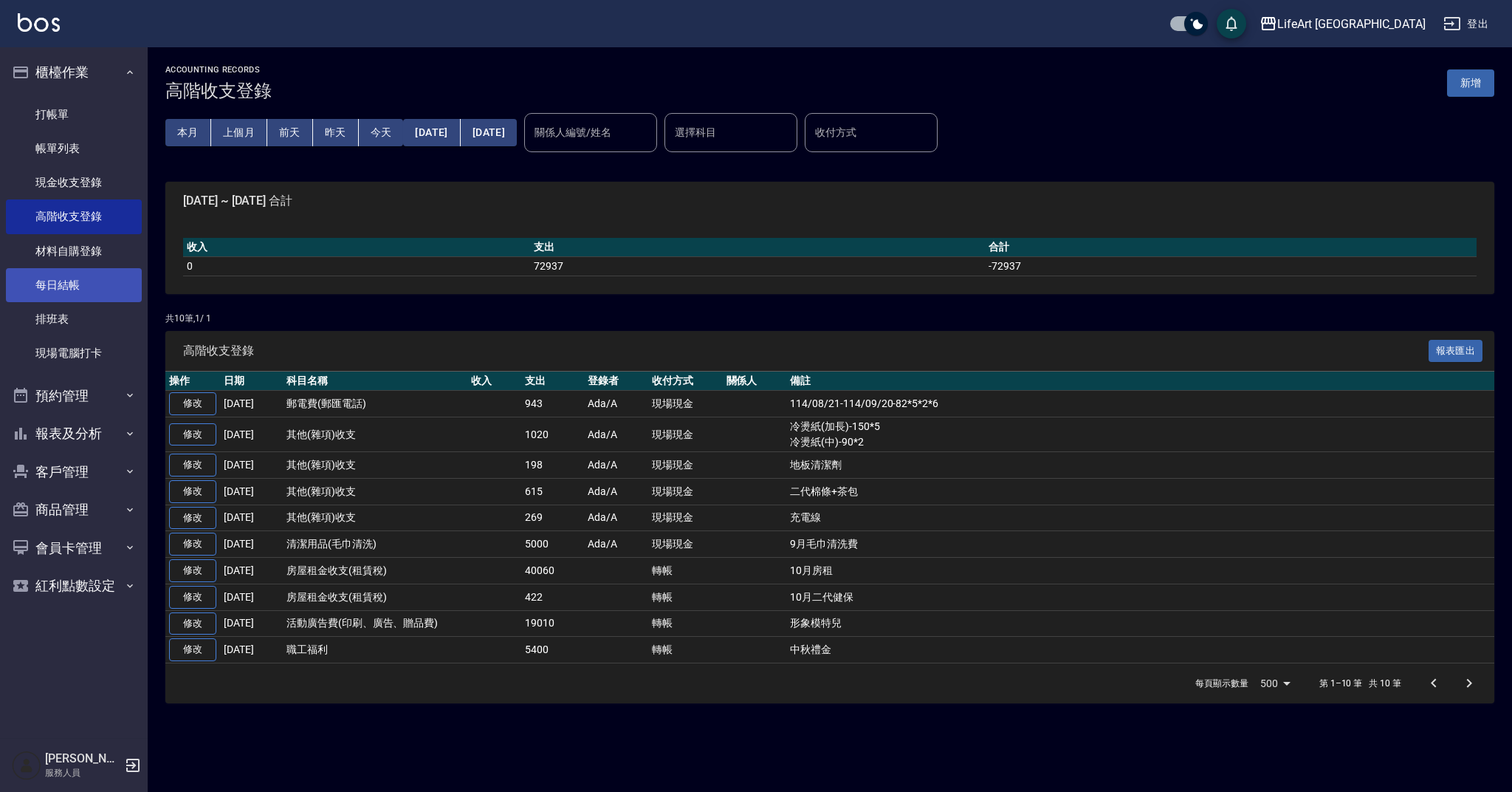
click at [80, 296] on link "每日結帳" at bounding box center [73, 285] width 136 height 34
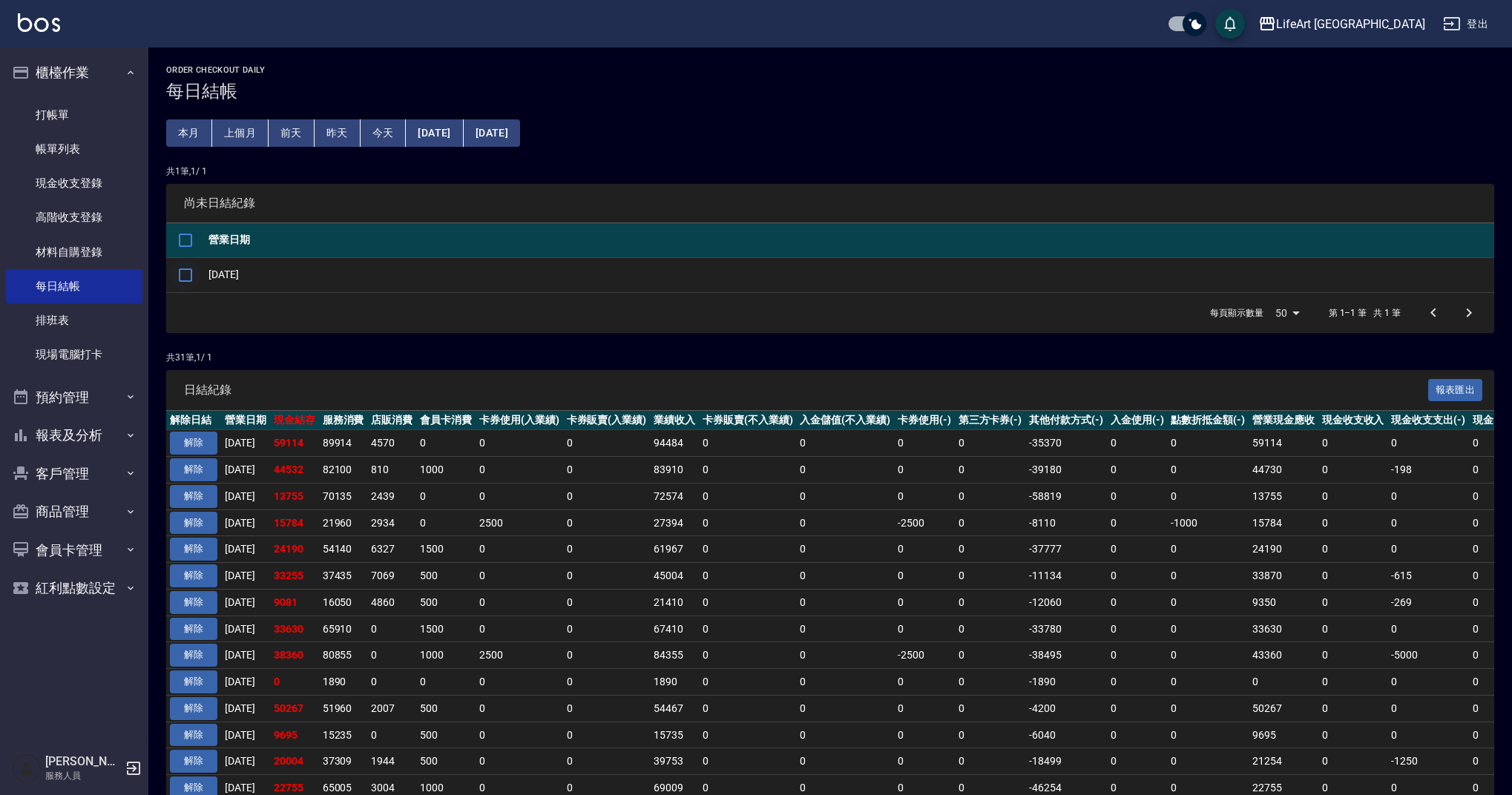
click at [181, 273] on input "checkbox" at bounding box center [185, 275] width 31 height 31
checkbox input "true"
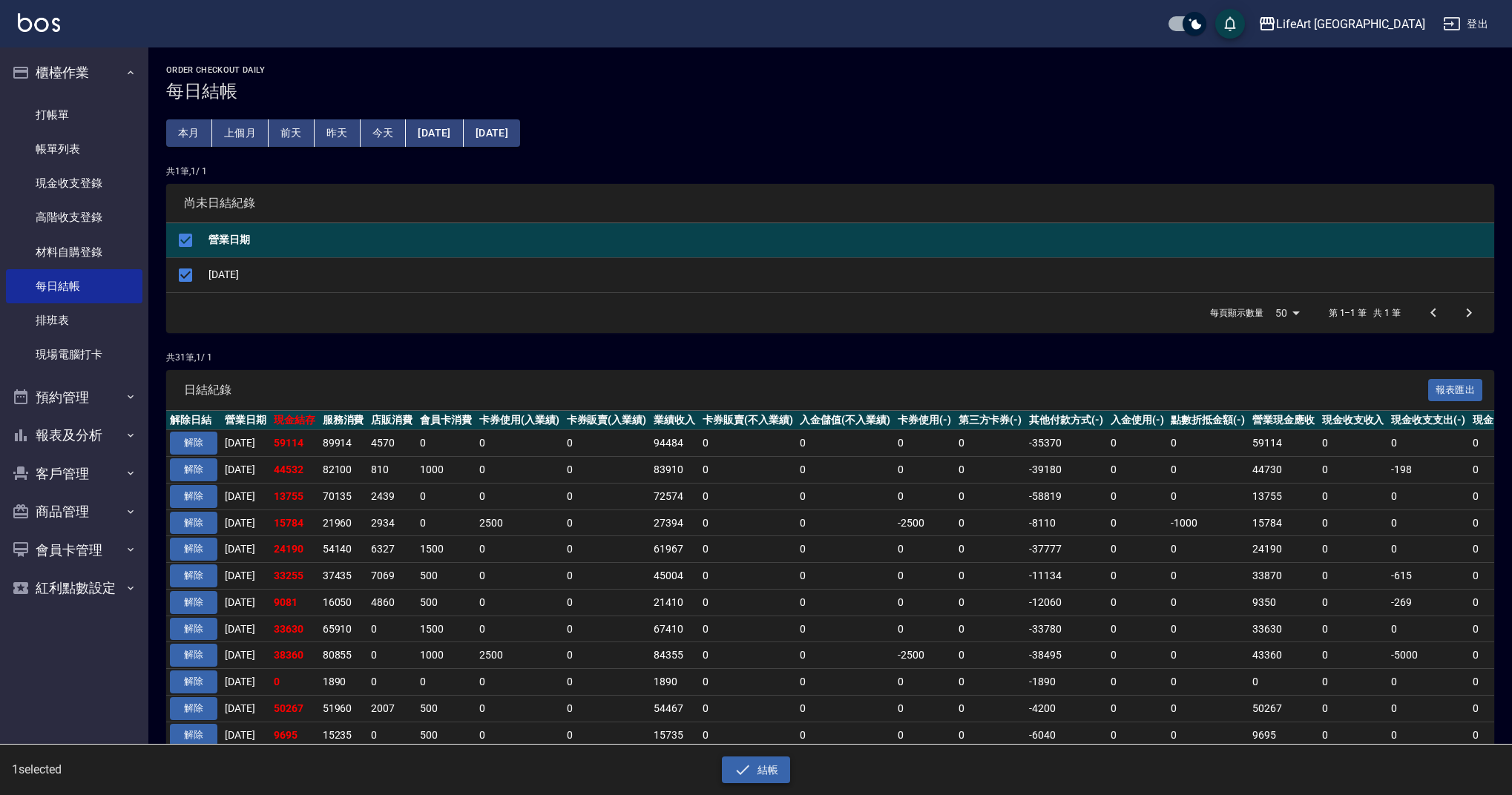
click at [771, 765] on button "結帳" at bounding box center [756, 770] width 69 height 27
click at [695, 58] on button "確定" at bounding box center [703, 59] width 48 height 23
checkbox input "false"
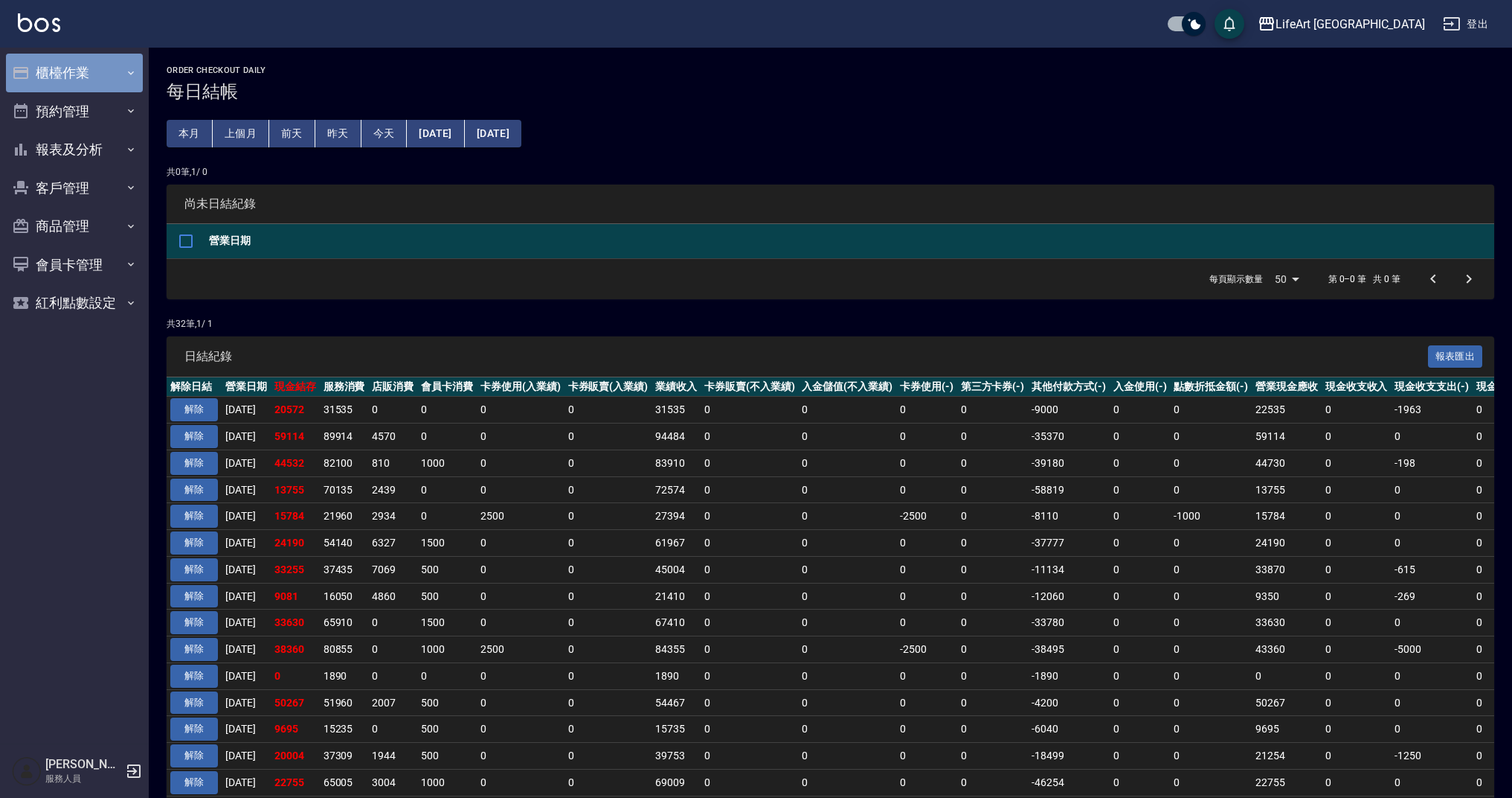
click at [101, 85] on button "櫃檯作業" at bounding box center [74, 73] width 137 height 38
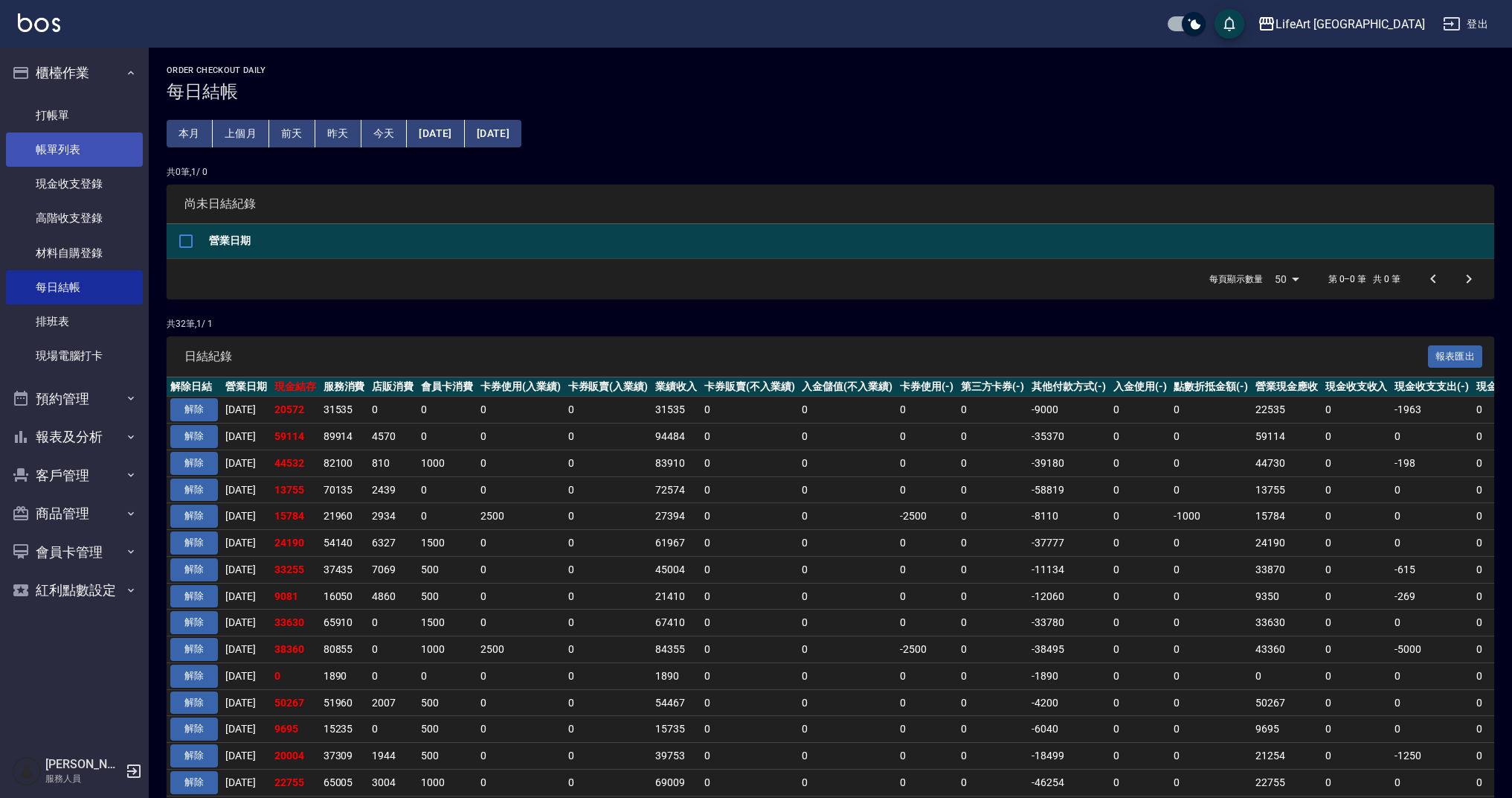
click at [109, 165] on link "帳單列表" at bounding box center [74, 150] width 137 height 34
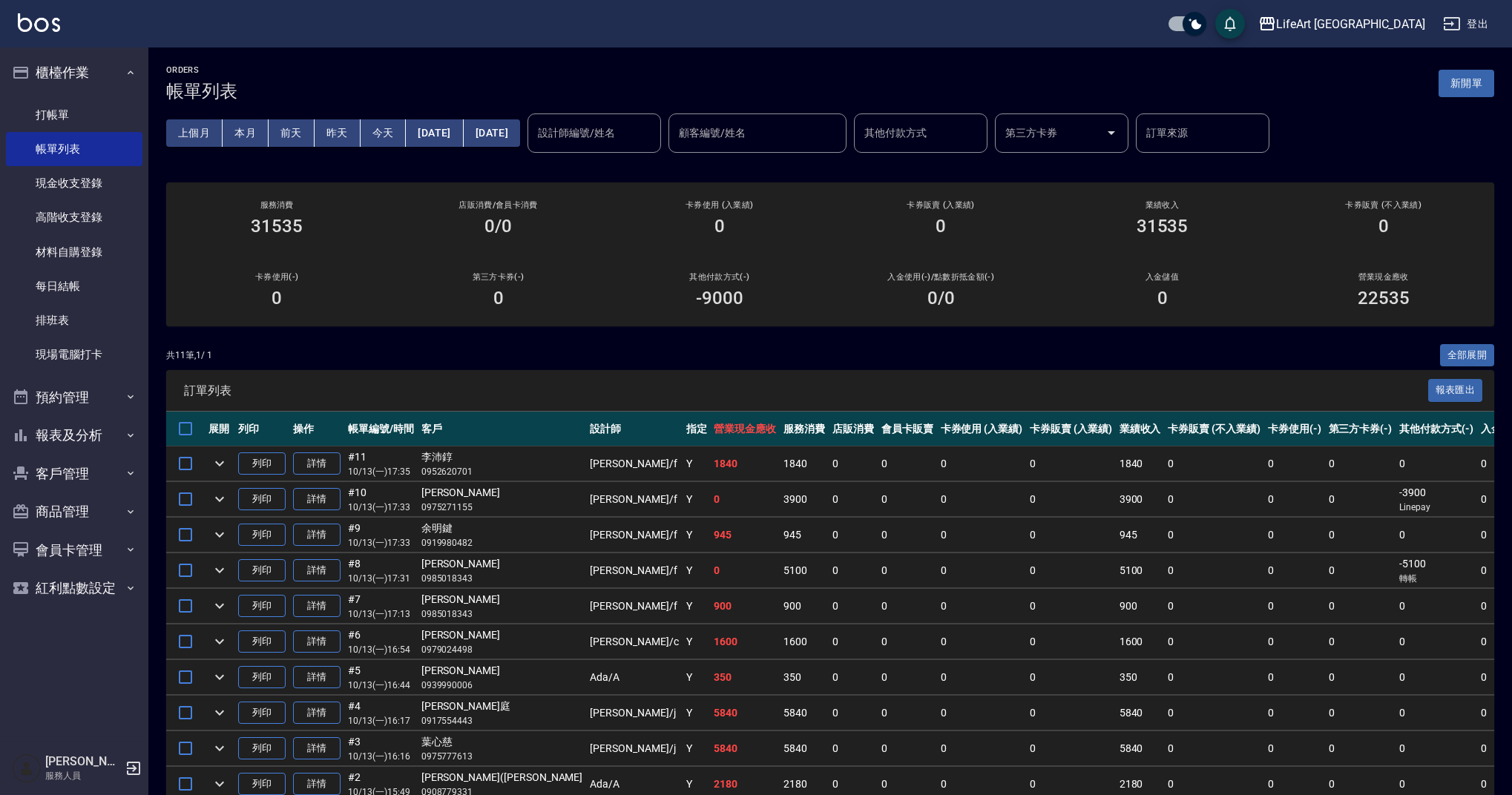
scroll to position [111, 0]
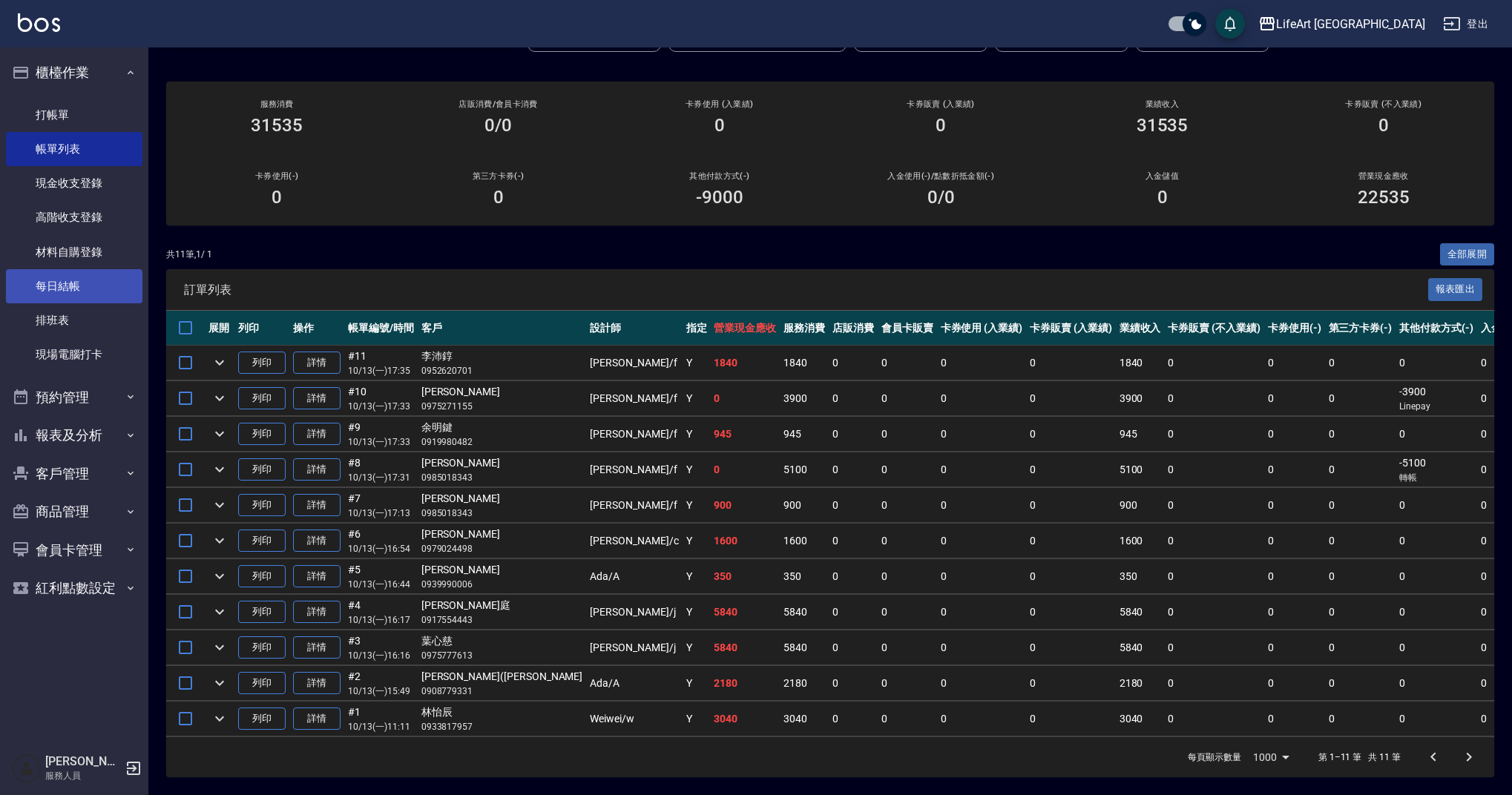
click at [114, 277] on link "每日結帳" at bounding box center [73, 286] width 136 height 34
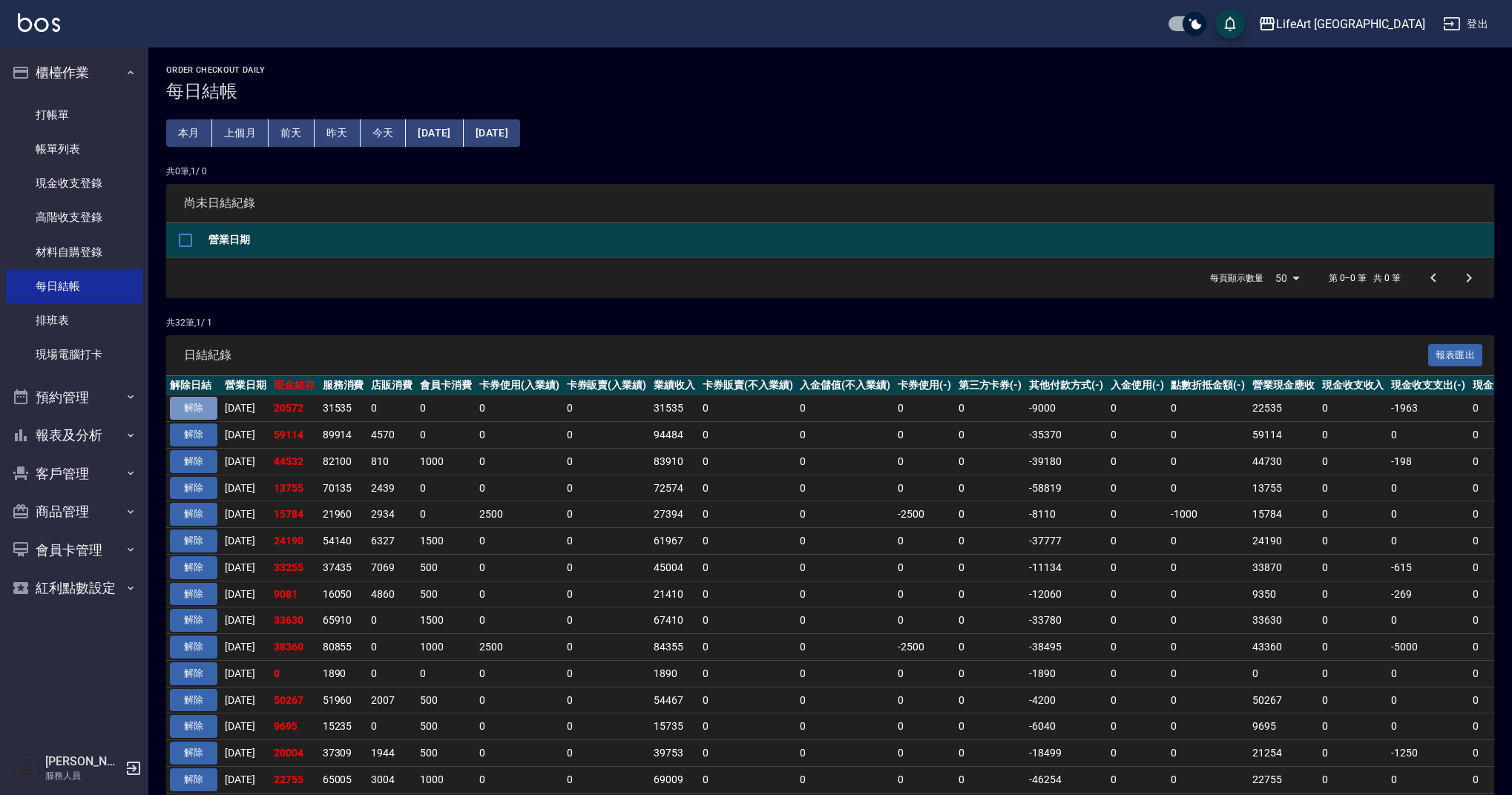
click at [189, 412] on button "解除" at bounding box center [194, 408] width 48 height 23
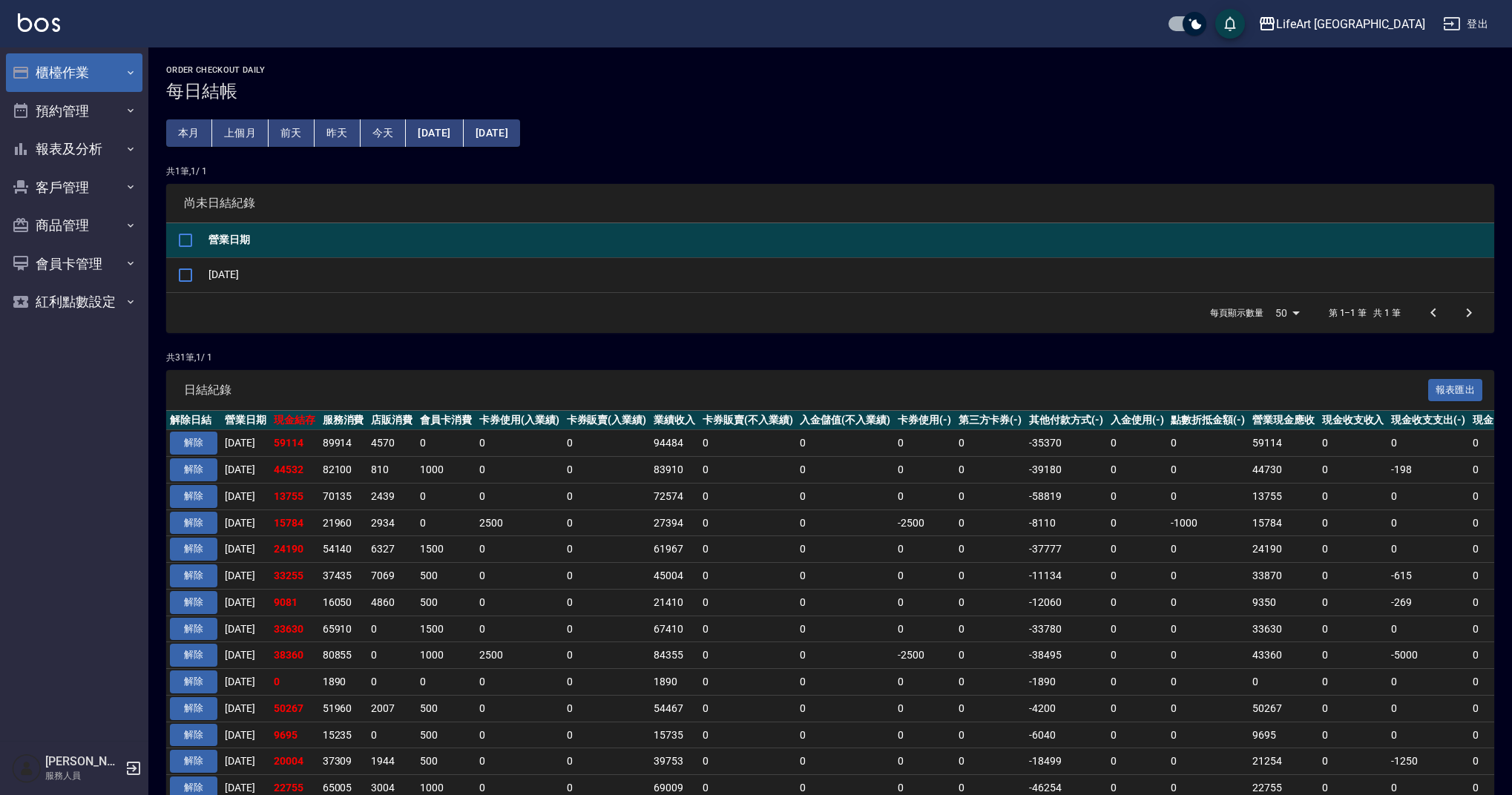
click at [102, 82] on button "櫃檯作業" at bounding box center [73, 72] width 136 height 38
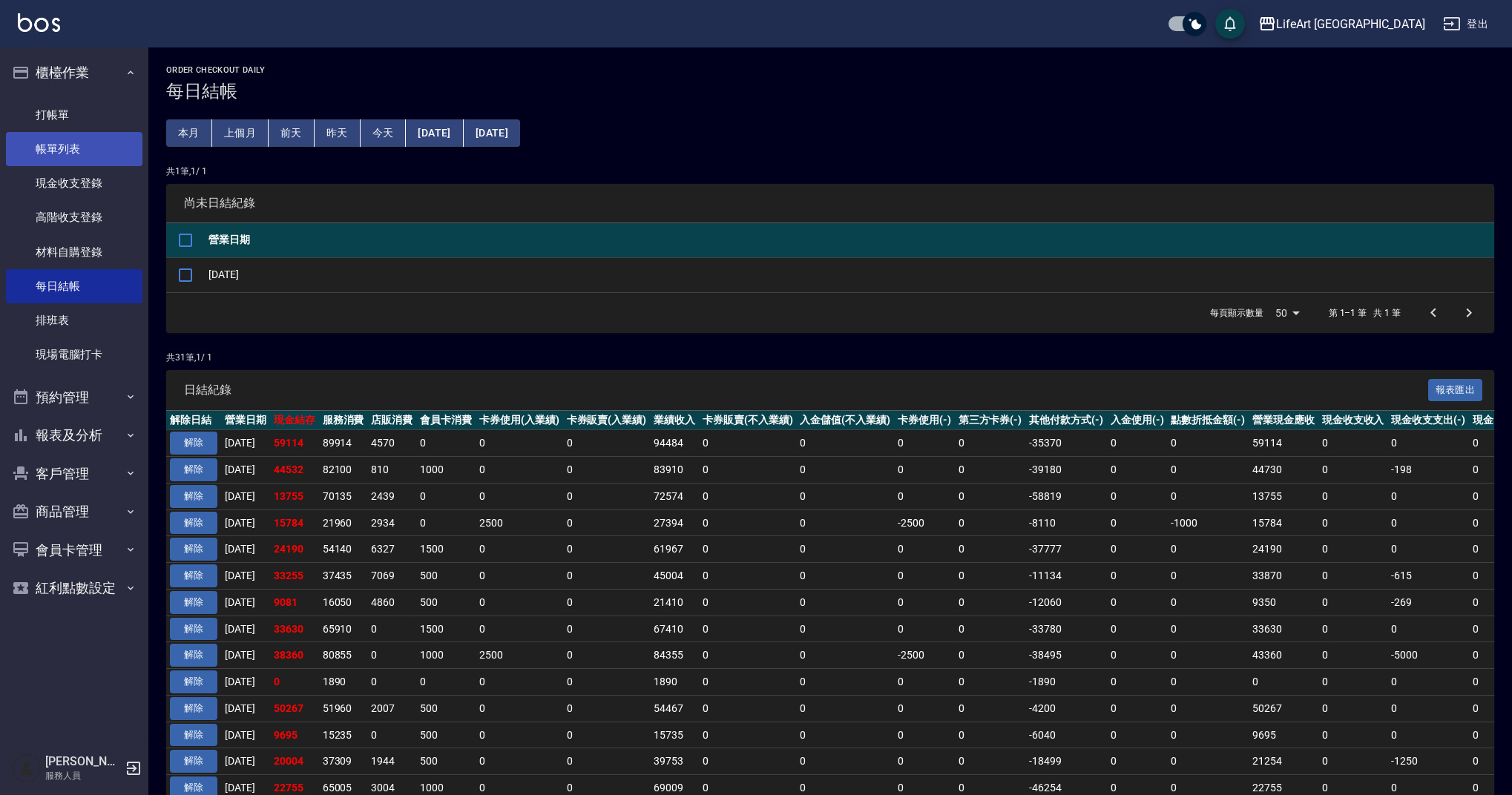
click at [83, 143] on link "帳單列表" at bounding box center [73, 149] width 136 height 34
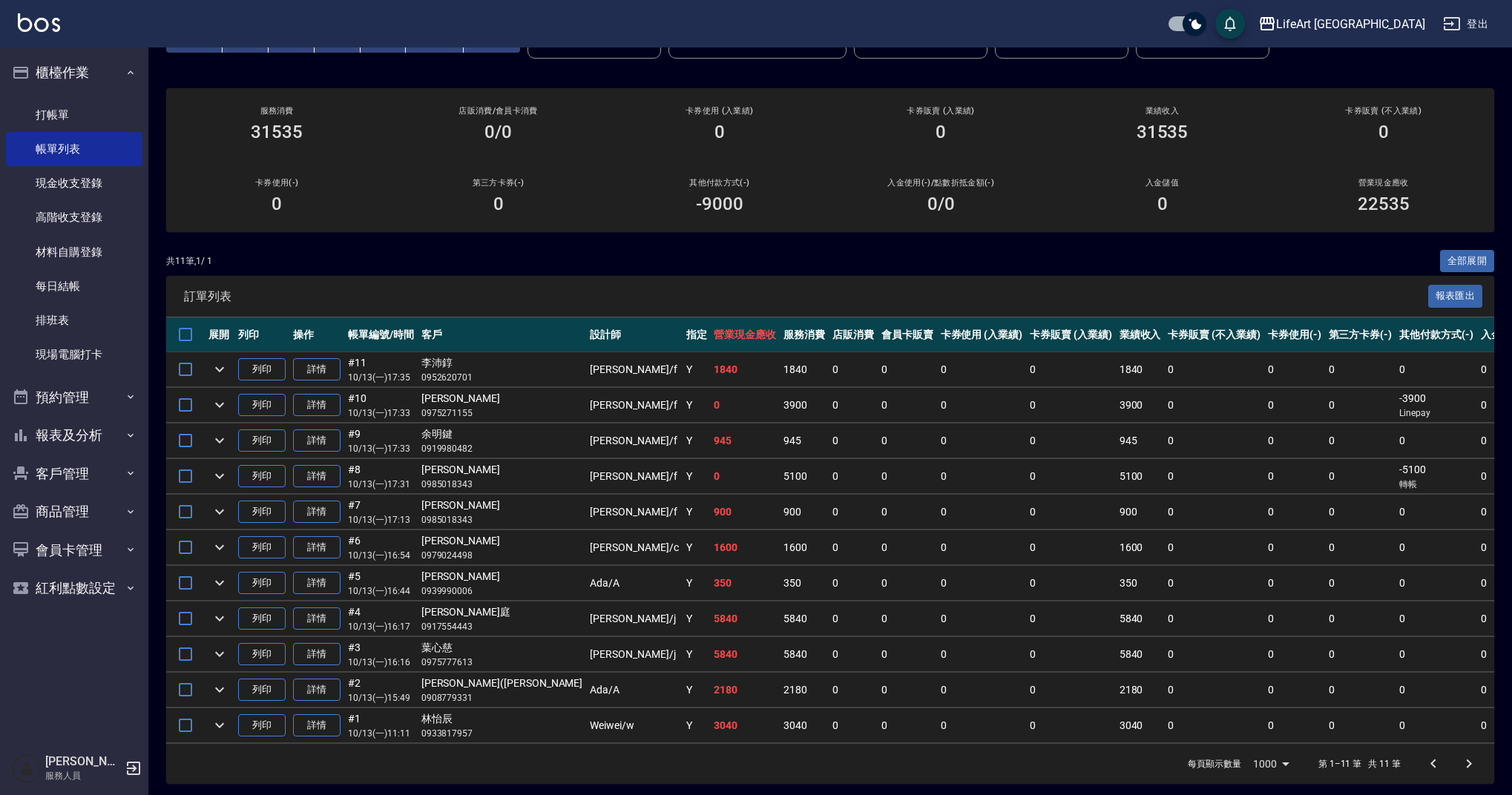
scroll to position [111, 0]
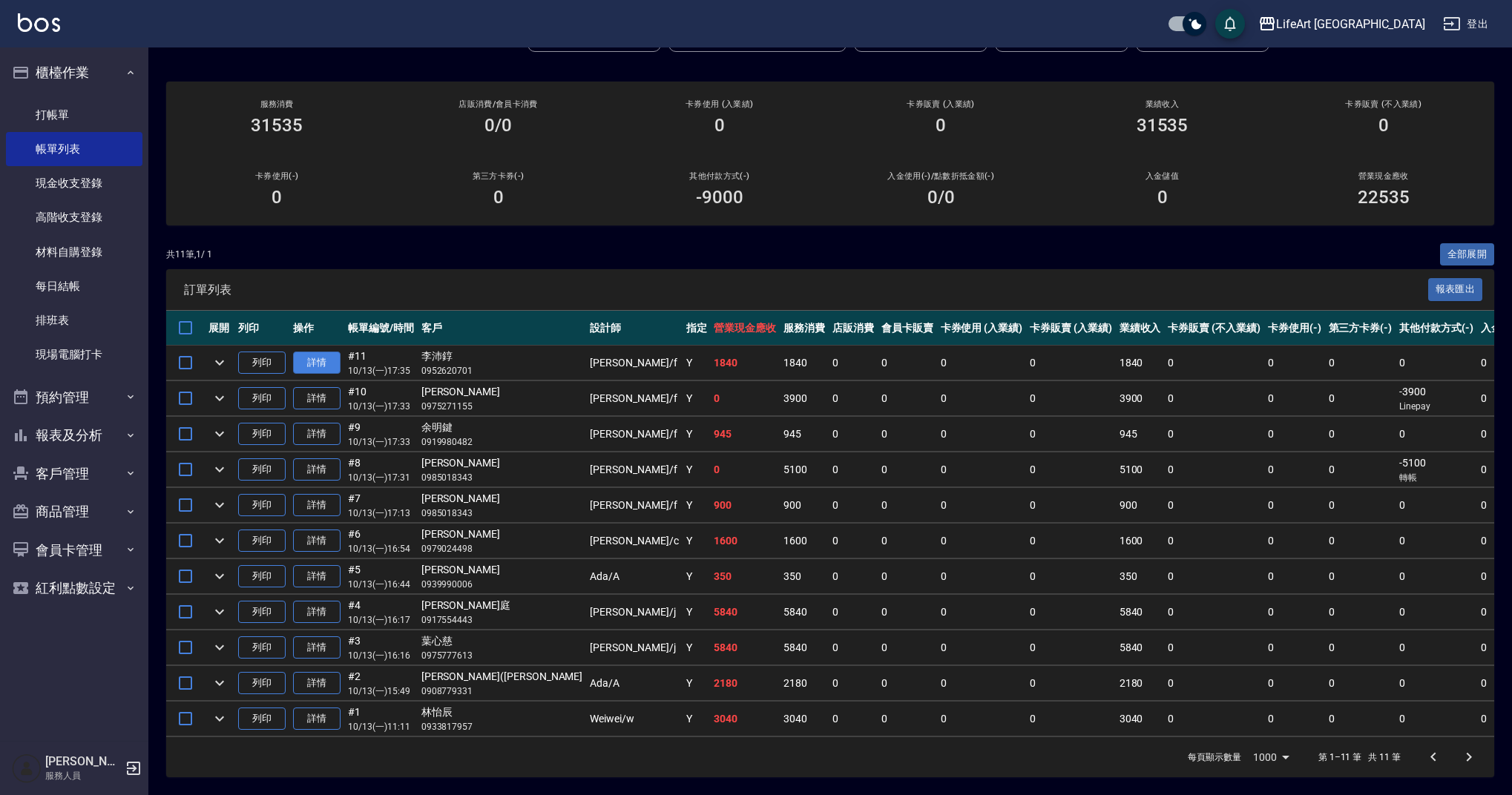
click at [332, 351] on link "詳情" at bounding box center [317, 362] width 48 height 23
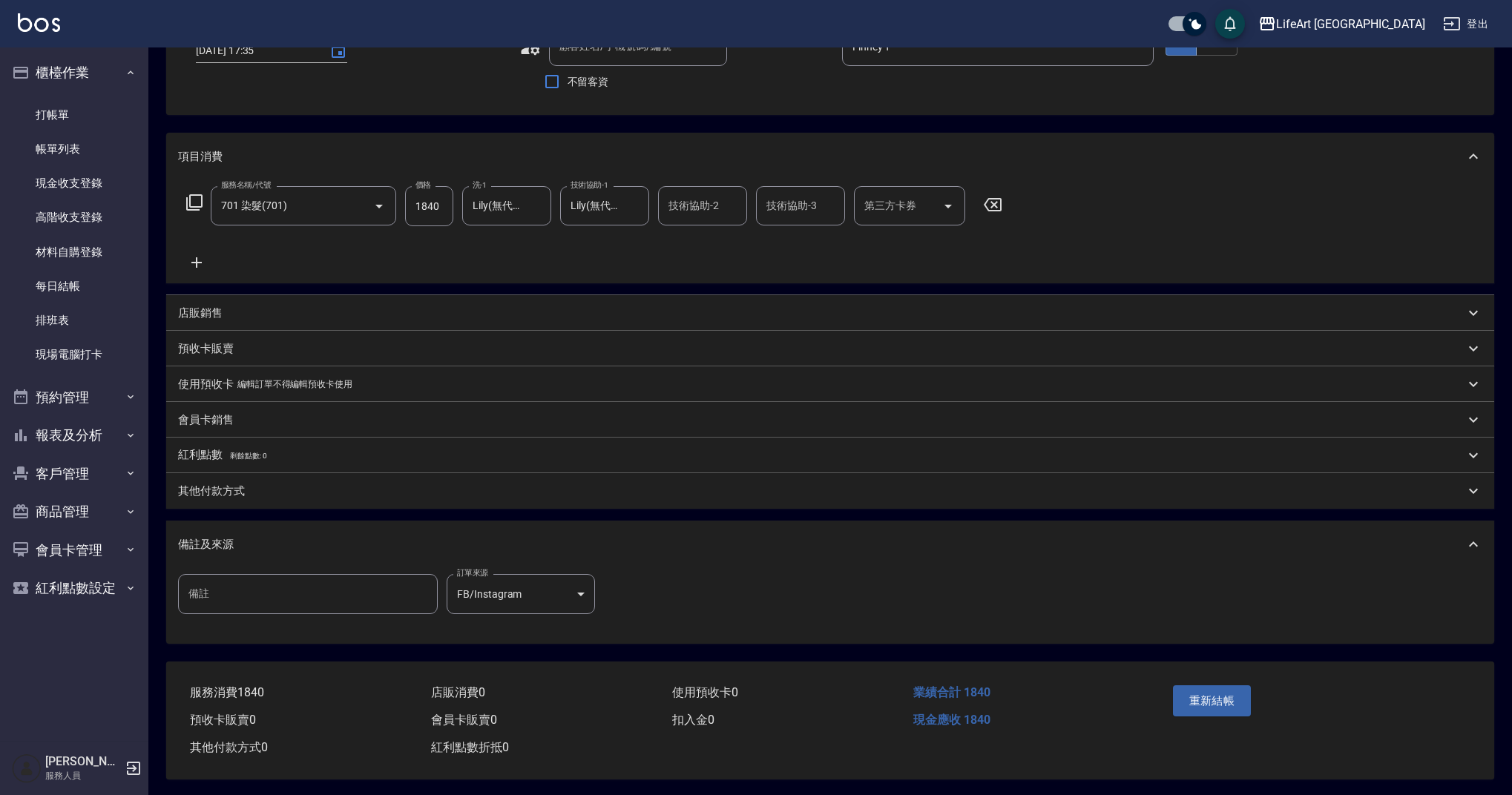
type input "2025/10/13 17:35"
type input "Finney-f"
type input "李沛錞/0952620701/null"
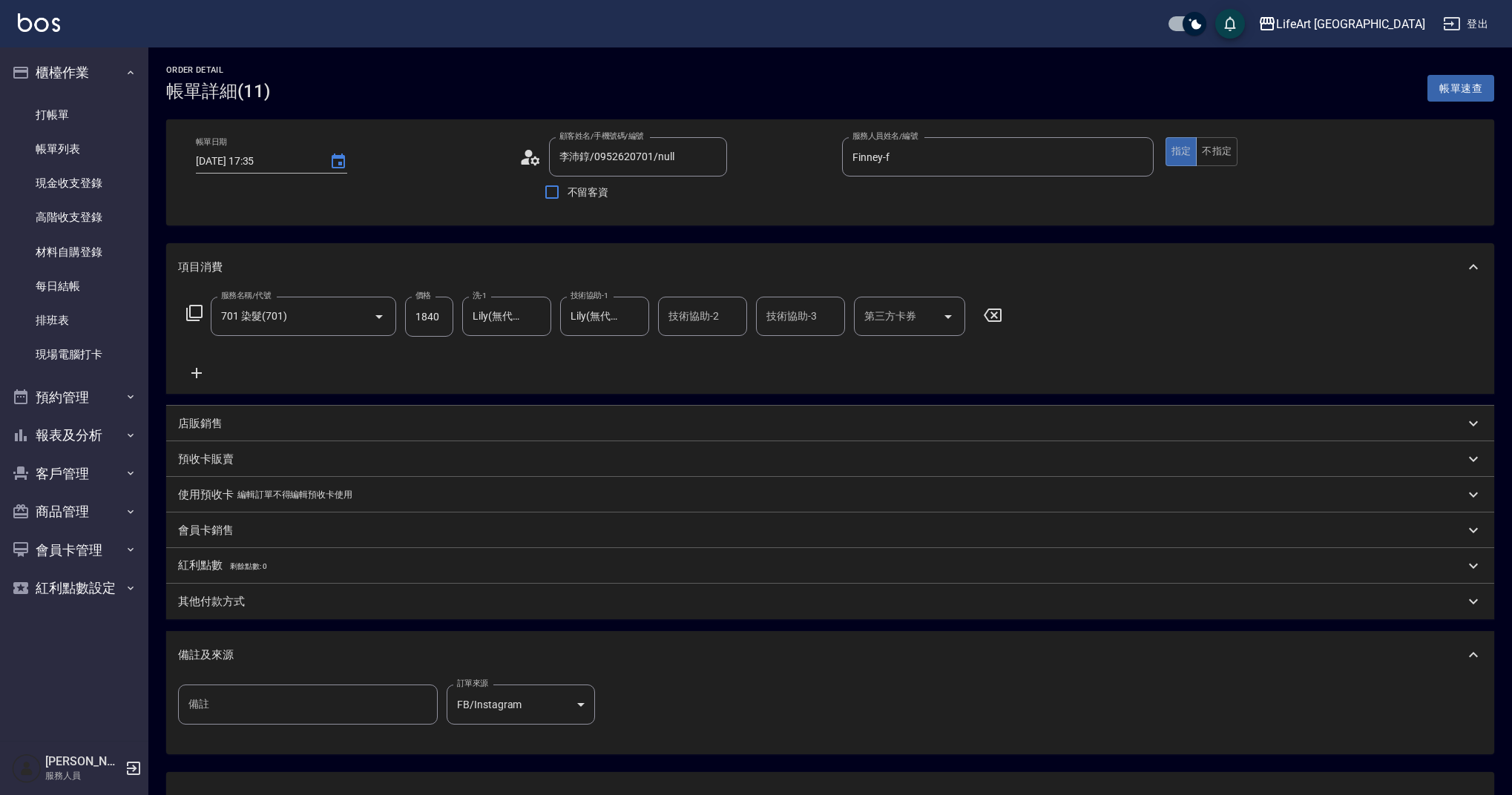
scroll to position [119, 0]
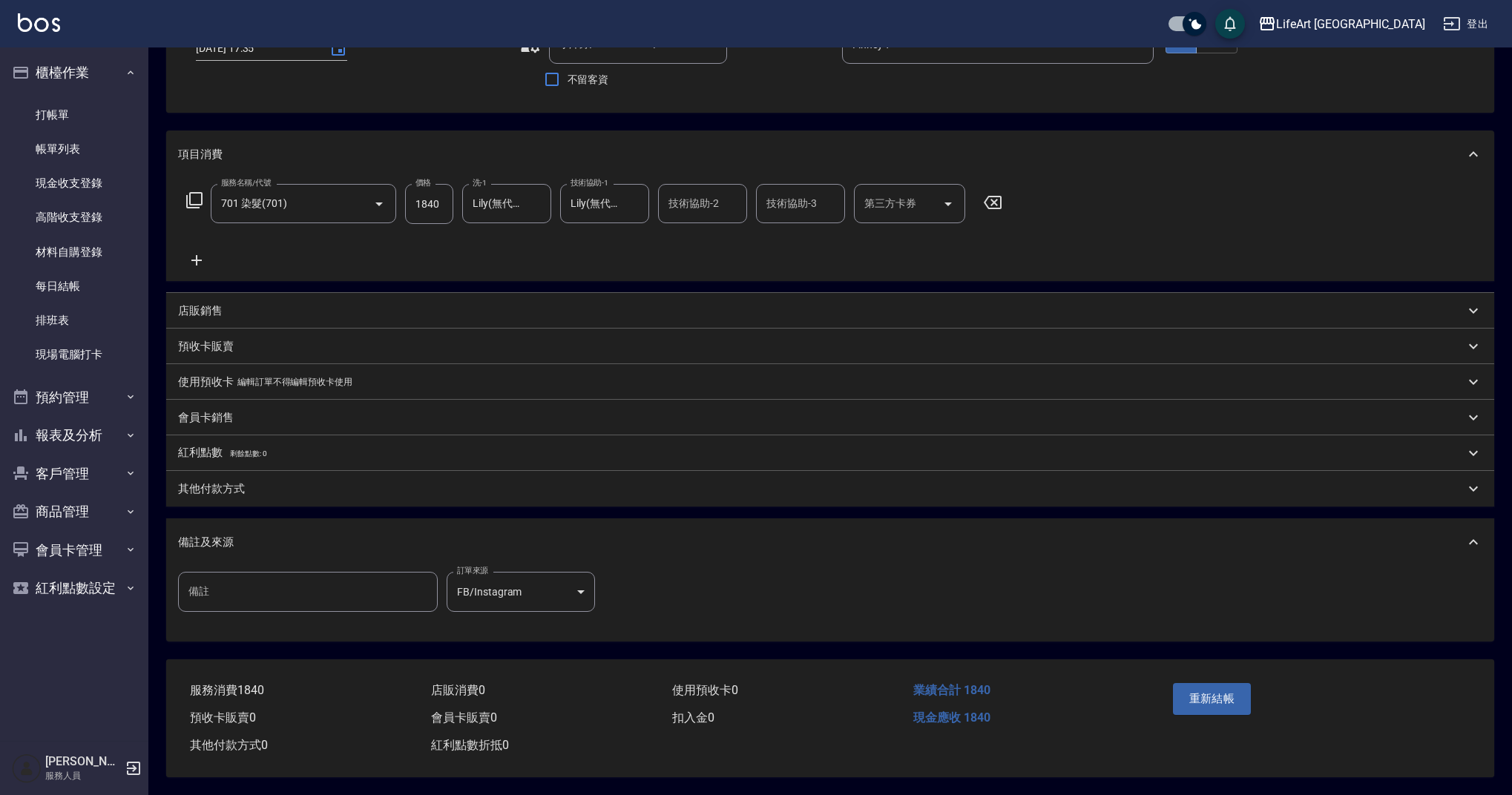
click at [227, 483] on p "其他付款方式" at bounding box center [211, 489] width 67 height 16
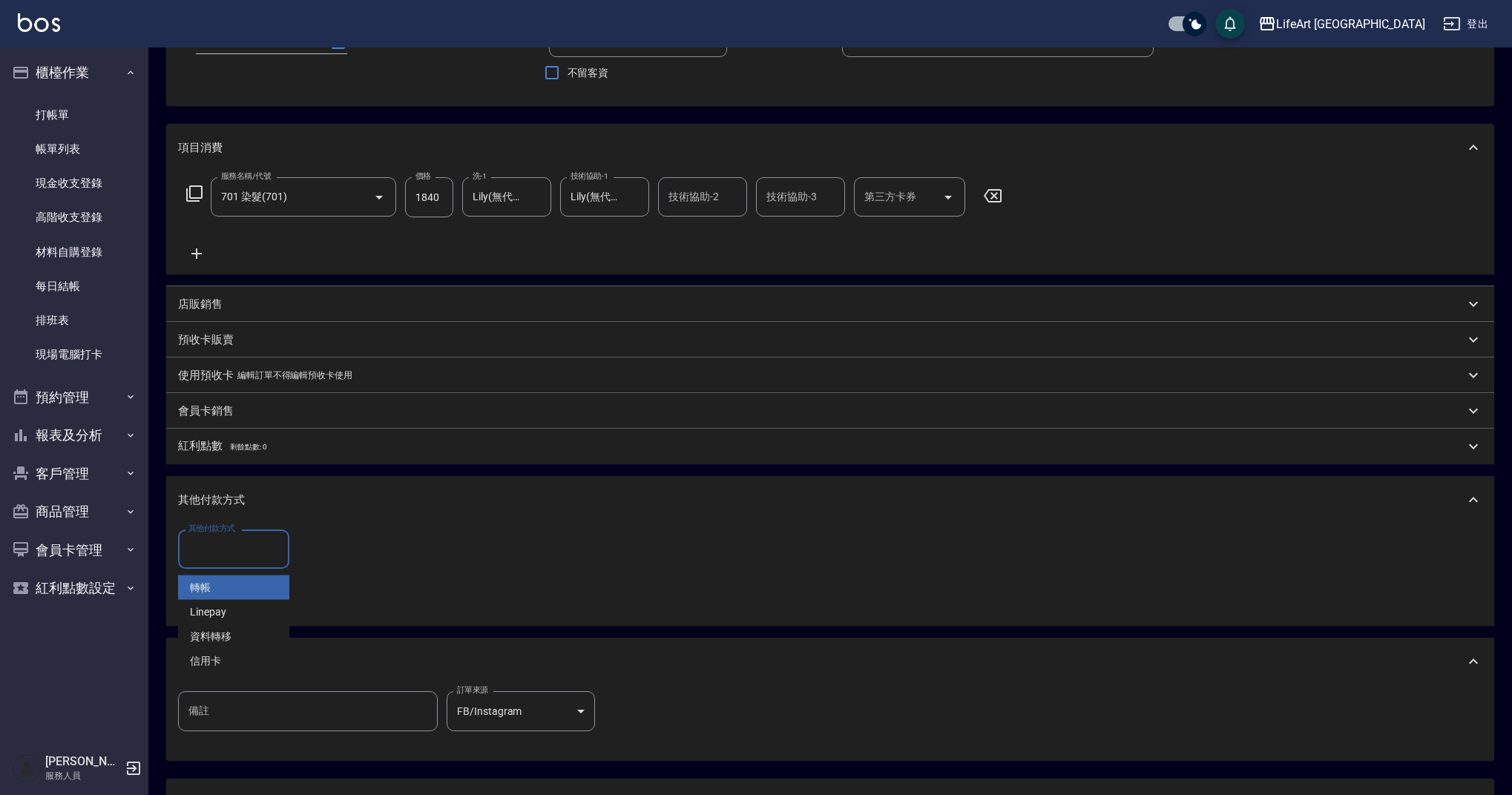
drag, startPoint x: 230, startPoint y: 546, endPoint x: 239, endPoint y: 574, distance: 29.4
click at [230, 546] on div "其他付款方式 其他付款方式" at bounding box center [234, 548] width 112 height 39
click at [241, 578] on span "轉帳" at bounding box center [234, 587] width 112 height 25
type input "轉帳"
click at [339, 547] on input "0" at bounding box center [354, 549] width 112 height 40
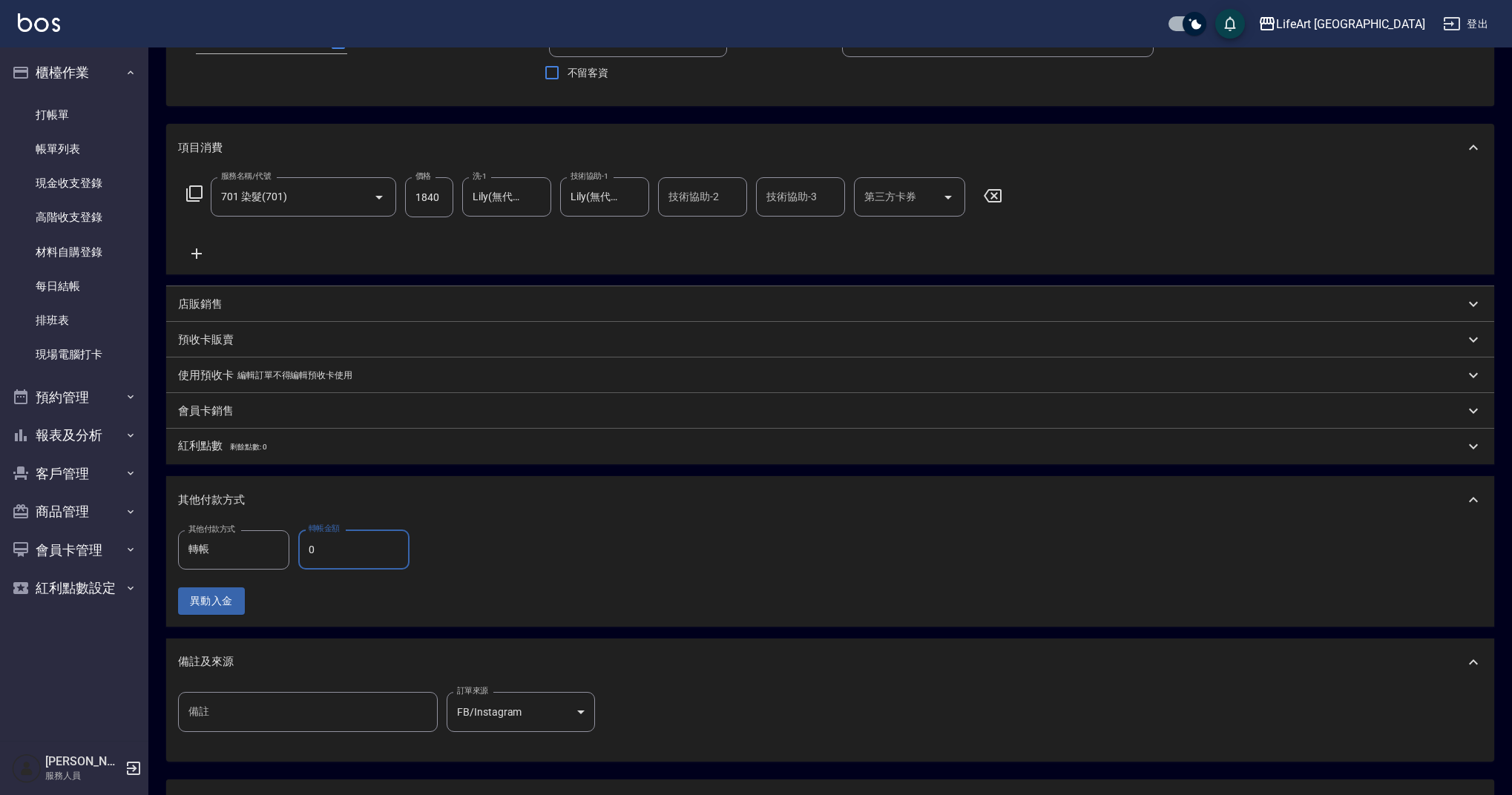
click at [339, 549] on input "0" at bounding box center [354, 549] width 112 height 40
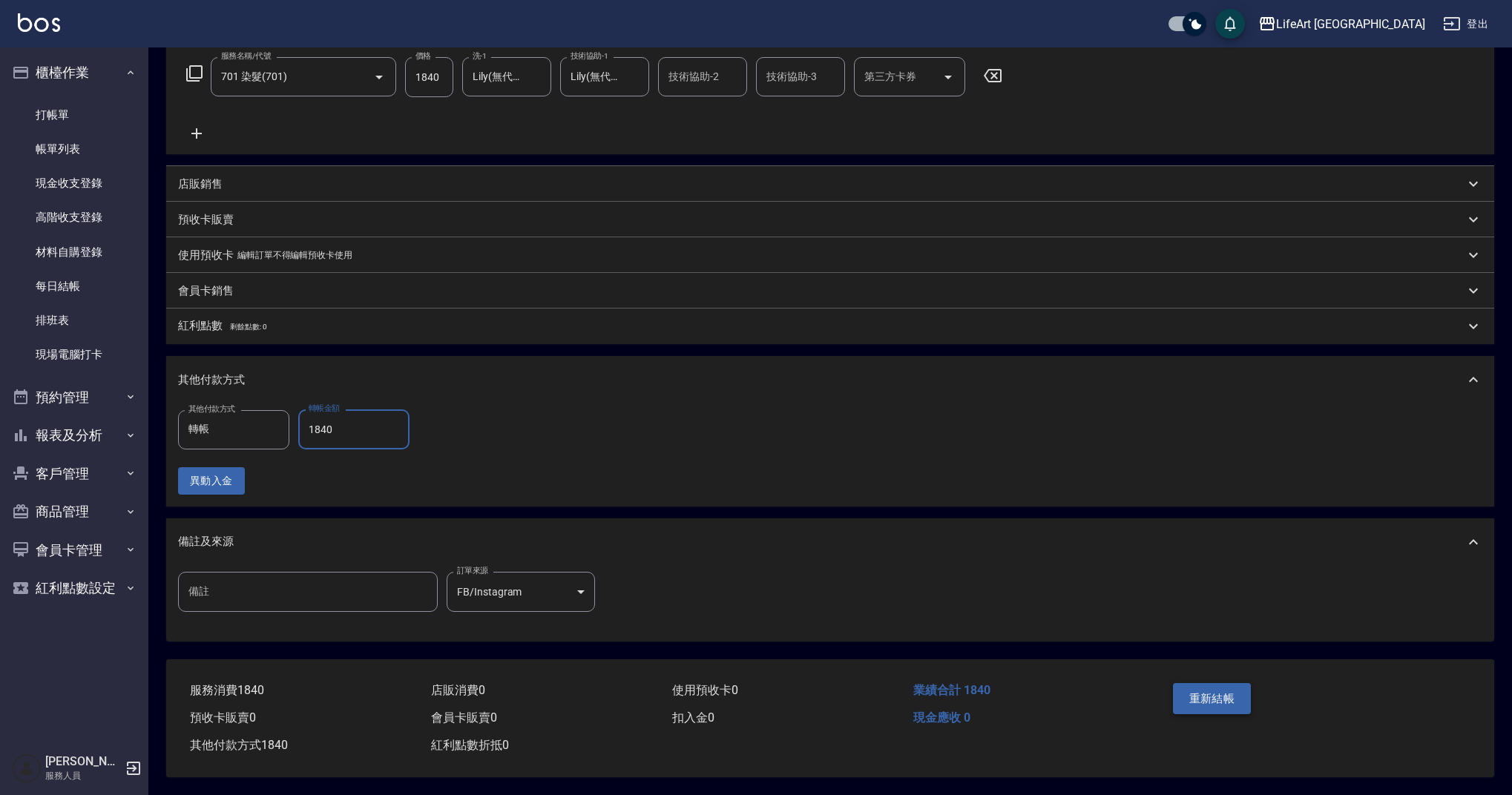
type input "1840"
click at [1214, 696] on button "重新結帳" at bounding box center [1212, 698] width 79 height 31
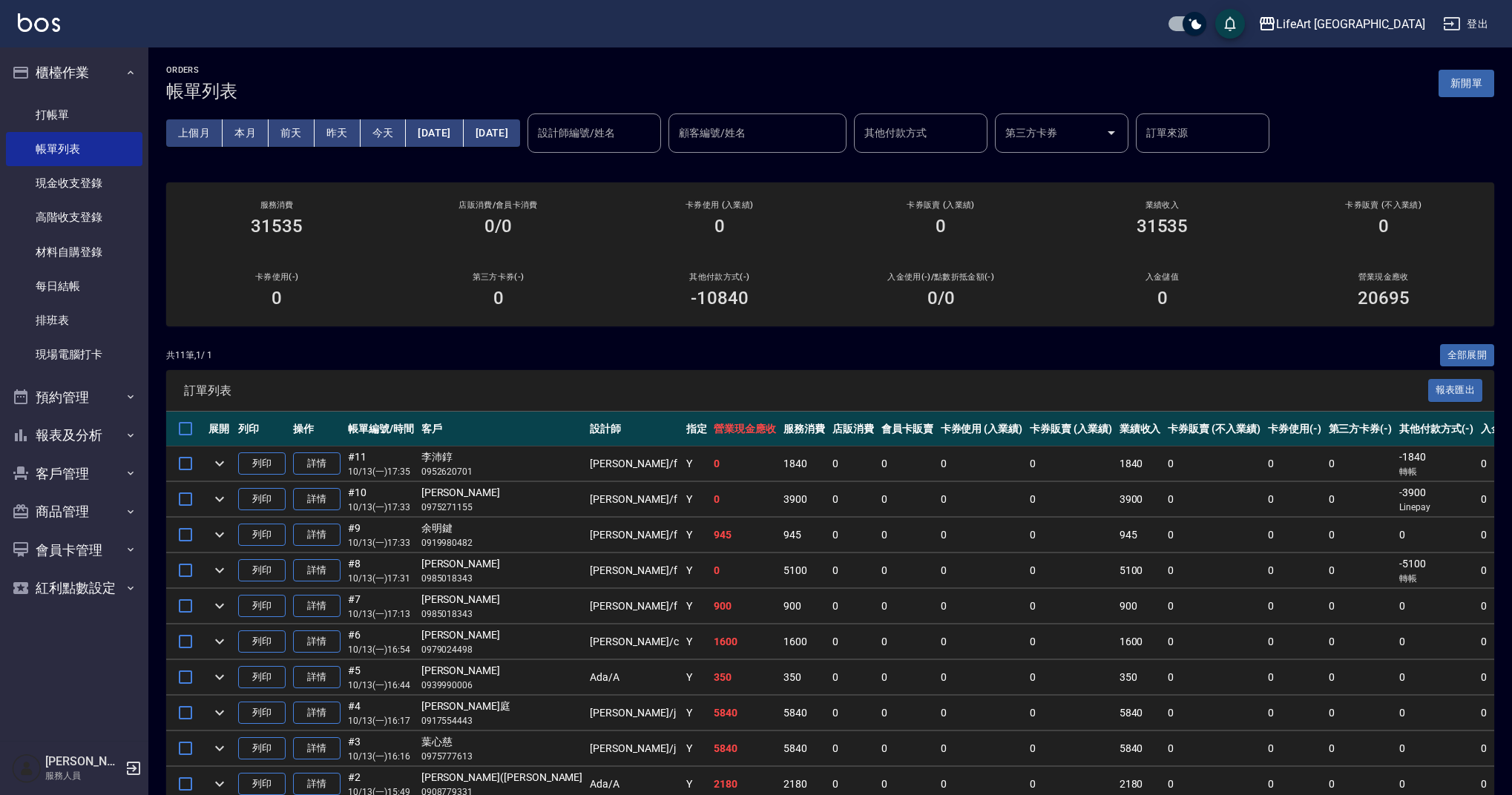
scroll to position [111, 0]
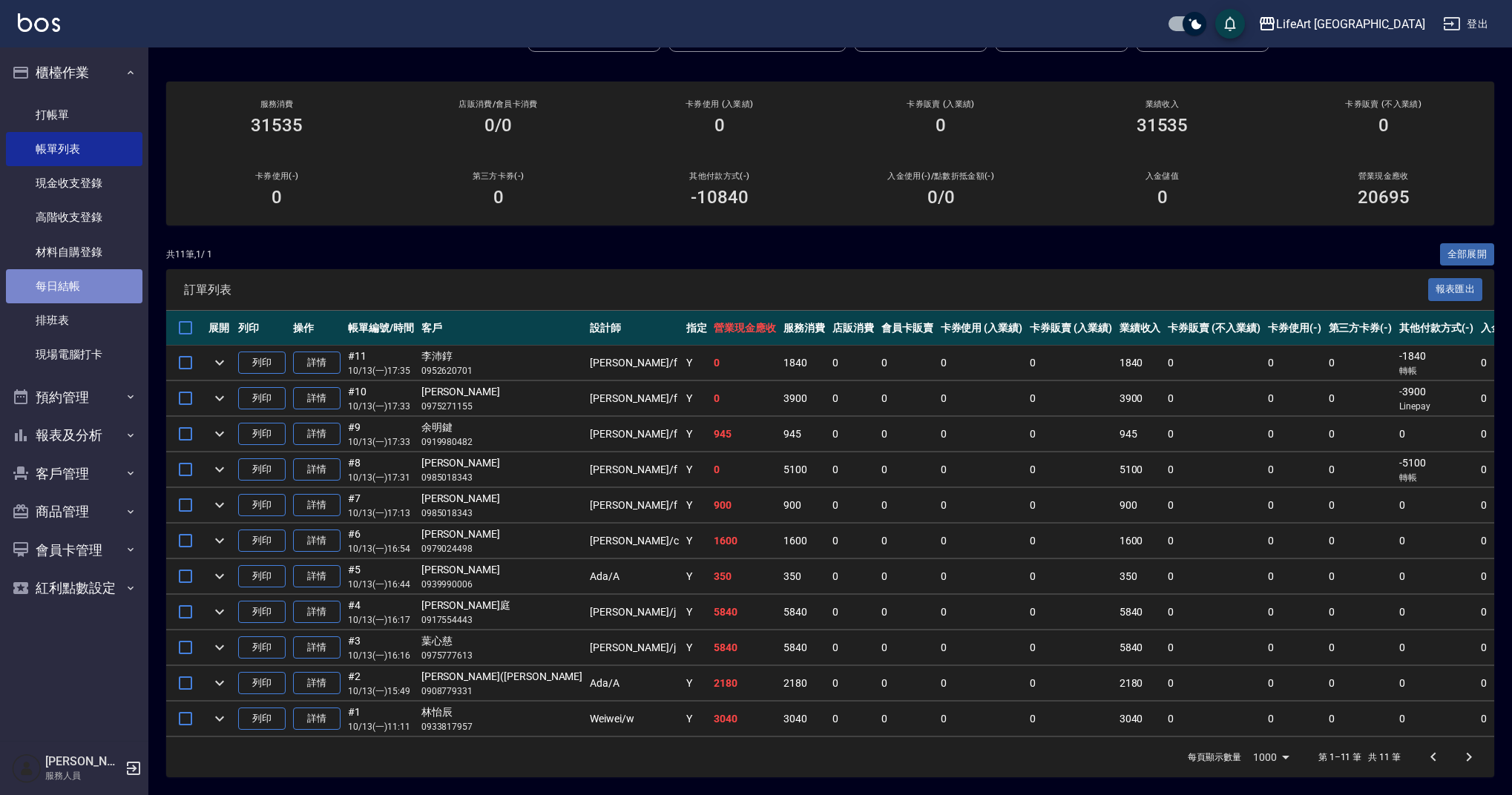
click at [84, 286] on link "每日結帳" at bounding box center [73, 286] width 136 height 34
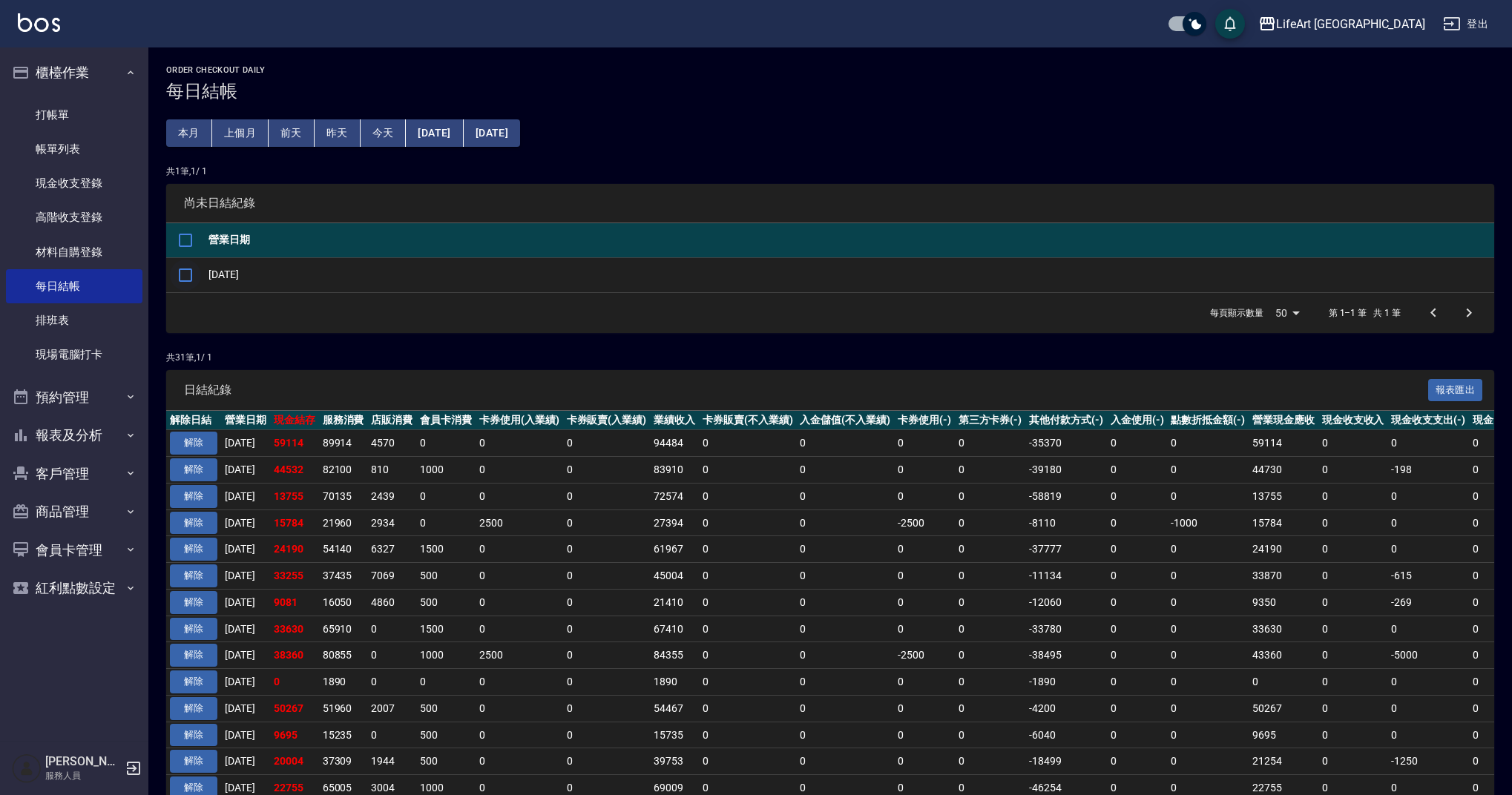
click at [194, 271] on input "checkbox" at bounding box center [185, 275] width 31 height 31
checkbox input "true"
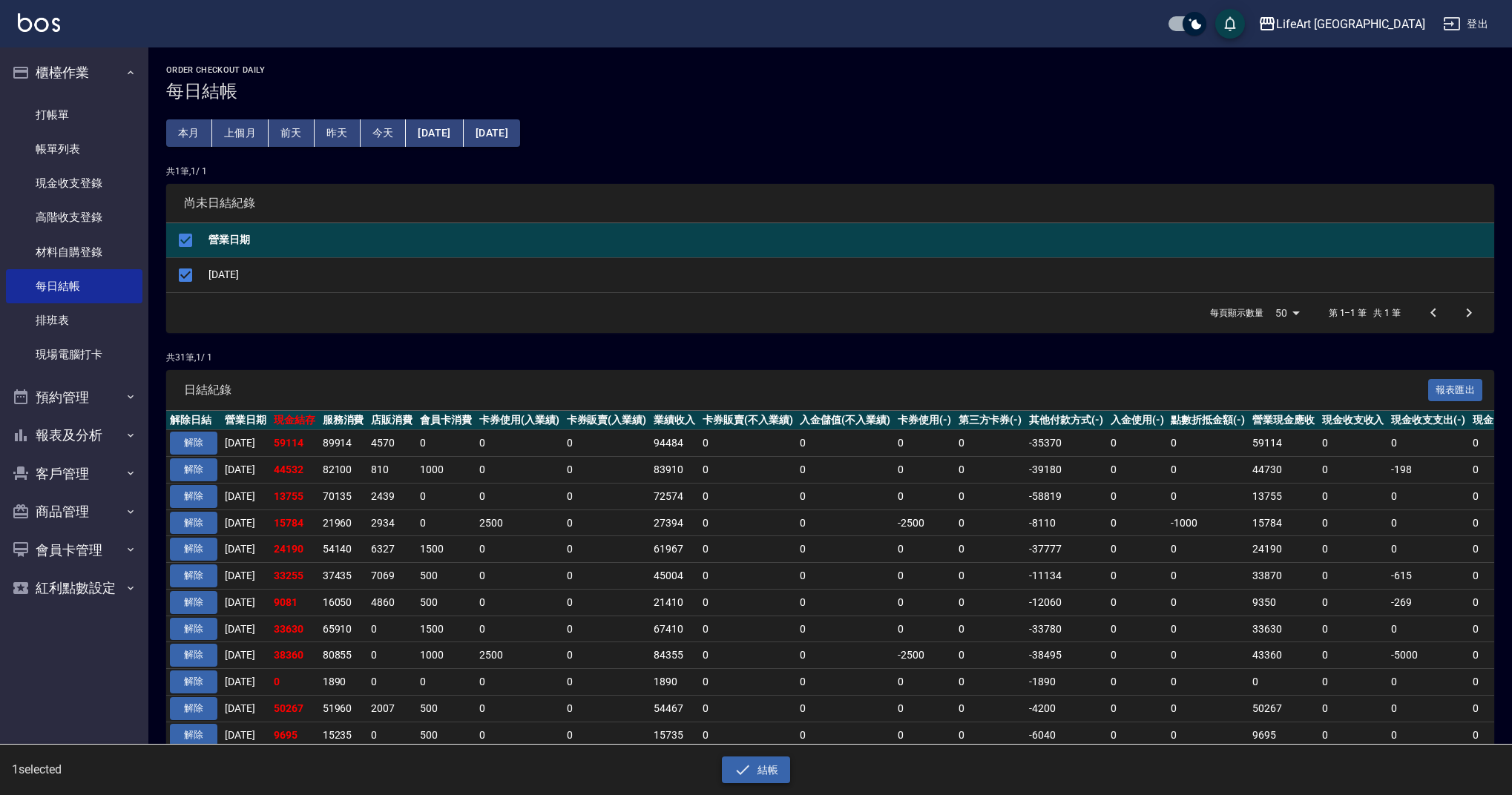
click at [752, 774] on button "結帳" at bounding box center [756, 770] width 69 height 27
click at [727, 61] on div "確定" at bounding box center [702, 59] width 83 height 23
click at [720, 57] on button "確定" at bounding box center [703, 59] width 48 height 23
checkbox input "false"
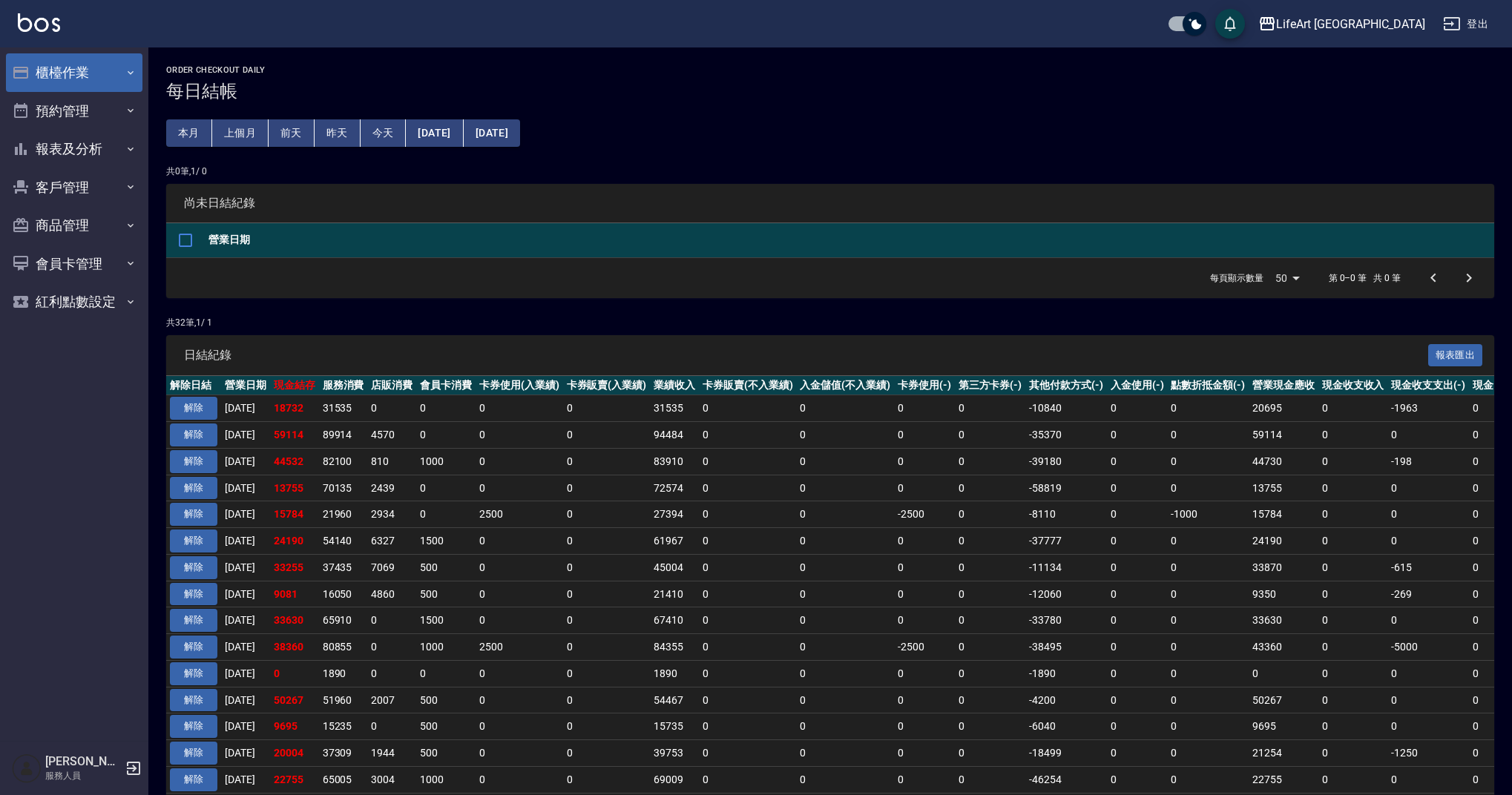
click at [102, 78] on button "櫃檯作業" at bounding box center [73, 72] width 136 height 38
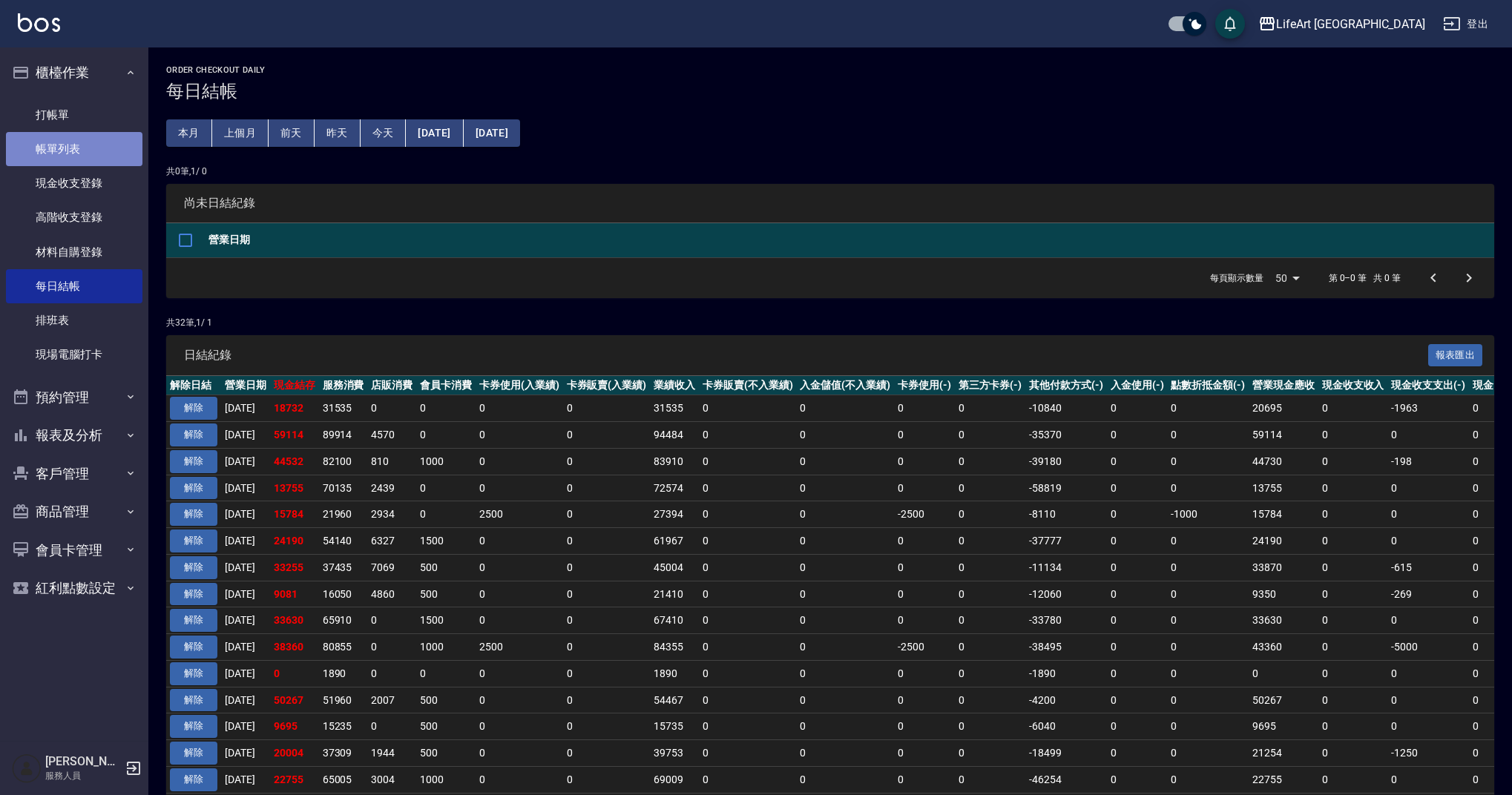
click at [107, 152] on link "帳單列表" at bounding box center [73, 149] width 136 height 34
